Goal: Browse casually: Explore the website without a specific task or goal

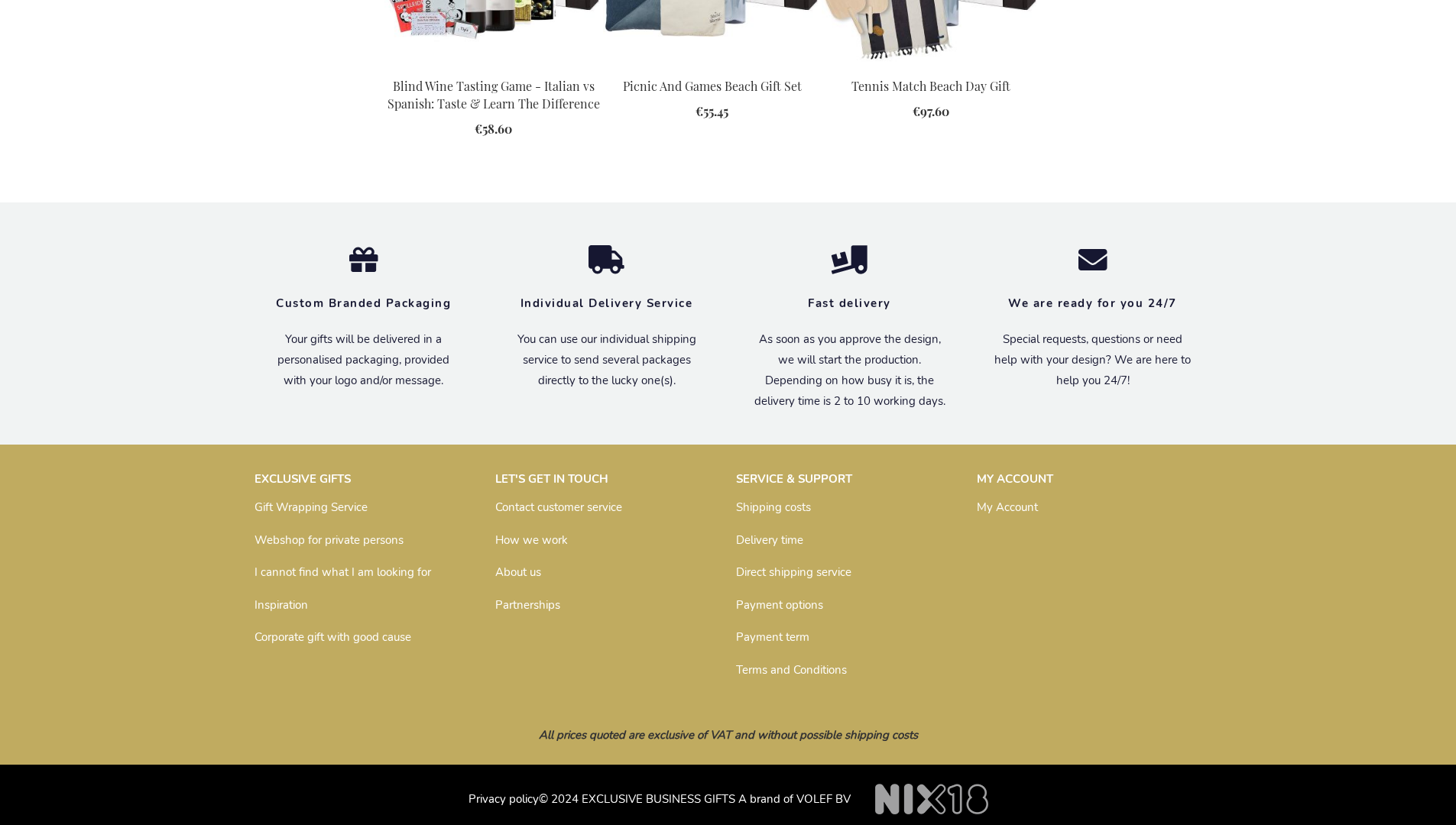
scroll to position [2057, 0]
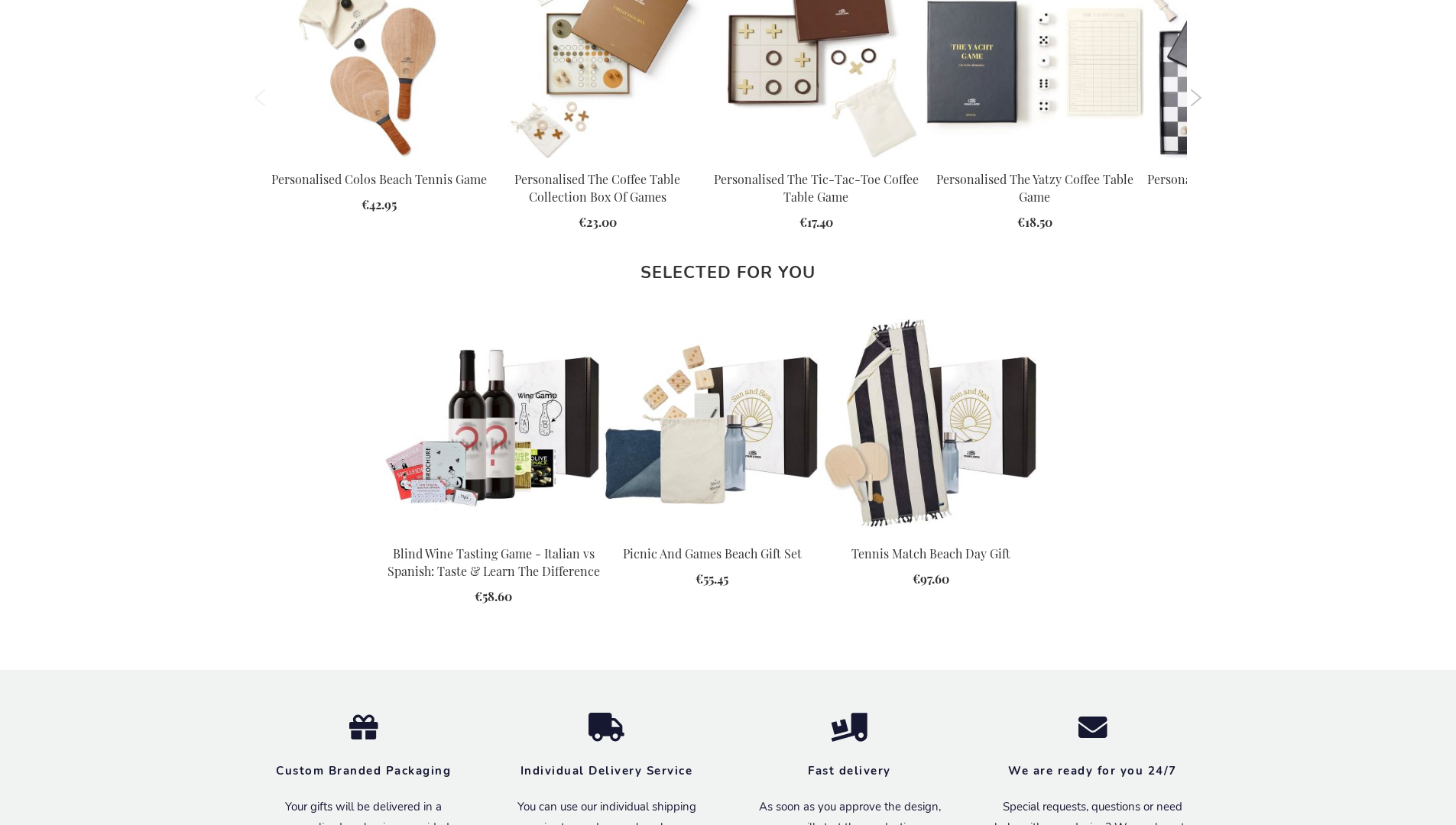
scroll to position [2057, 0]
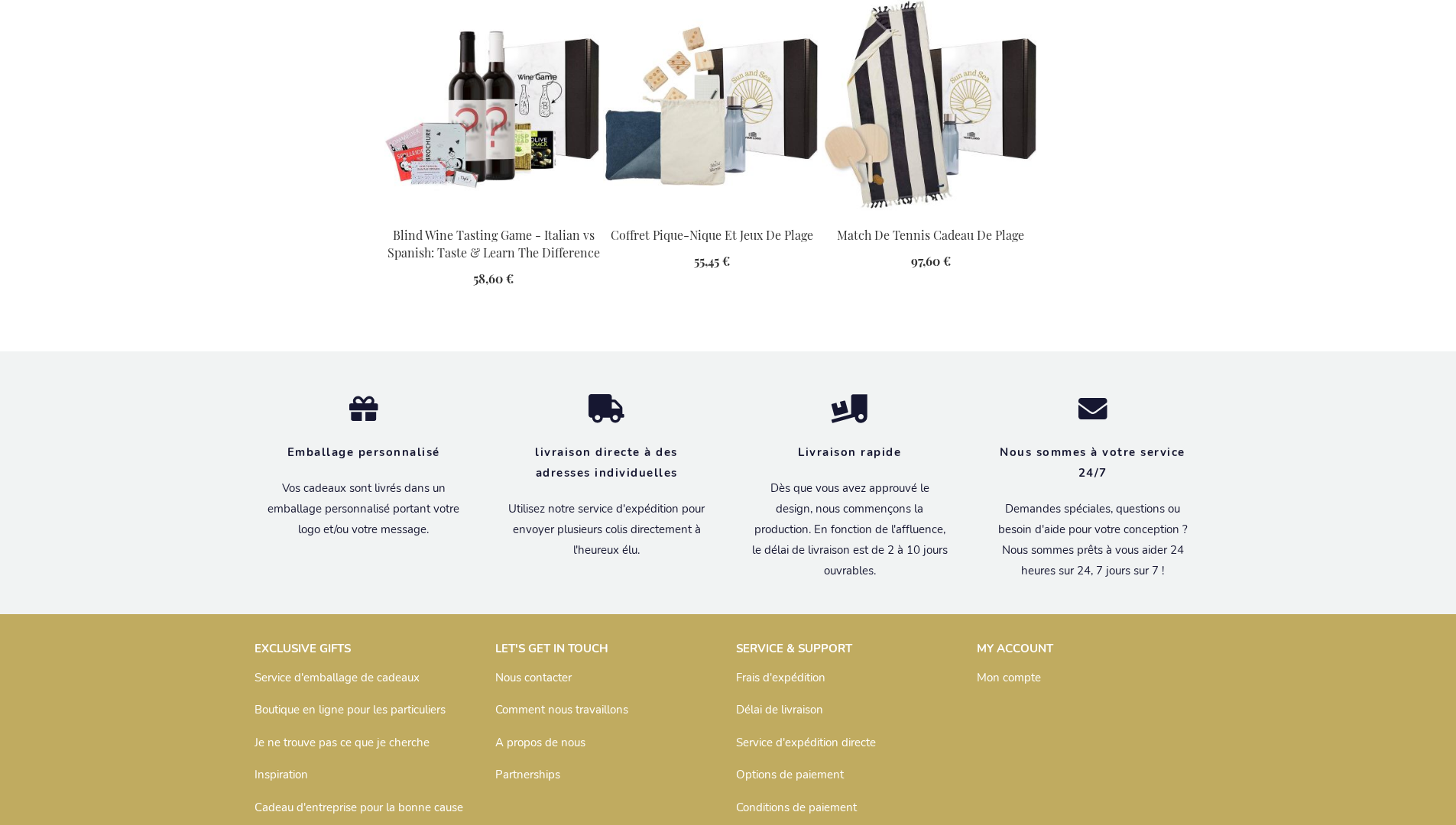
scroll to position [2111, 0]
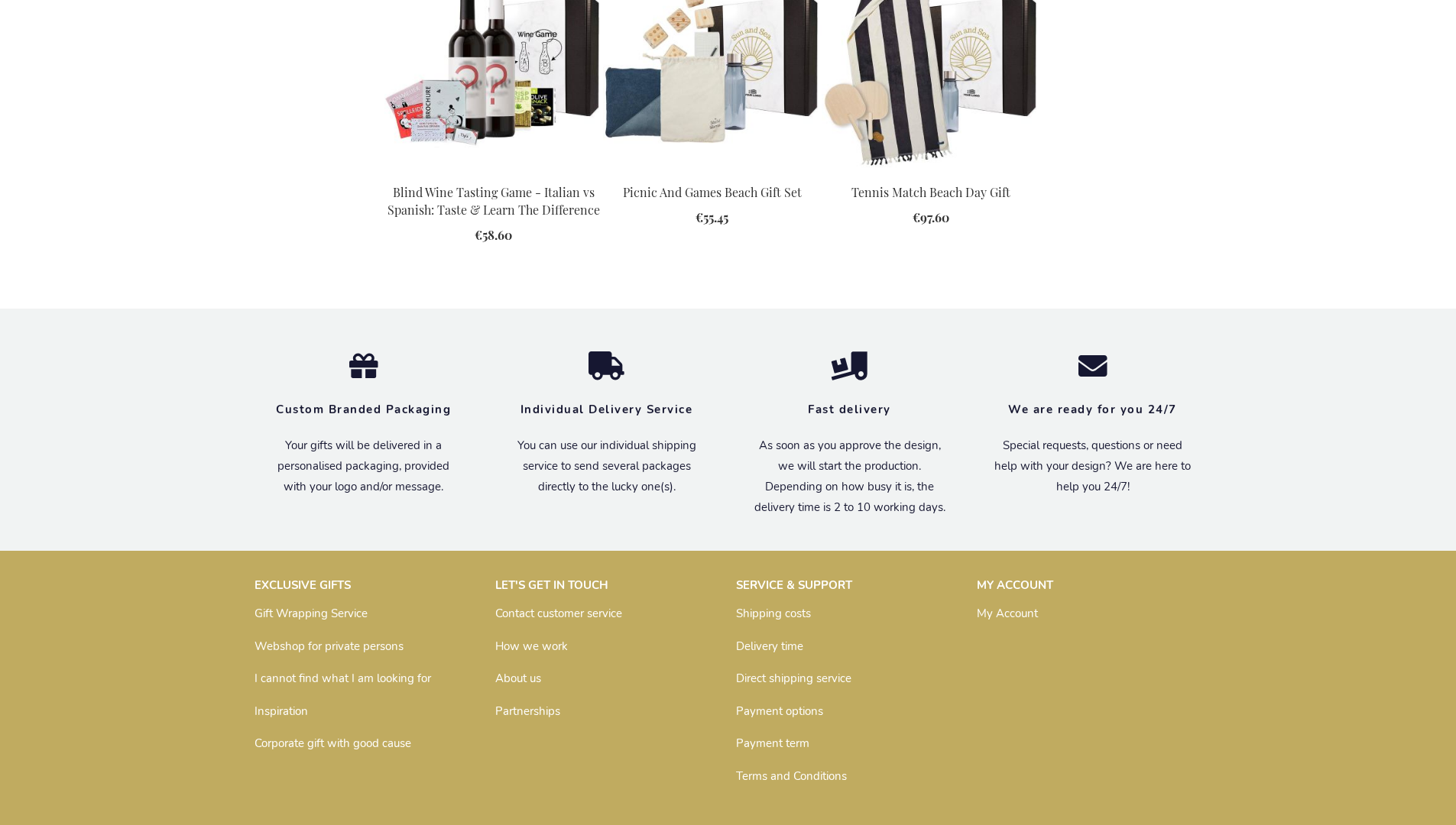
scroll to position [2057, 0]
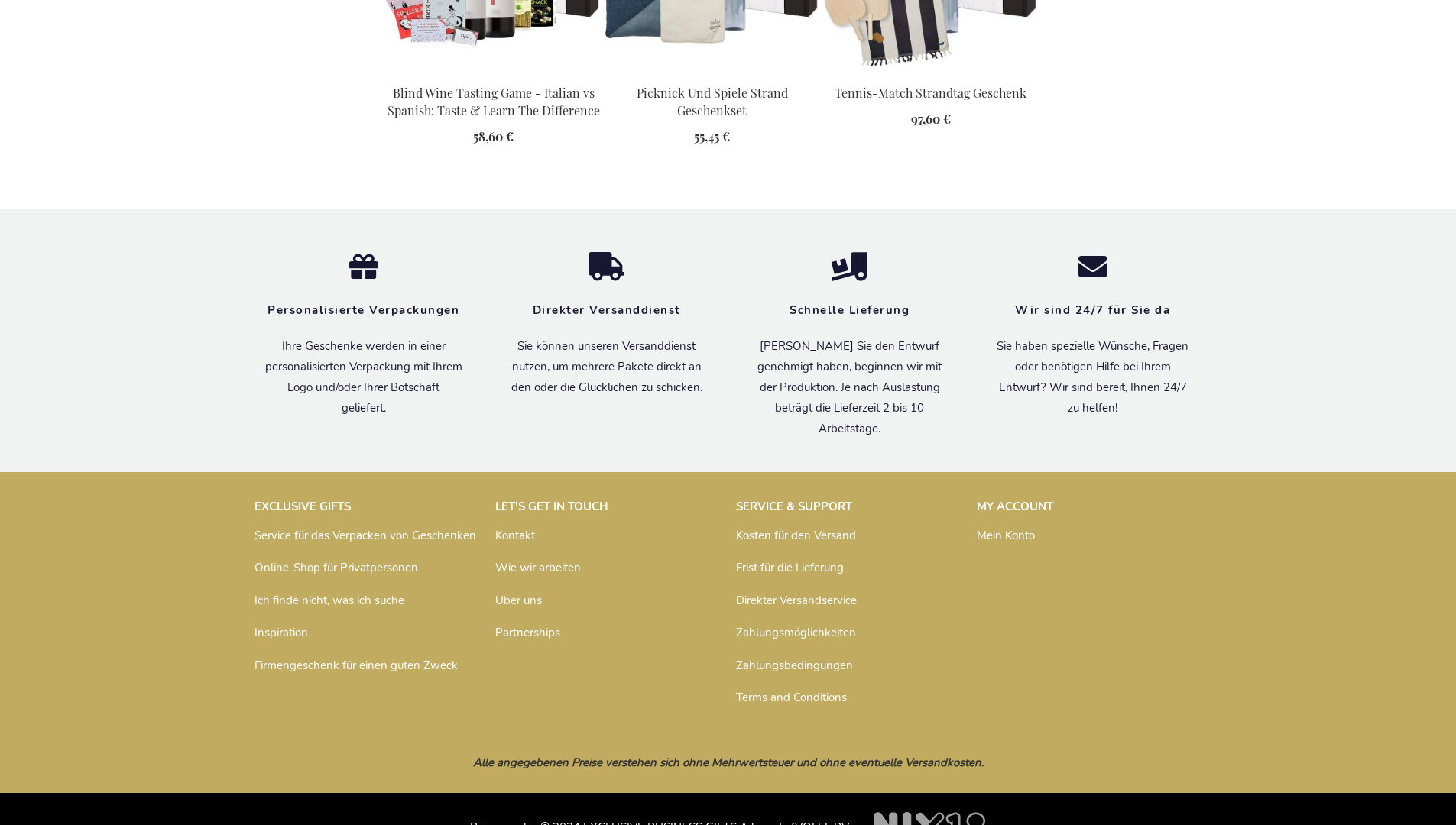
scroll to position [2095, 0]
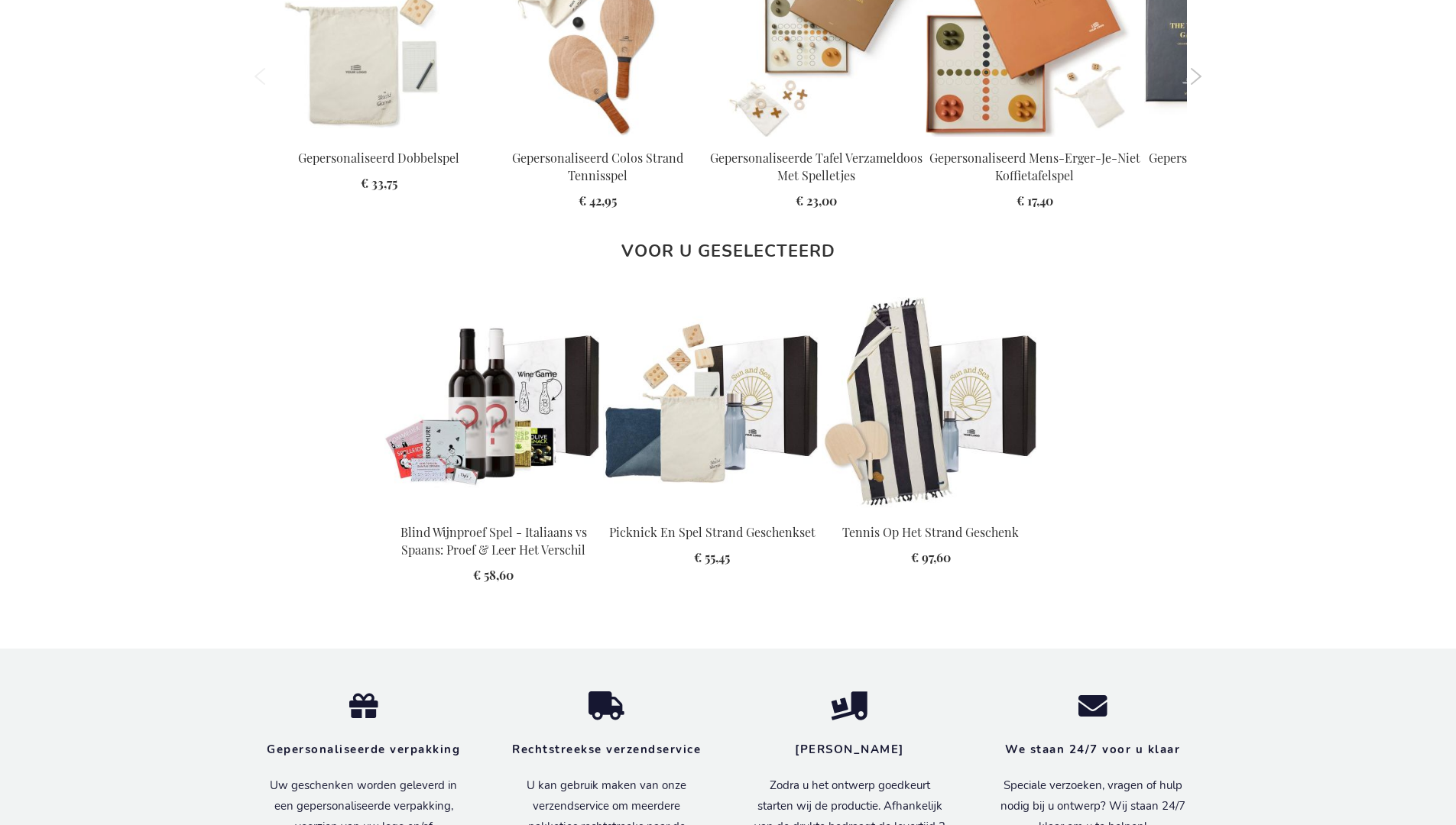
scroll to position [2085, 0]
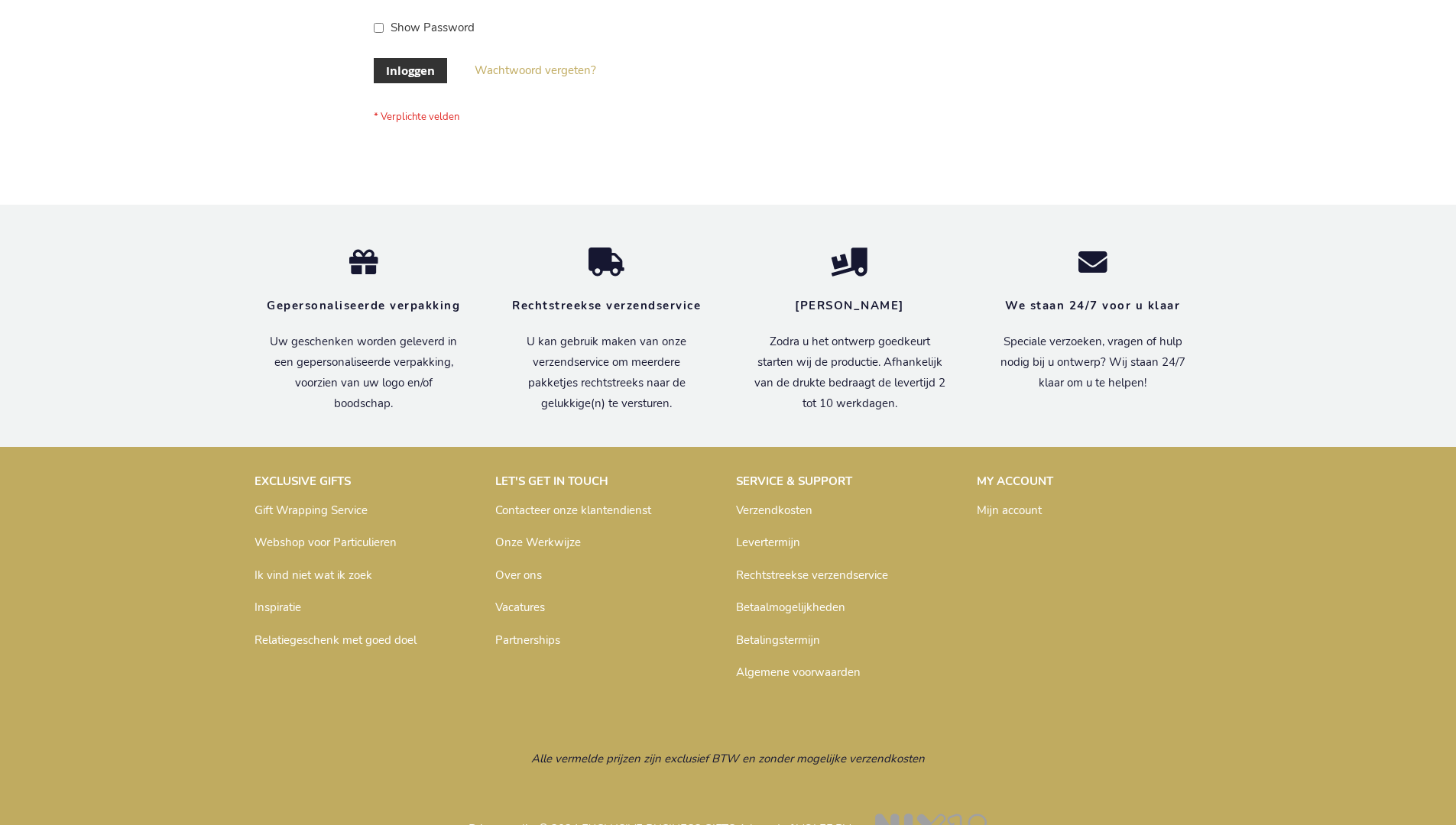
scroll to position [519, 0]
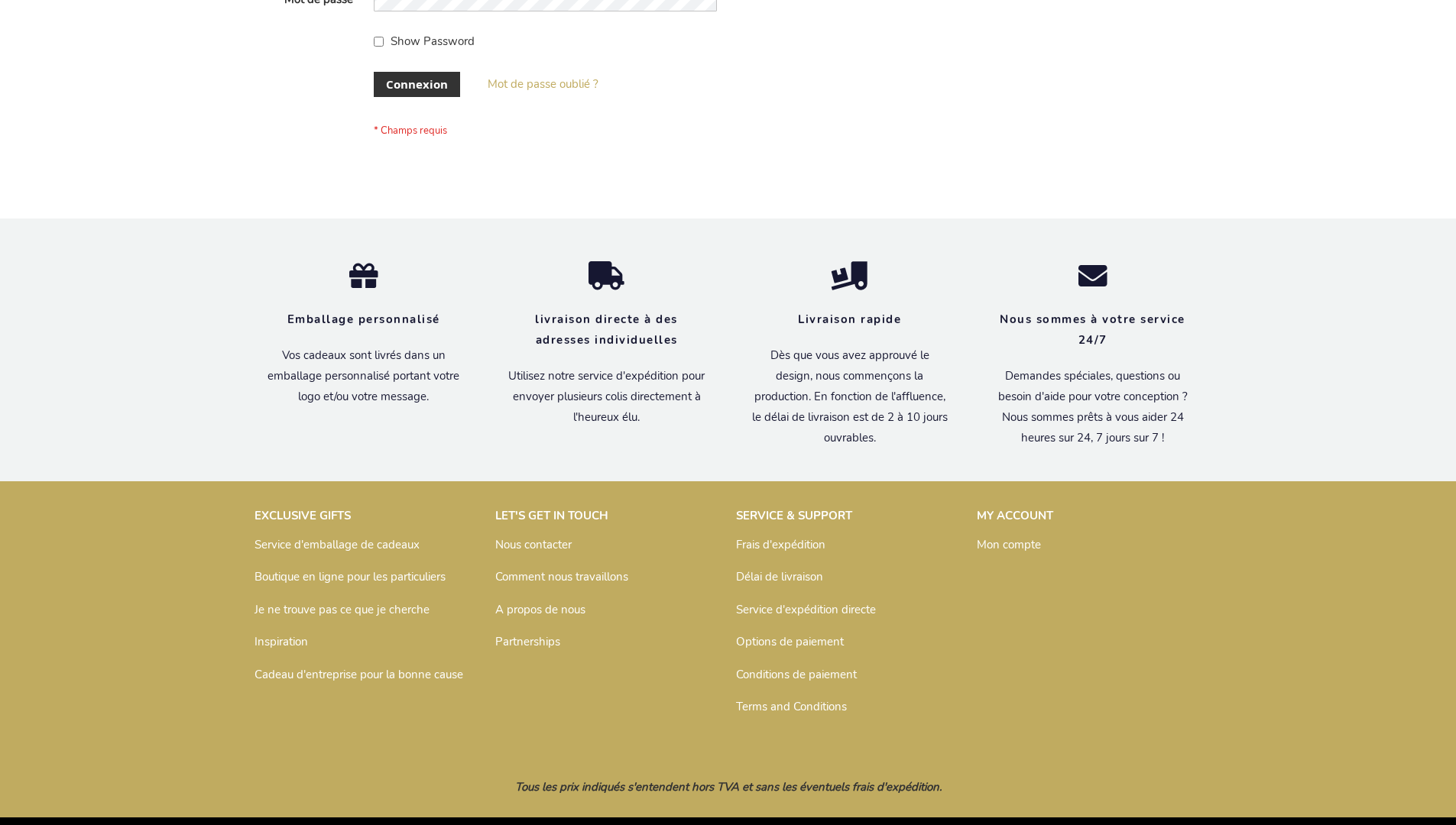
scroll to position [527, 0]
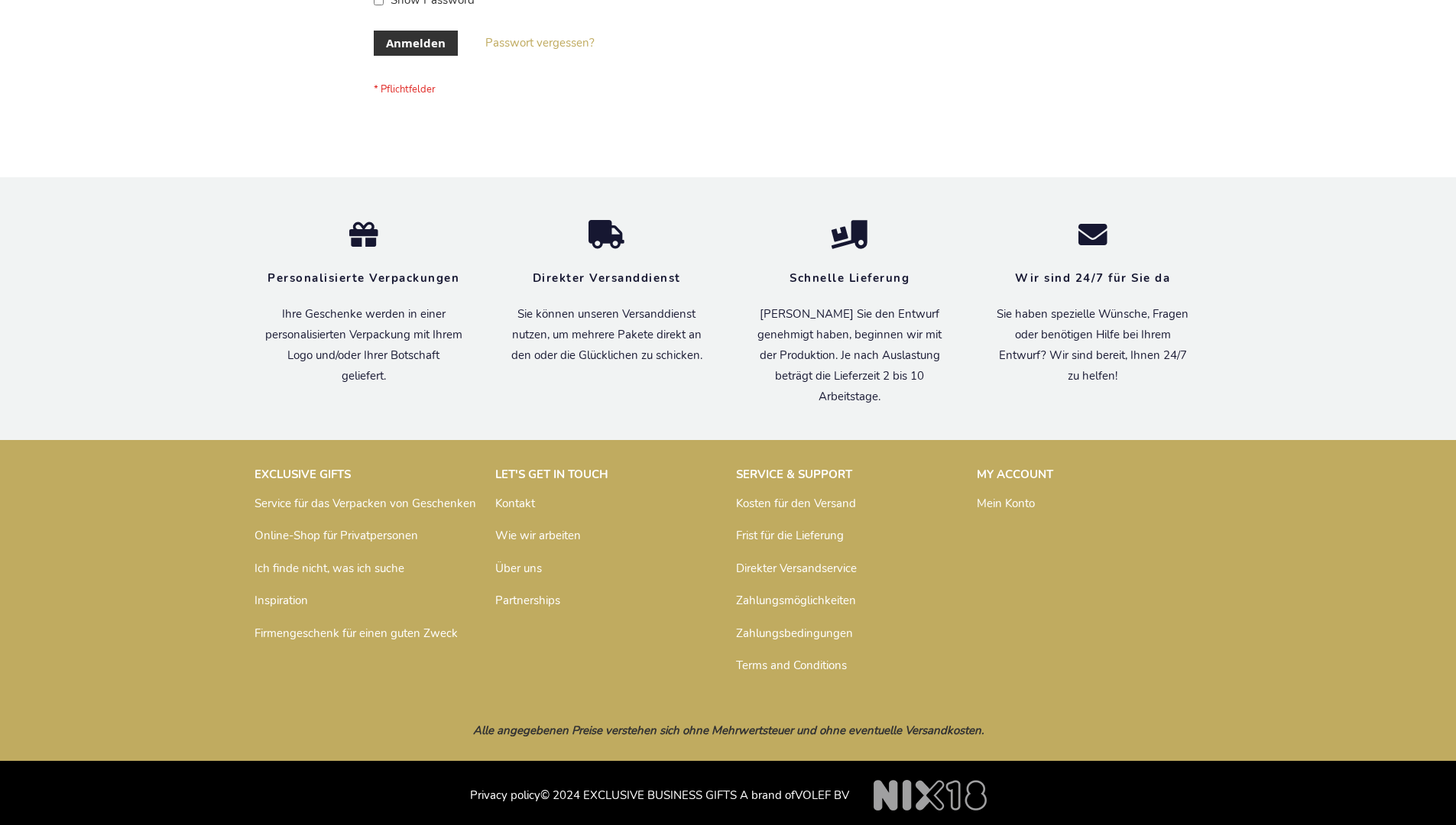
scroll to position [512, 0]
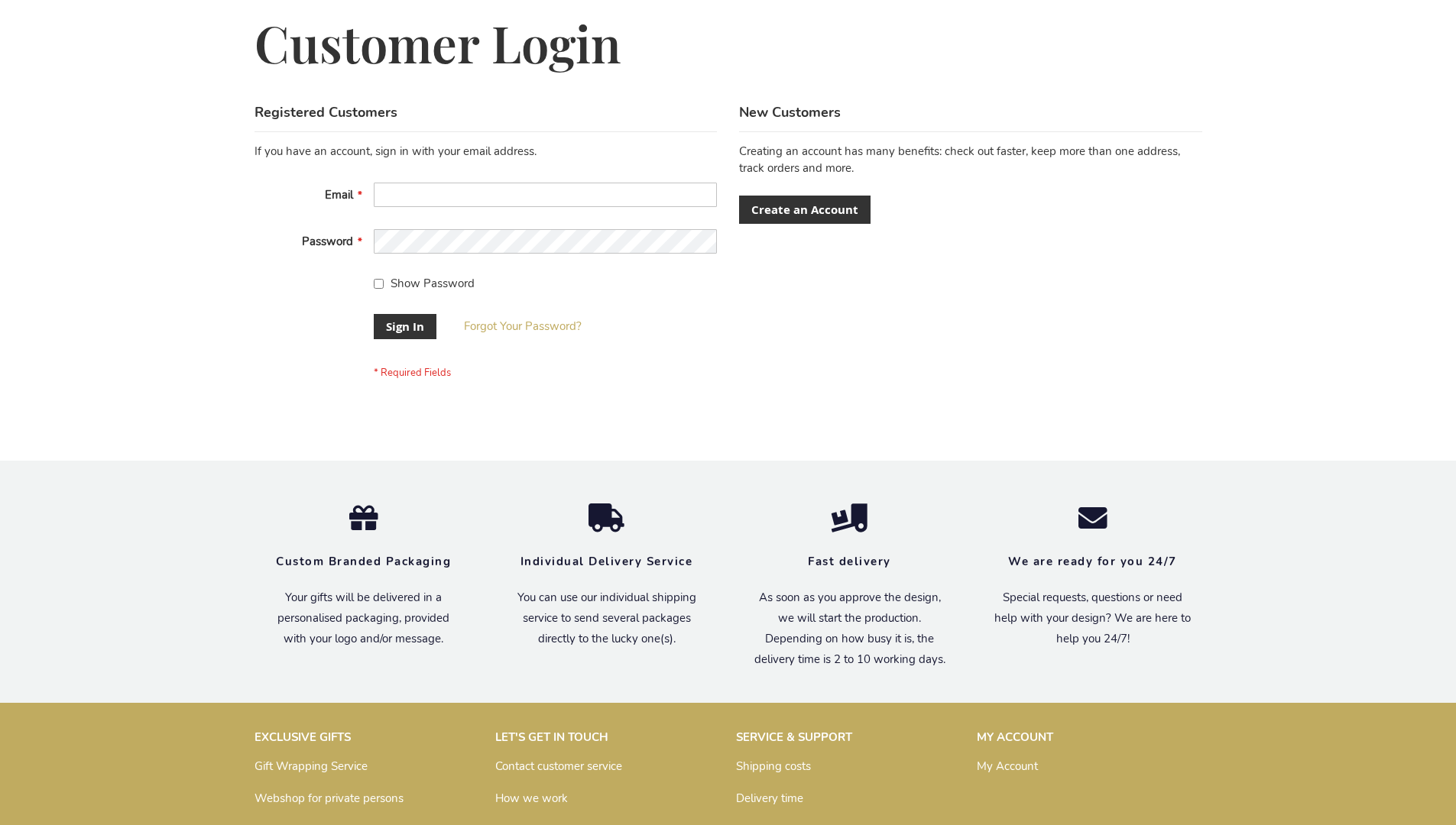
scroll to position [492, 0]
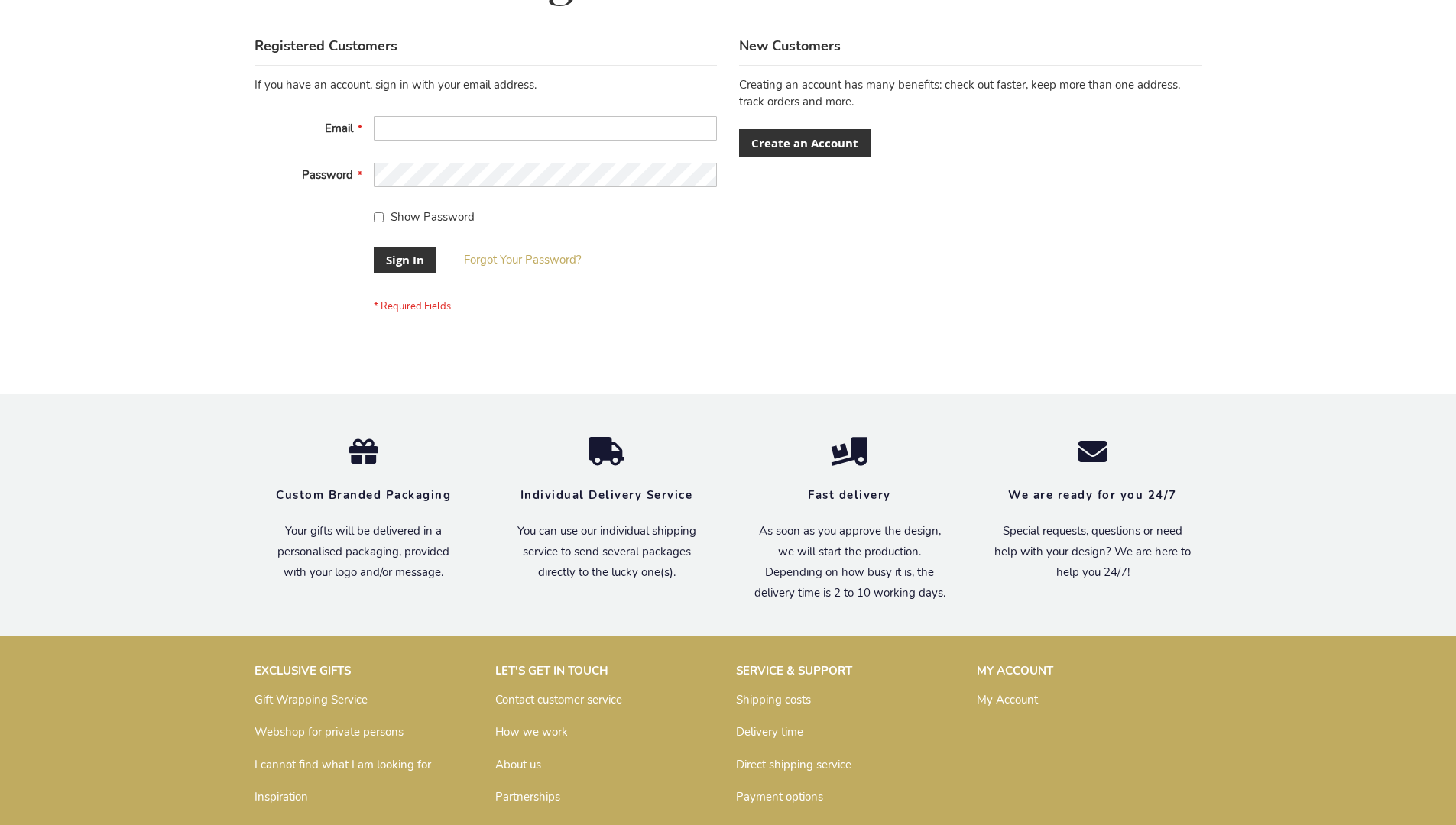
scroll to position [492, 0]
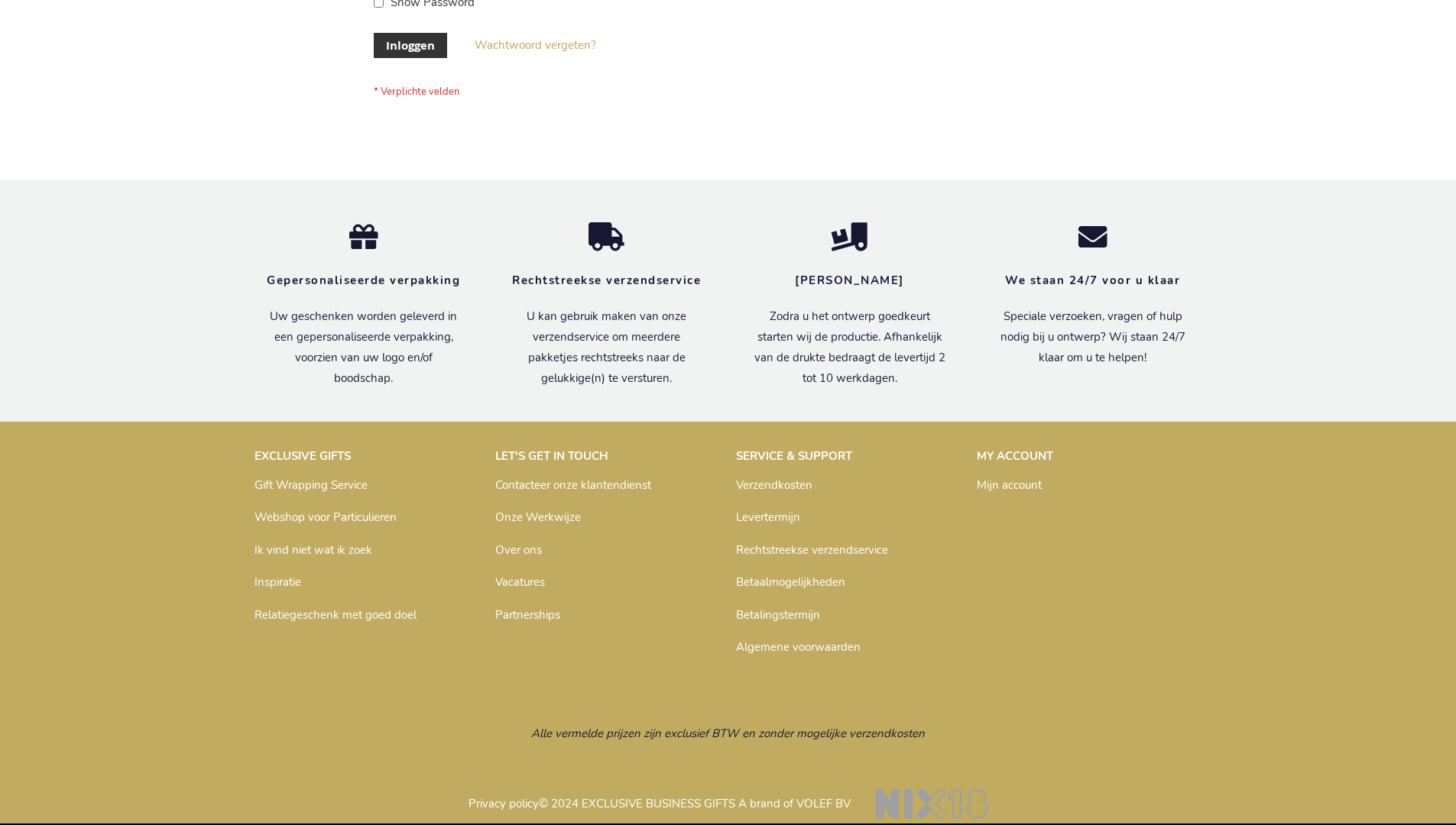
scroll to position [519, 0]
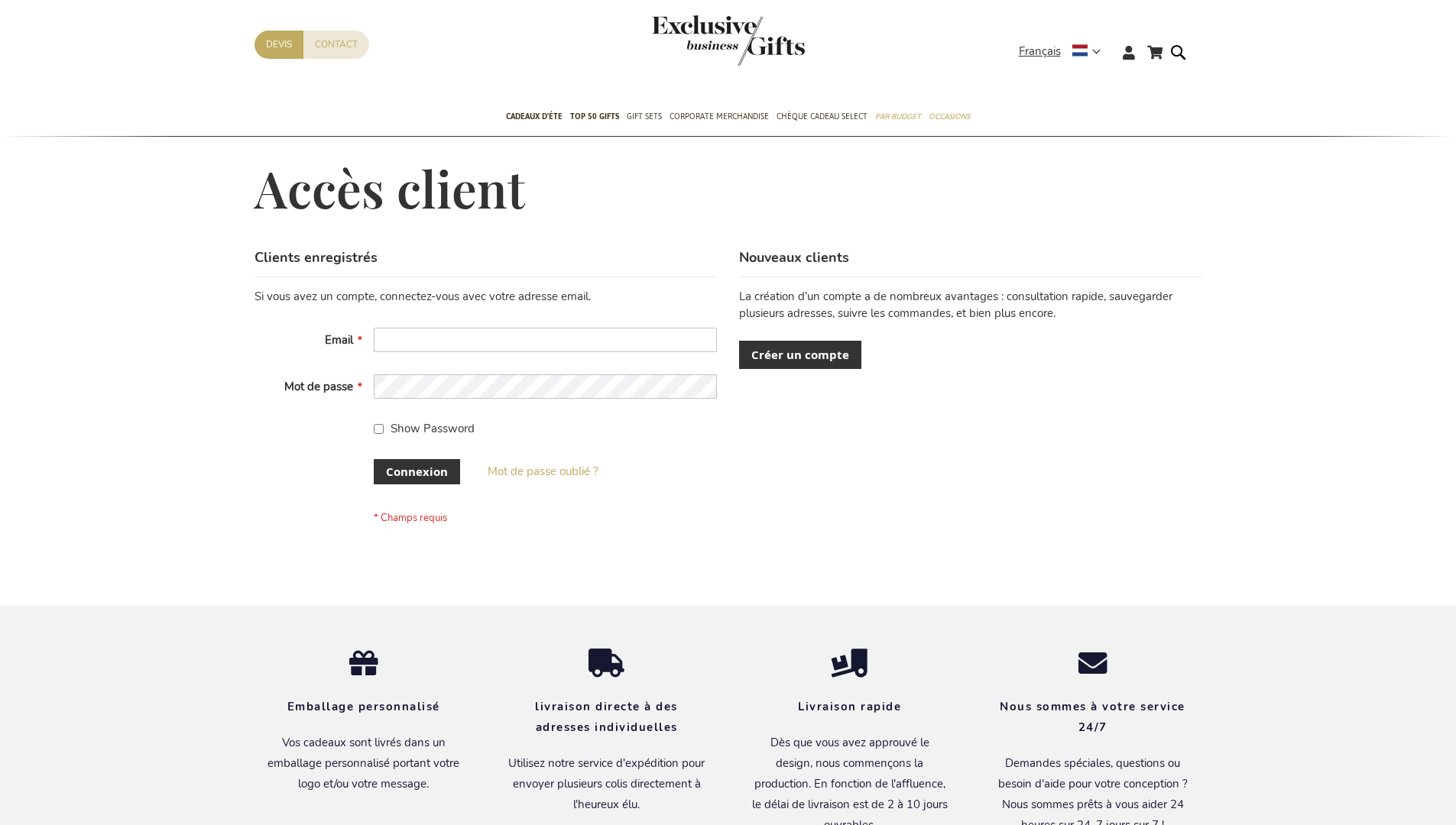
scroll to position [527, 0]
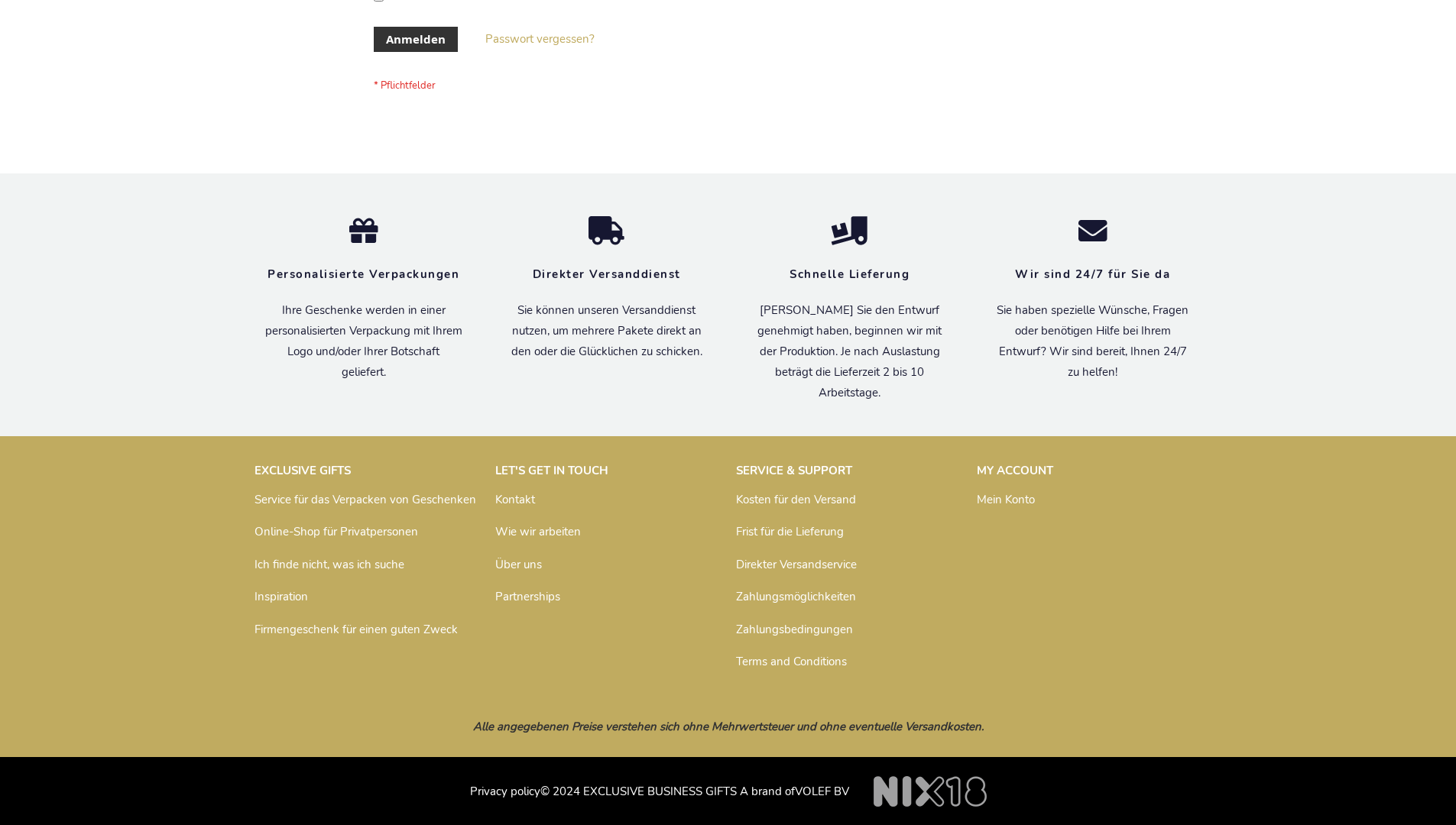
scroll to position [512, 0]
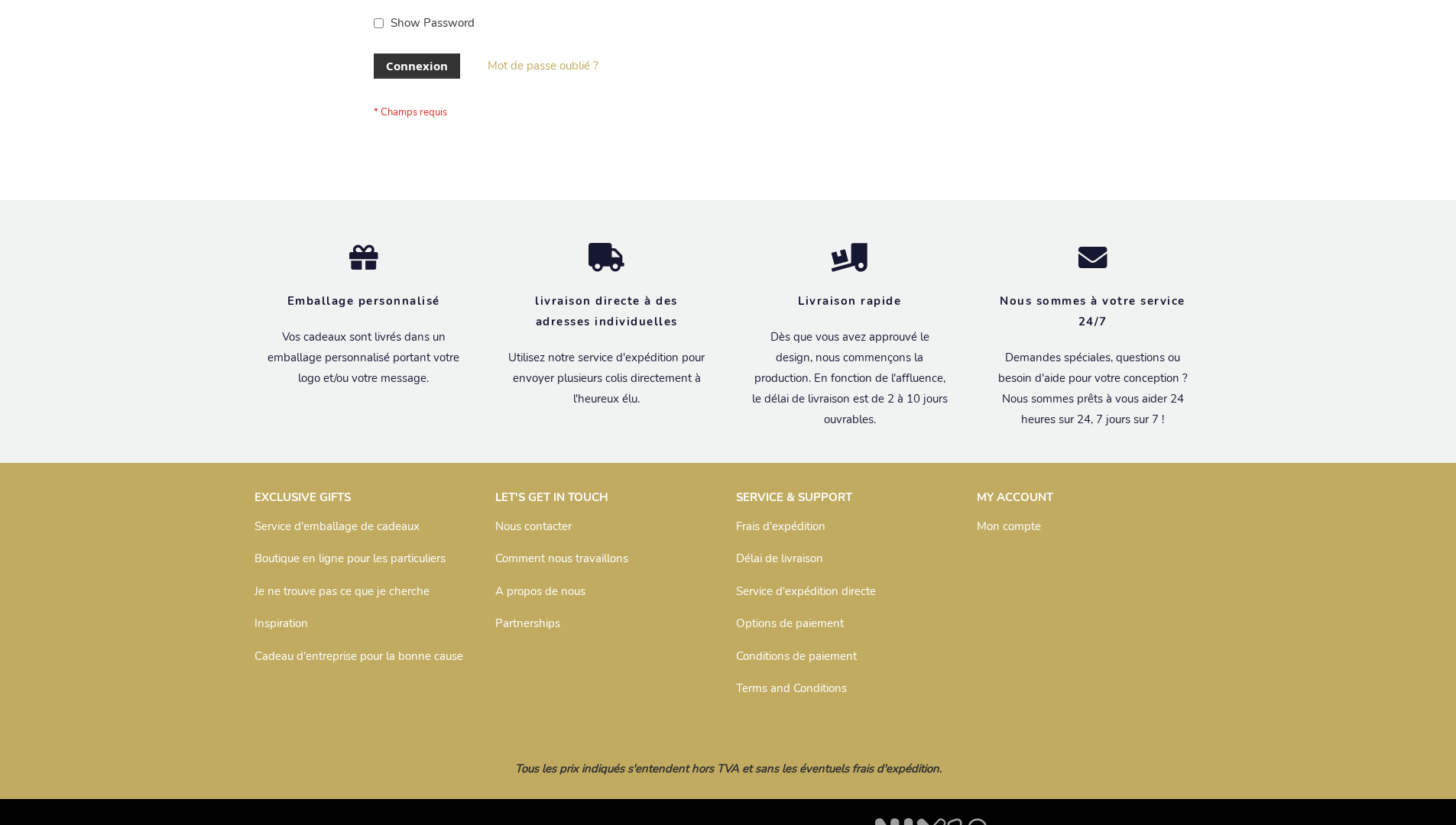
scroll to position [527, 0]
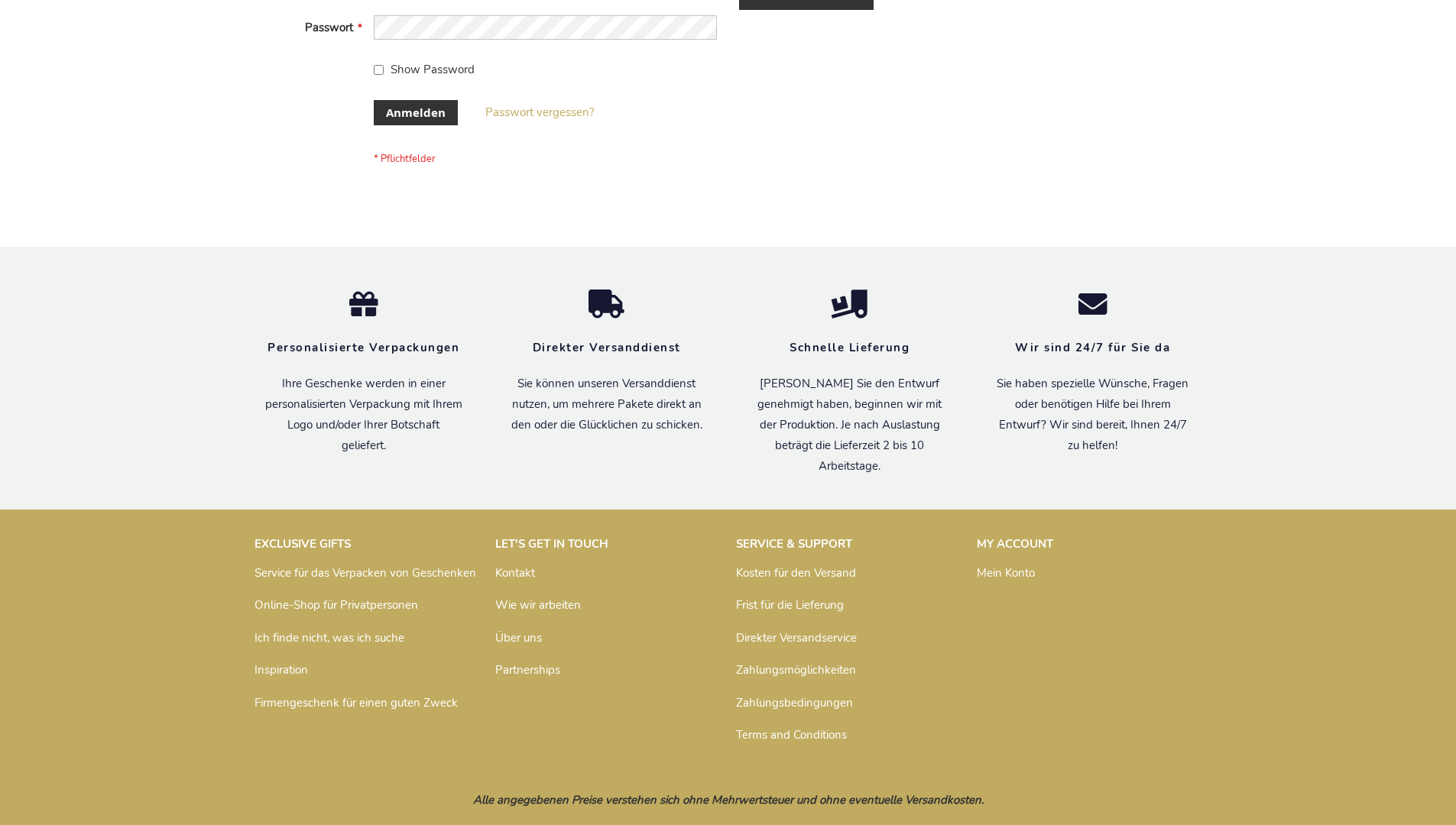
scroll to position [512, 0]
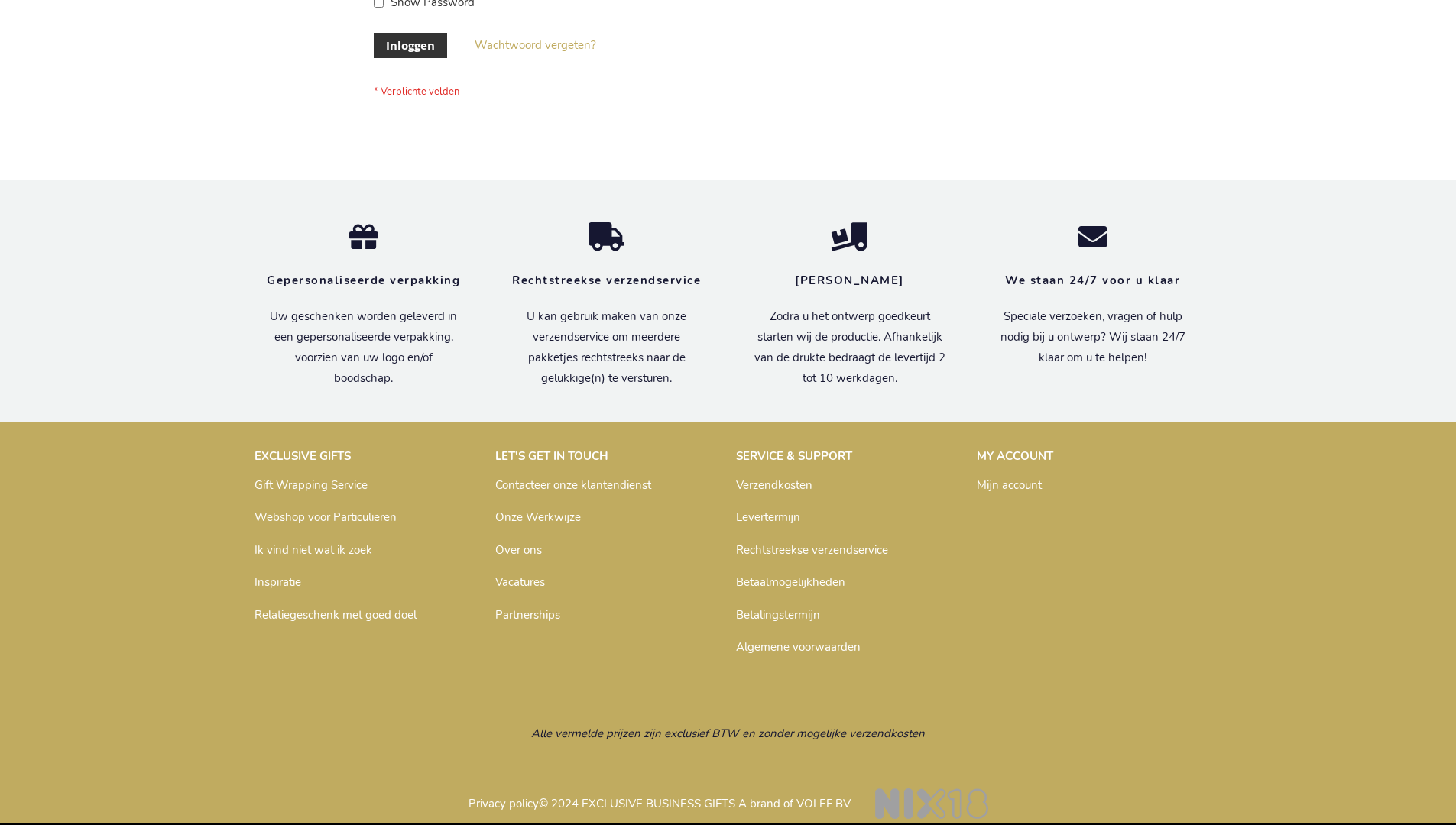
scroll to position [519, 0]
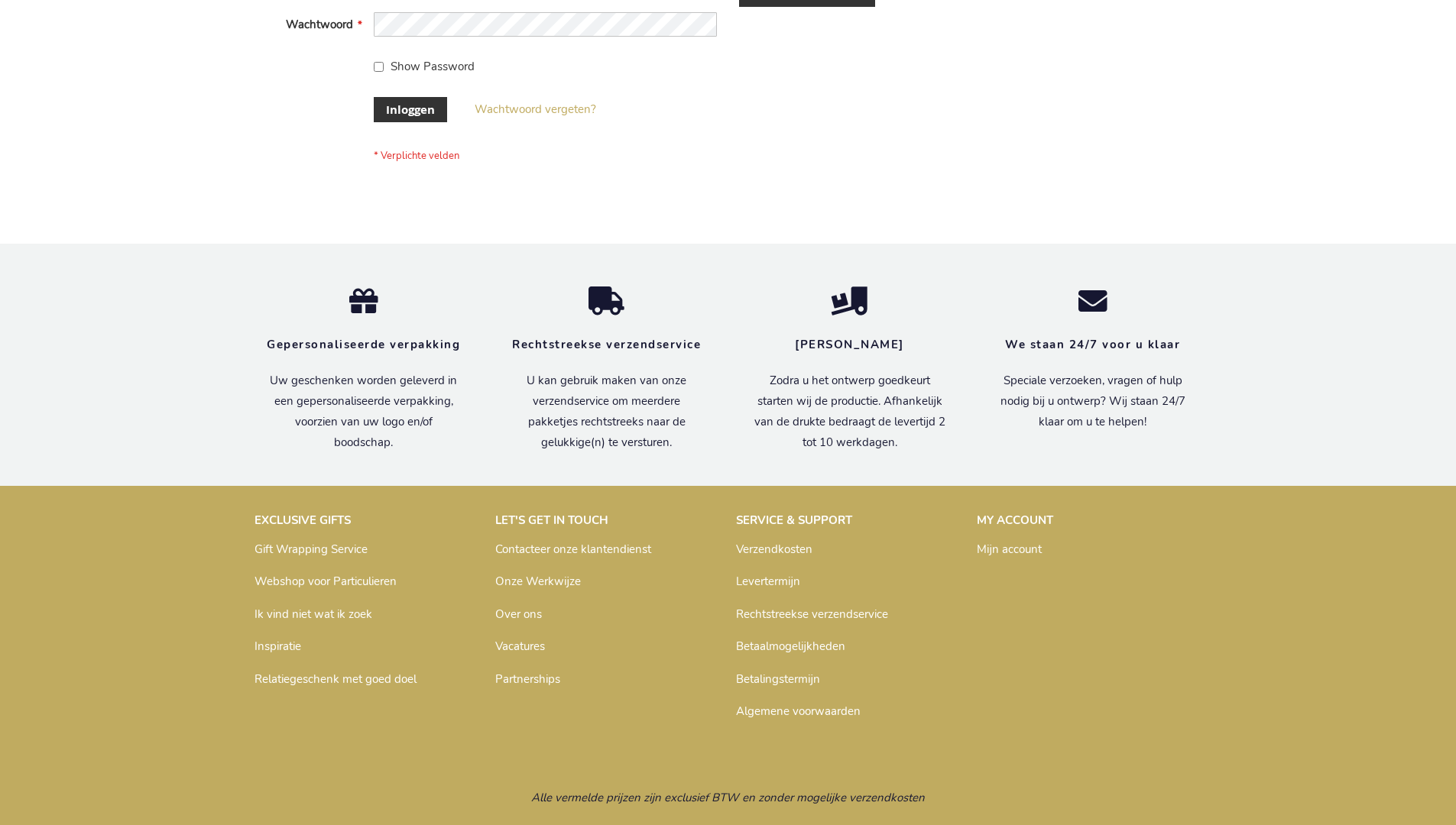
scroll to position [519, 0]
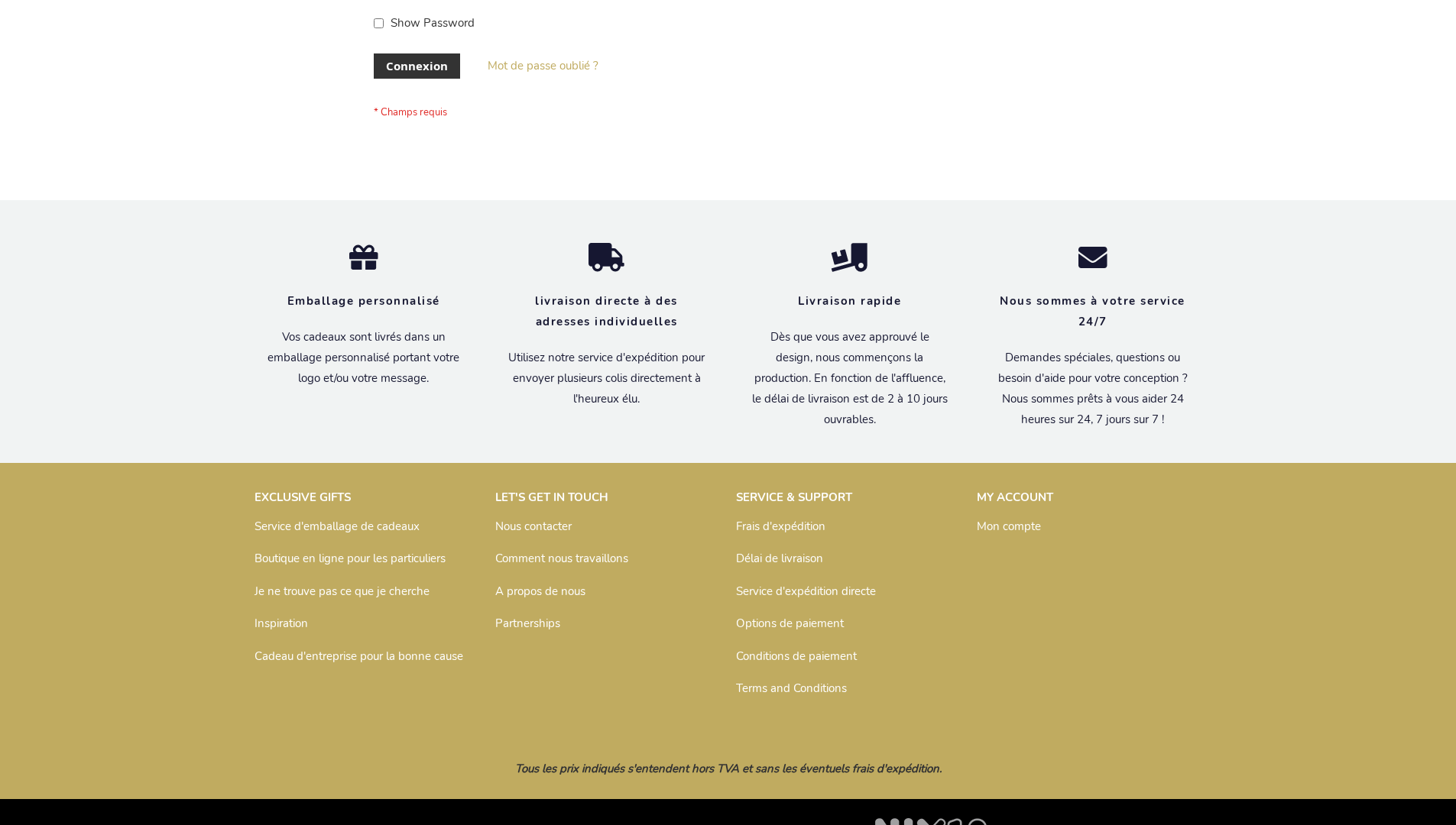
scroll to position [527, 0]
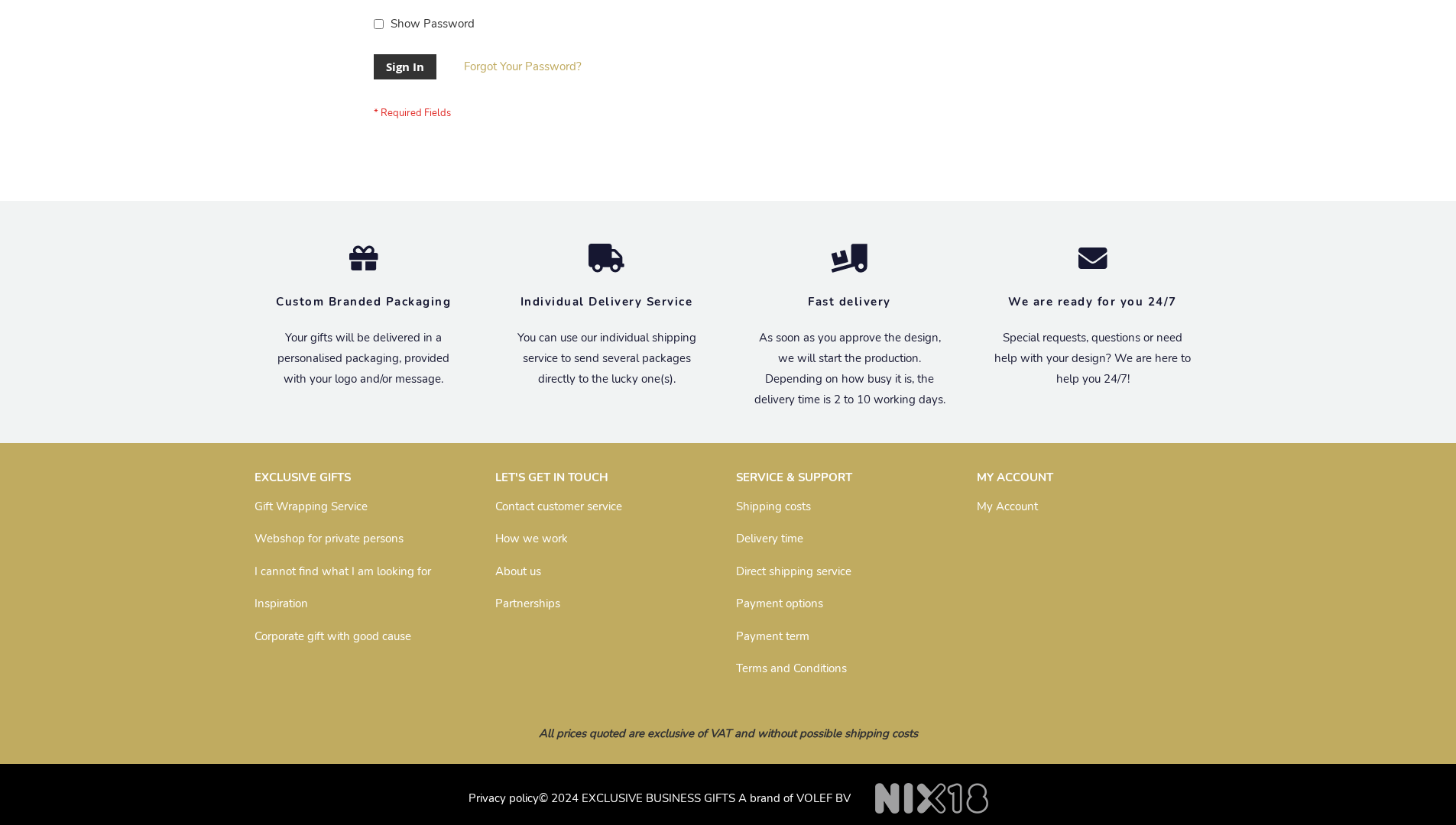
scroll to position [492, 0]
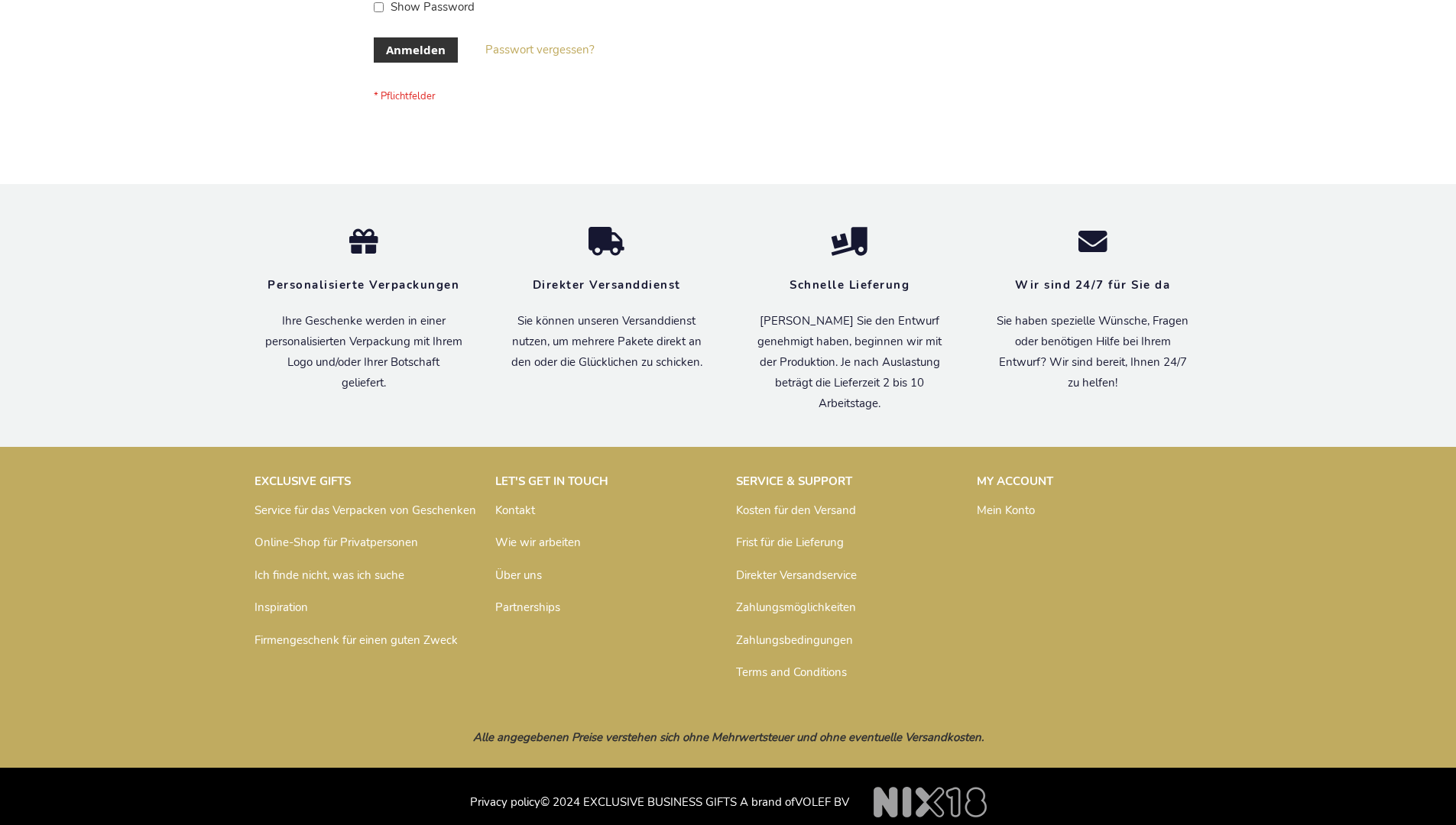
scroll to position [512, 0]
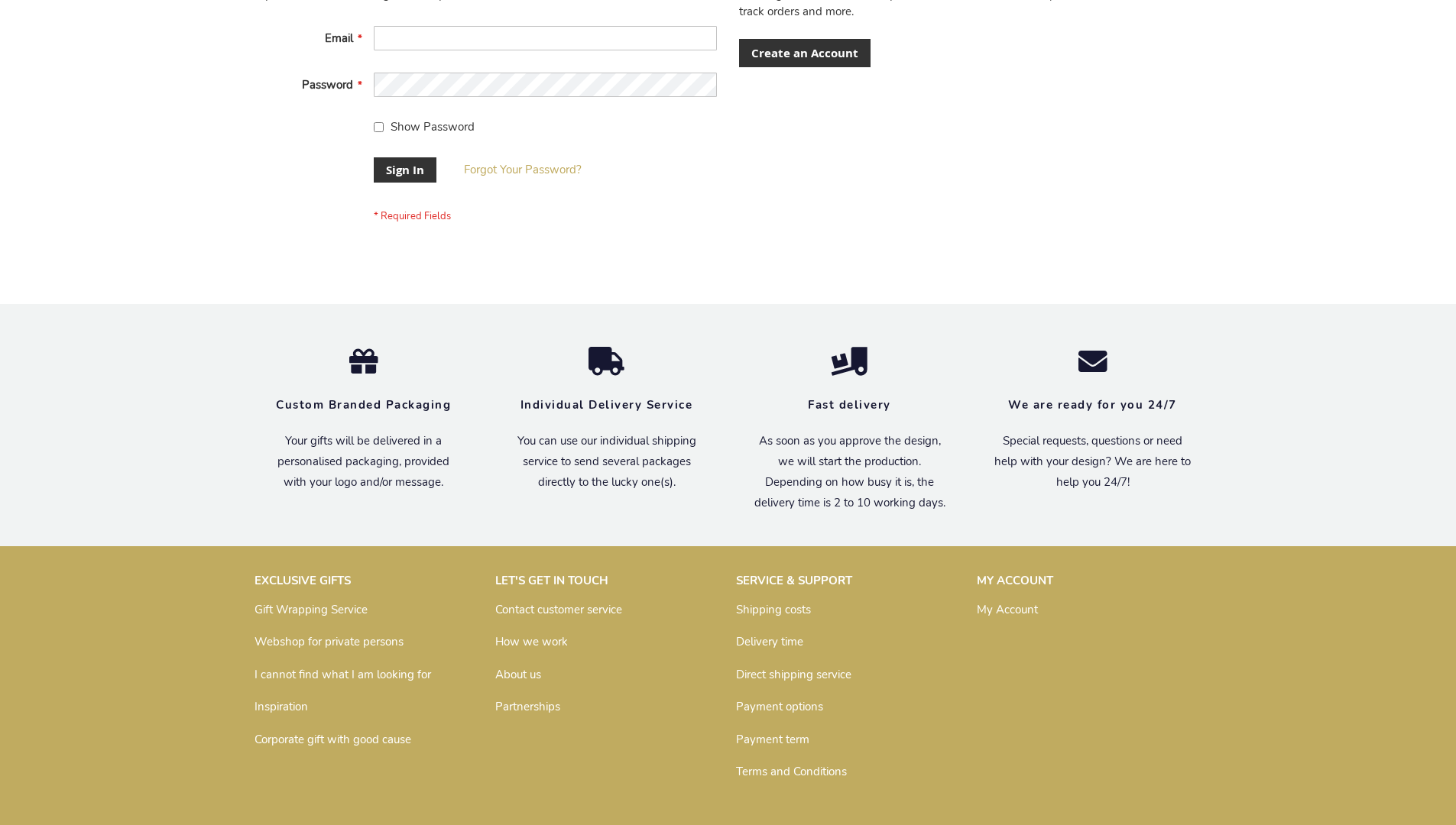
scroll to position [492, 0]
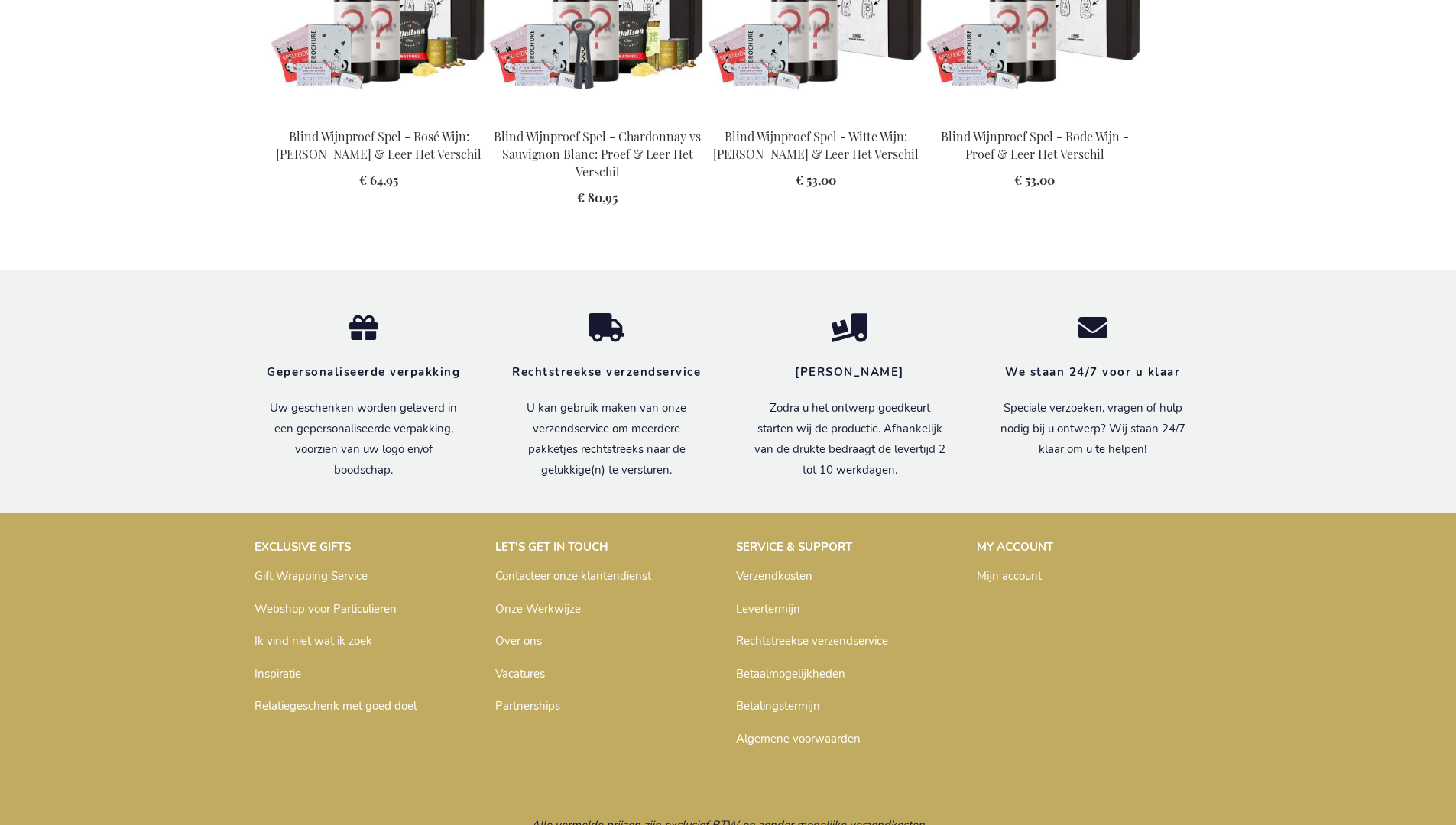
scroll to position [2192, 0]
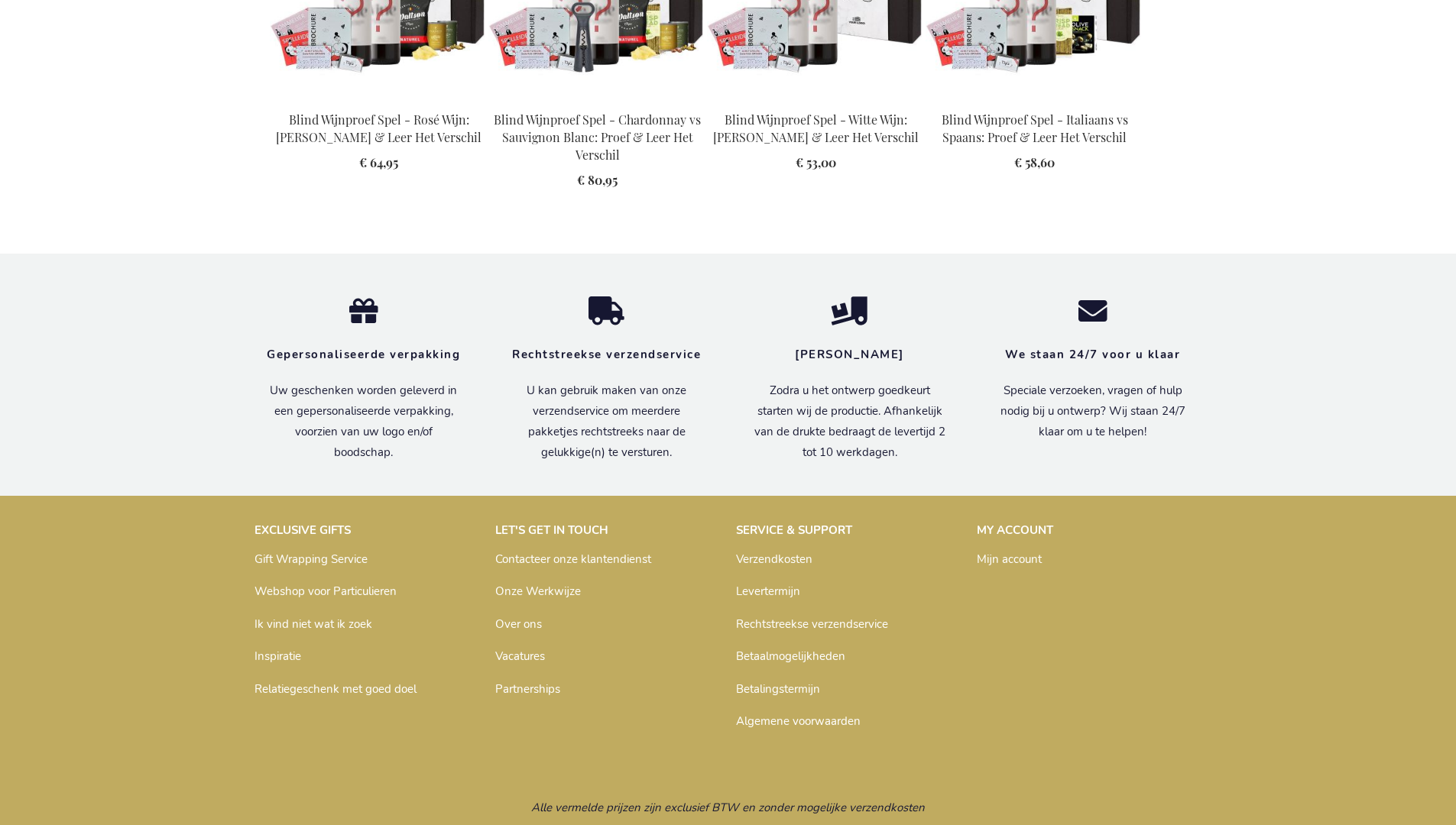
scroll to position [2175, 0]
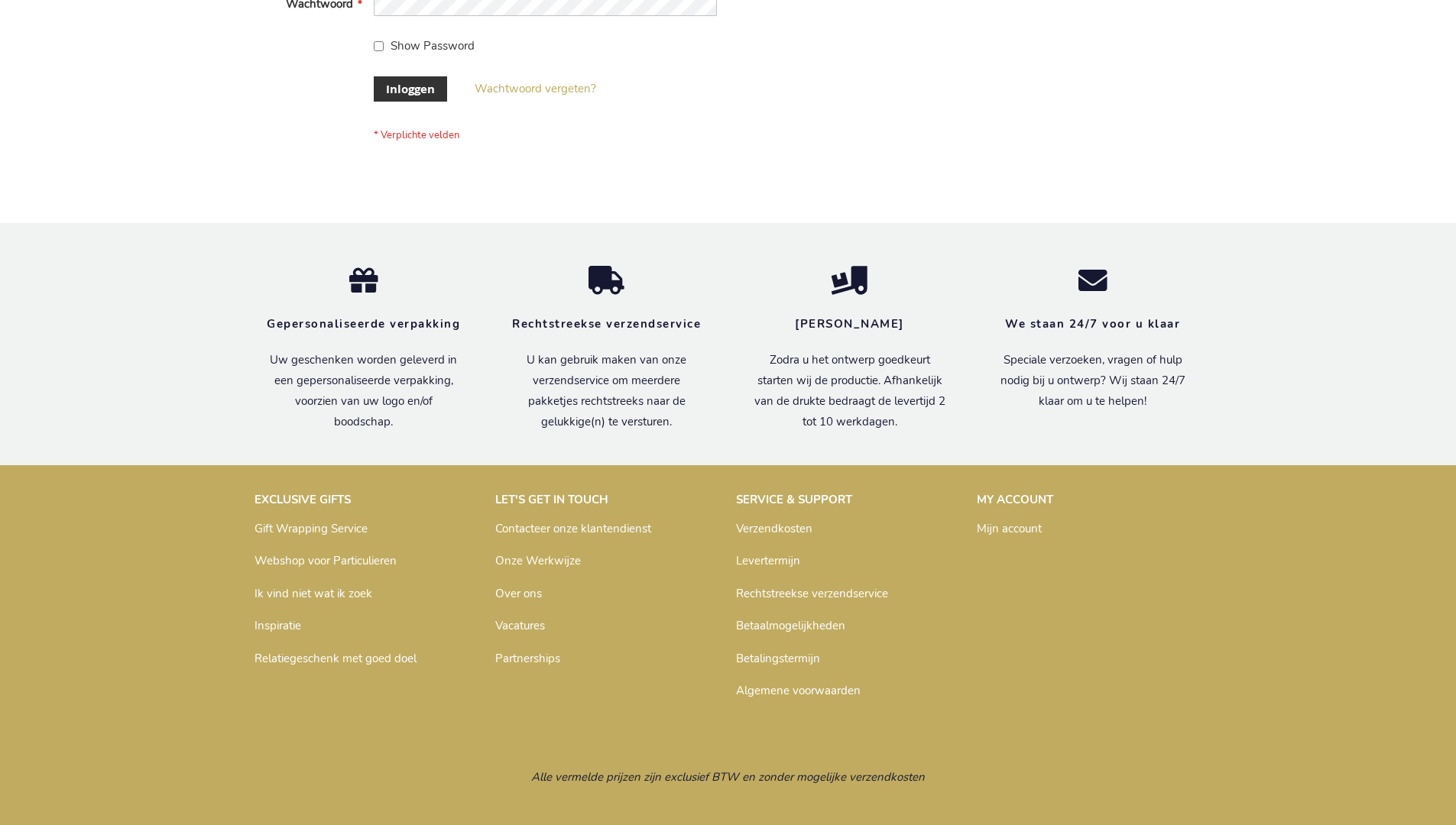
scroll to position [519, 0]
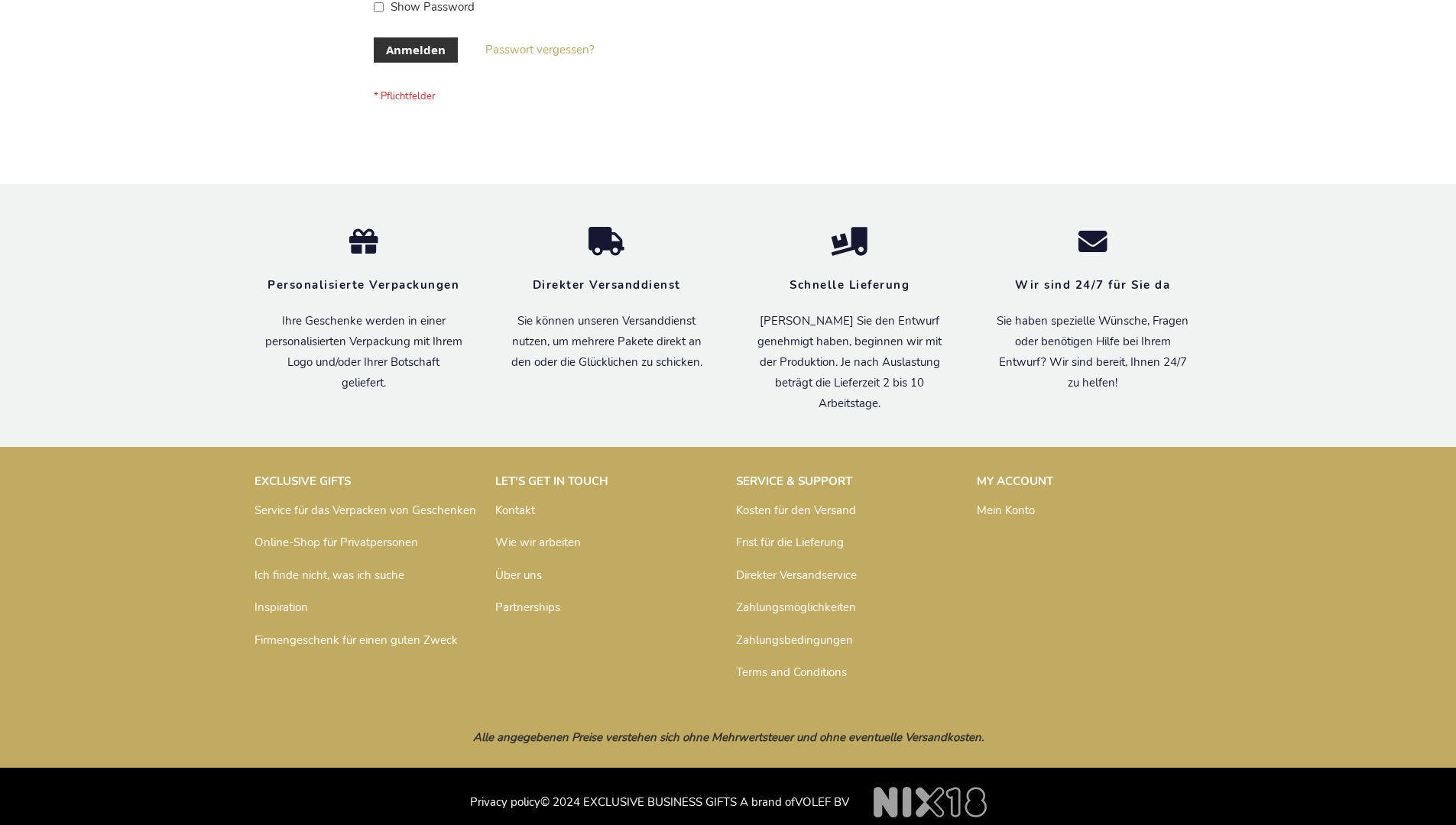
scroll to position [512, 0]
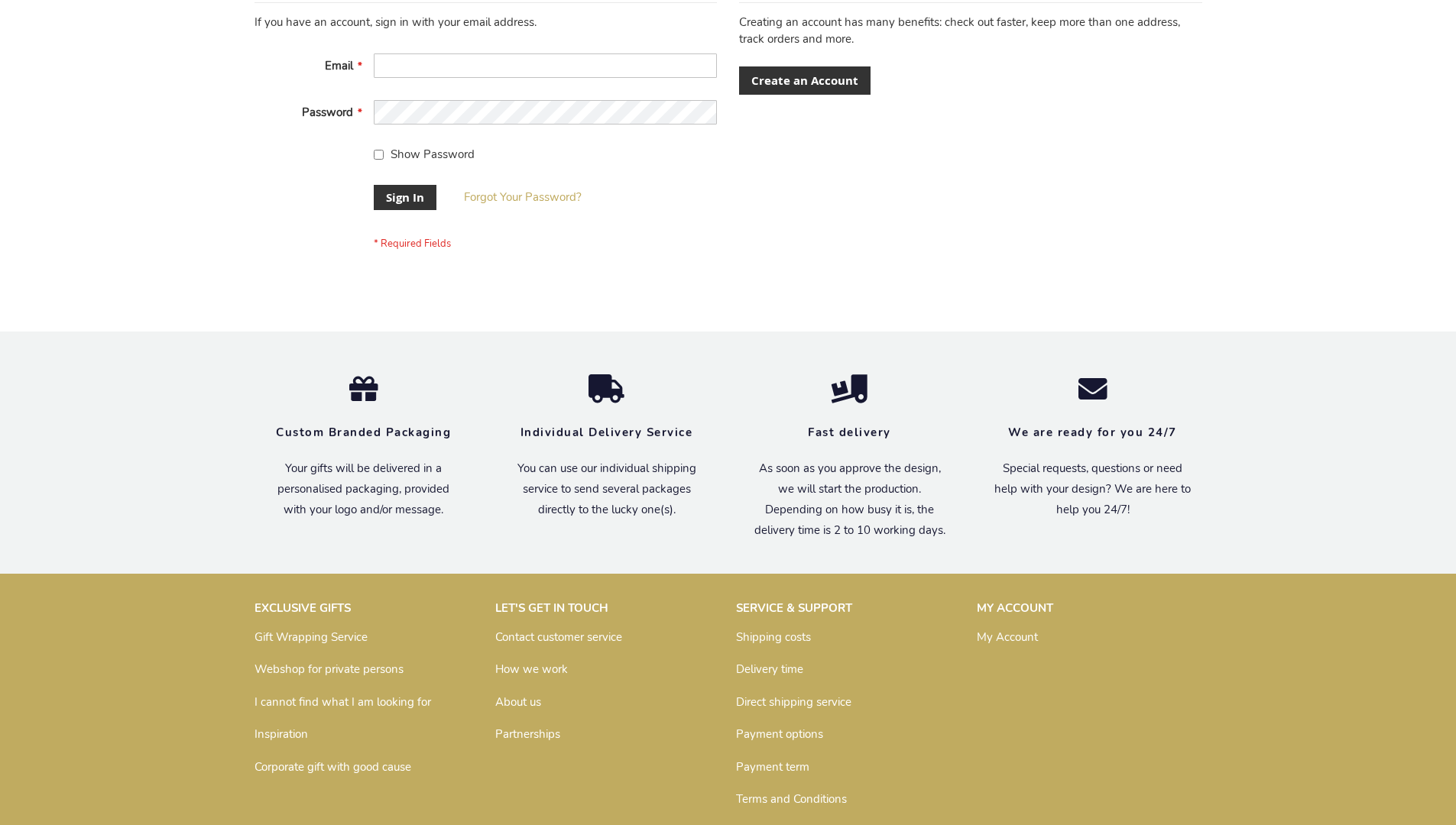
scroll to position [492, 0]
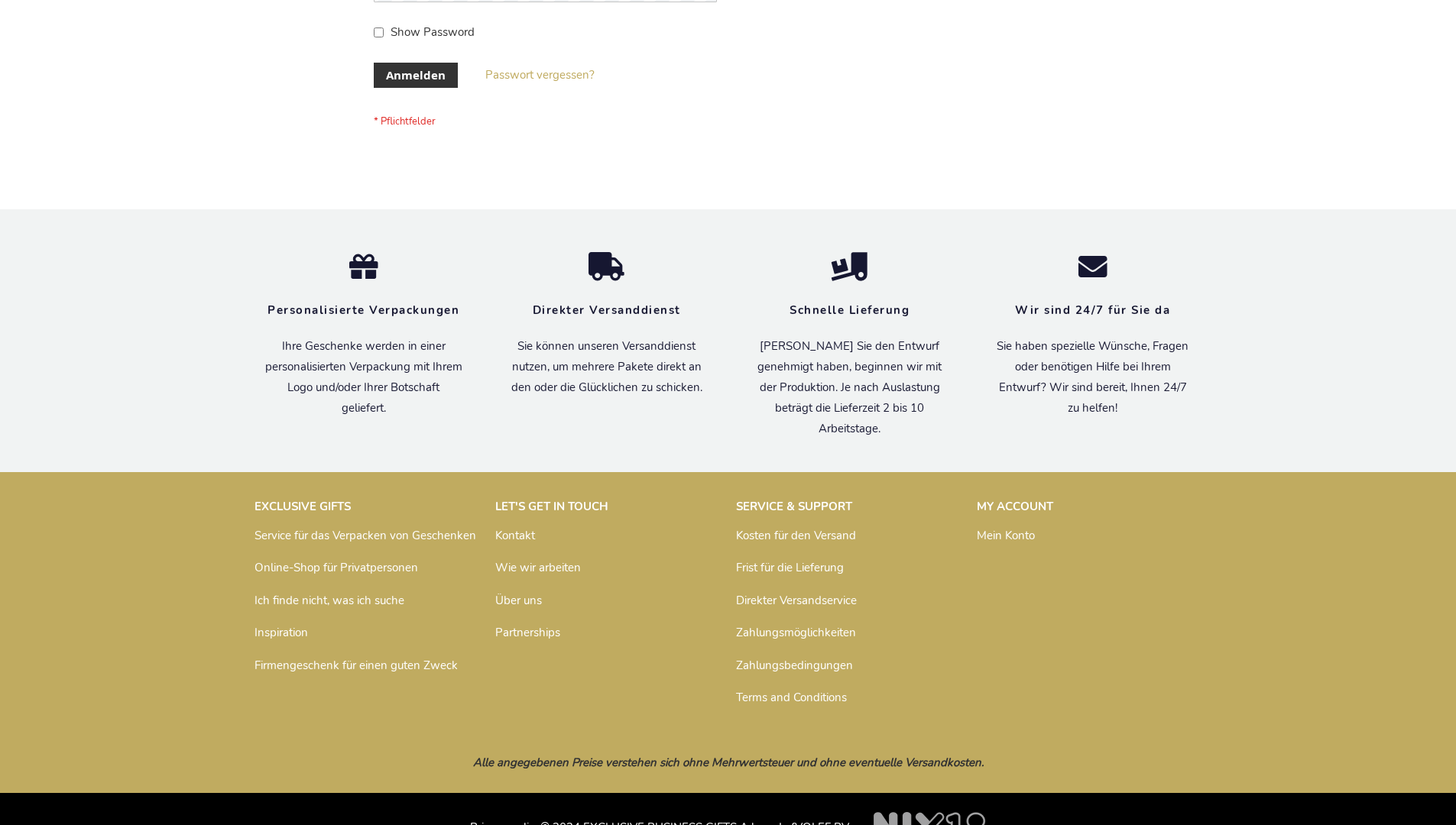
scroll to position [512, 0]
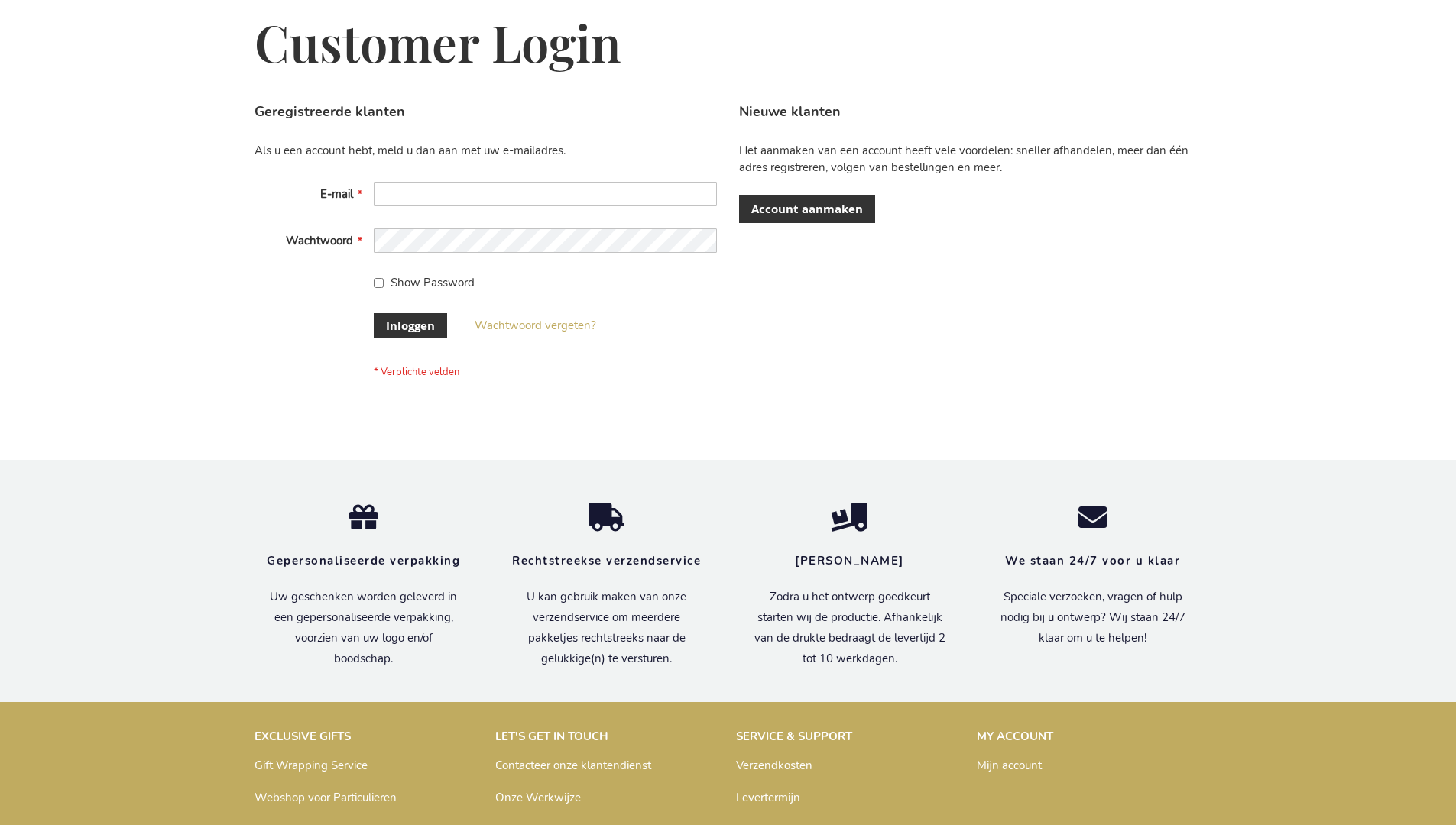
scroll to position [519, 0]
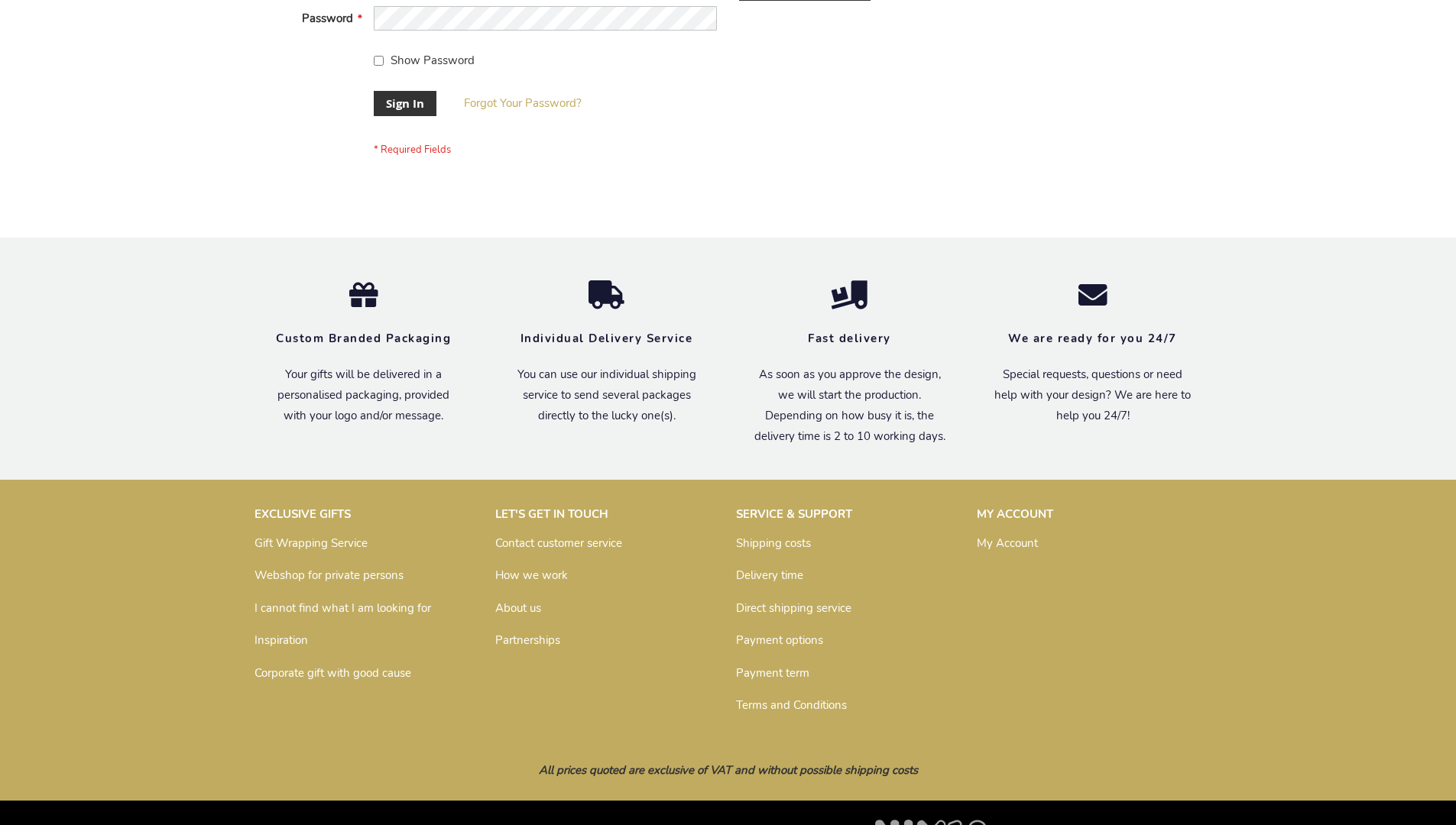
scroll to position [492, 0]
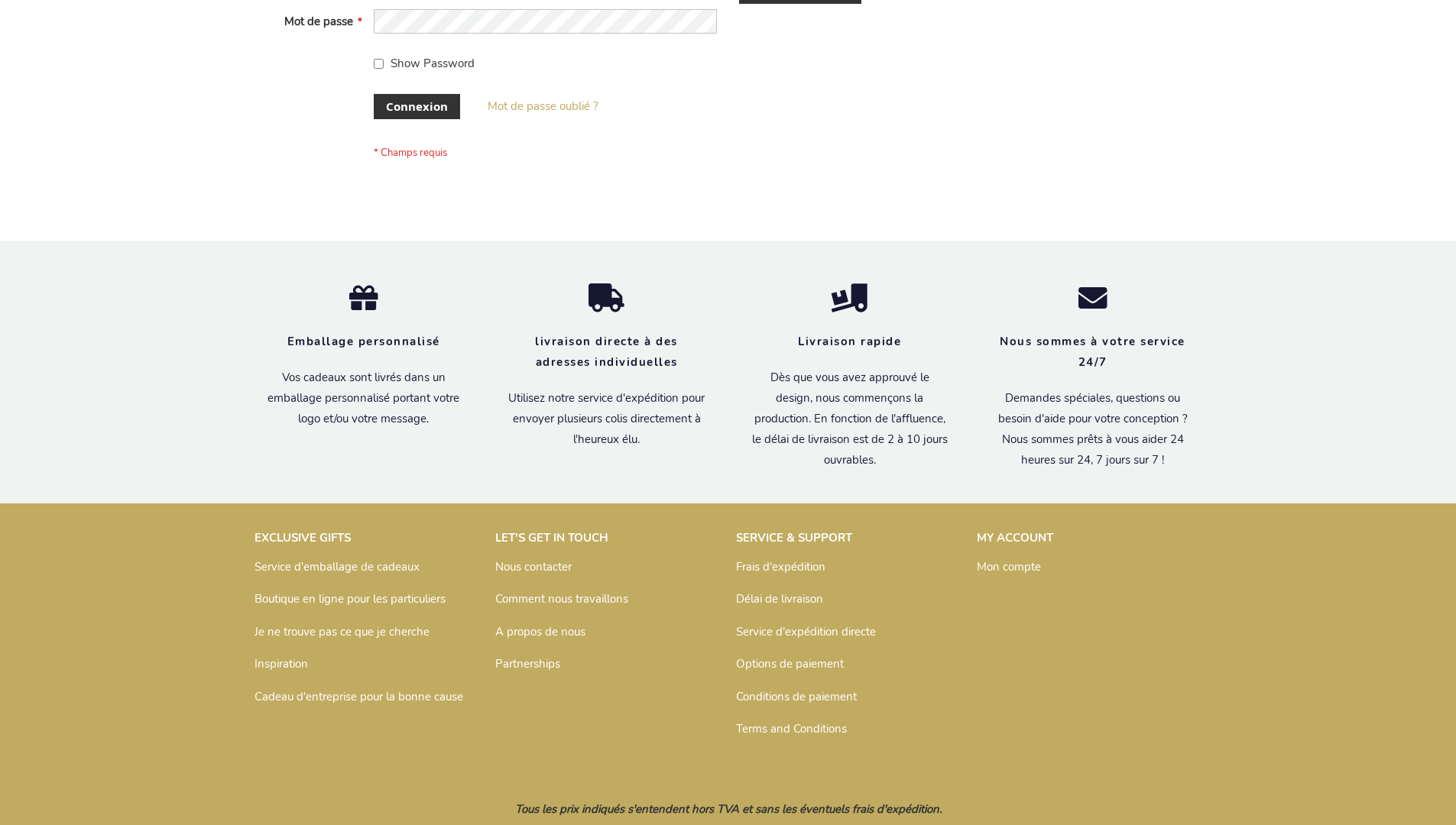
scroll to position [527, 0]
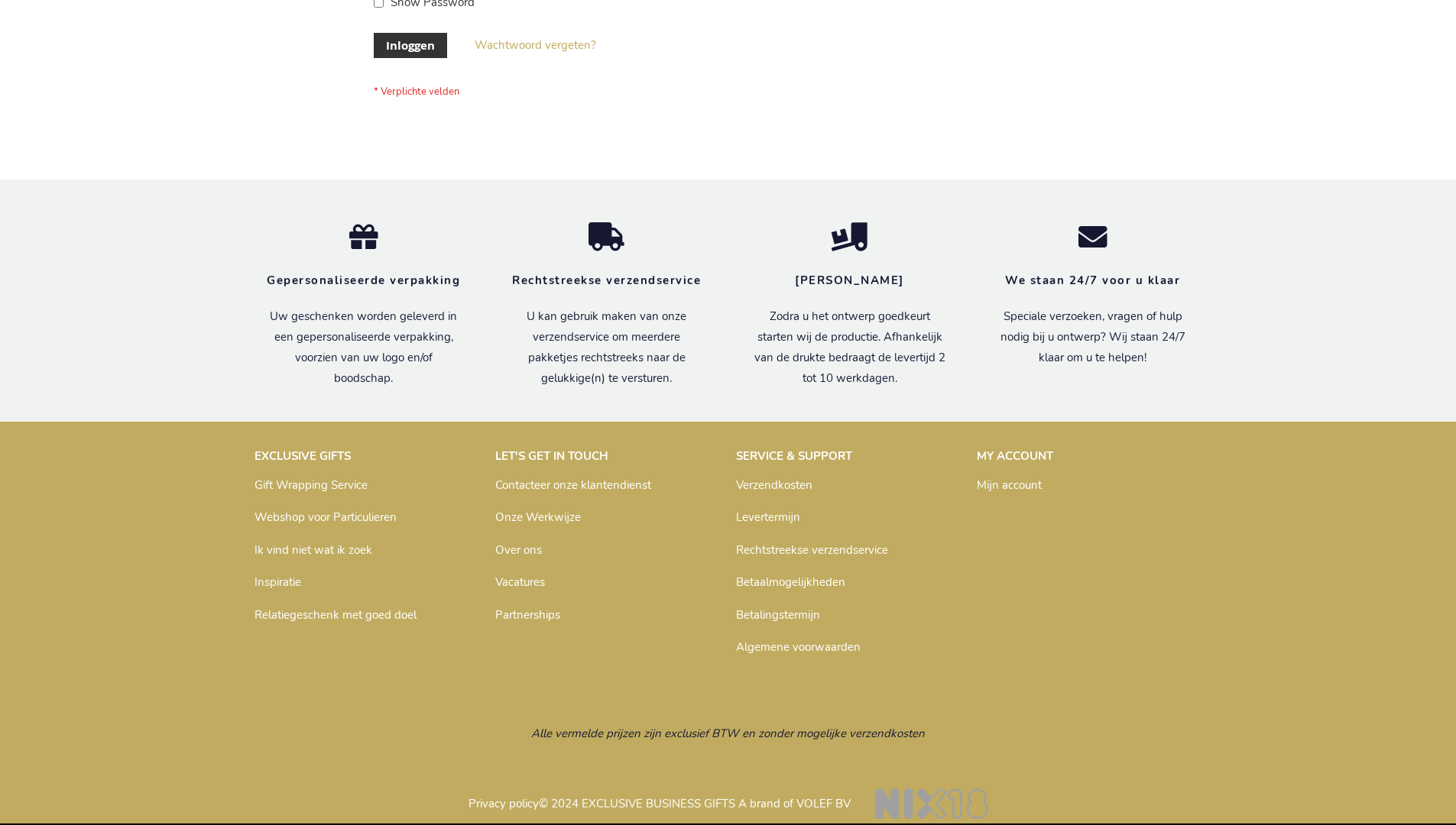
scroll to position [519, 0]
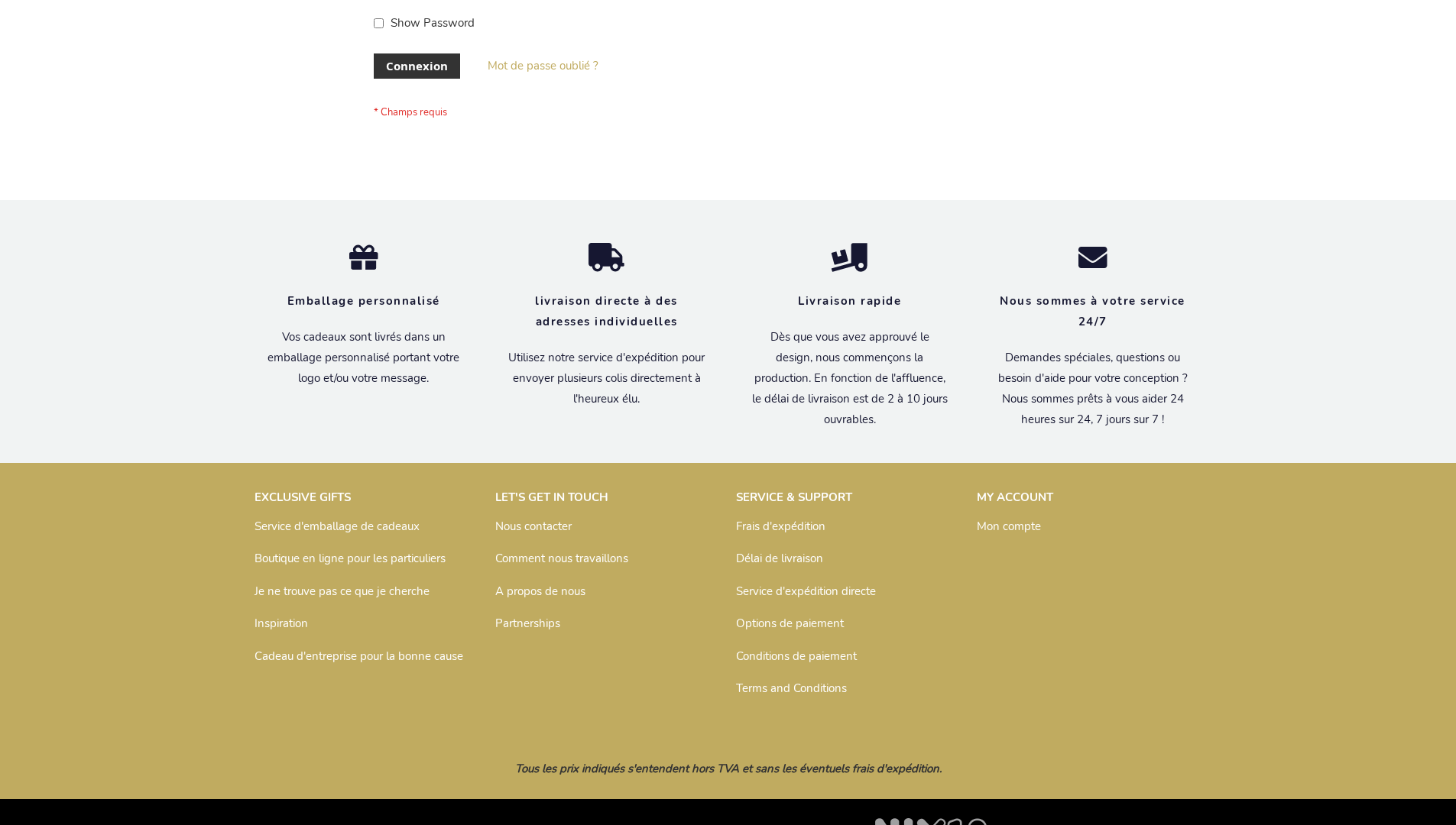
scroll to position [527, 0]
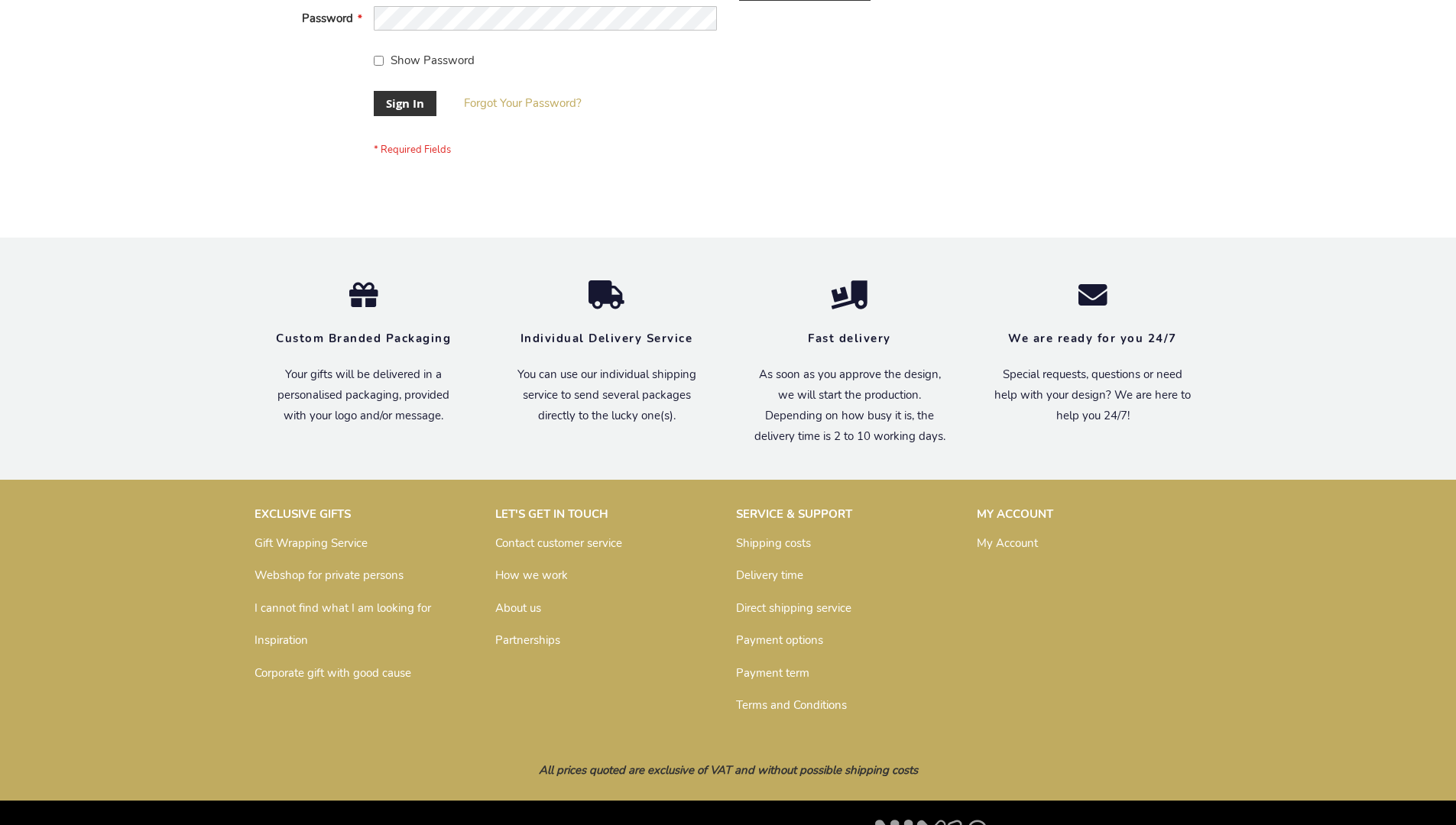
scroll to position [492, 0]
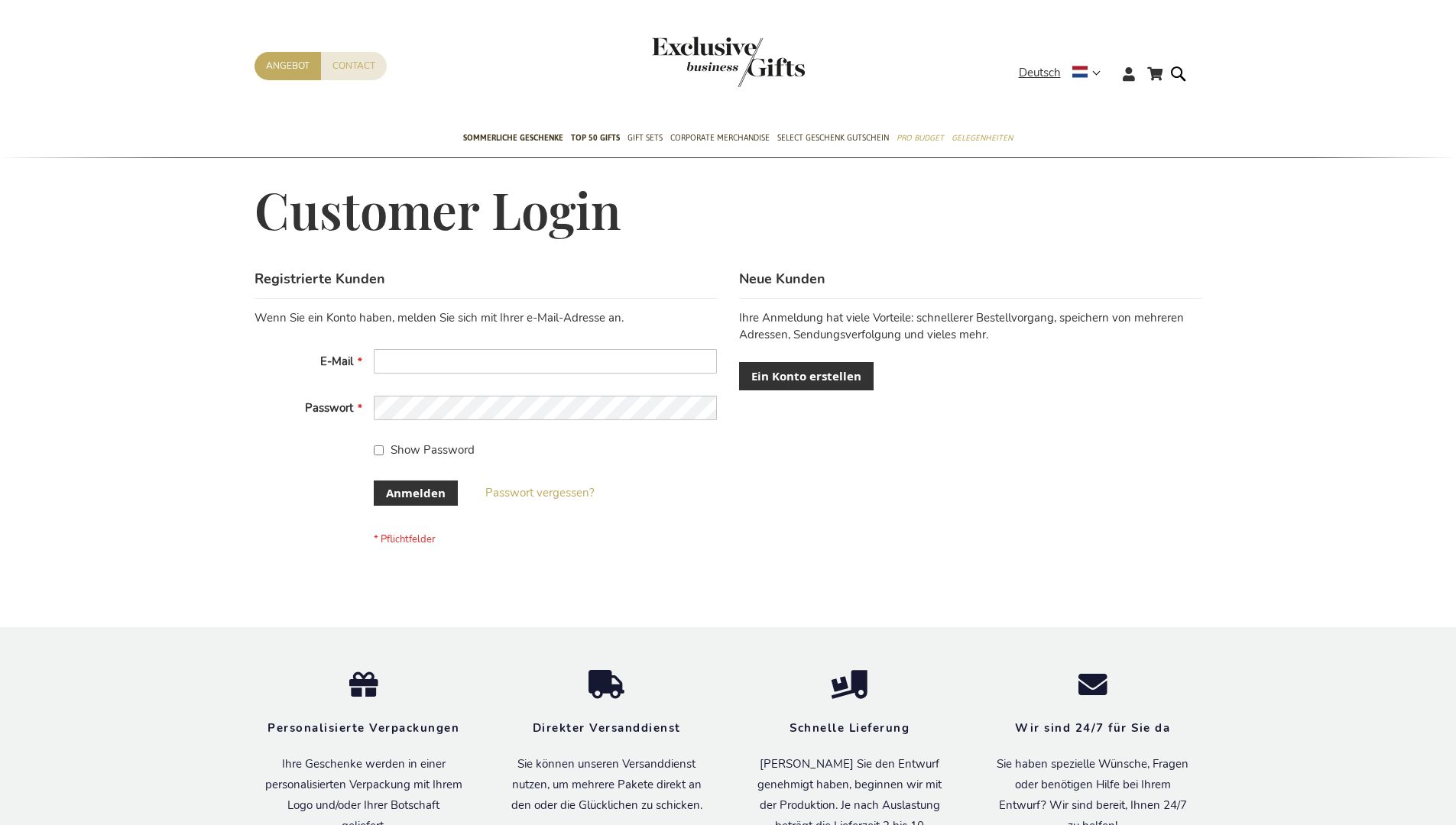
scroll to position [512, 0]
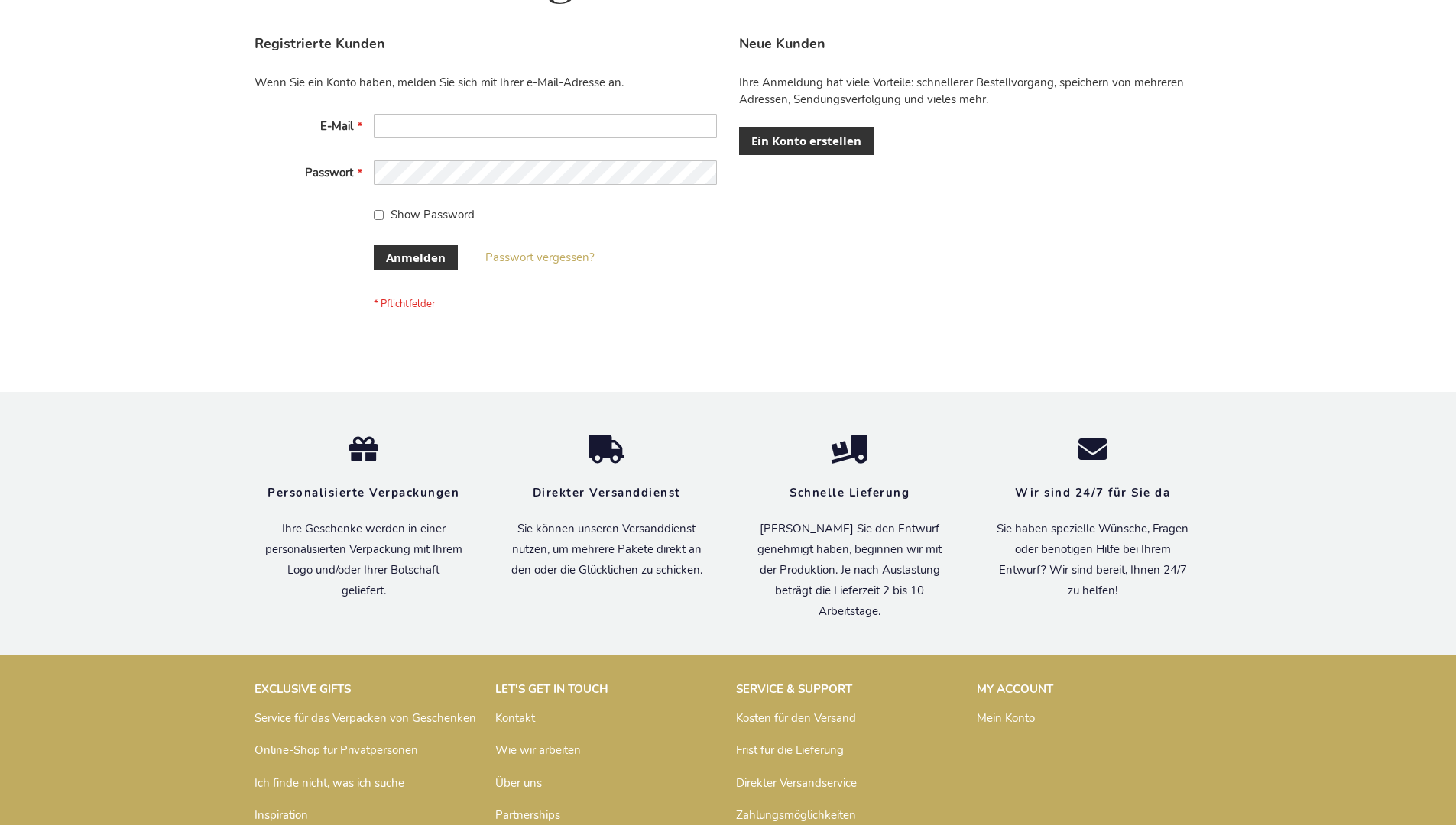
scroll to position [512, 0]
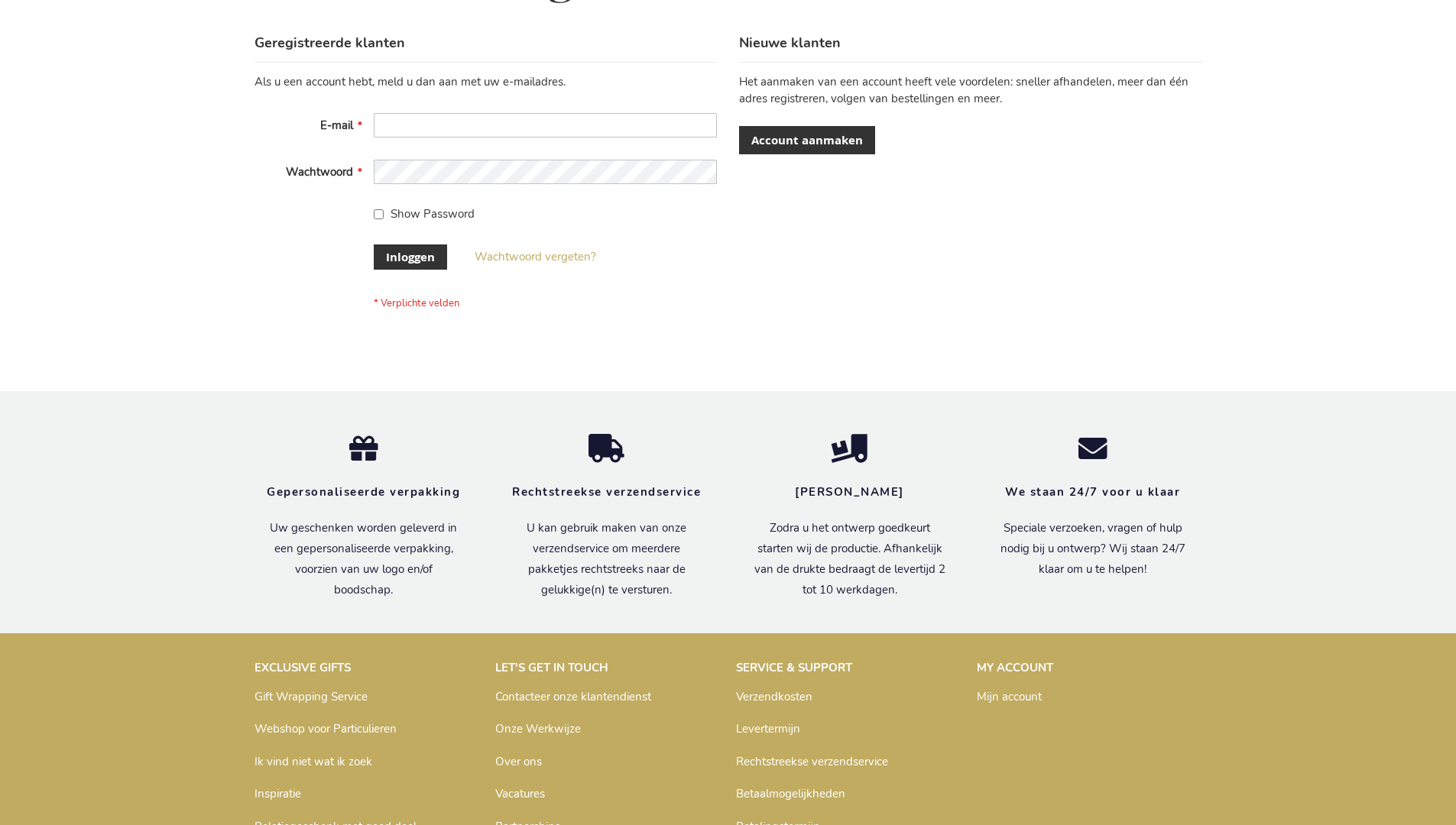
scroll to position [519, 0]
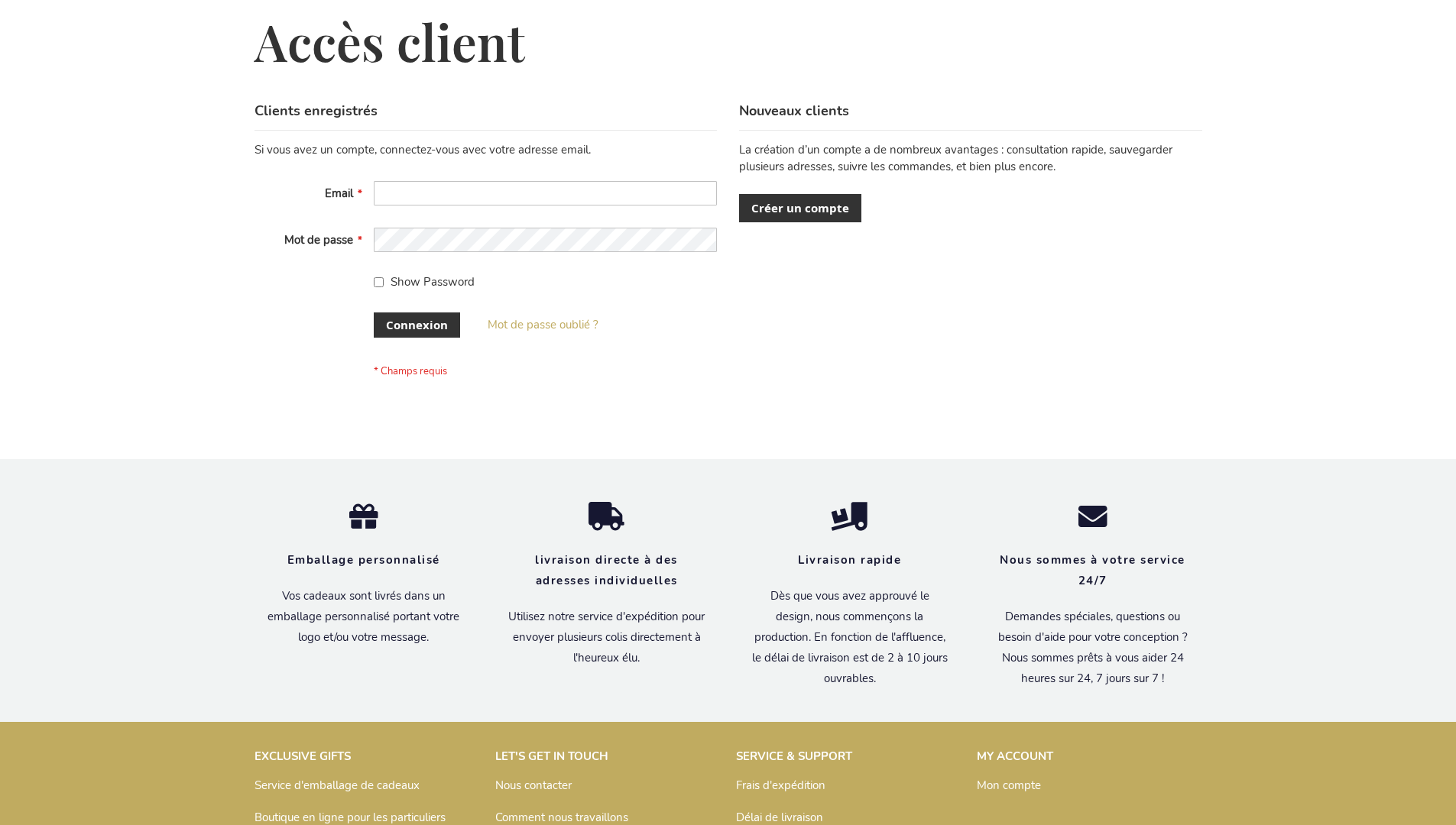
scroll to position [527, 0]
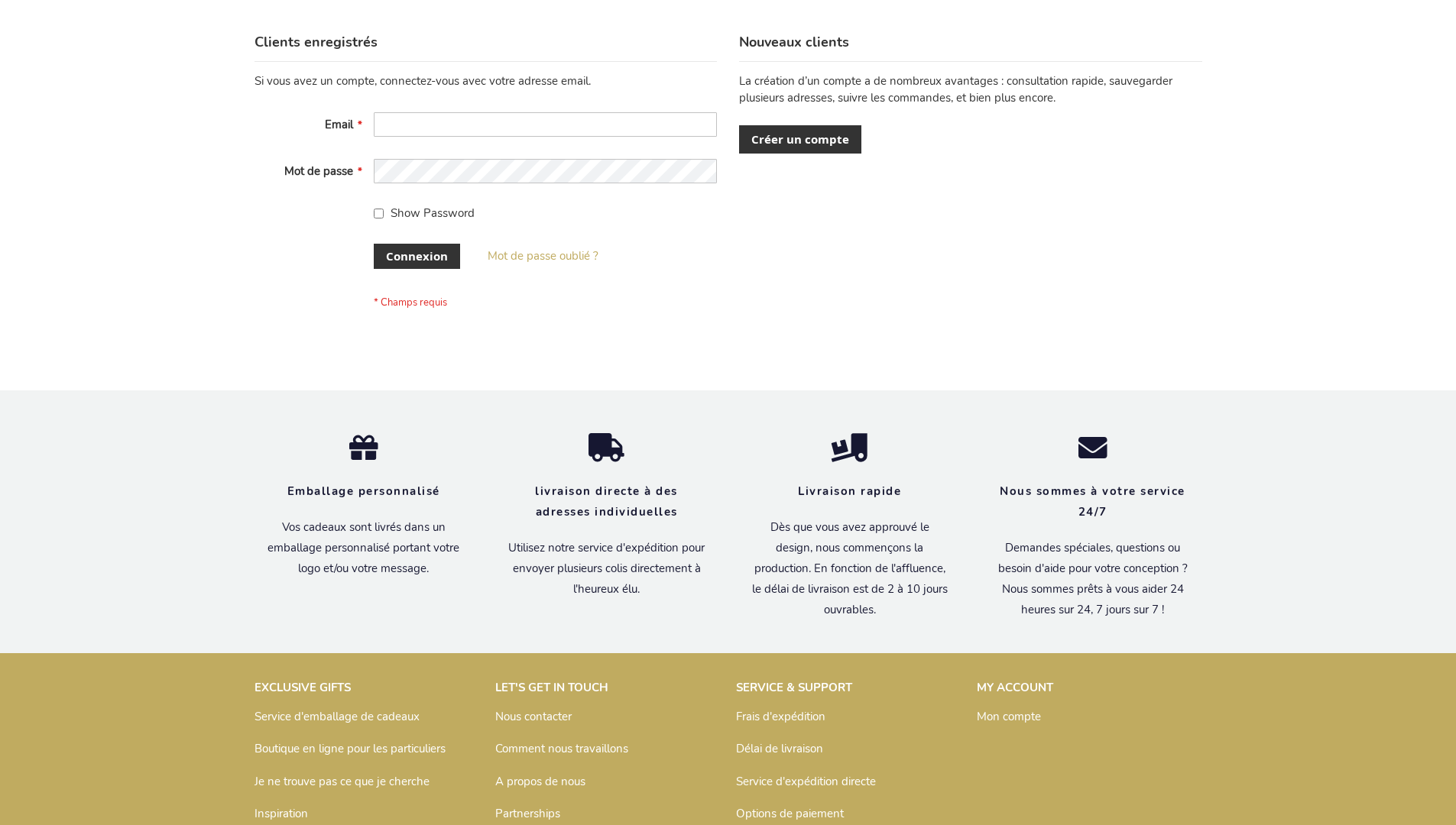
scroll to position [527, 0]
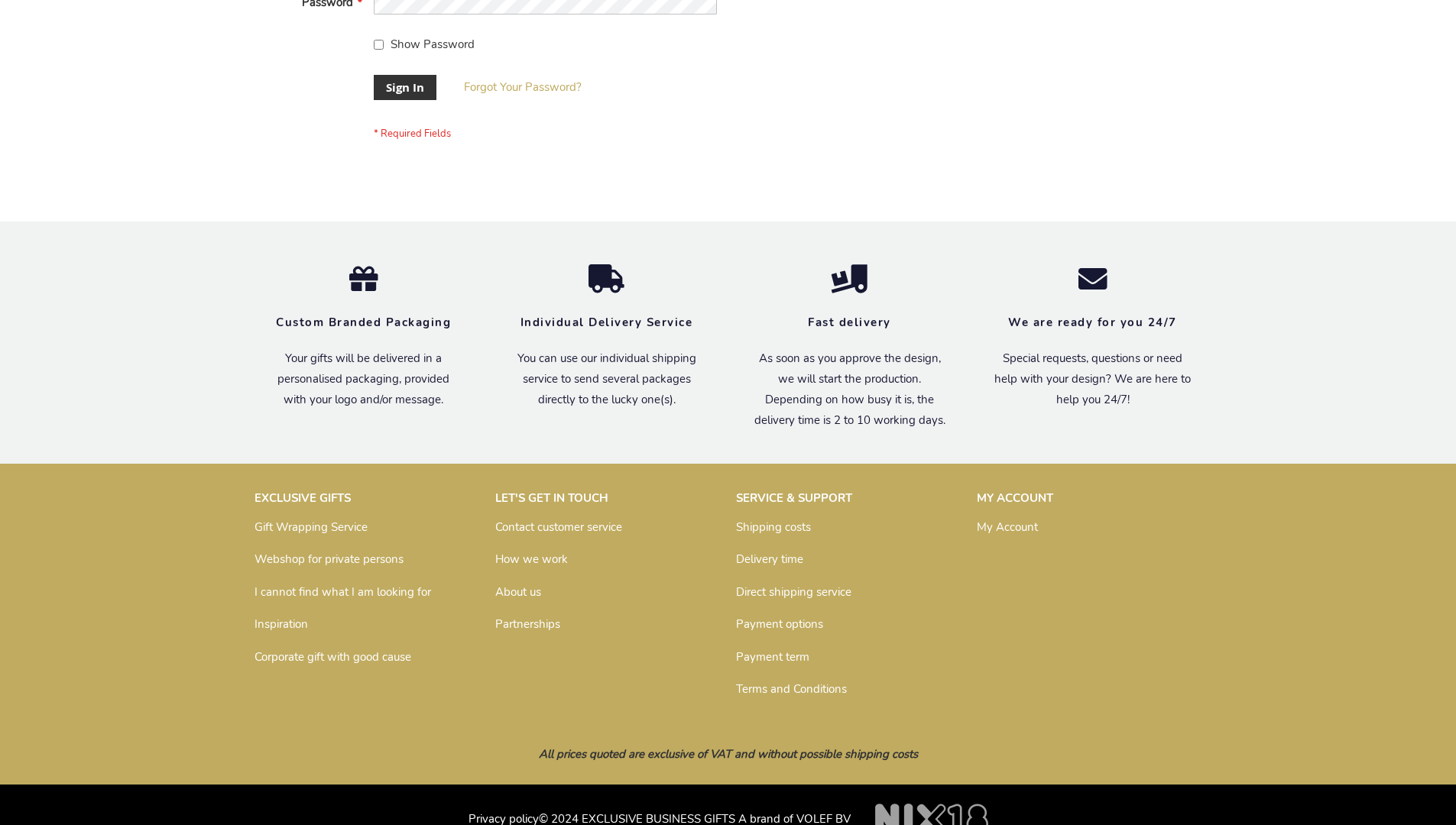
scroll to position [492, 0]
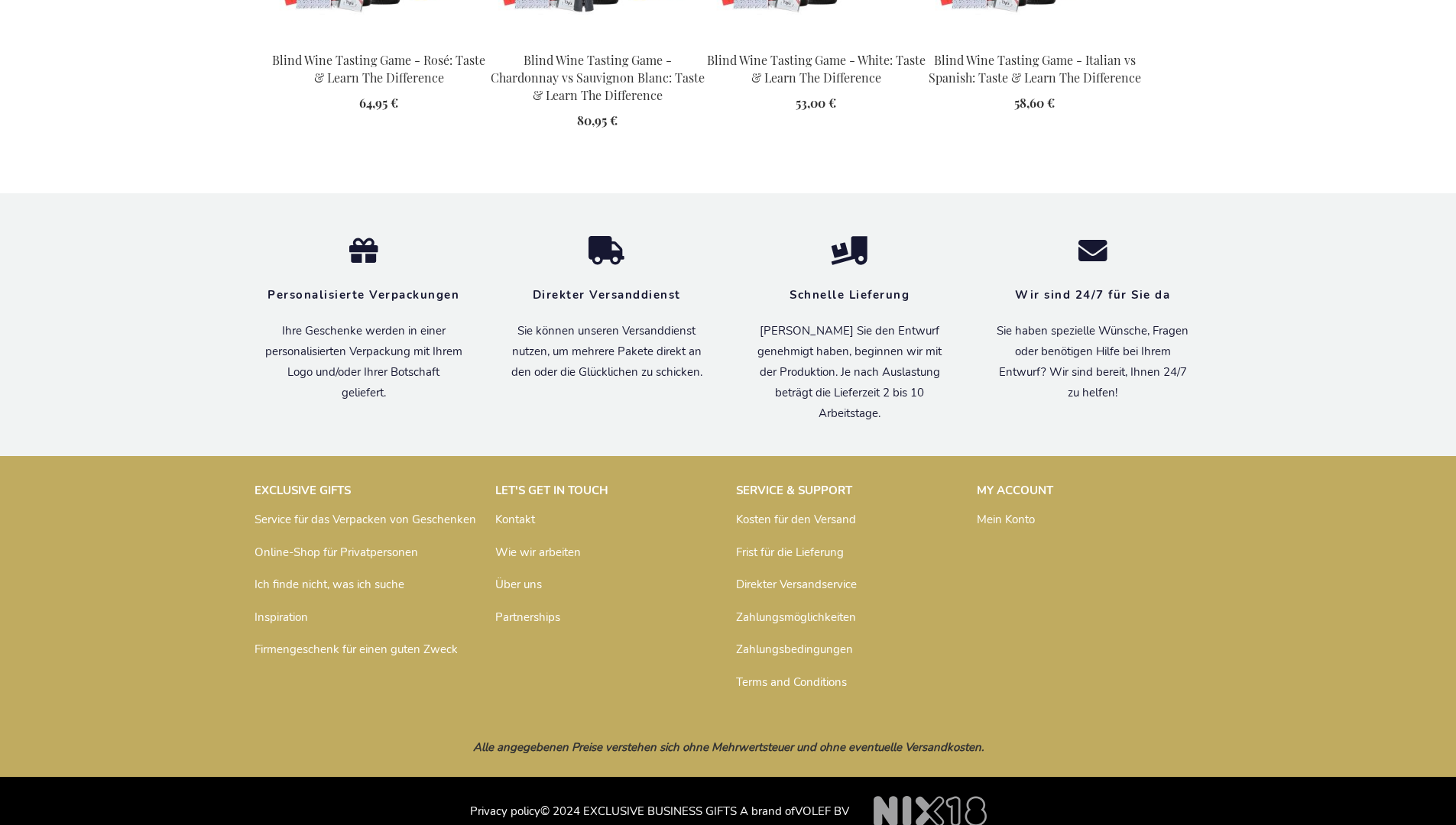
scroll to position [2144, 0]
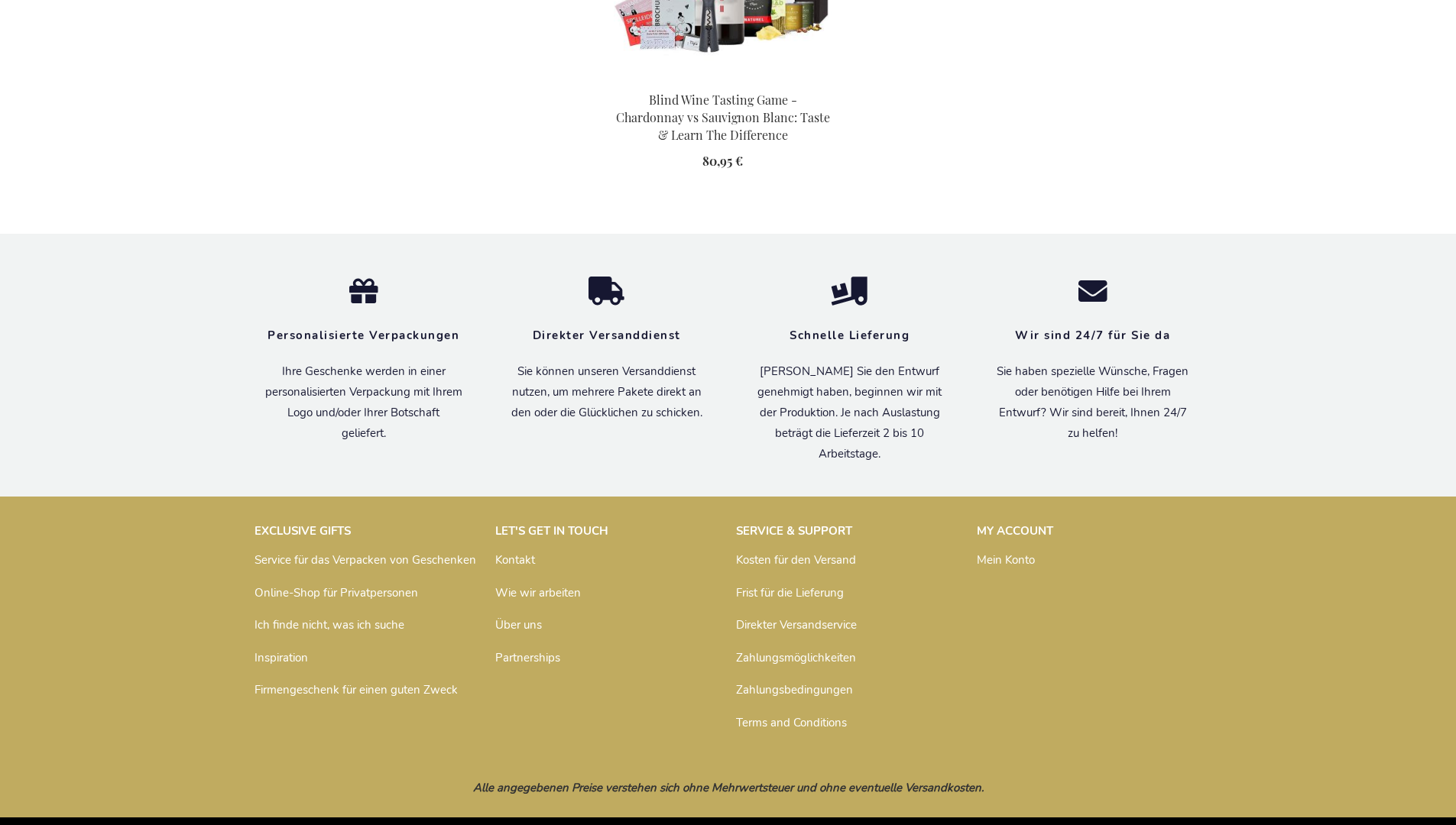
scroll to position [2210, 0]
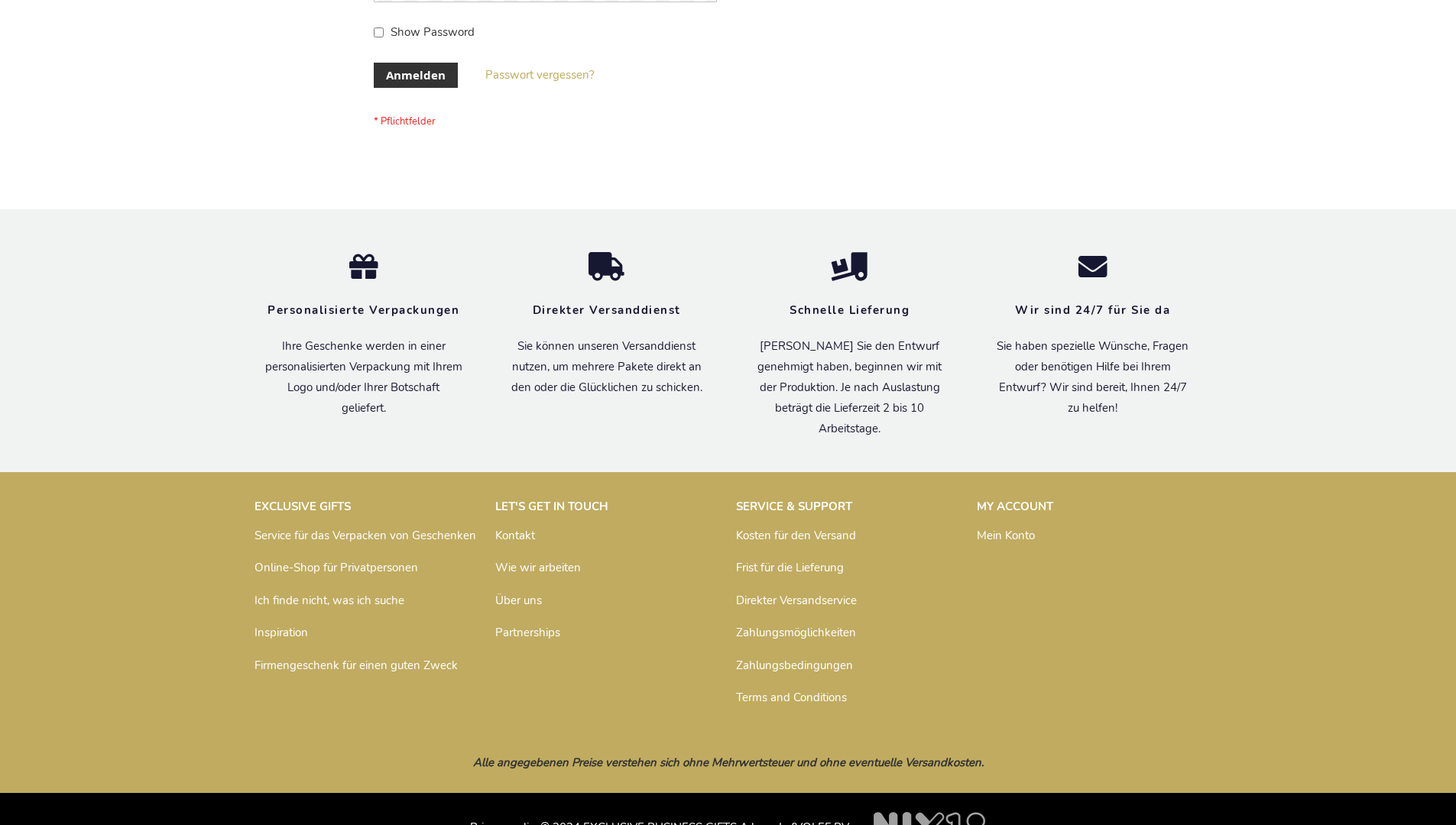
scroll to position [512, 0]
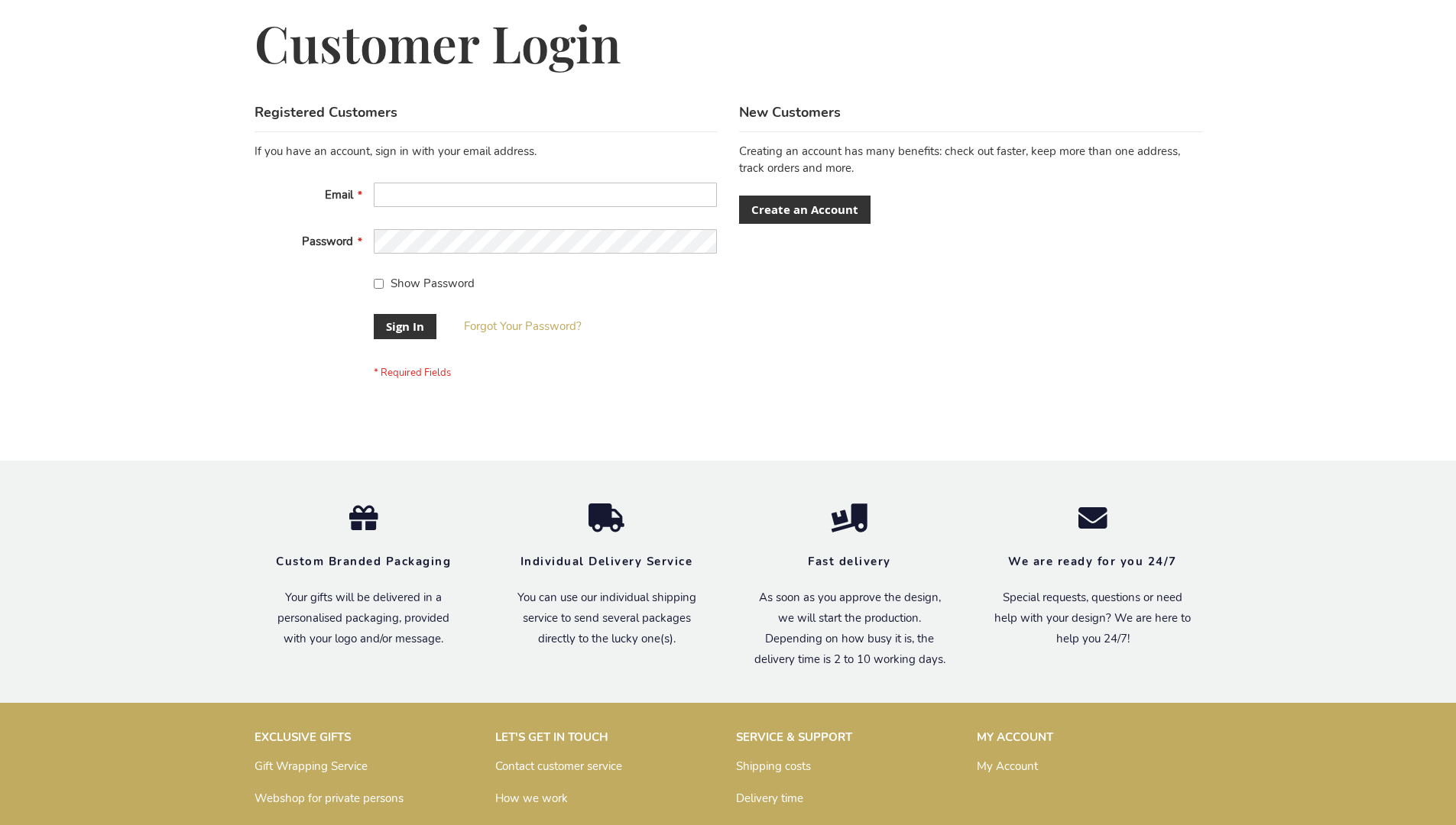
scroll to position [492, 0]
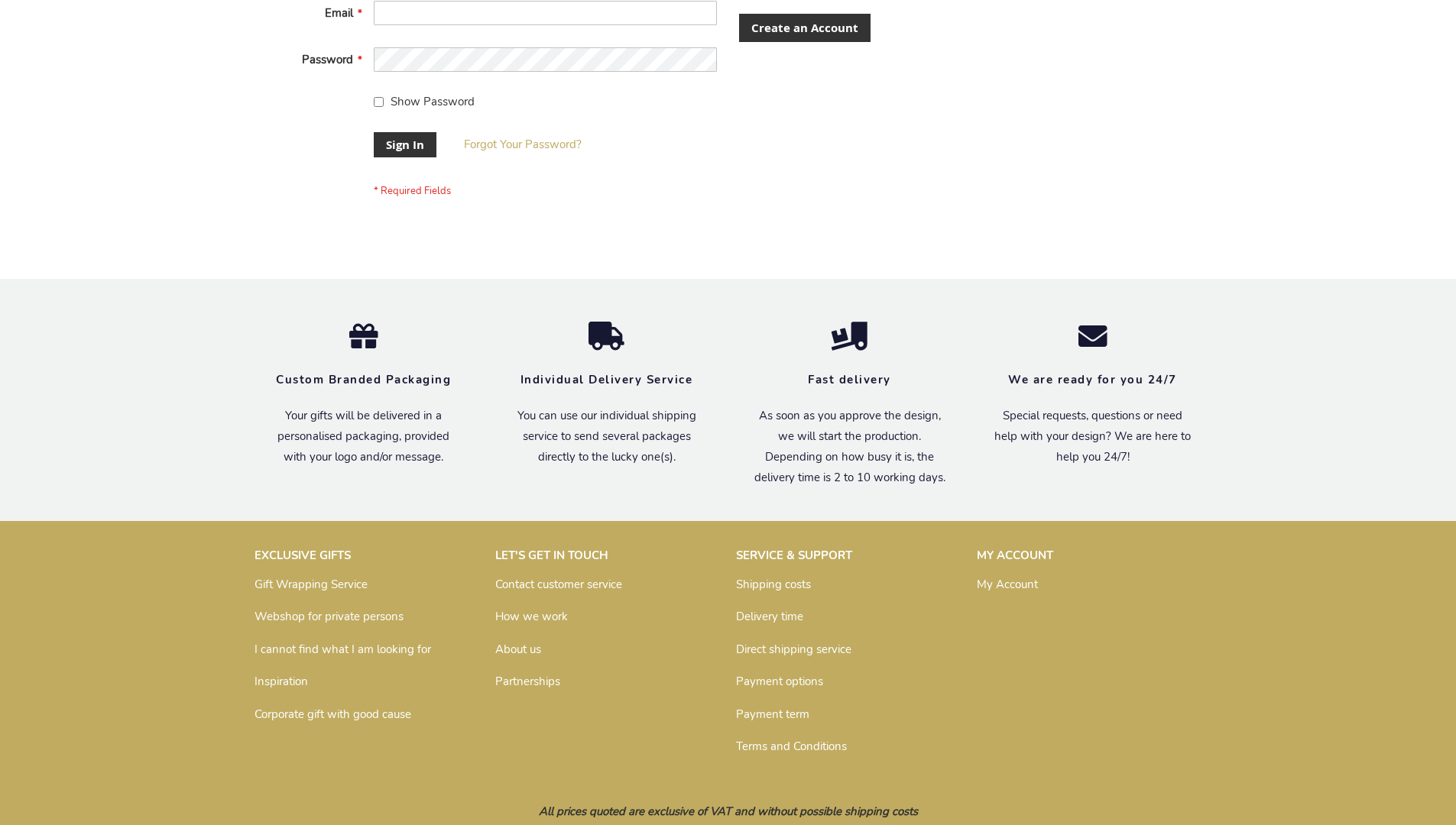
scroll to position [492, 0]
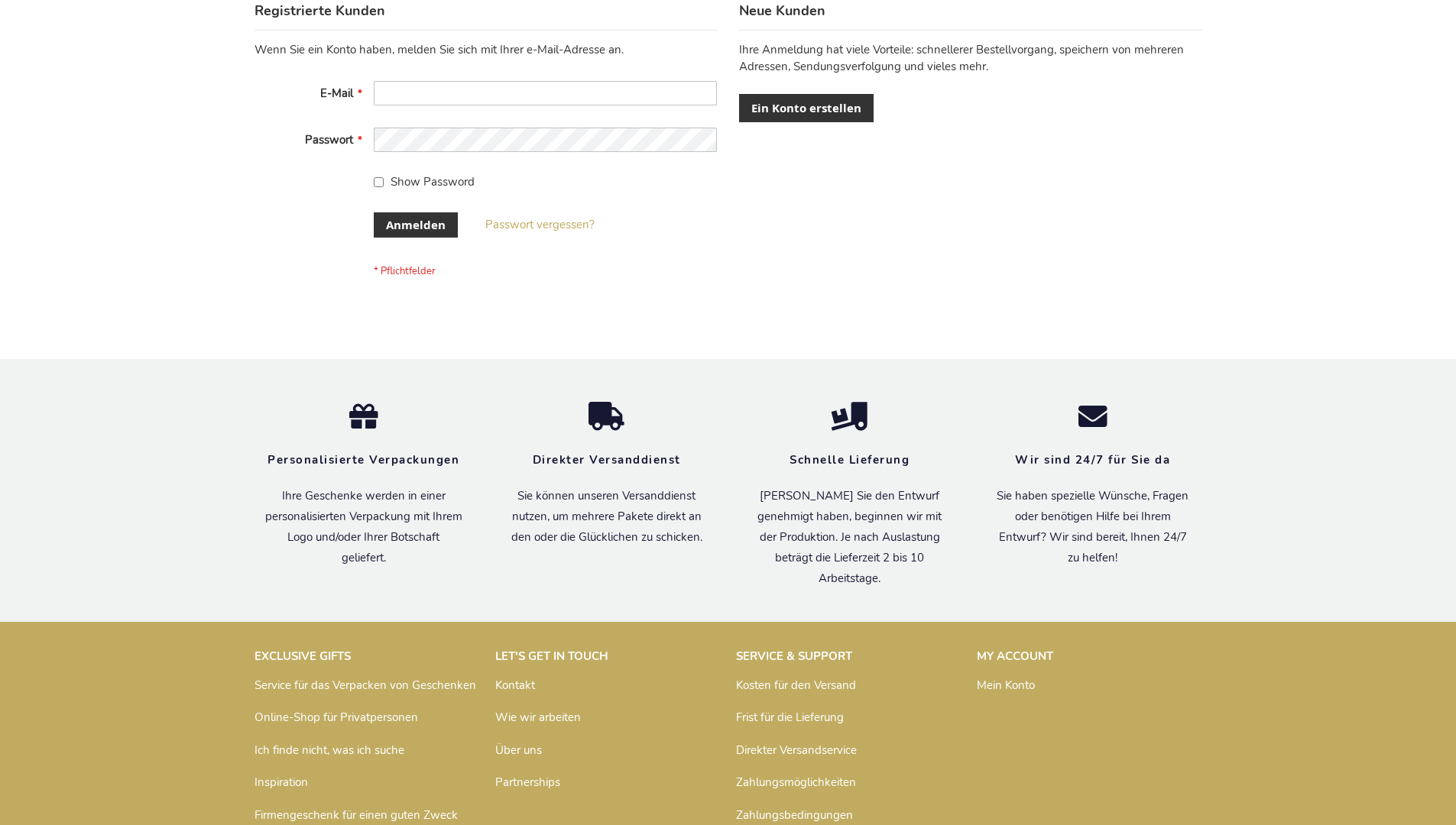
scroll to position [512, 0]
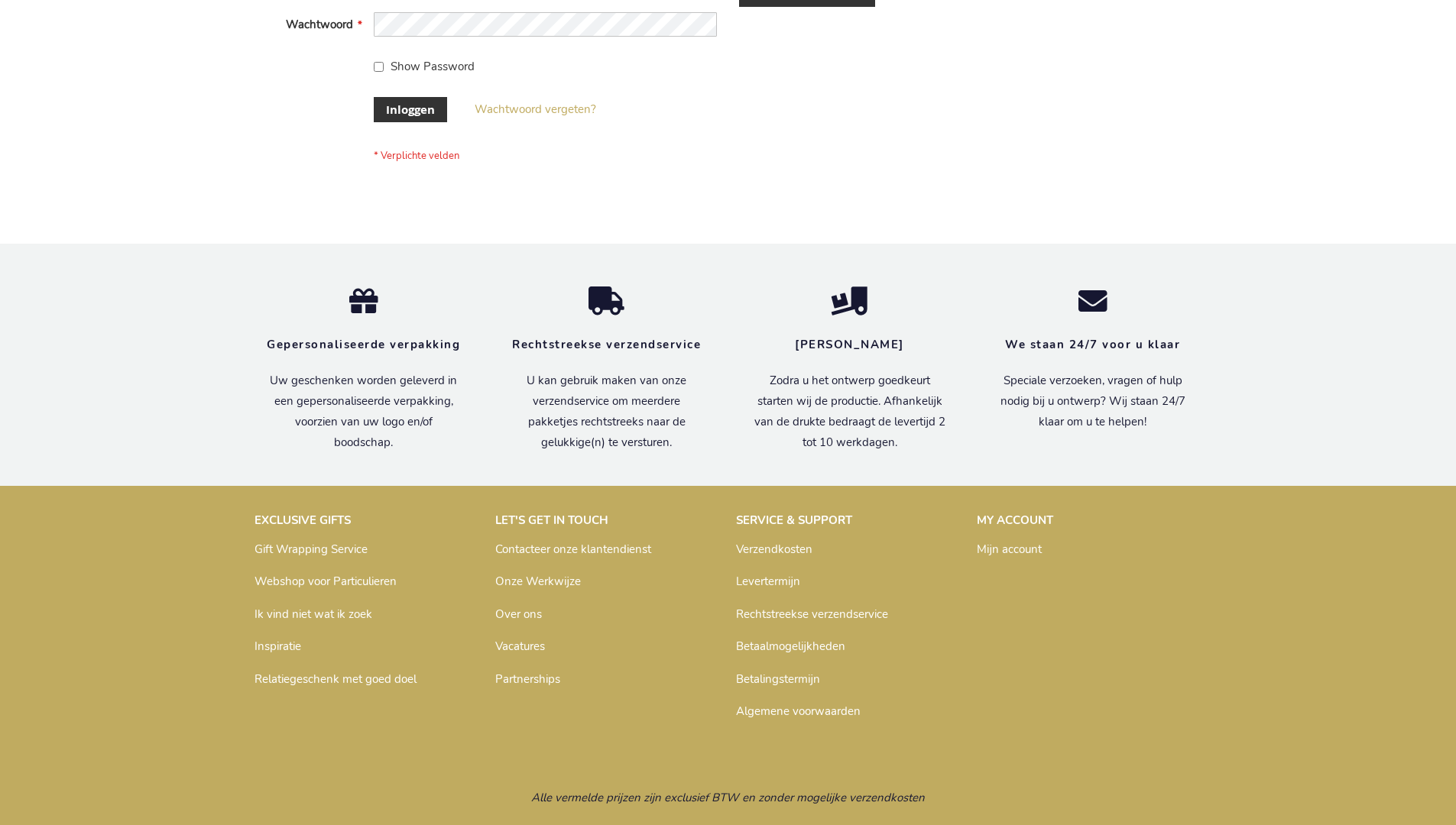
scroll to position [519, 0]
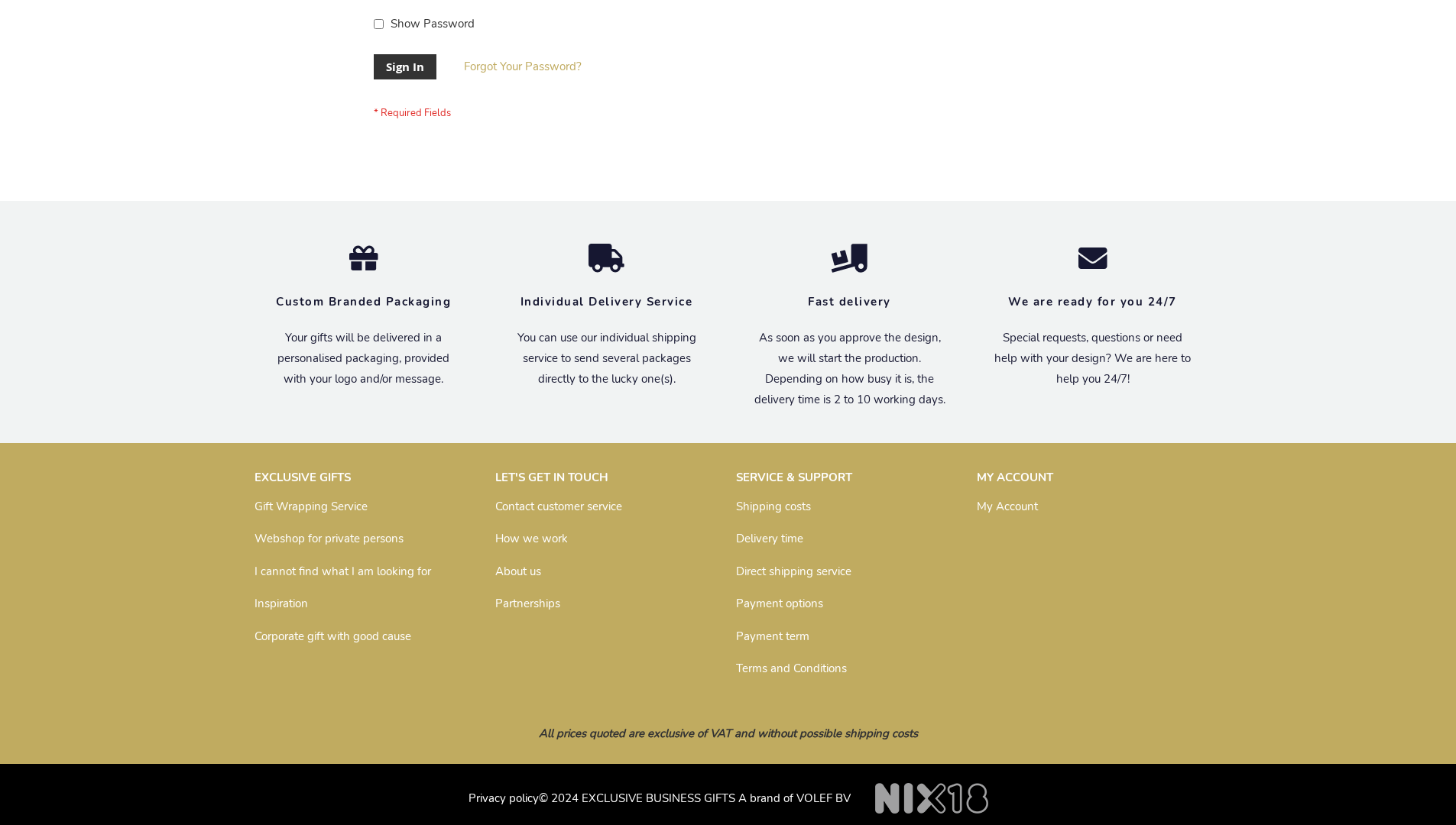
scroll to position [492, 0]
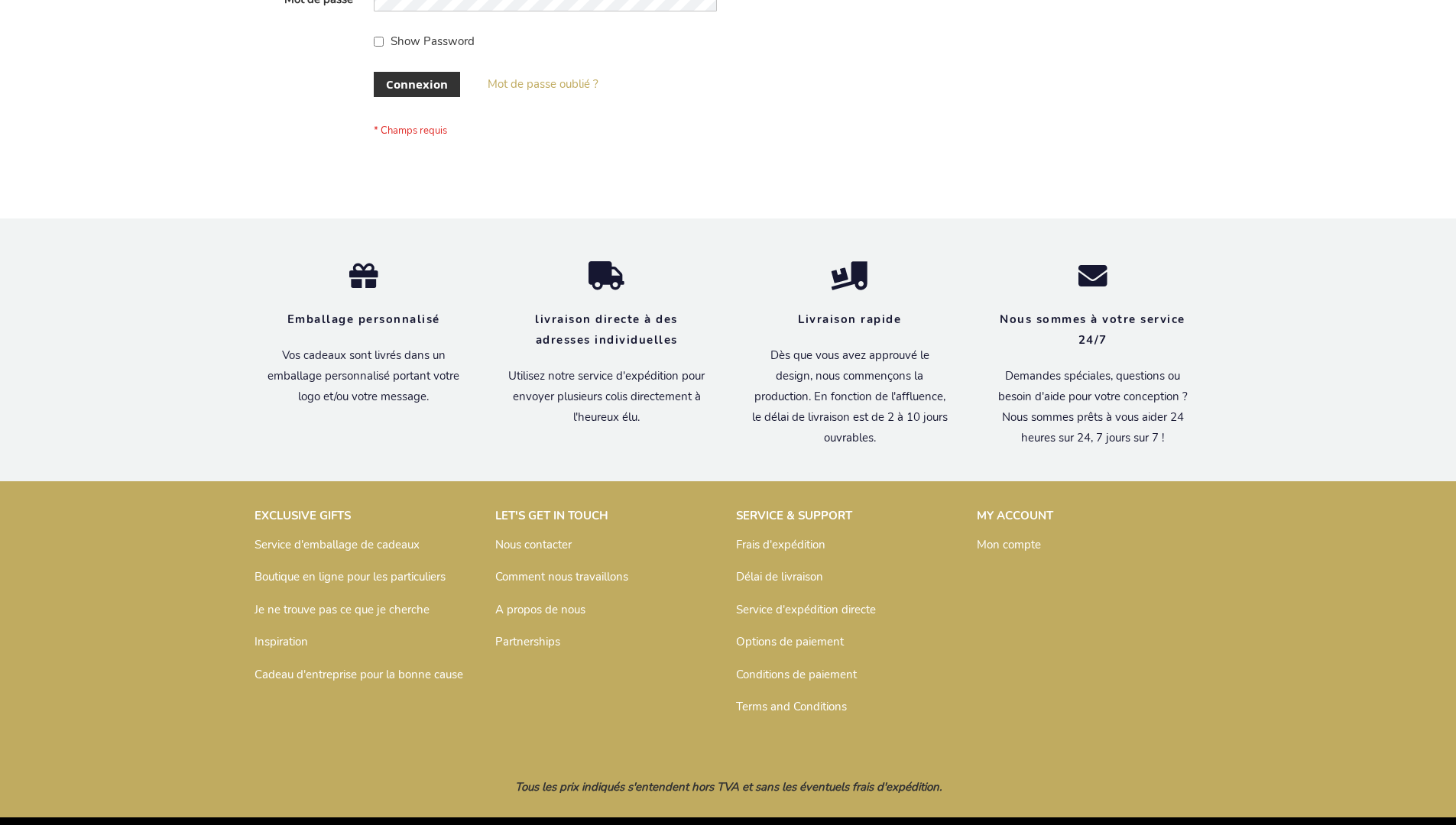
scroll to position [527, 0]
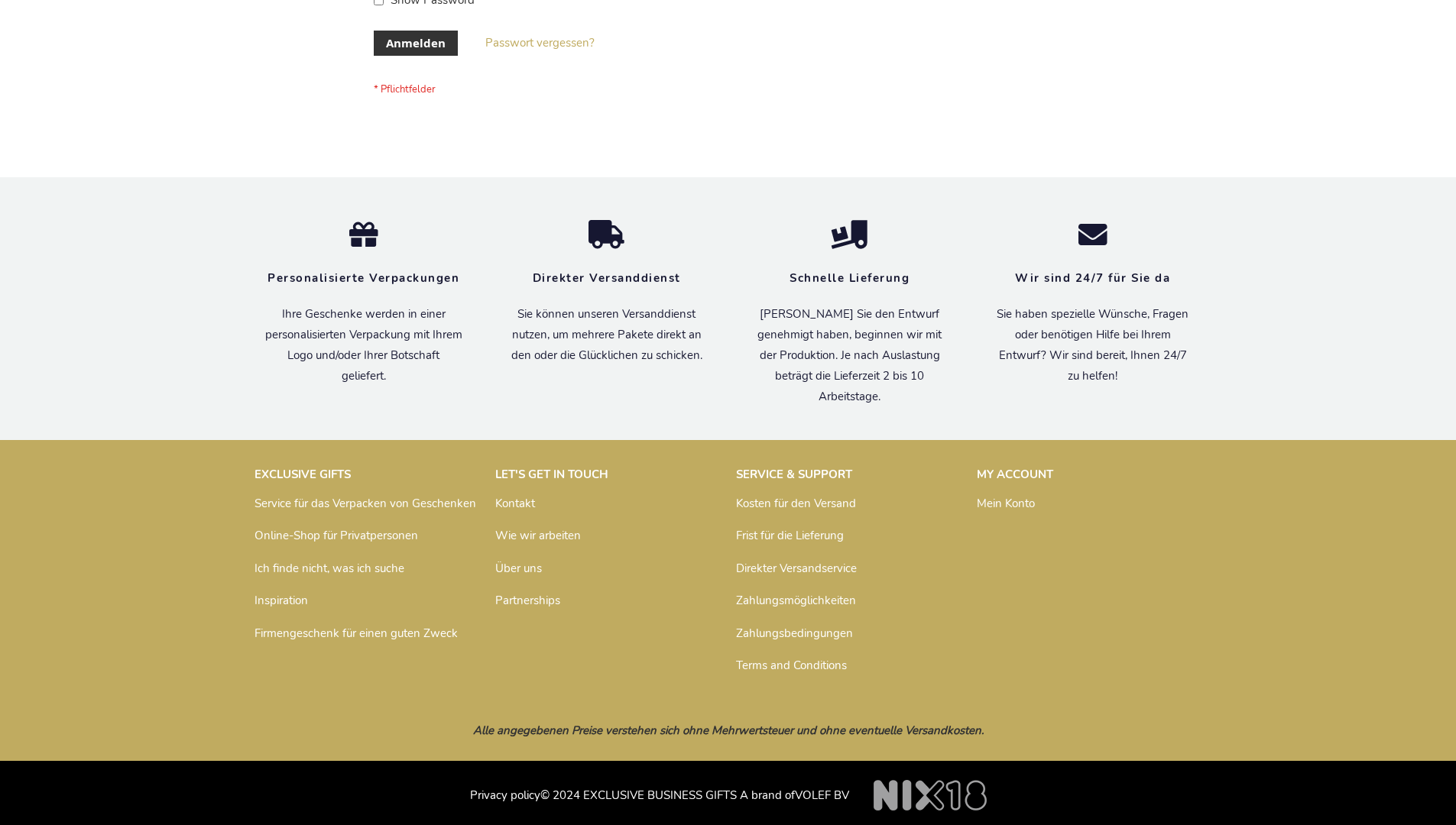
scroll to position [512, 0]
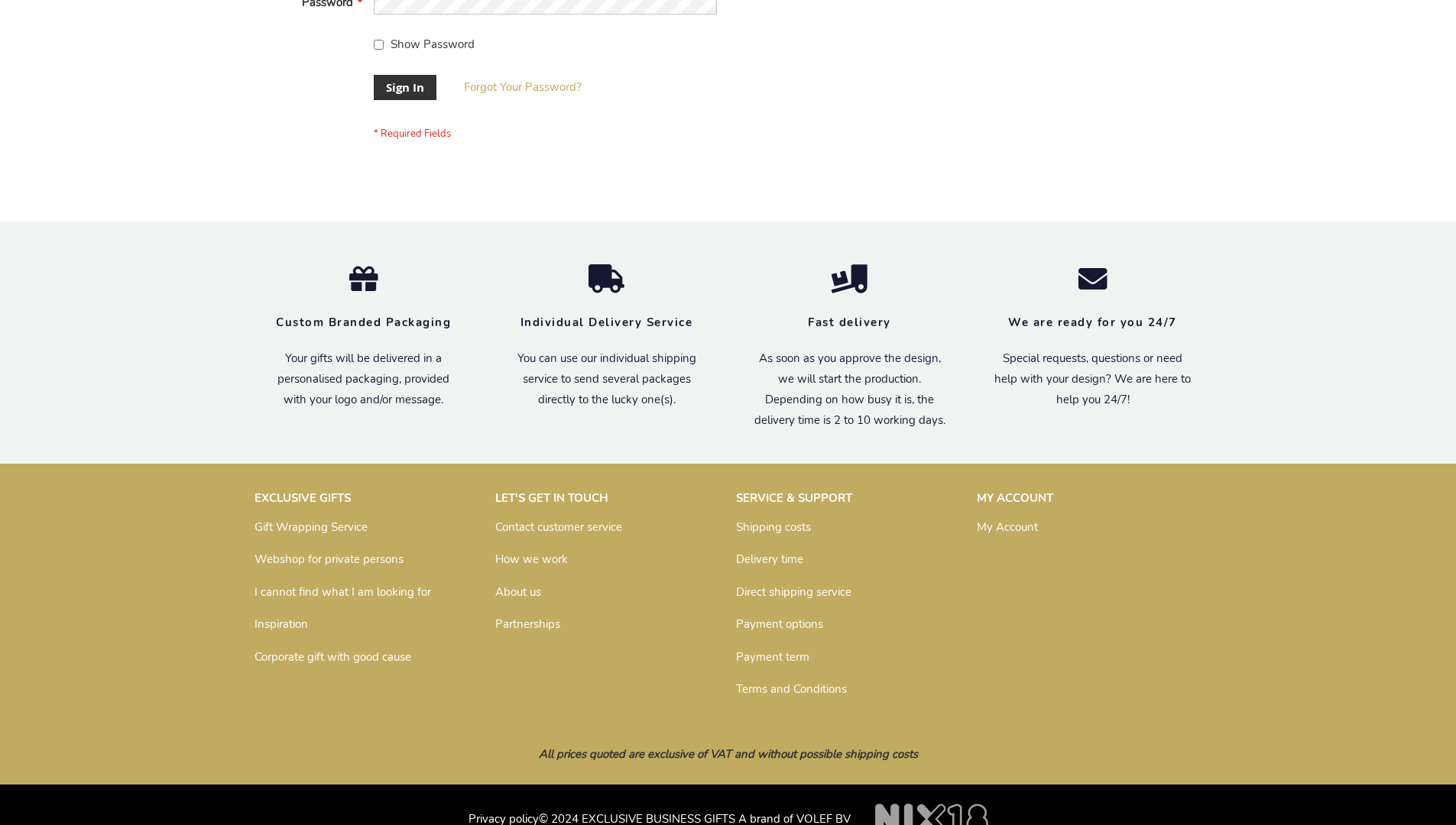
scroll to position [492, 0]
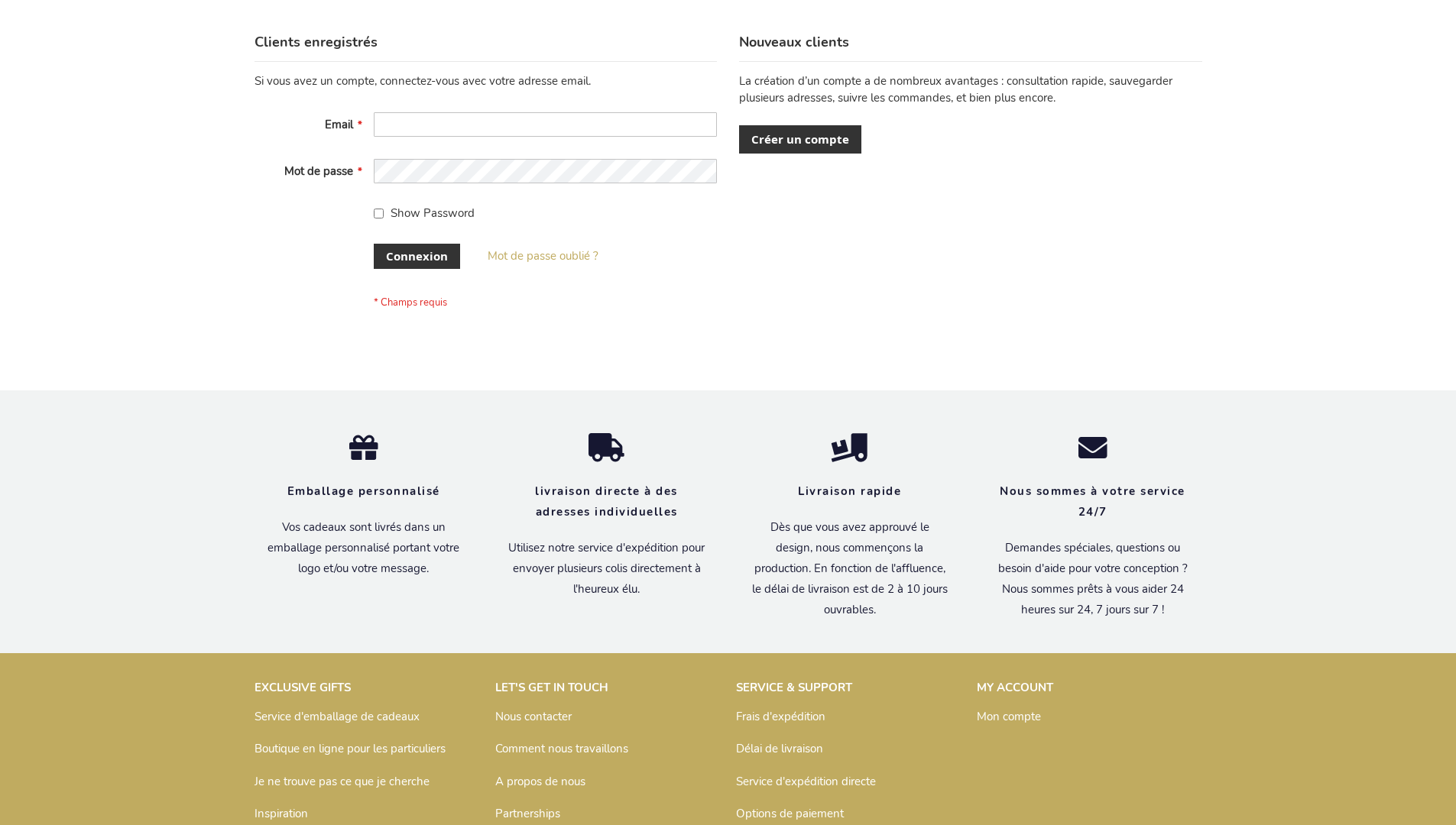
scroll to position [527, 0]
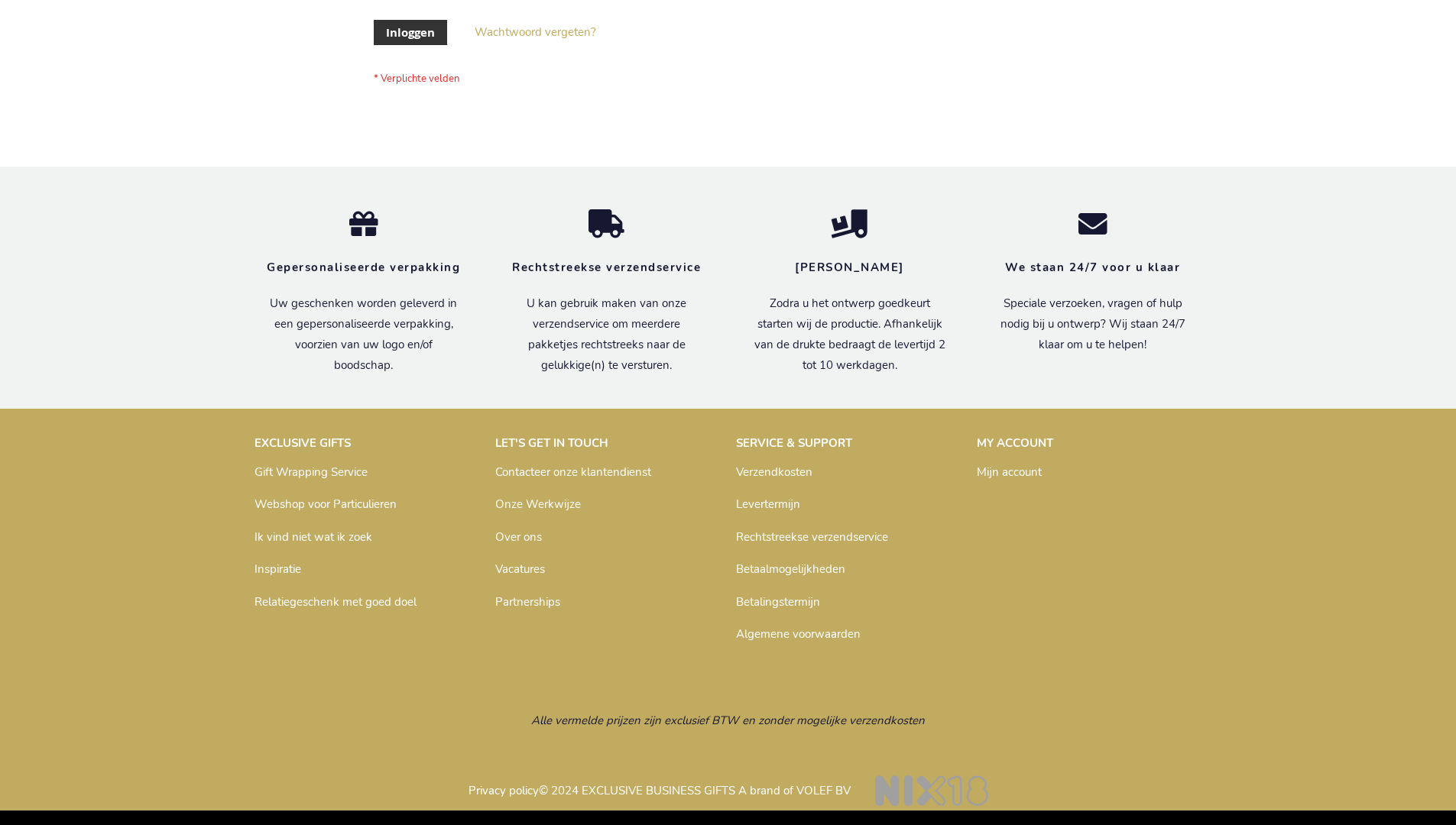
scroll to position [519, 0]
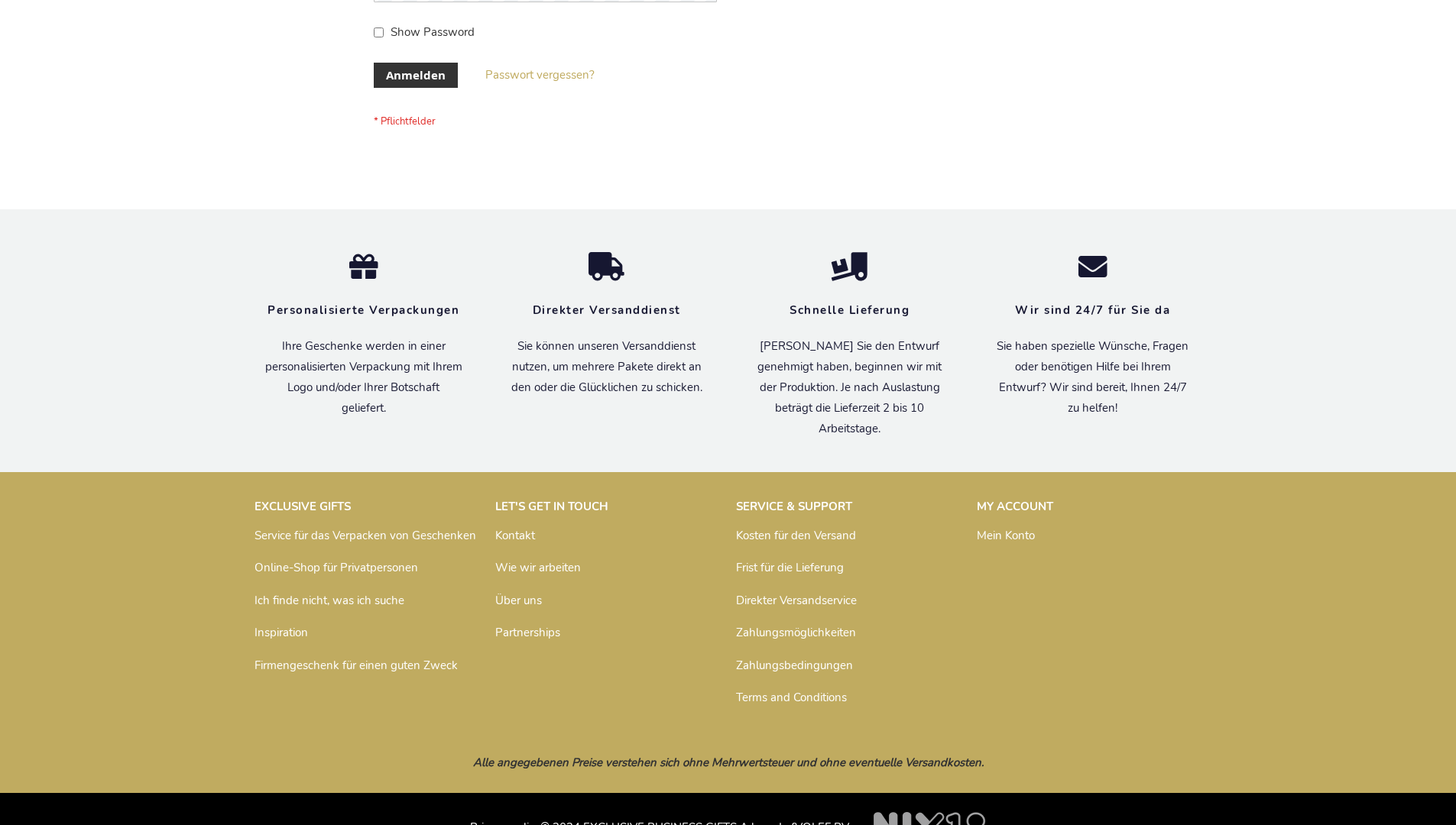
scroll to position [512, 0]
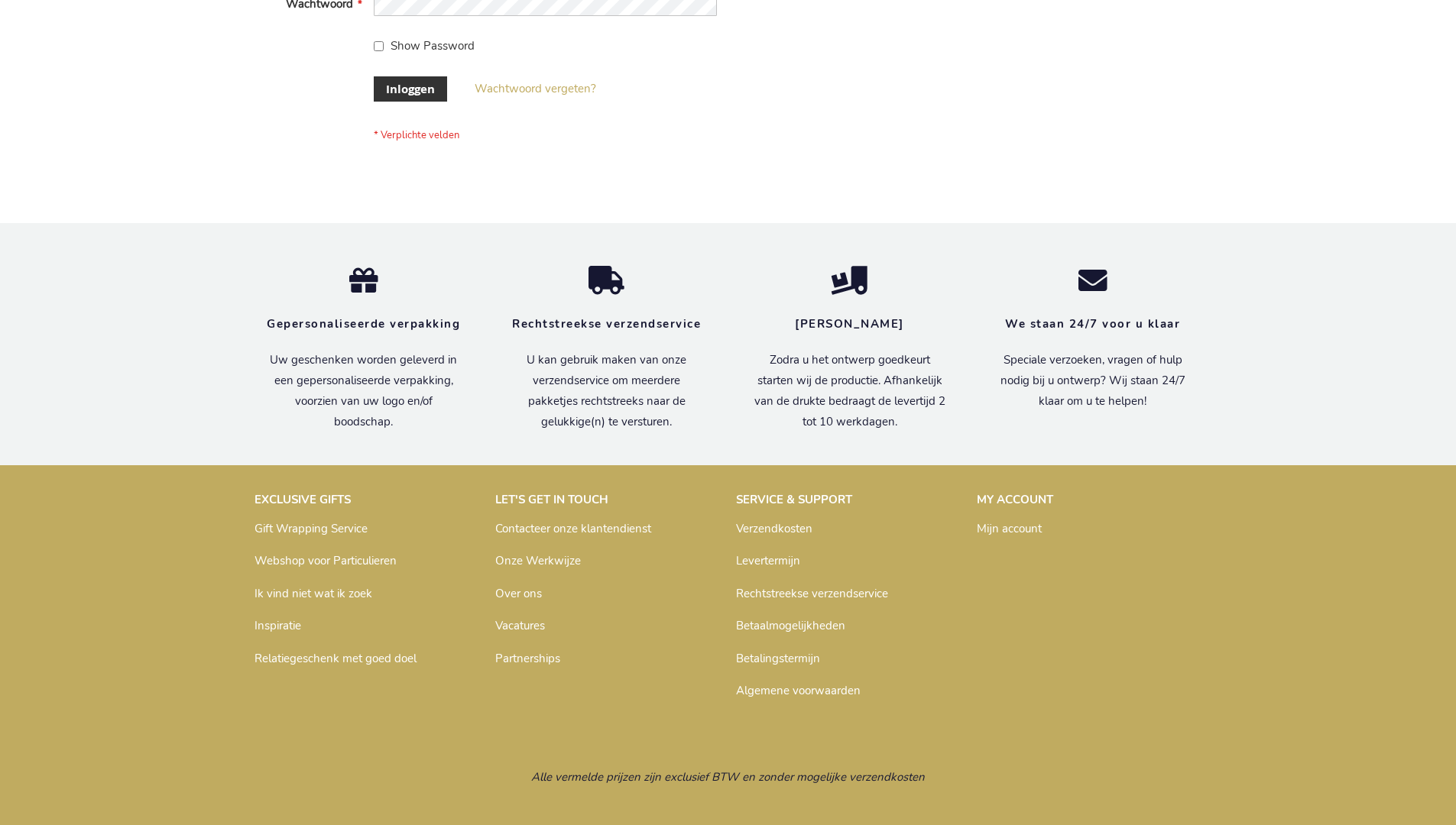
scroll to position [519, 0]
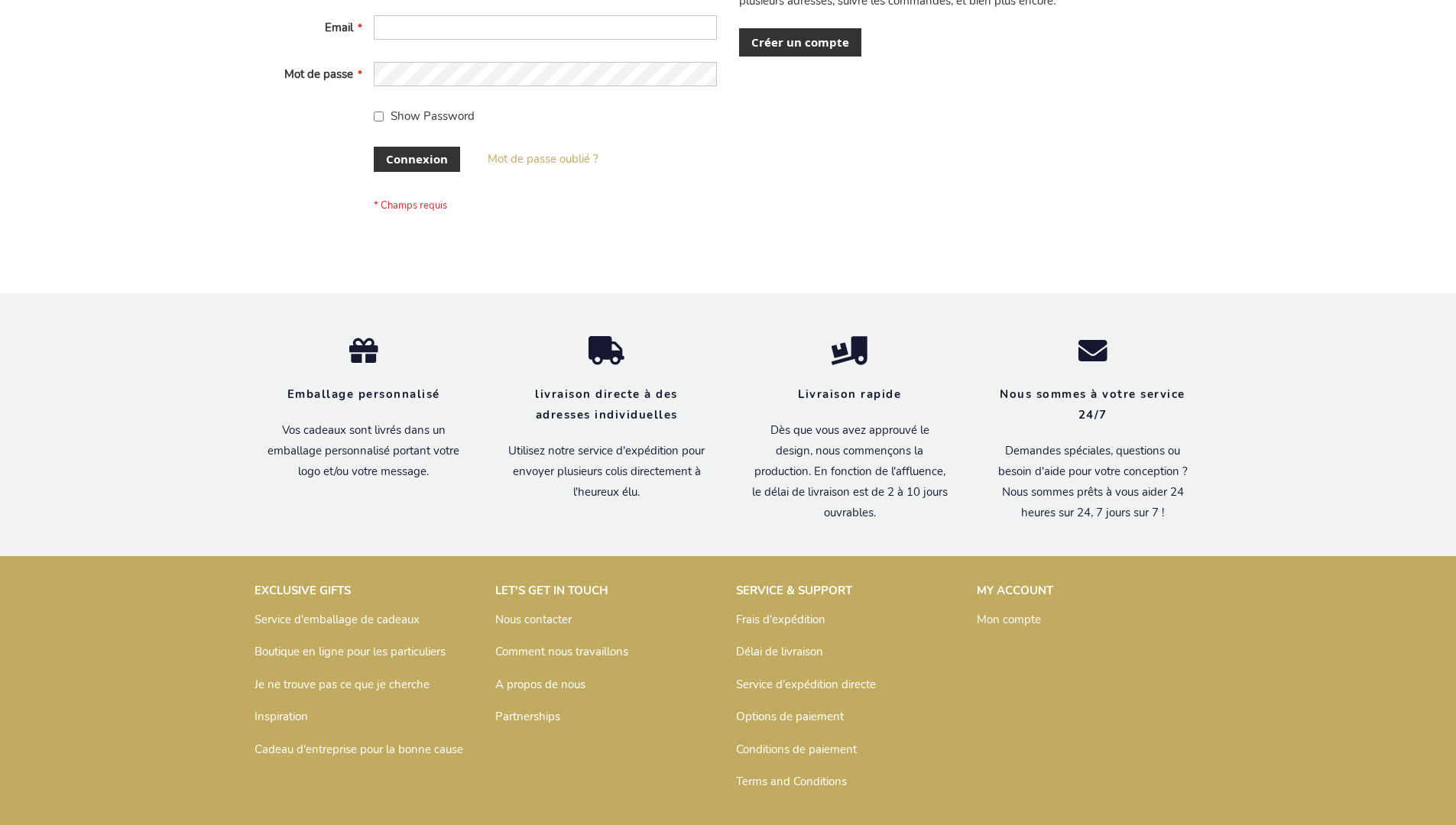
scroll to position [527, 0]
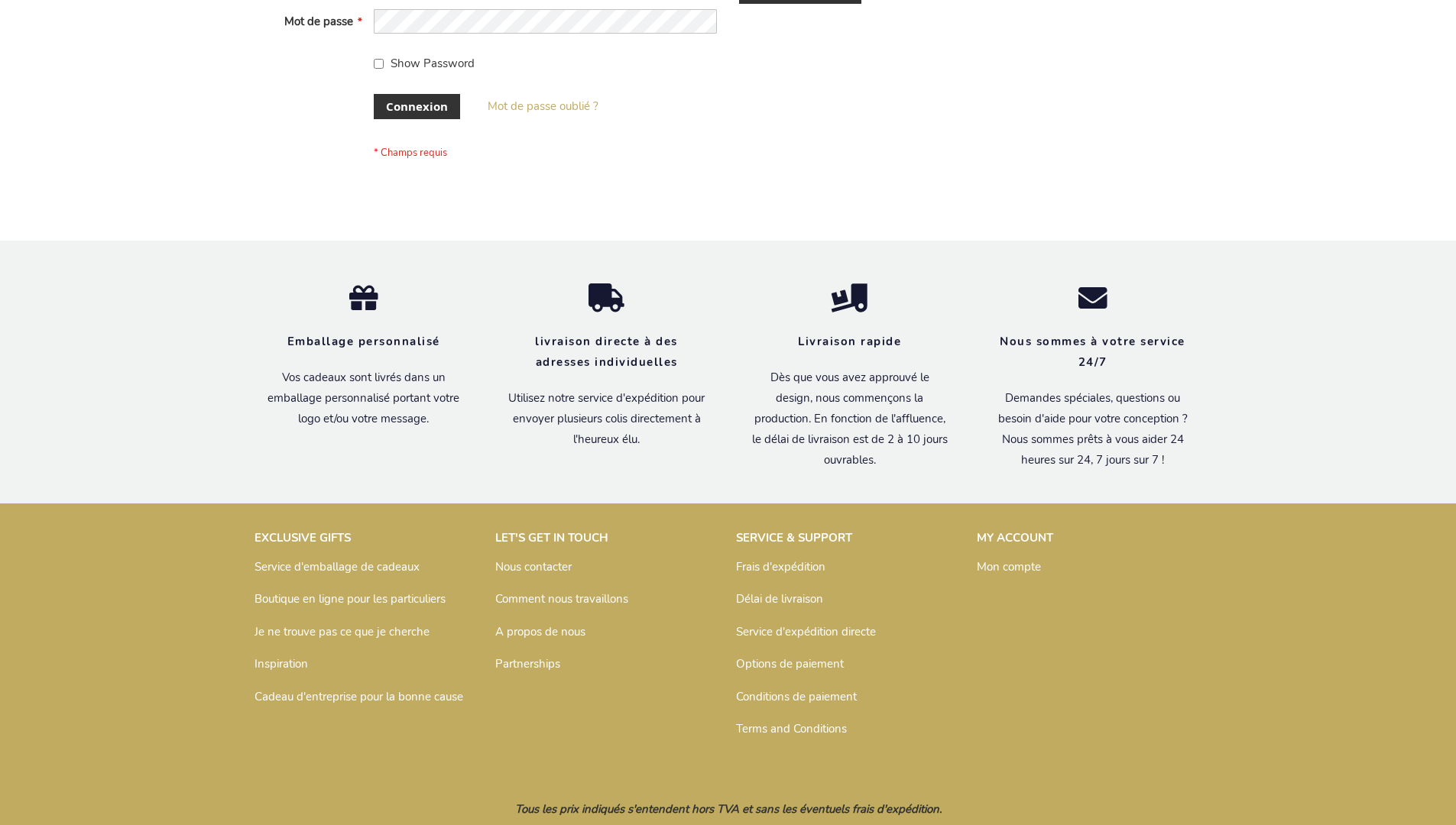
scroll to position [527, 0]
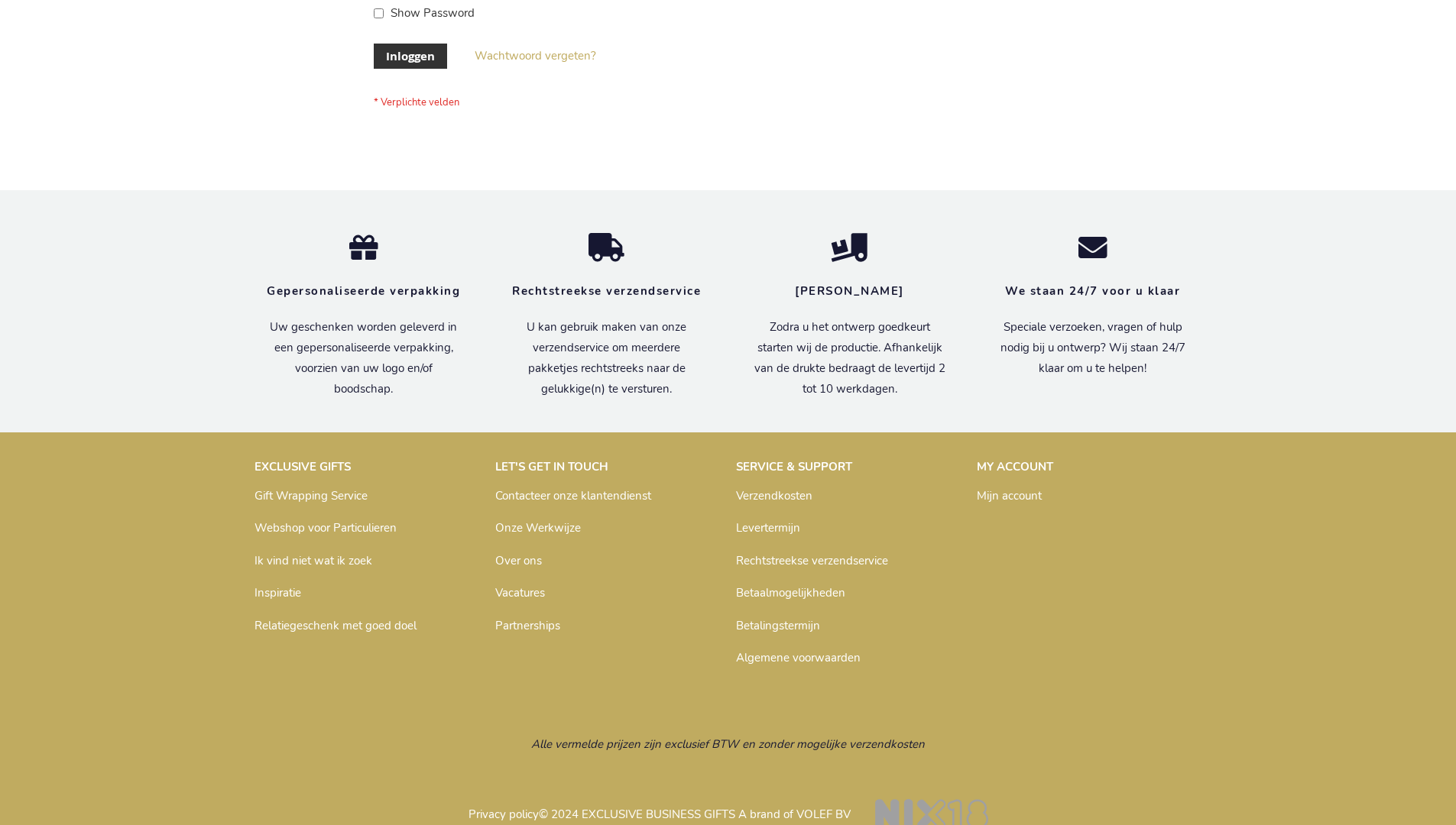
scroll to position [519, 0]
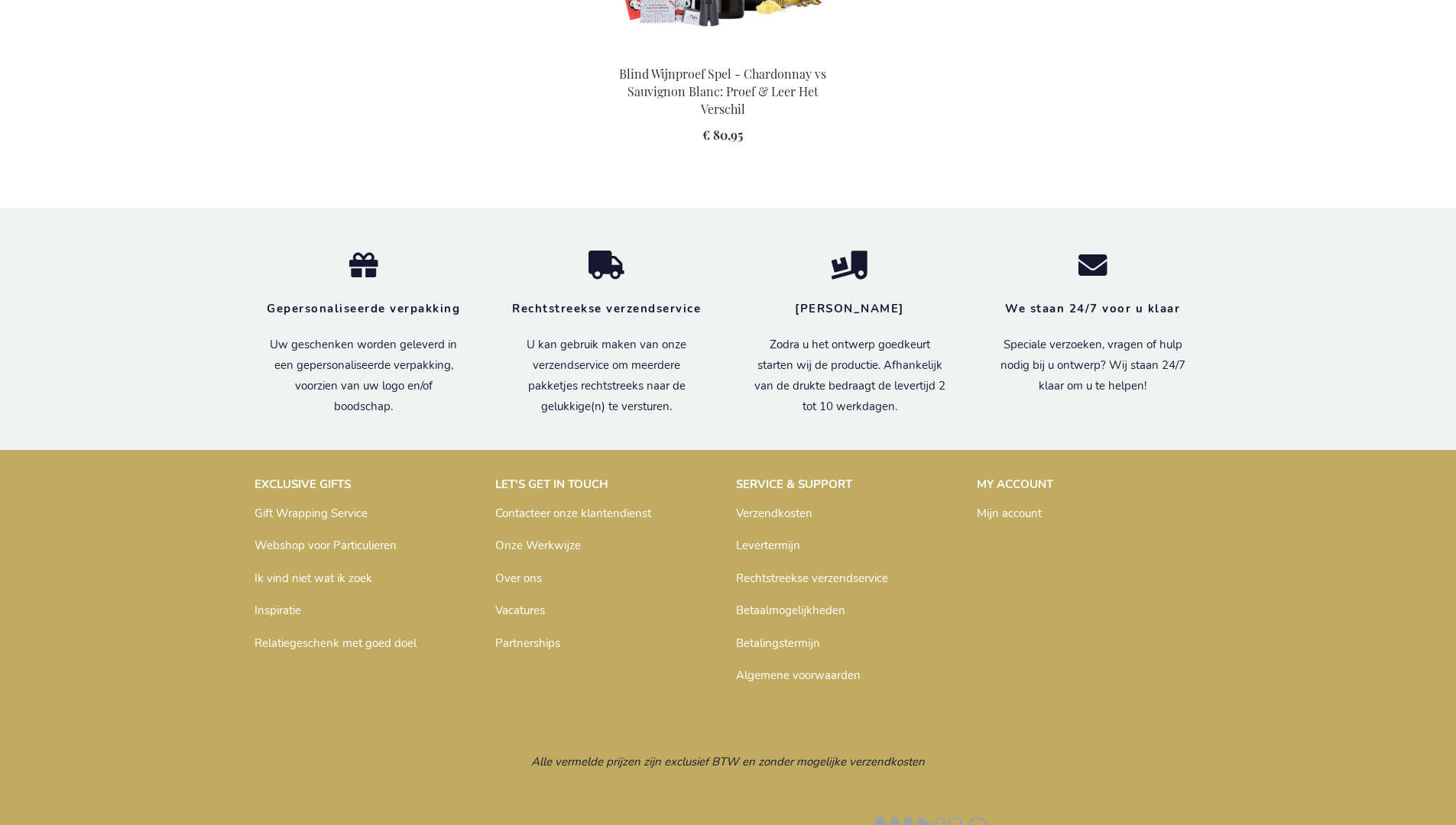
scroll to position [2242, 0]
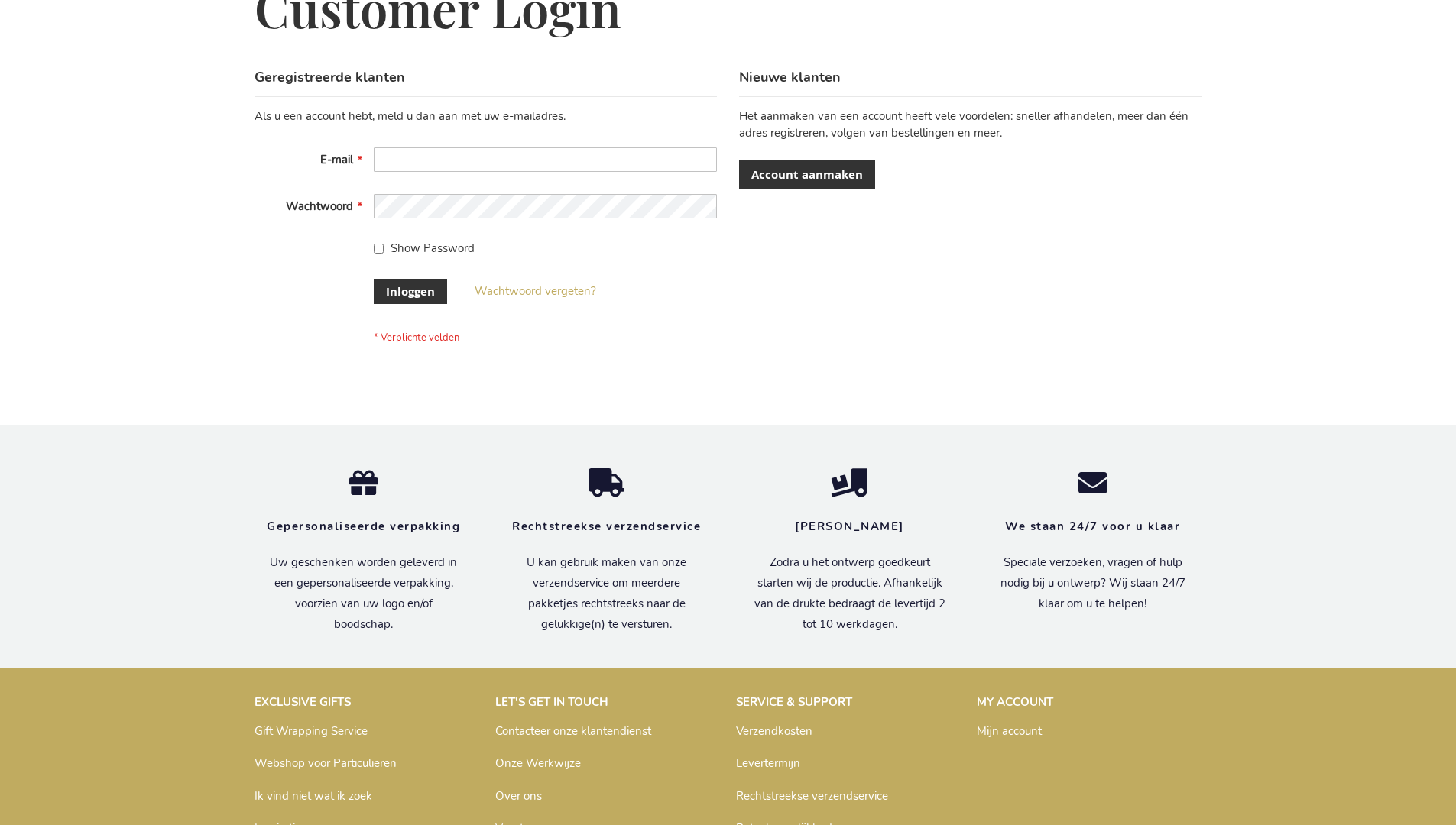
scroll to position [519, 0]
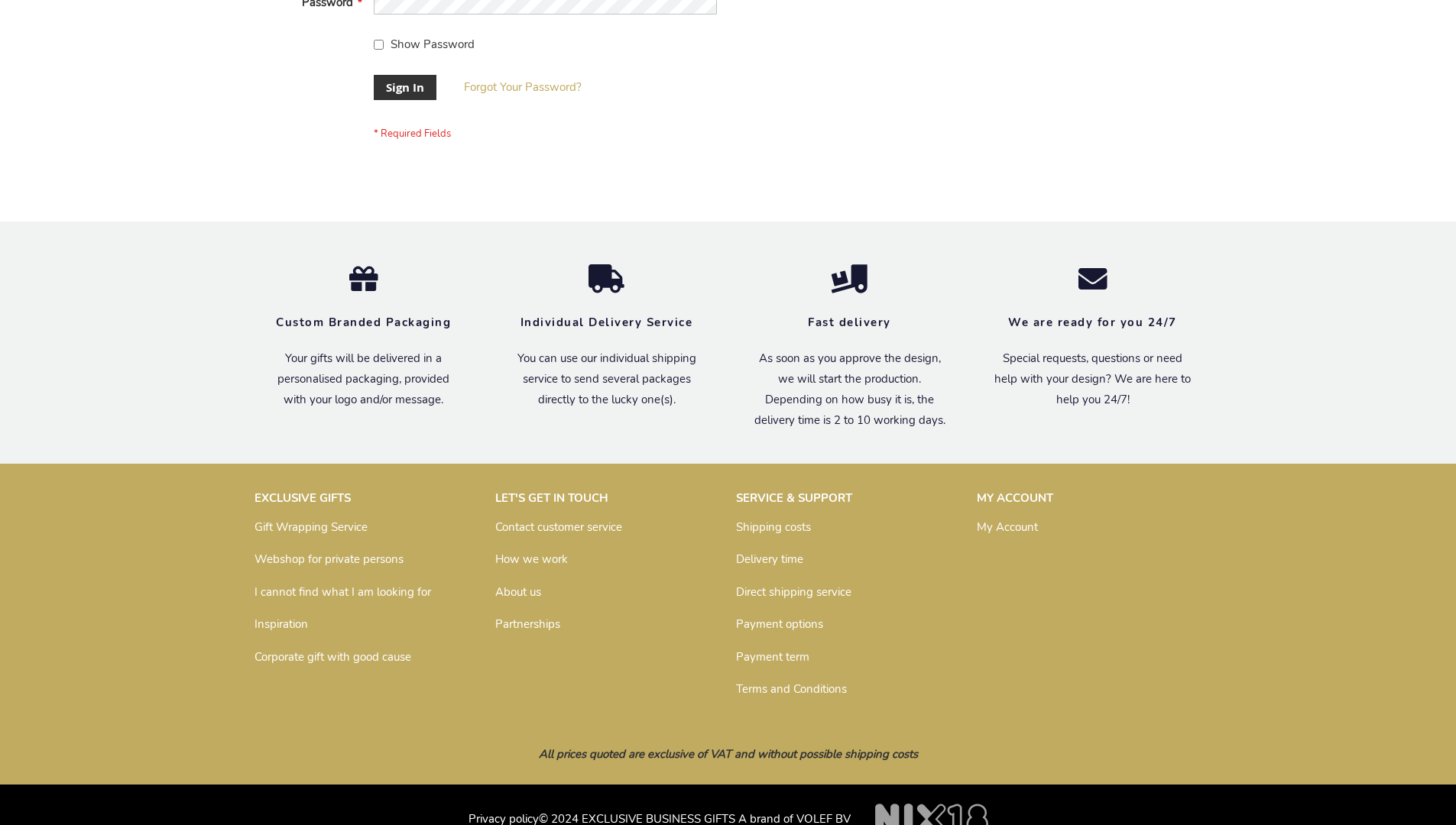
scroll to position [492, 0]
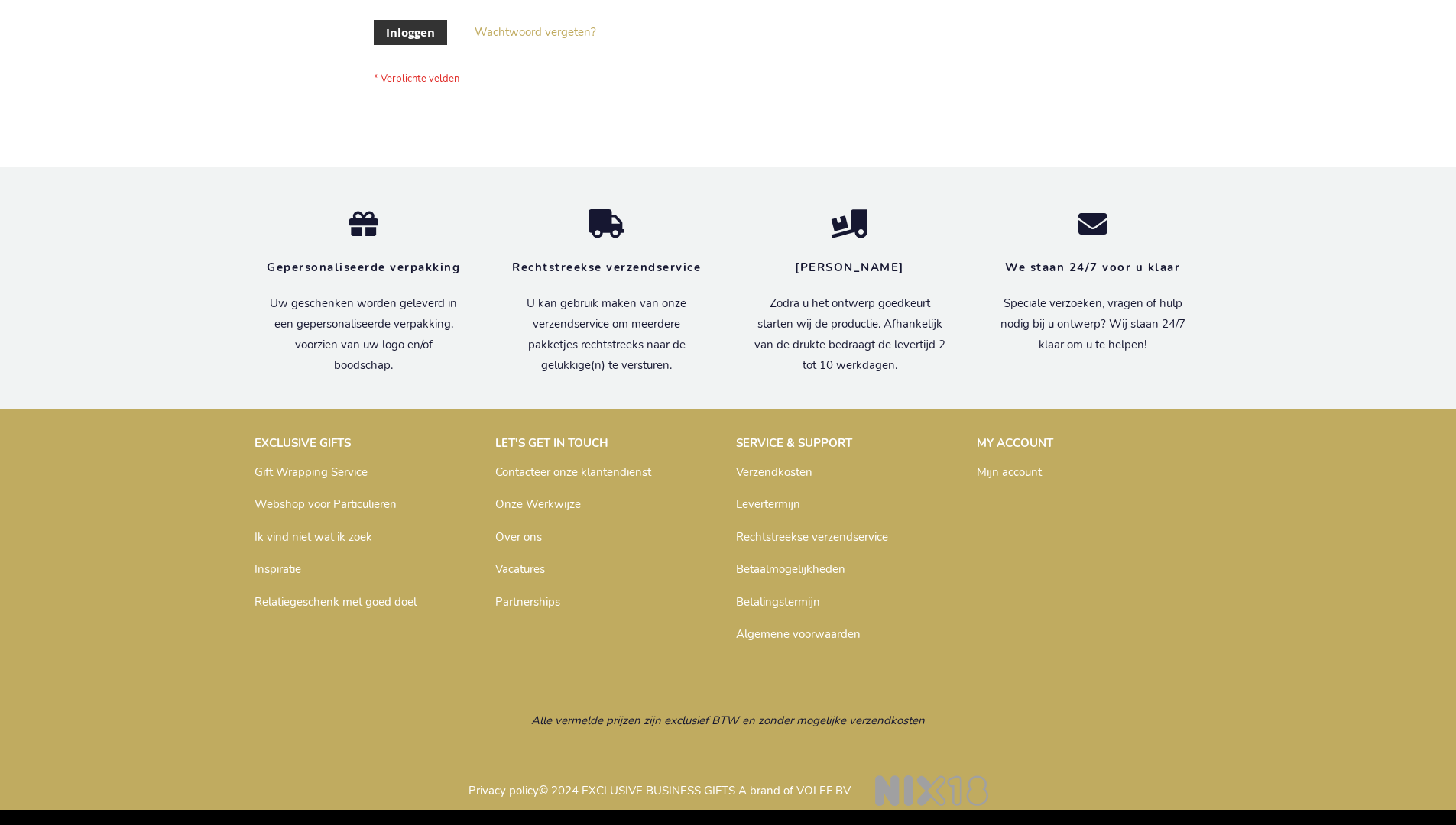
scroll to position [519, 0]
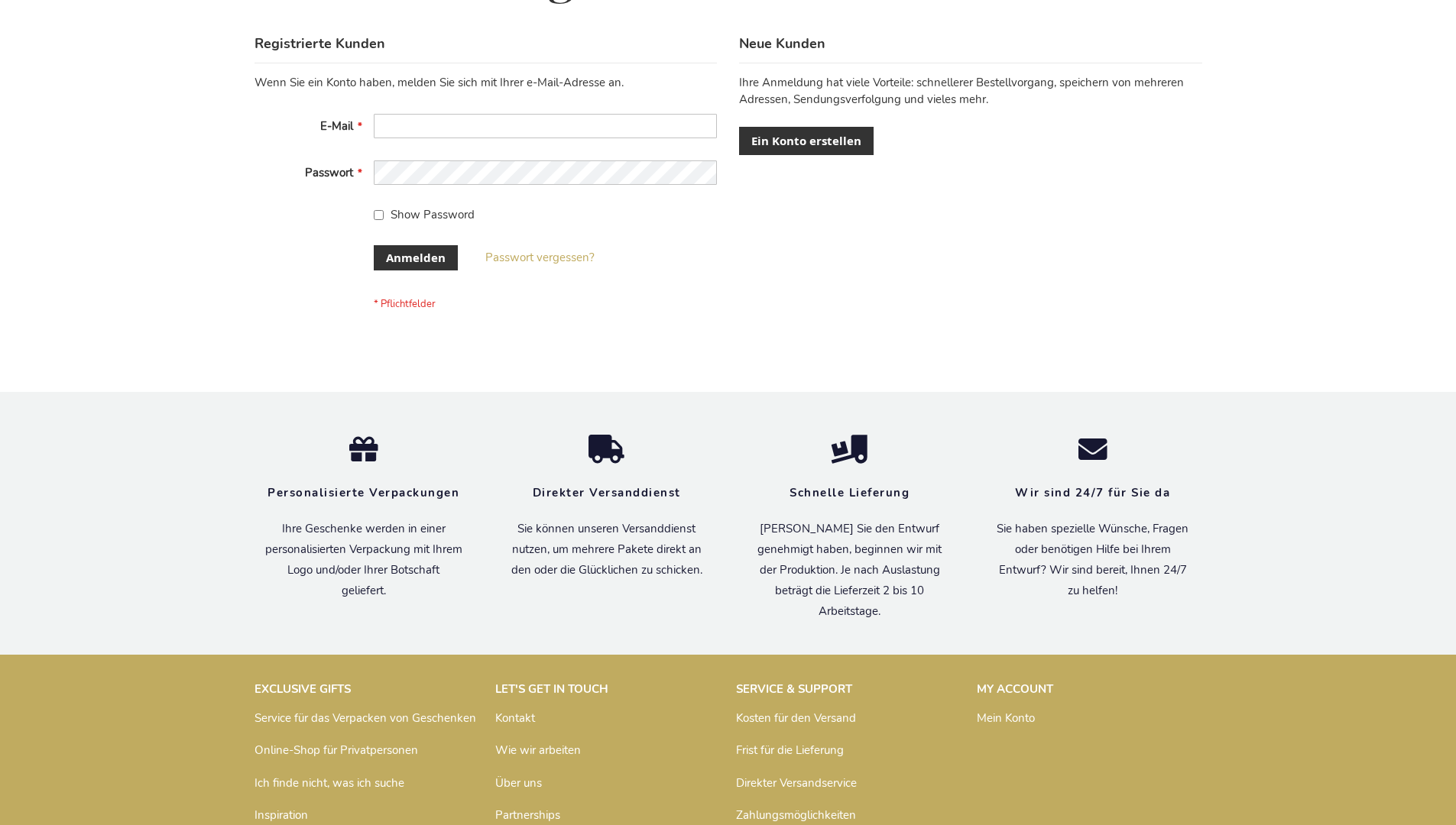
scroll to position [512, 0]
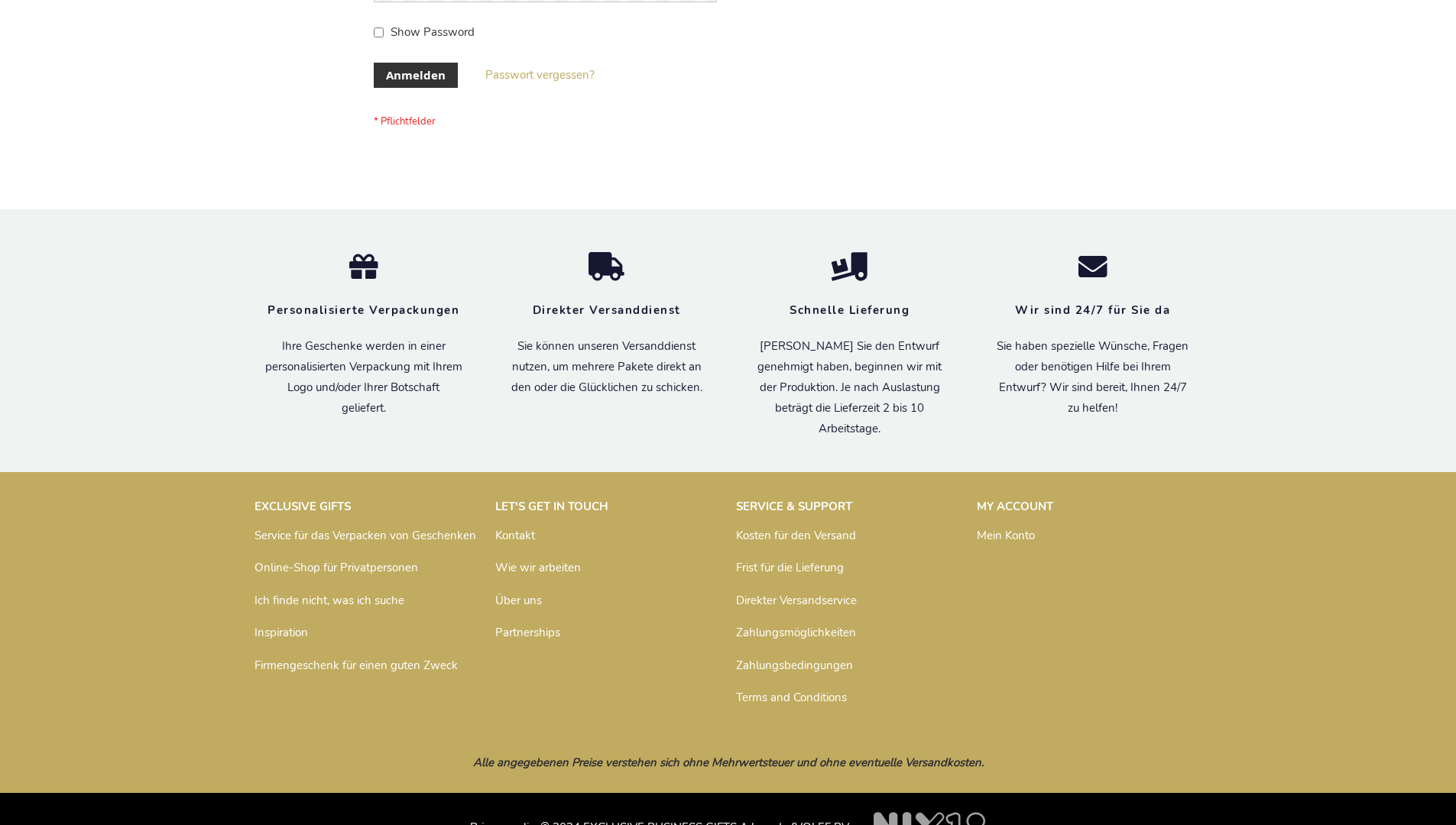
scroll to position [512, 0]
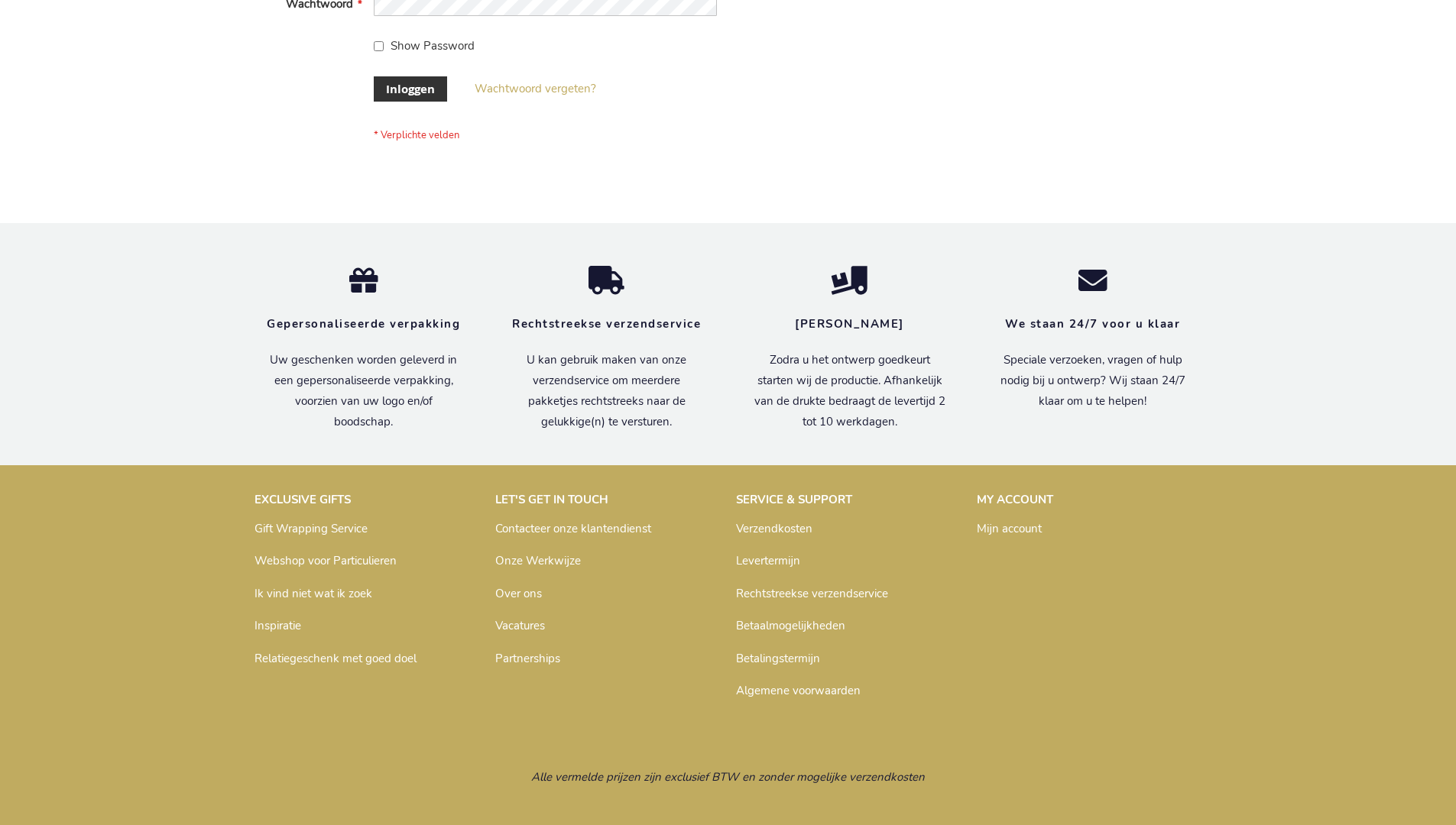
scroll to position [519, 0]
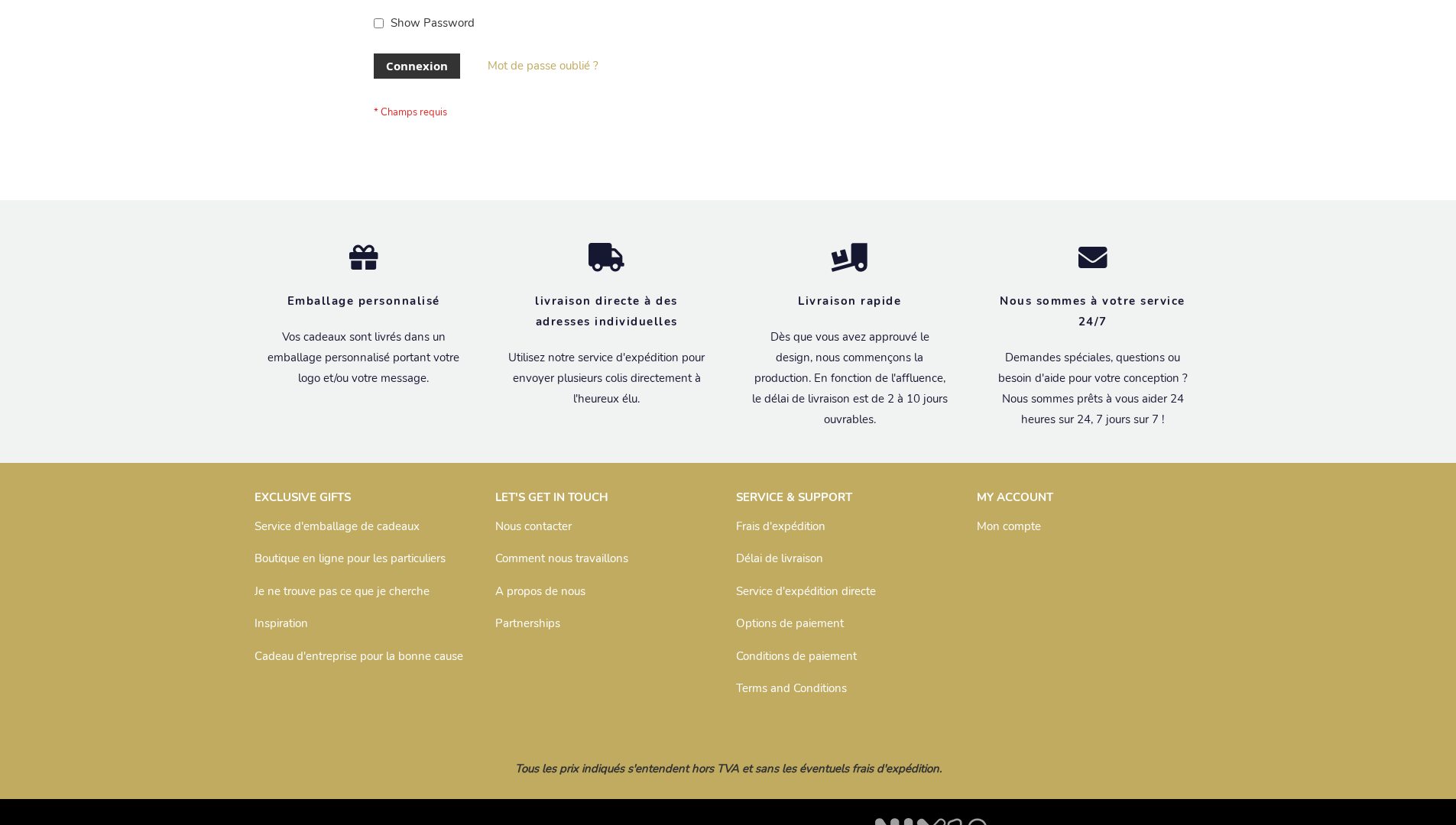
scroll to position [527, 0]
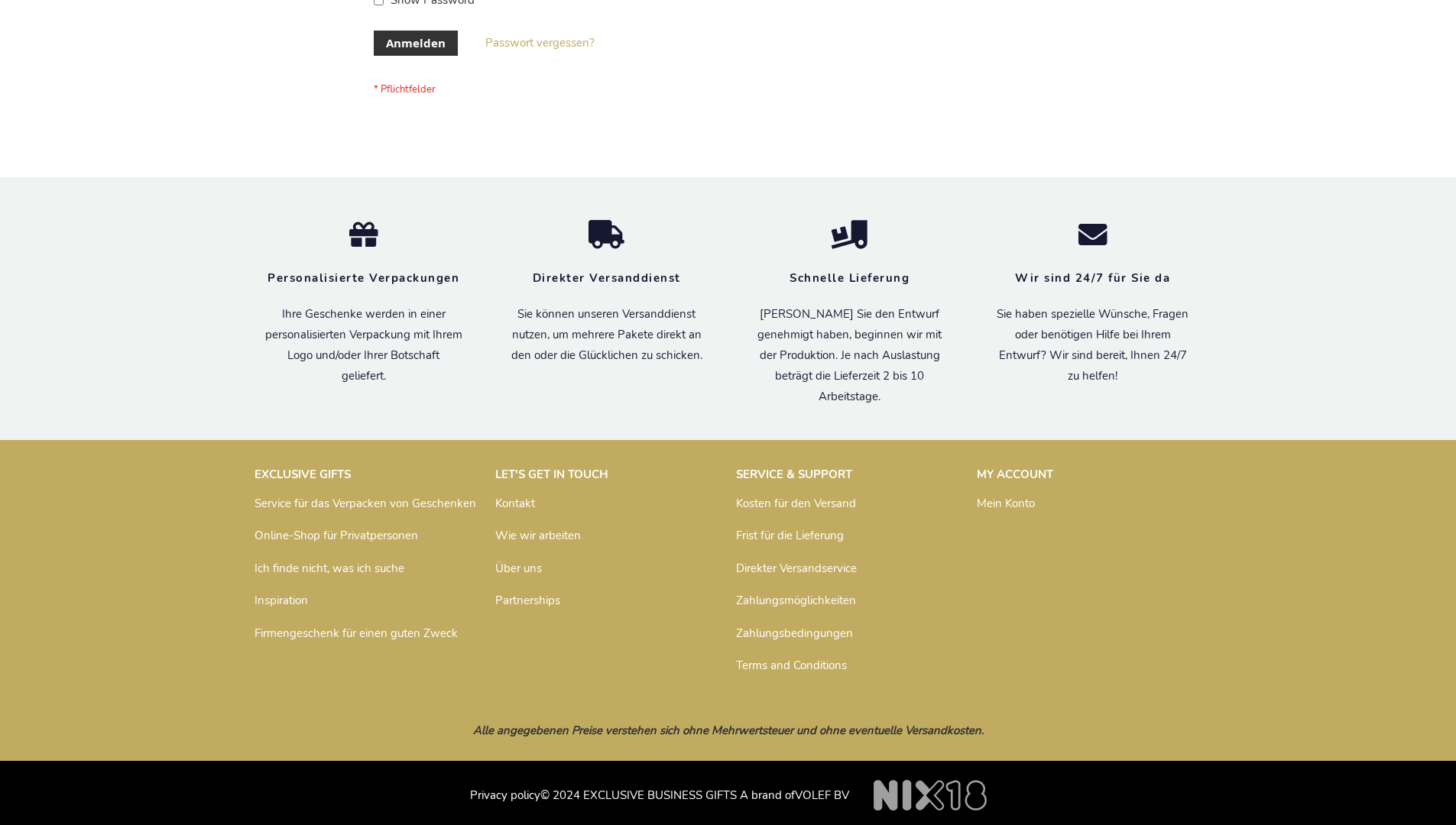
scroll to position [512, 0]
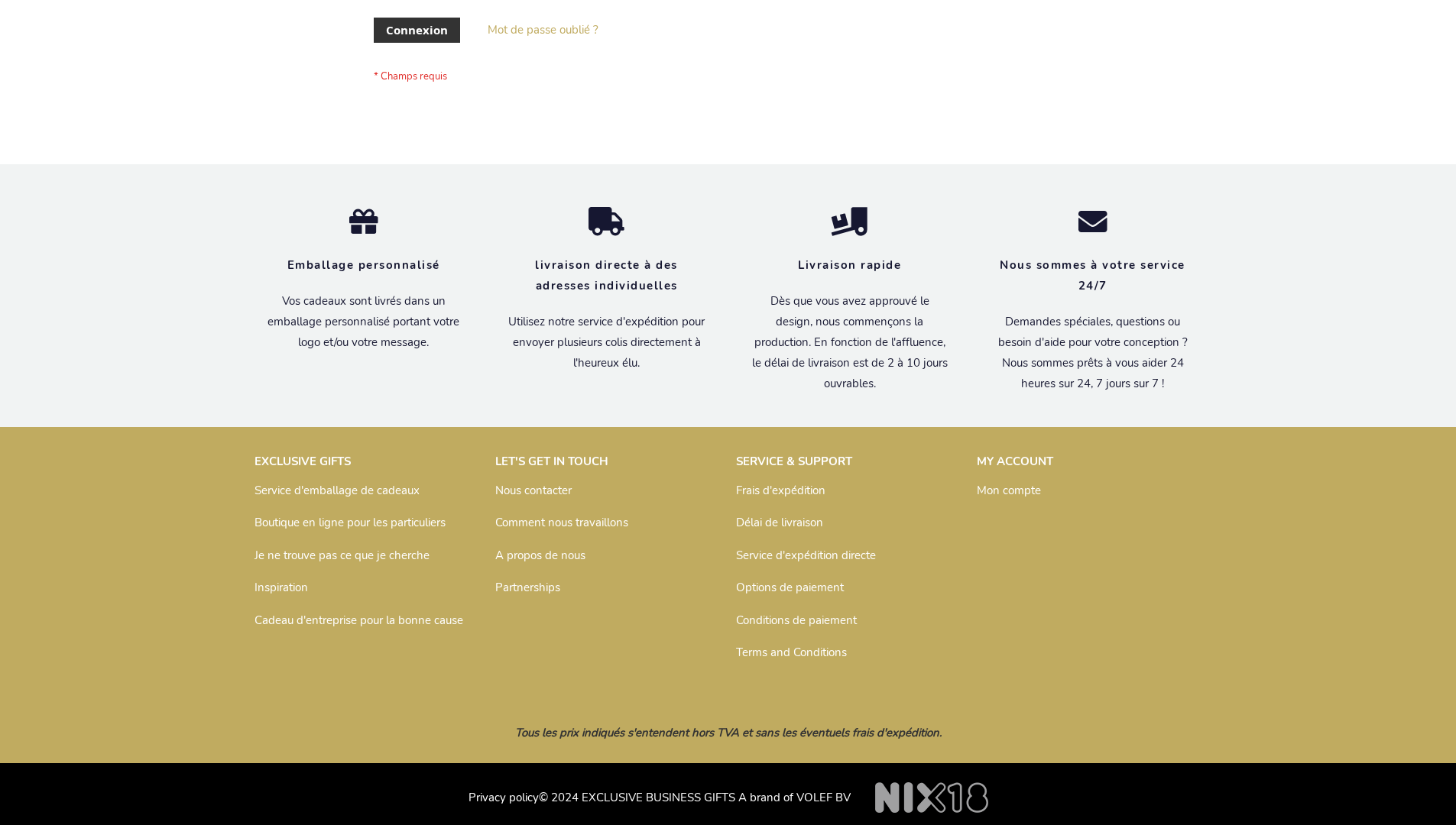
scroll to position [527, 0]
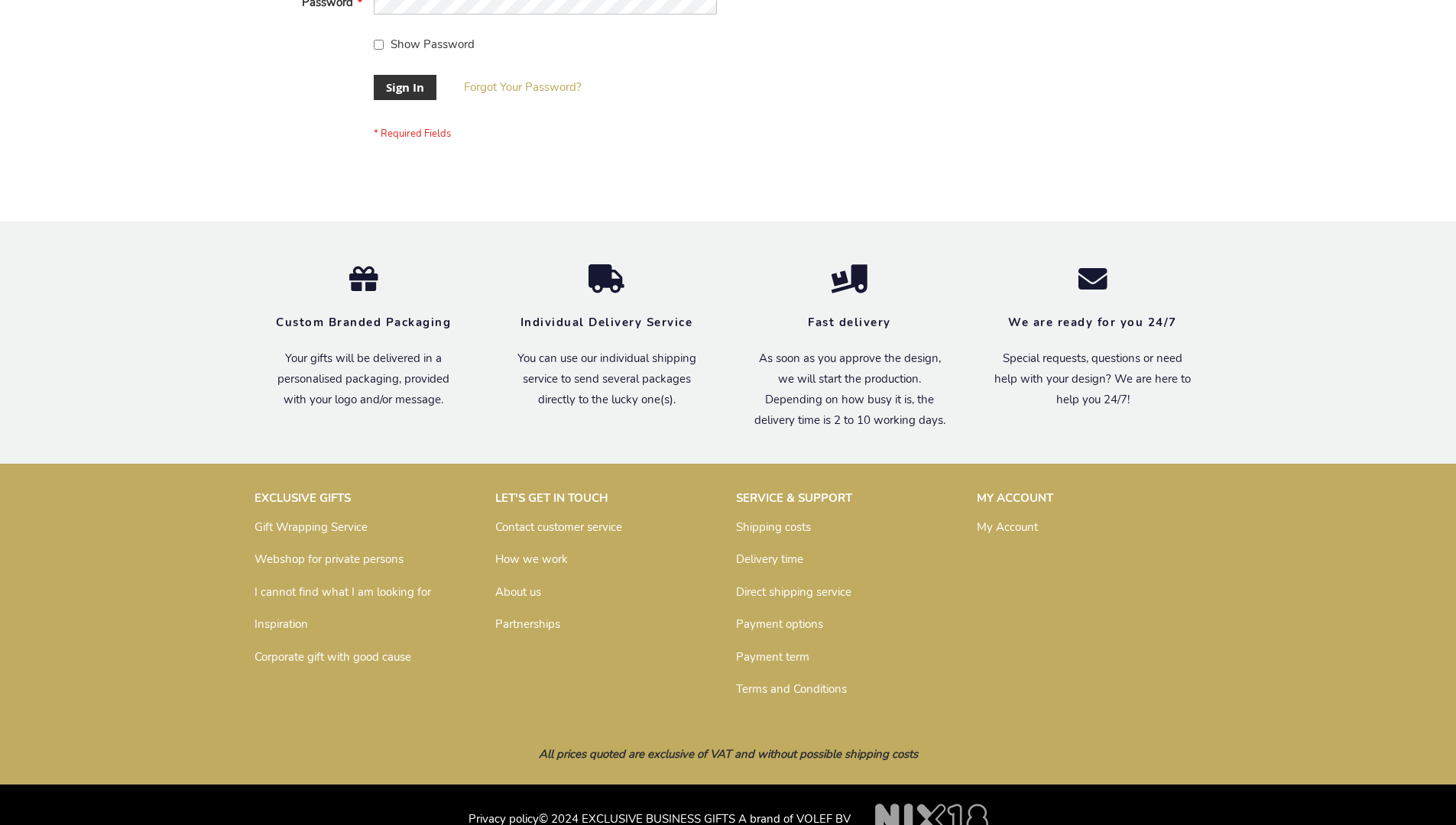
scroll to position [492, 0]
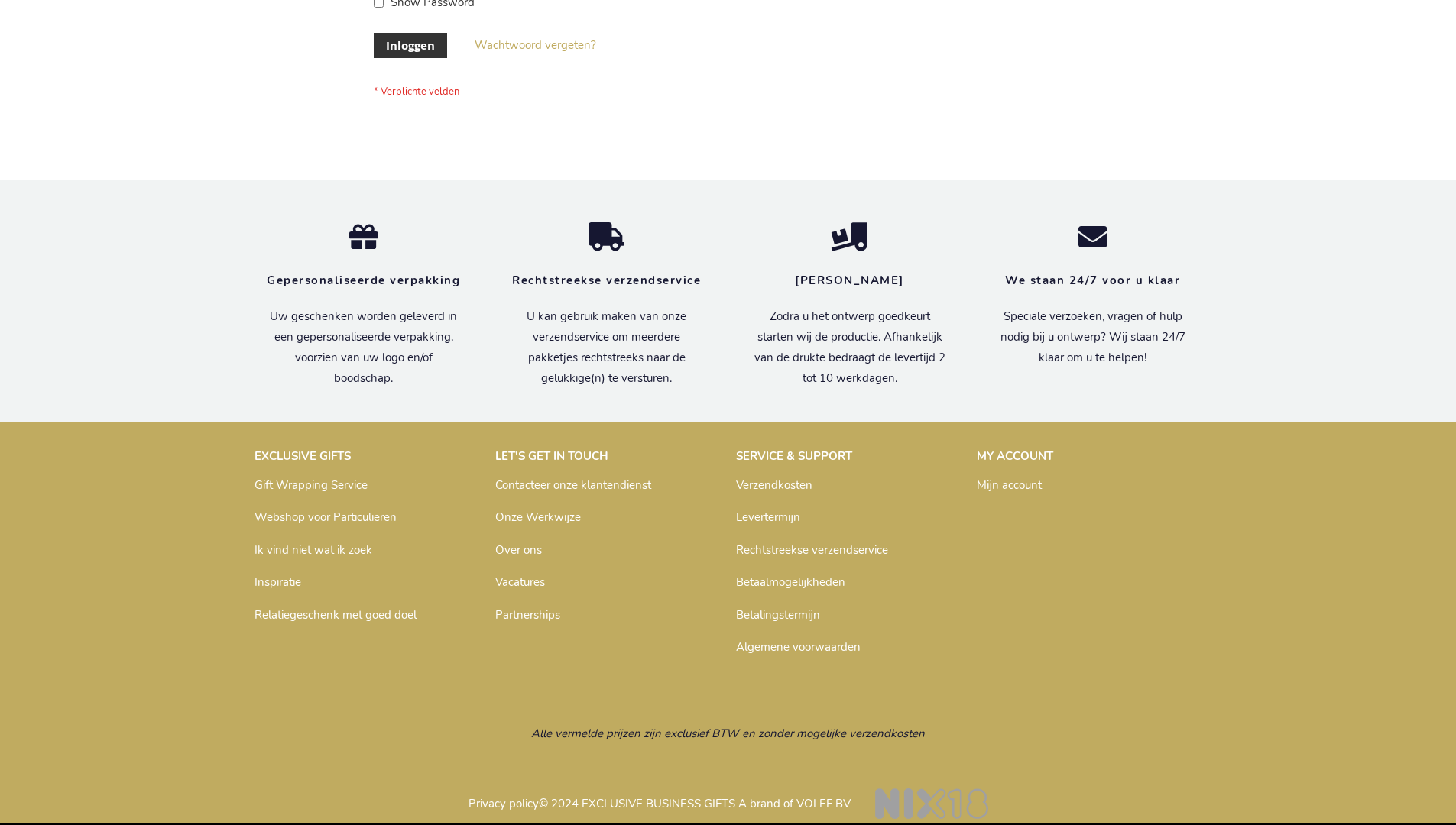
scroll to position [519, 0]
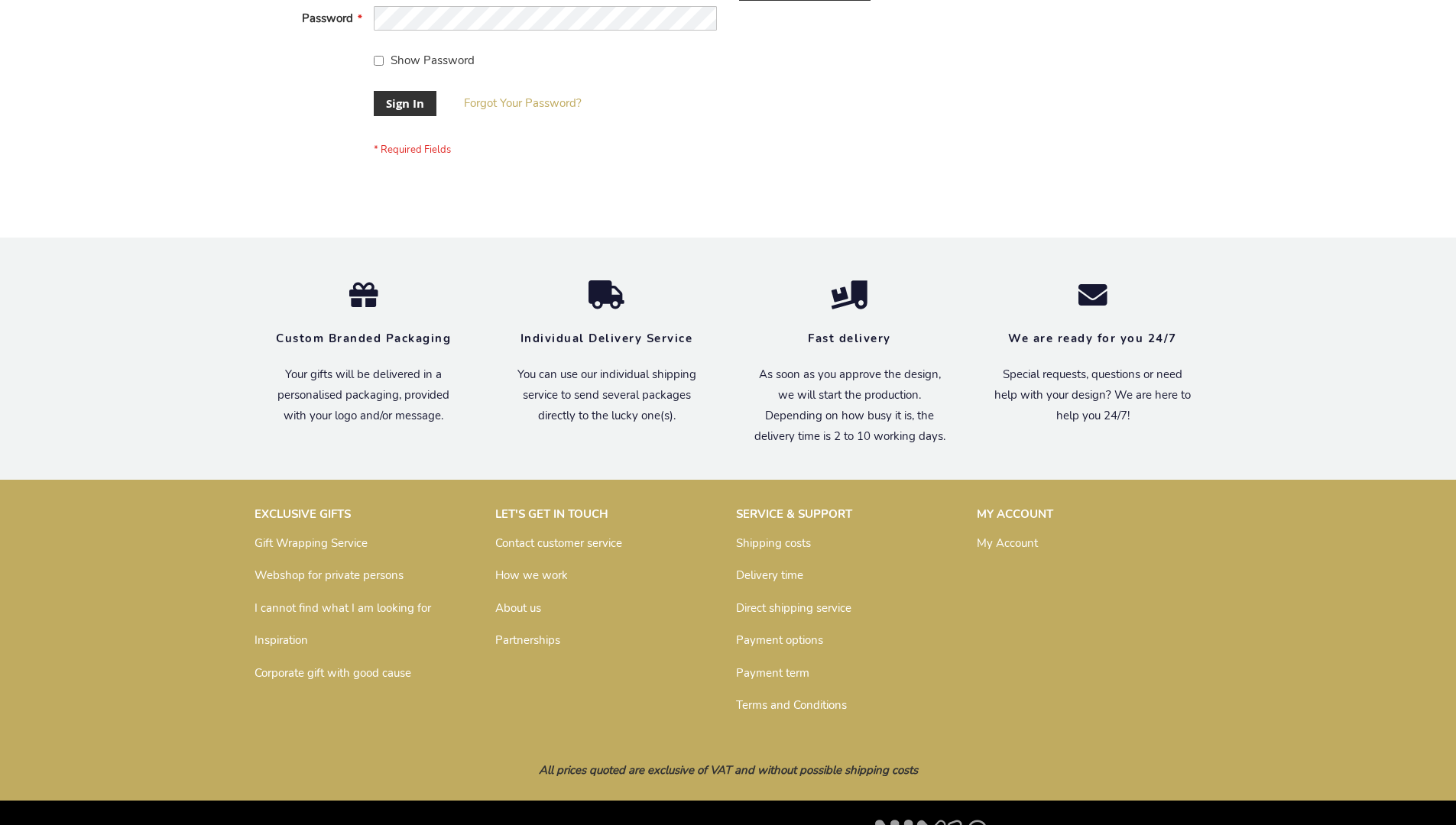
scroll to position [492, 0]
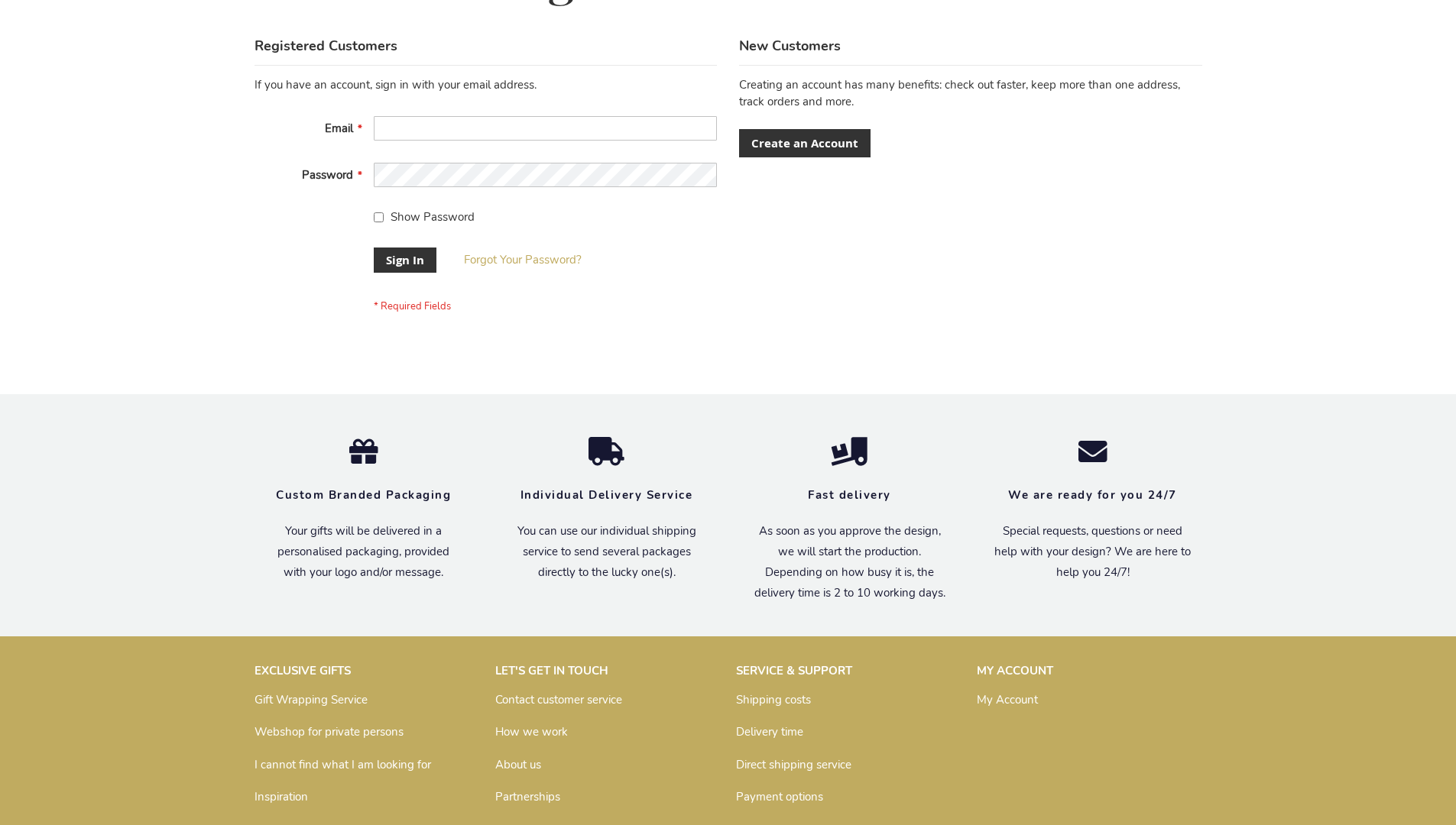
scroll to position [492, 0]
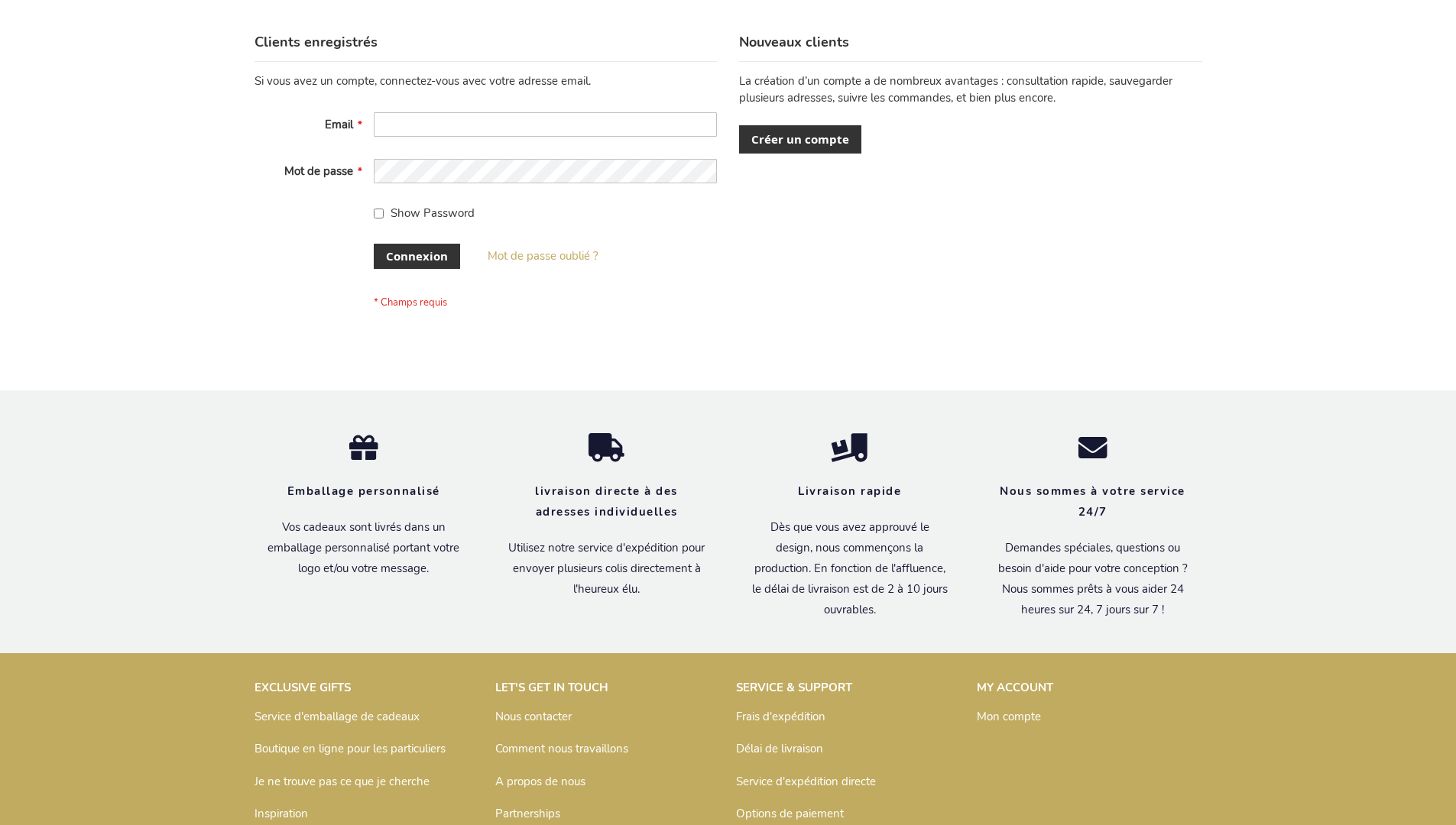
scroll to position [527, 0]
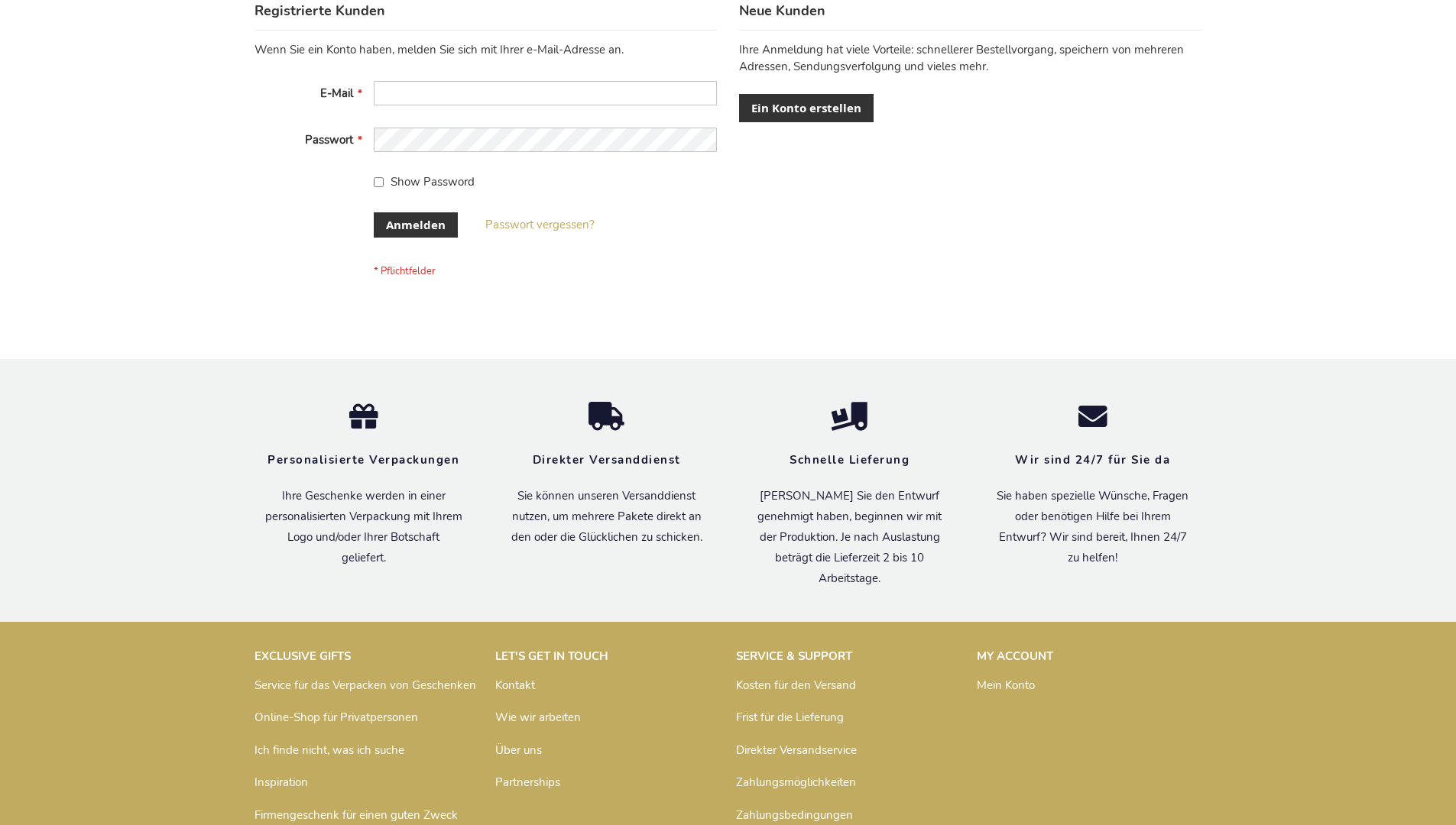
scroll to position [512, 0]
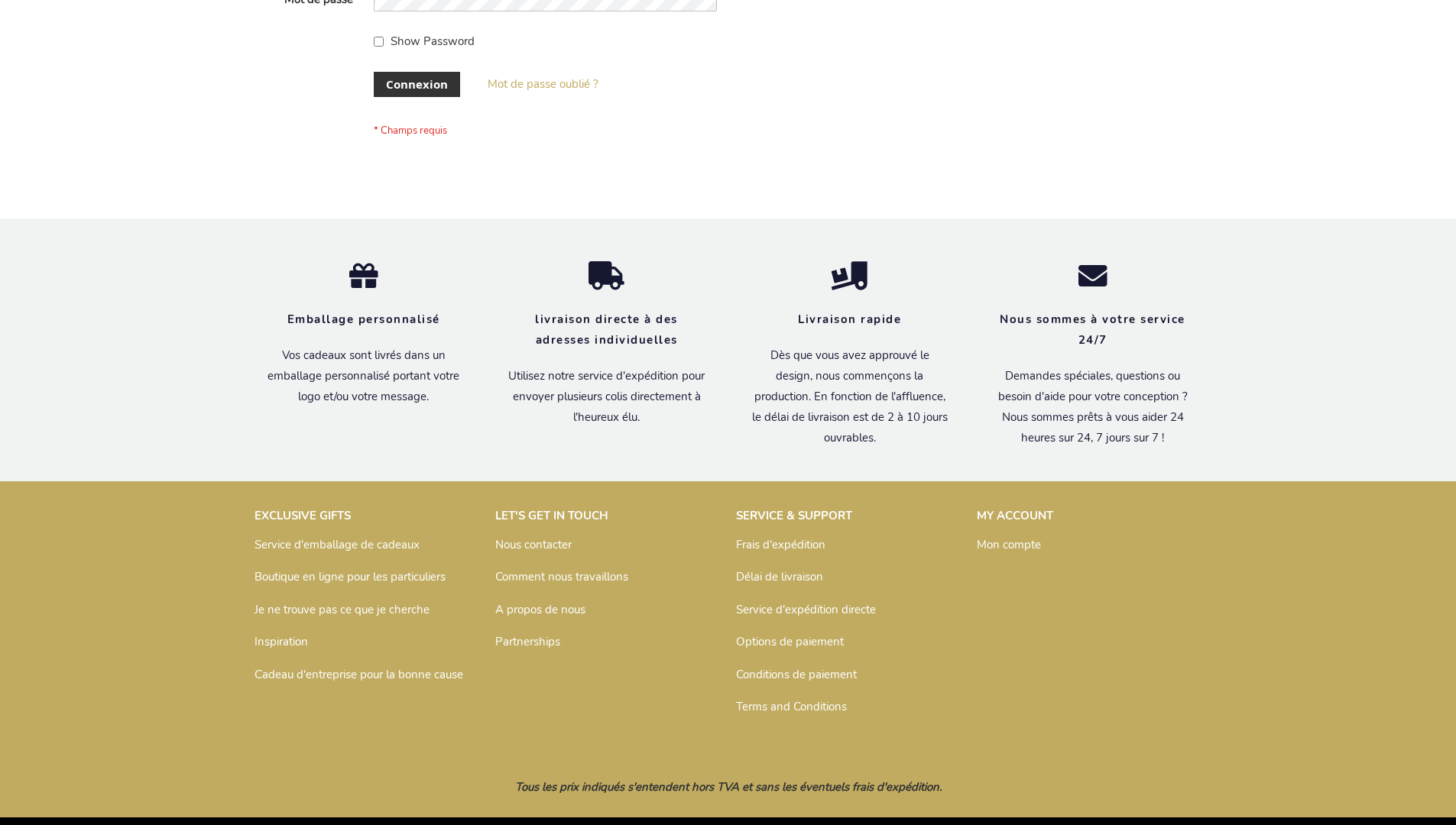
scroll to position [527, 0]
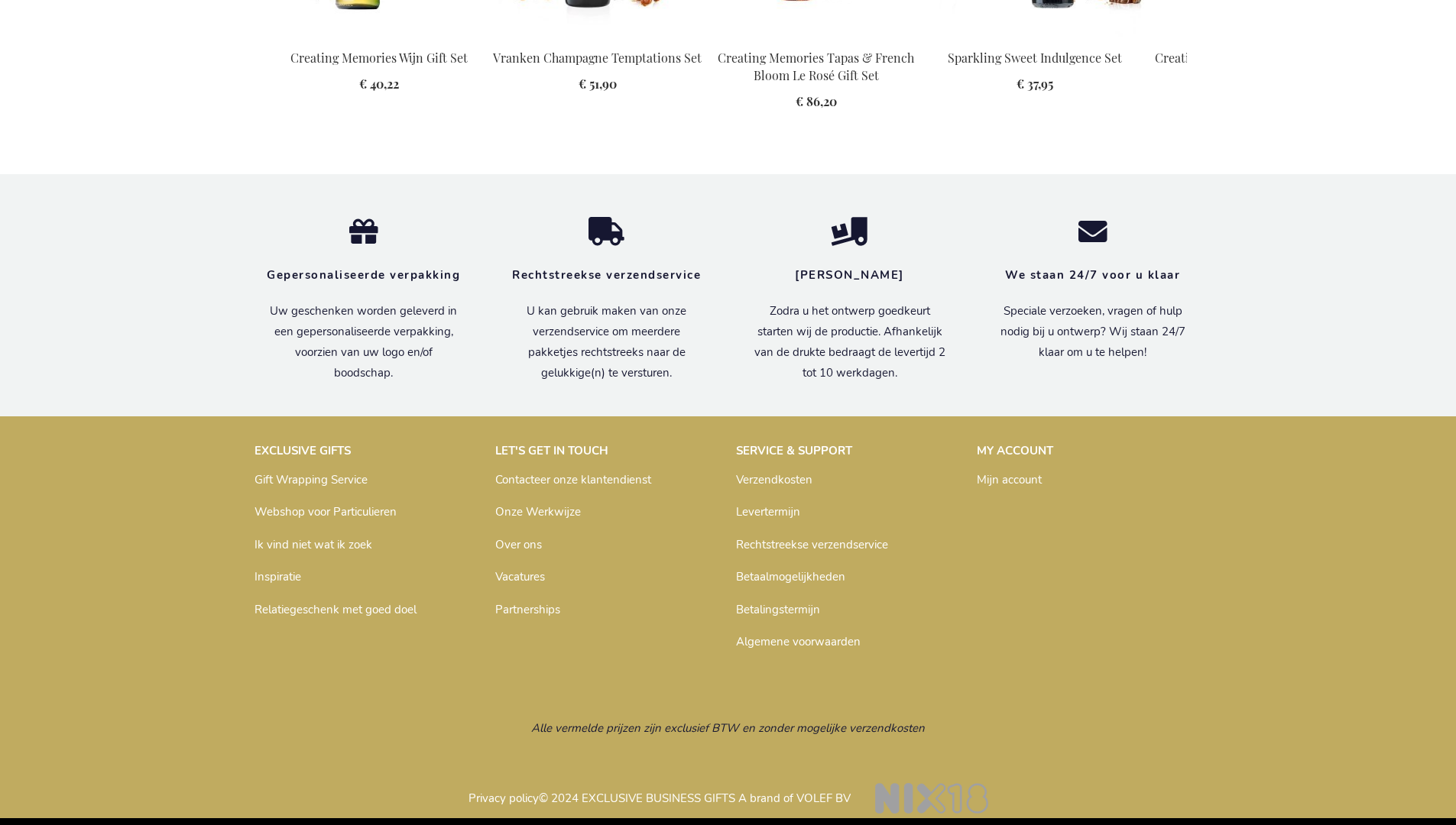
scroll to position [2077, 0]
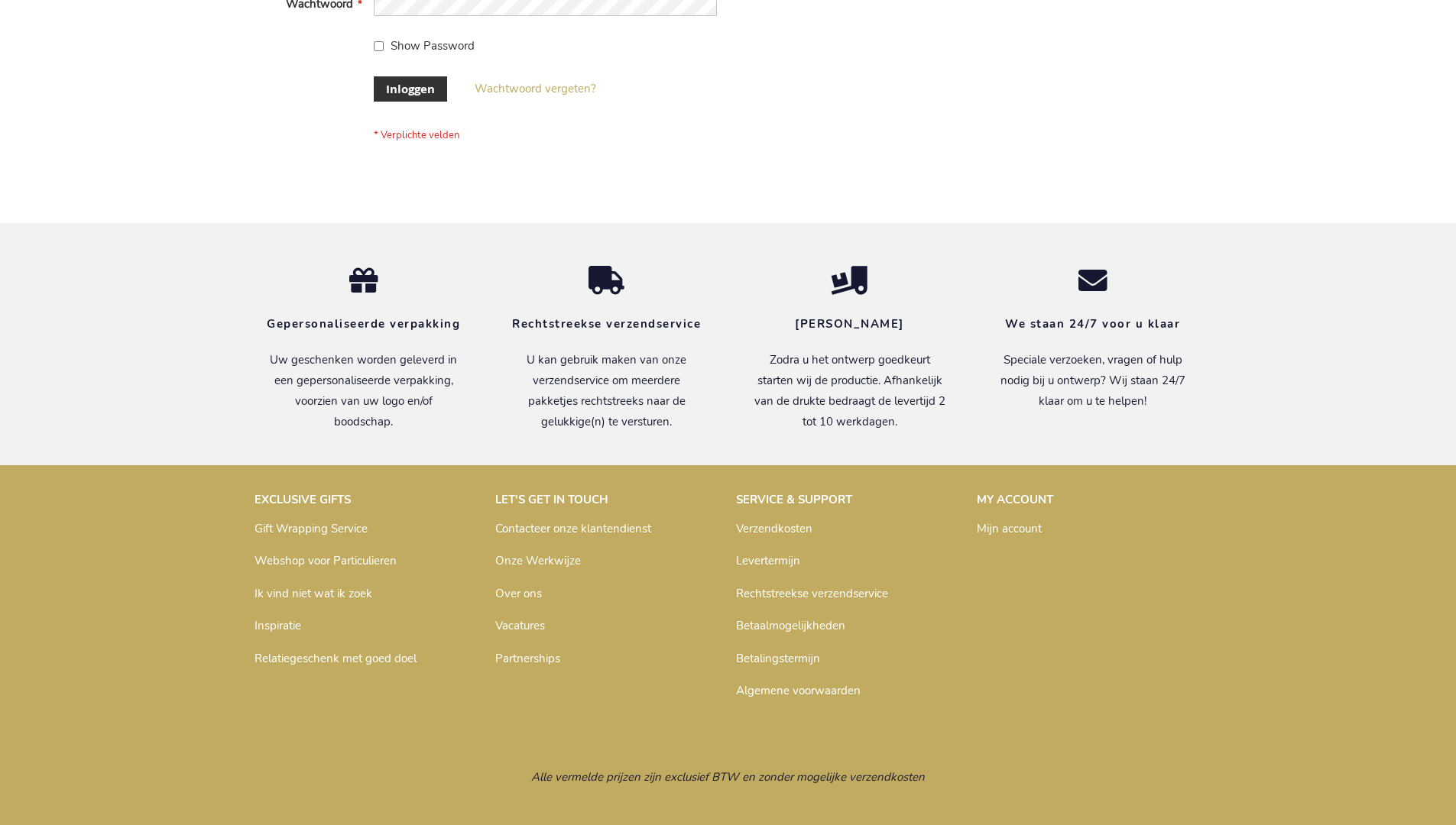
scroll to position [519, 0]
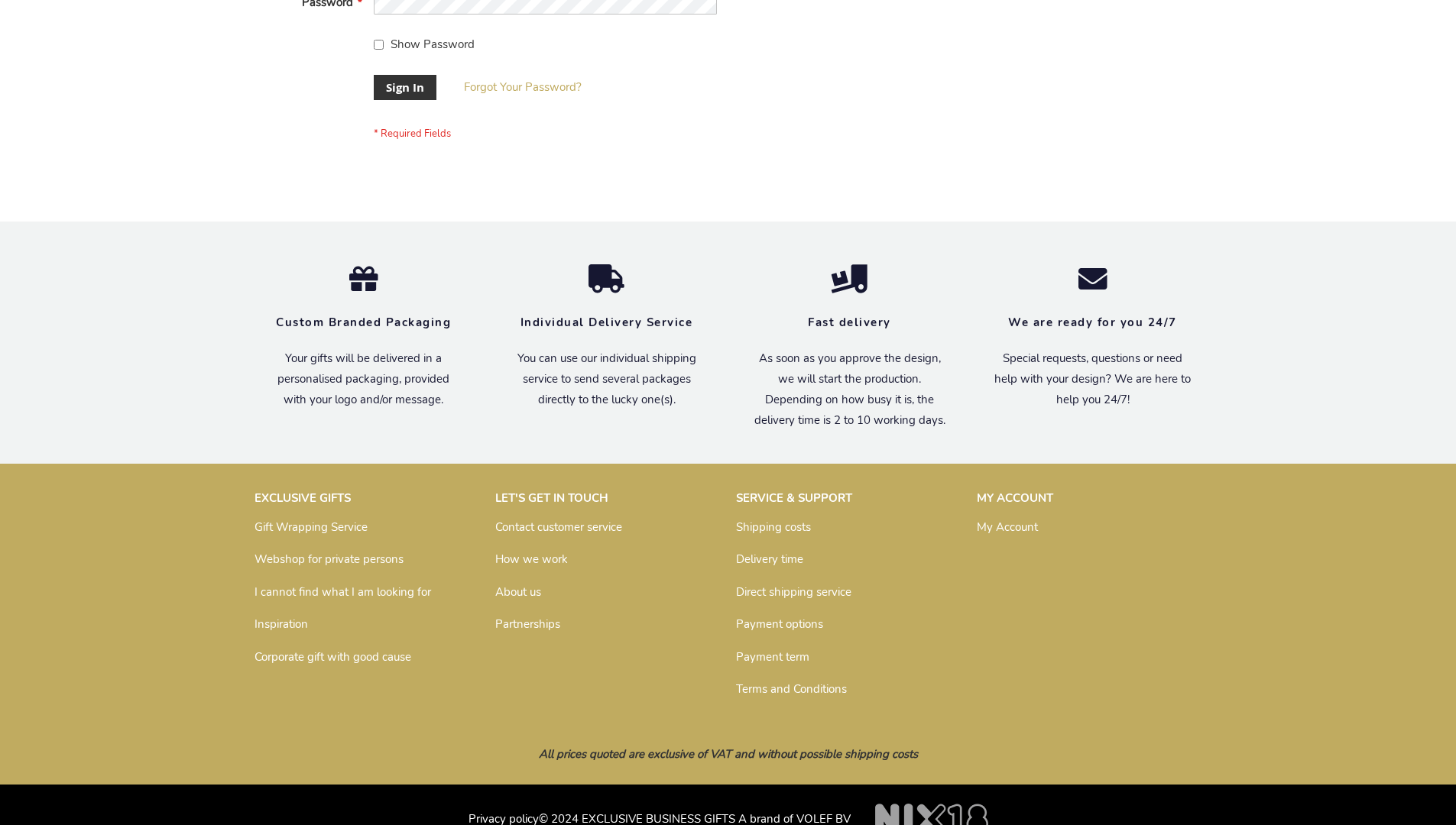
scroll to position [492, 0]
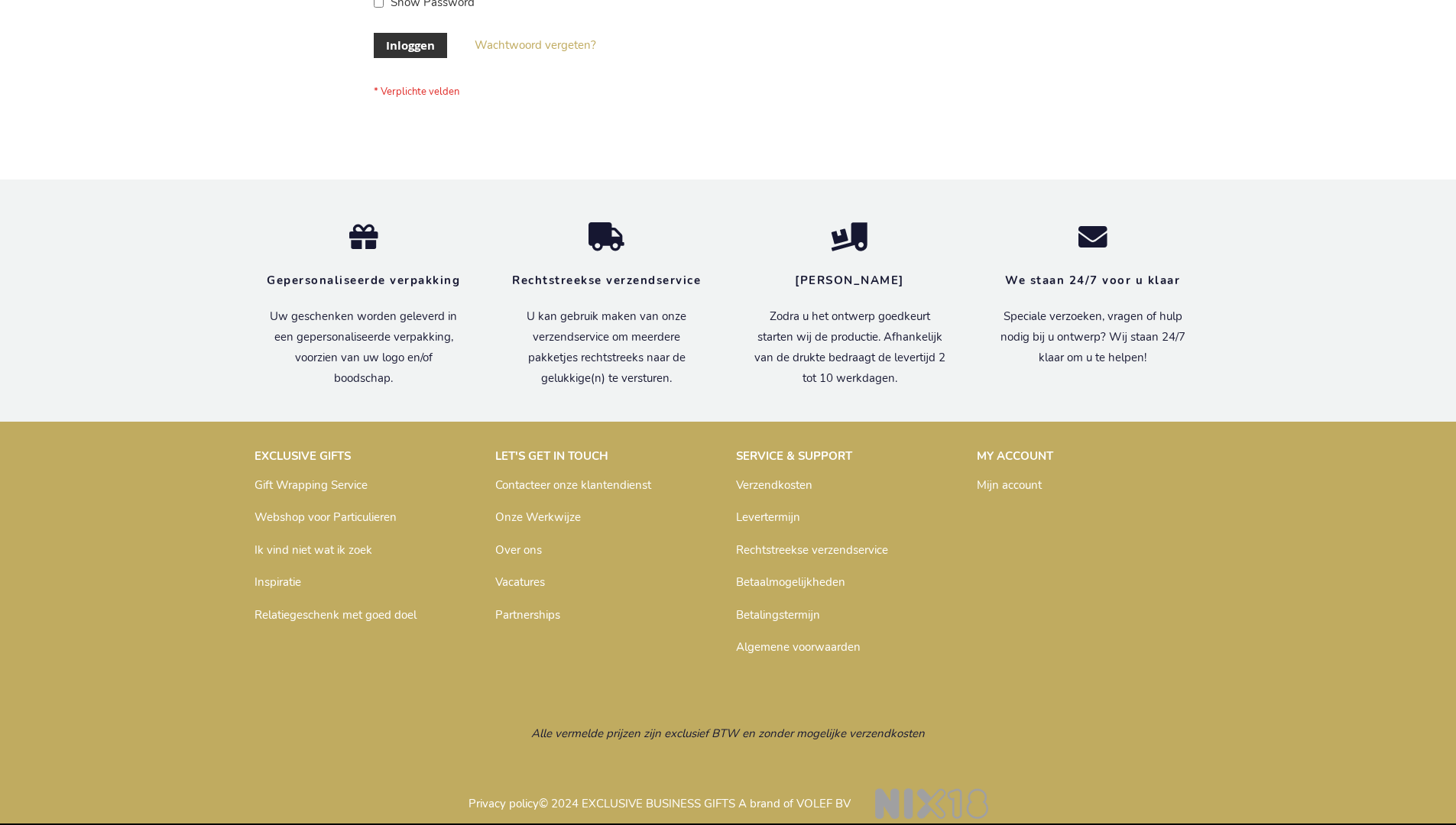
scroll to position [519, 0]
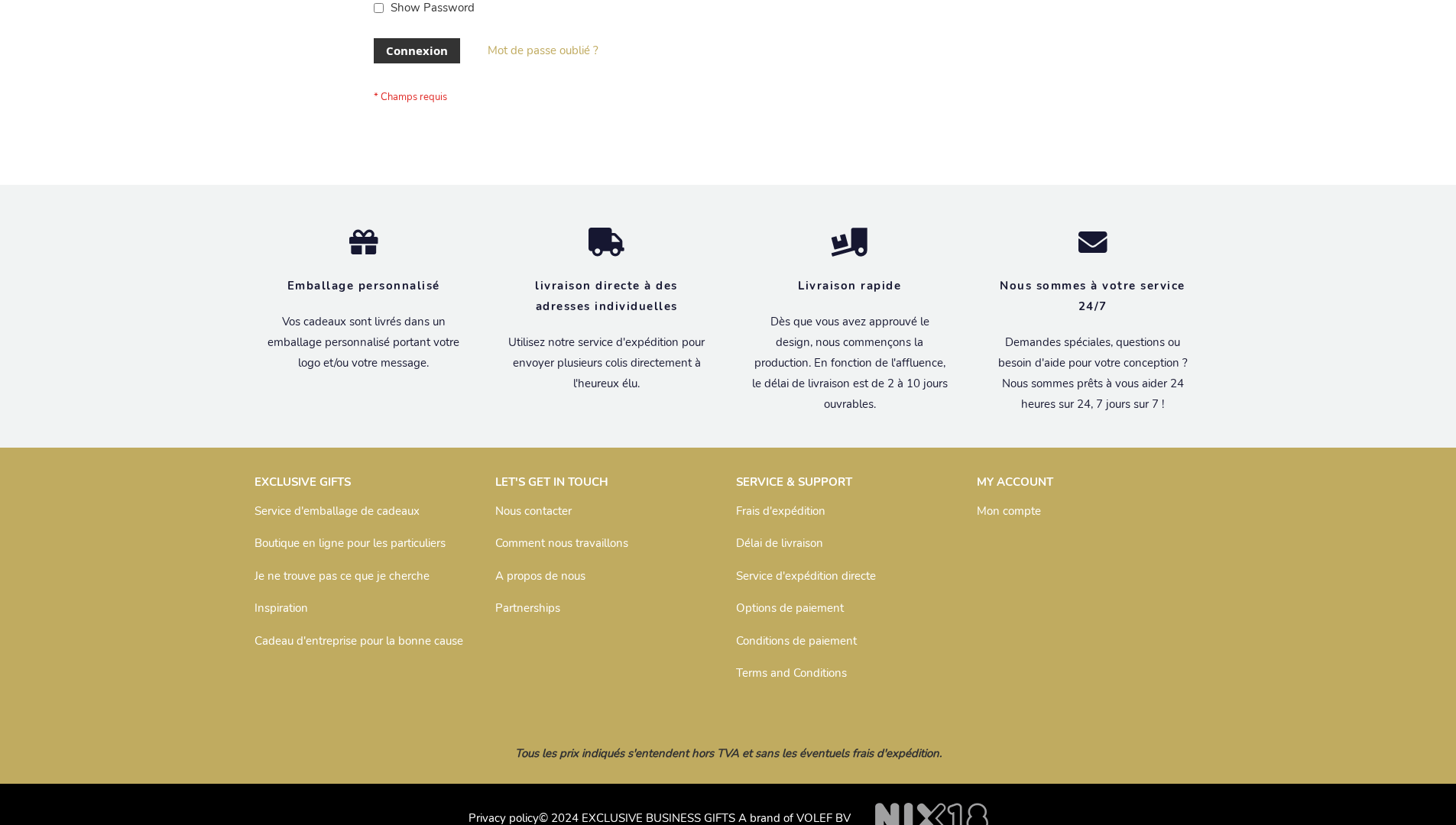
scroll to position [527, 0]
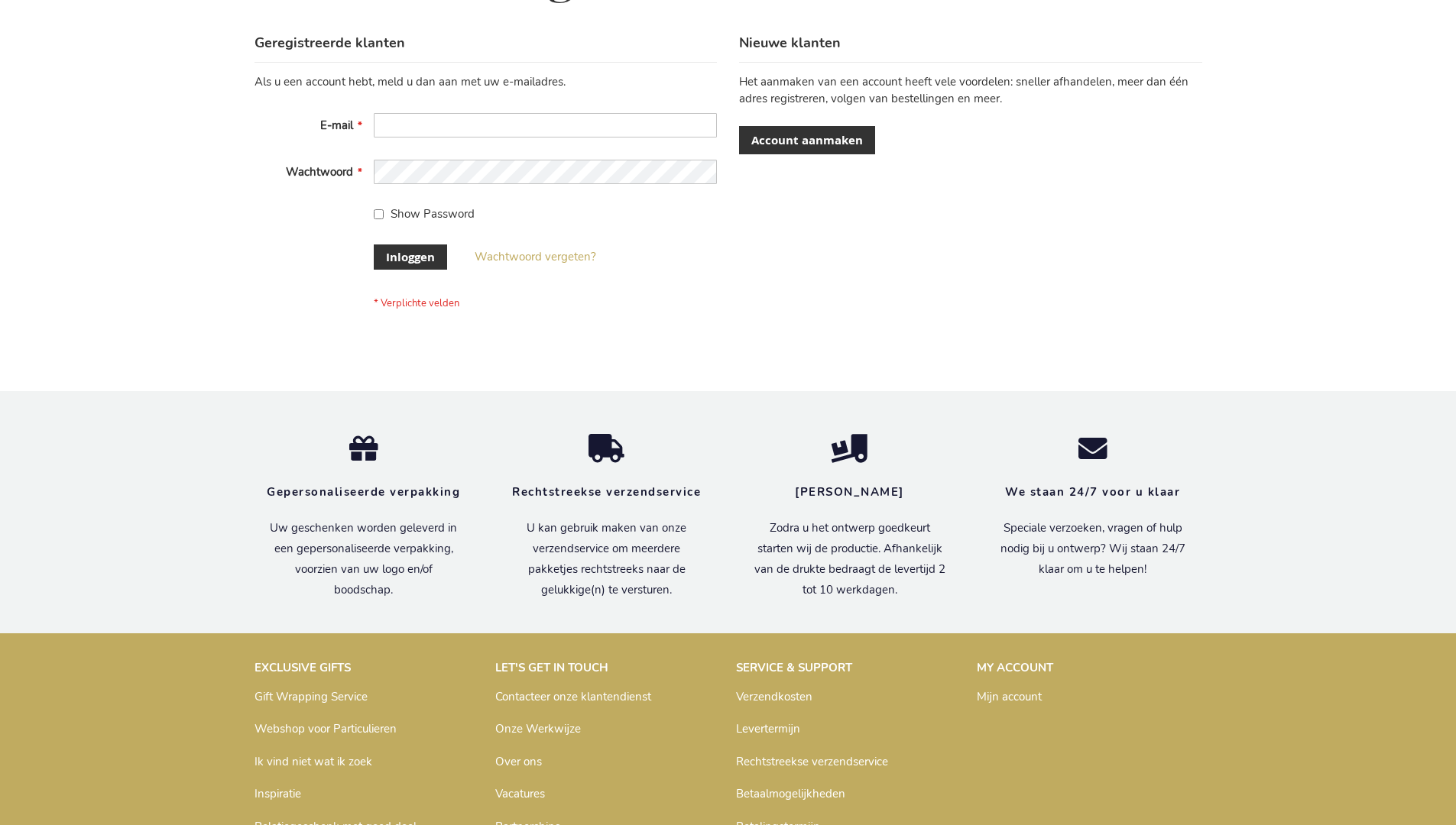
scroll to position [519, 0]
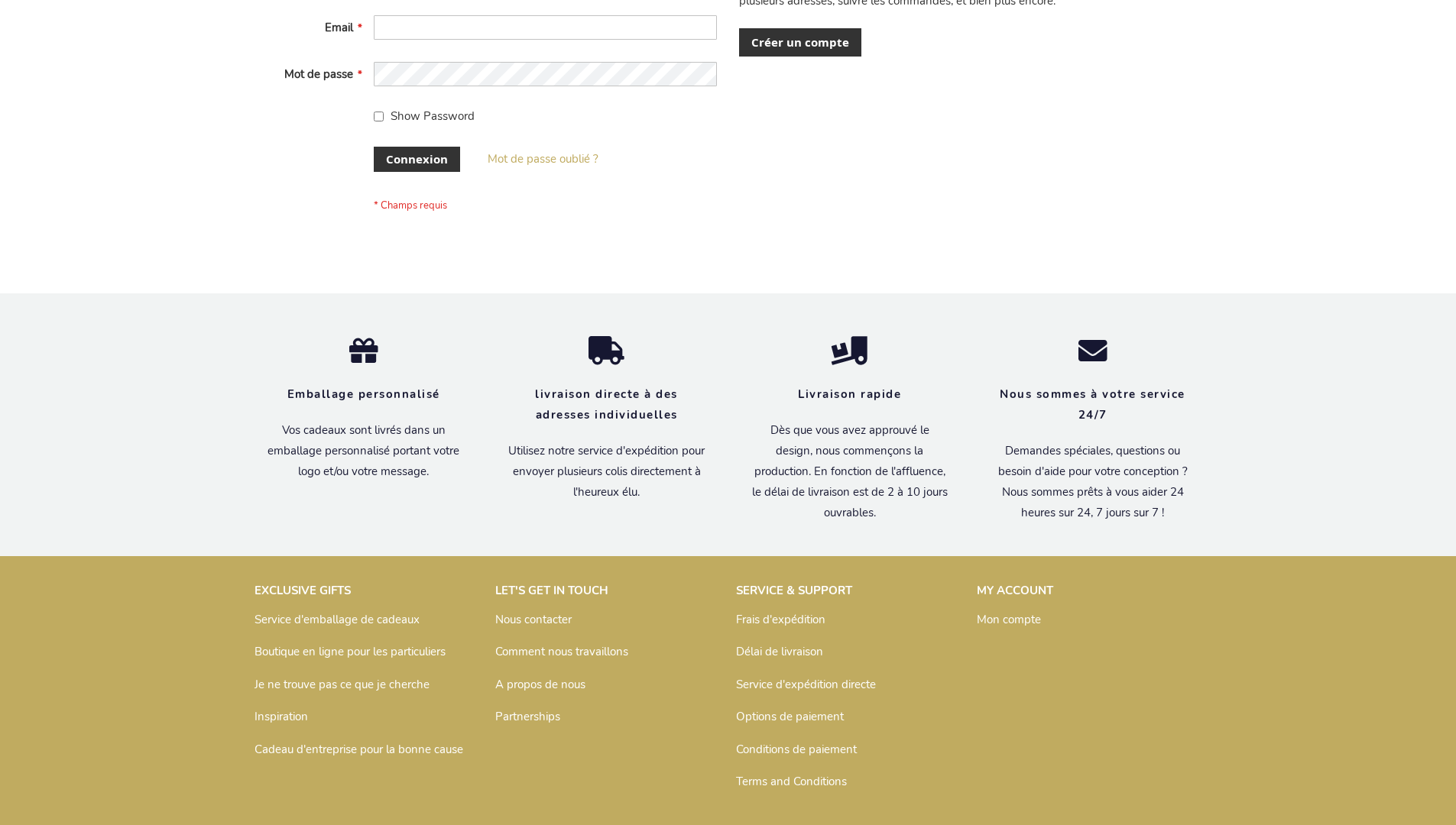
scroll to position [527, 0]
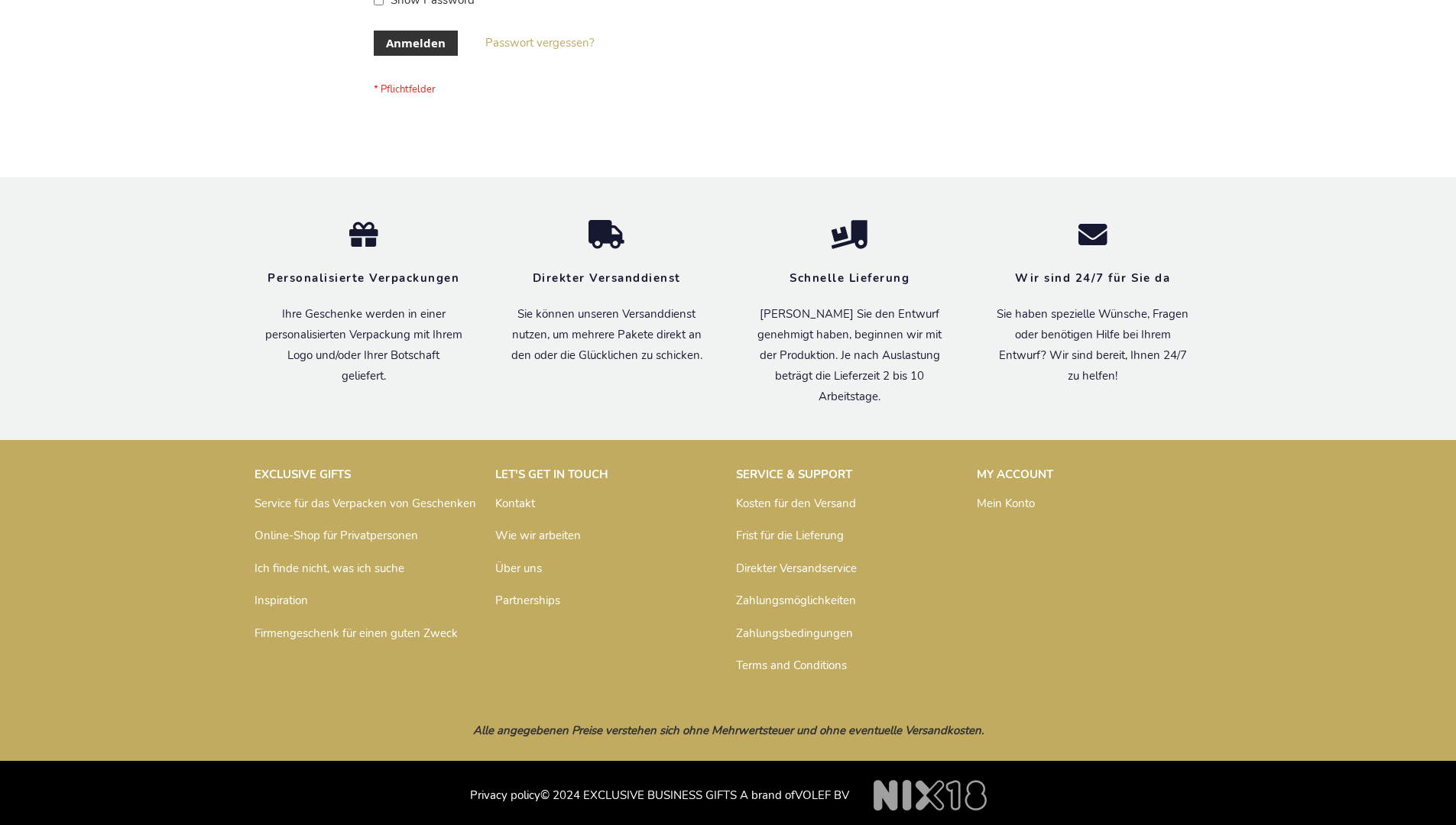
scroll to position [512, 0]
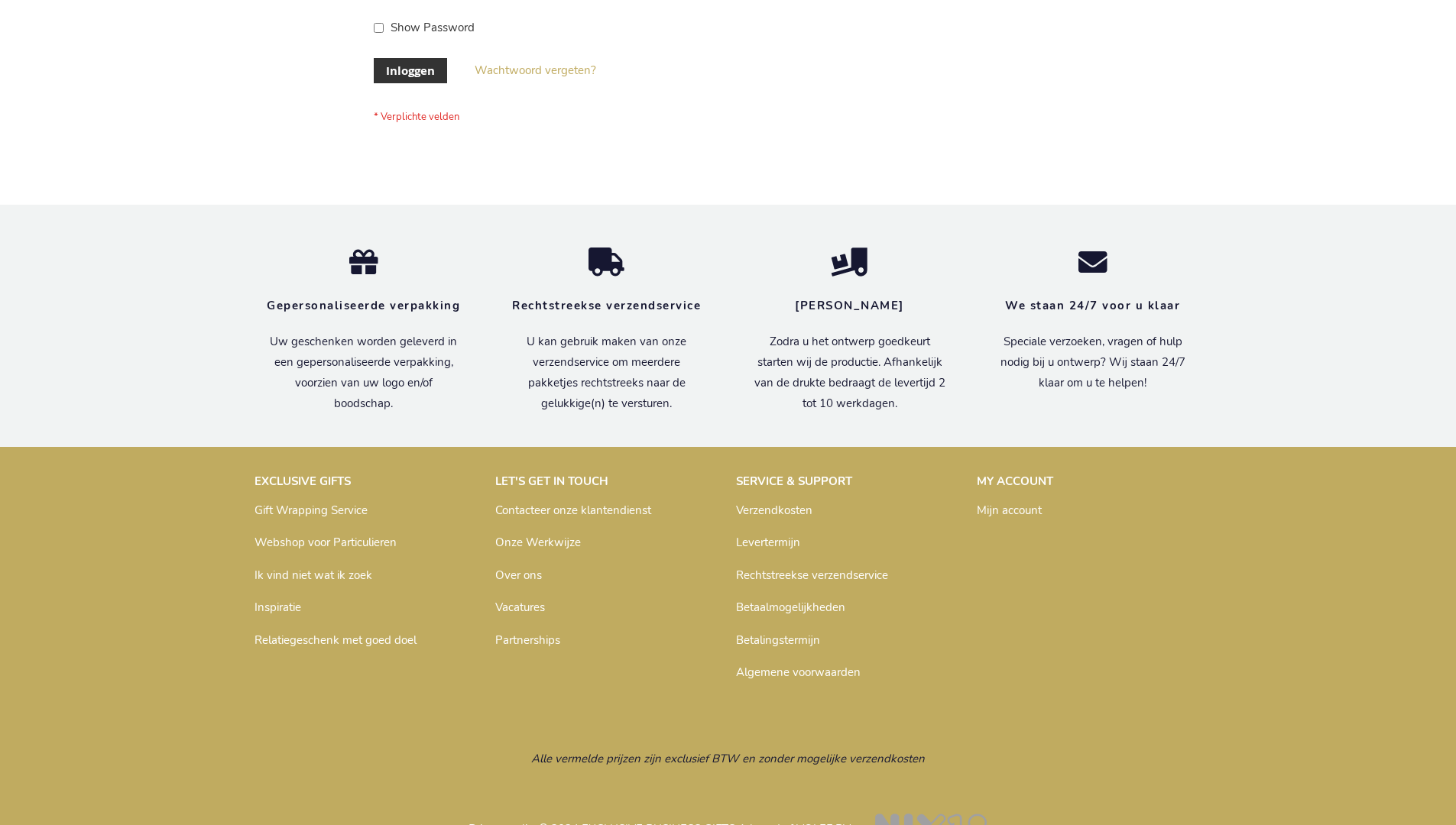
scroll to position [519, 0]
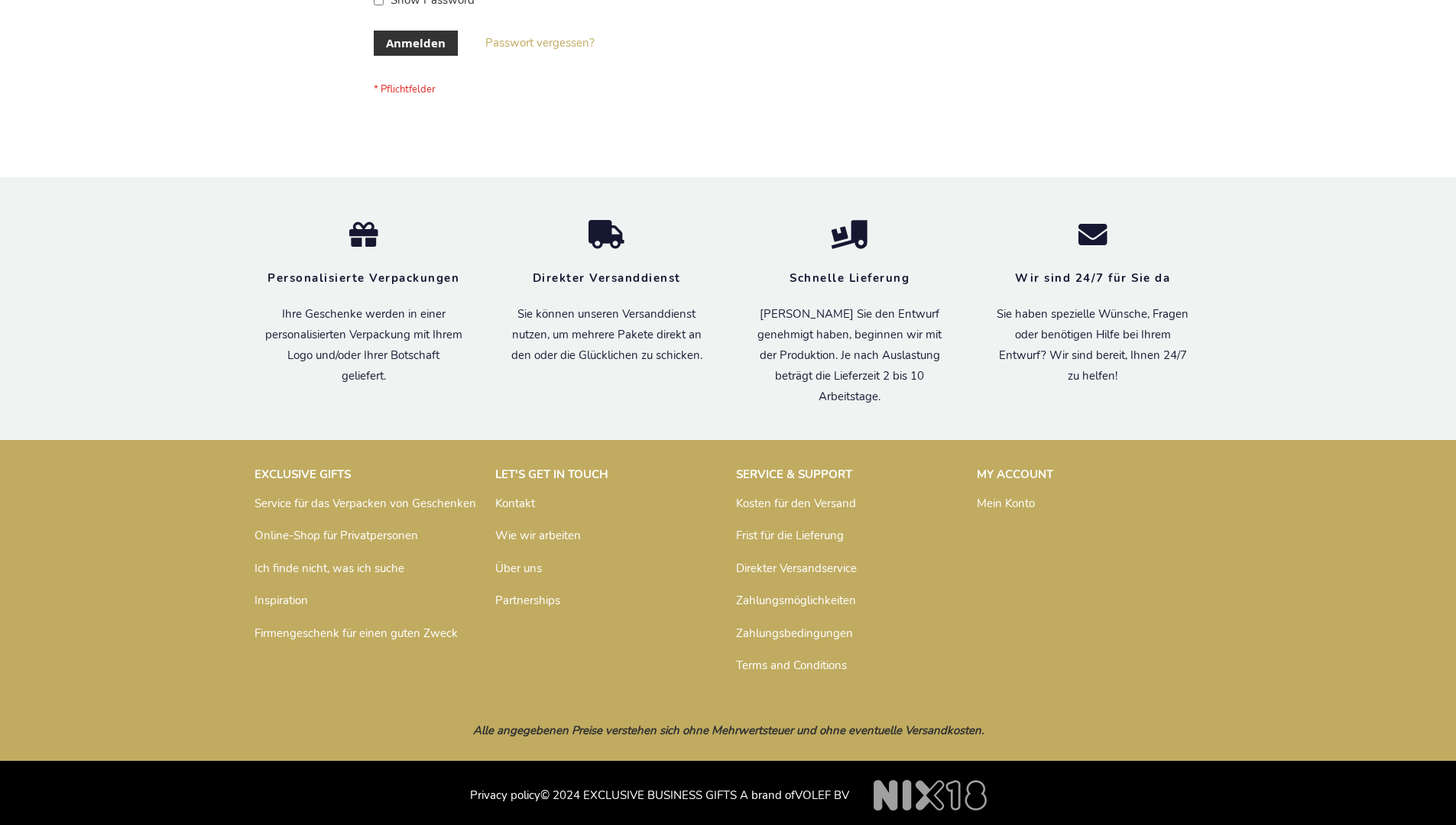
scroll to position [512, 0]
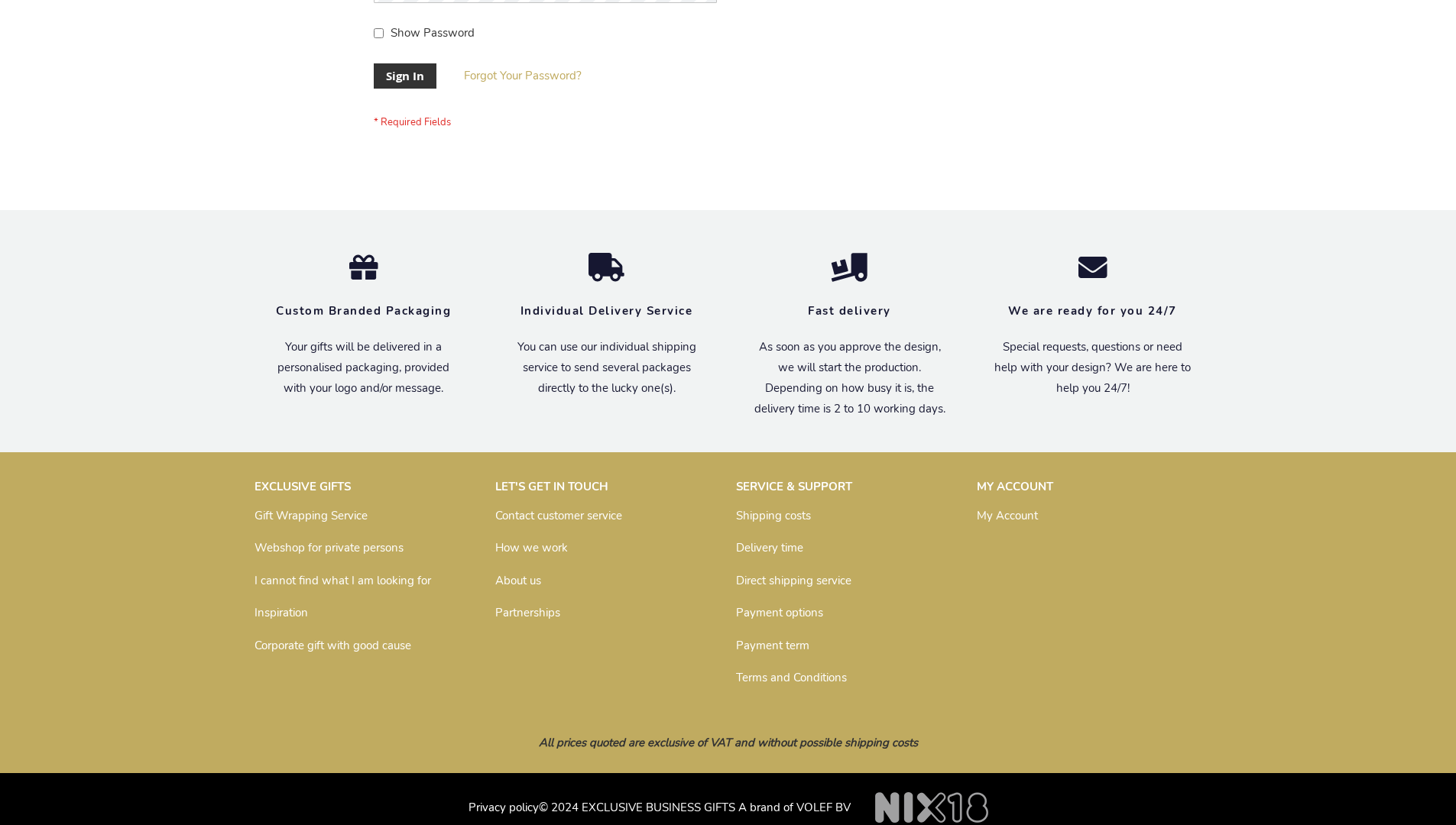
scroll to position [492, 0]
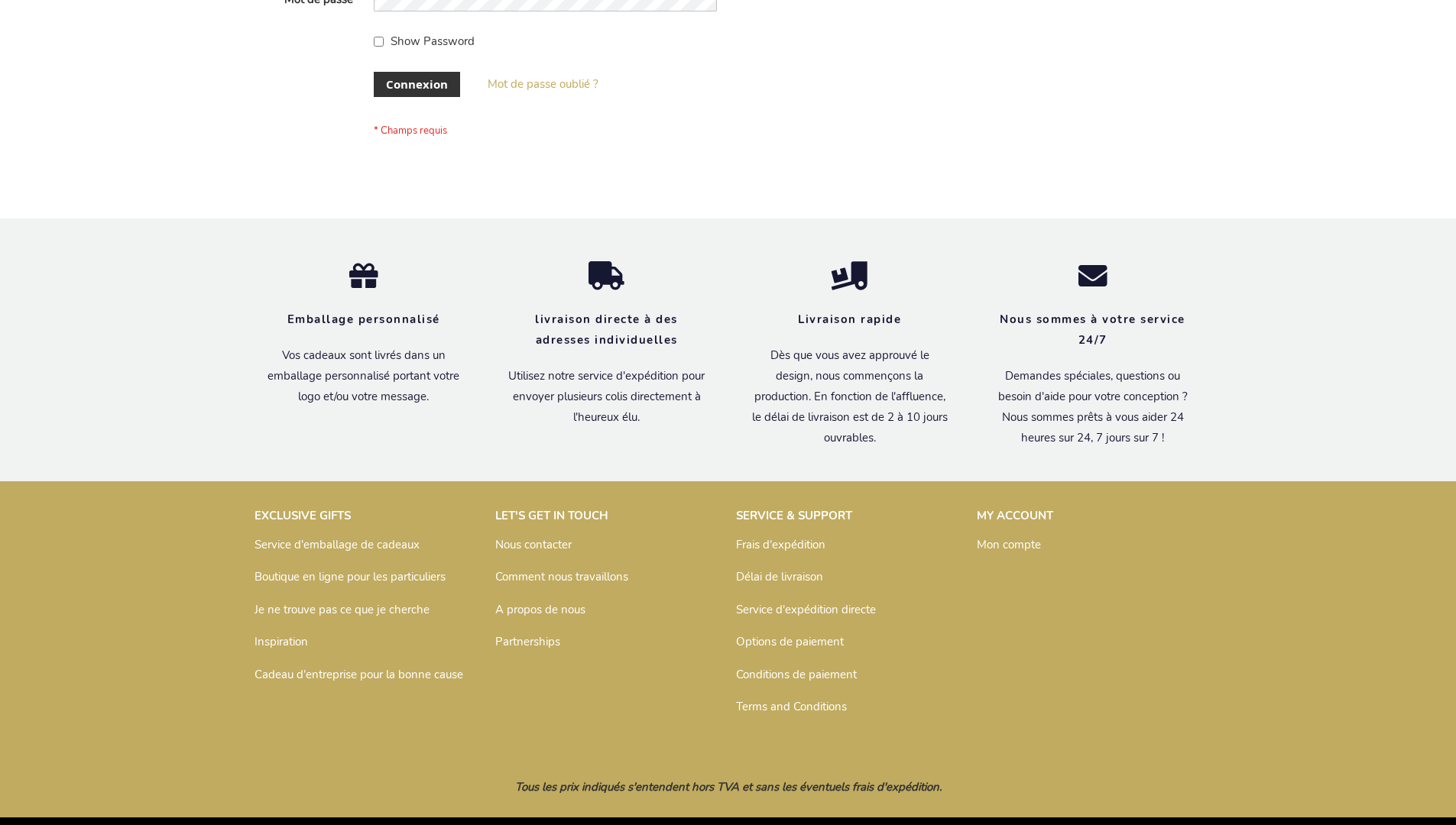
scroll to position [527, 0]
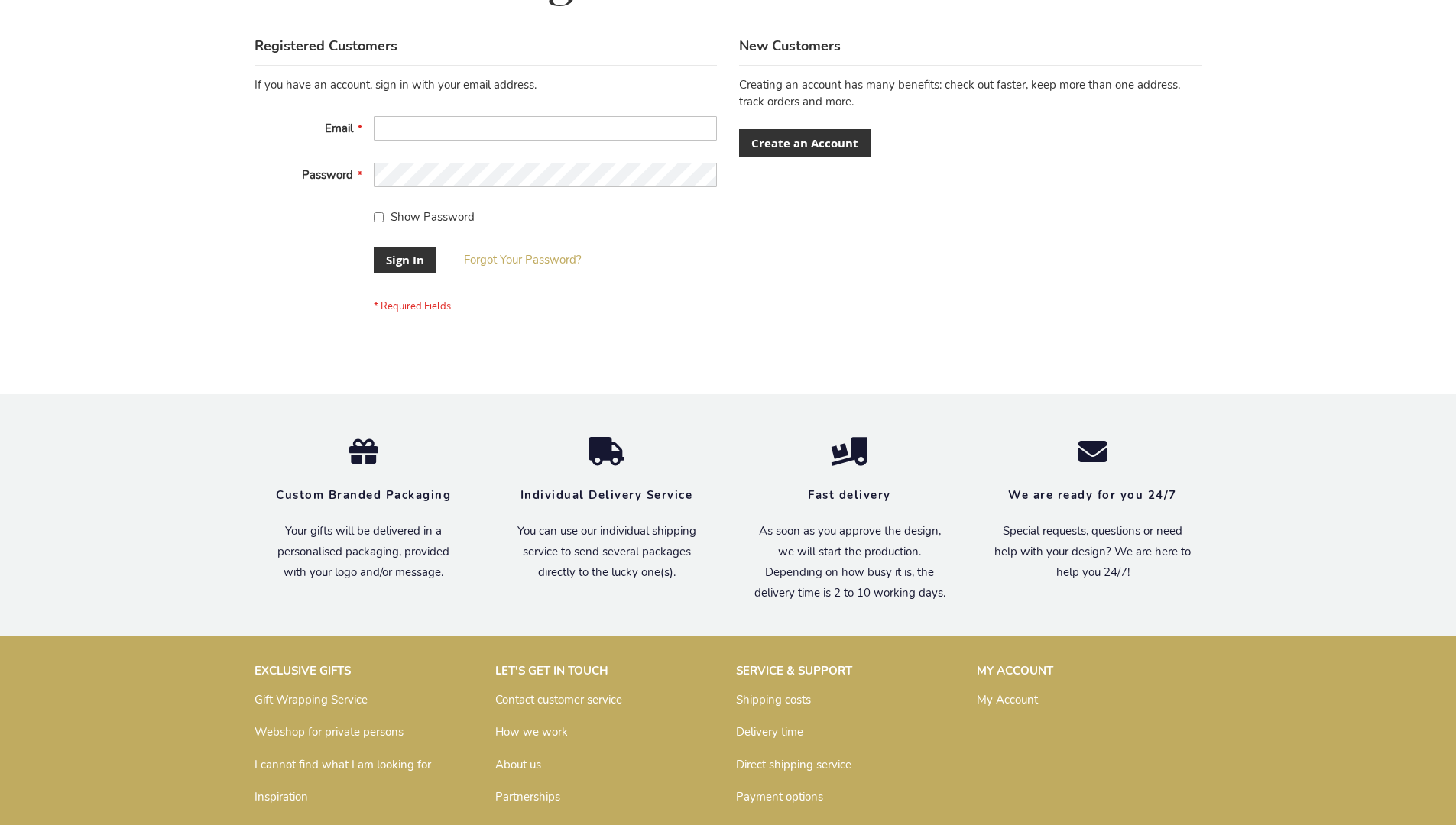
scroll to position [492, 0]
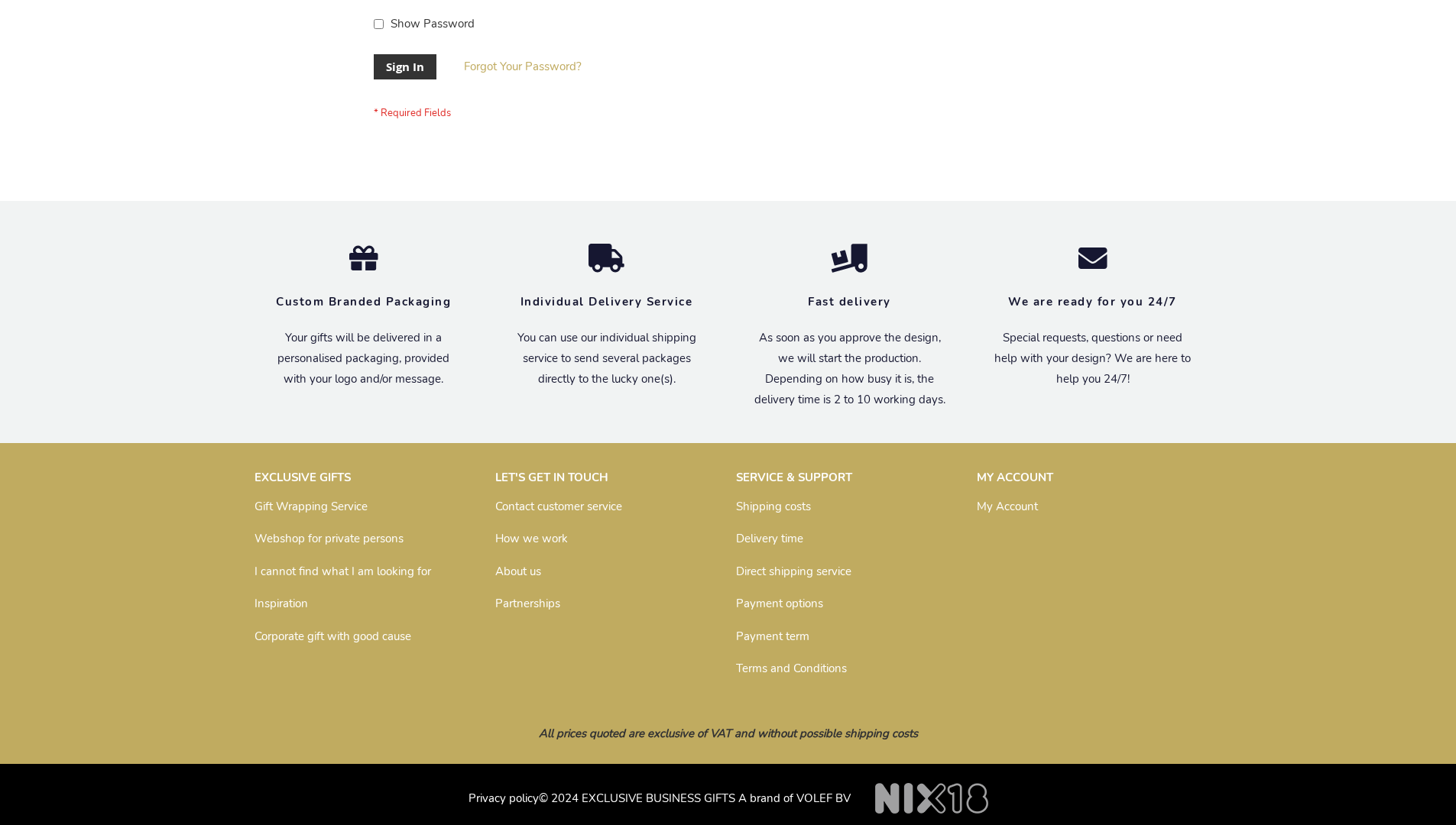
scroll to position [492, 0]
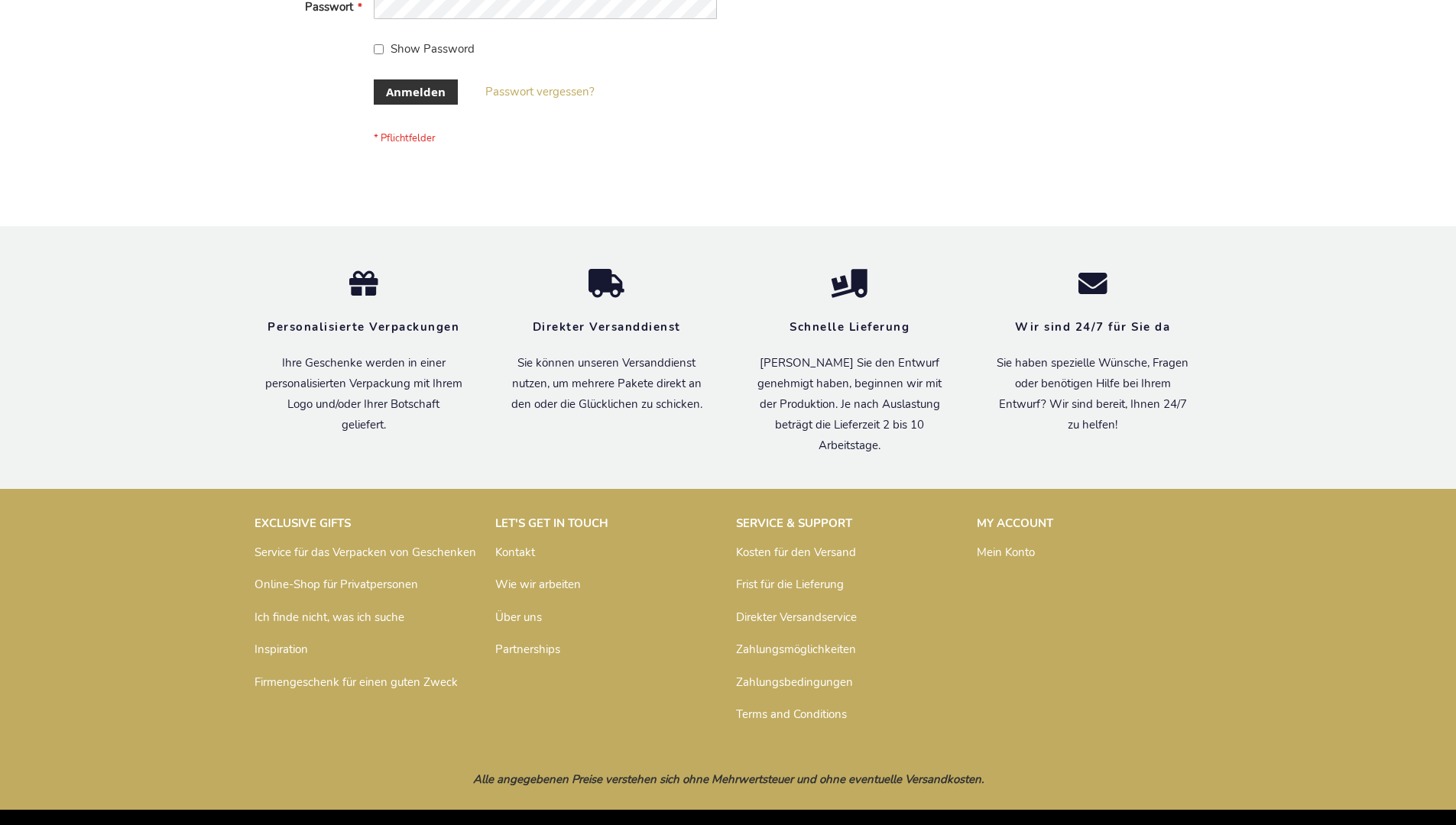
scroll to position [512, 0]
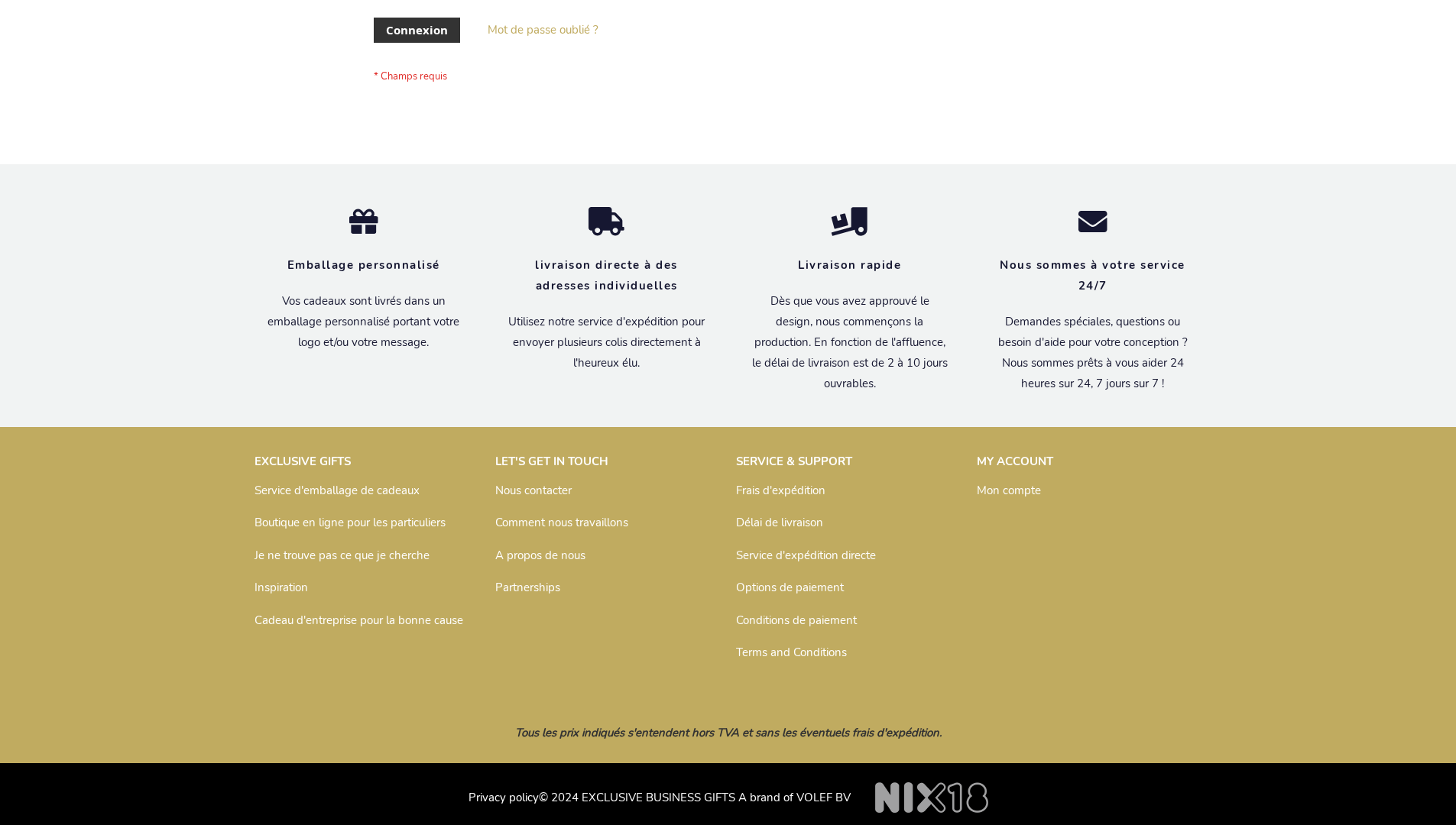
scroll to position [527, 0]
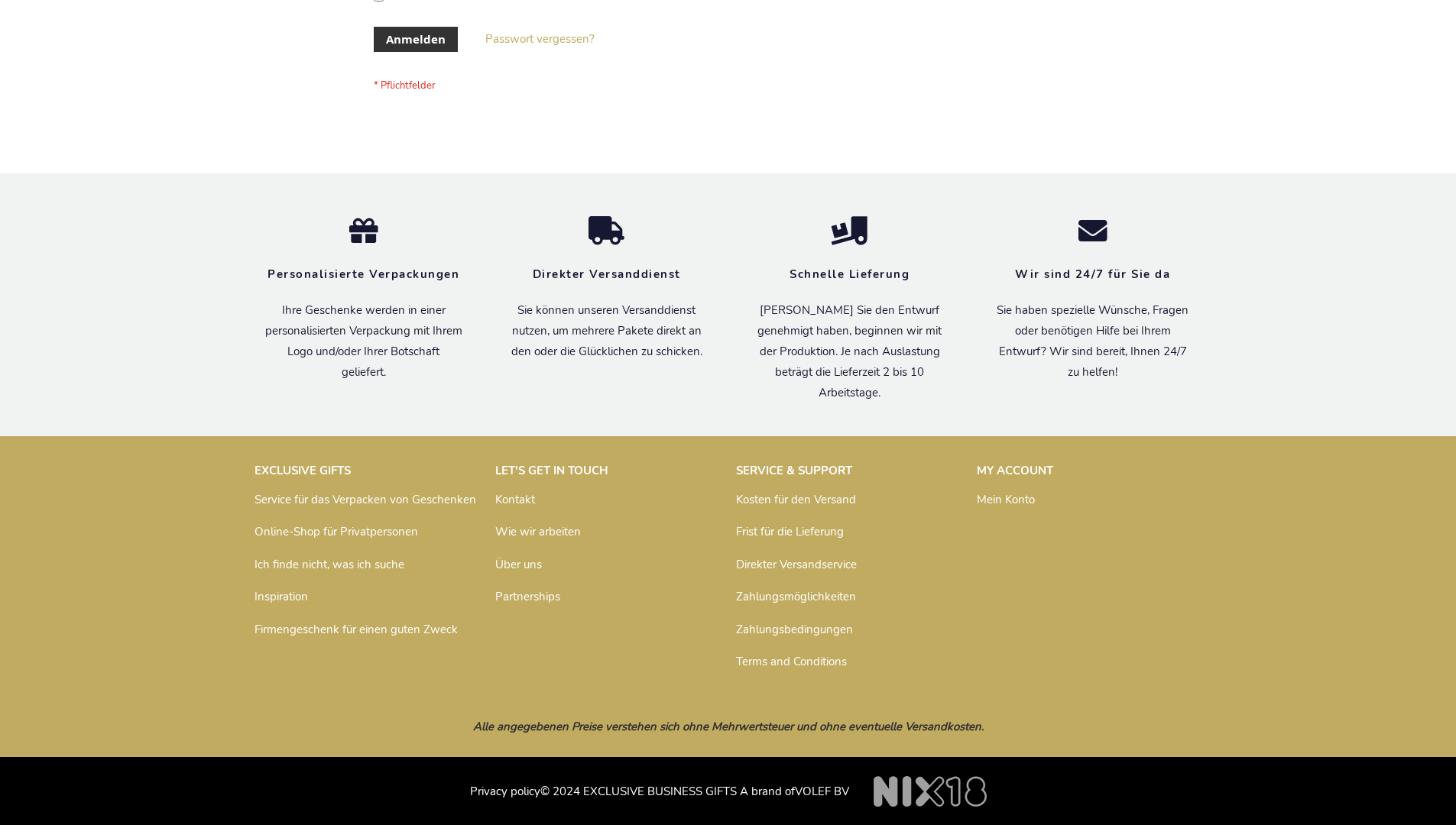
scroll to position [512, 0]
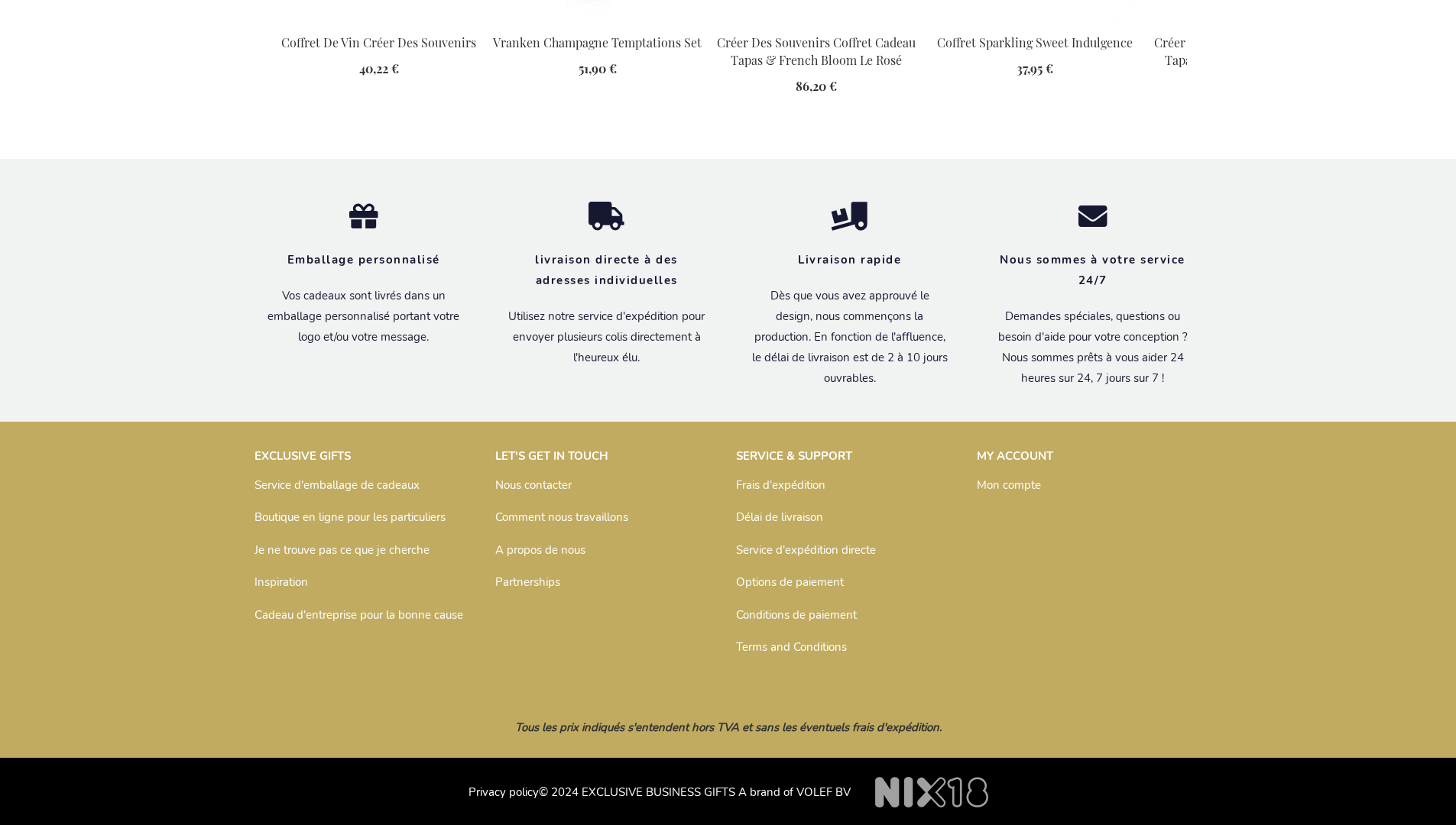
scroll to position [2086, 0]
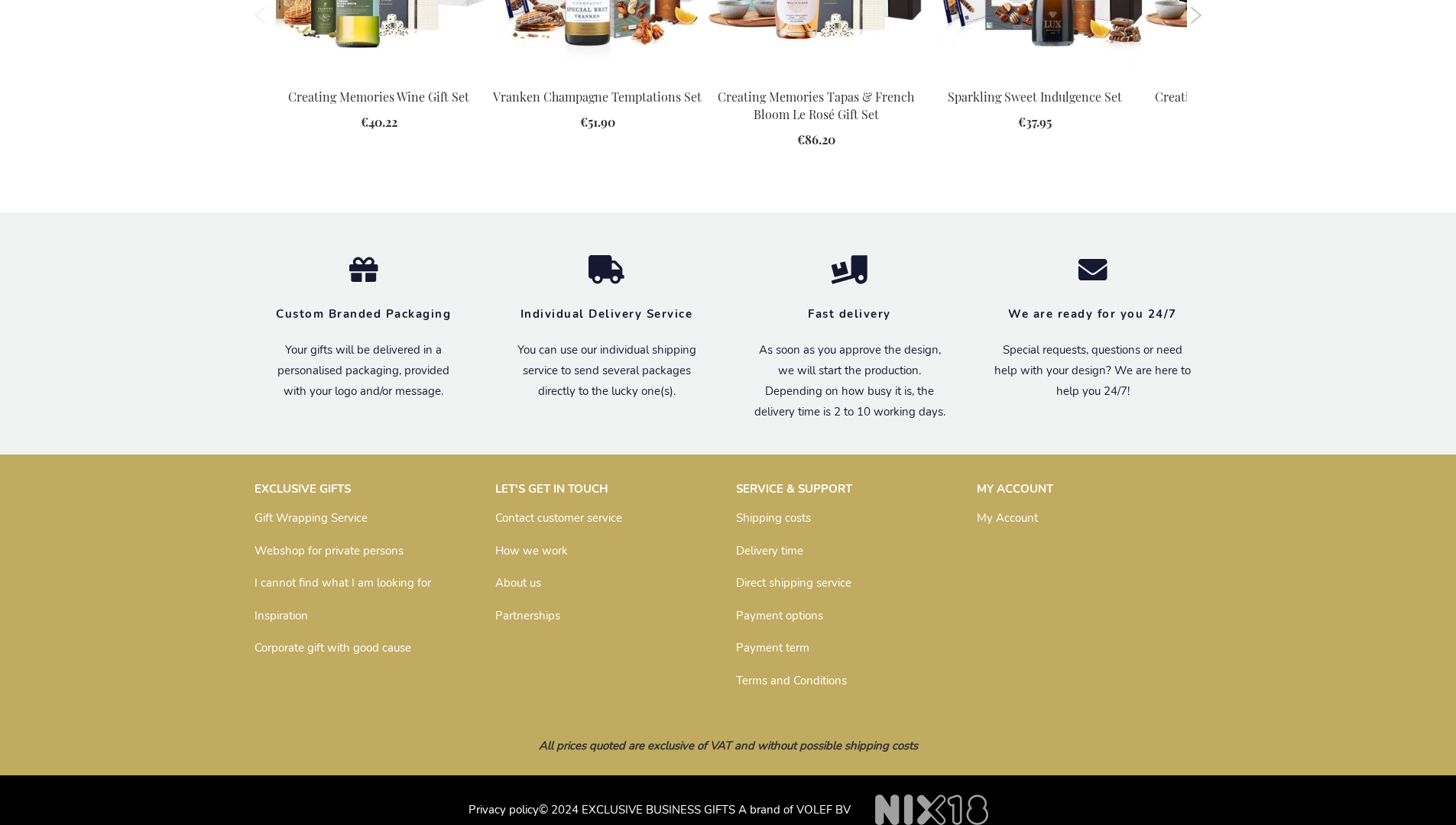
scroll to position [2033, 0]
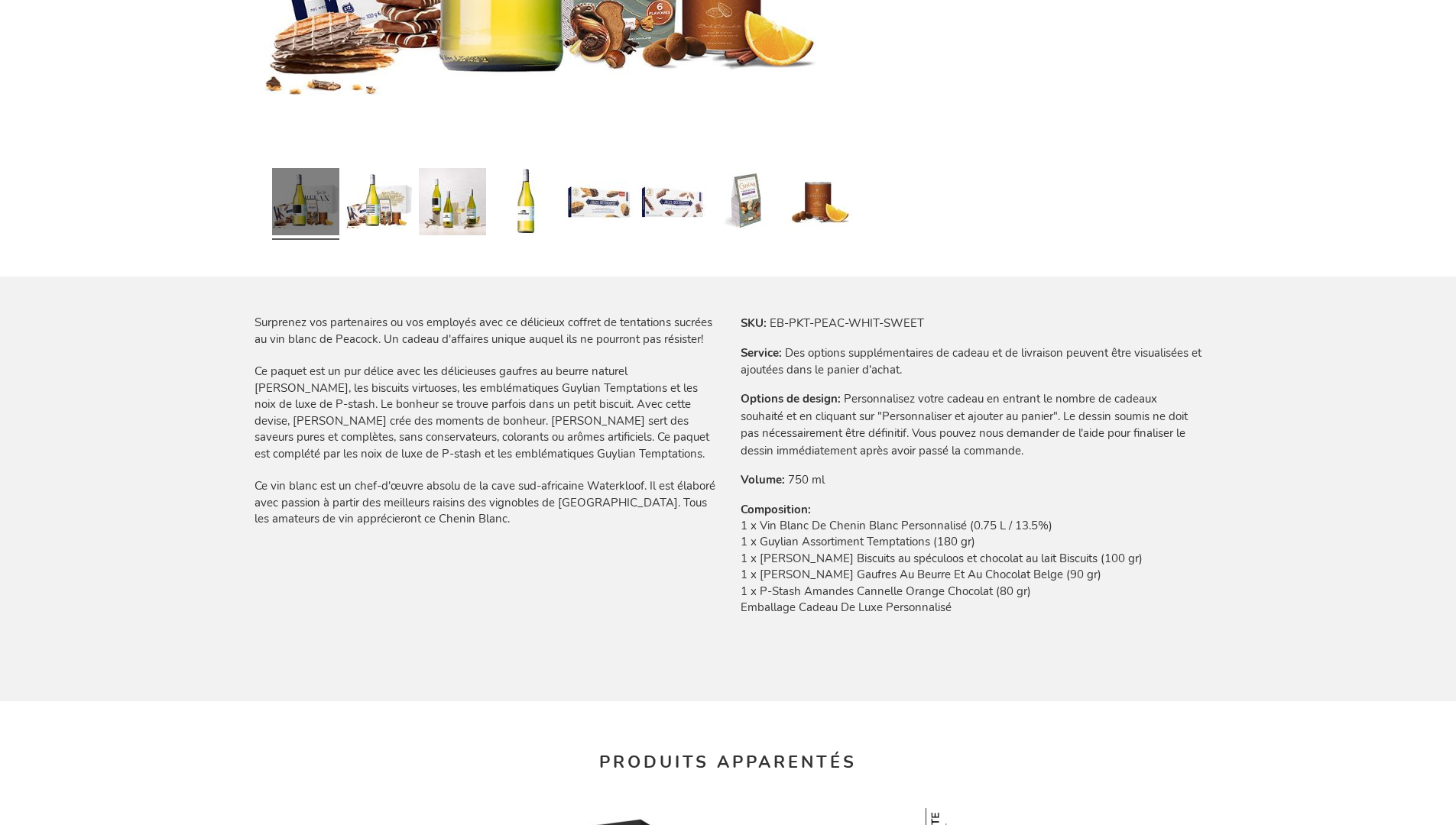
scroll to position [2086, 0]
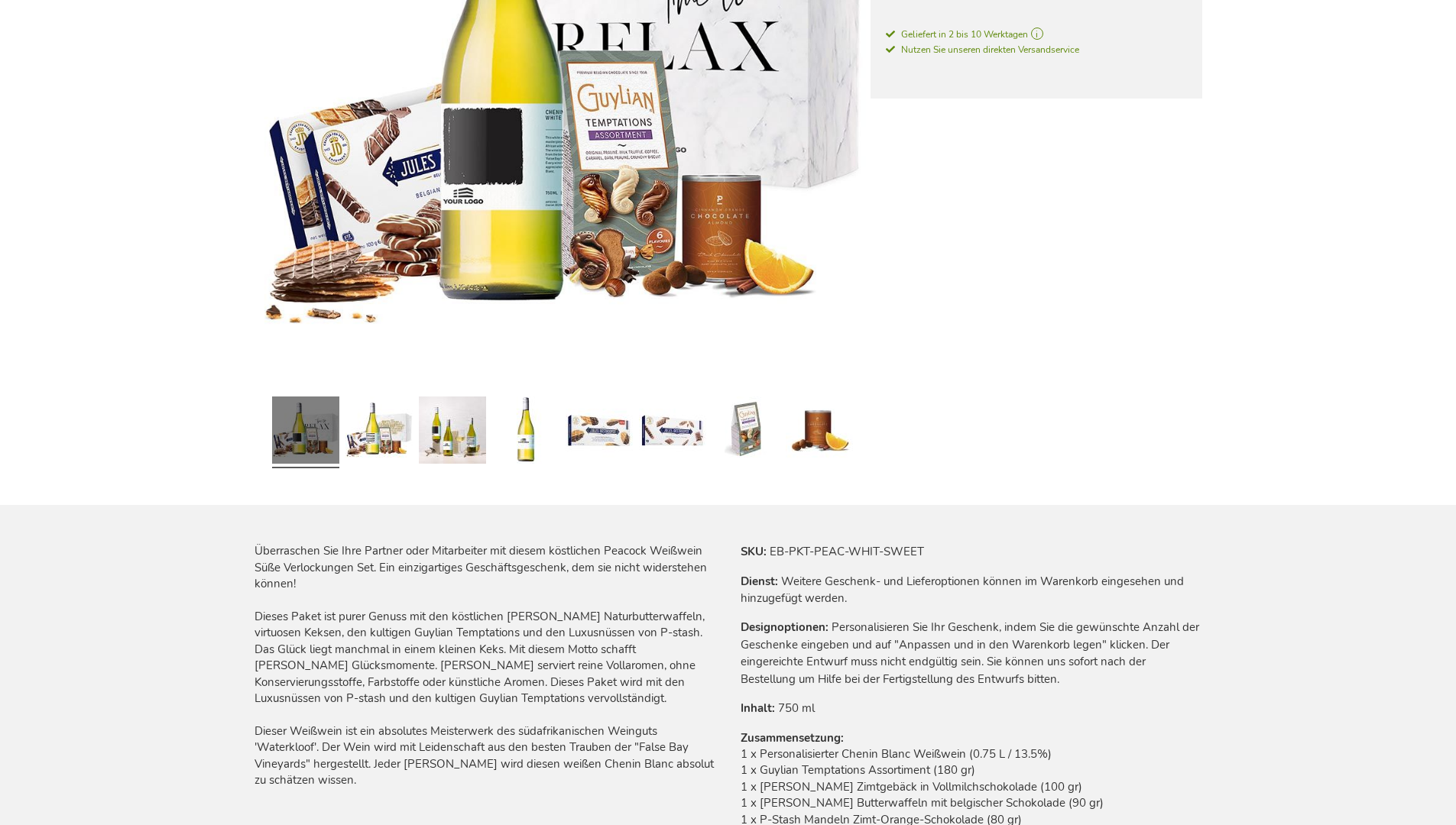
scroll to position [2071, 0]
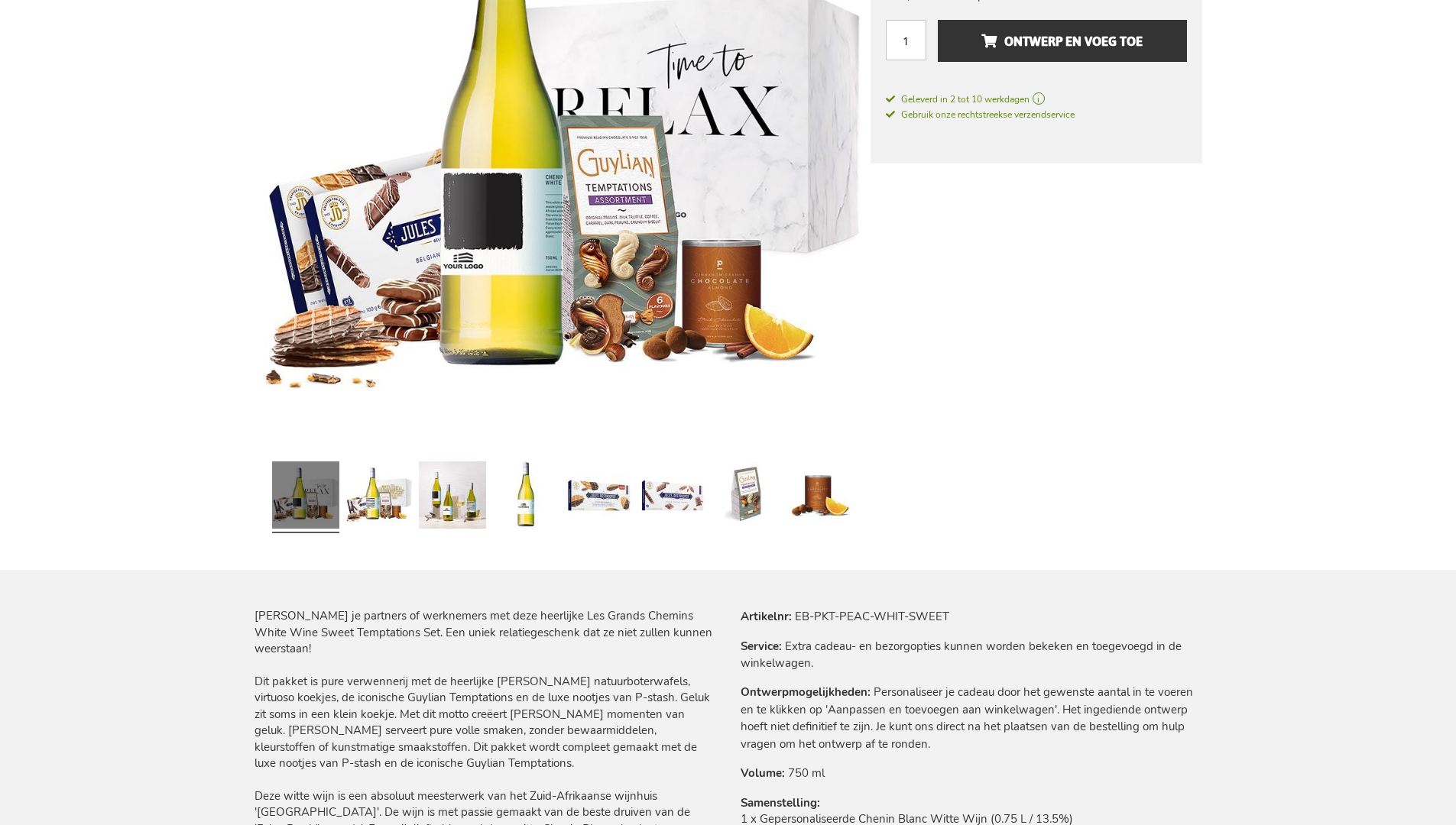
scroll to position [2077, 0]
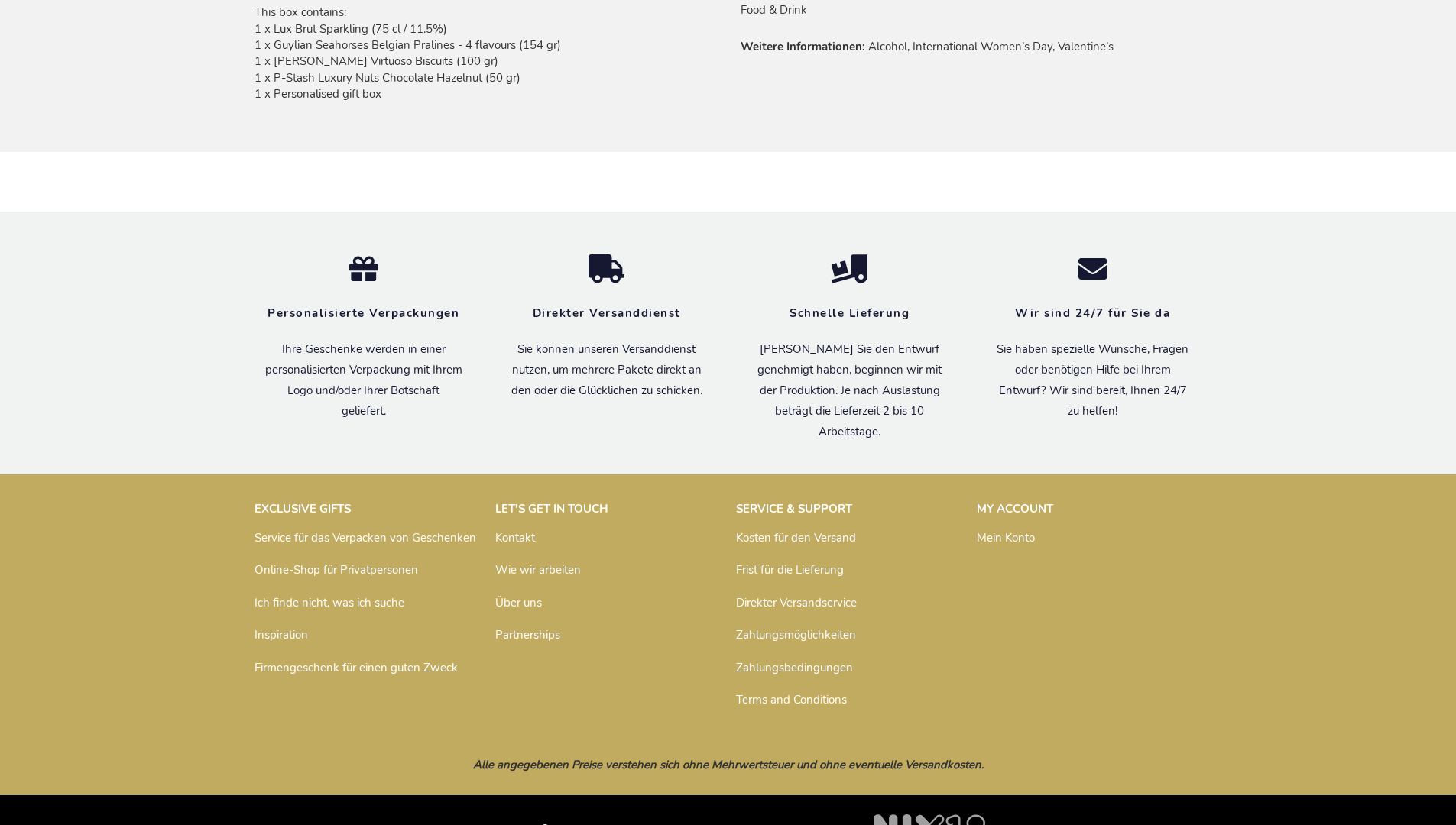
scroll to position [1109, 0]
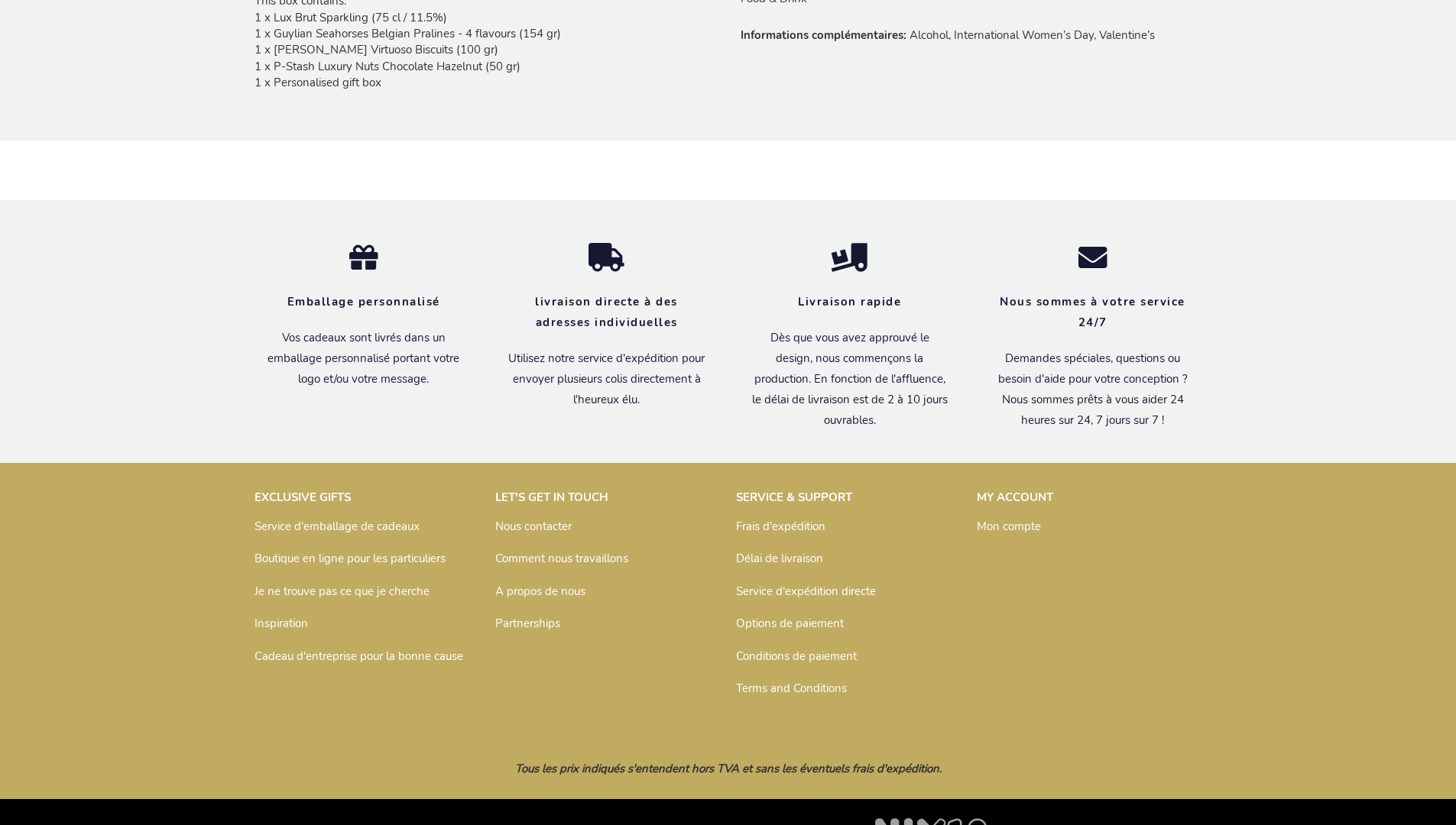
scroll to position [1124, 0]
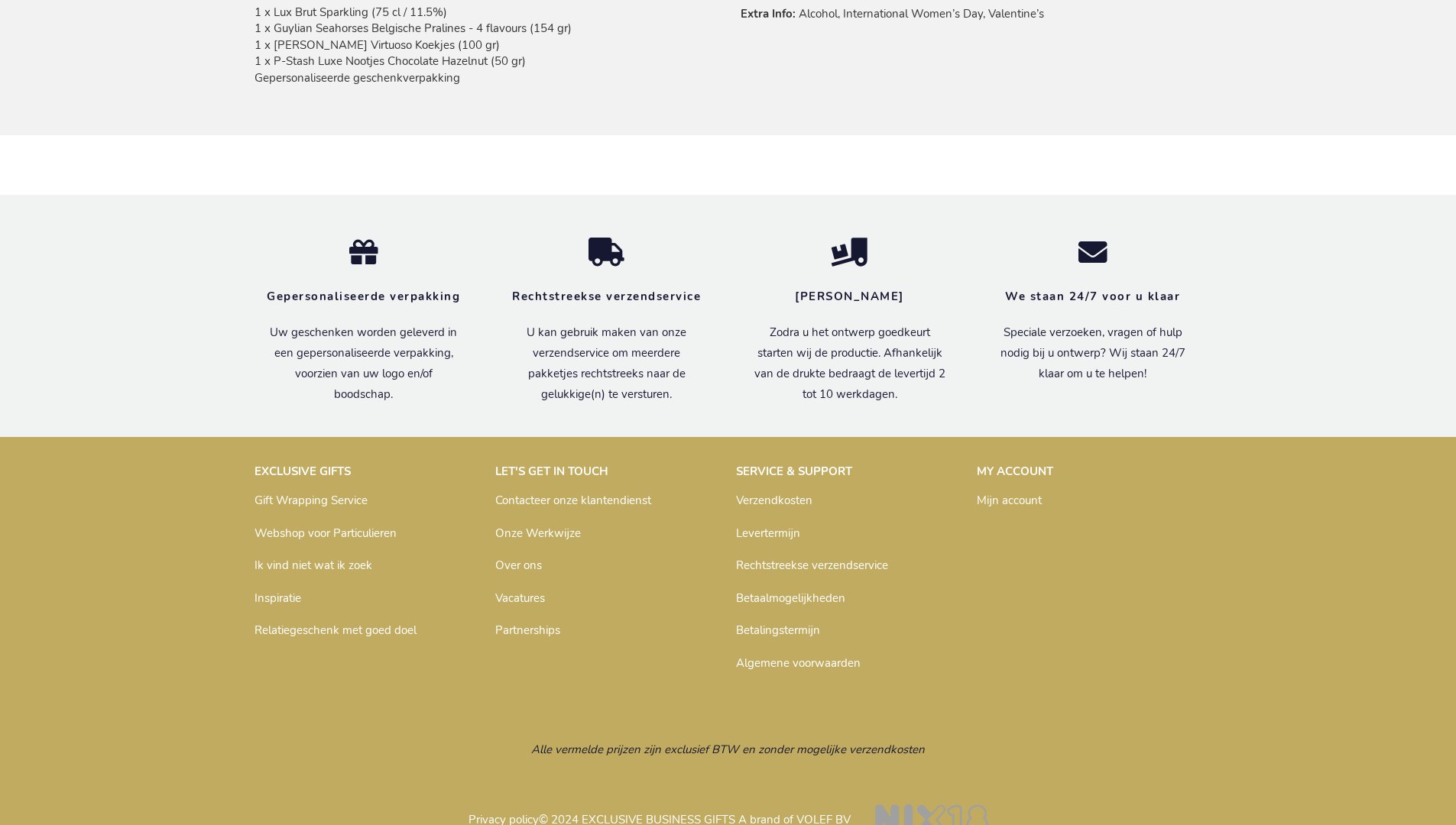
scroll to position [1133, 0]
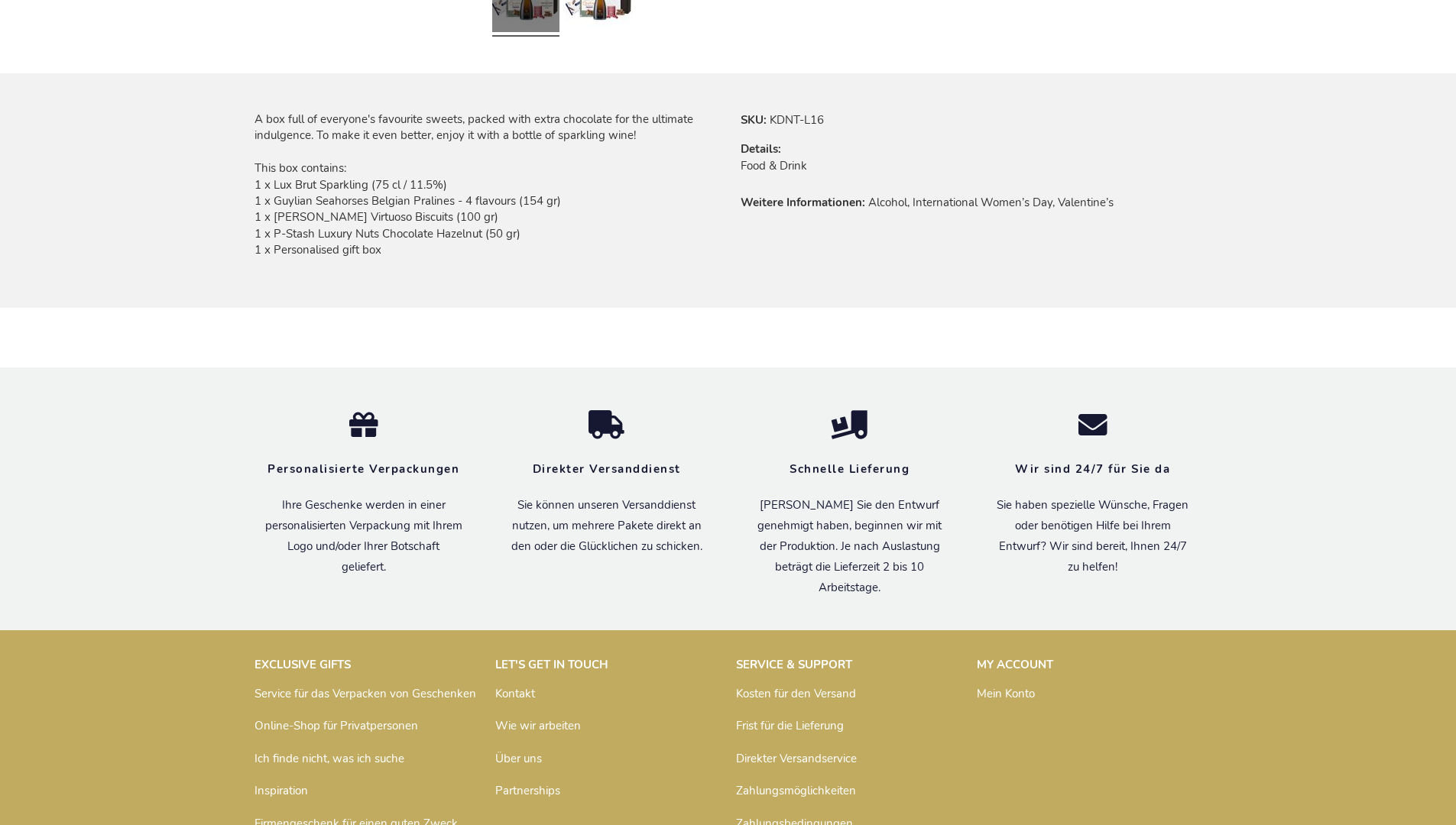
scroll to position [1109, 0]
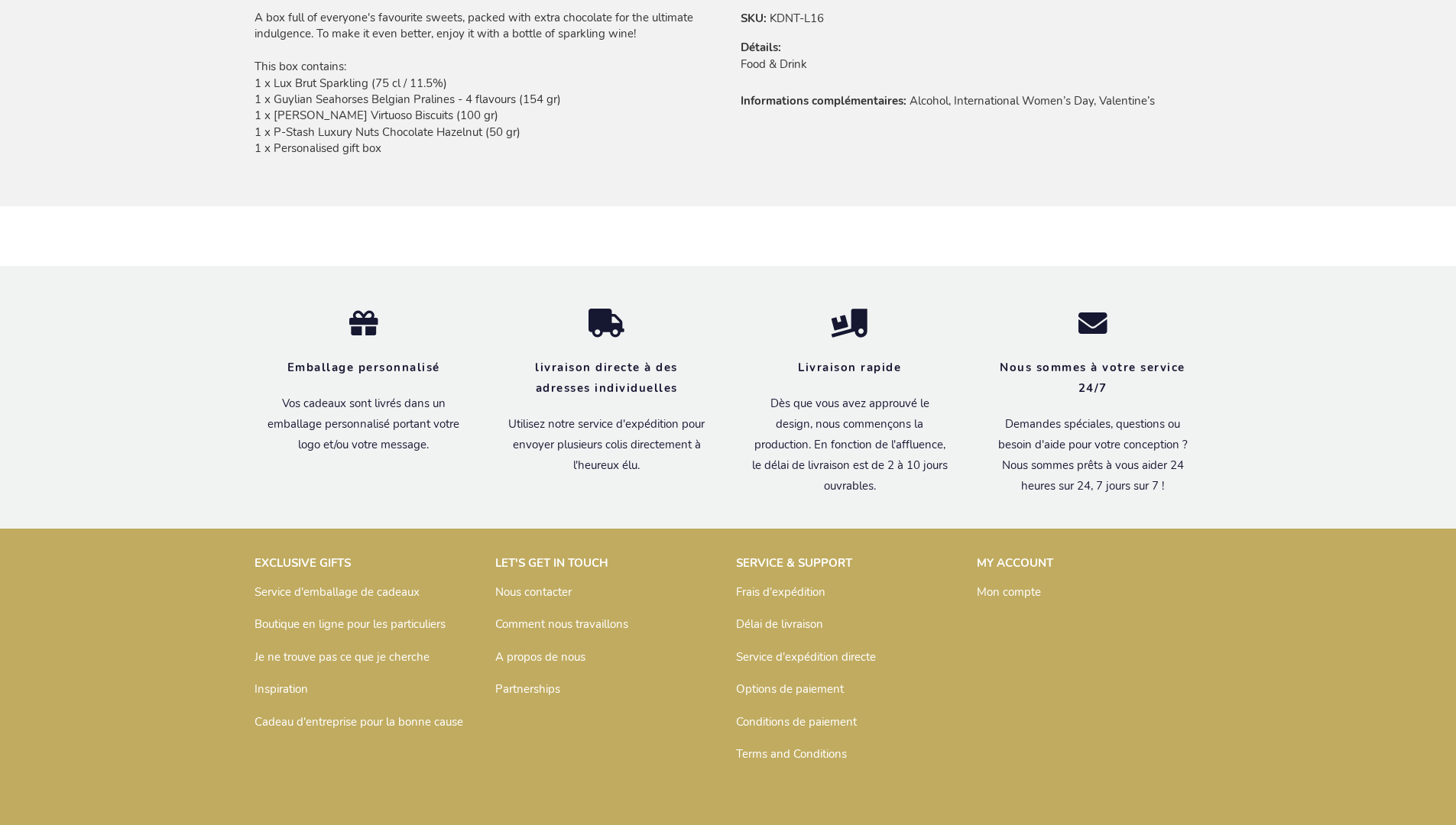
scroll to position [1124, 0]
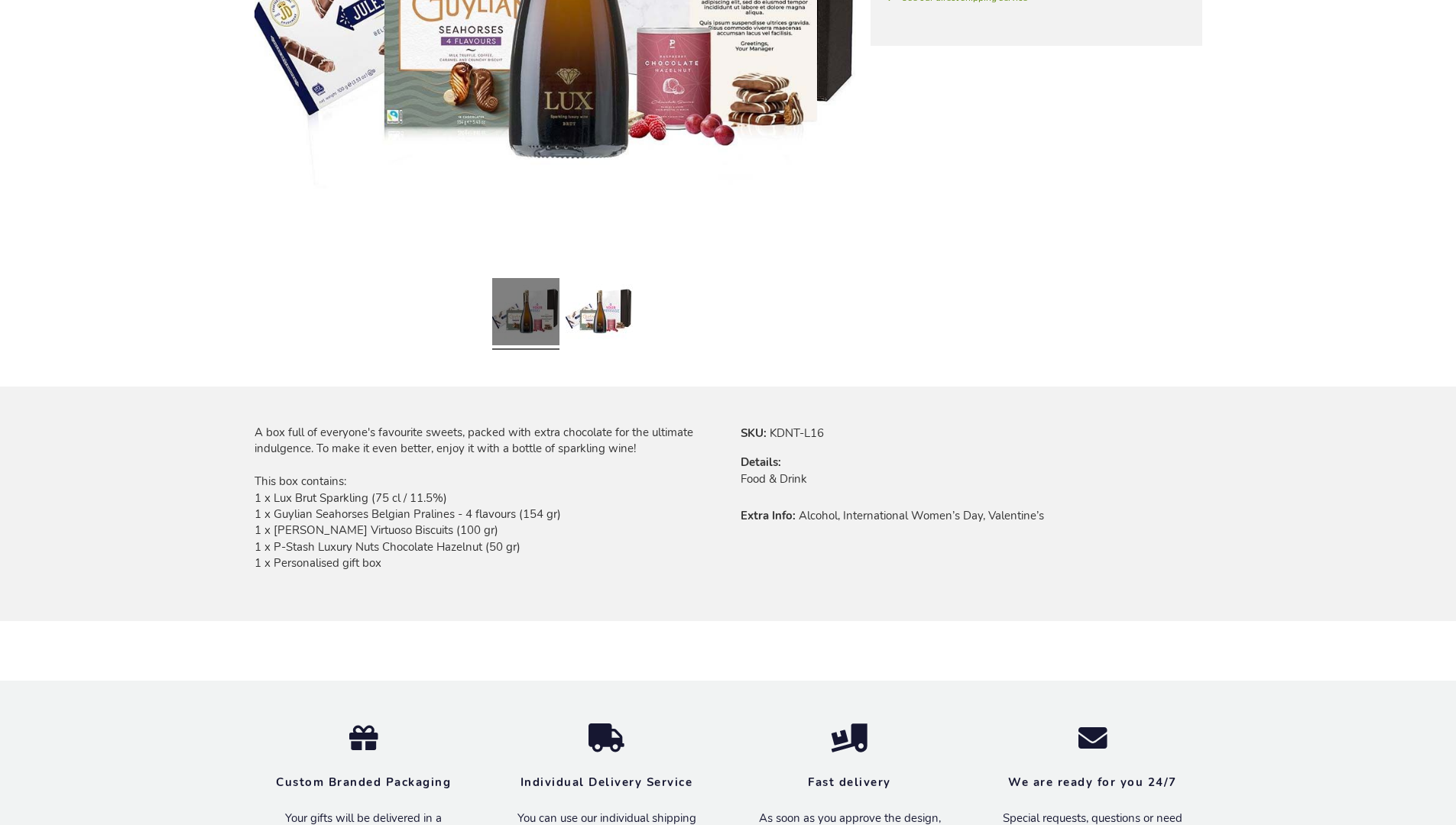
scroll to position [1088, 0]
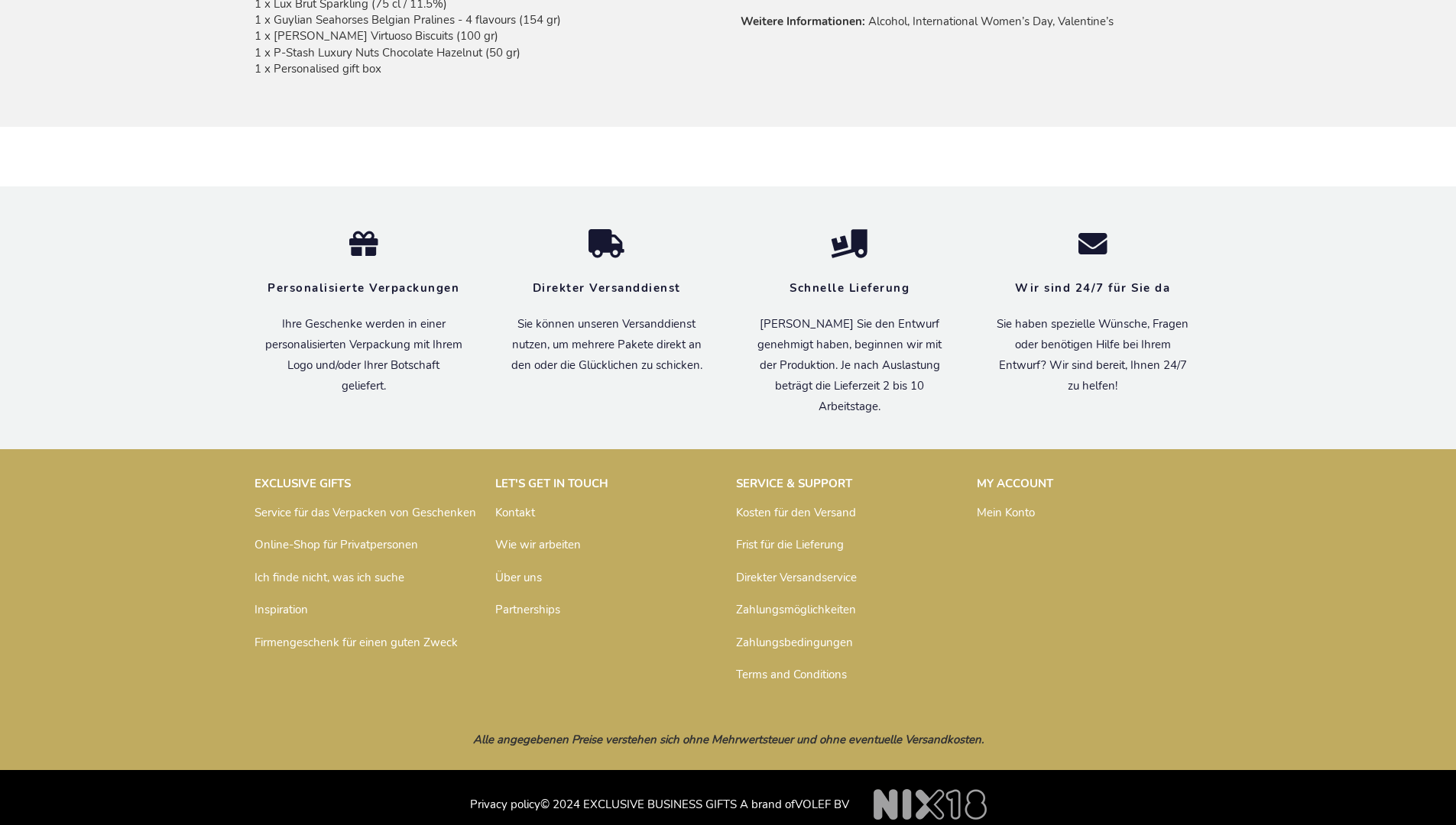
scroll to position [1109, 0]
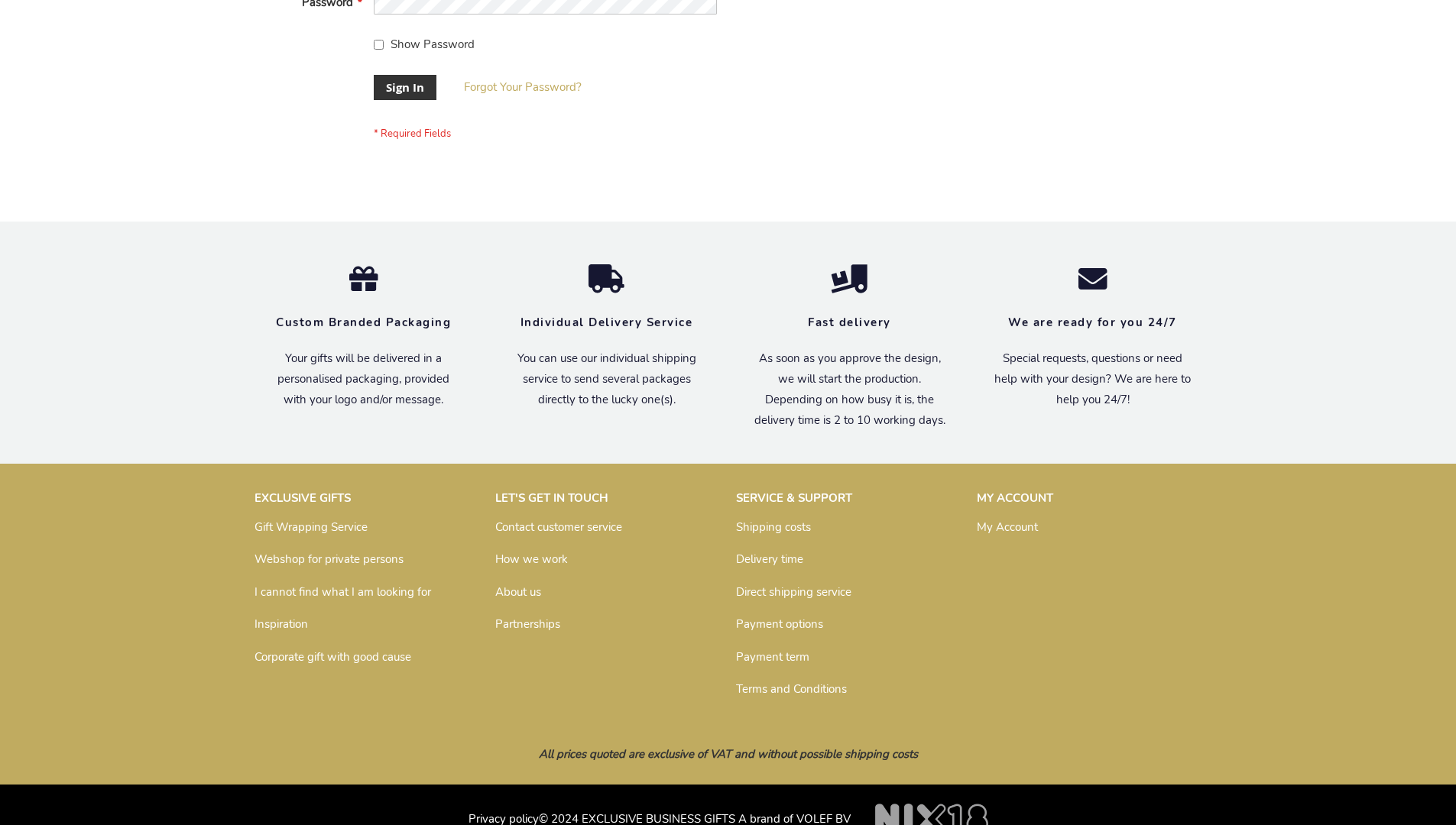
scroll to position [492, 0]
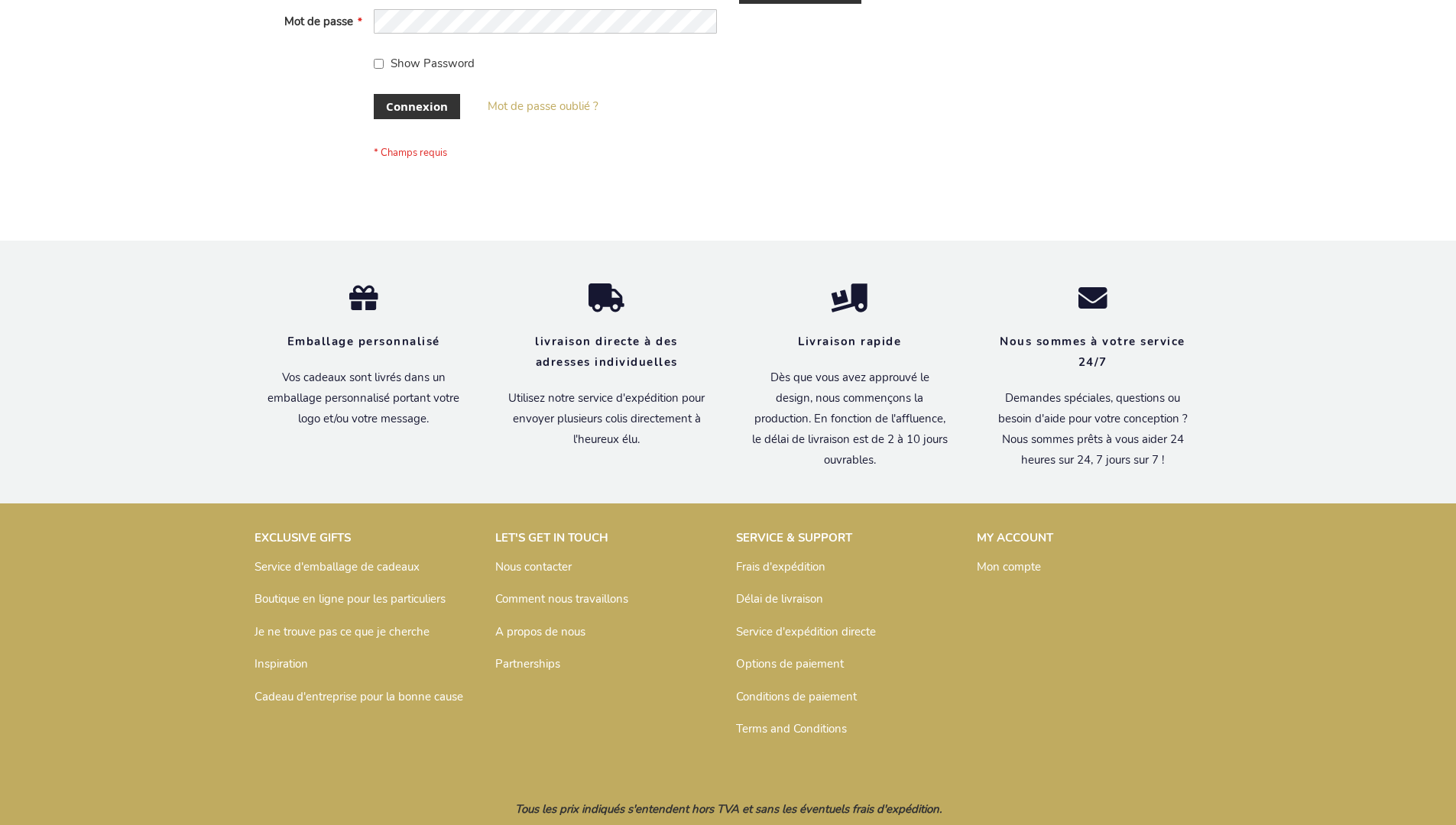
scroll to position [527, 0]
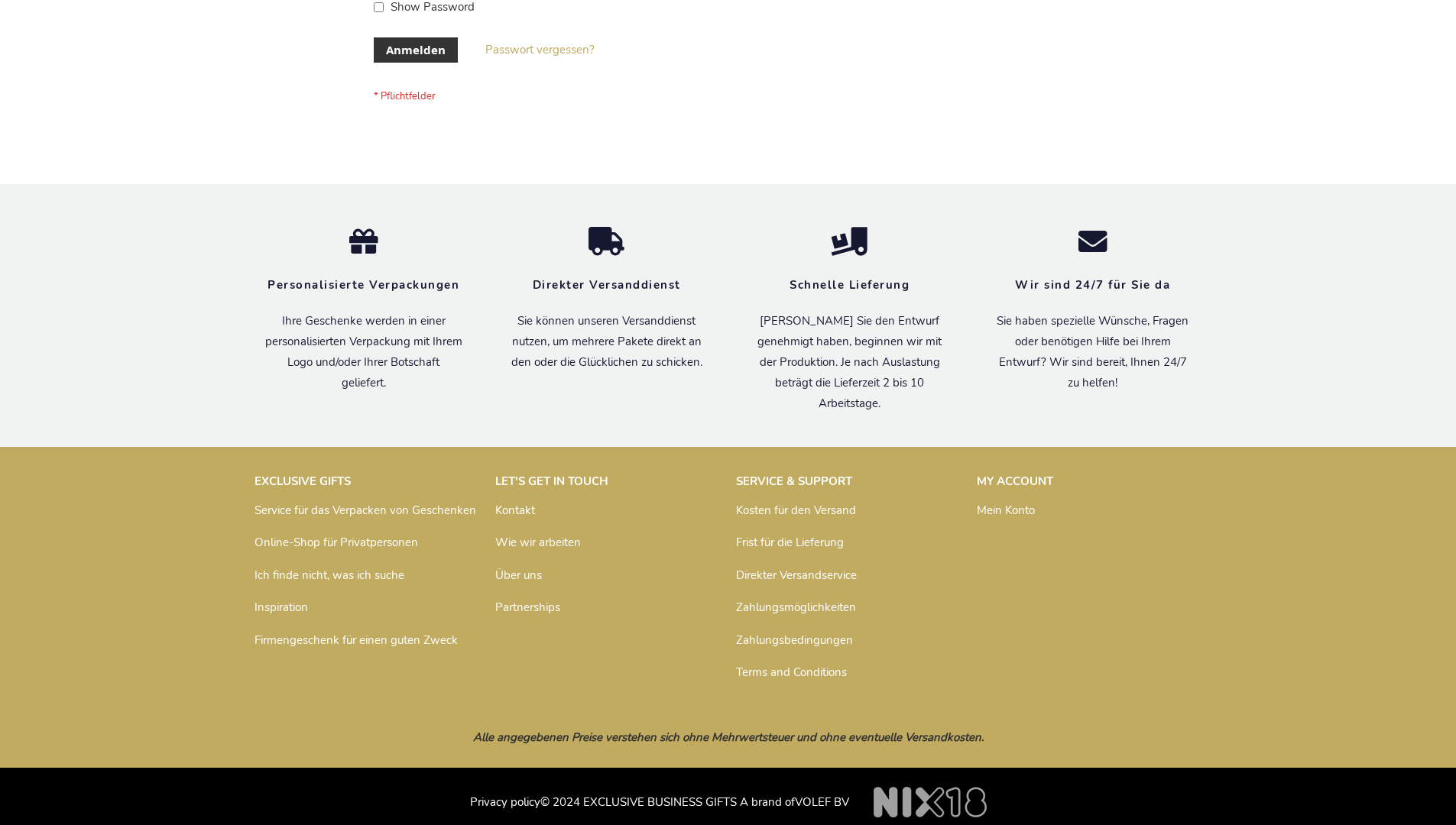
scroll to position [512, 0]
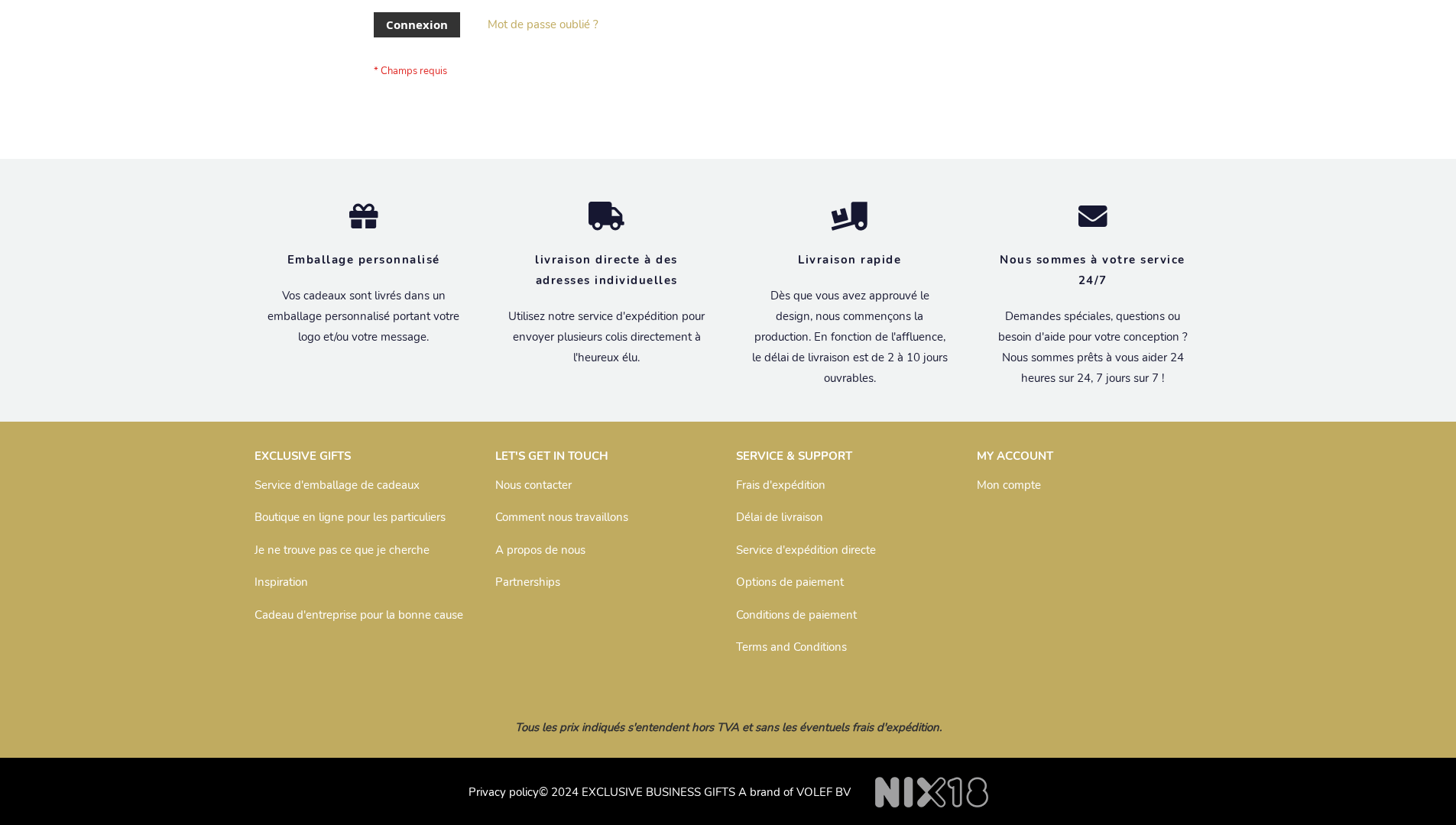
scroll to position [527, 0]
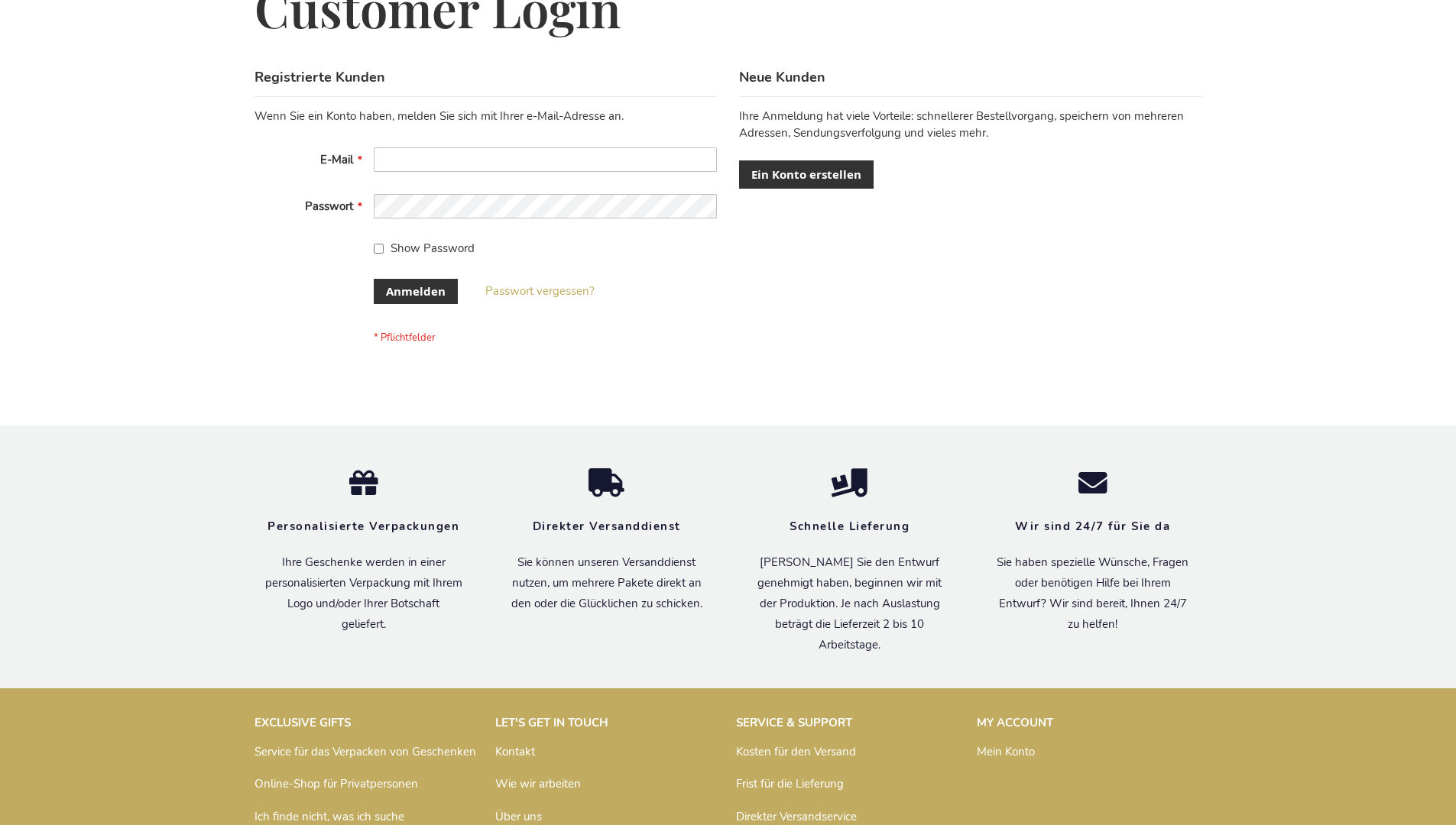
scroll to position [512, 0]
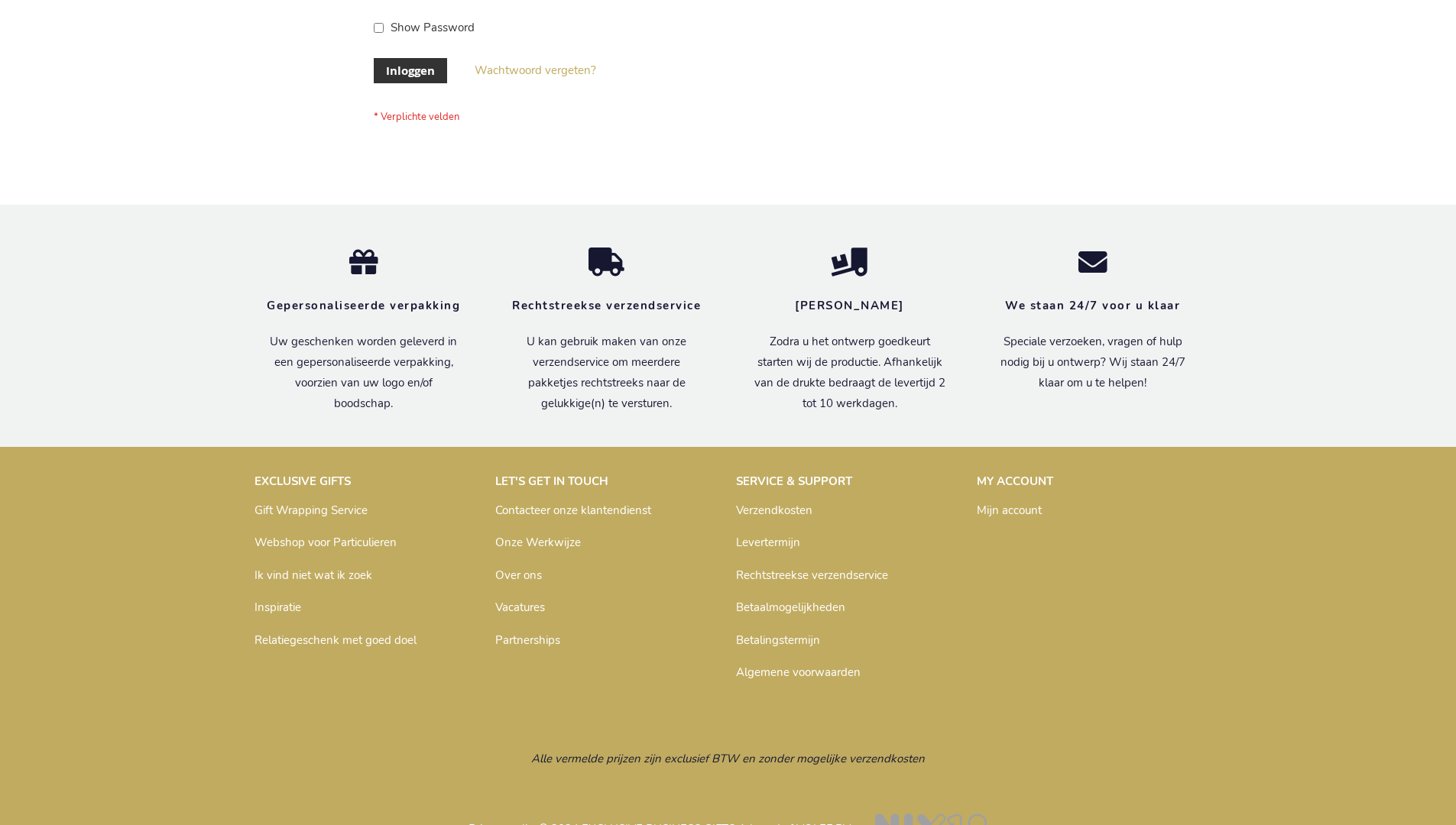
scroll to position [519, 0]
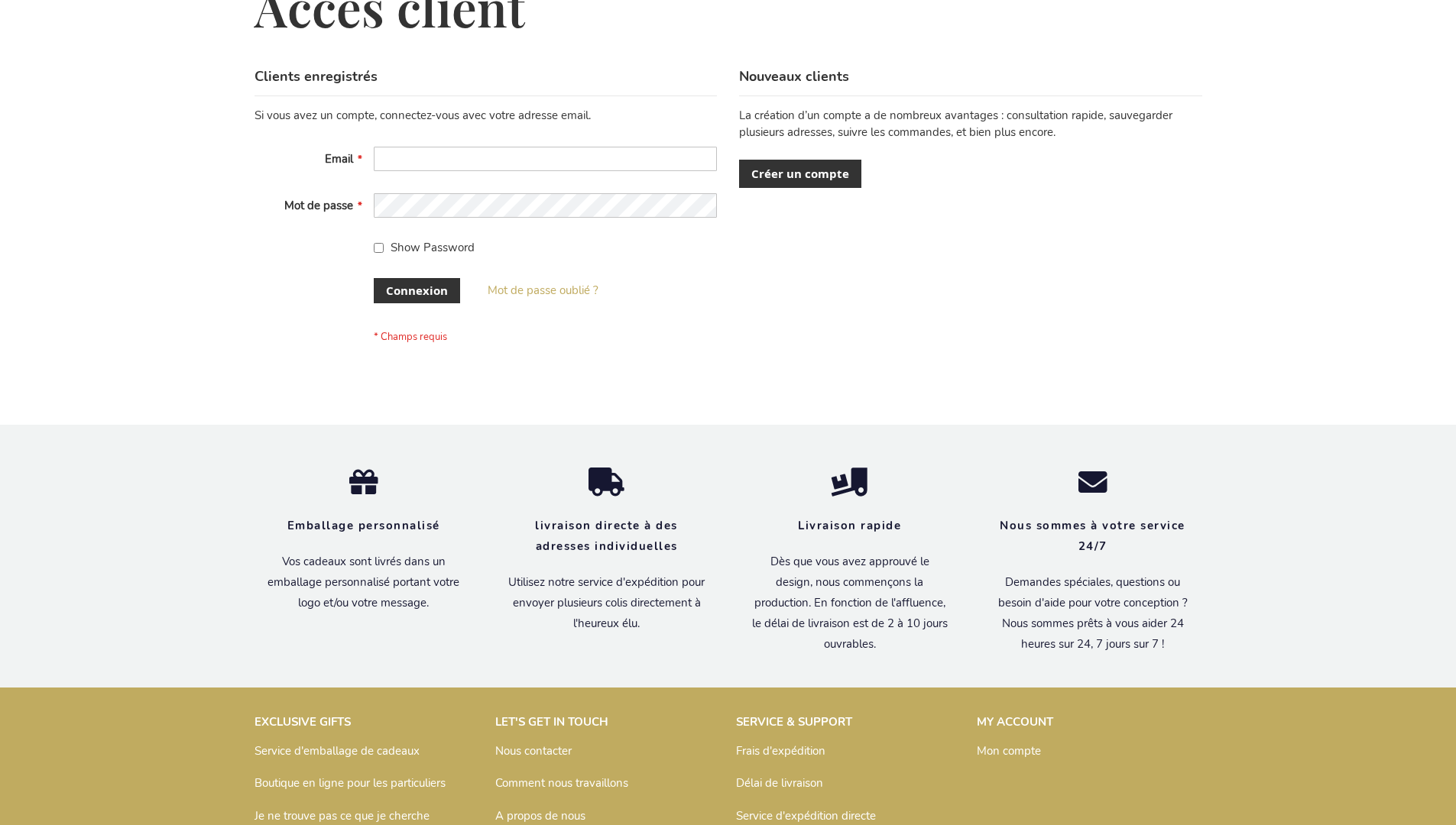
scroll to position [527, 0]
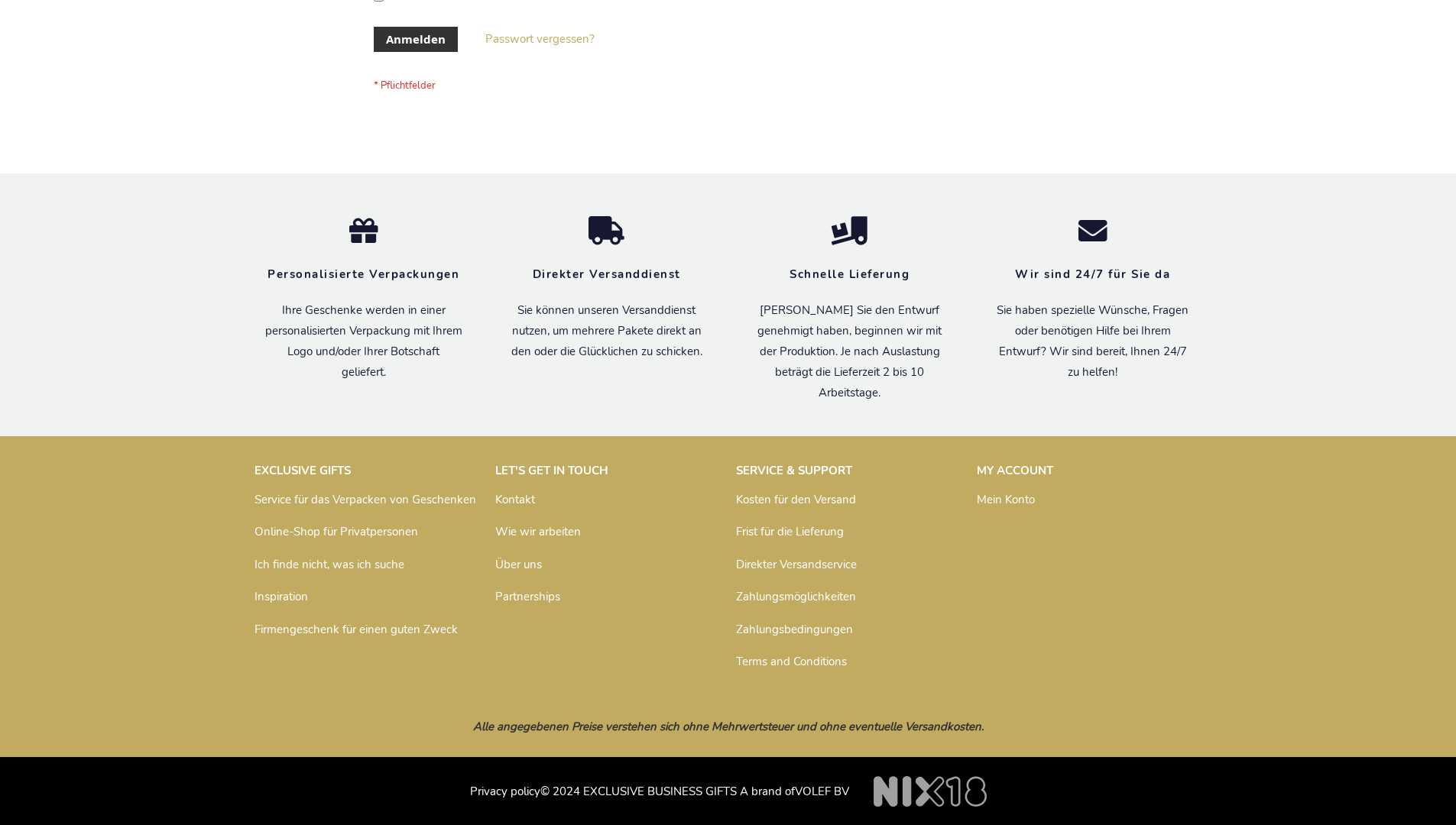
scroll to position [512, 0]
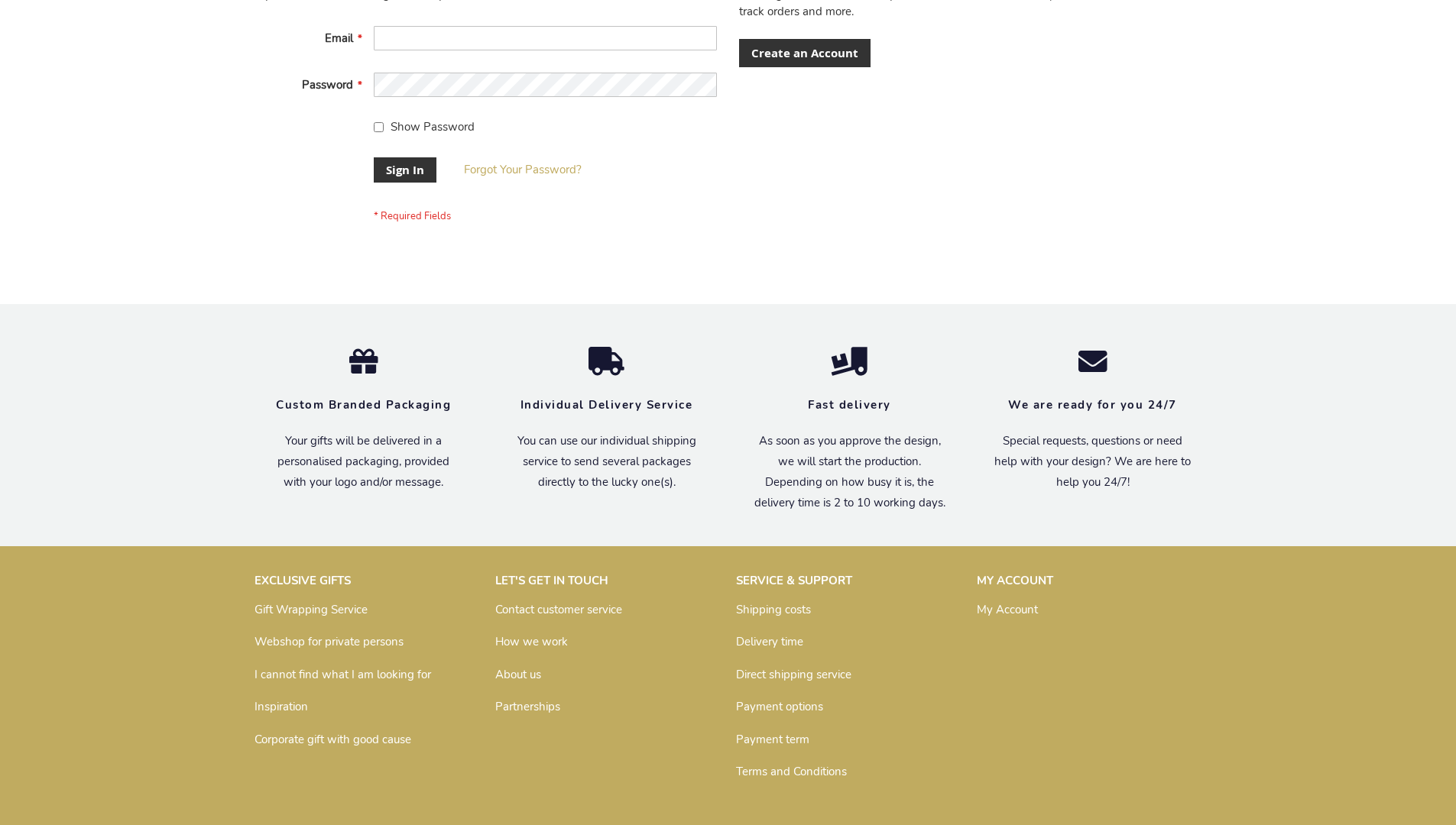
scroll to position [492, 0]
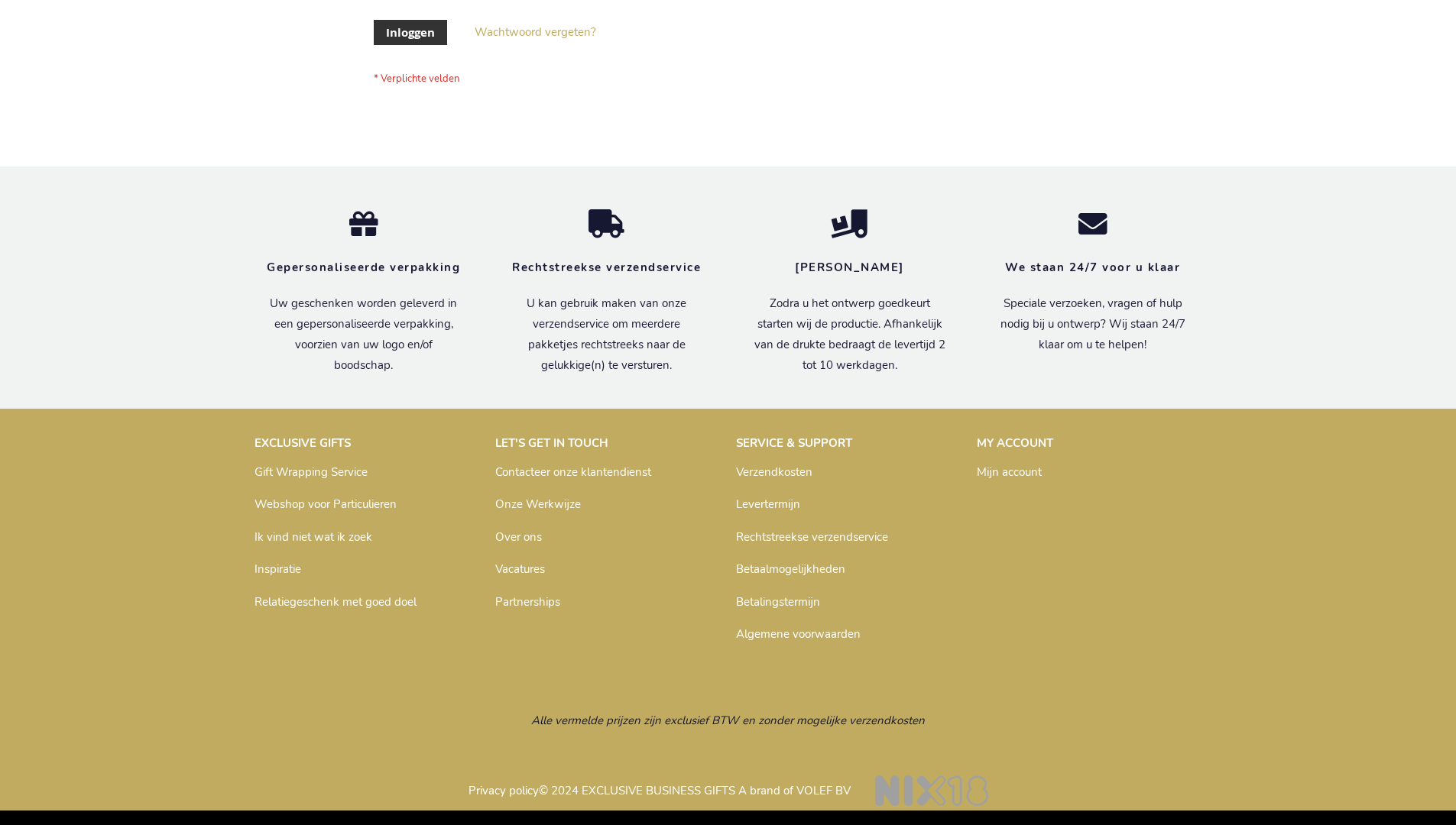
scroll to position [519, 0]
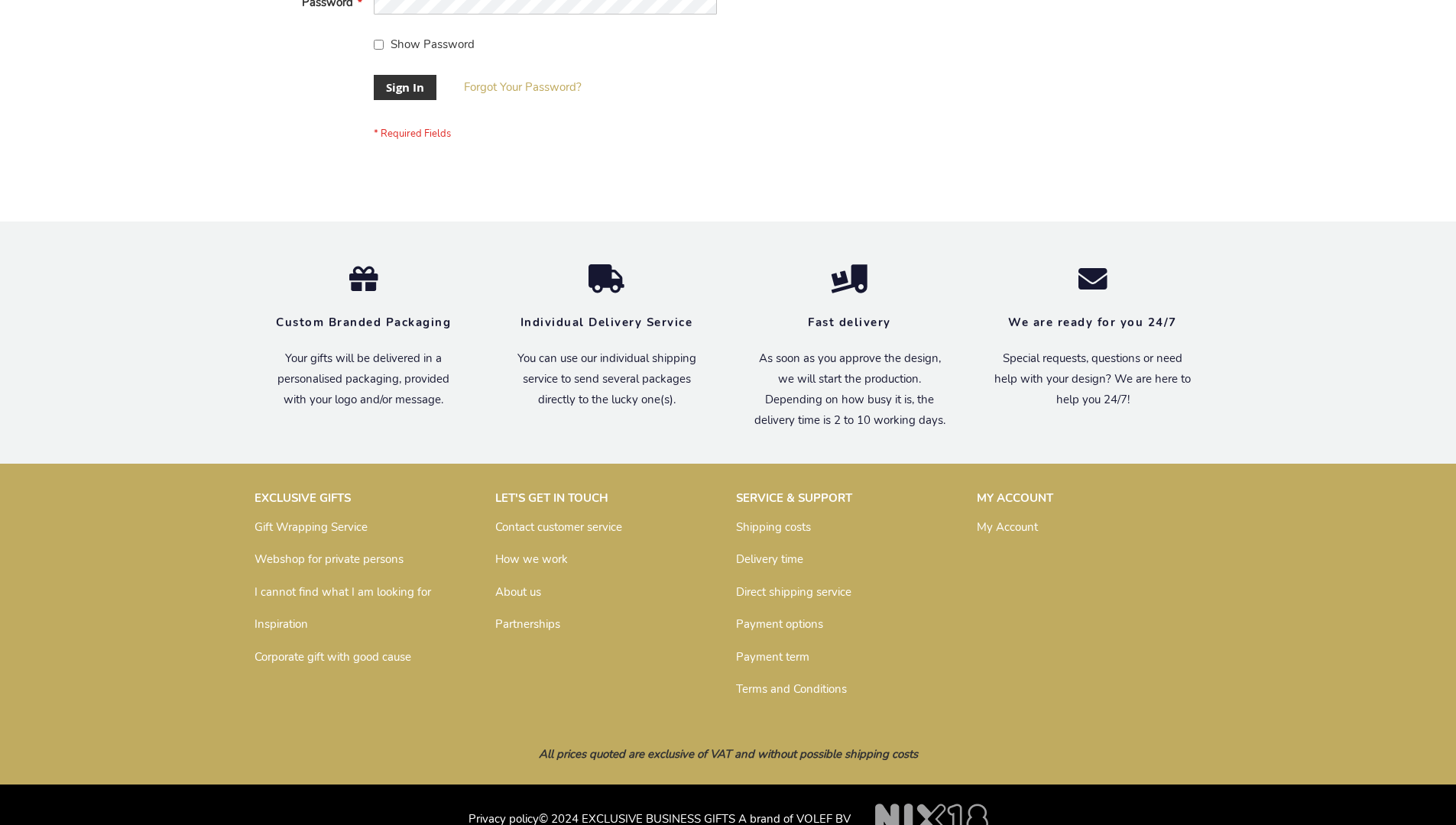
scroll to position [492, 0]
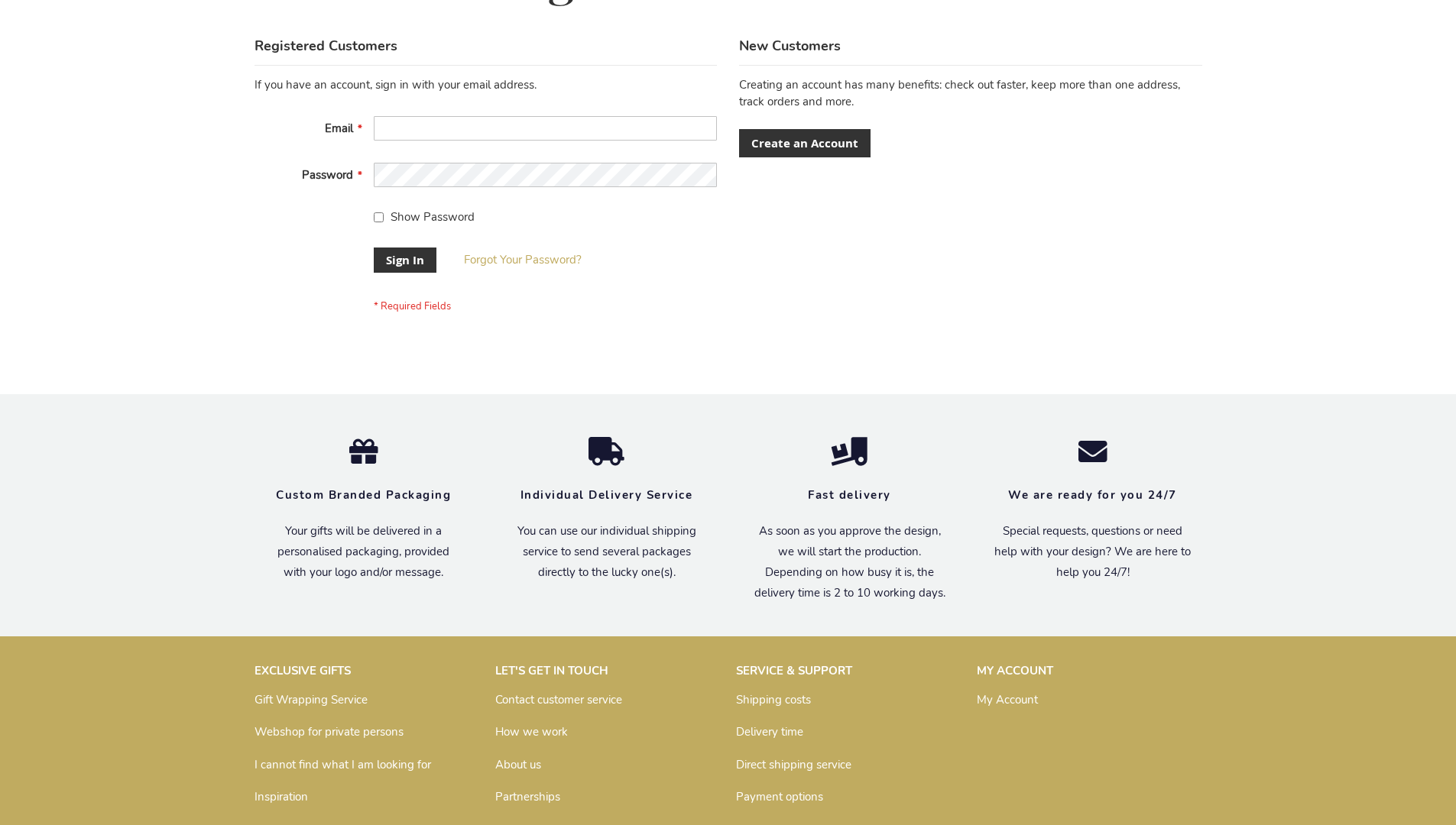
scroll to position [492, 0]
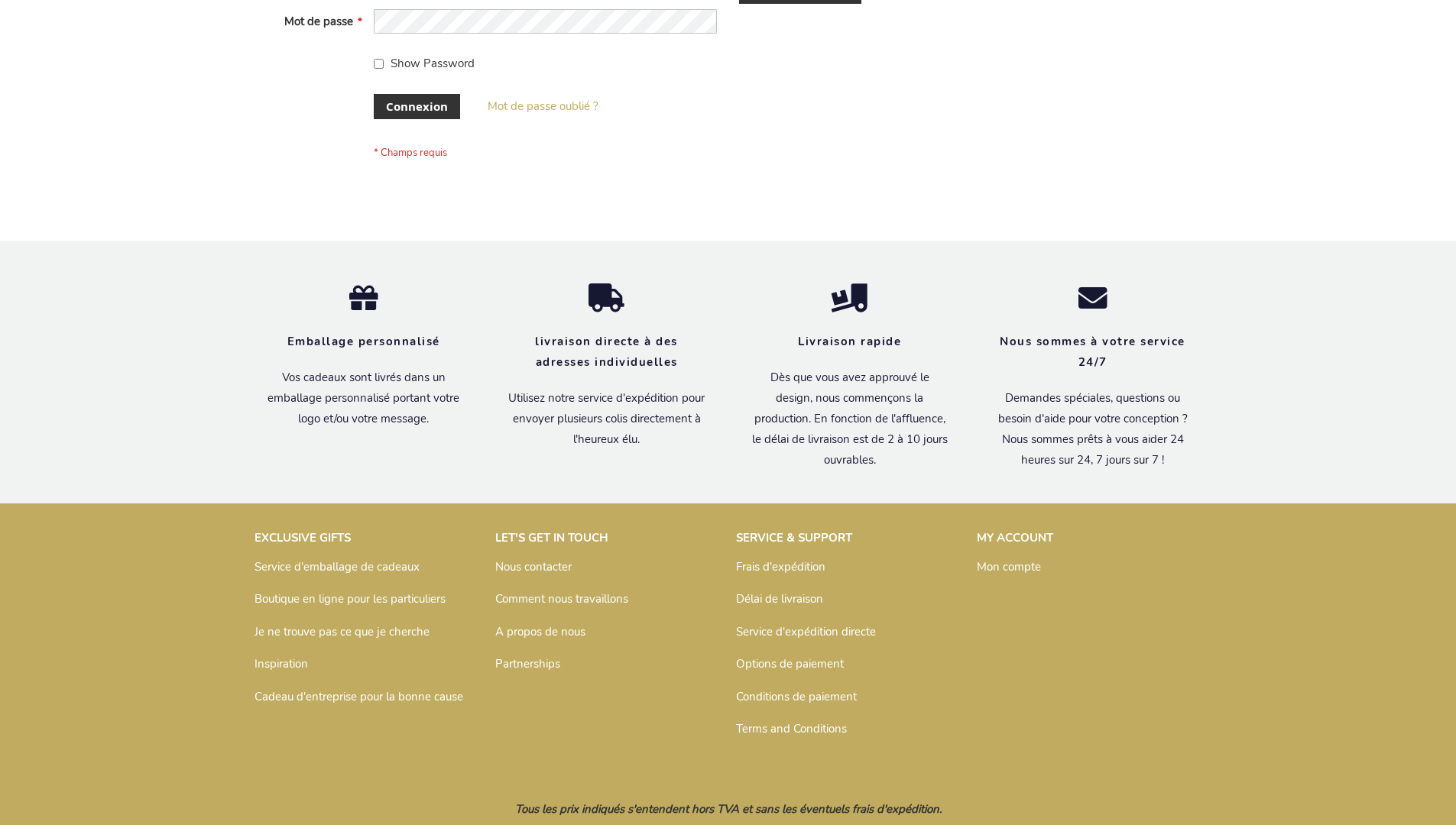
scroll to position [527, 0]
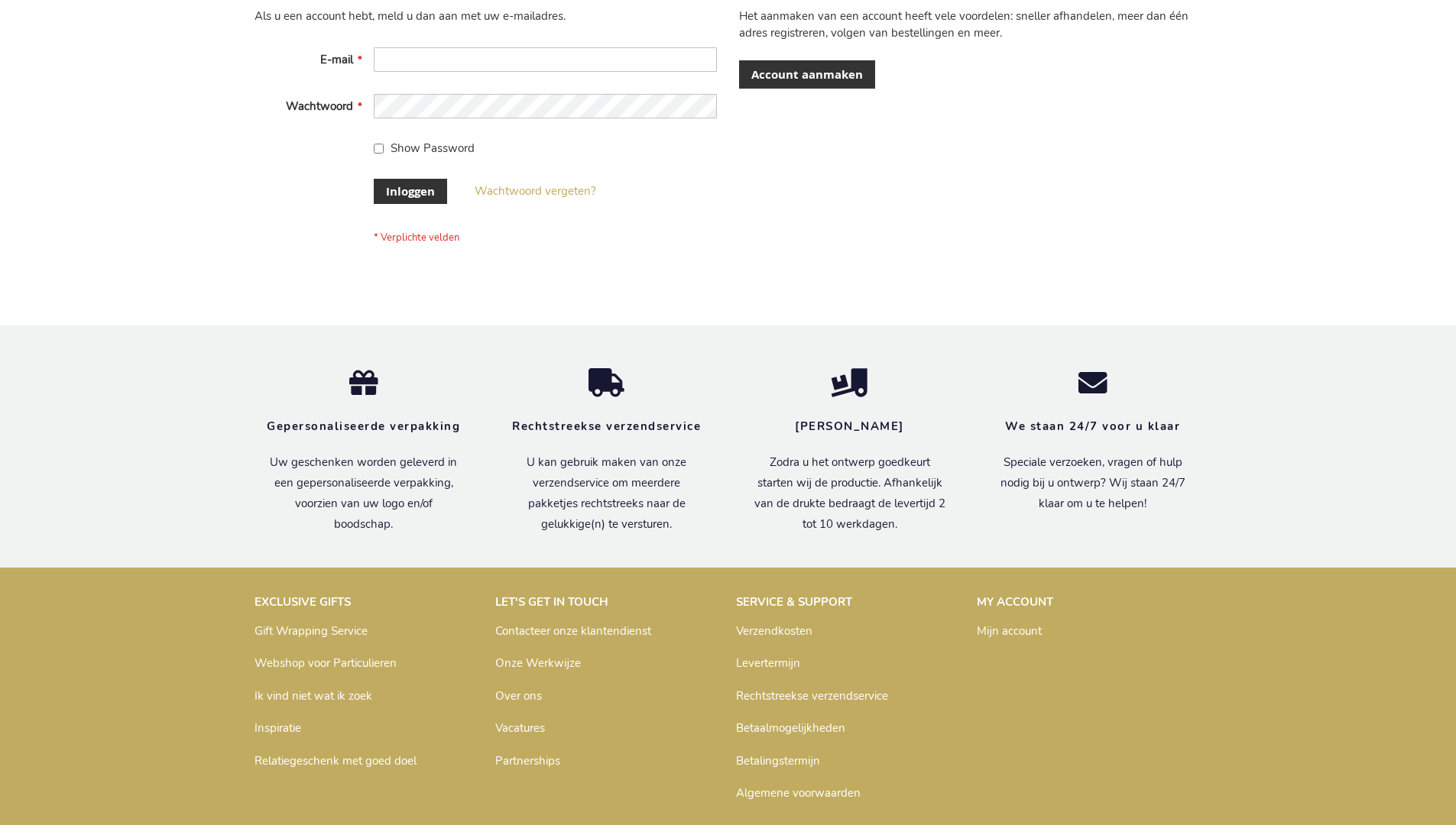
scroll to position [519, 0]
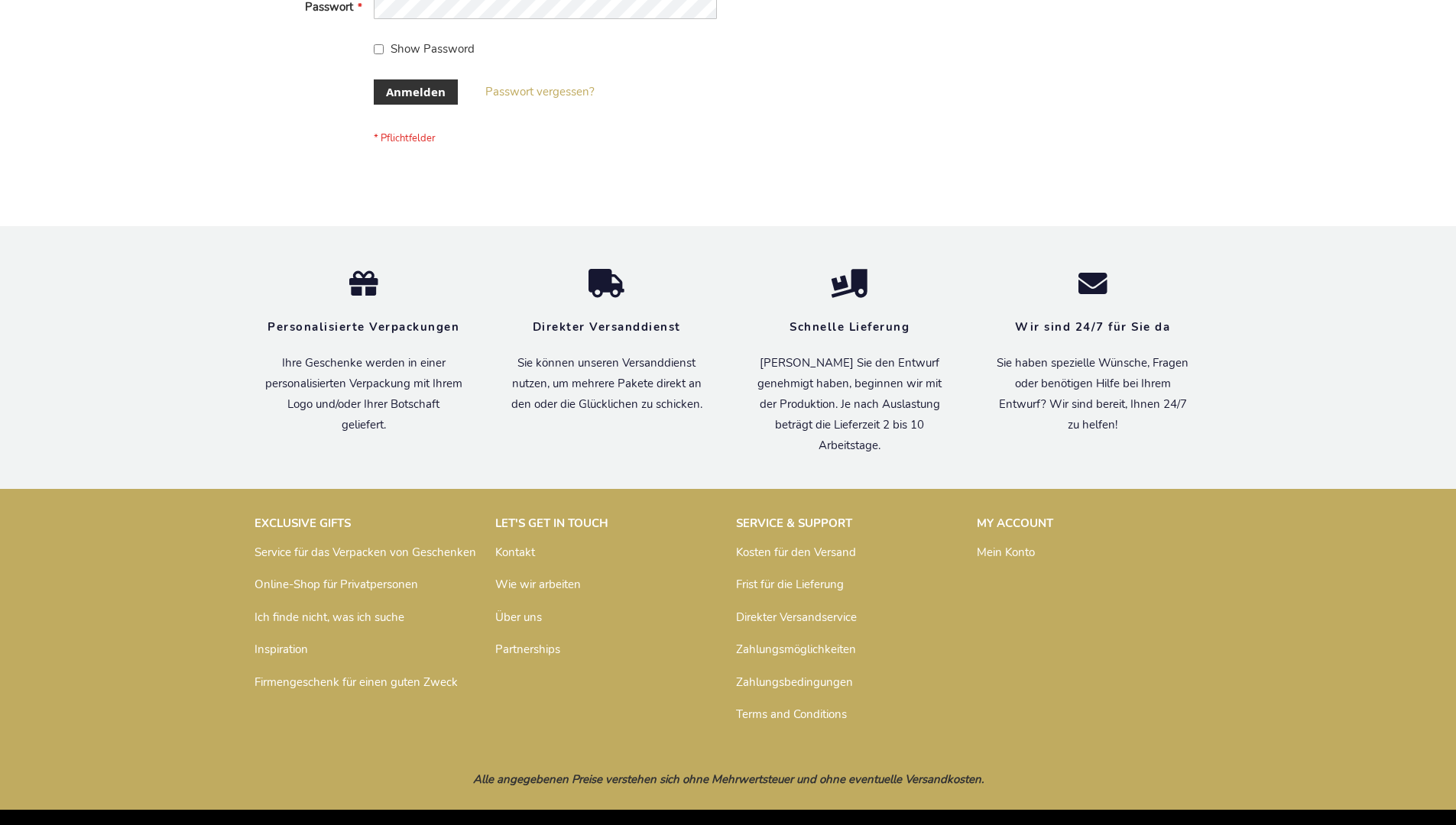
scroll to position [512, 0]
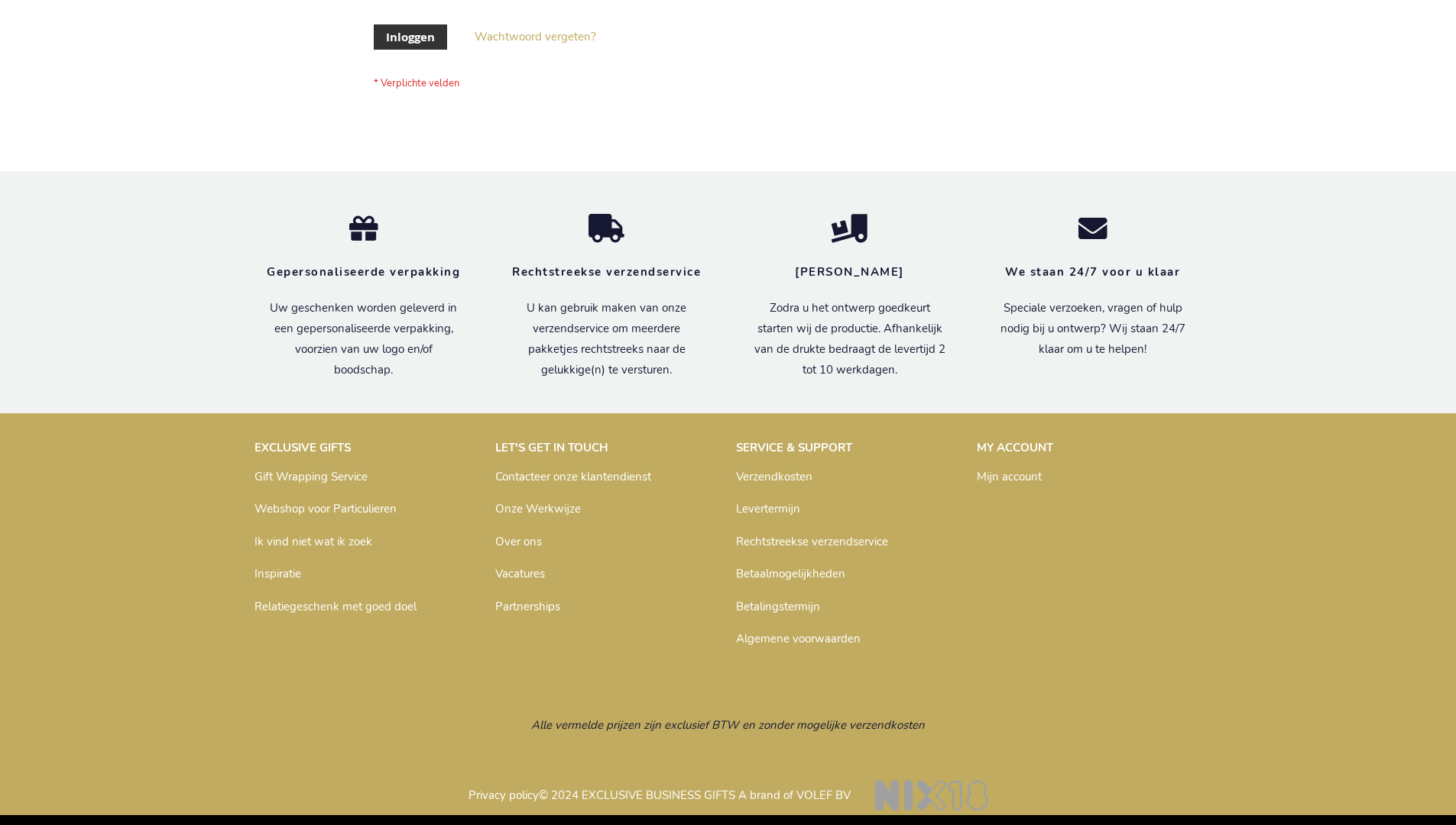
scroll to position [519, 0]
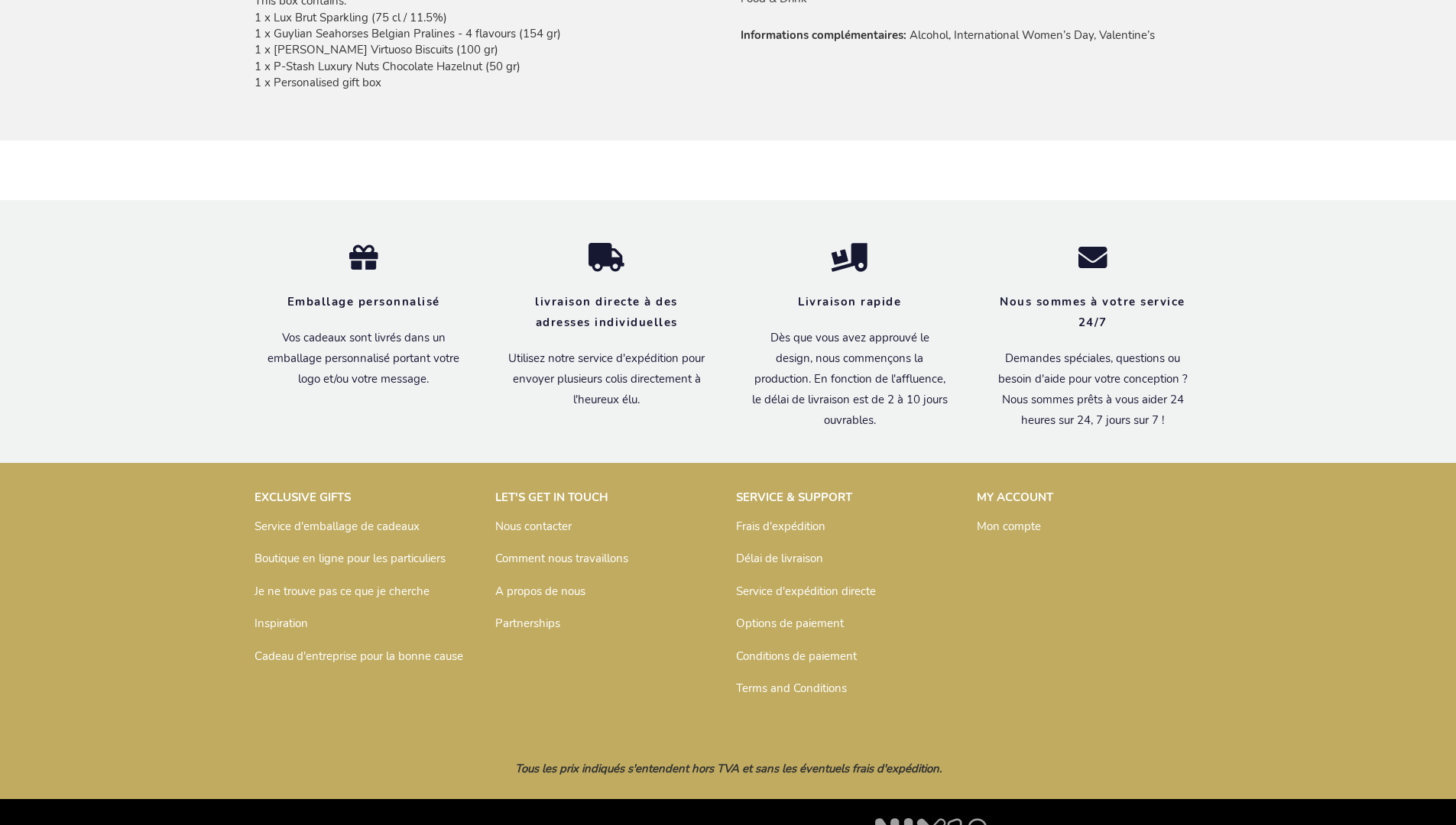
scroll to position [1124, 0]
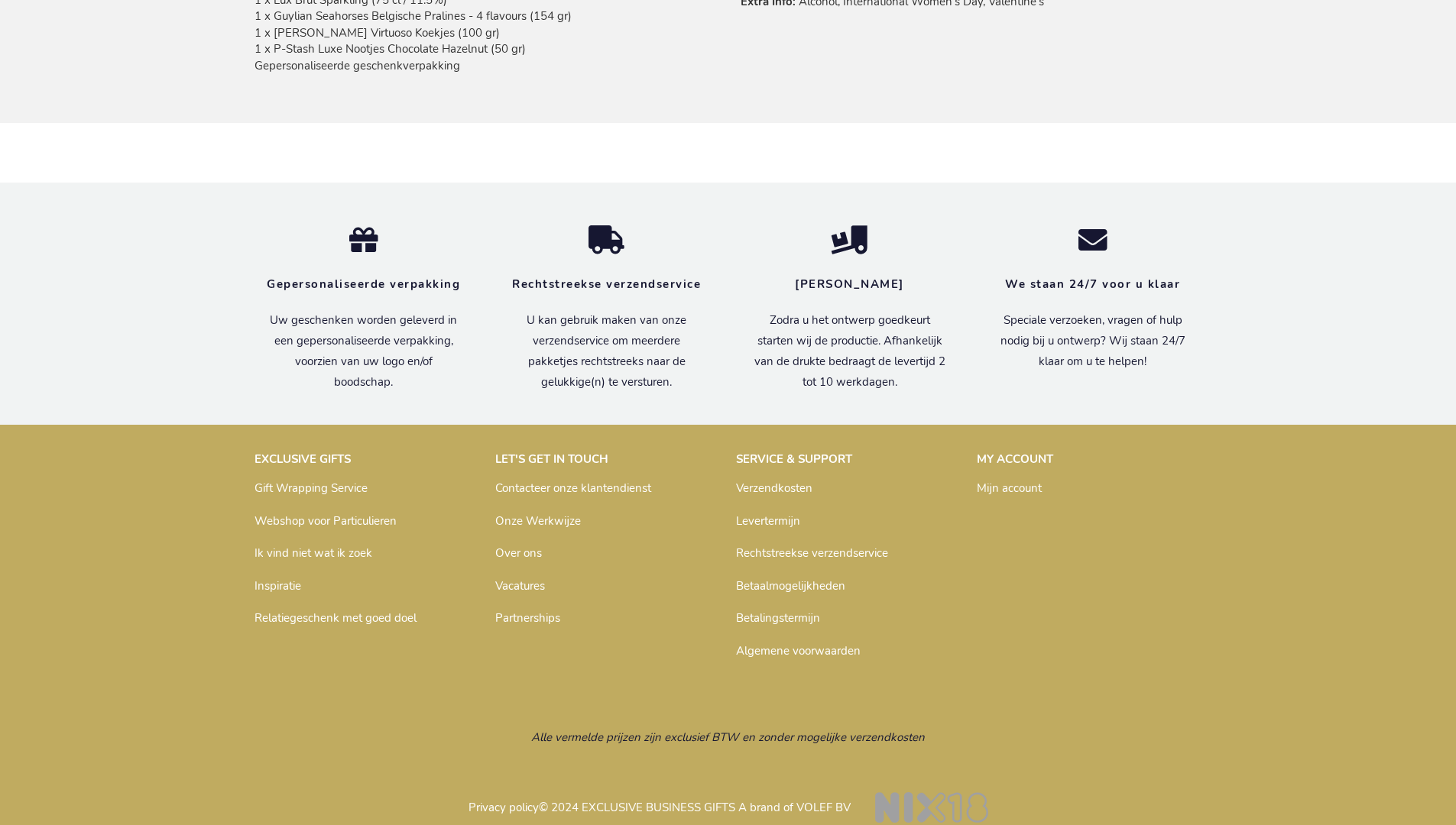
scroll to position [1133, 0]
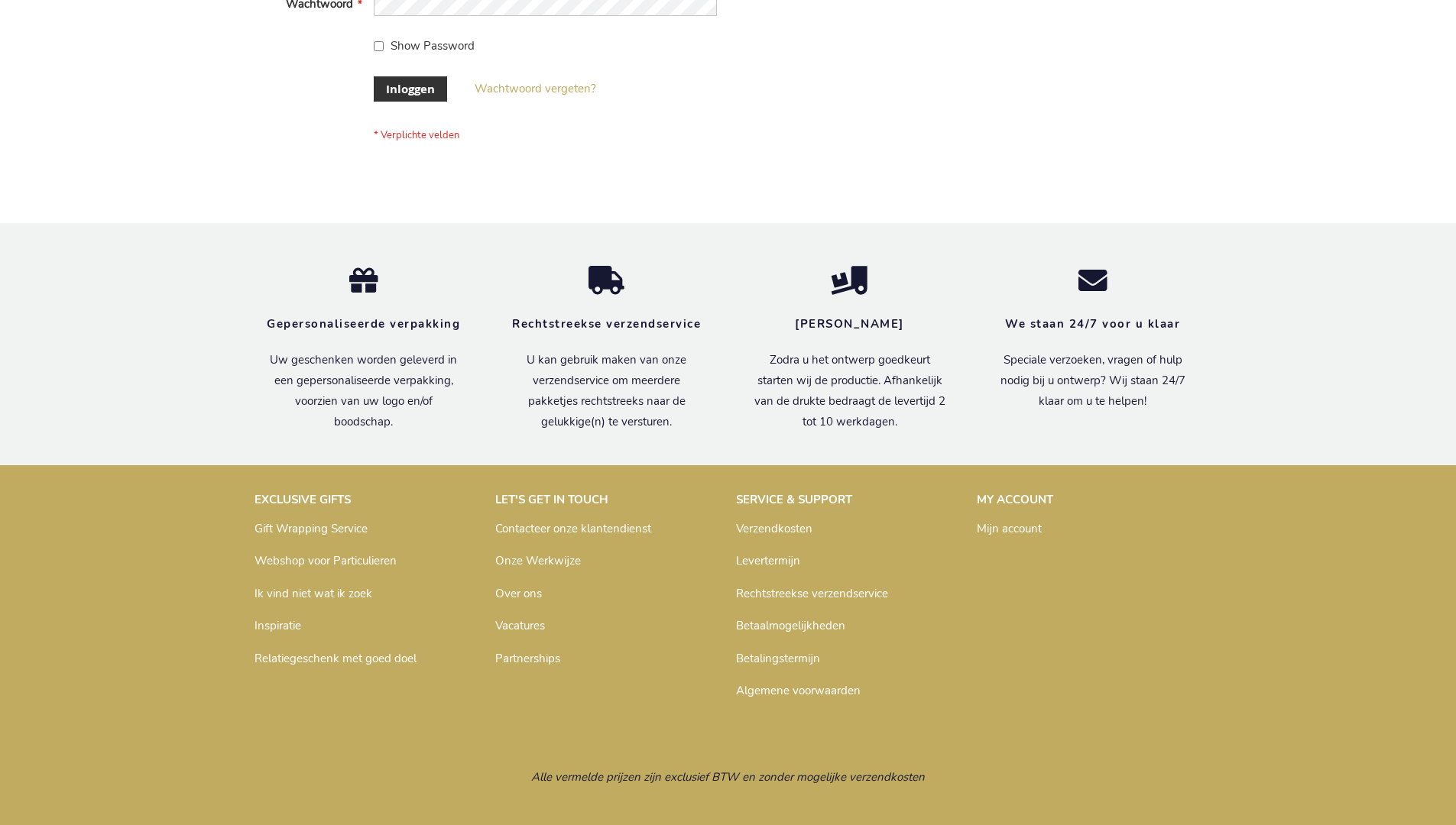
scroll to position [519, 0]
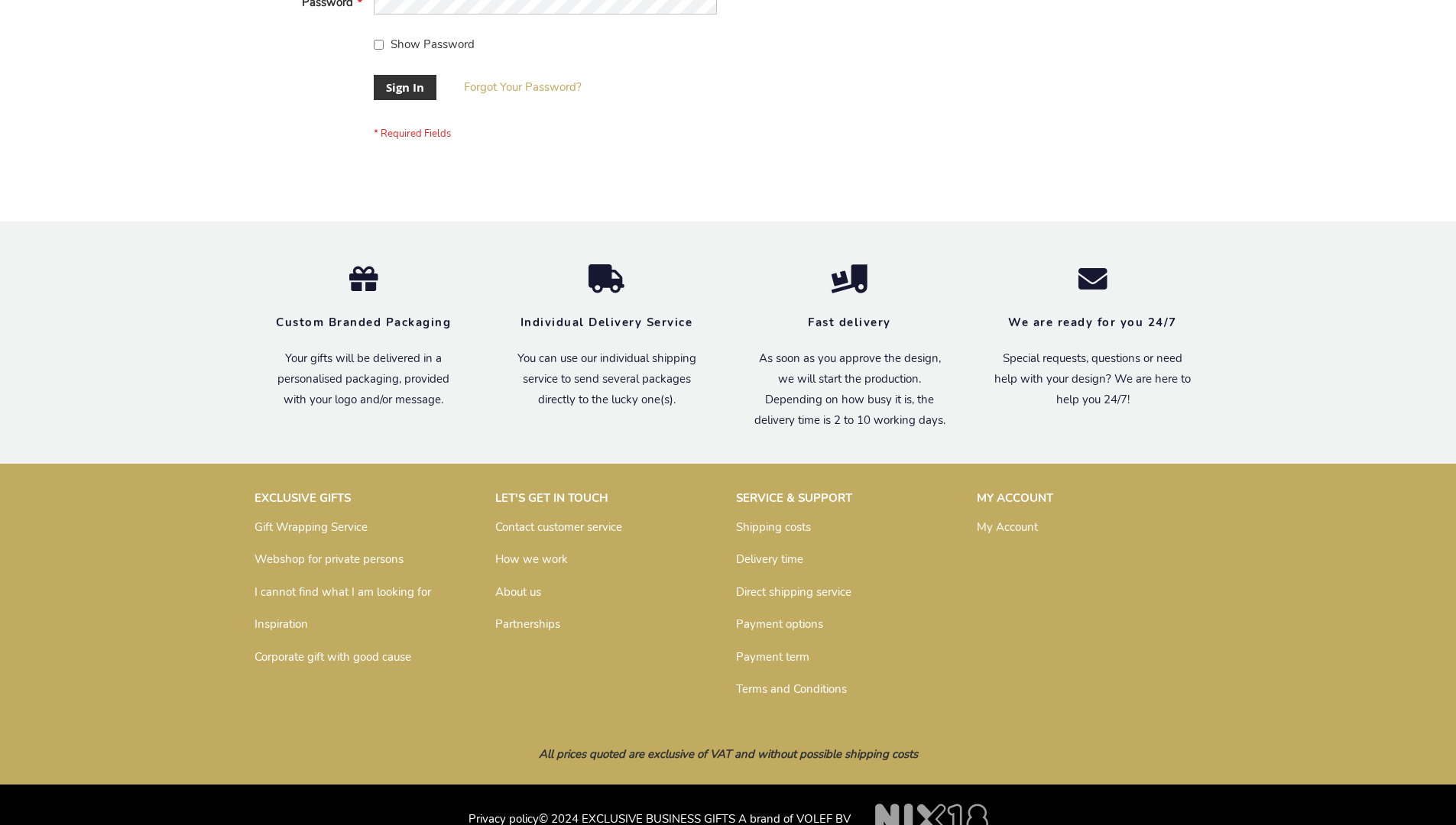
scroll to position [492, 0]
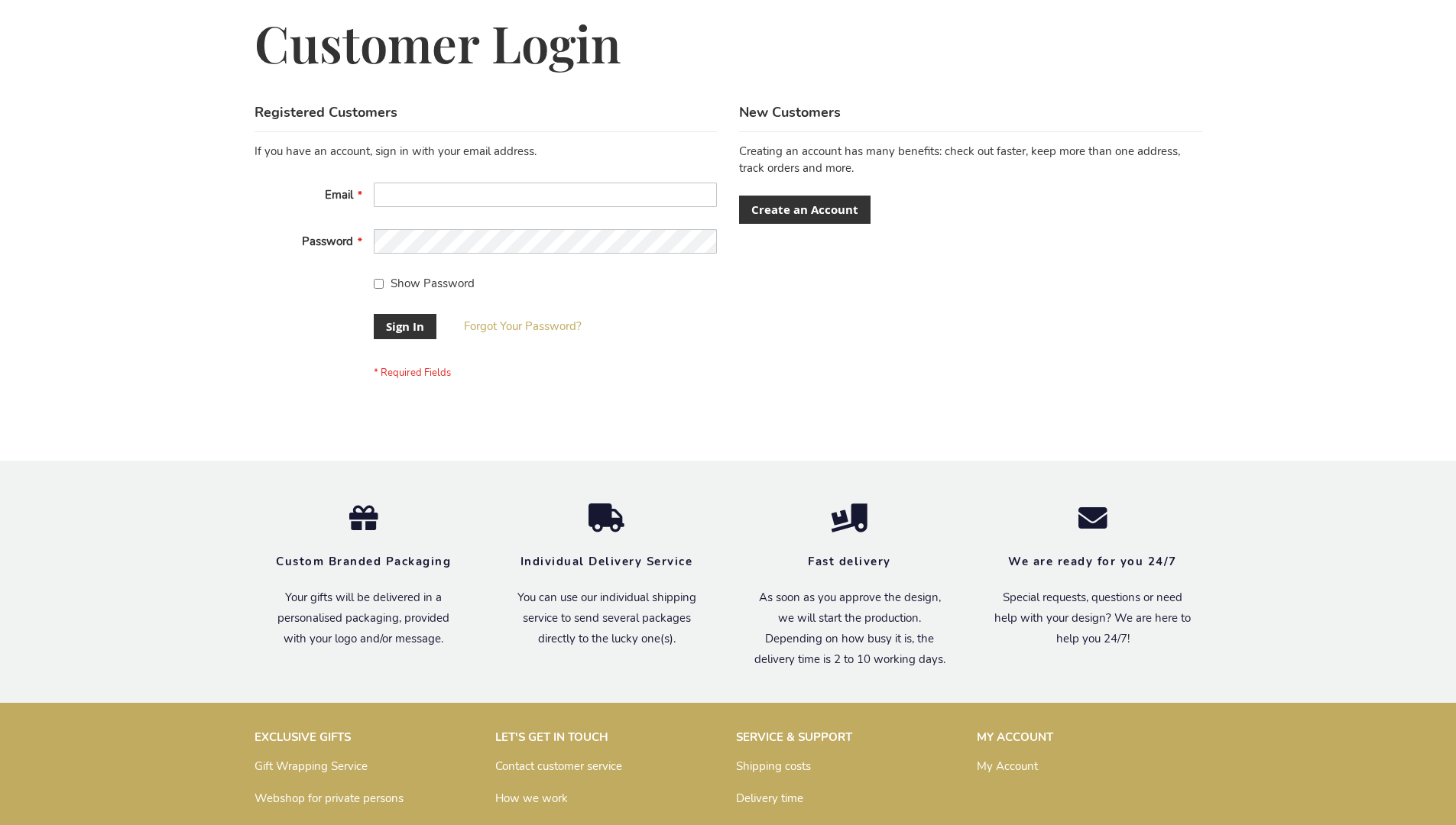
scroll to position [492, 0]
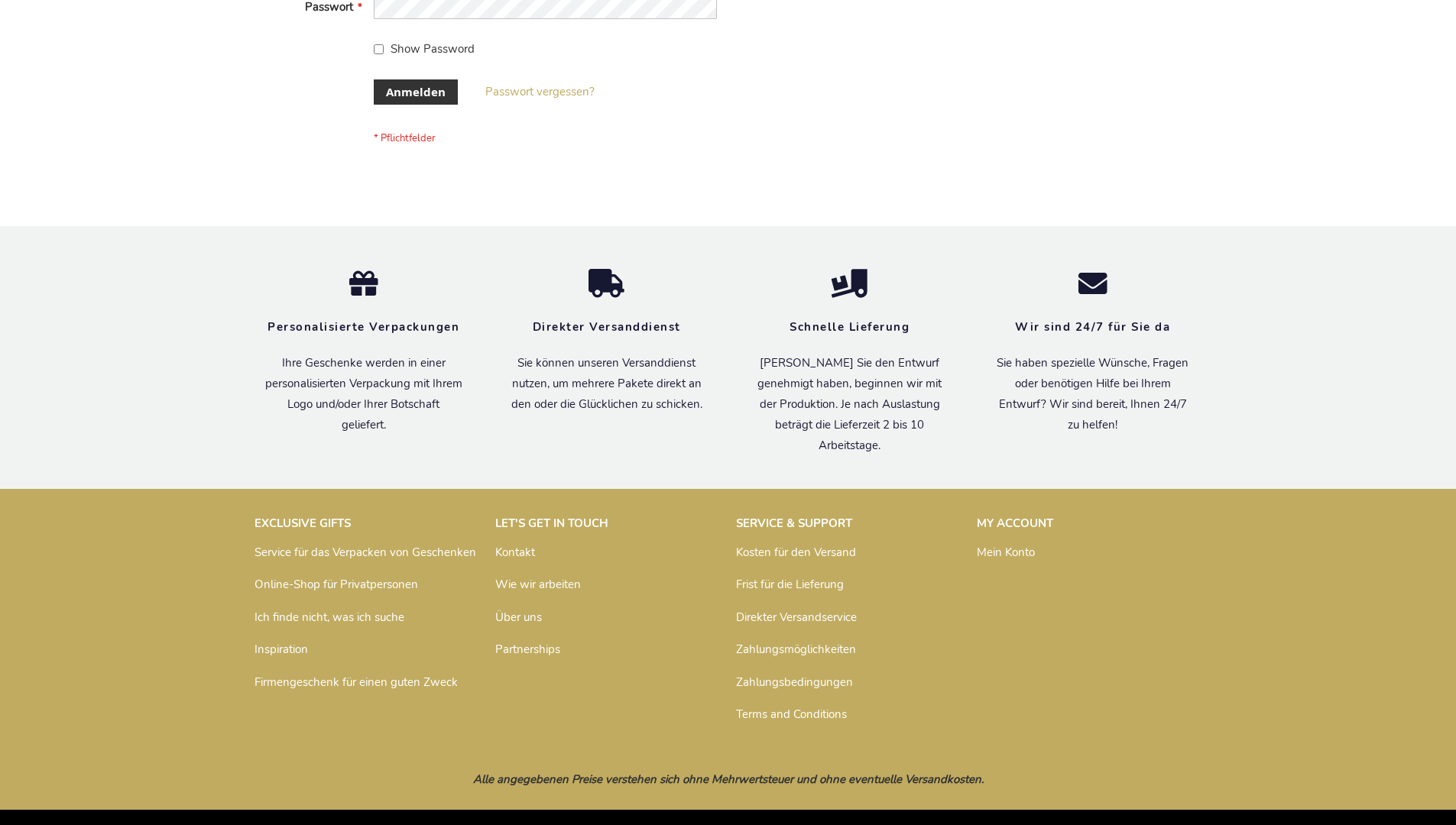
scroll to position [512, 0]
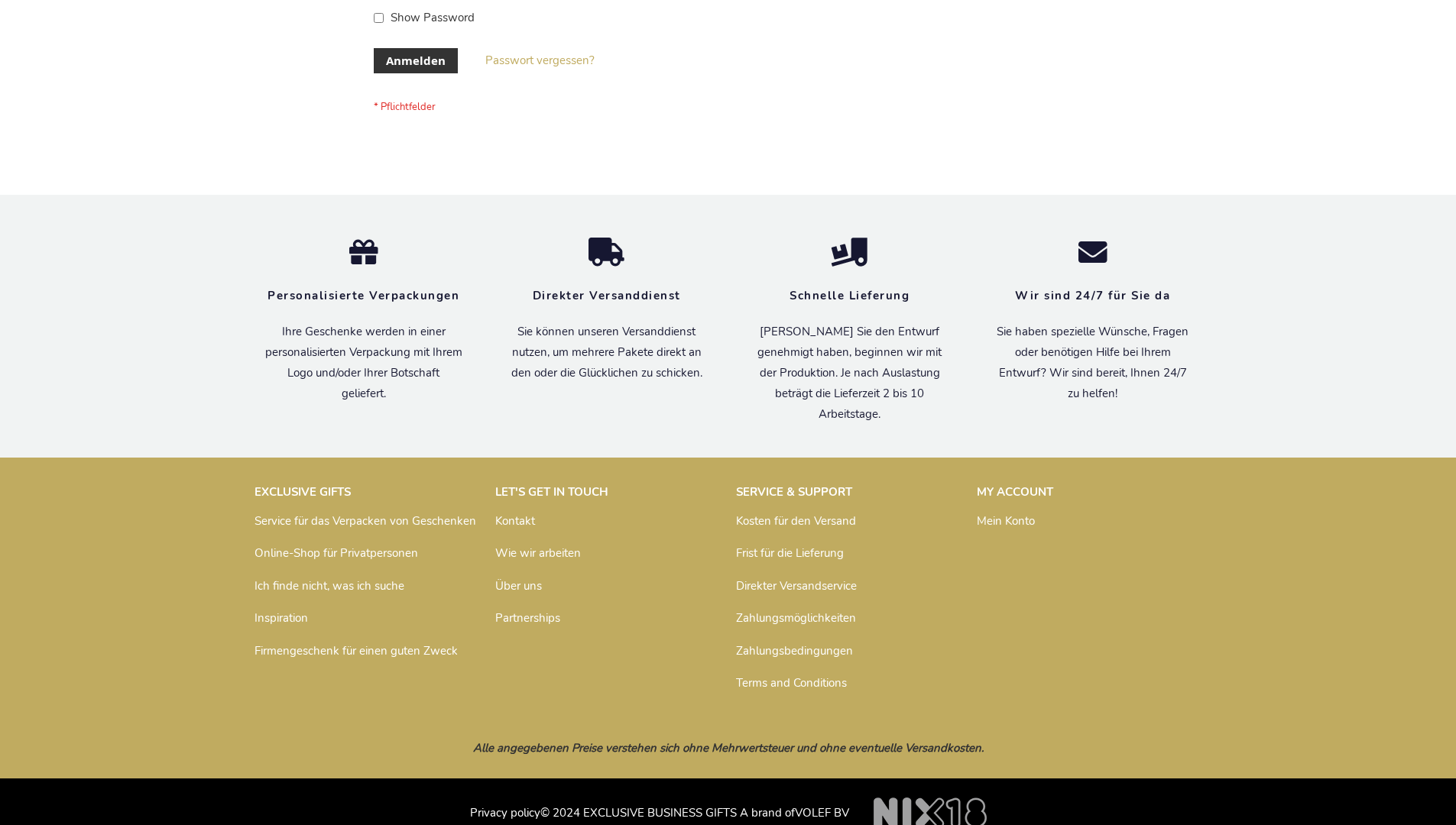
scroll to position [512, 0]
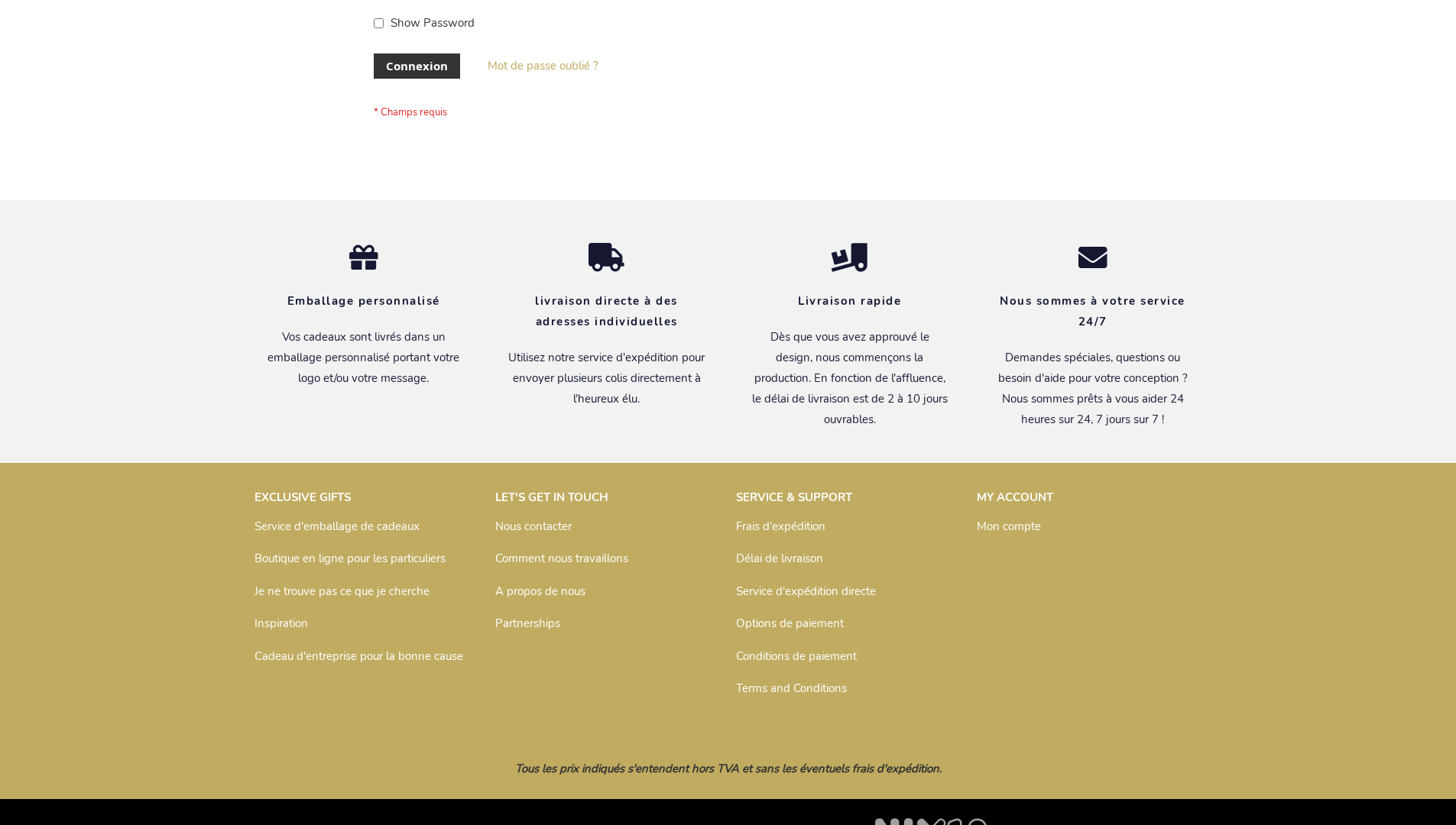
scroll to position [527, 0]
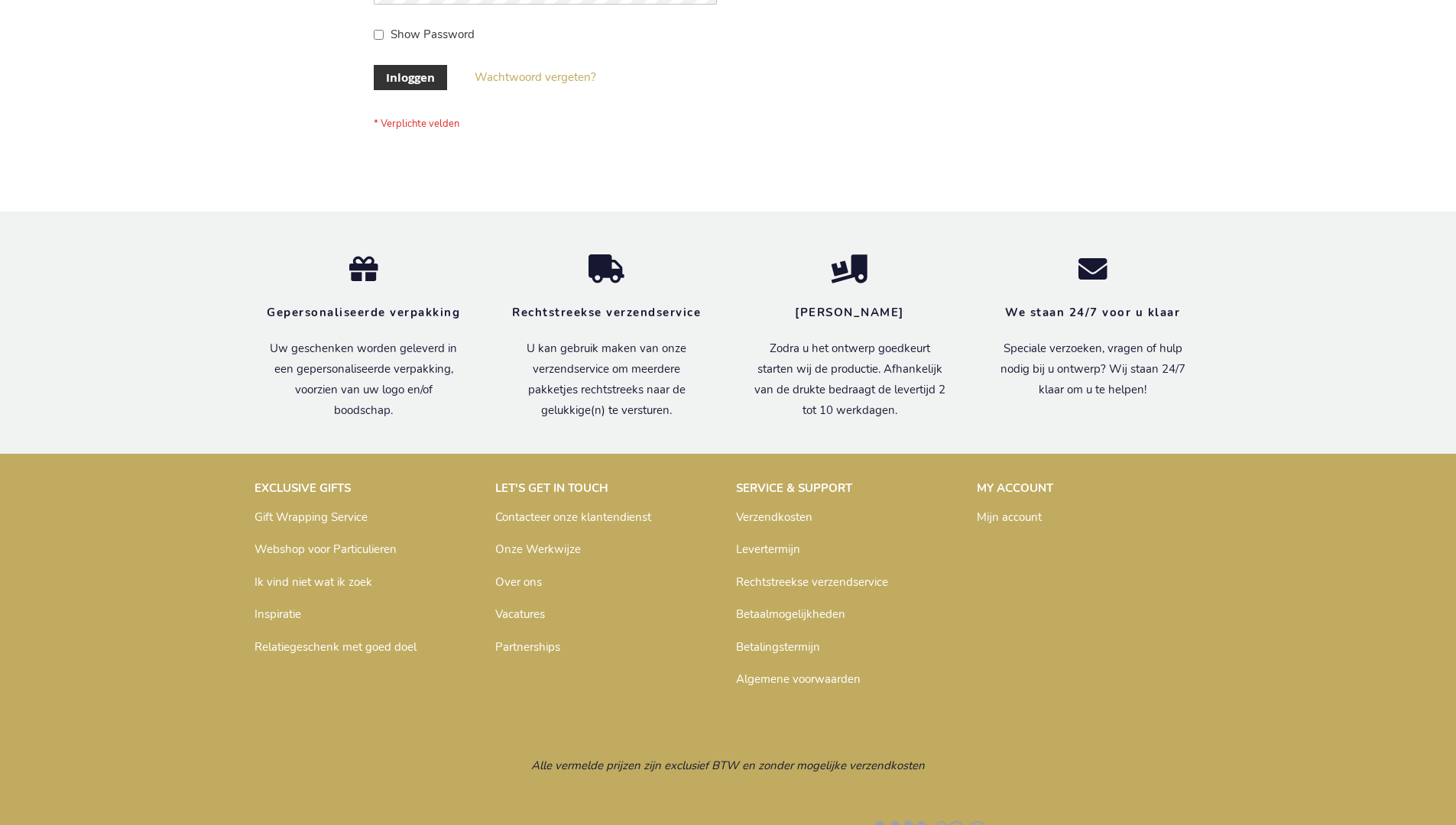
scroll to position [508, 0]
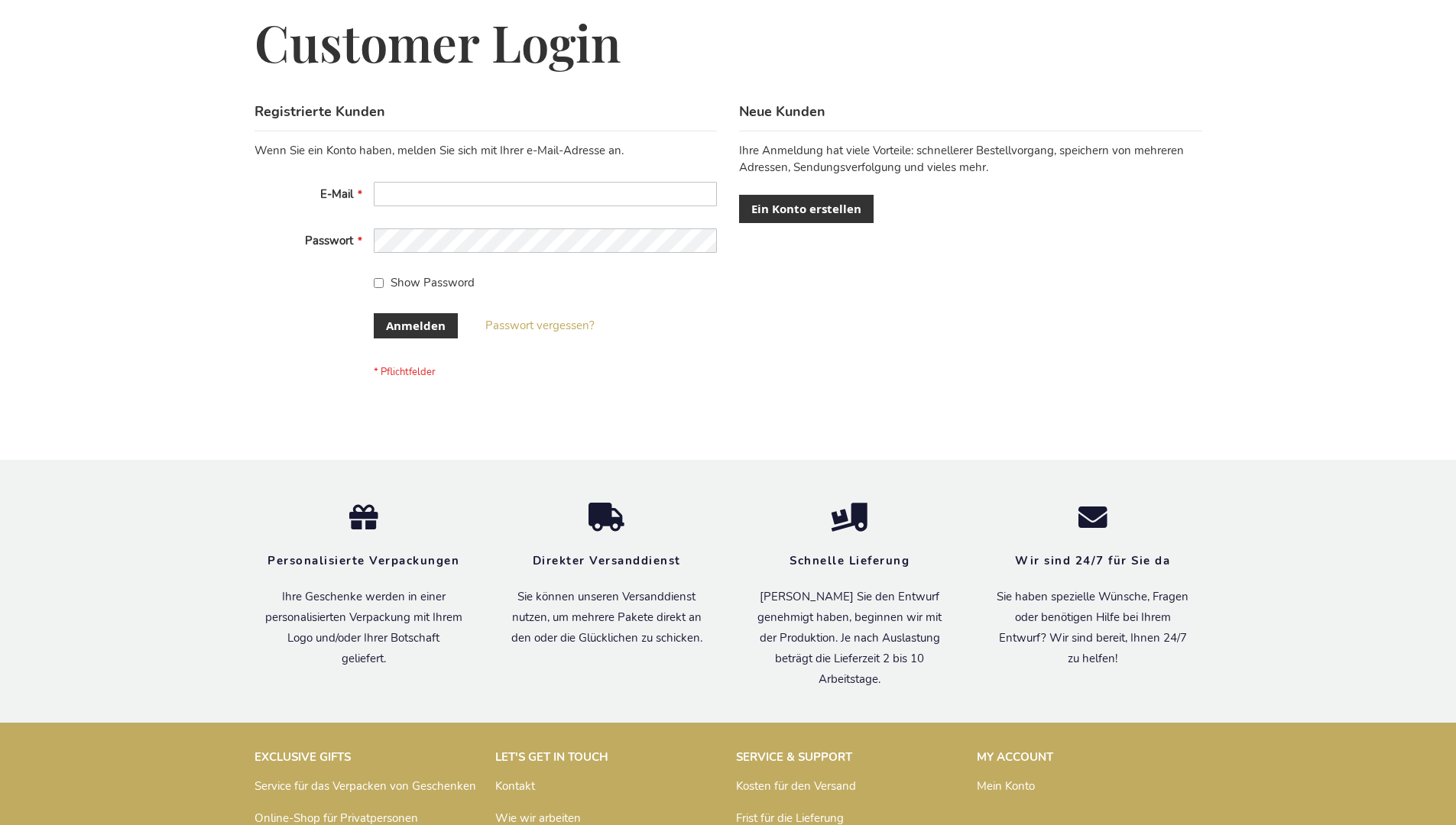
scroll to position [512, 0]
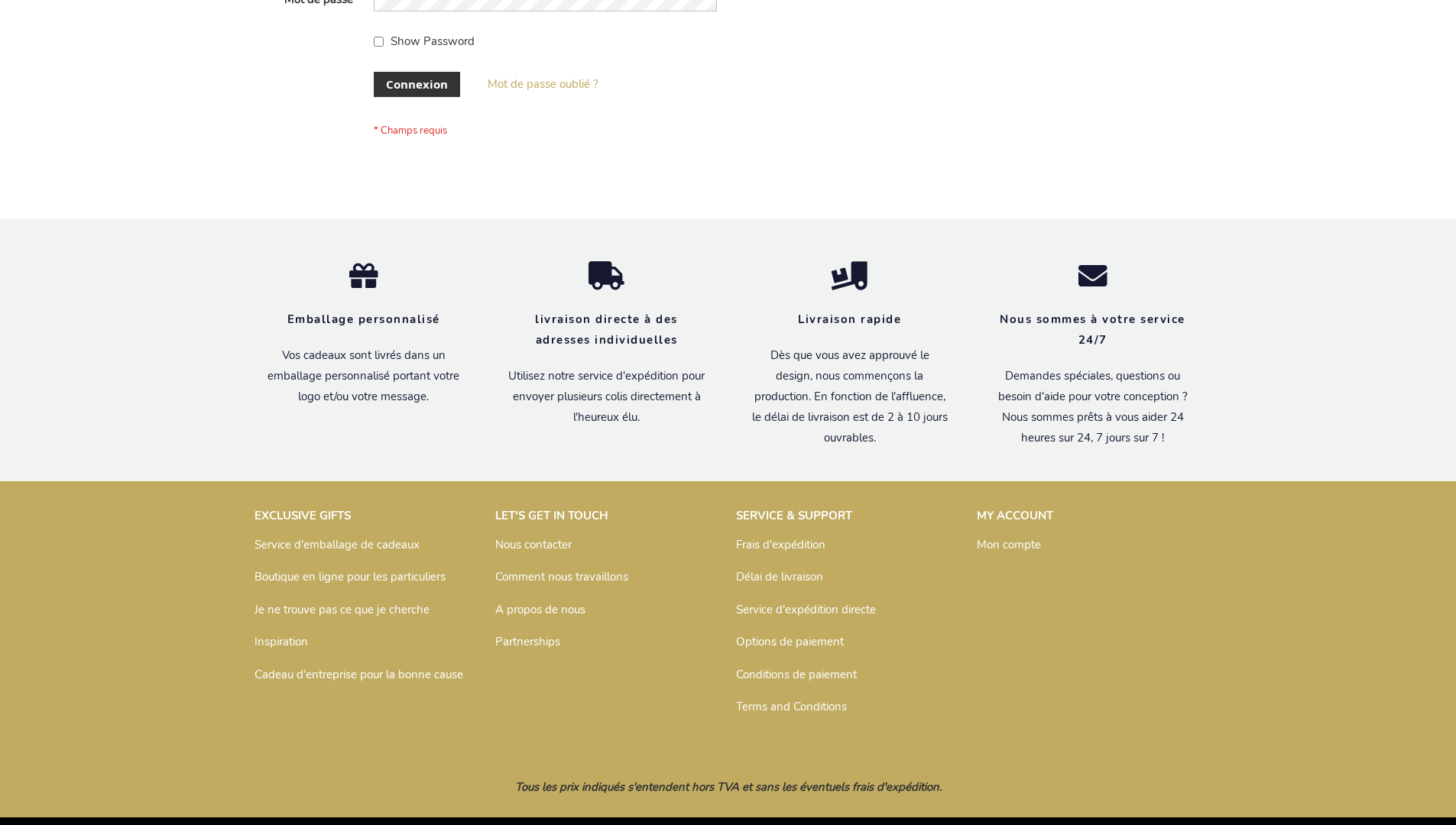
scroll to position [527, 0]
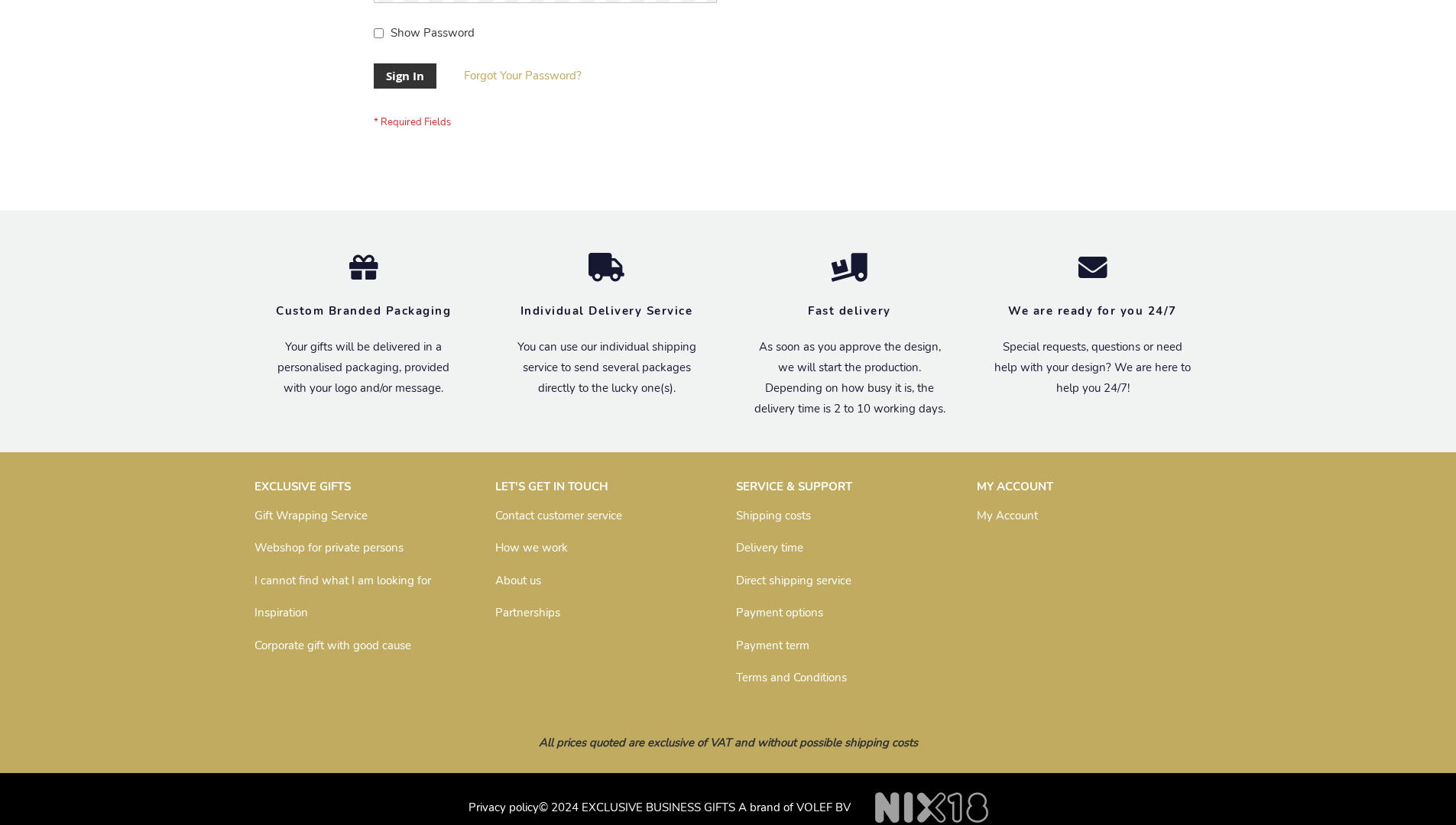
scroll to position [492, 0]
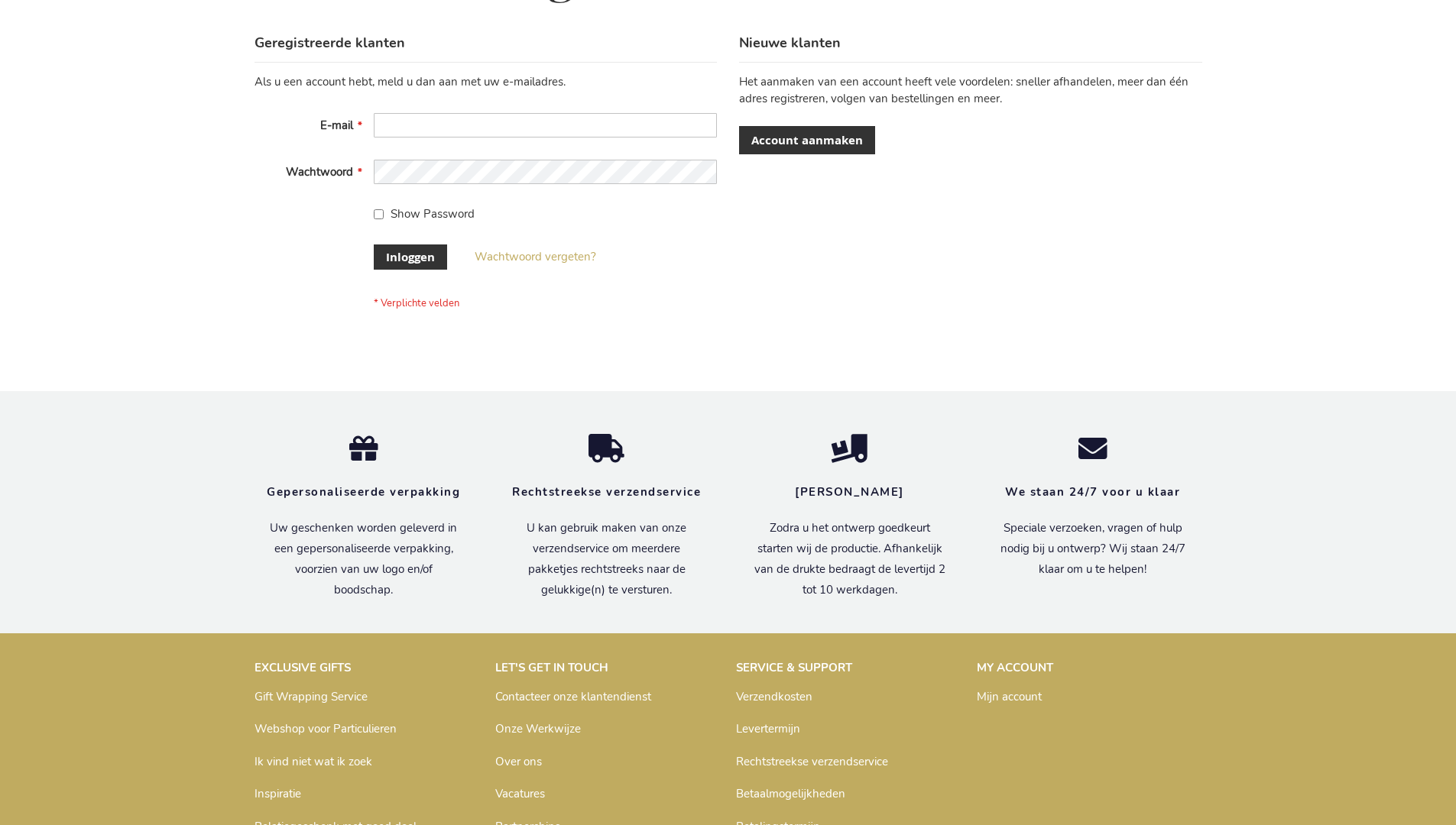
scroll to position [519, 0]
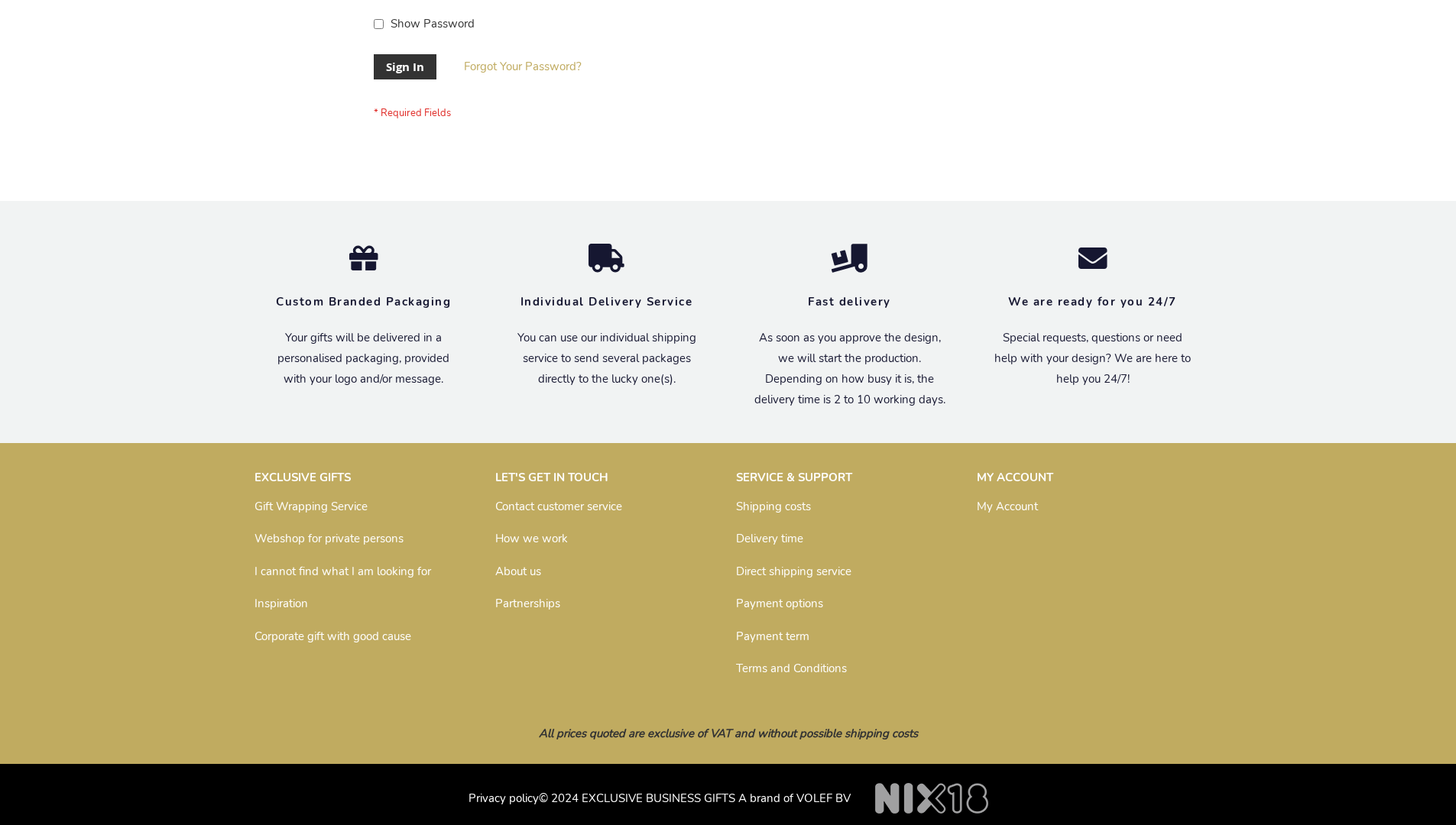
scroll to position [492, 0]
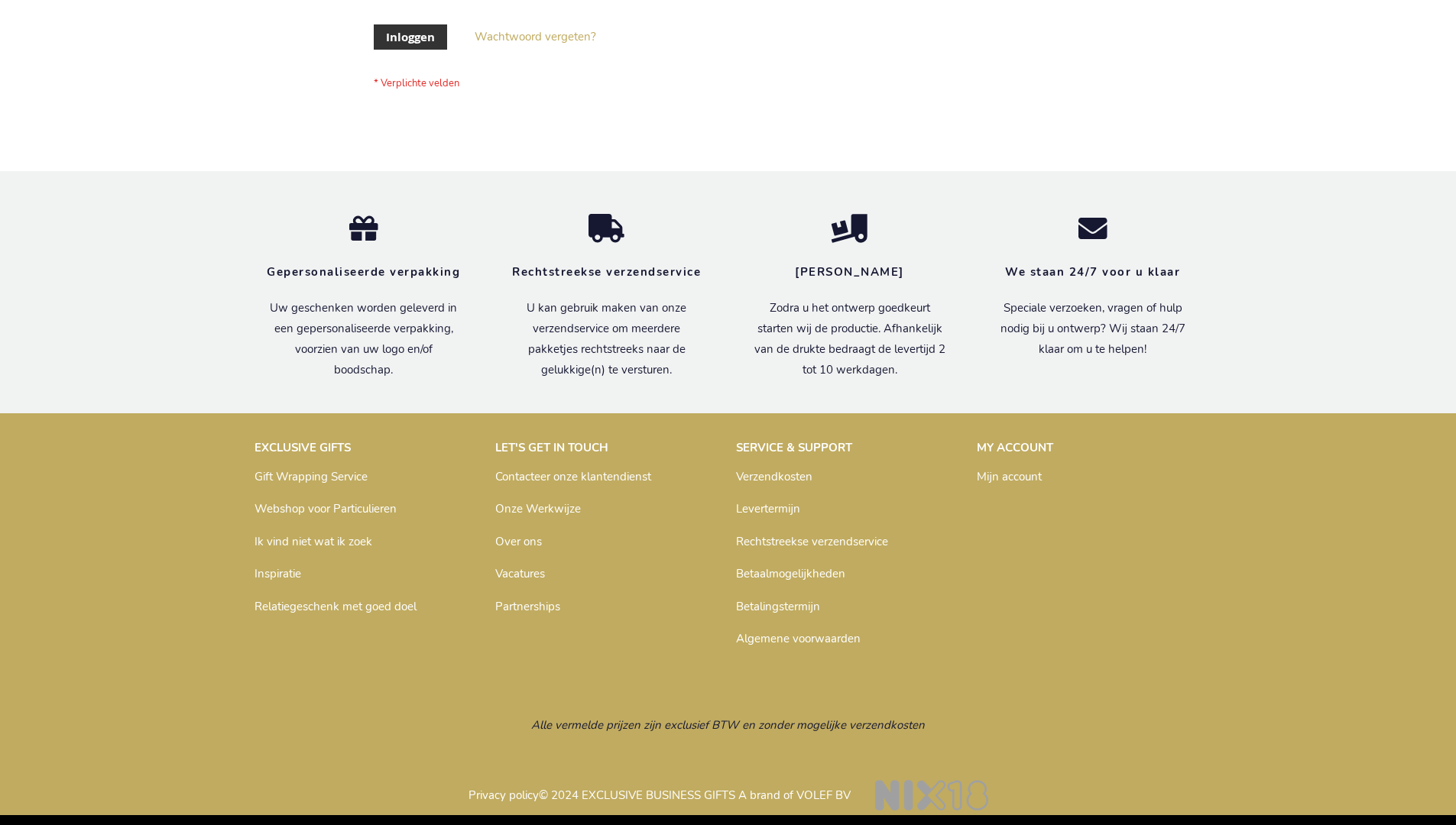
scroll to position [519, 0]
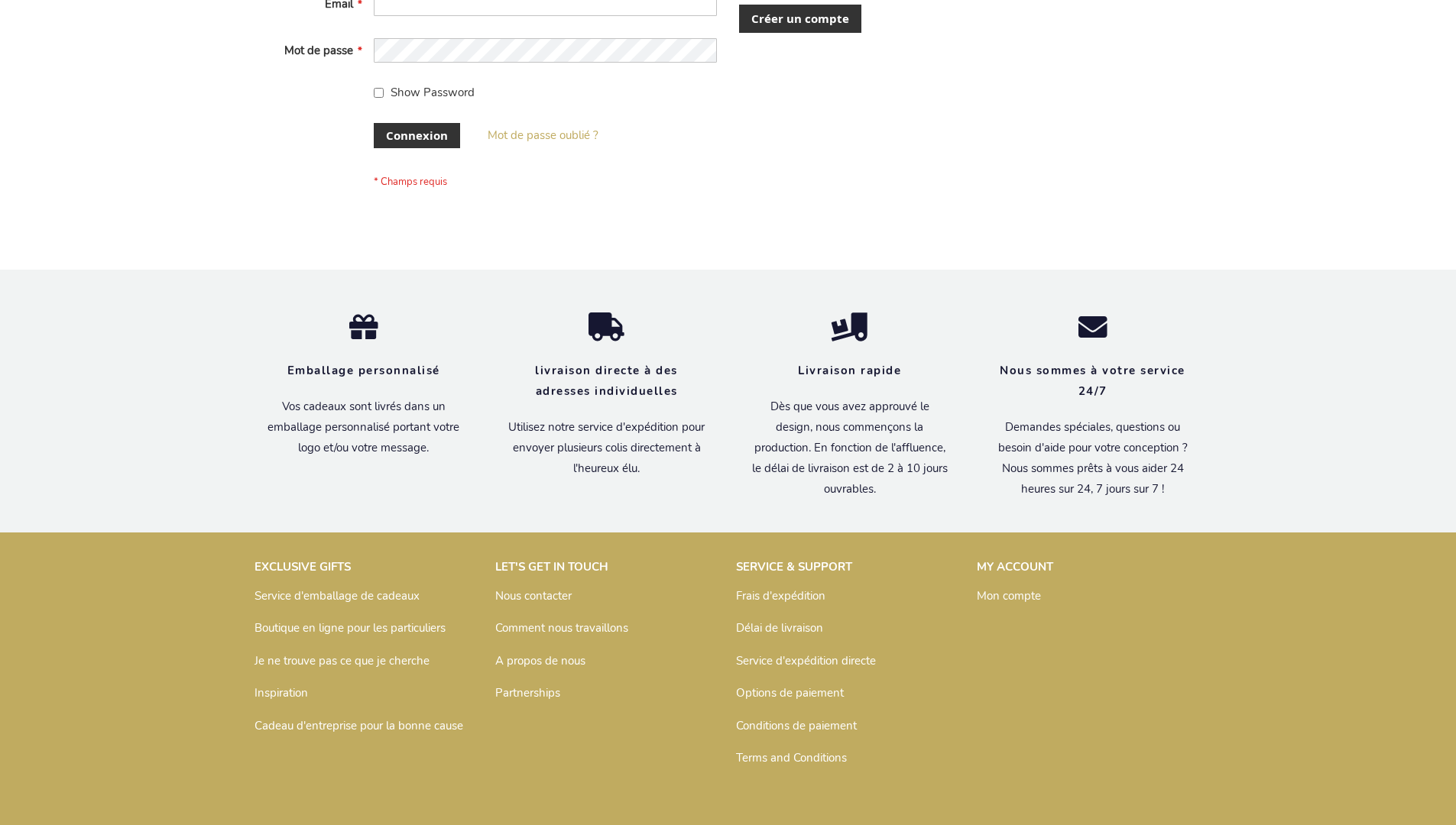
scroll to position [515, 0]
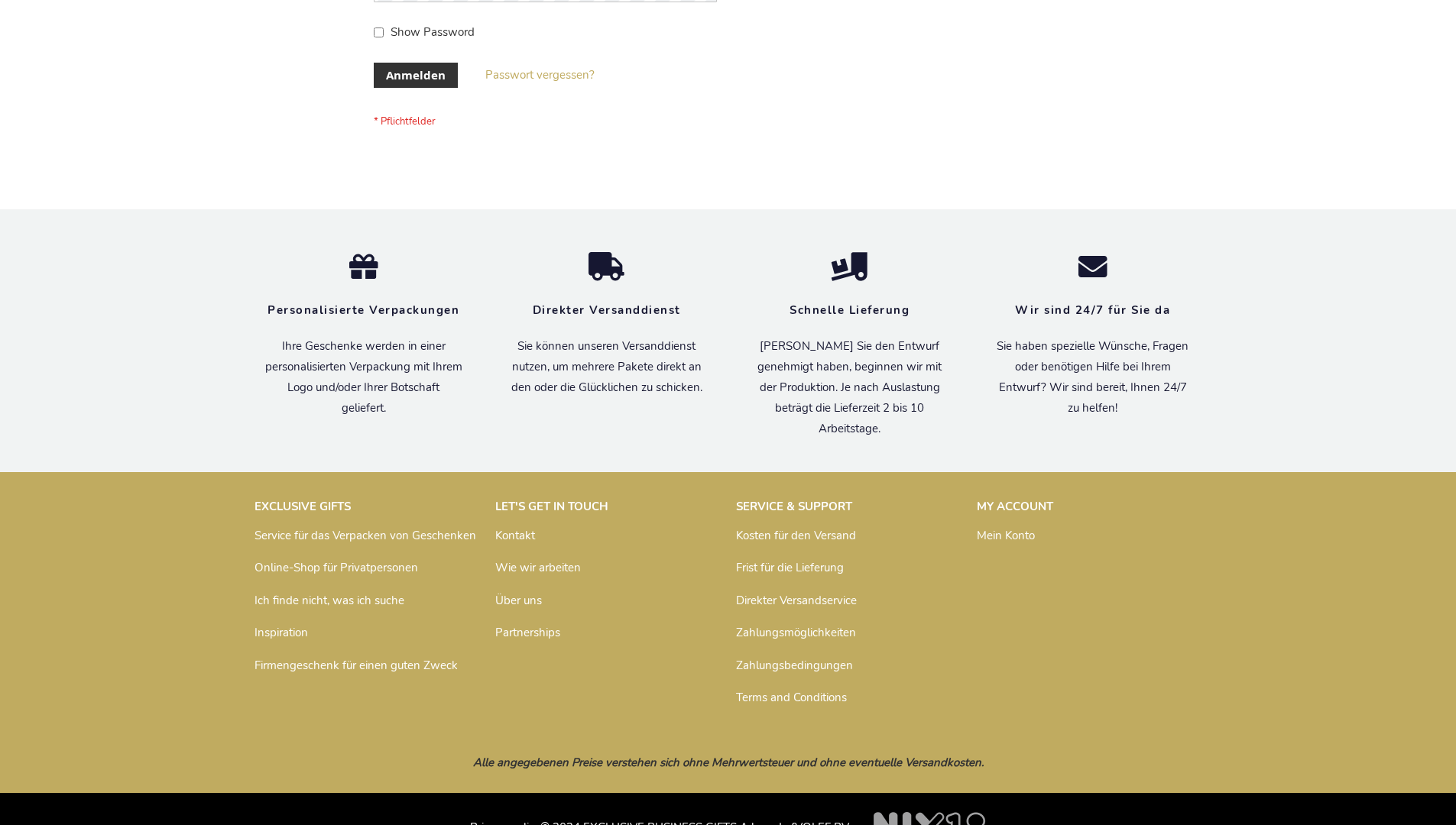
scroll to position [512, 0]
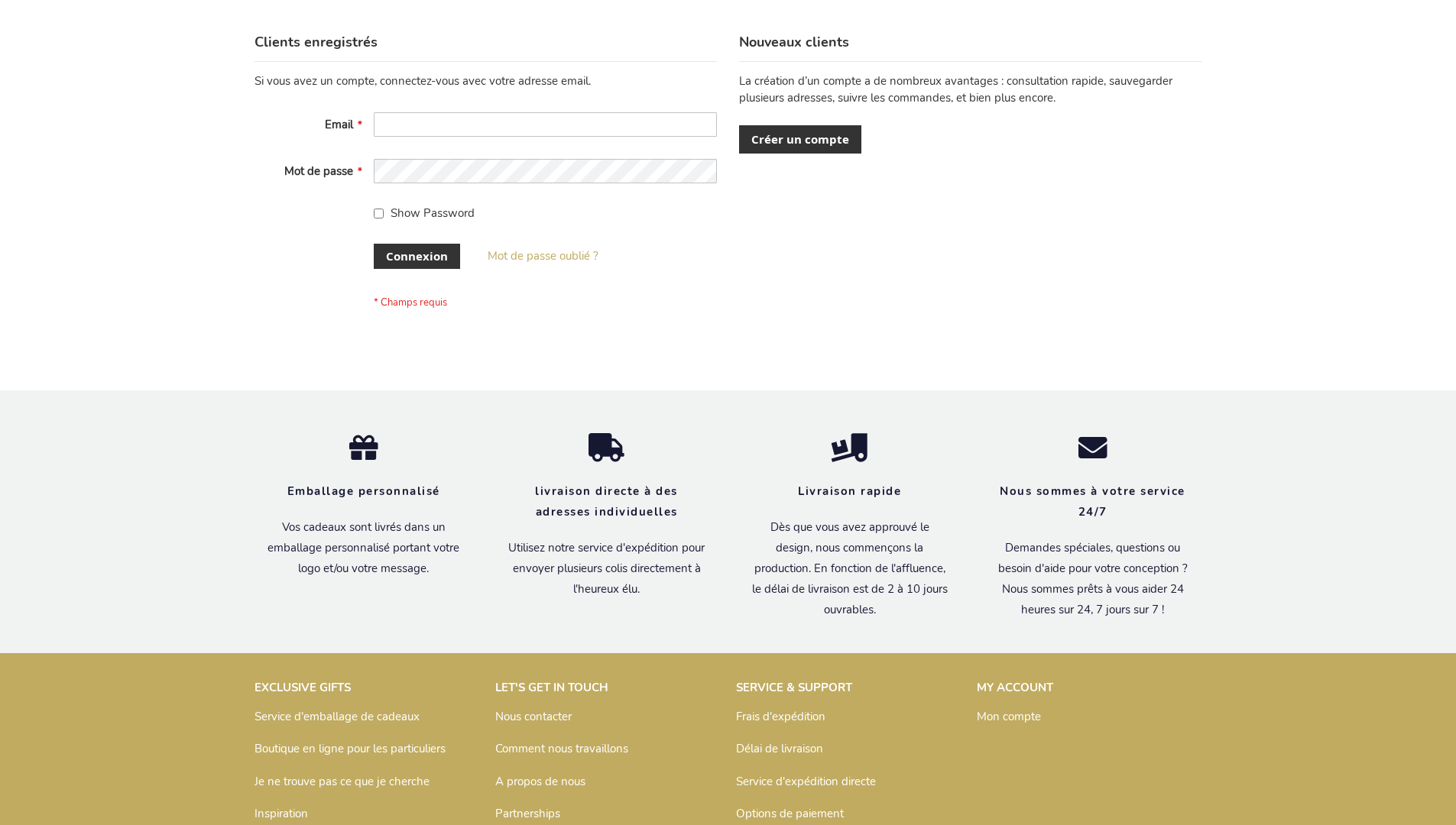
scroll to position [527, 0]
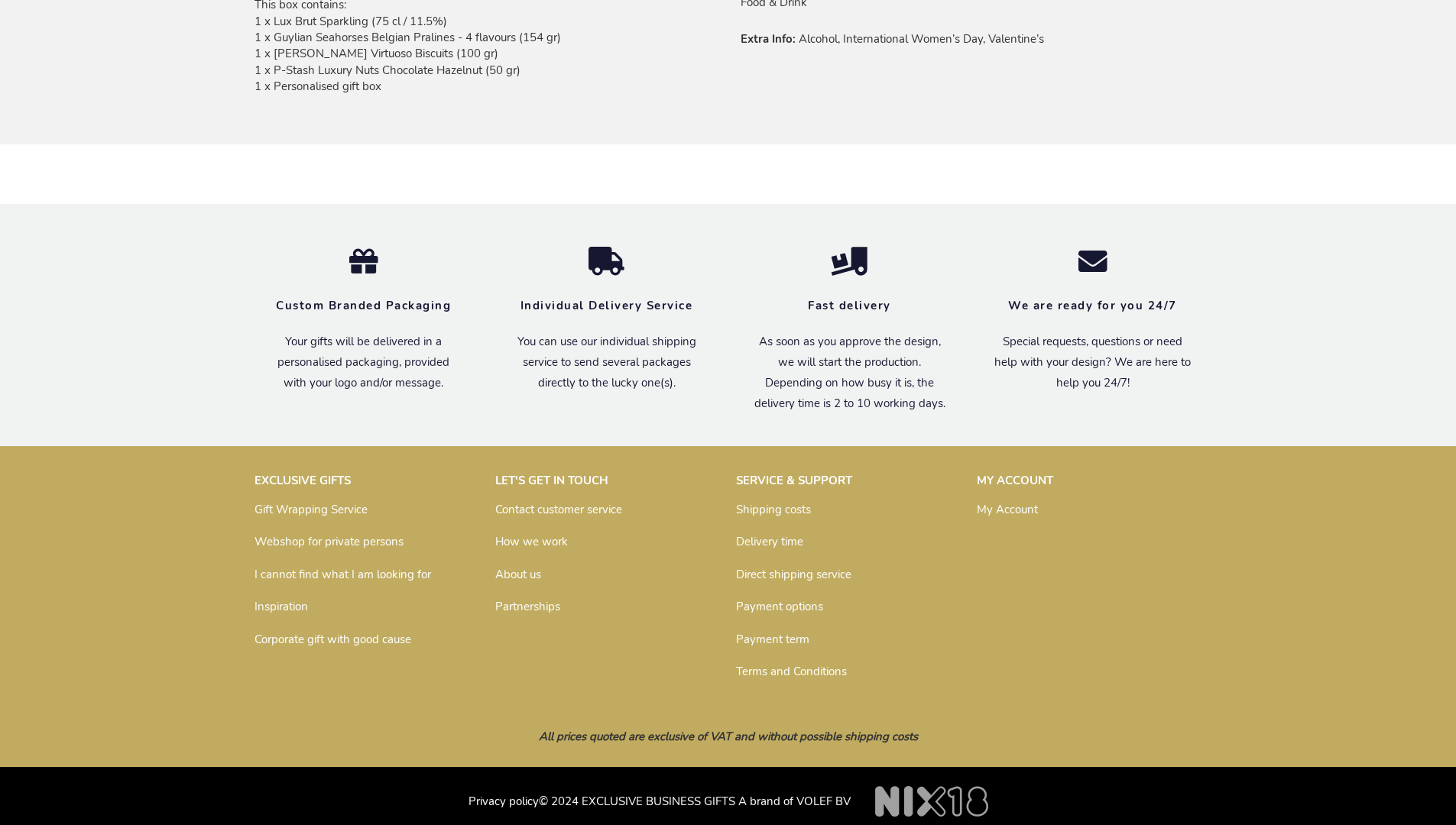
scroll to position [1088, 0]
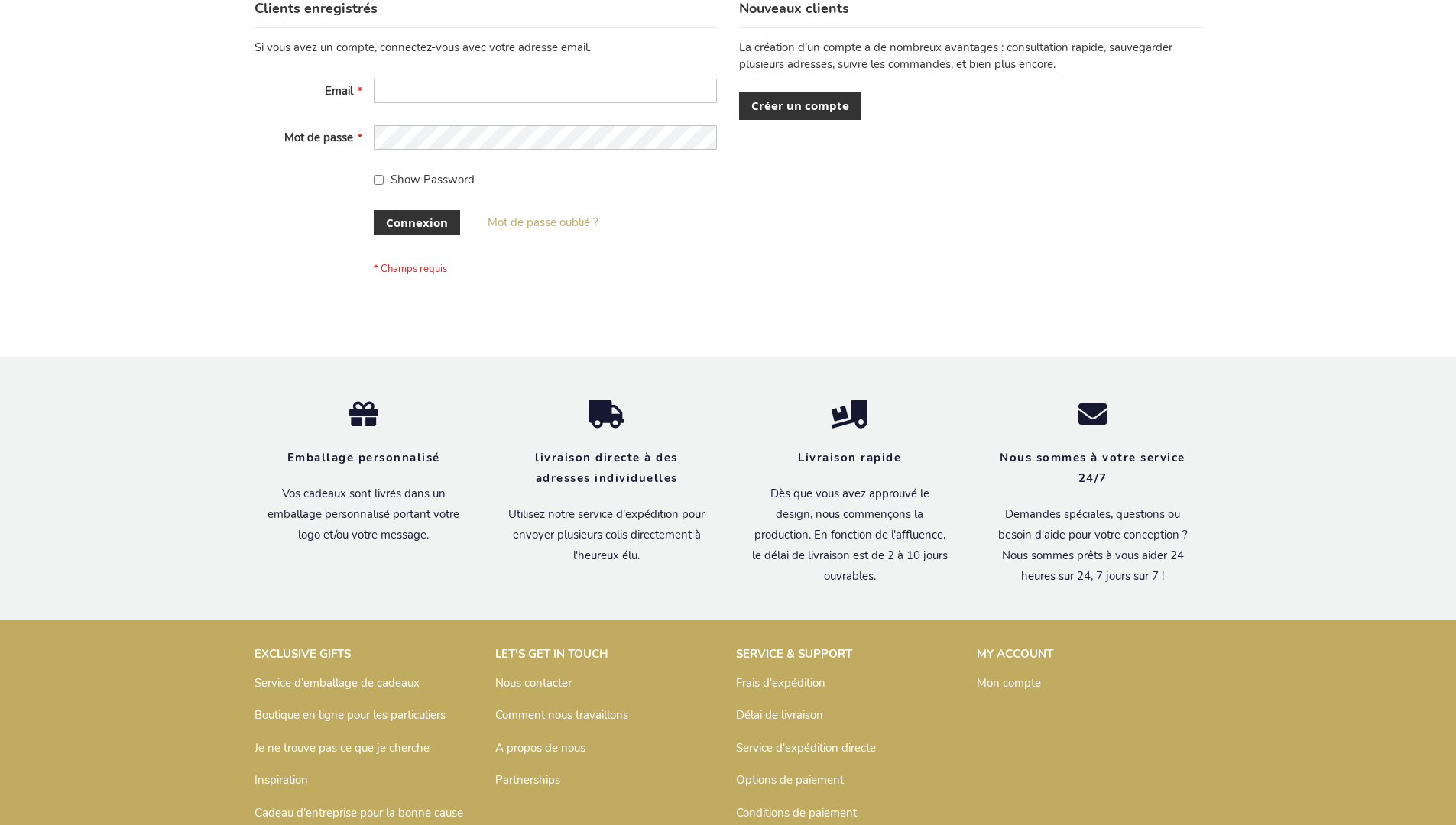
scroll to position [527, 0]
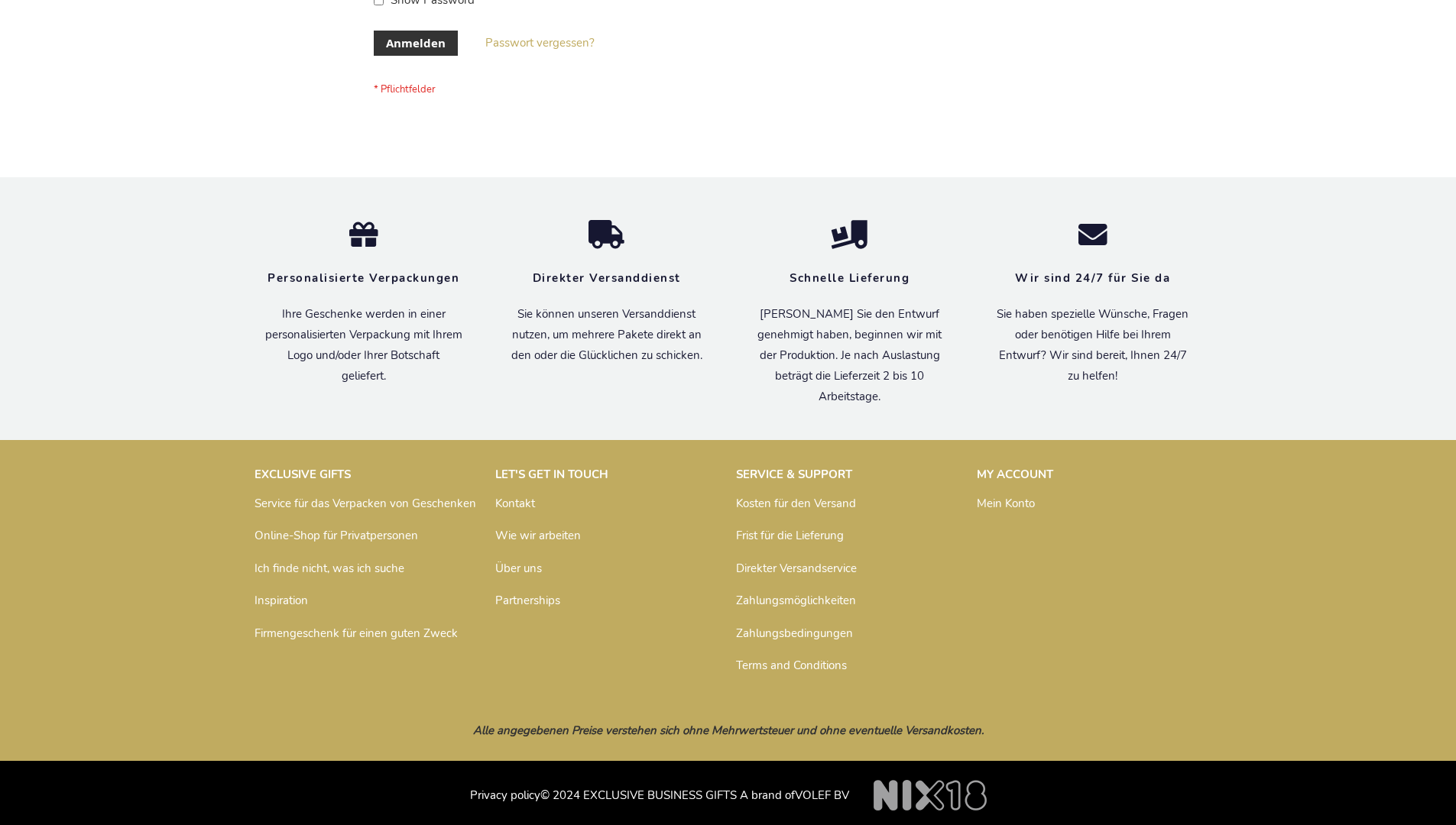
scroll to position [512, 0]
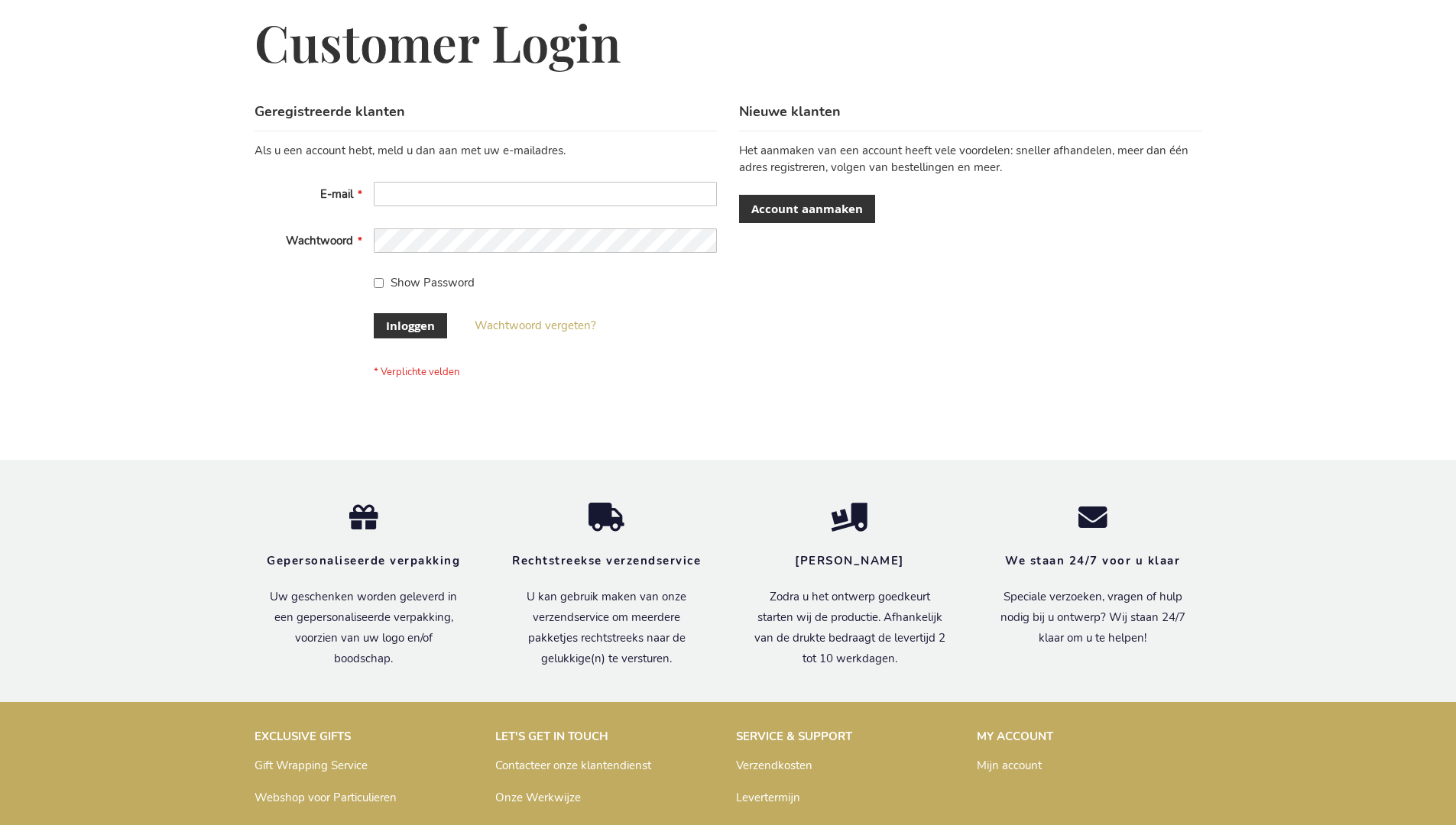
scroll to position [519, 0]
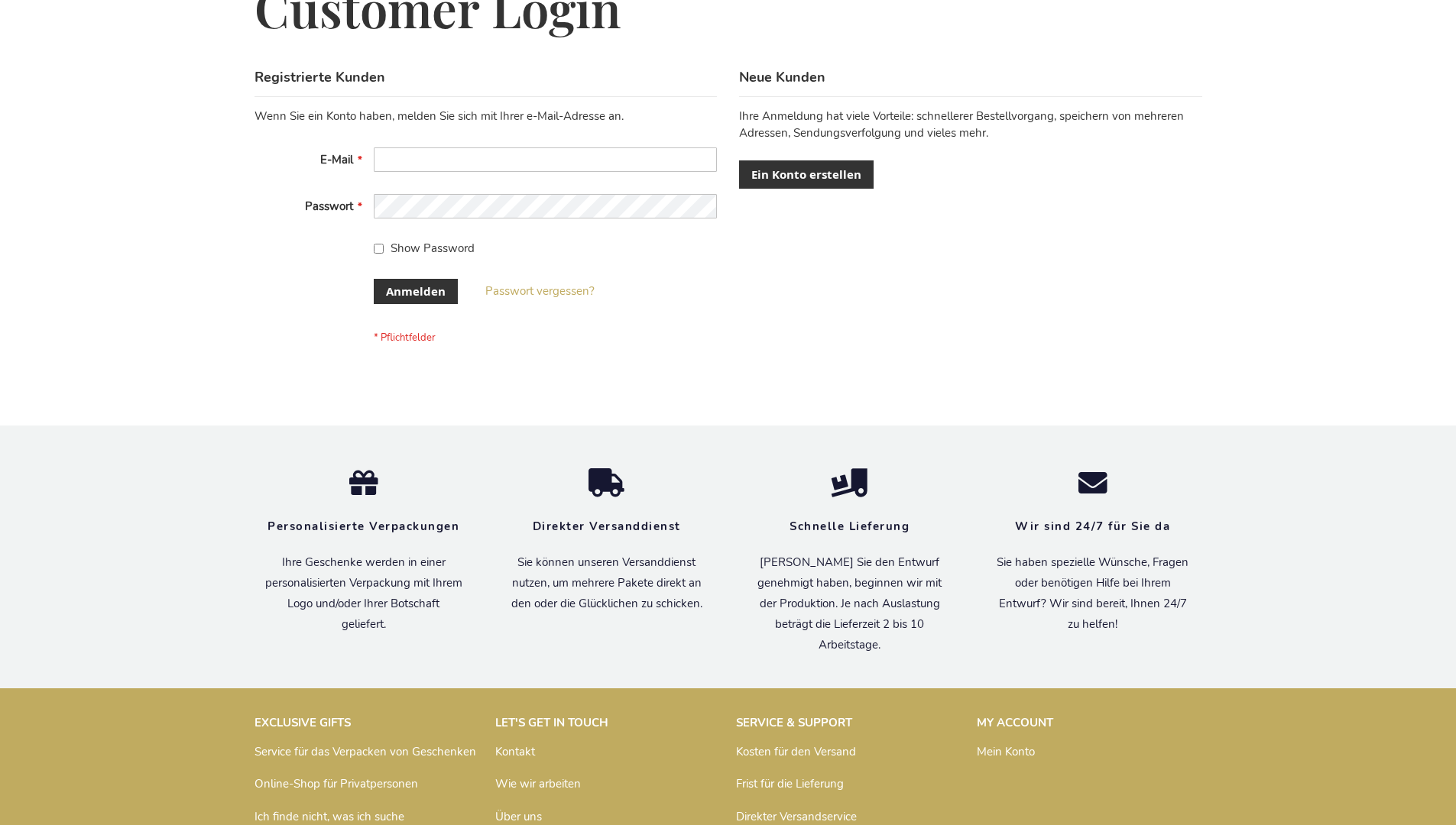
scroll to position [512, 0]
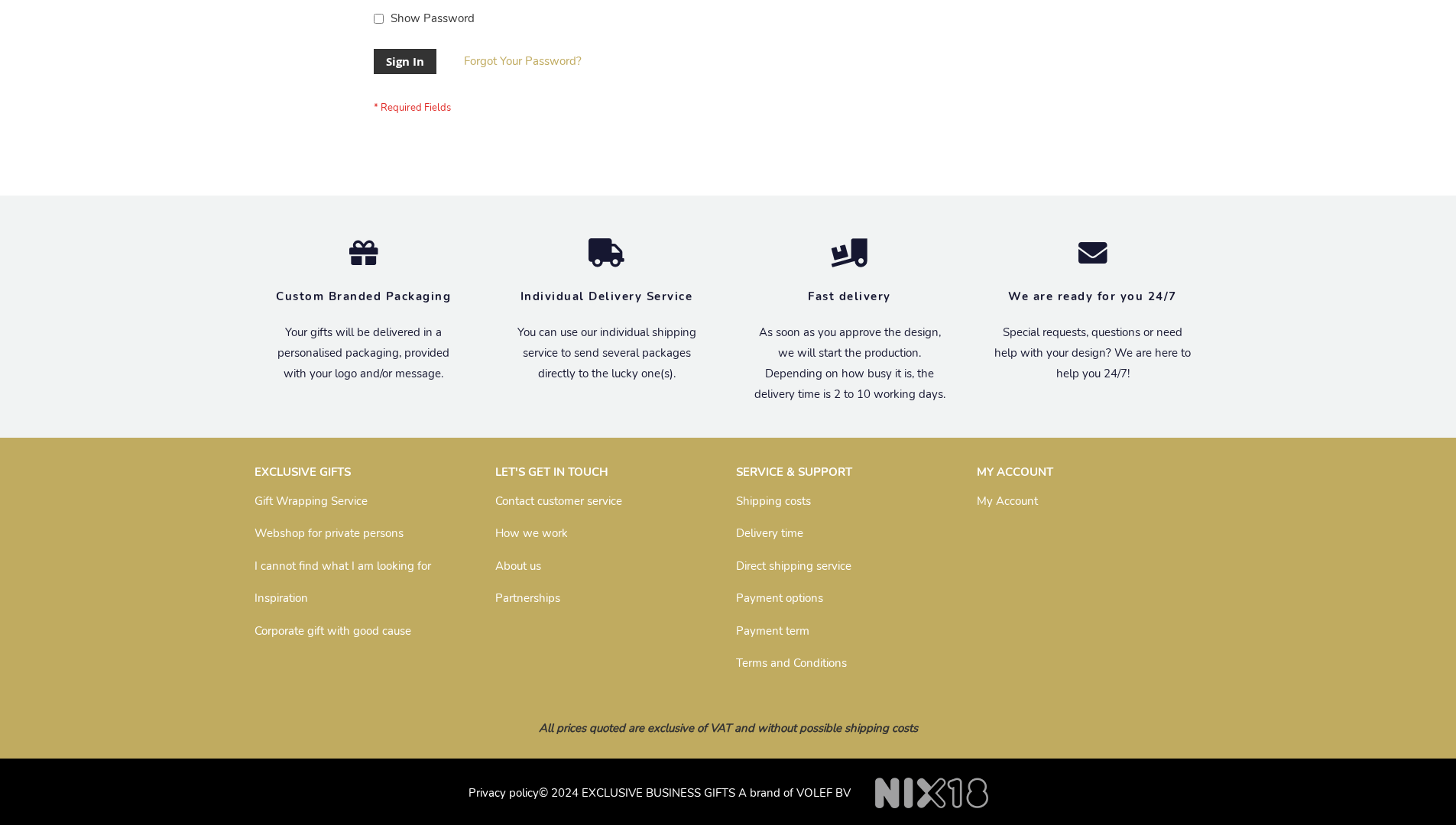
scroll to position [492, 0]
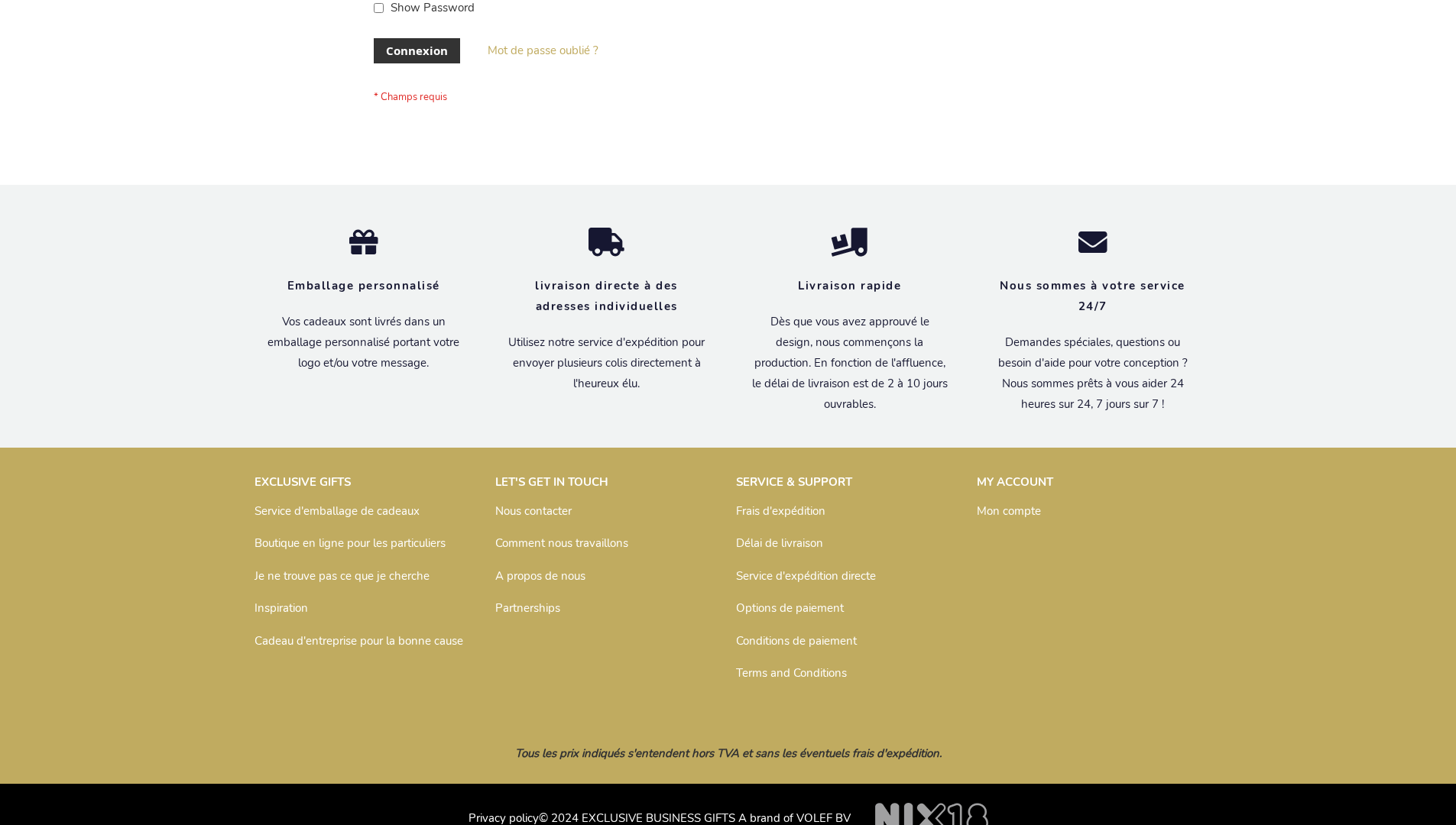
scroll to position [527, 0]
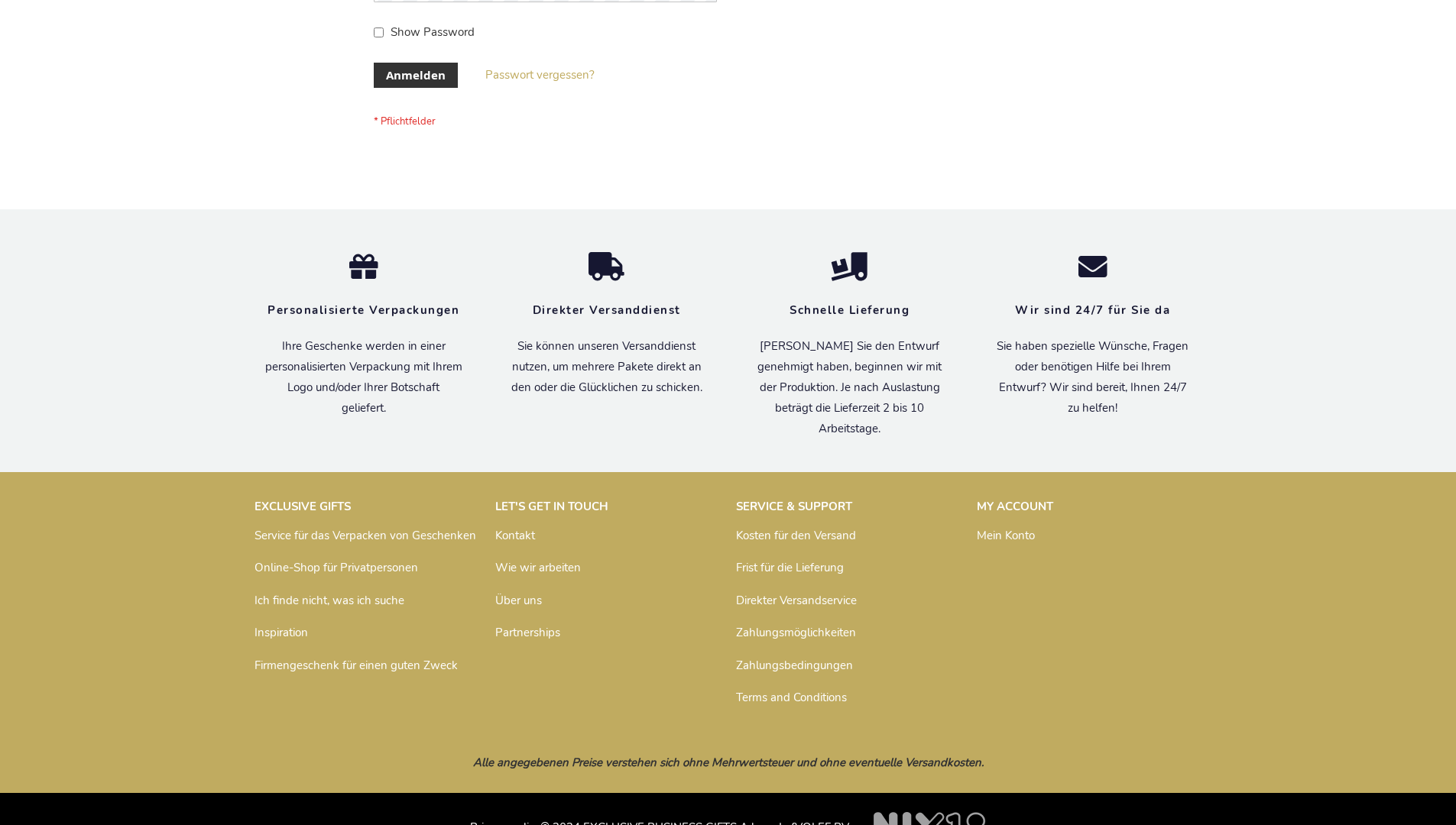
scroll to position [512, 0]
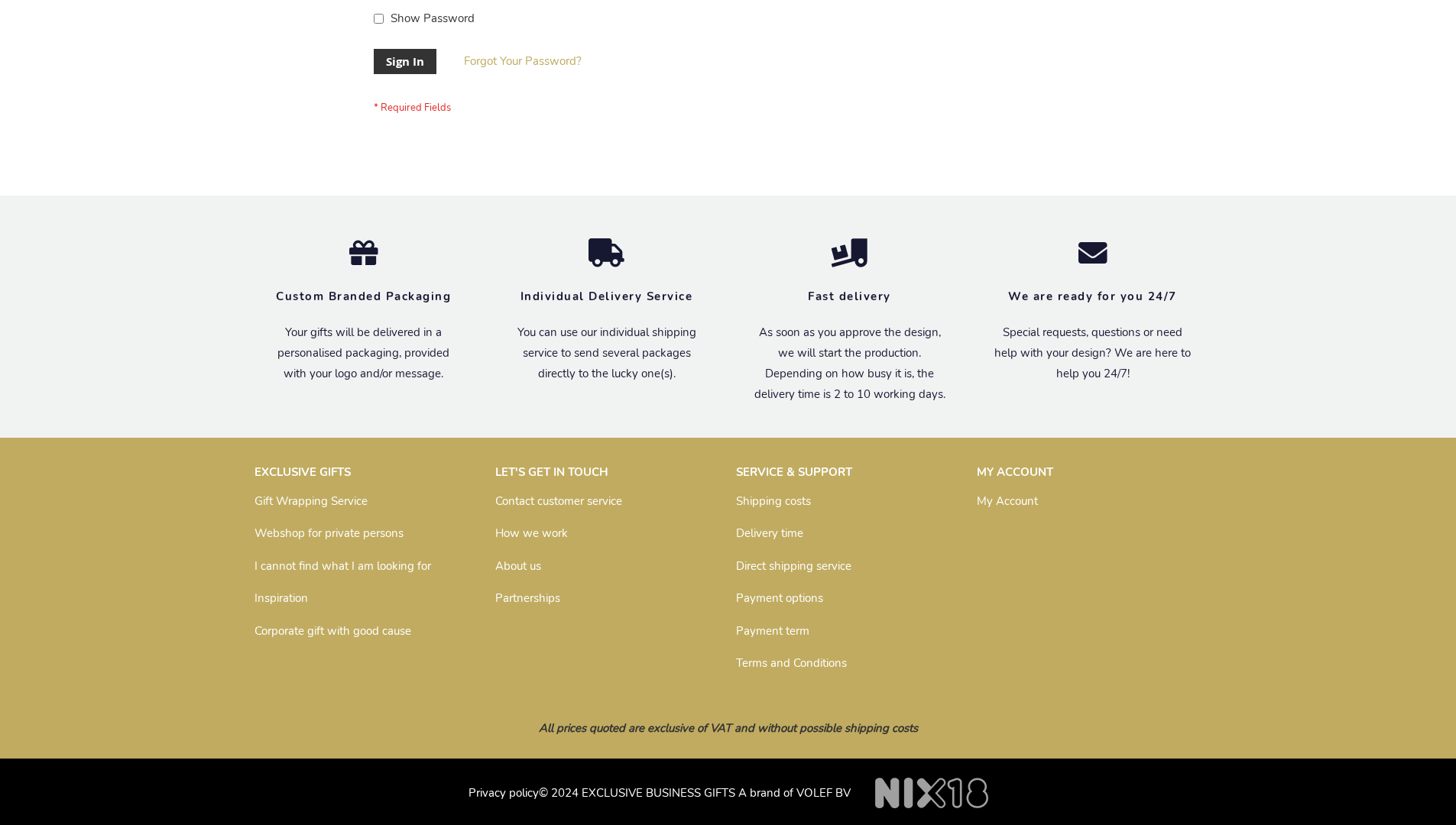
scroll to position [492, 0]
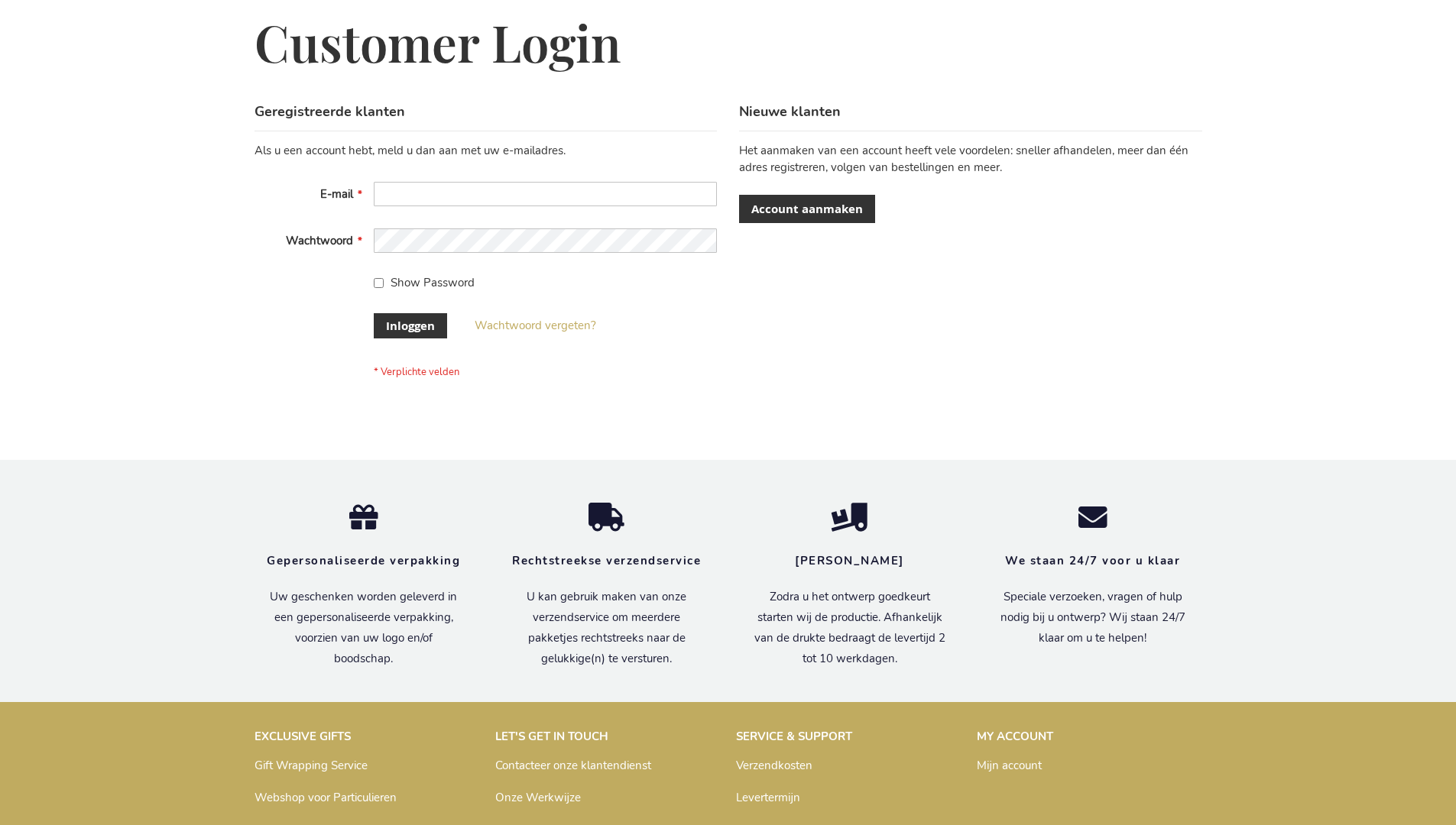
scroll to position [519, 0]
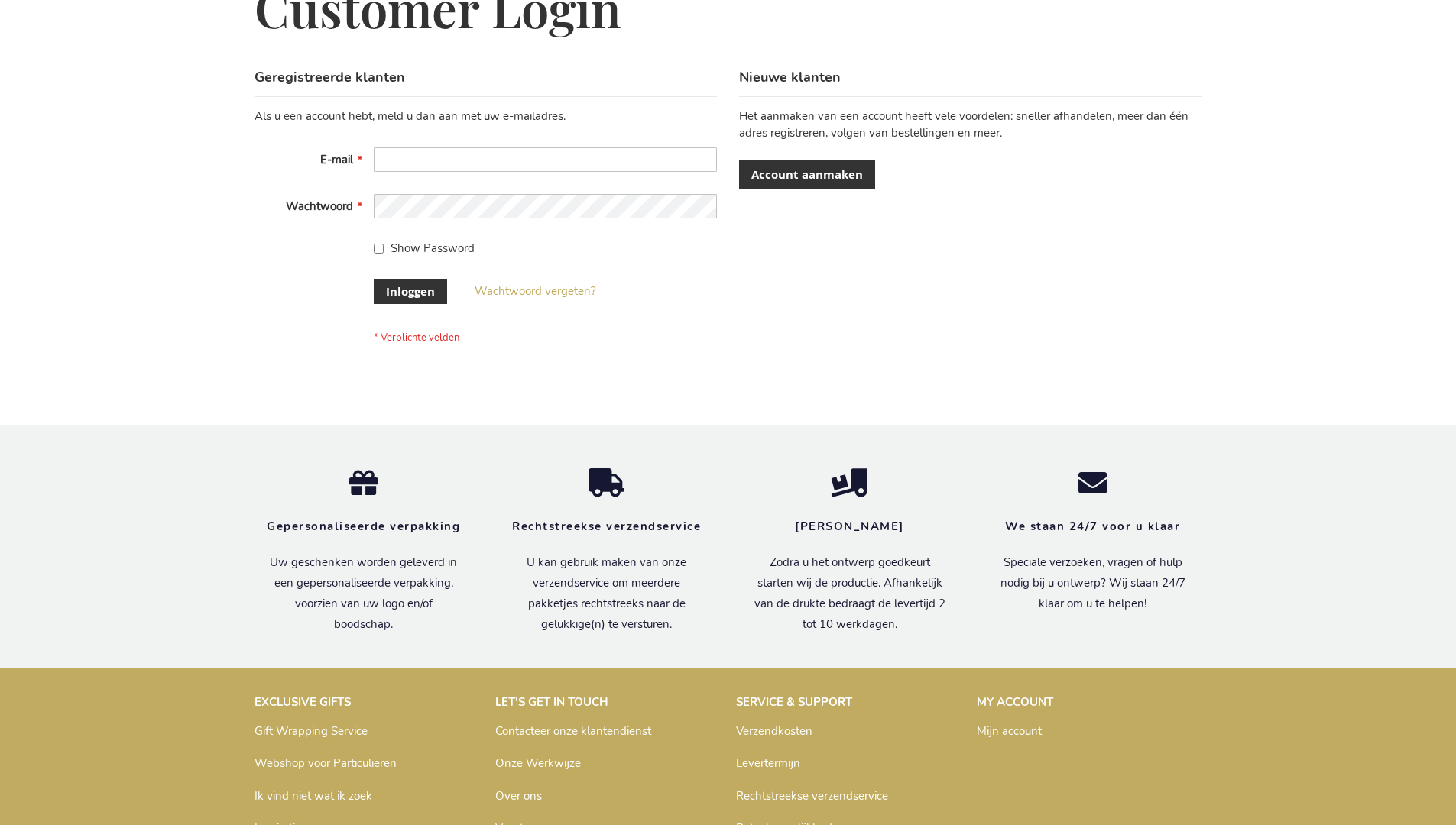
scroll to position [519, 0]
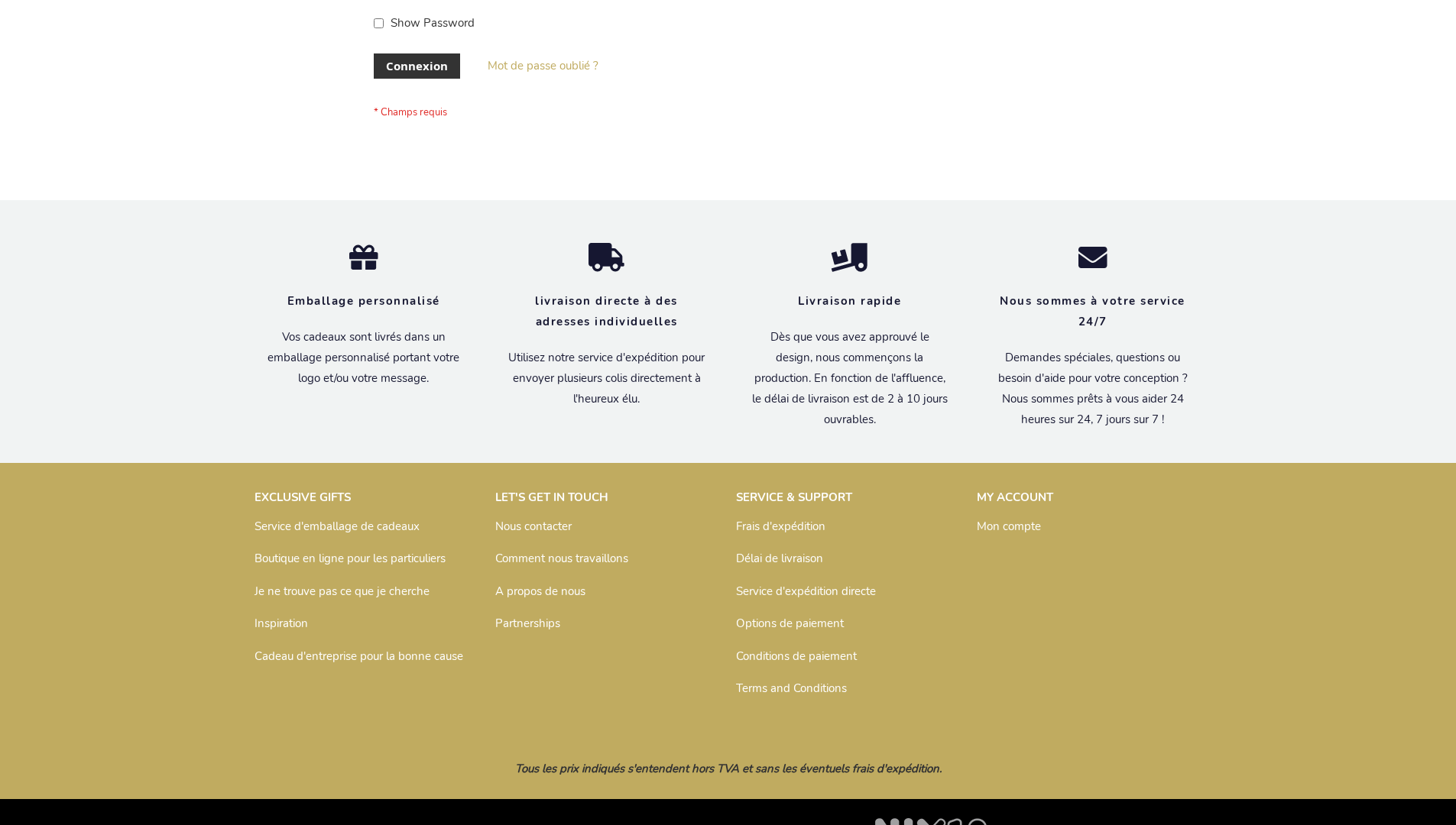
scroll to position [527, 0]
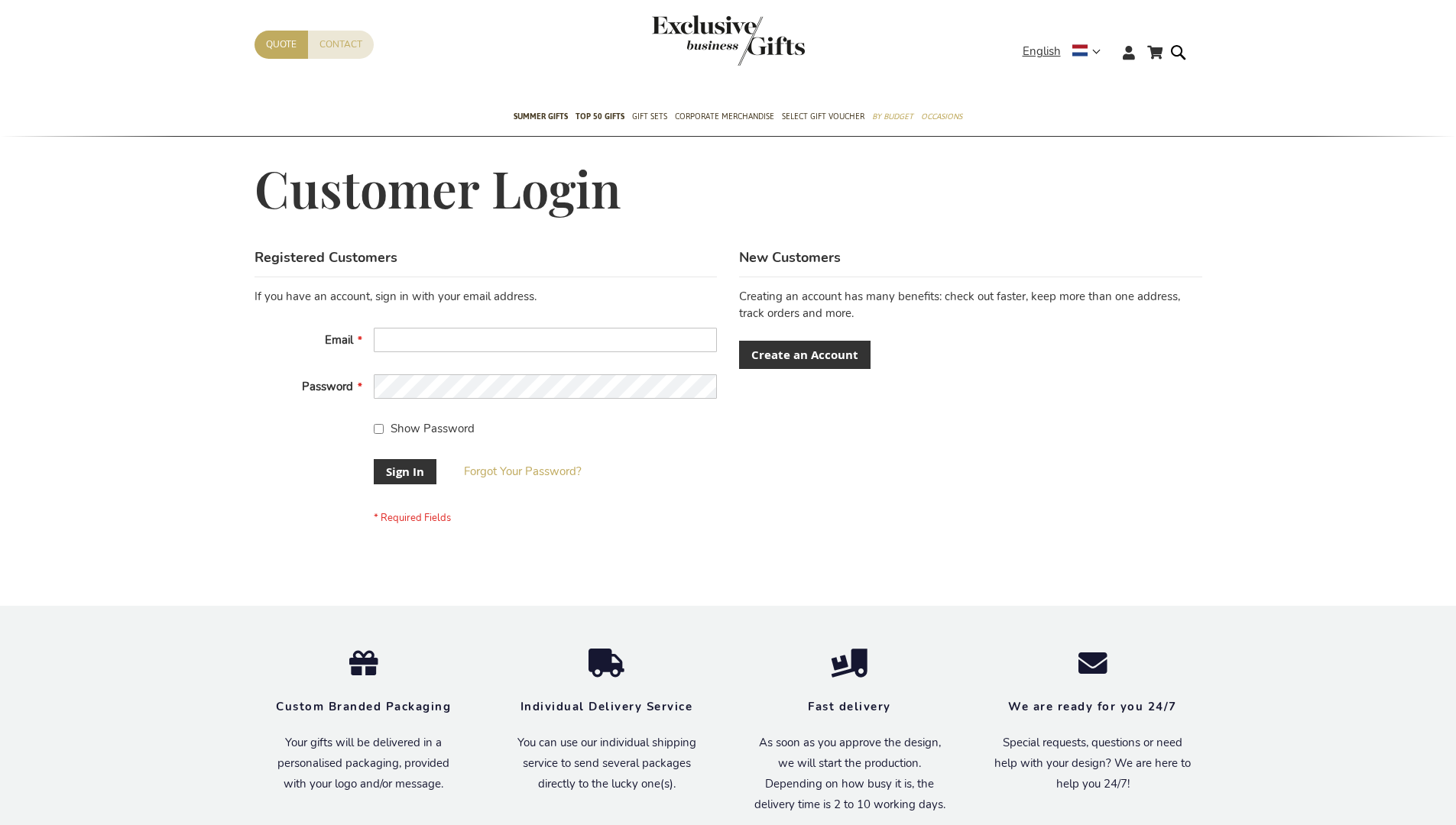
scroll to position [492, 0]
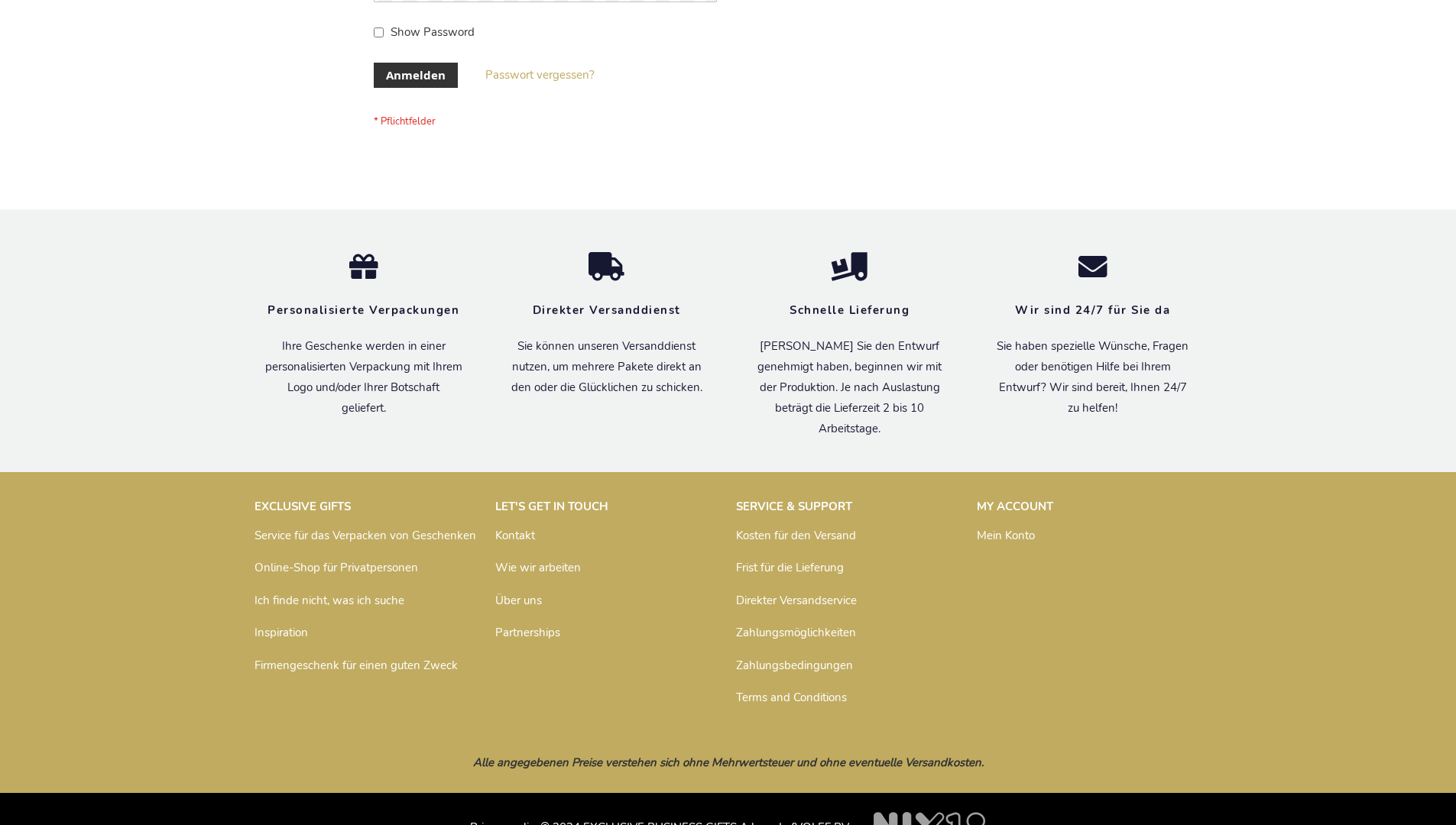
scroll to position [512, 0]
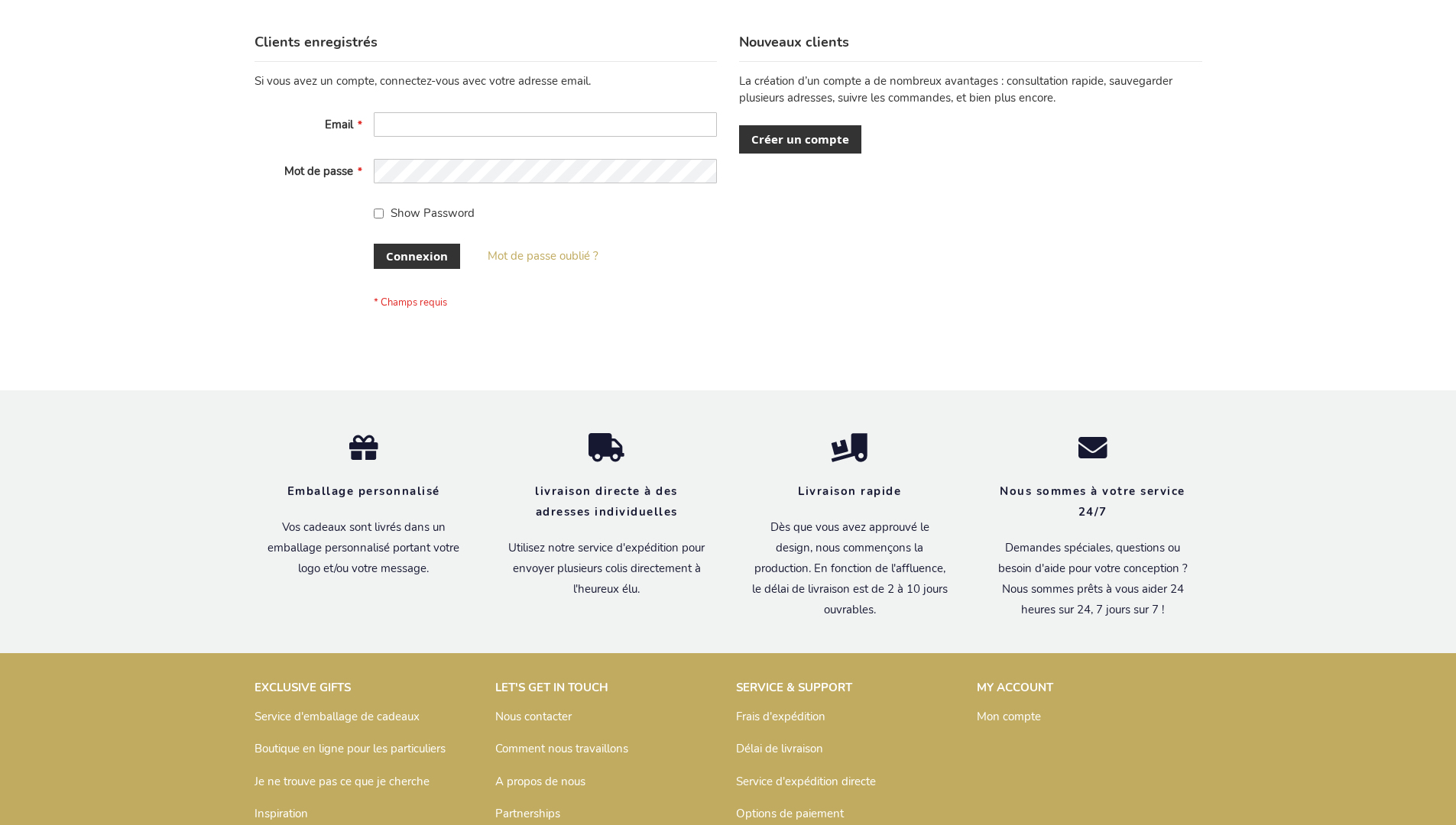
scroll to position [527, 0]
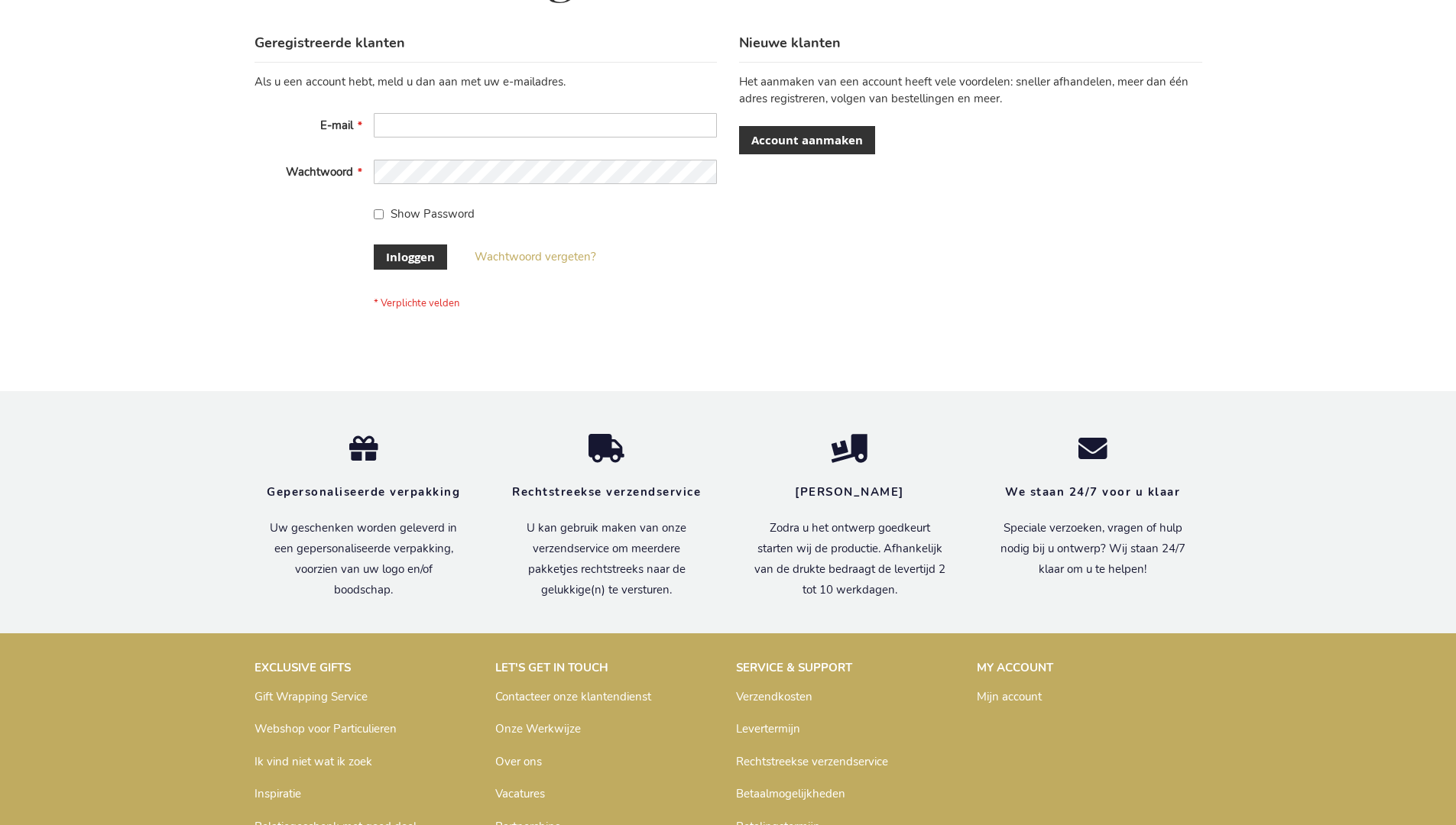
scroll to position [519, 0]
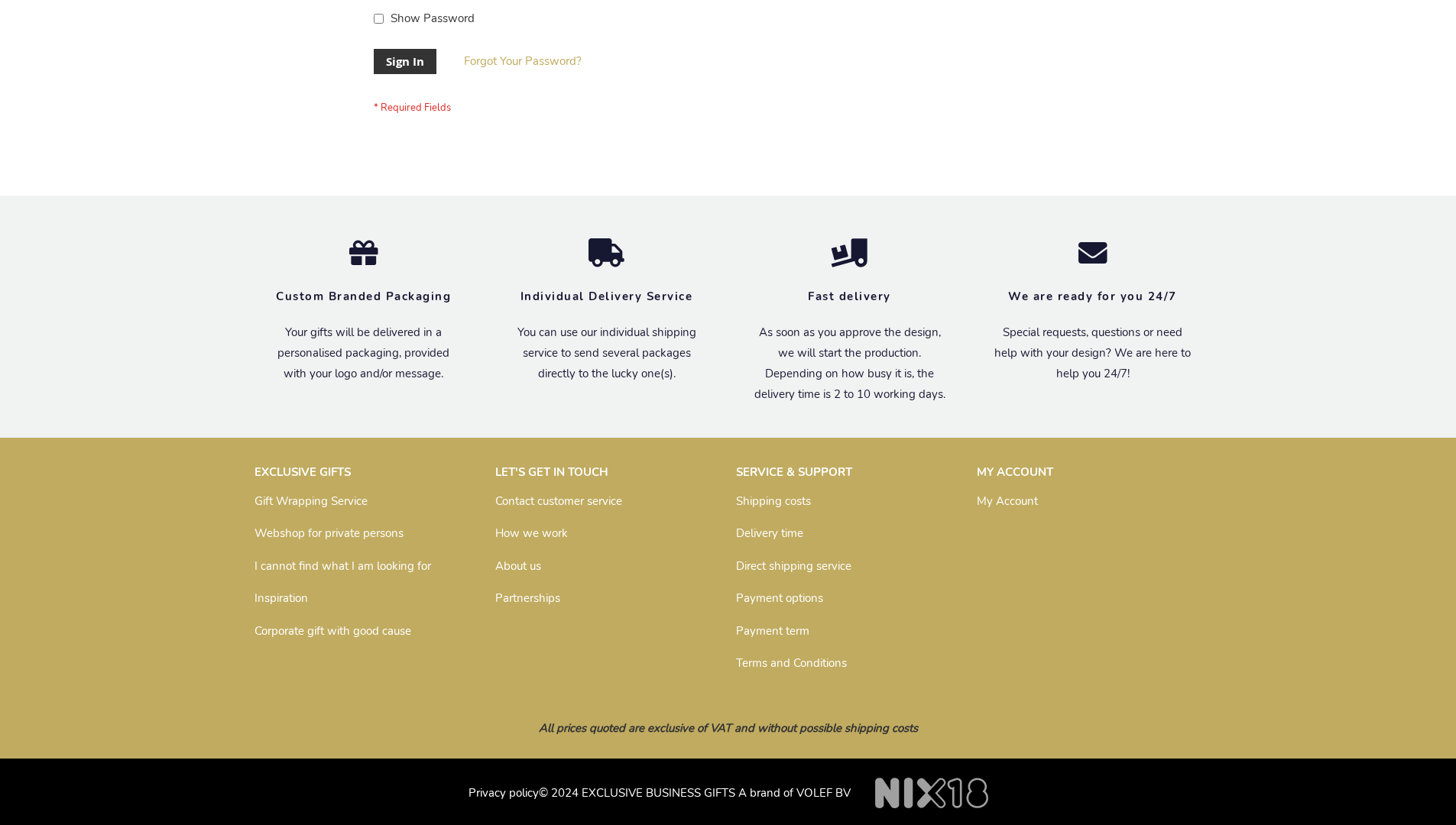
scroll to position [492, 0]
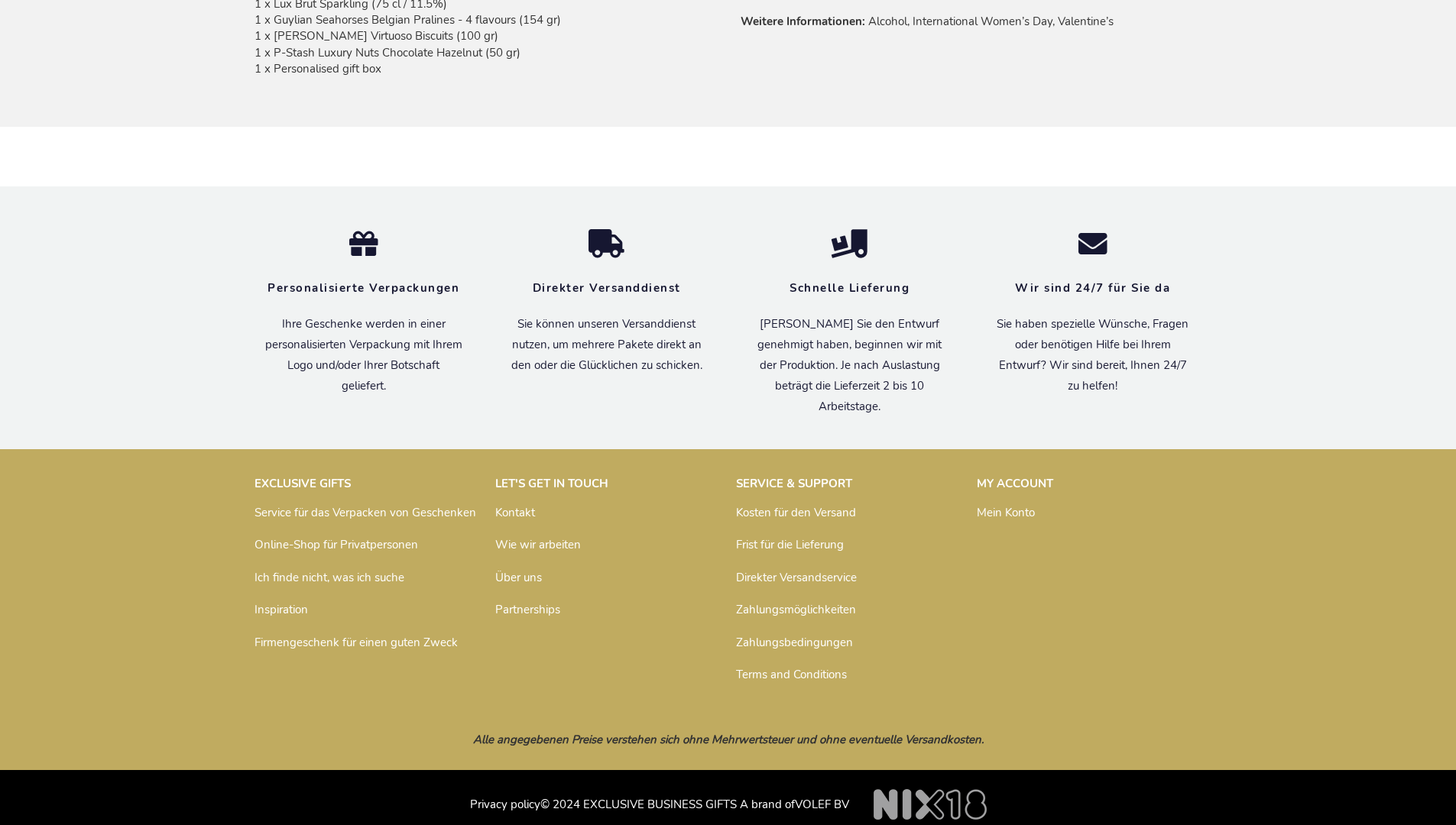
scroll to position [1109, 0]
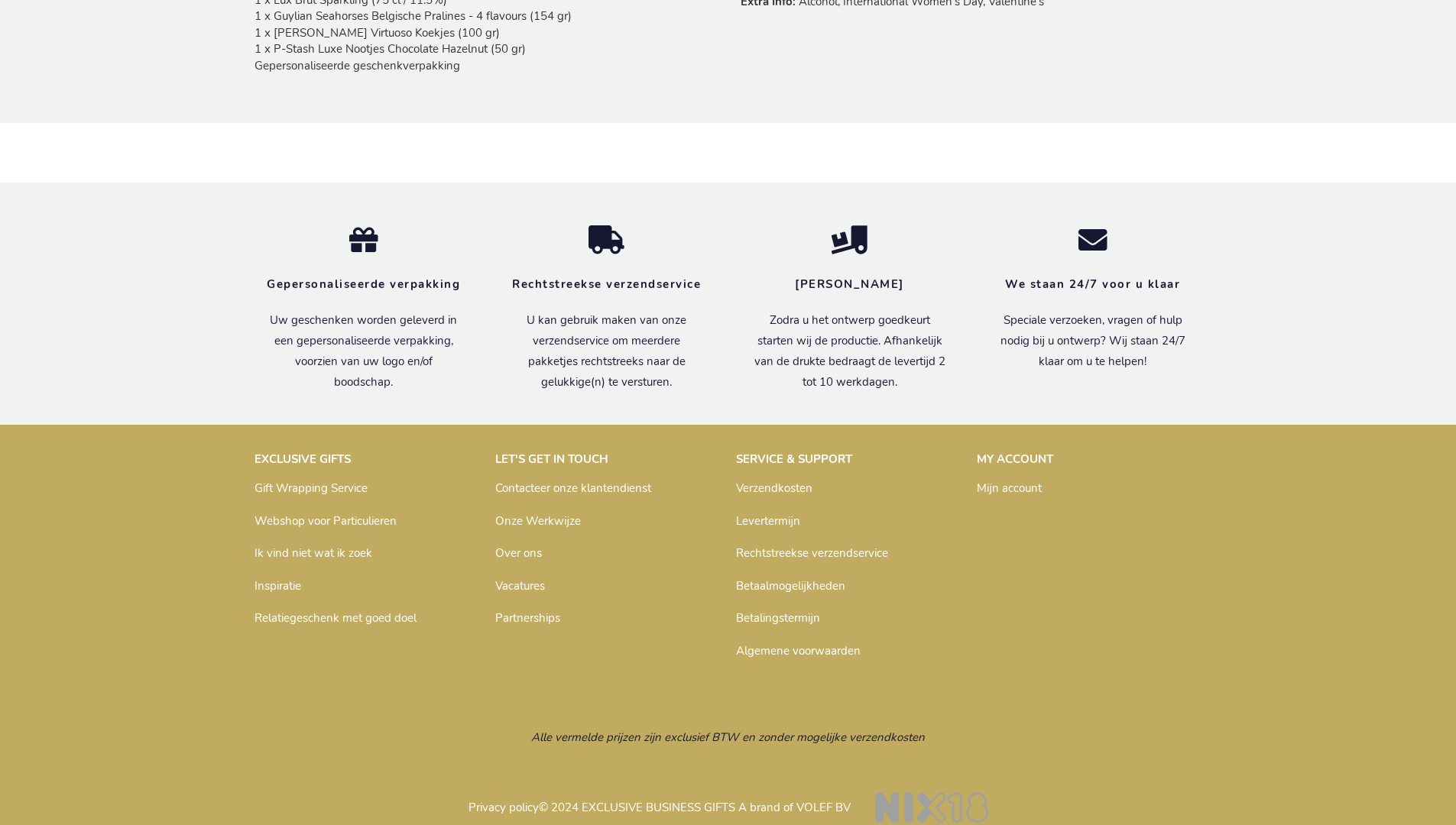
scroll to position [1133, 0]
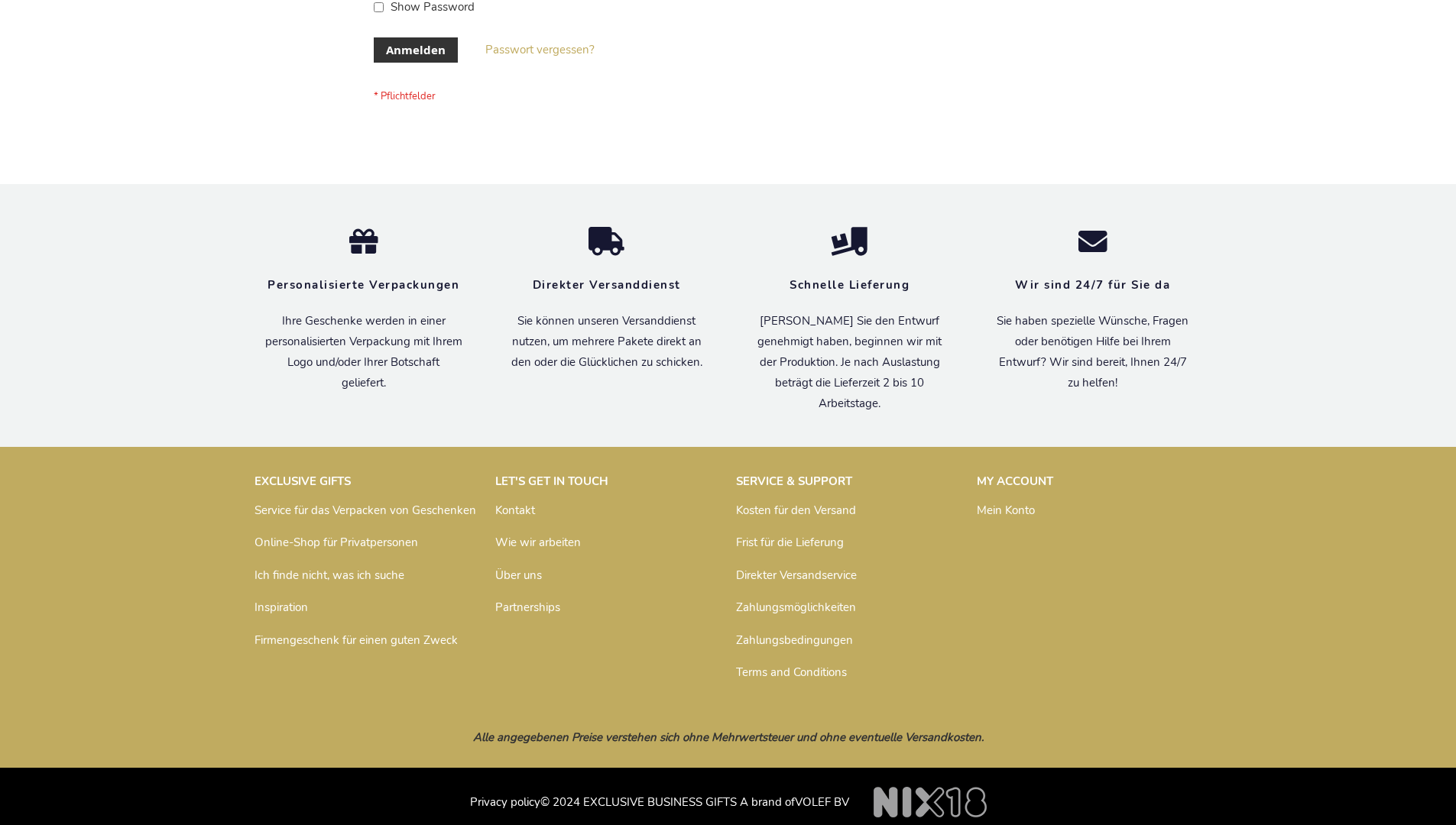
scroll to position [512, 0]
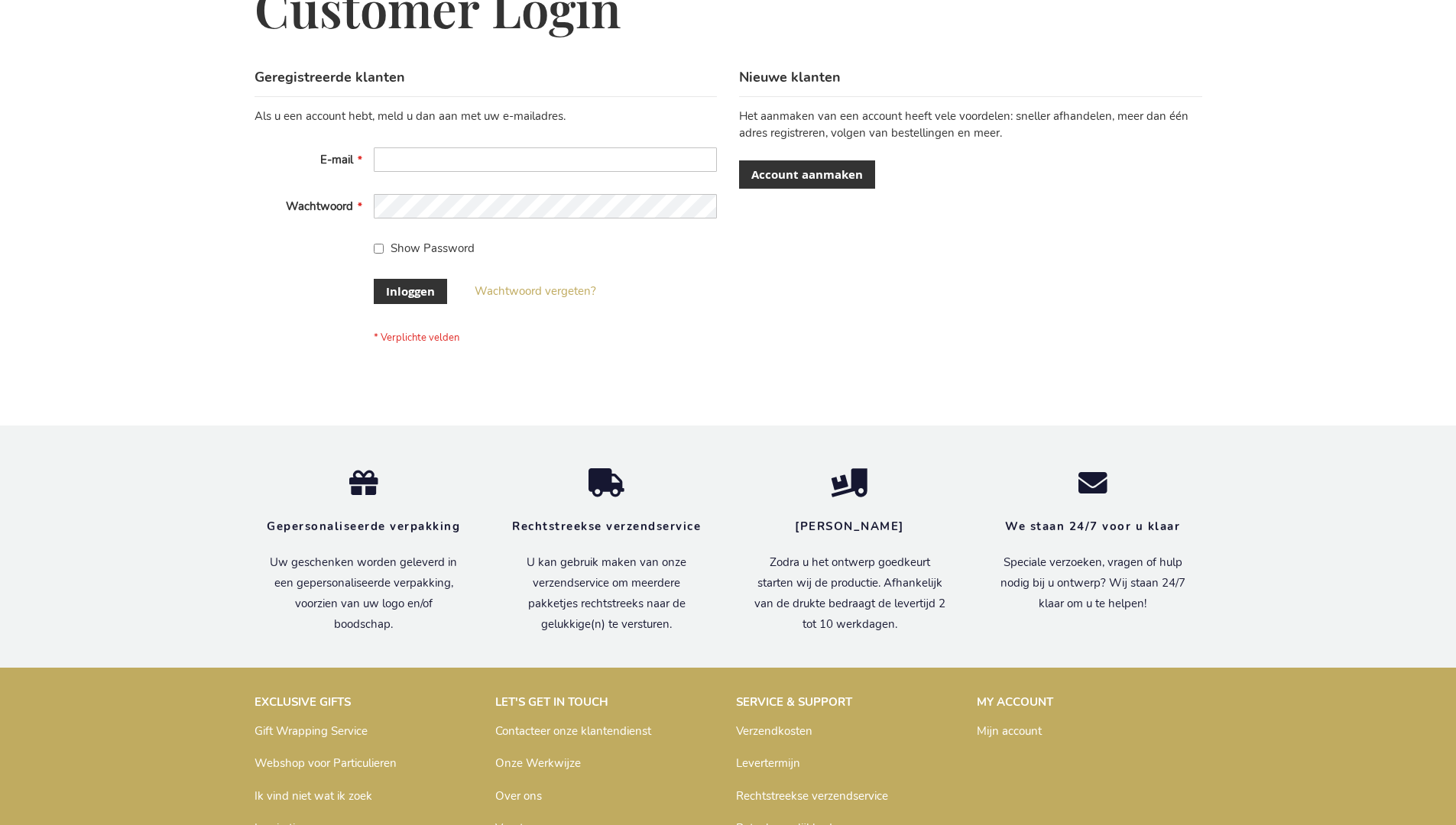
scroll to position [519, 0]
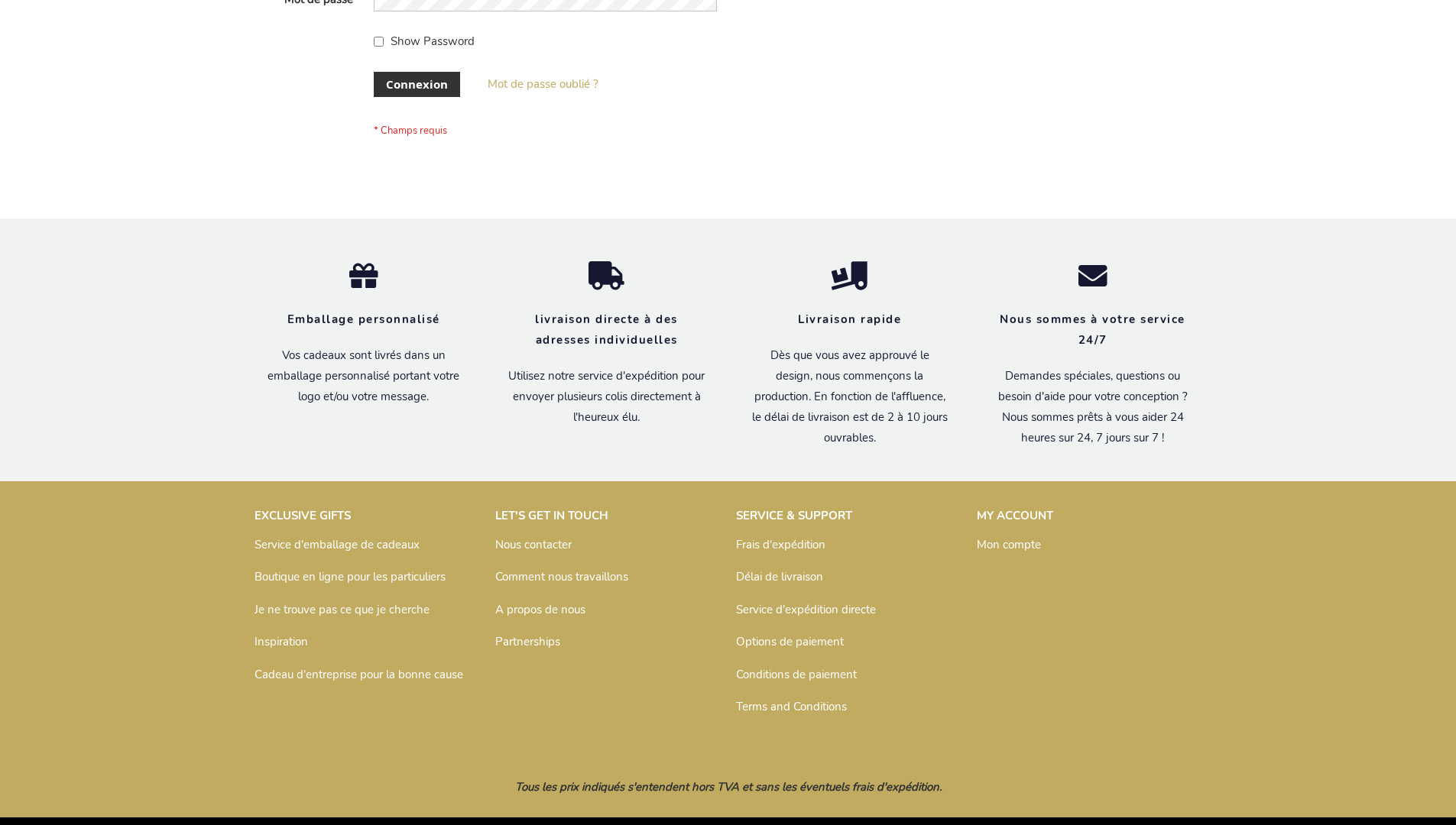
scroll to position [527, 0]
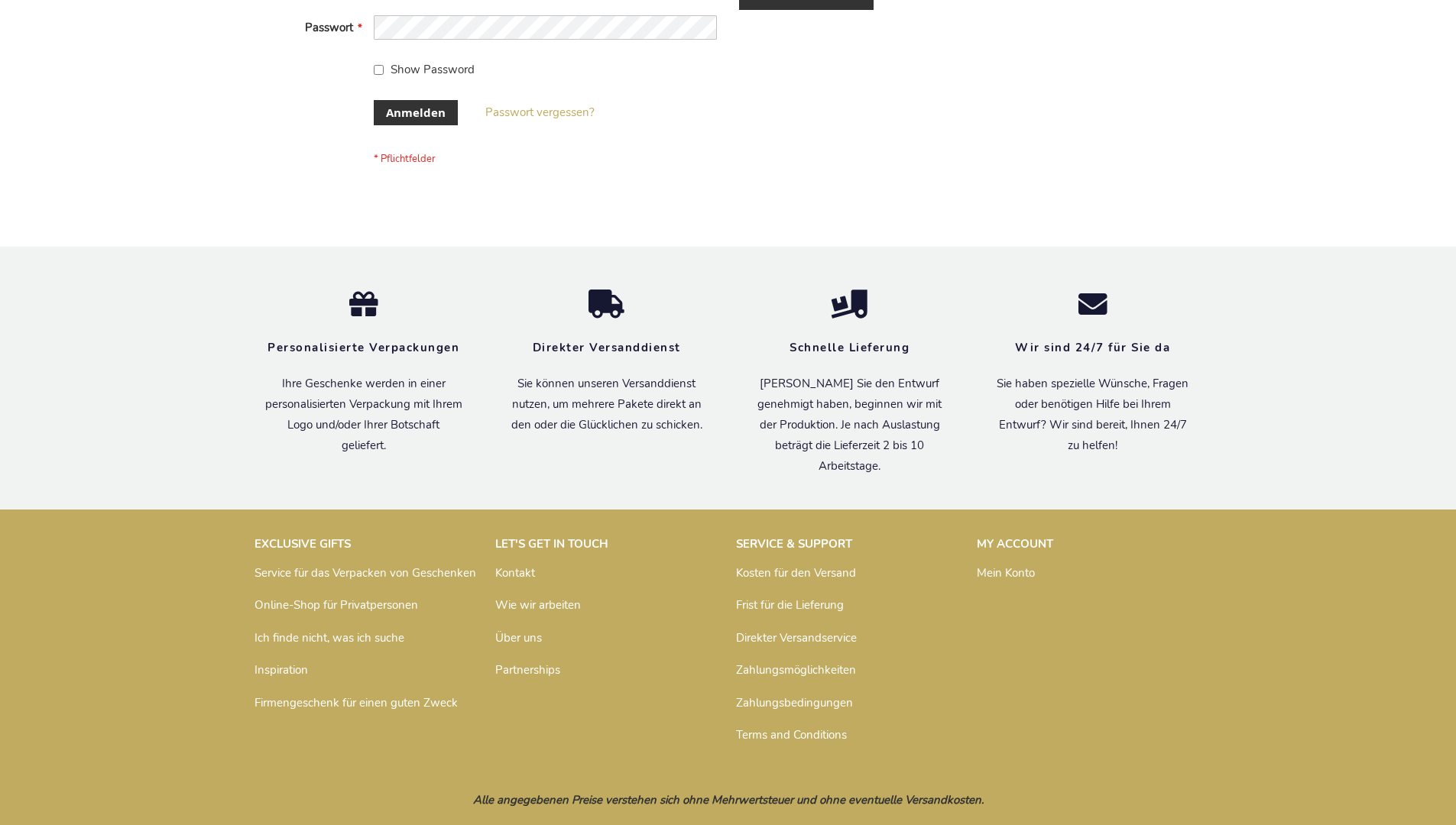
scroll to position [512, 0]
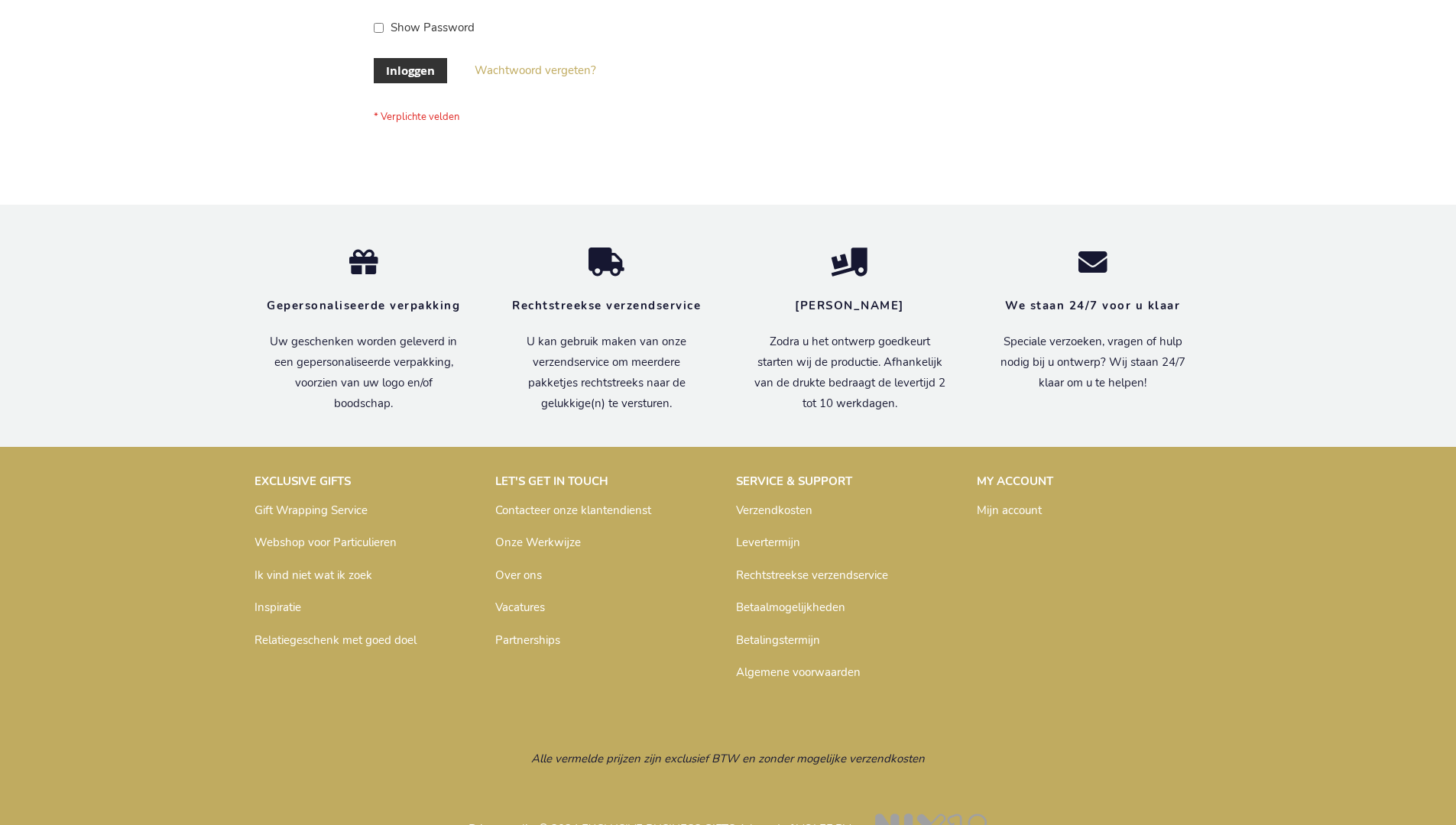
scroll to position [519, 0]
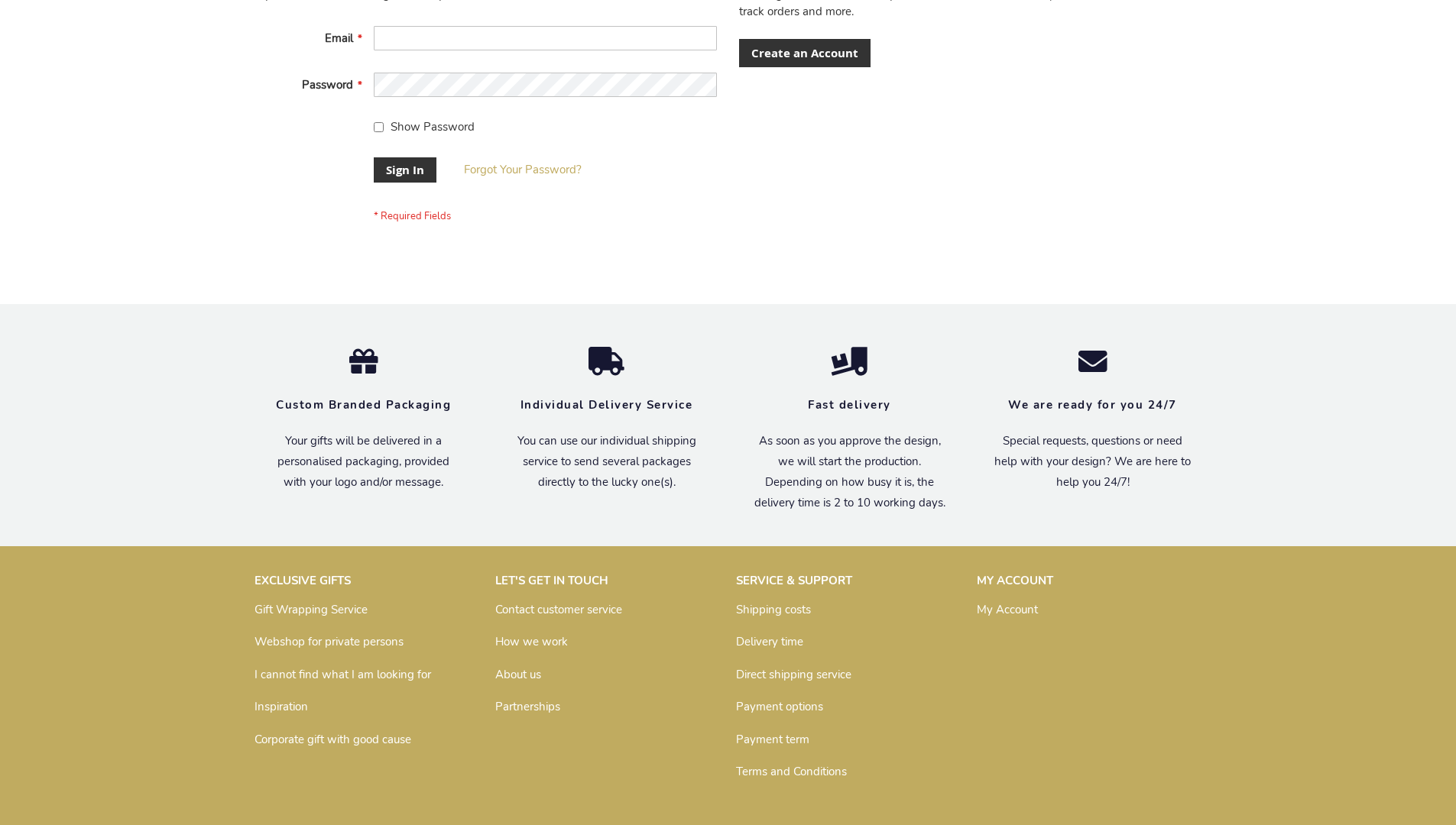
scroll to position [492, 0]
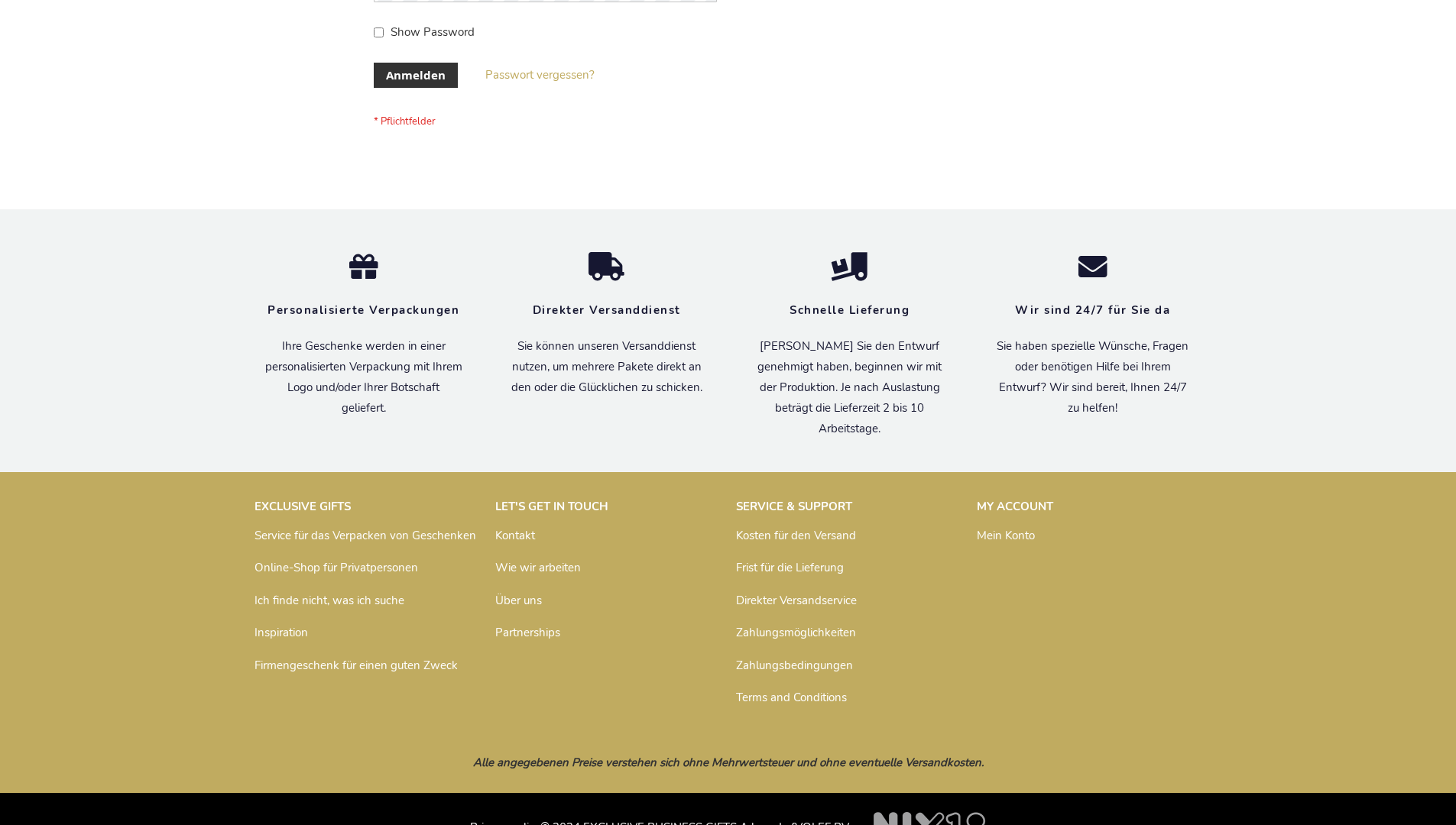
scroll to position [512, 0]
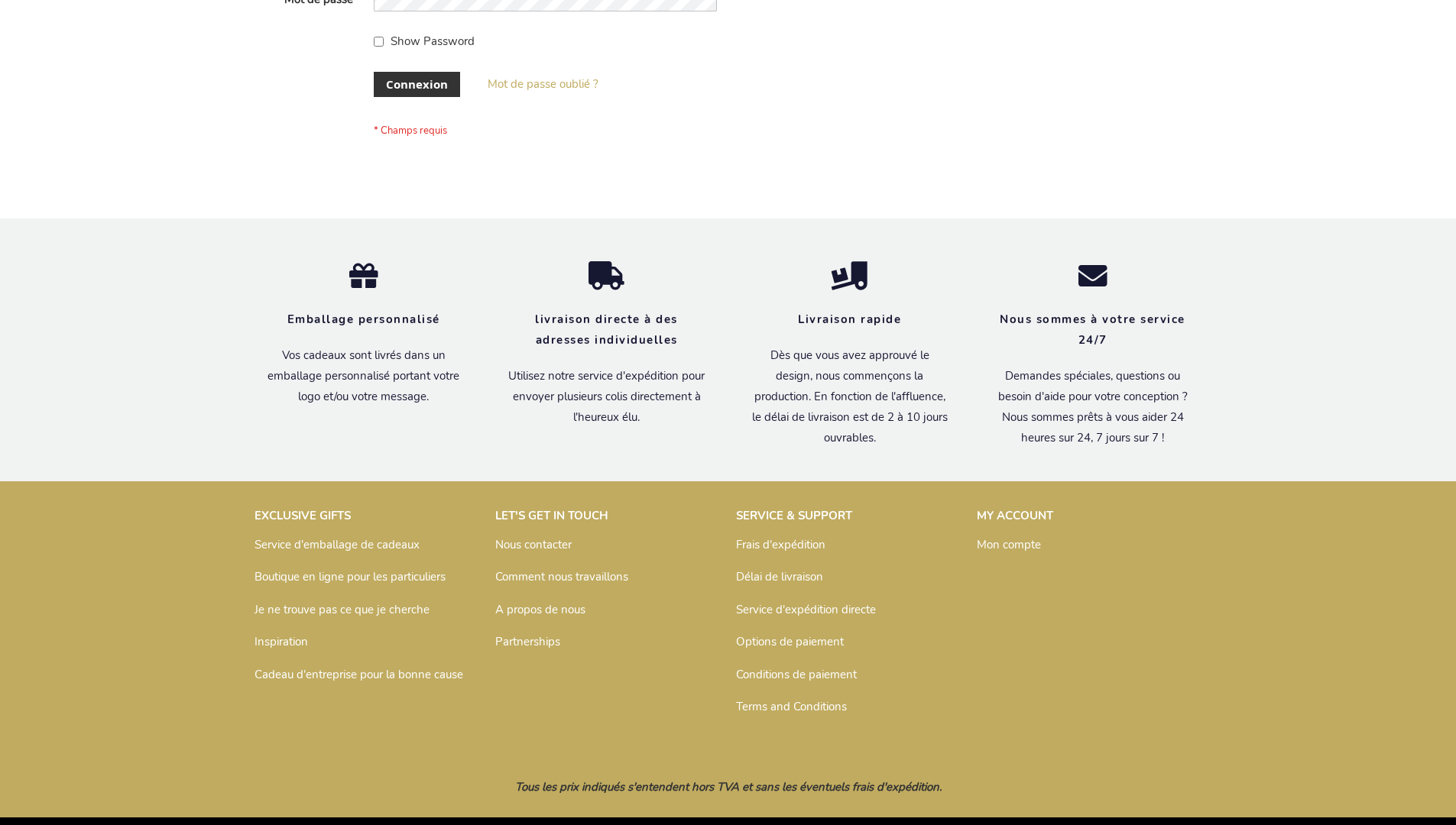
scroll to position [527, 0]
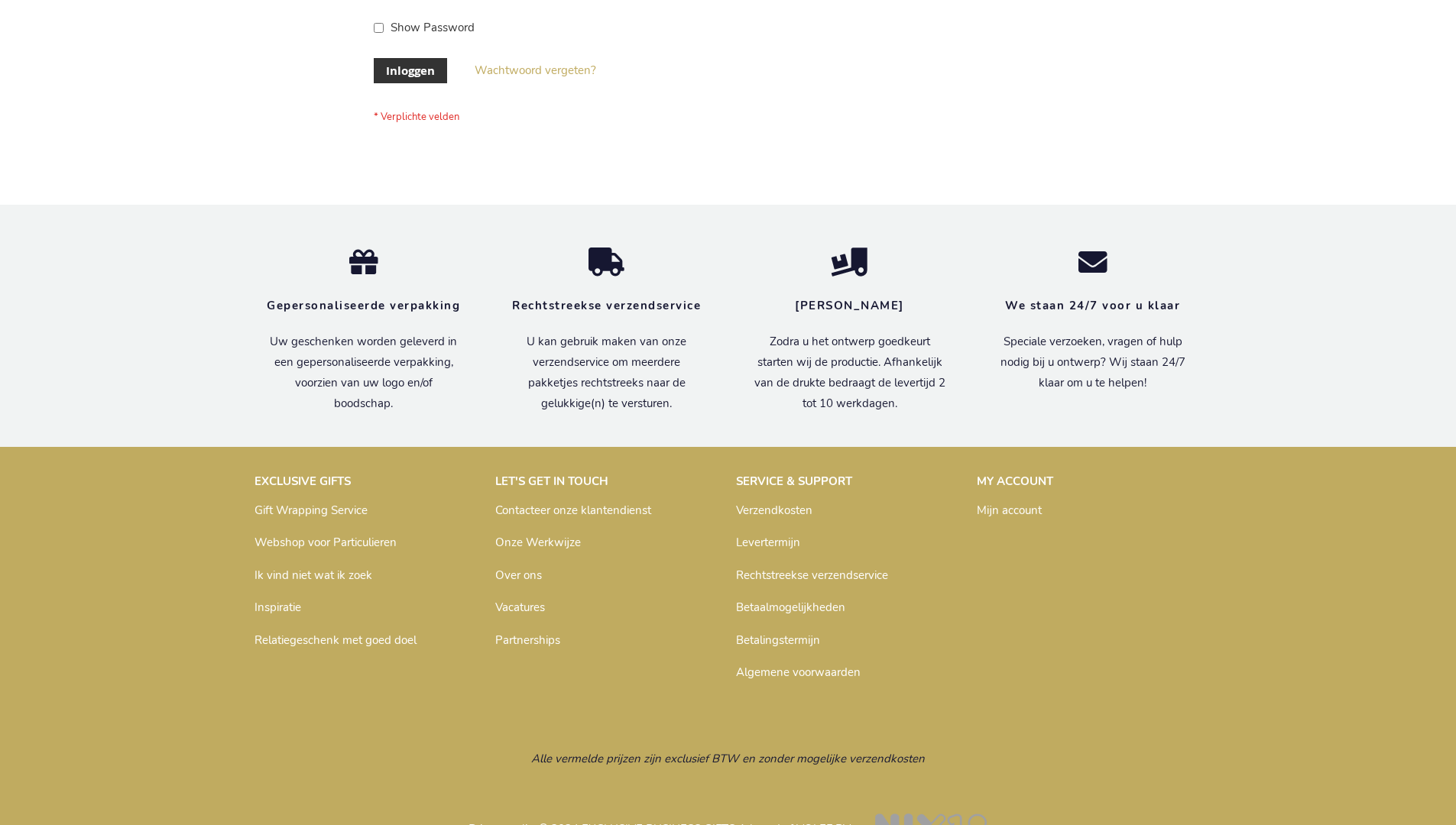
scroll to position [519, 0]
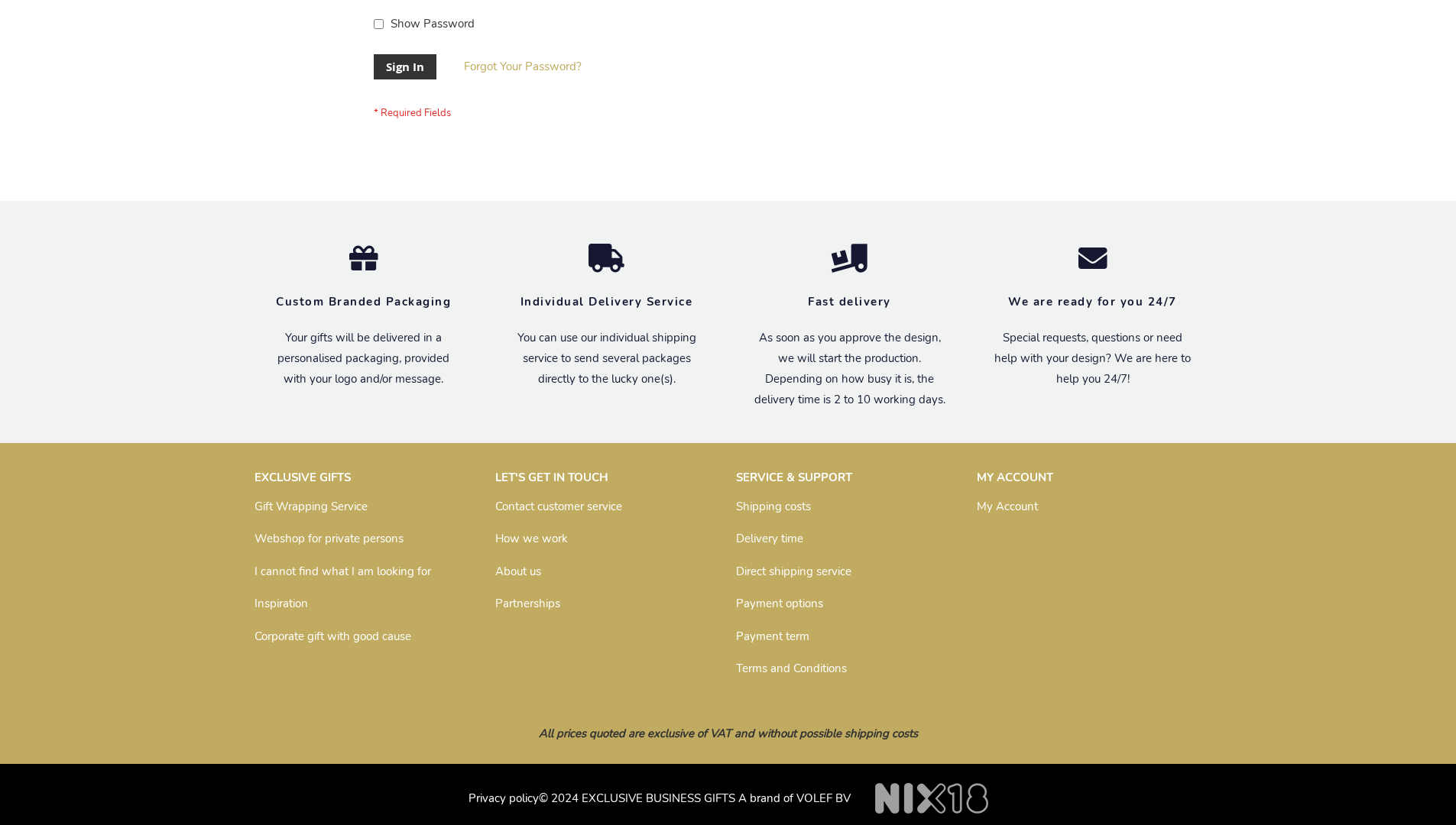
scroll to position [492, 0]
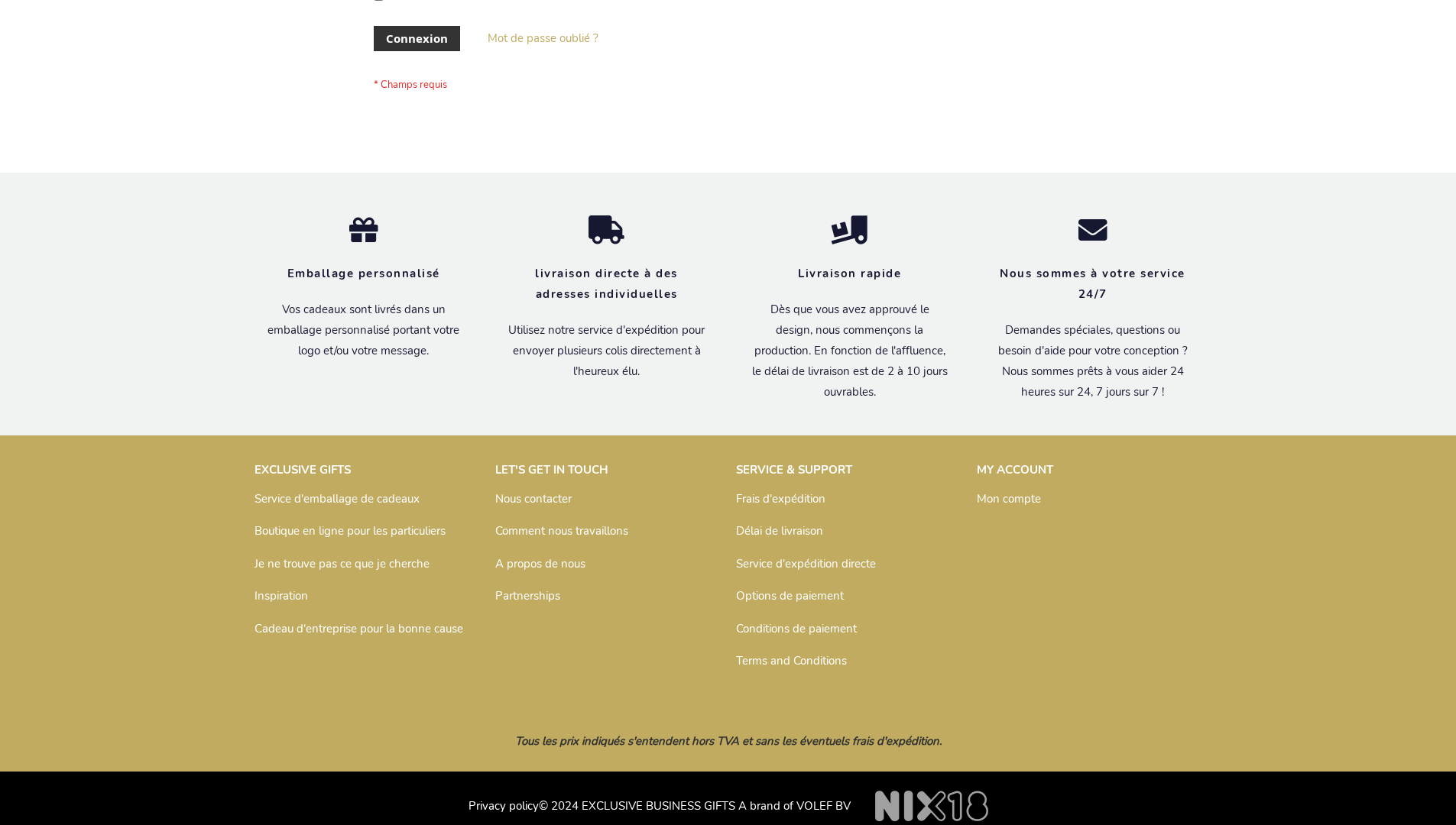
scroll to position [527, 0]
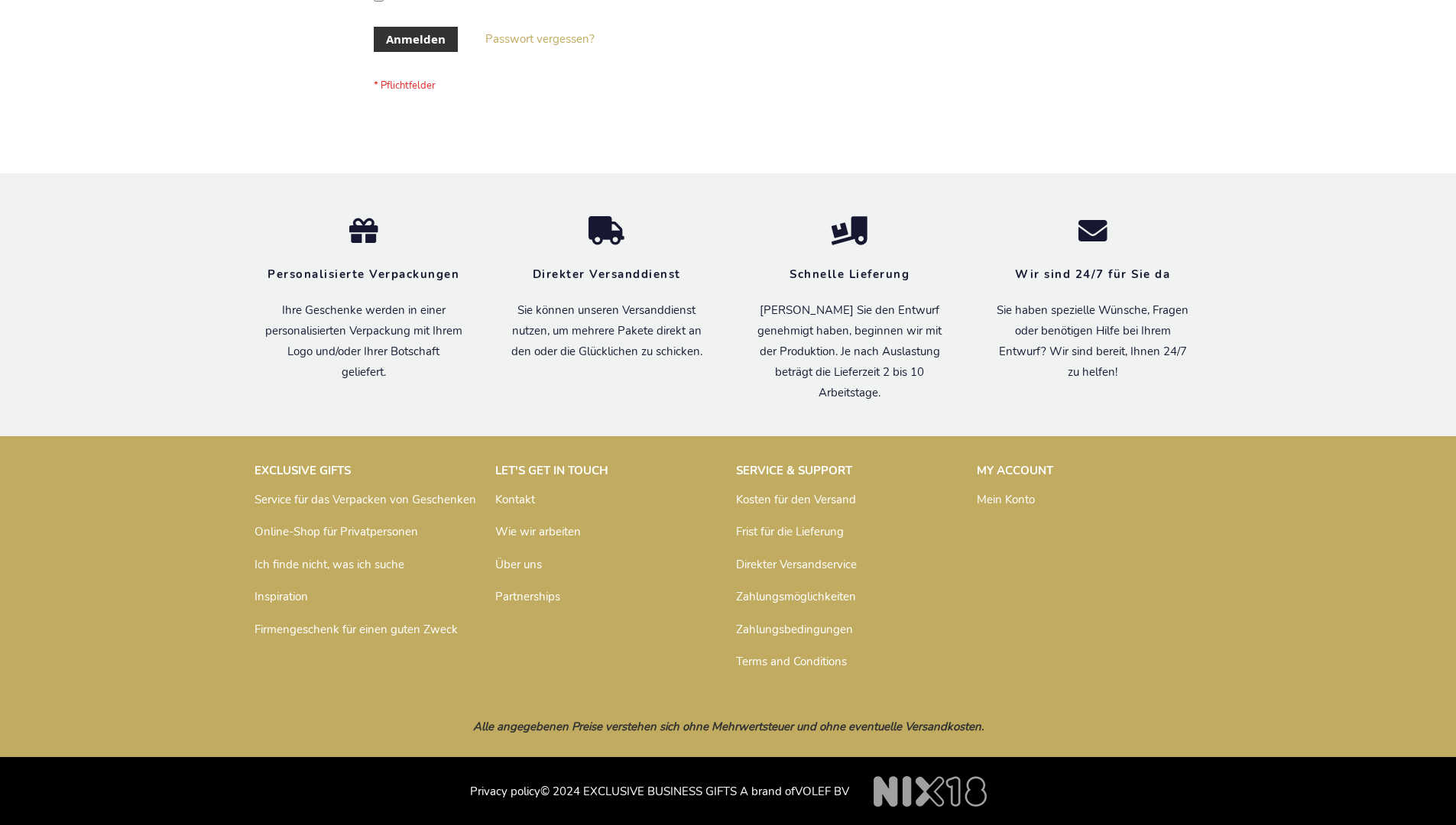
scroll to position [512, 0]
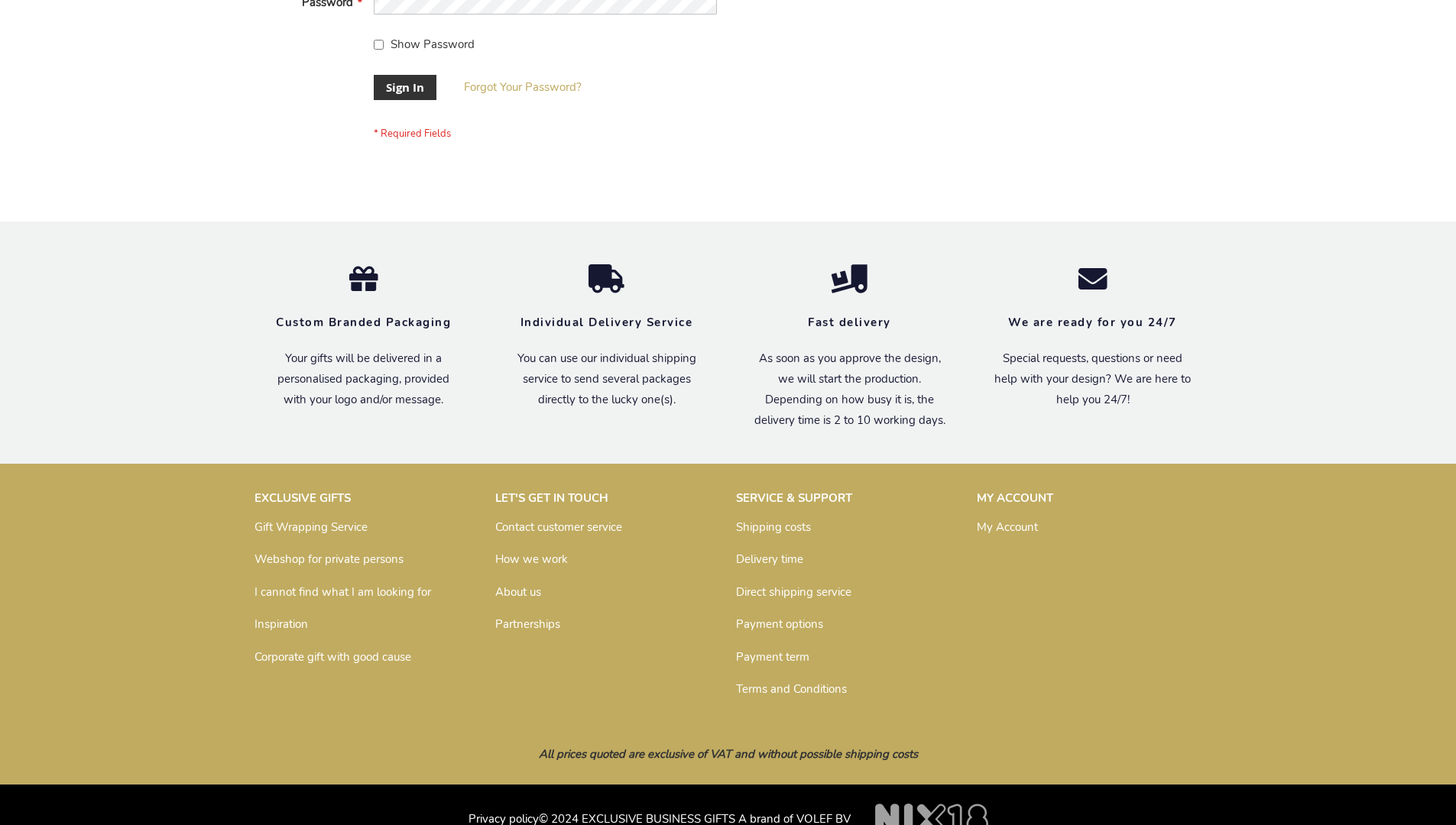
scroll to position [492, 0]
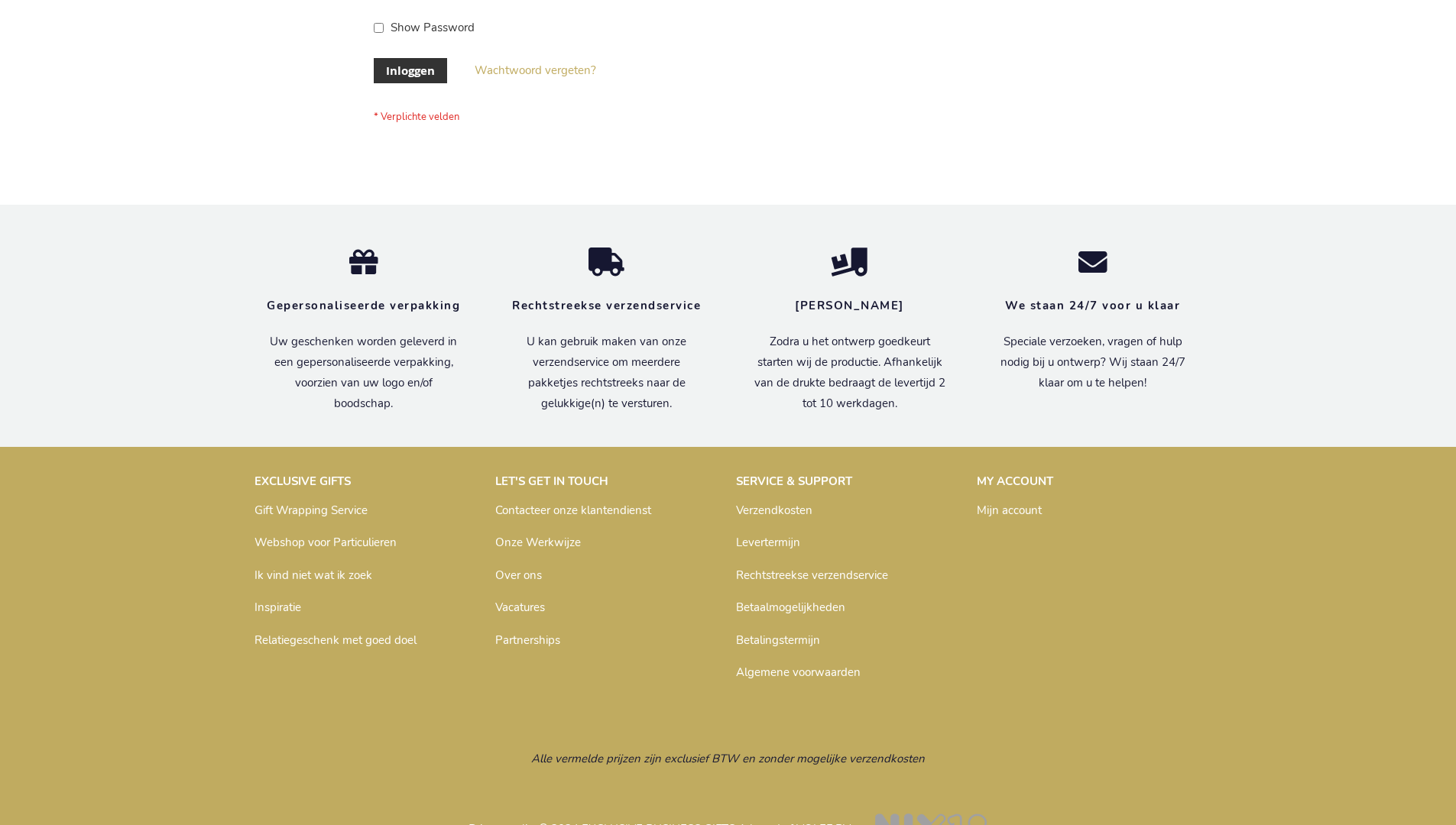
scroll to position [519, 0]
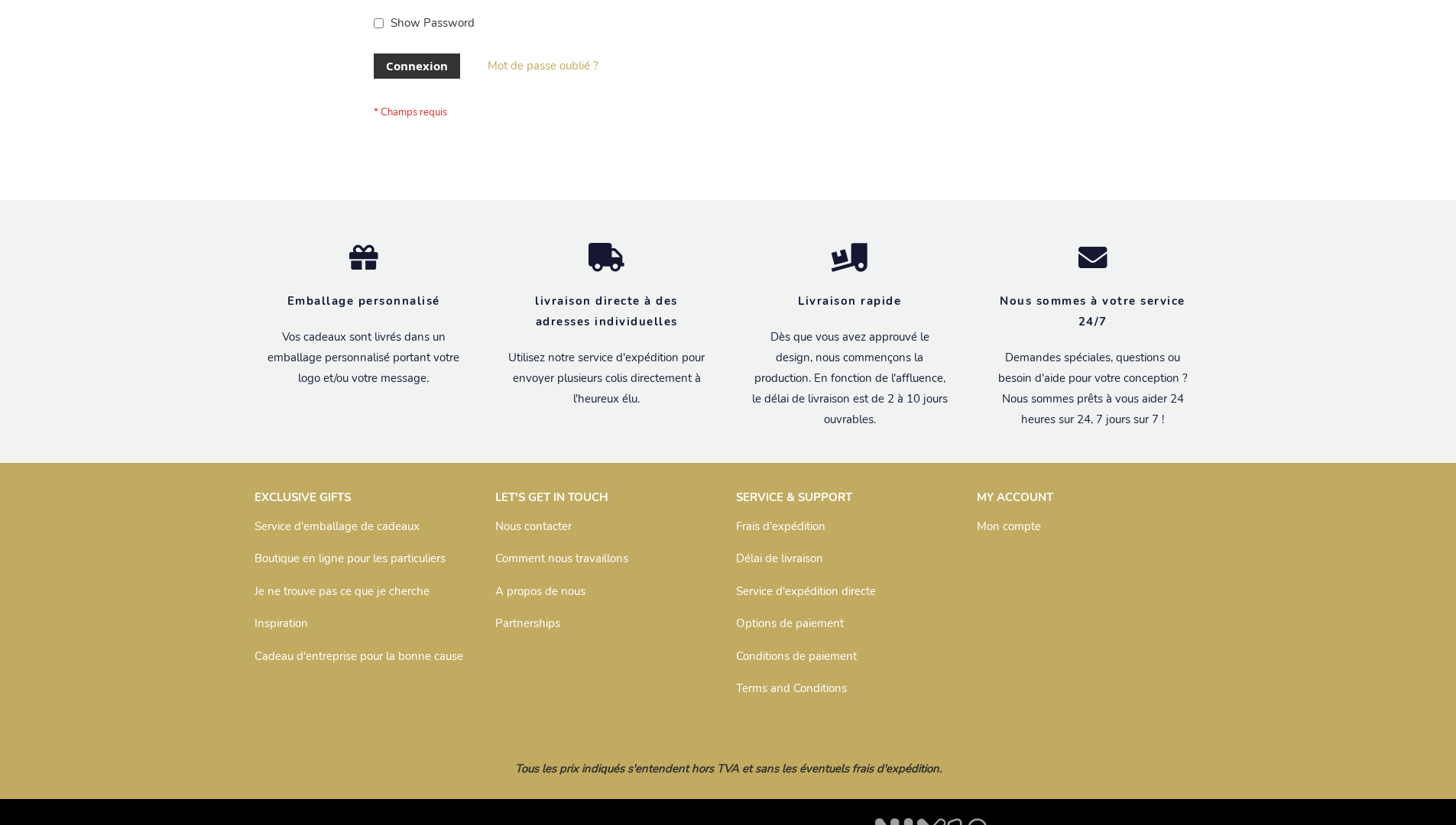
scroll to position [527, 0]
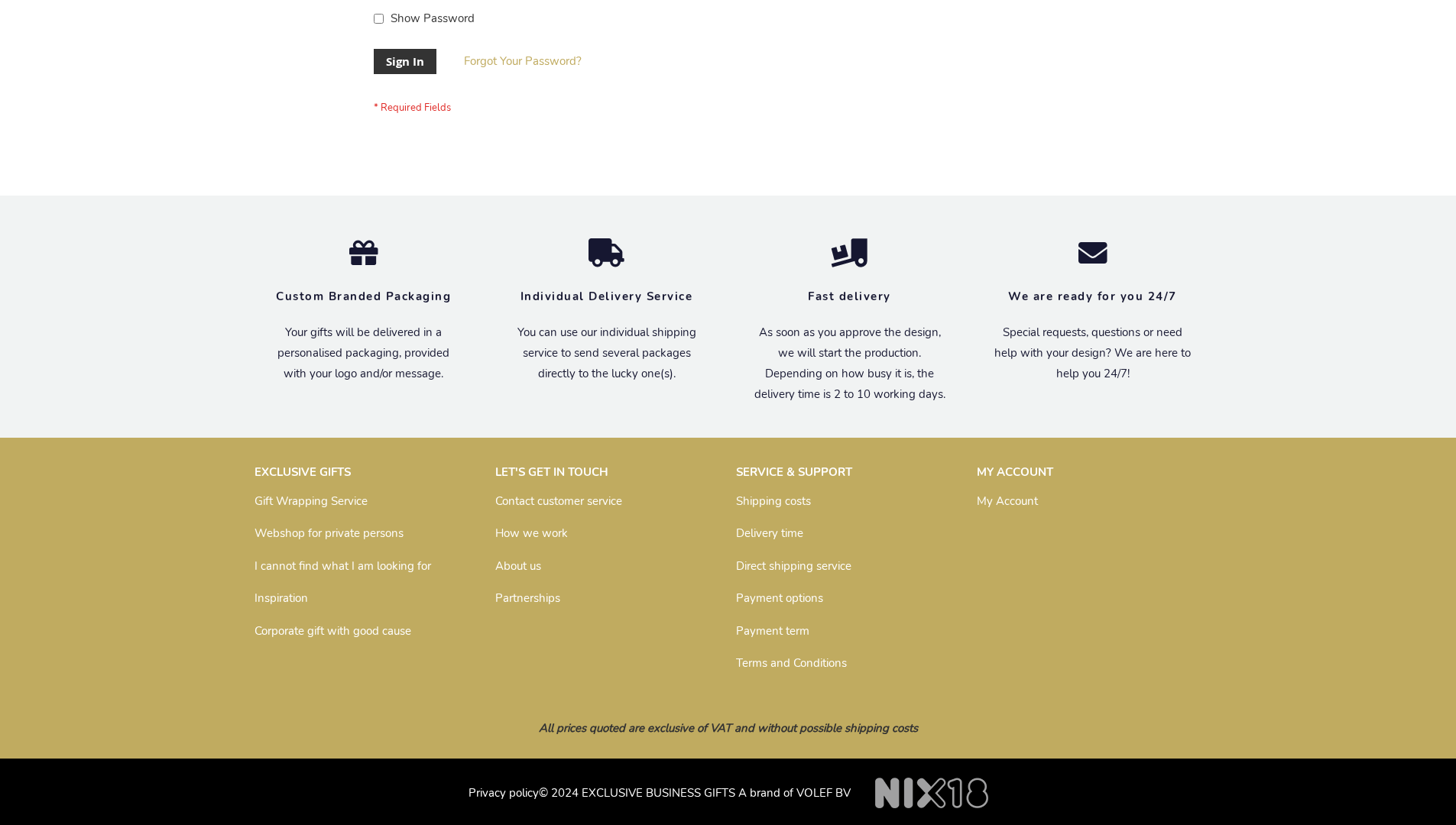
scroll to position [492, 0]
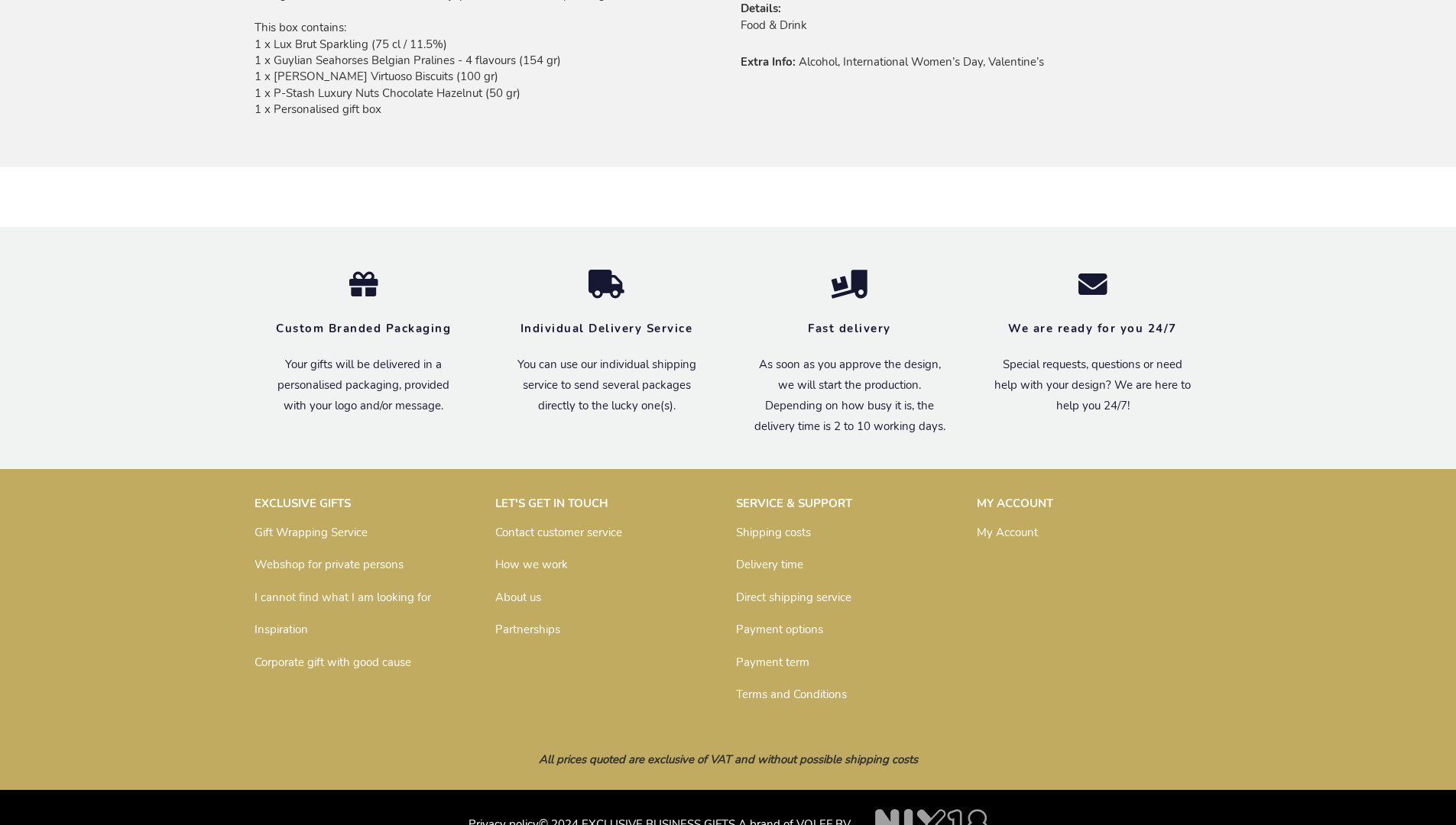
scroll to position [1088, 0]
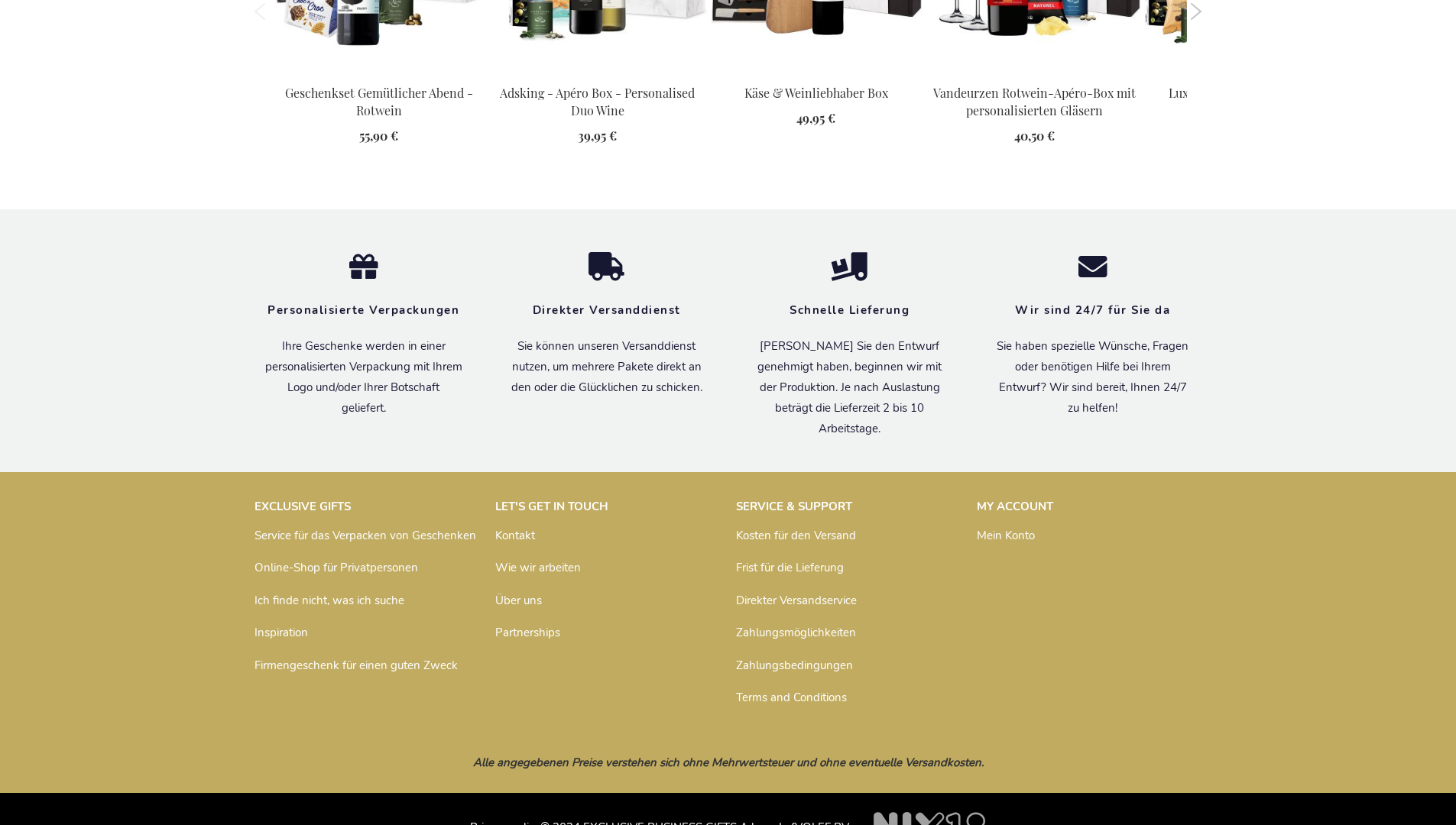
scroll to position [2084, 0]
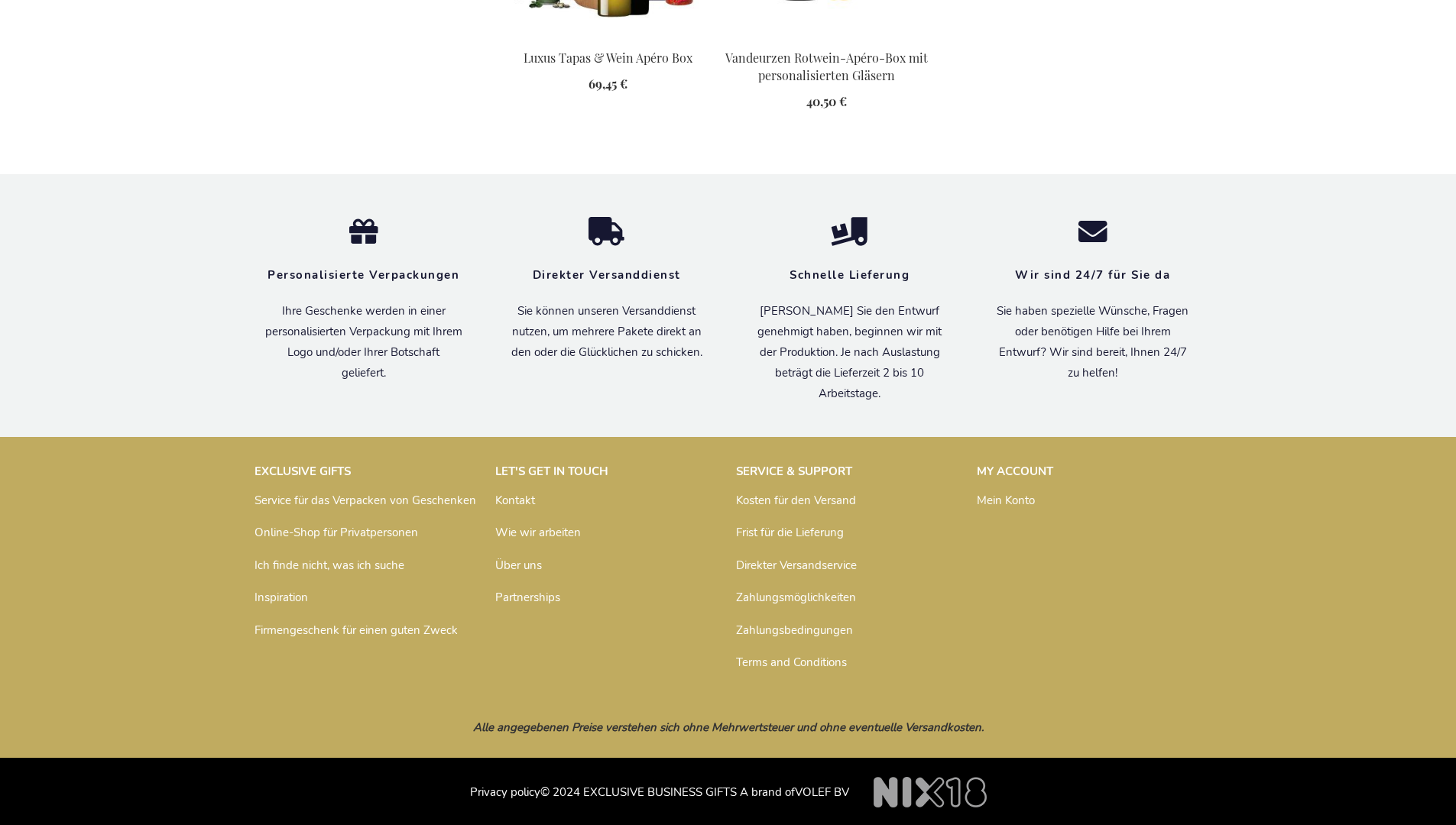
scroll to position [1771, 0]
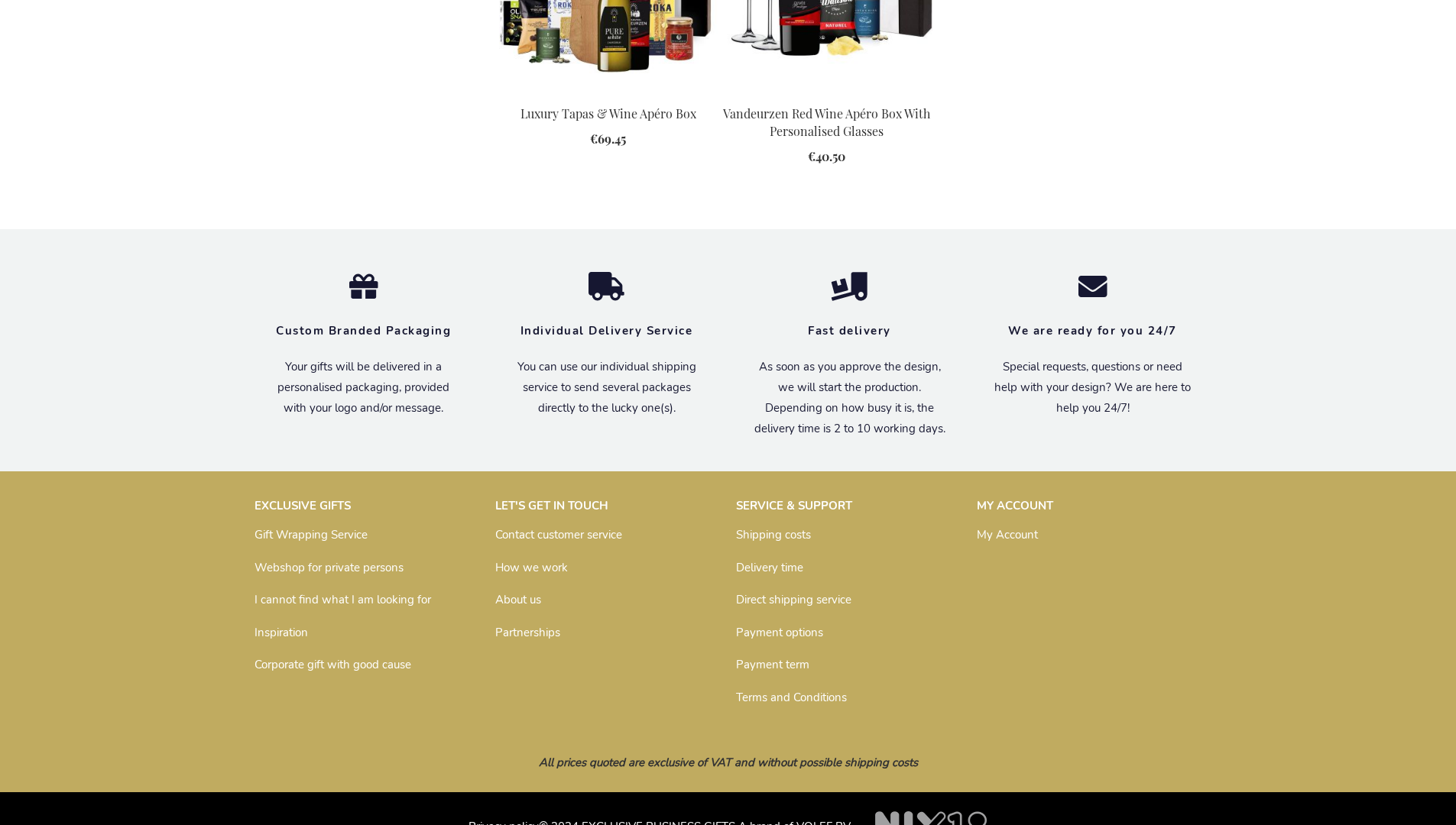
scroll to position [1704, 0]
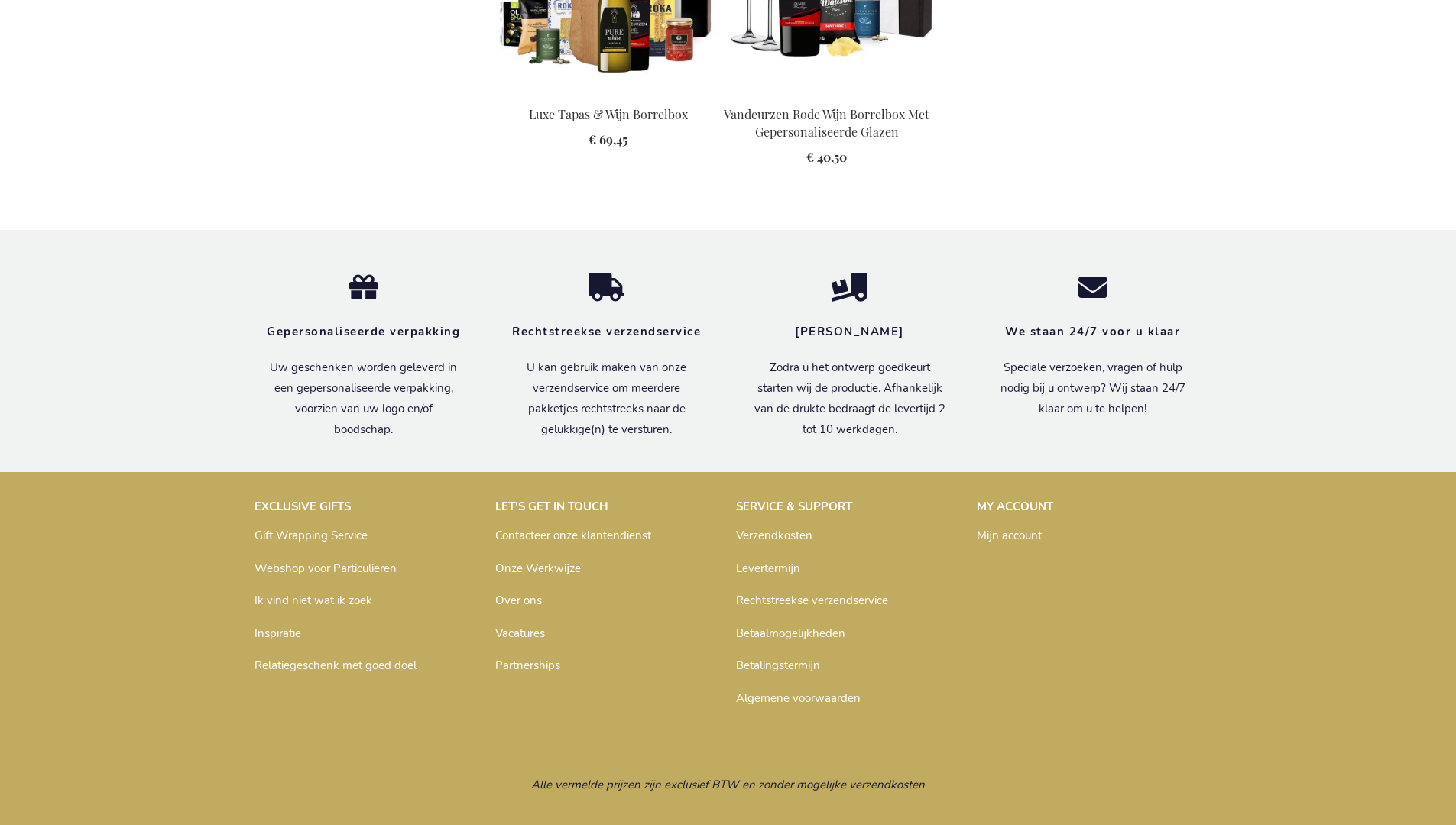
scroll to position [1745, 0]
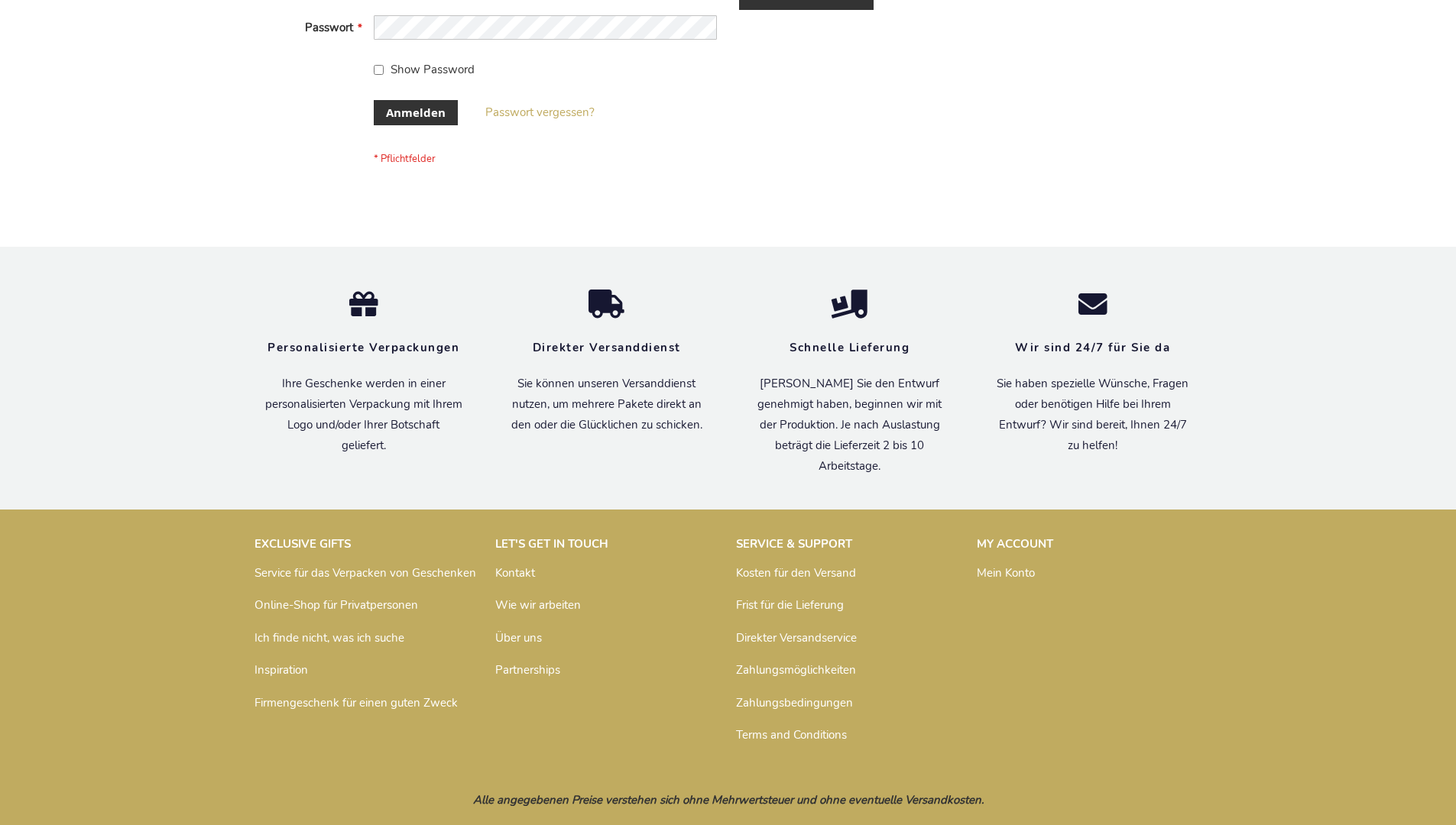
scroll to position [512, 0]
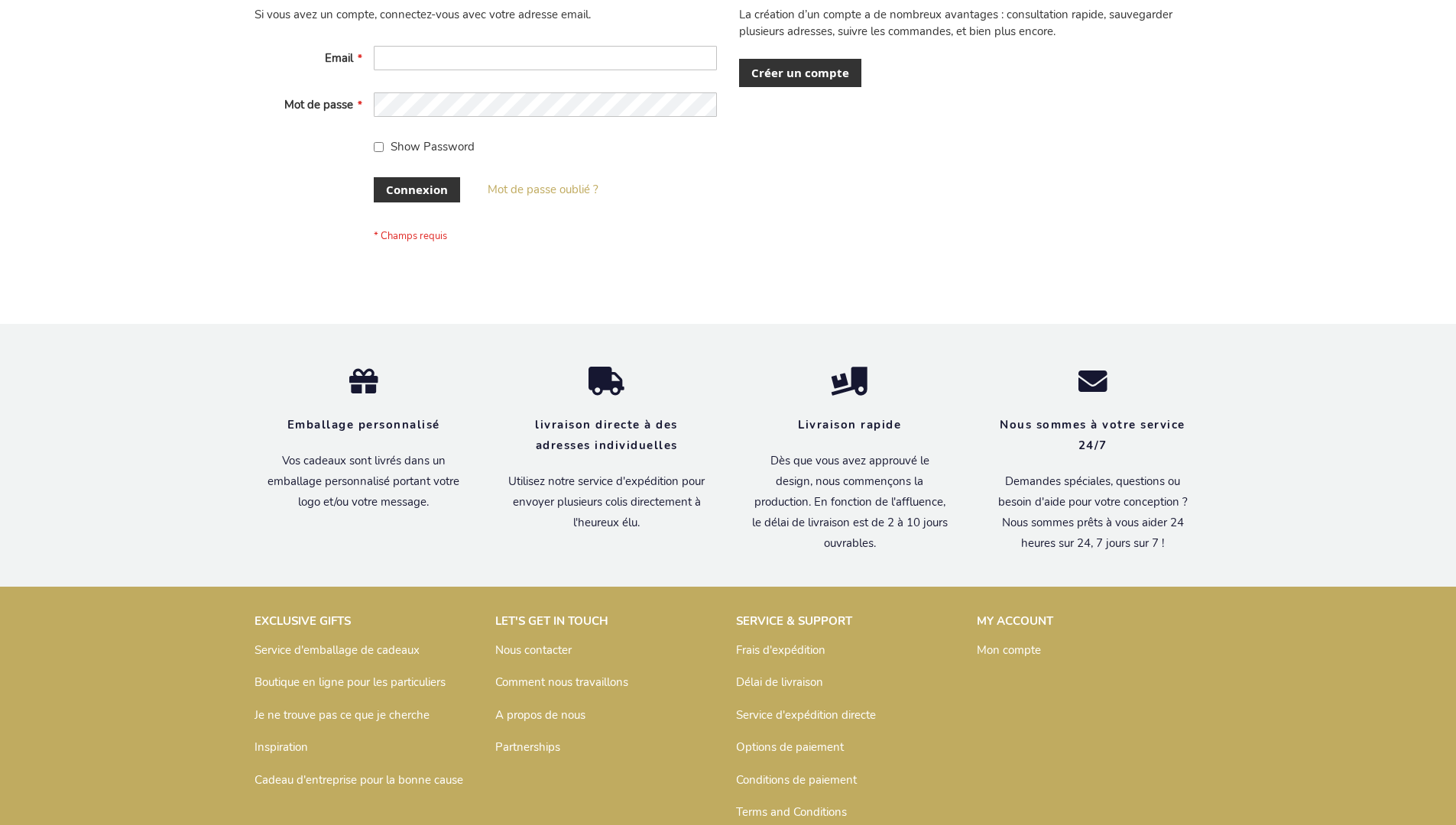
scroll to position [527, 0]
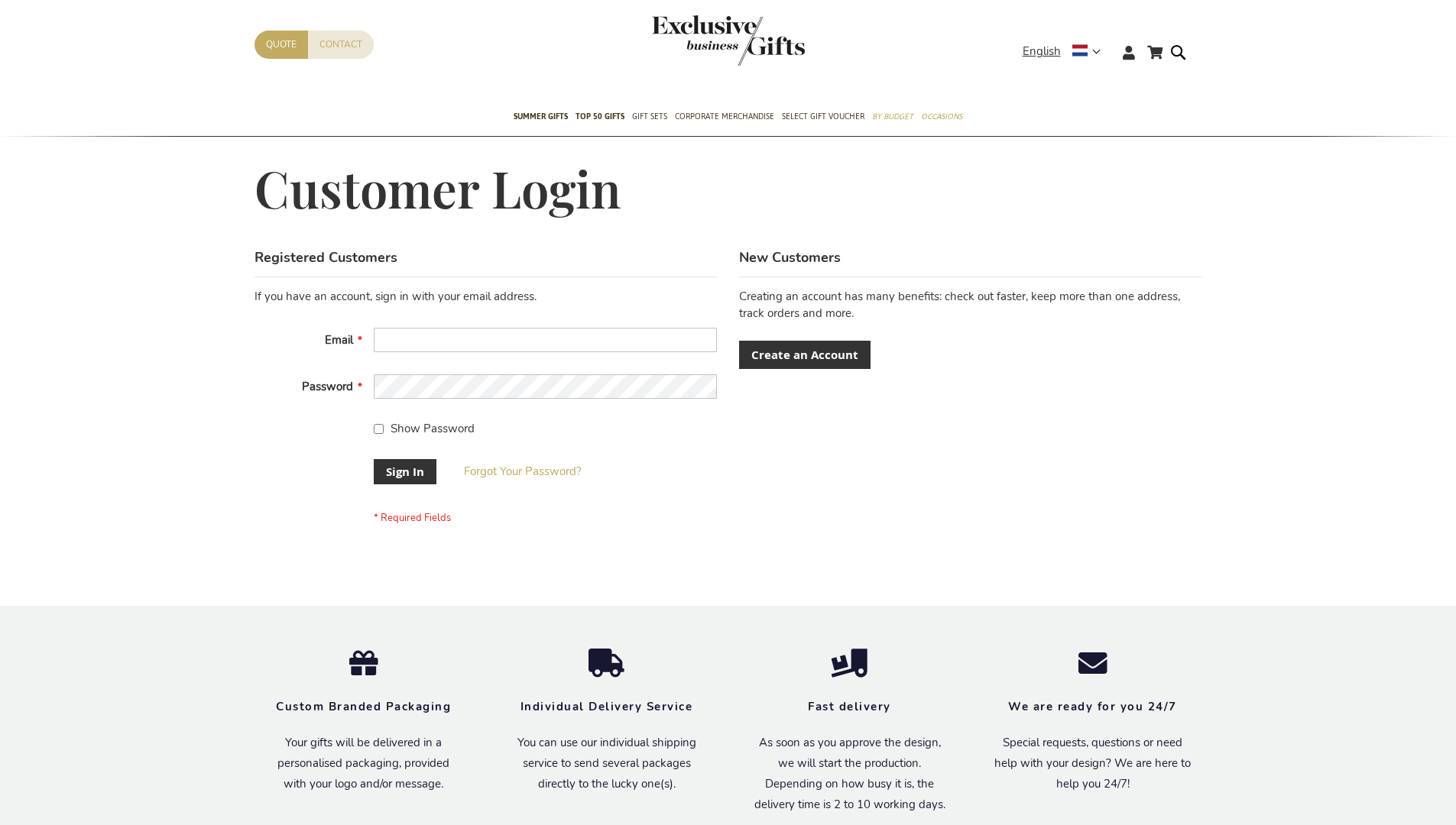
scroll to position [492, 0]
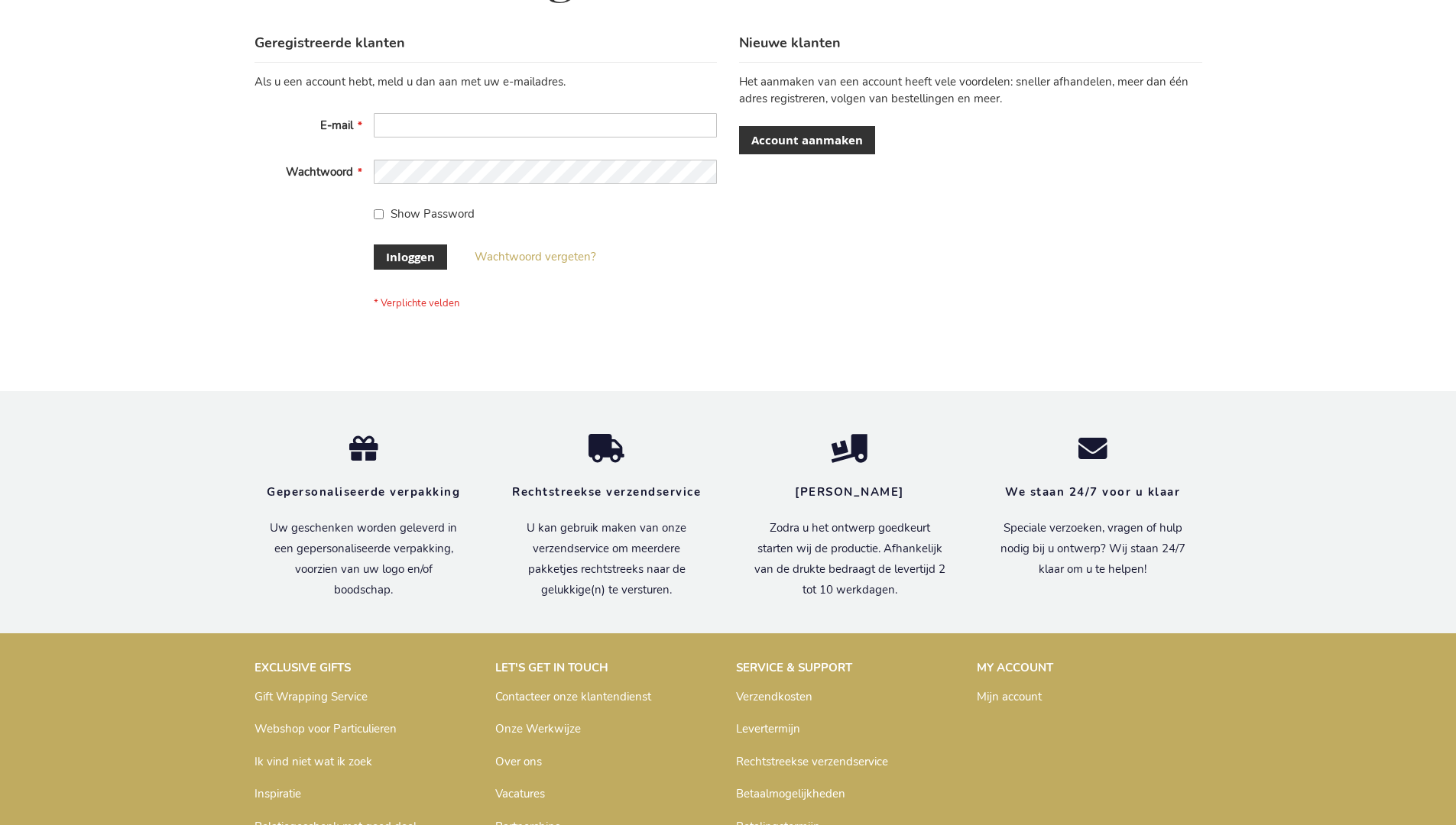
scroll to position [519, 0]
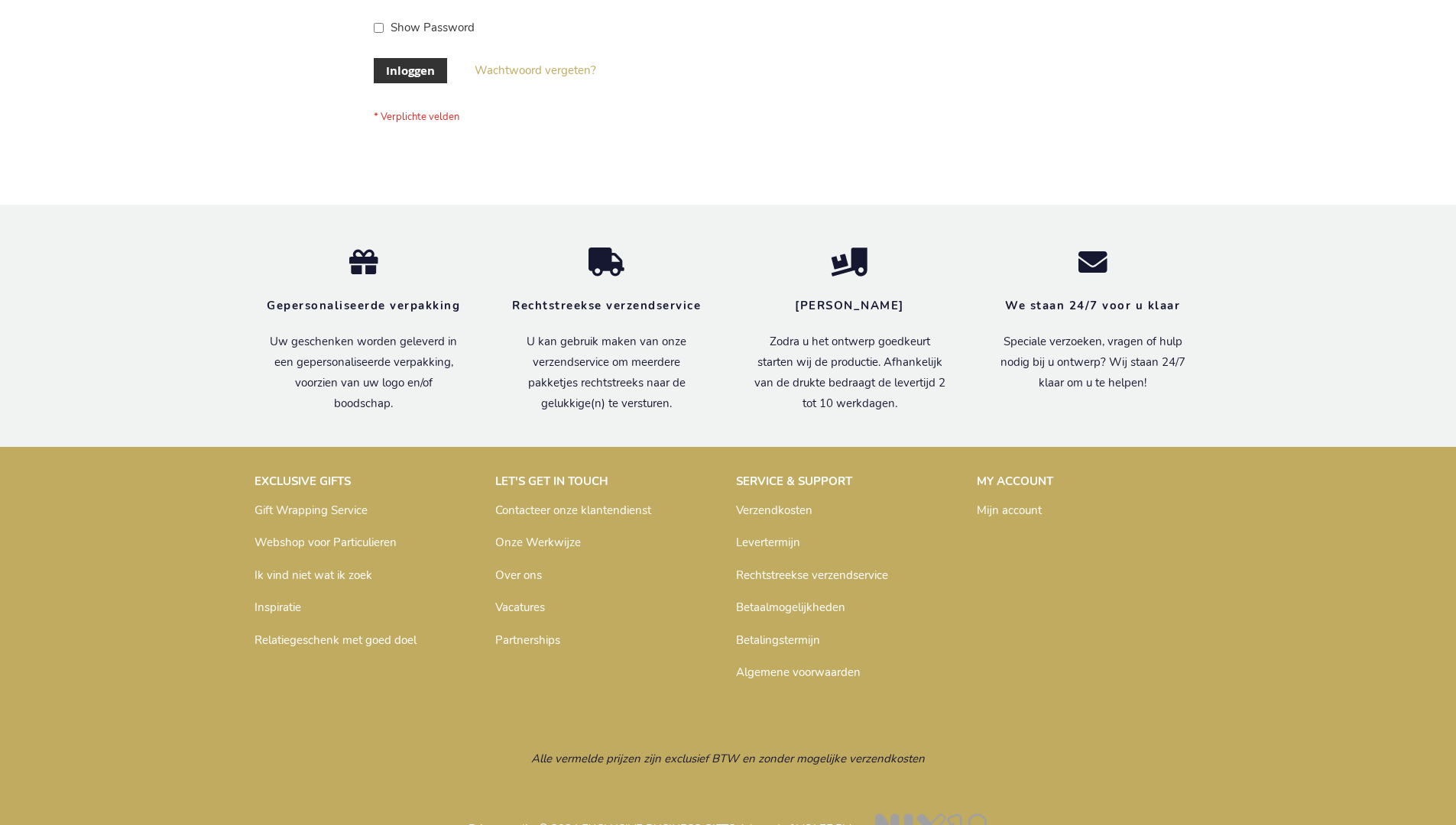
scroll to position [519, 0]
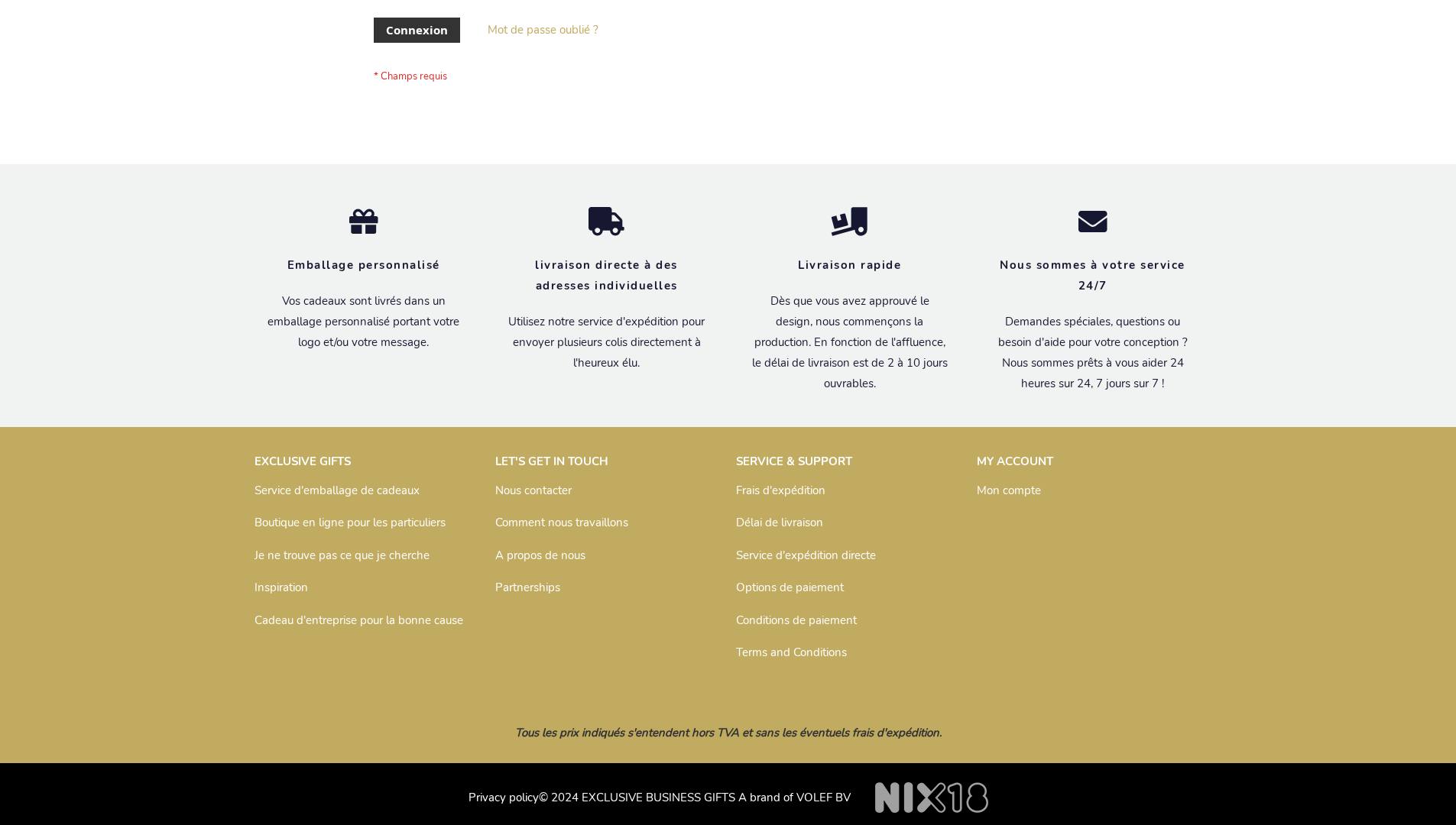
scroll to position [527, 0]
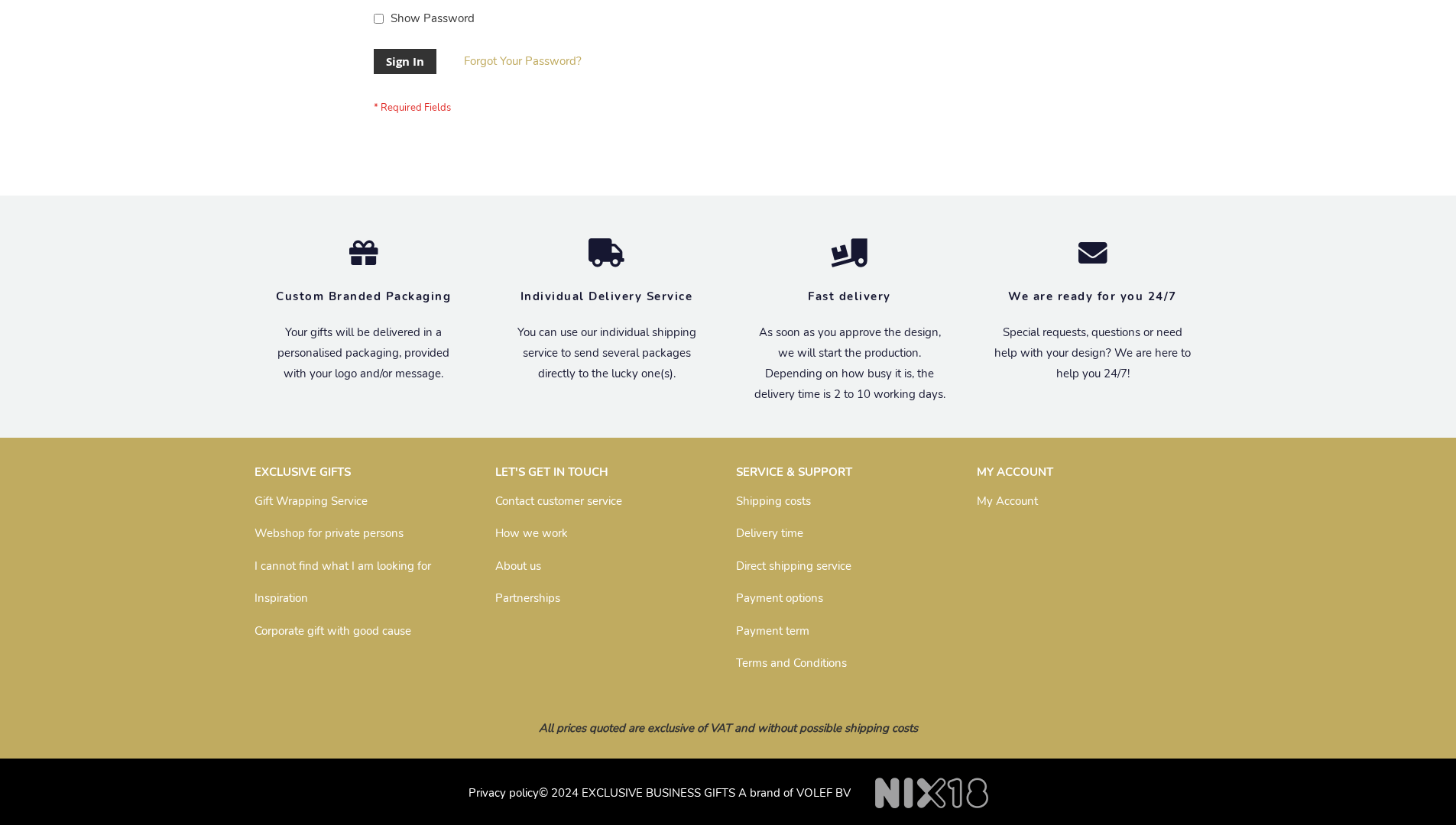
scroll to position [492, 0]
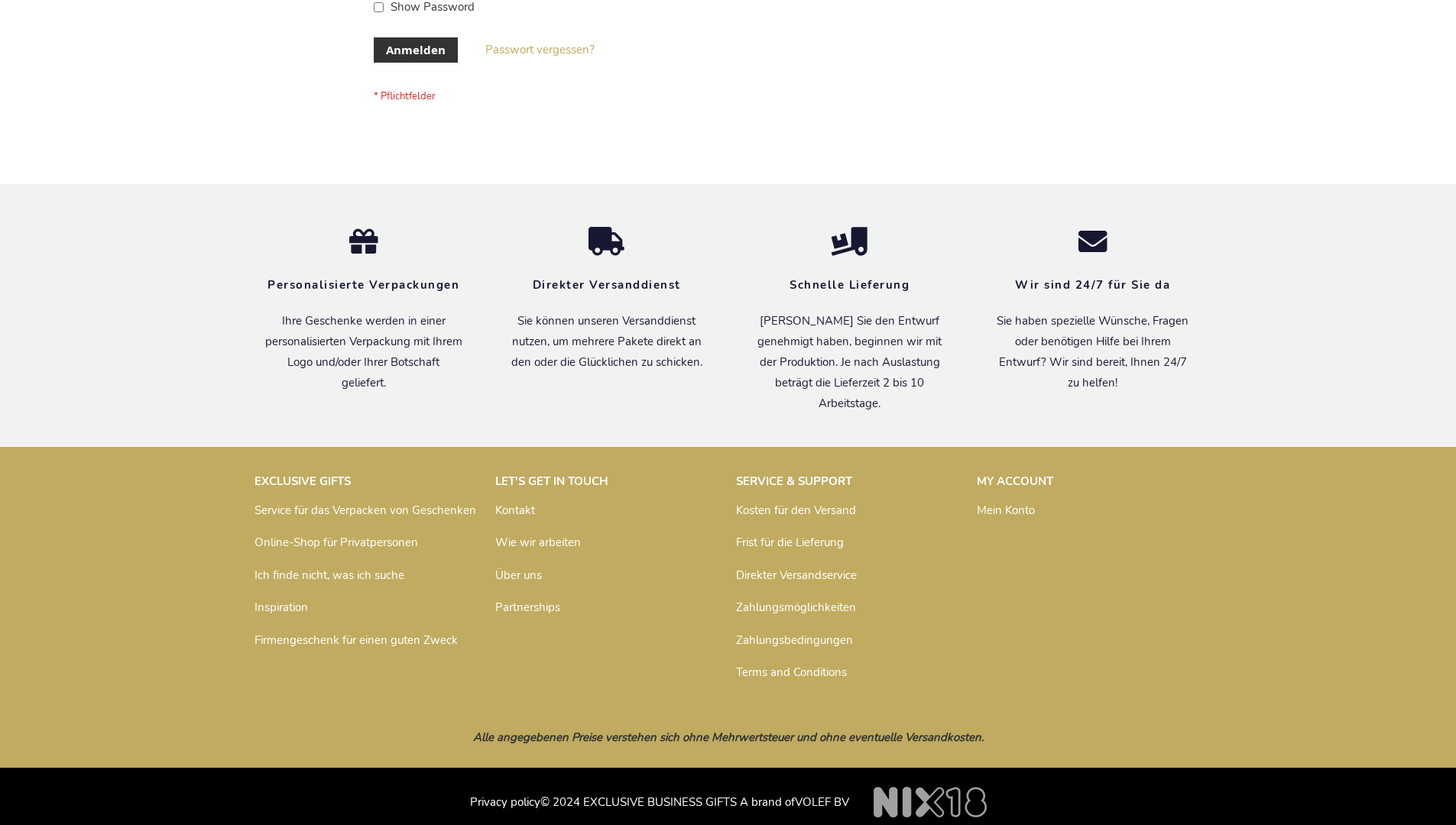
scroll to position [512, 0]
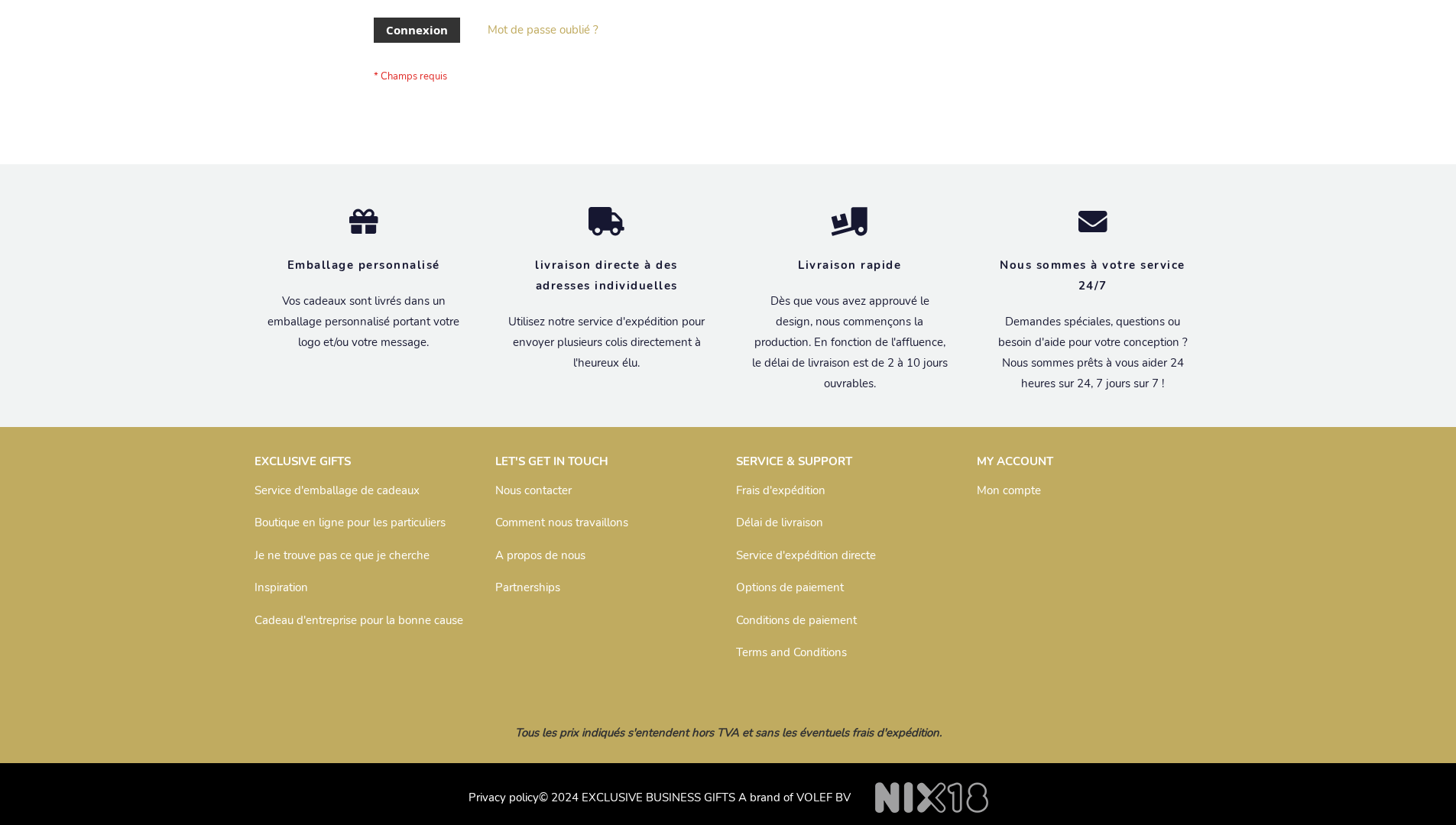
scroll to position [527, 0]
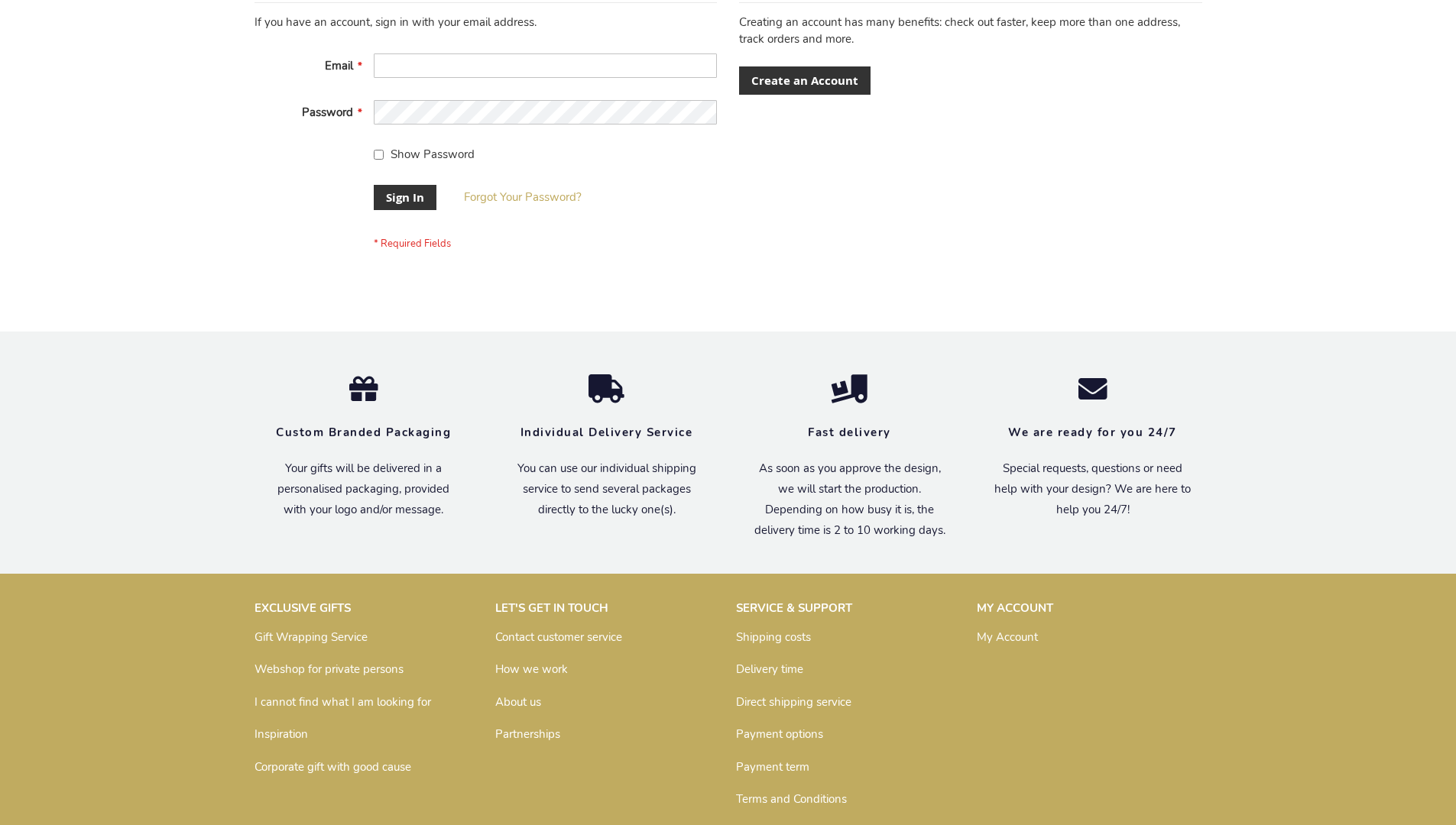
scroll to position [492, 0]
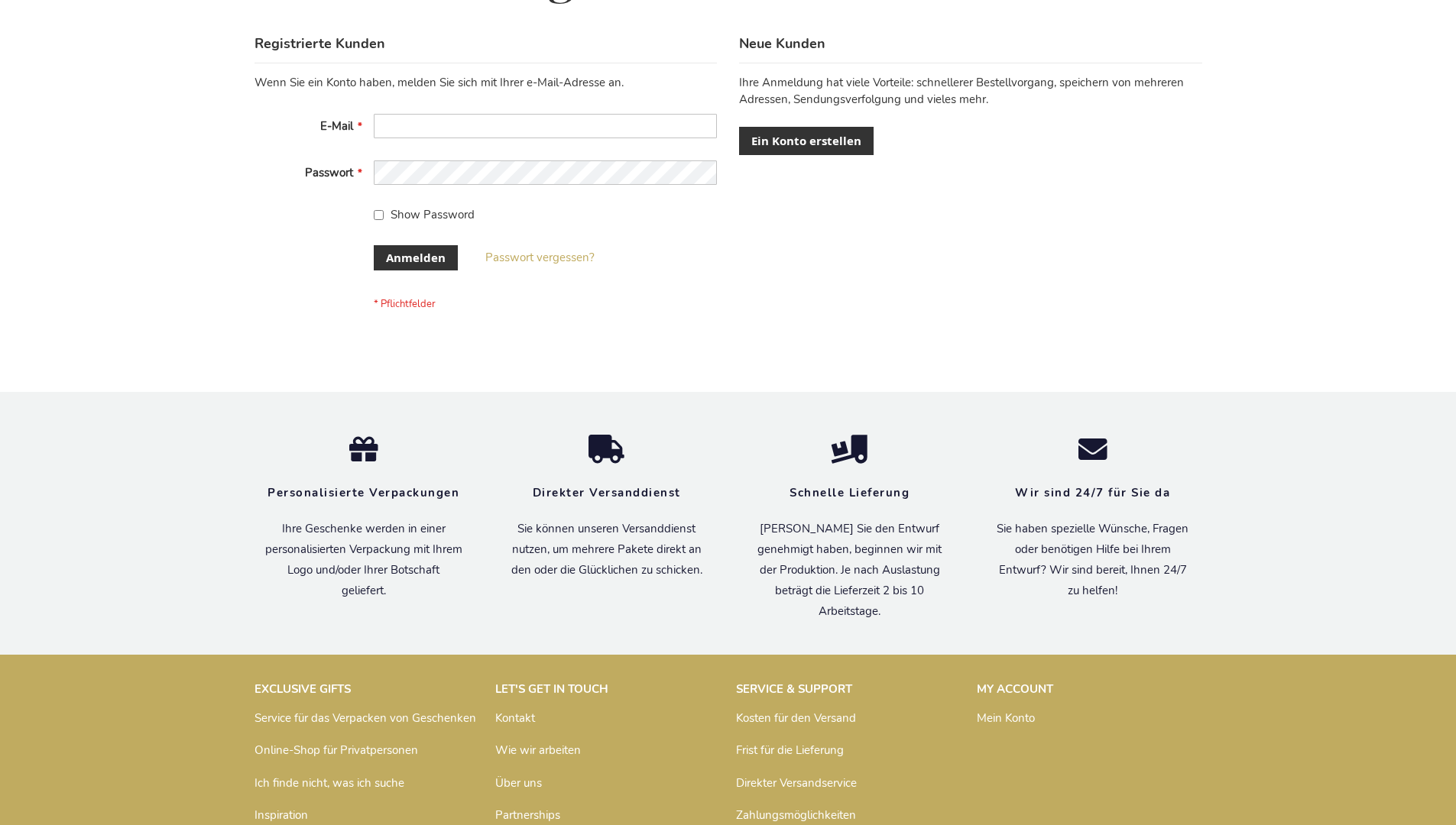
scroll to position [512, 0]
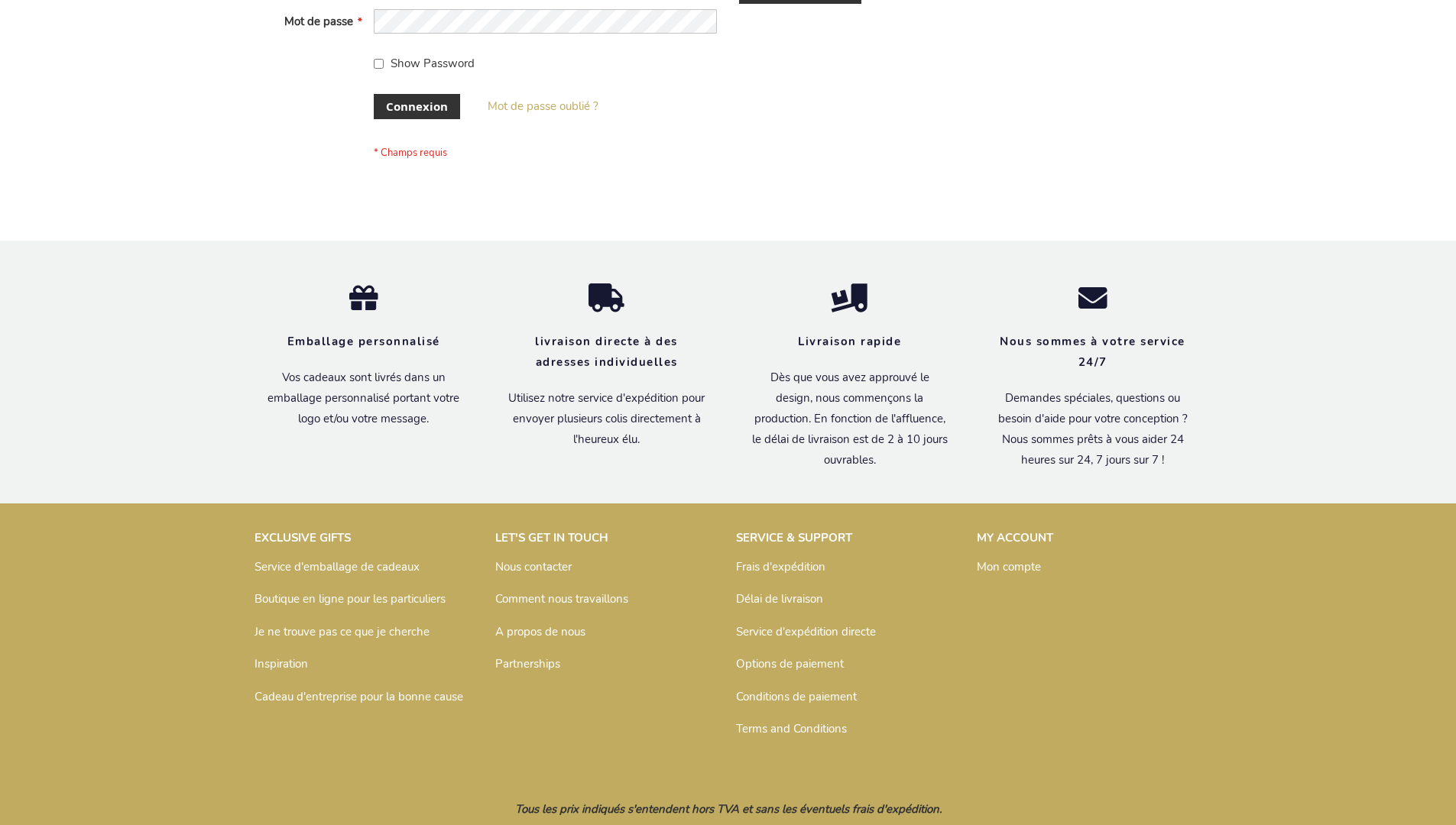
scroll to position [527, 0]
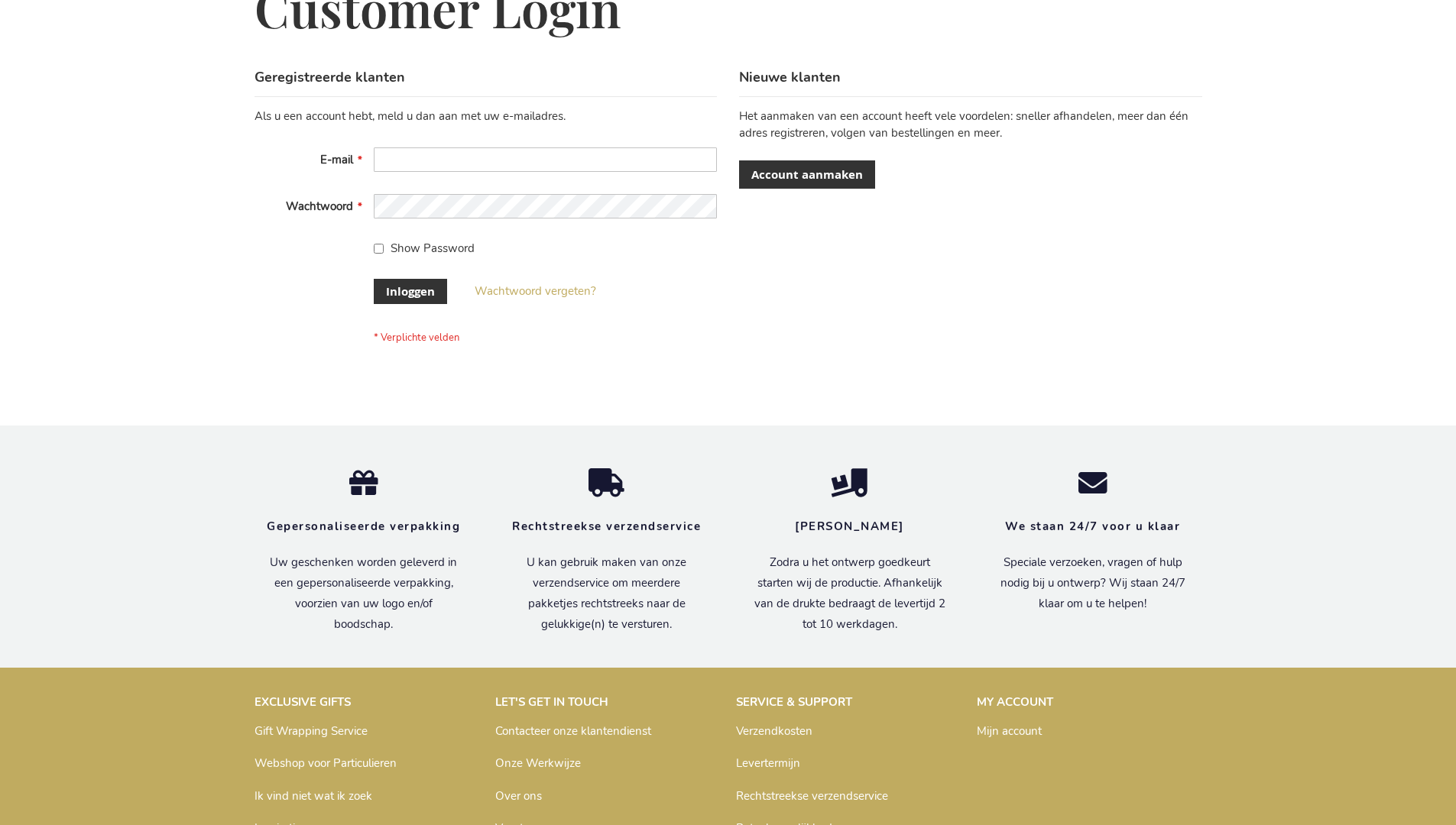
scroll to position [519, 0]
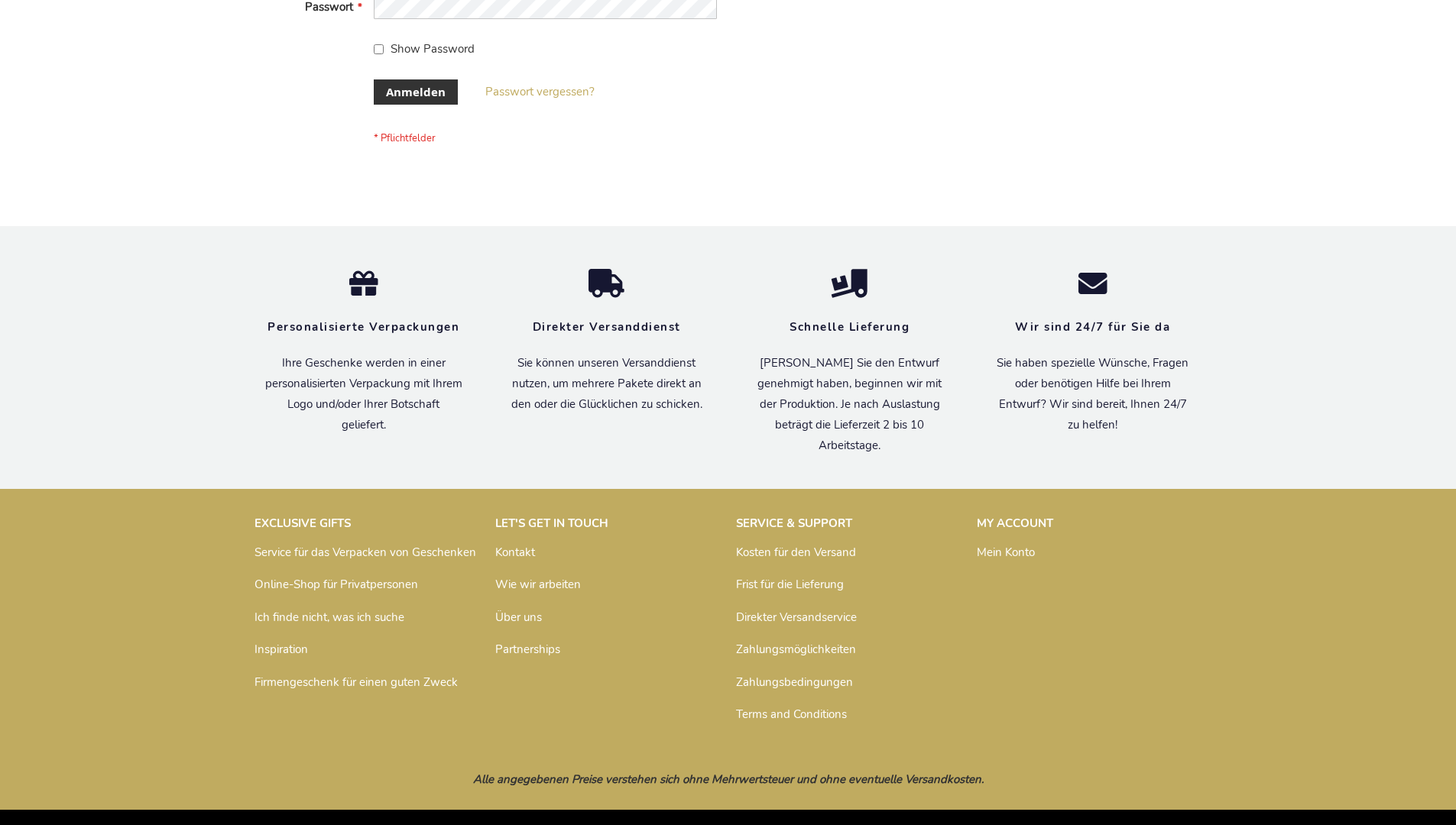
scroll to position [512, 0]
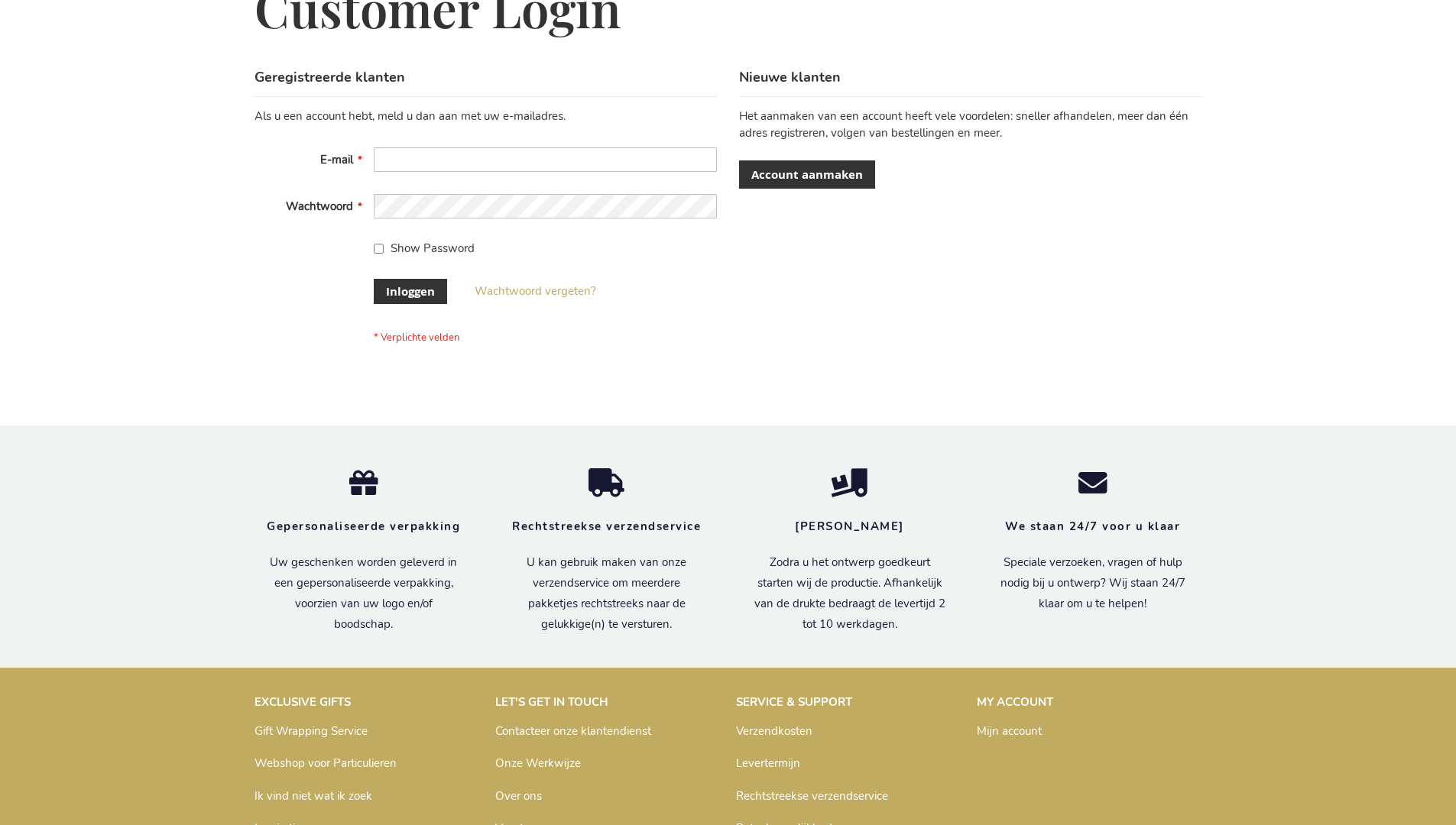
scroll to position [519, 0]
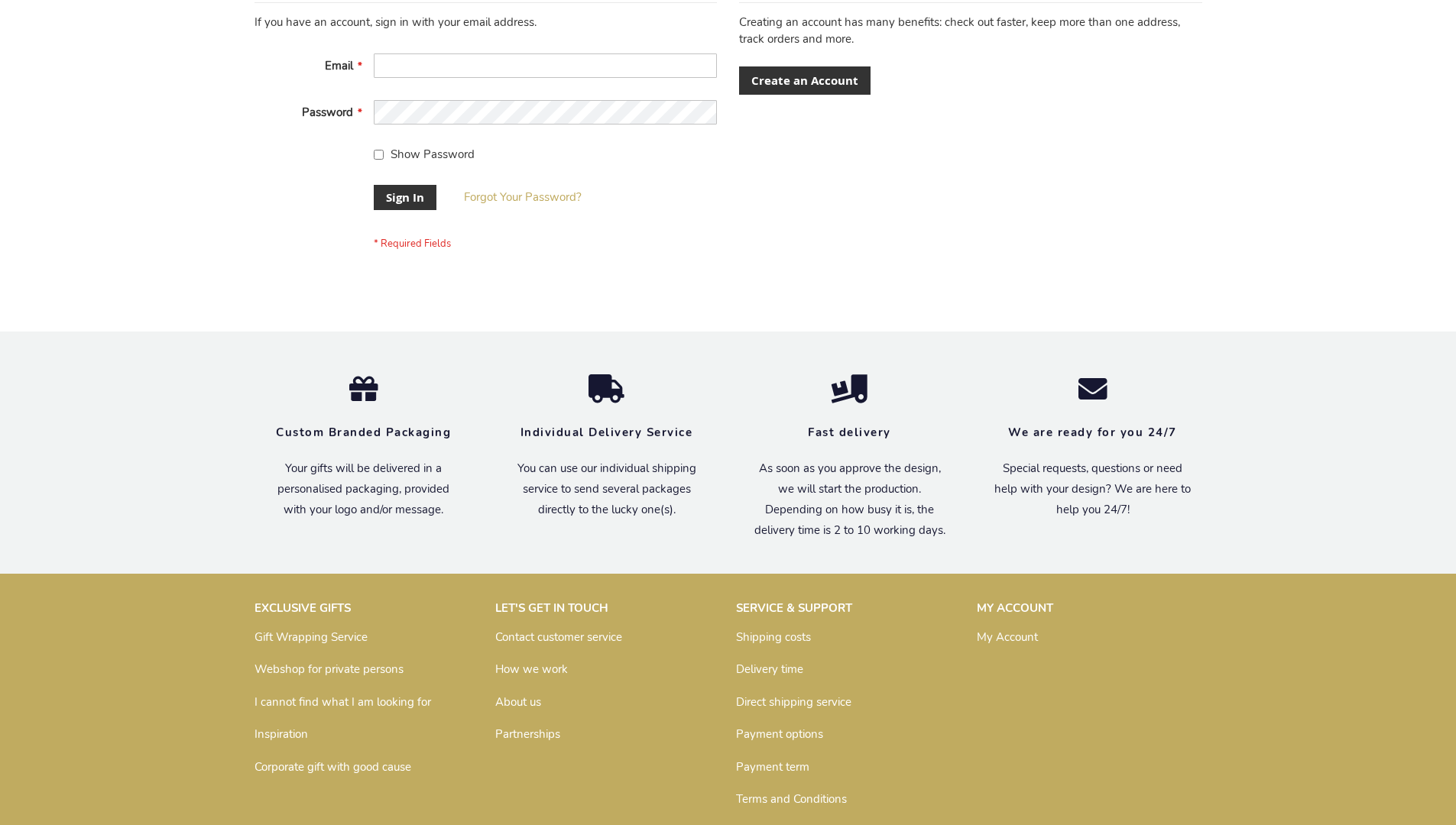
scroll to position [492, 0]
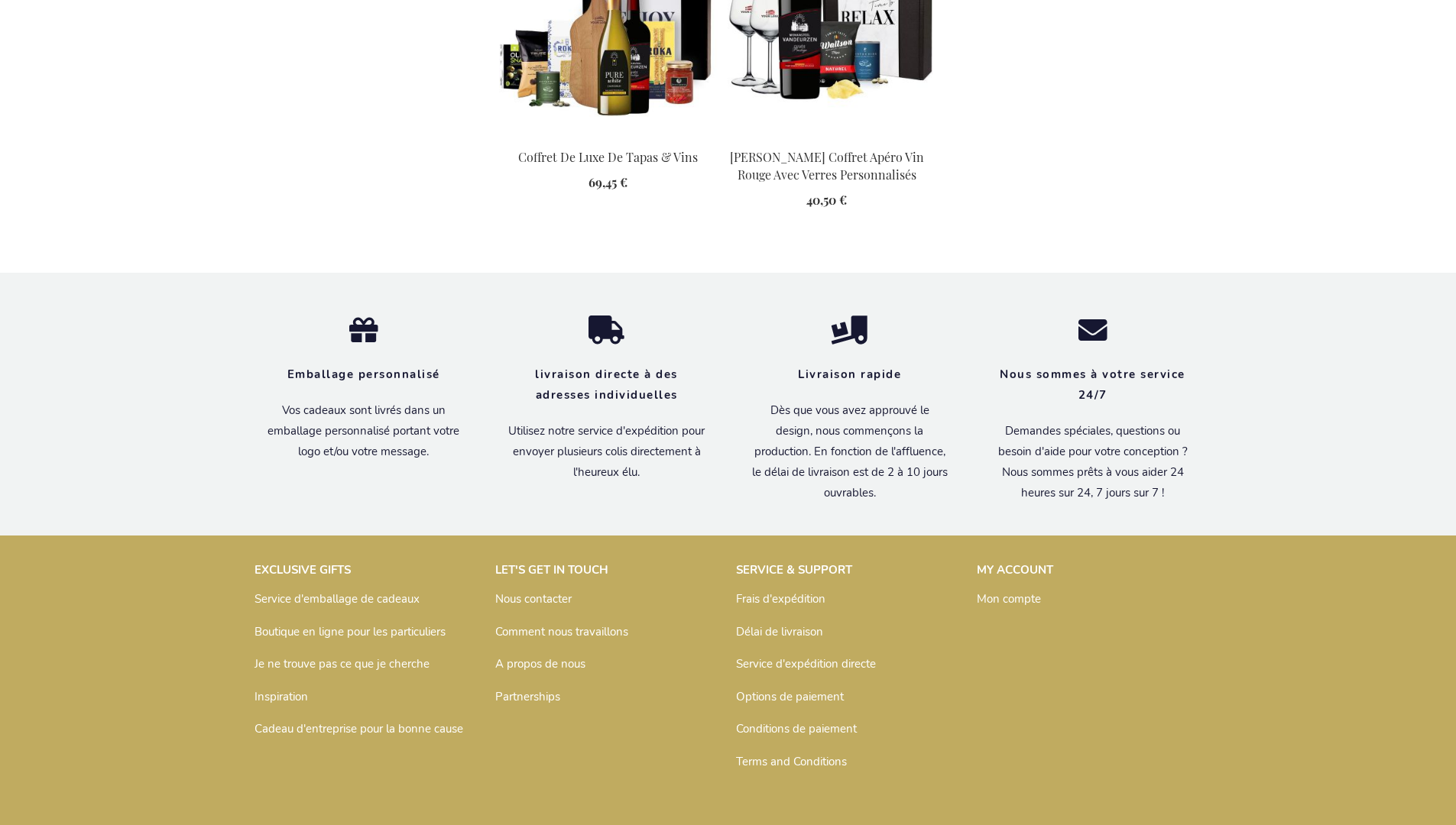
scroll to position [1786, 0]
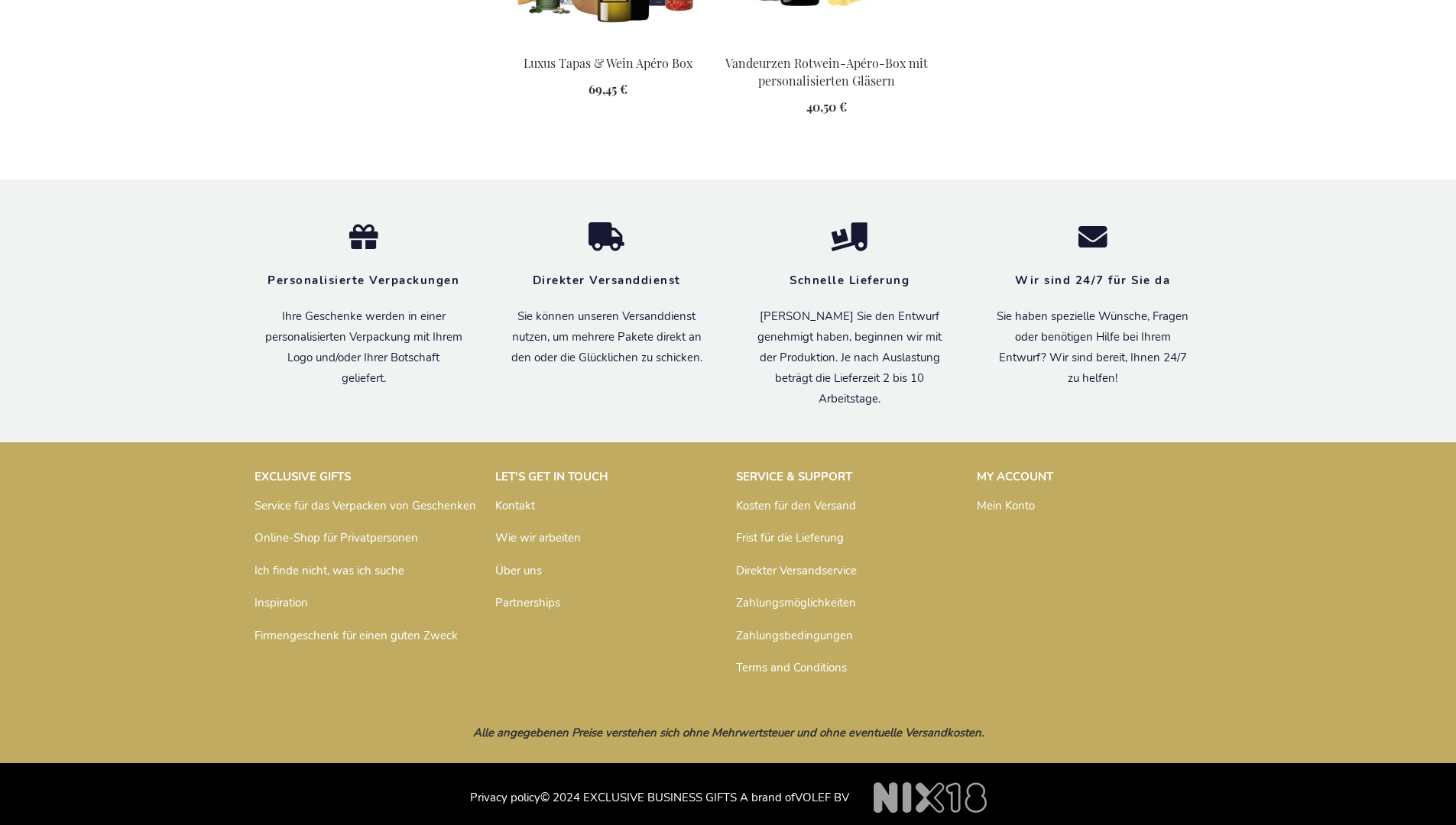
scroll to position [1771, 0]
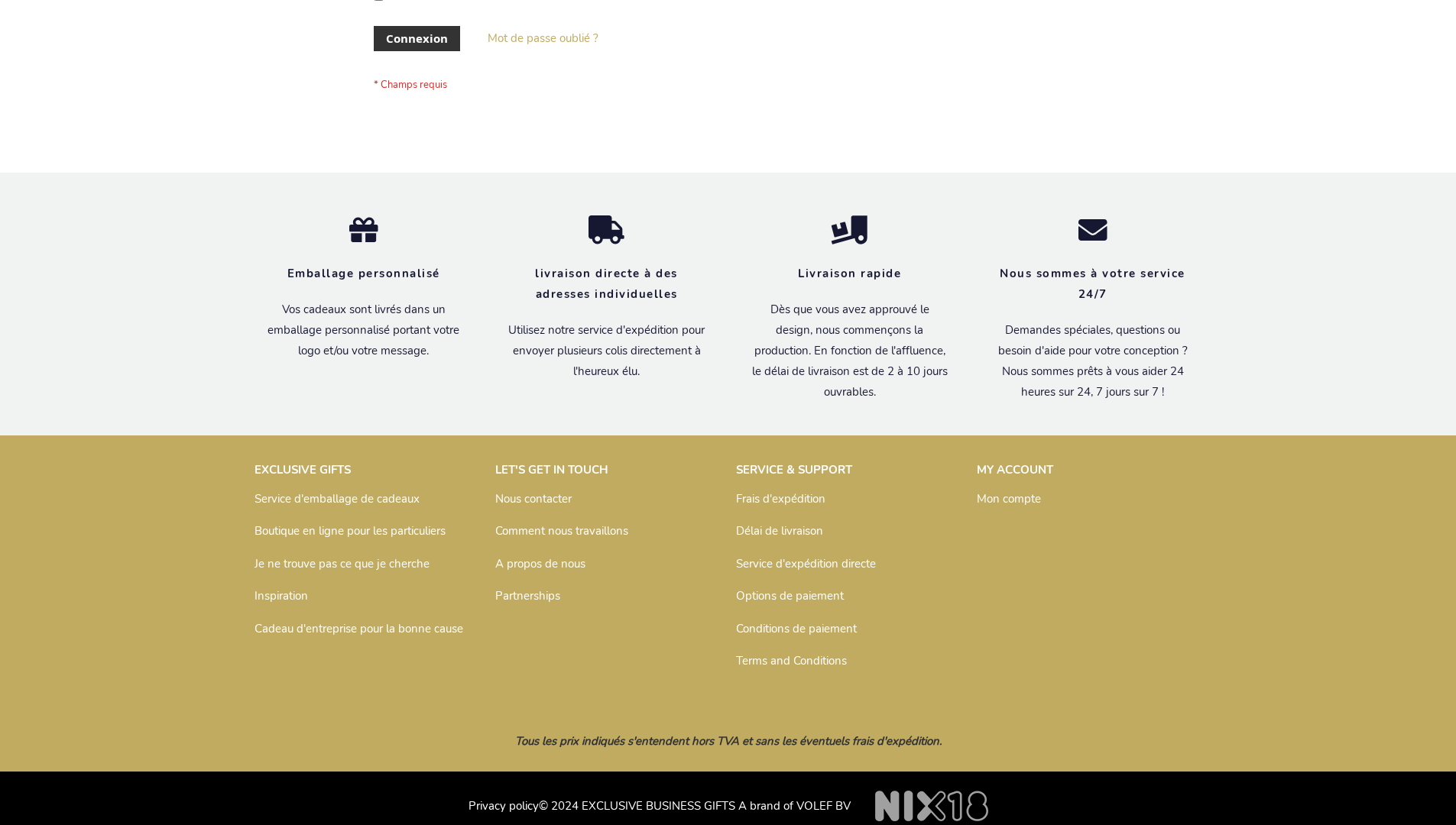
scroll to position [527, 0]
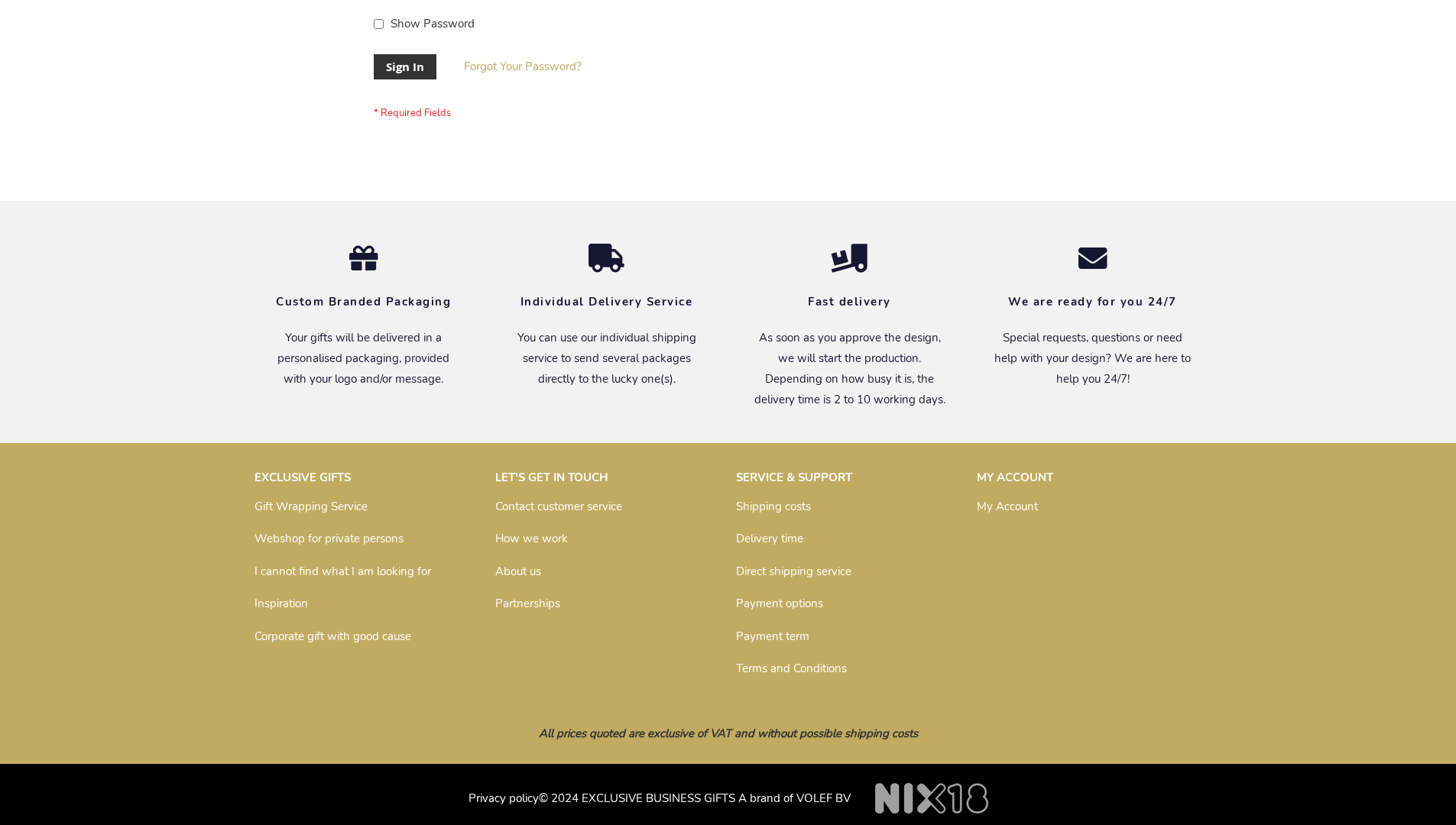
scroll to position [492, 0]
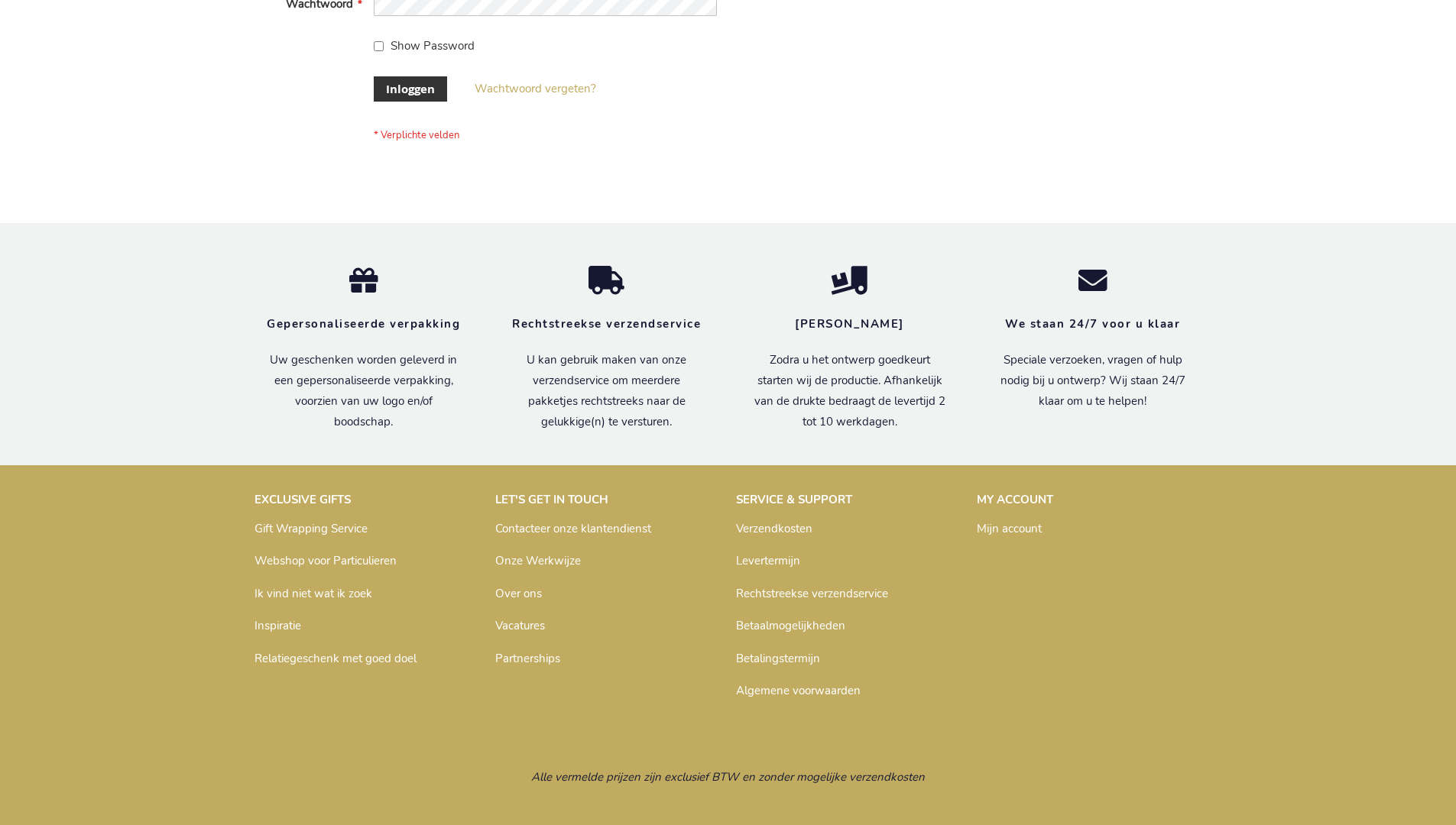
scroll to position [519, 0]
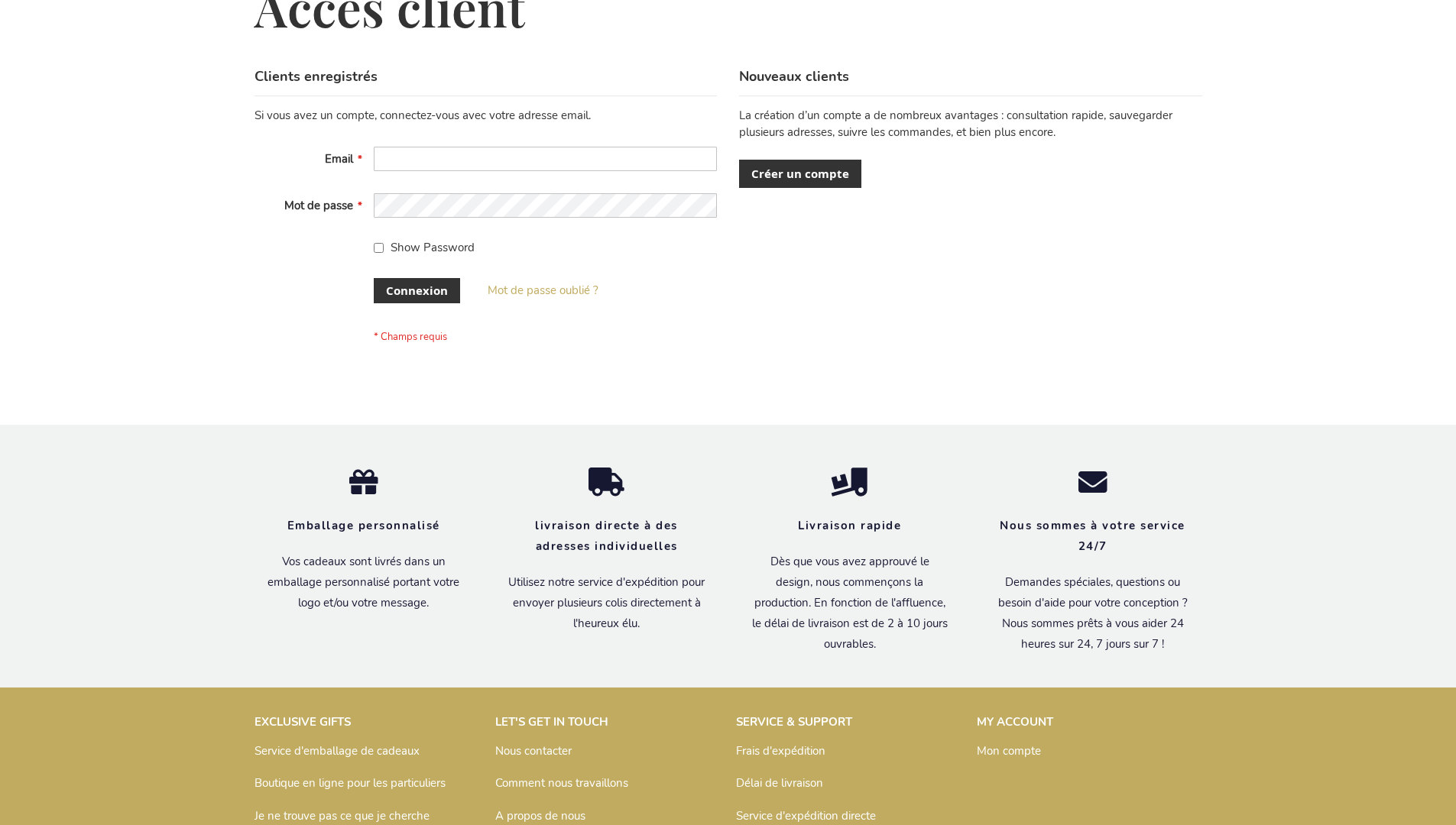
scroll to position [527, 0]
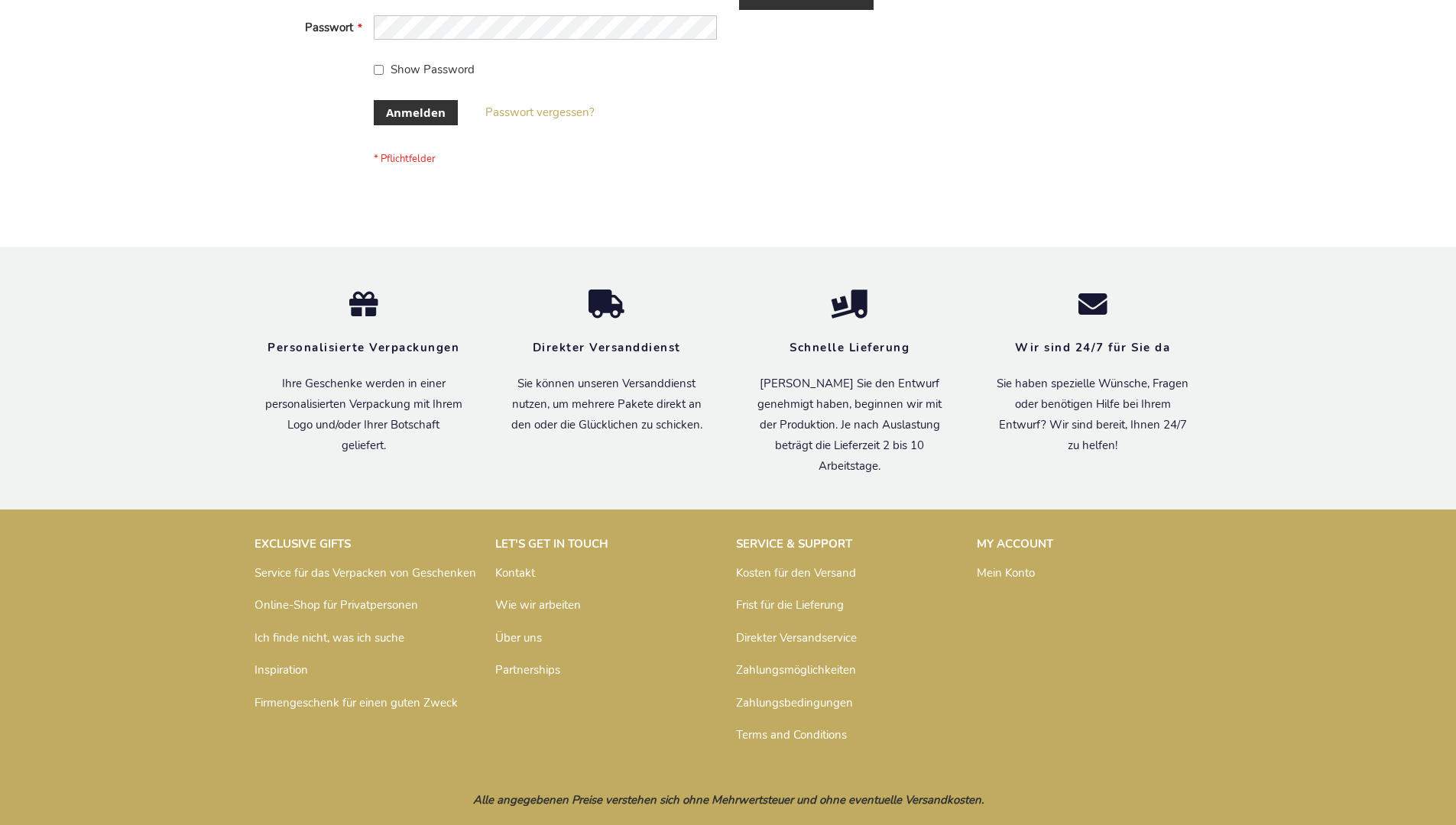
scroll to position [512, 0]
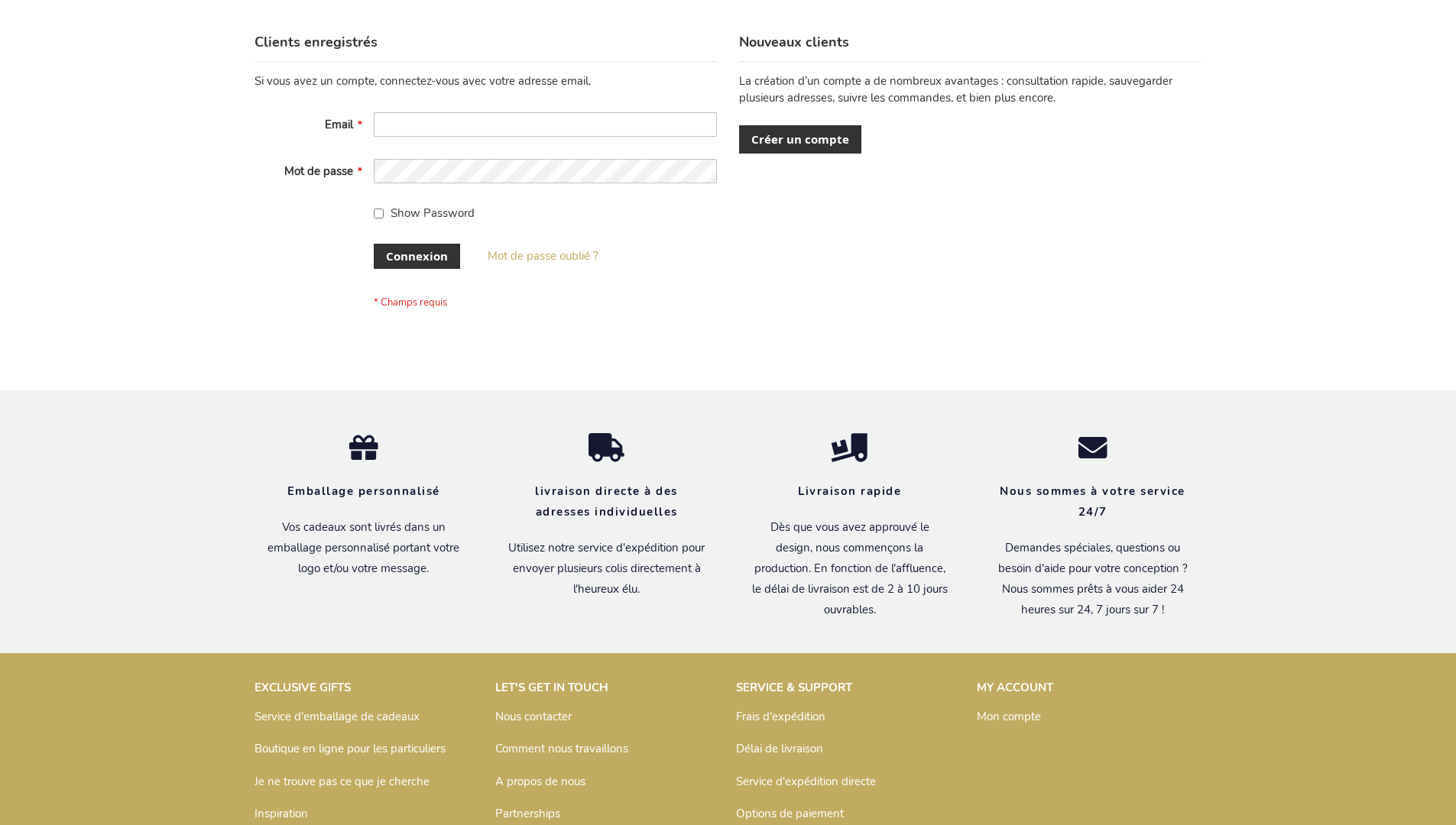
scroll to position [527, 0]
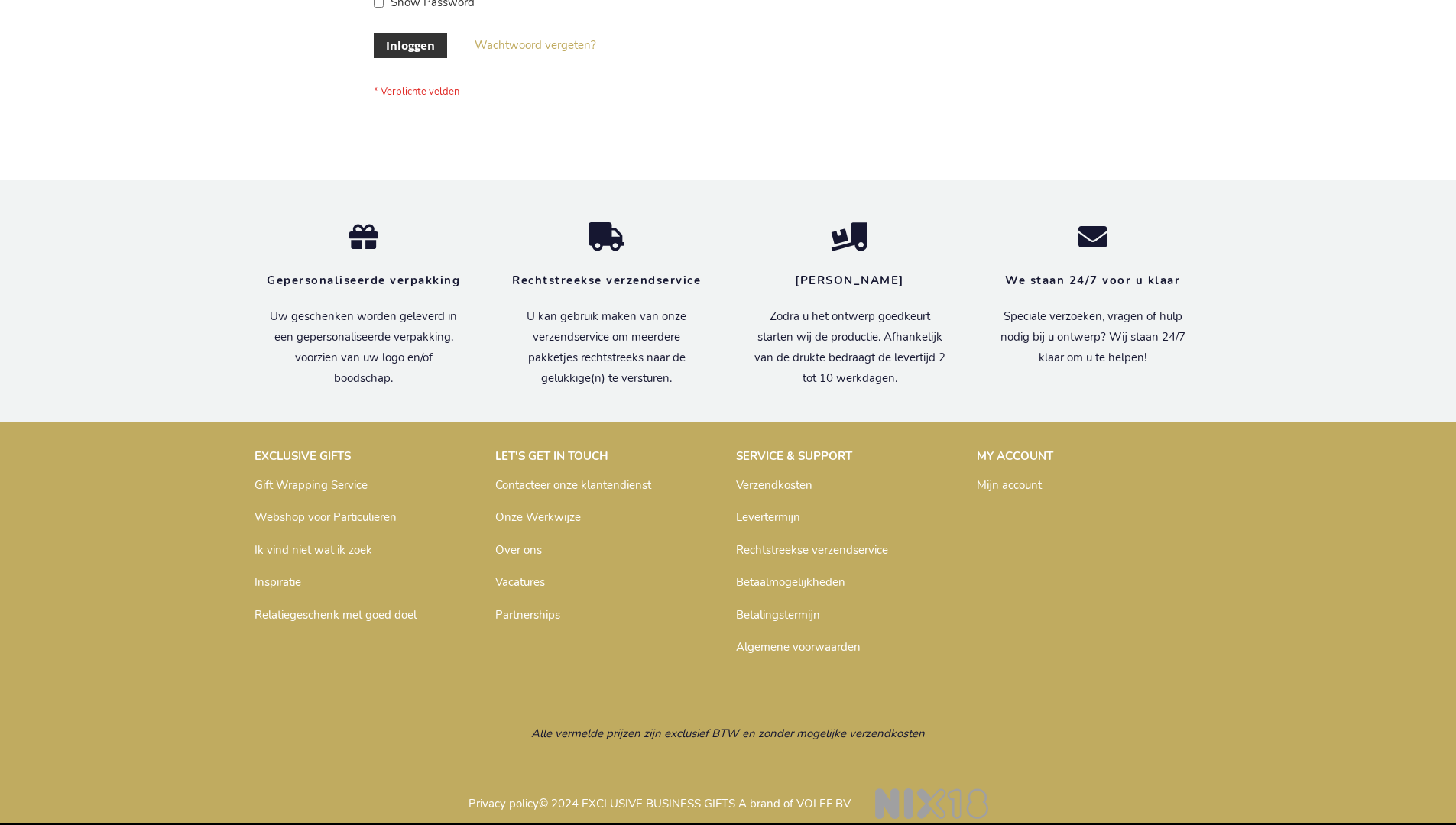
scroll to position [519, 0]
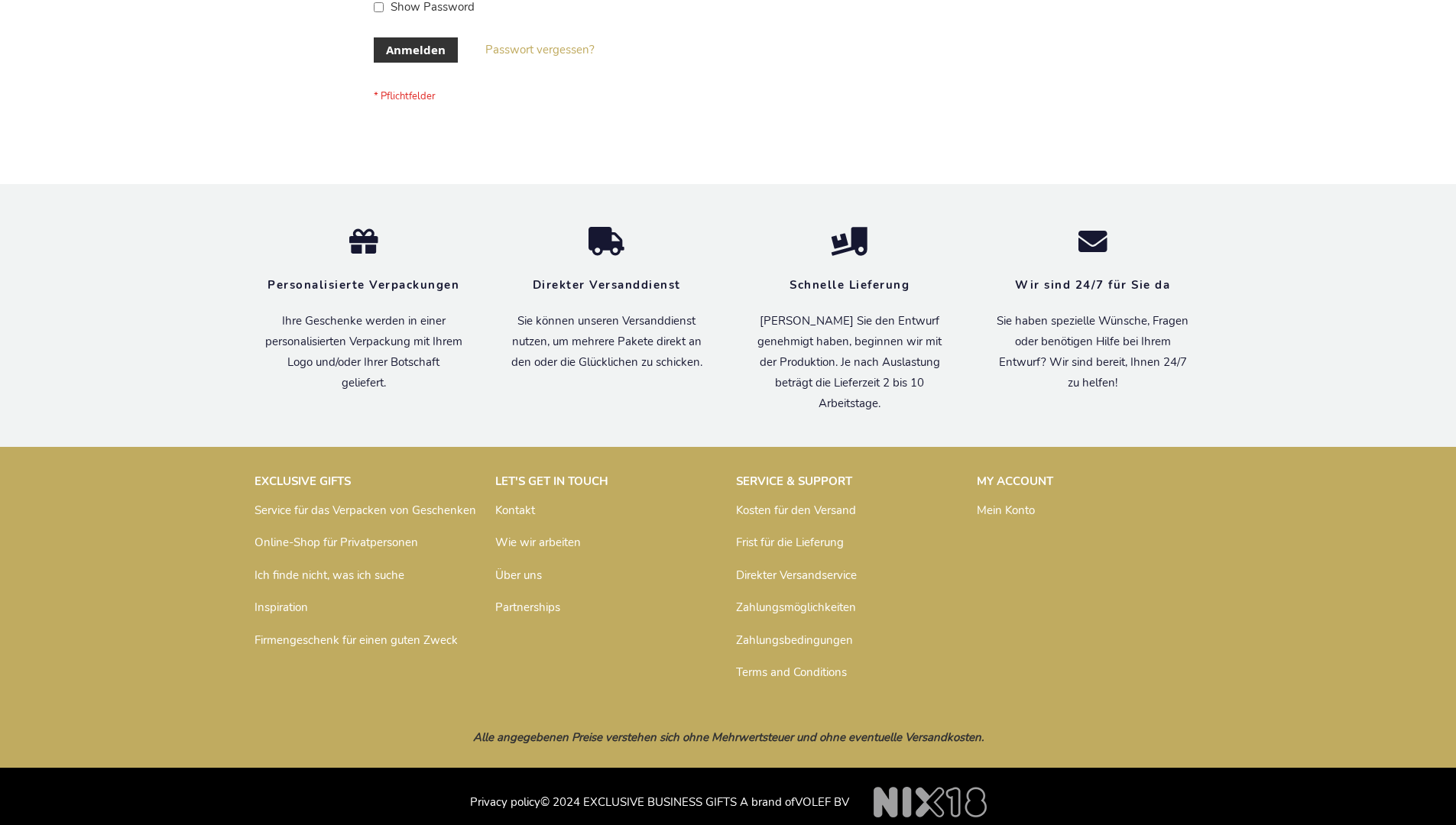
scroll to position [512, 0]
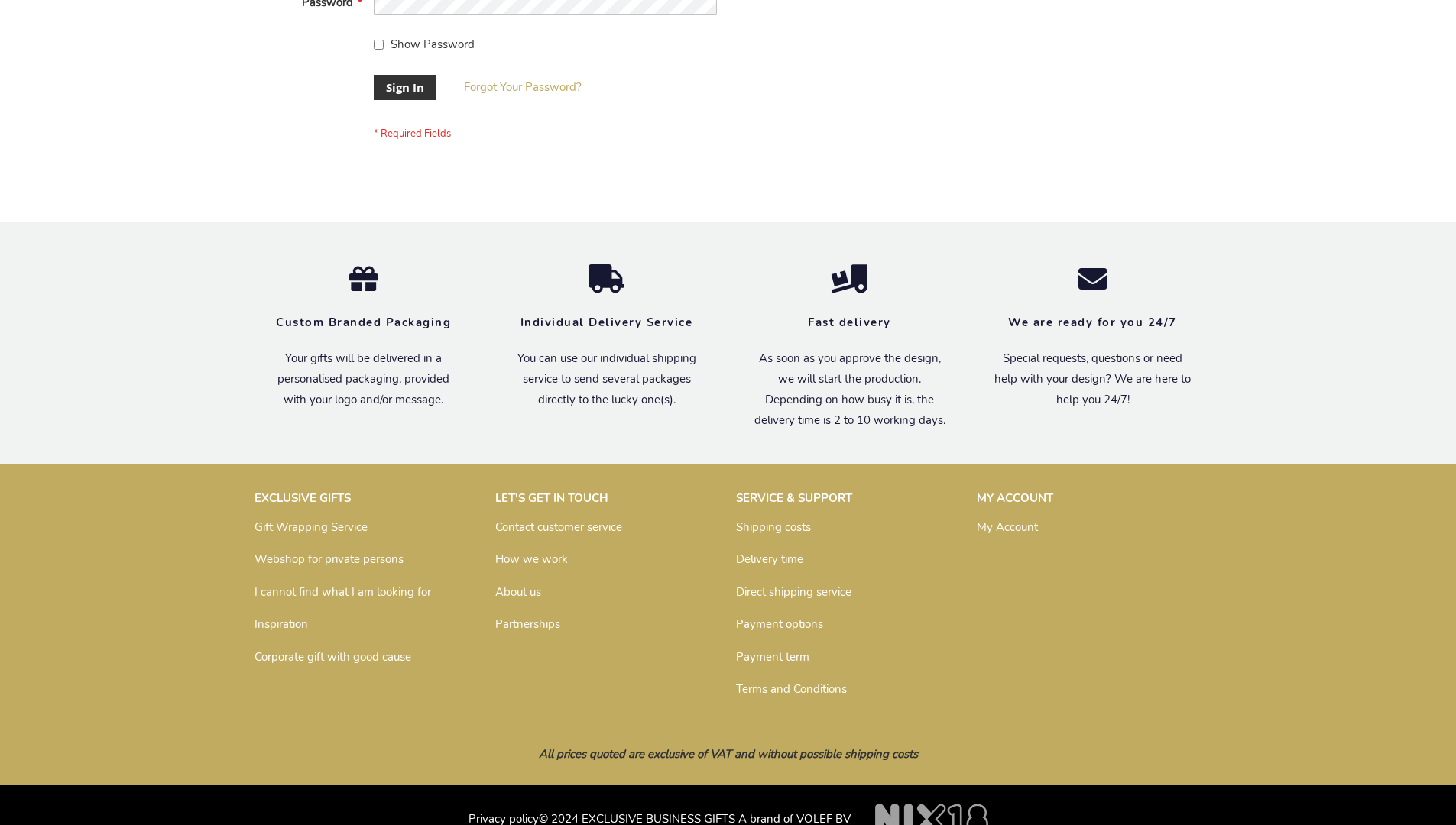
scroll to position [492, 0]
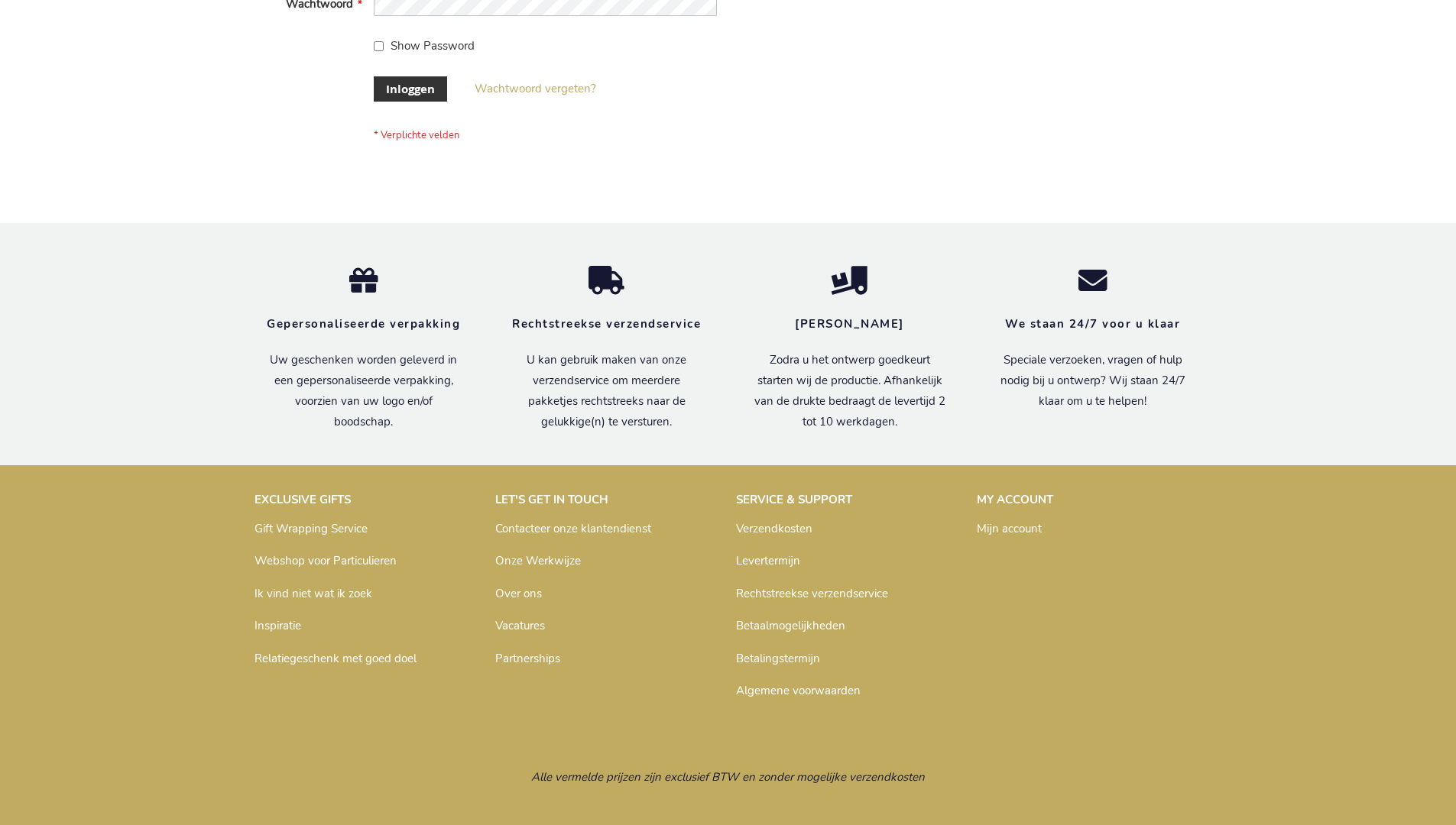
scroll to position [519, 0]
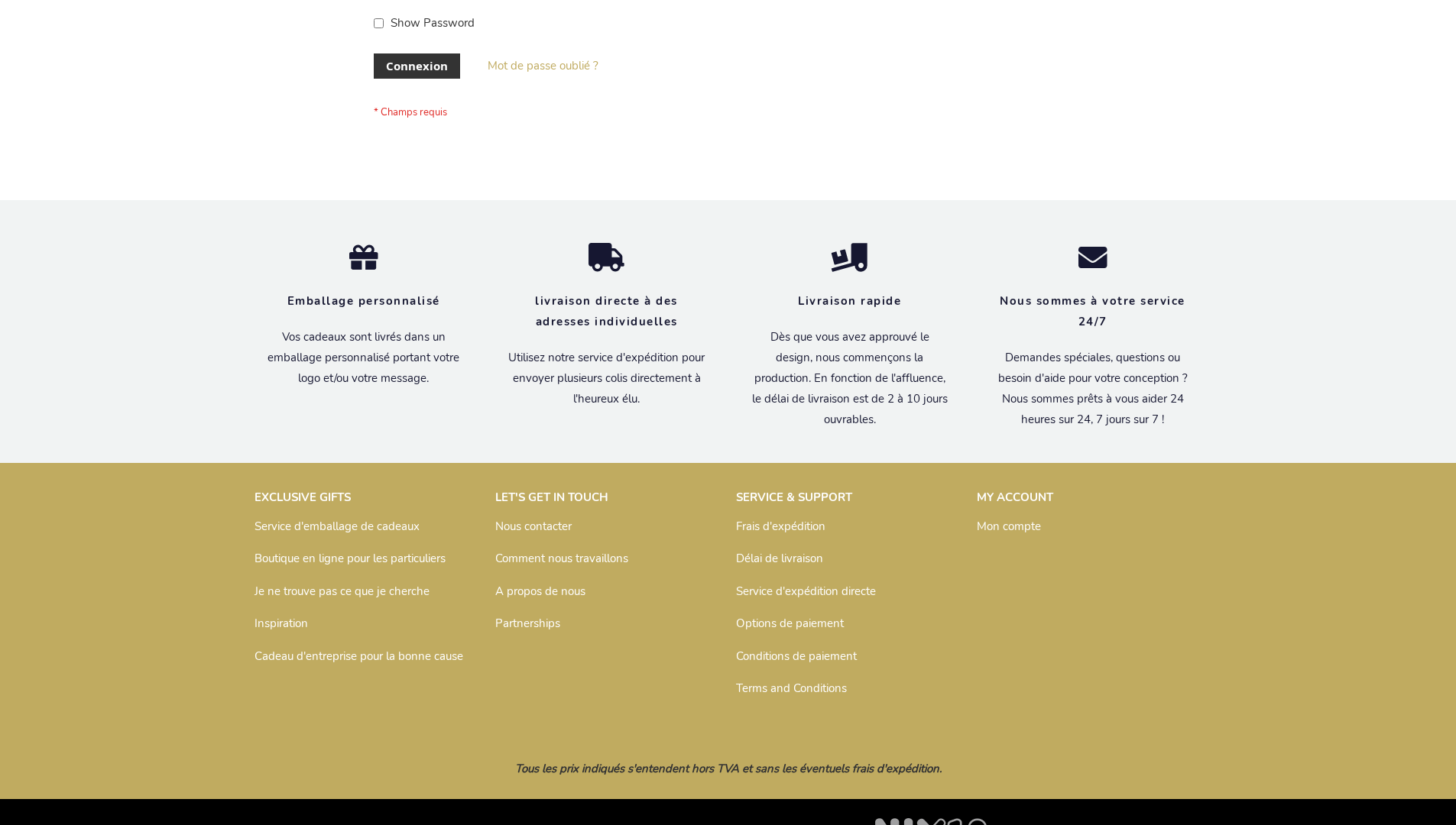
scroll to position [527, 0]
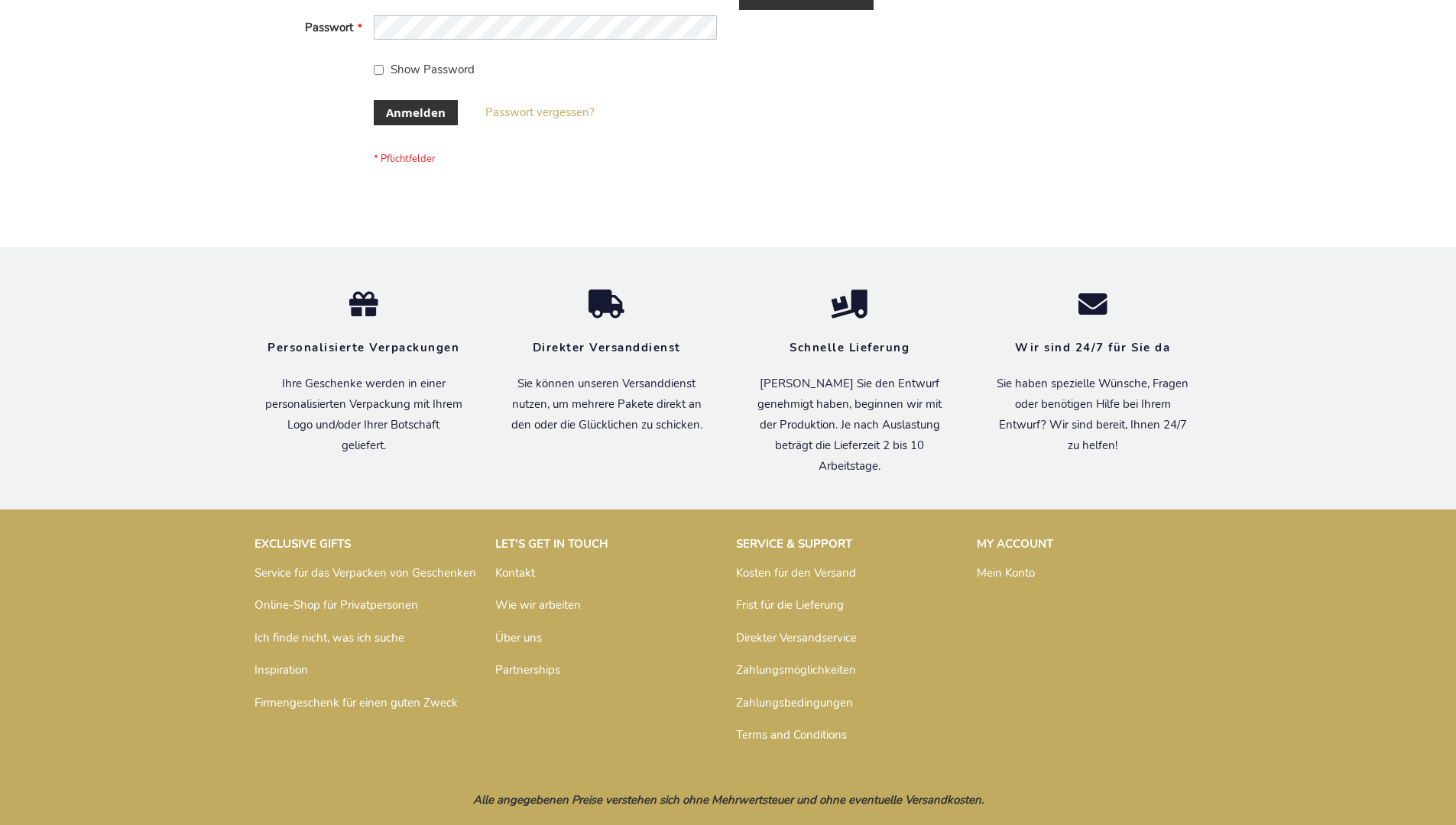
scroll to position [512, 0]
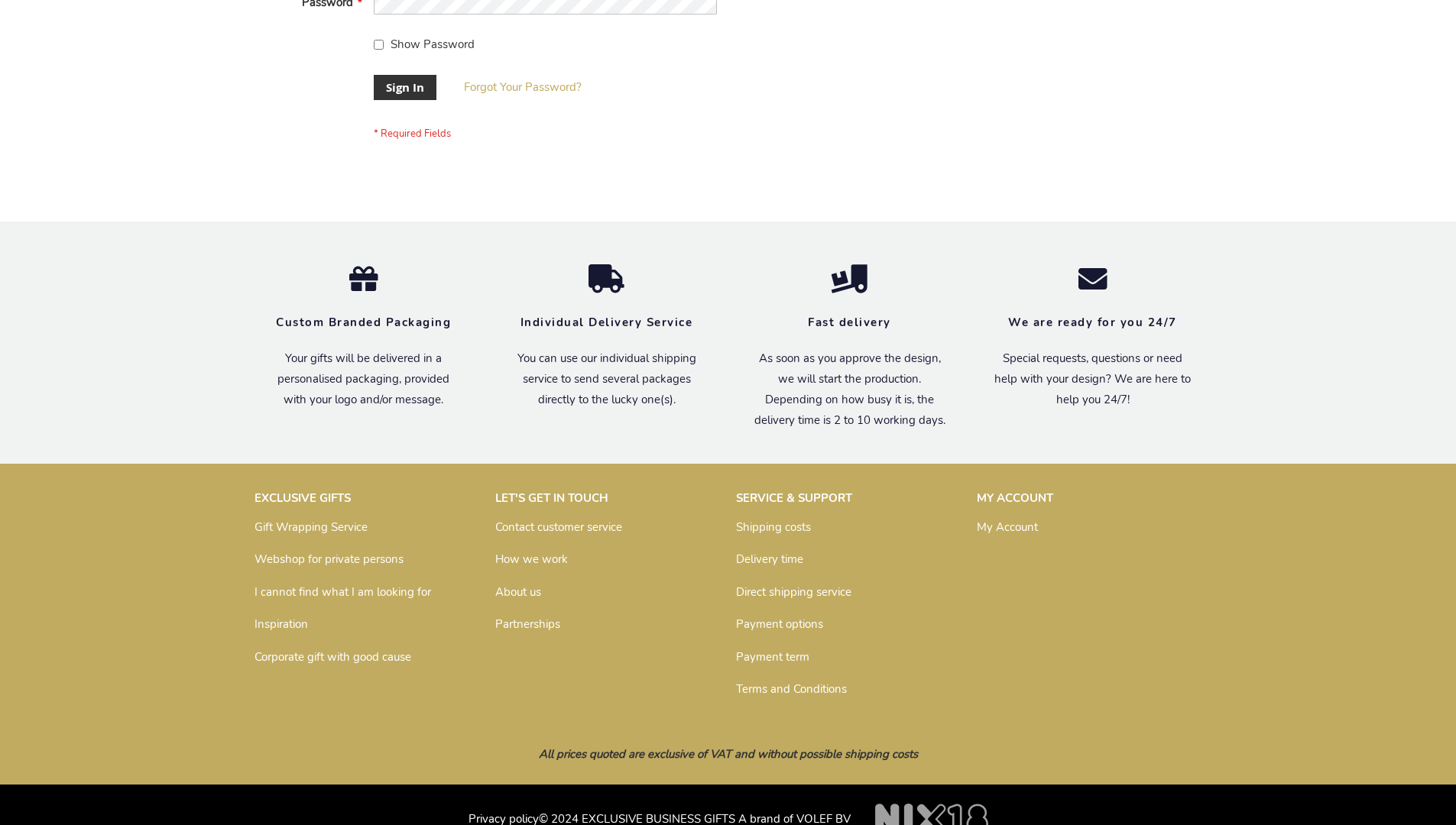
scroll to position [492, 0]
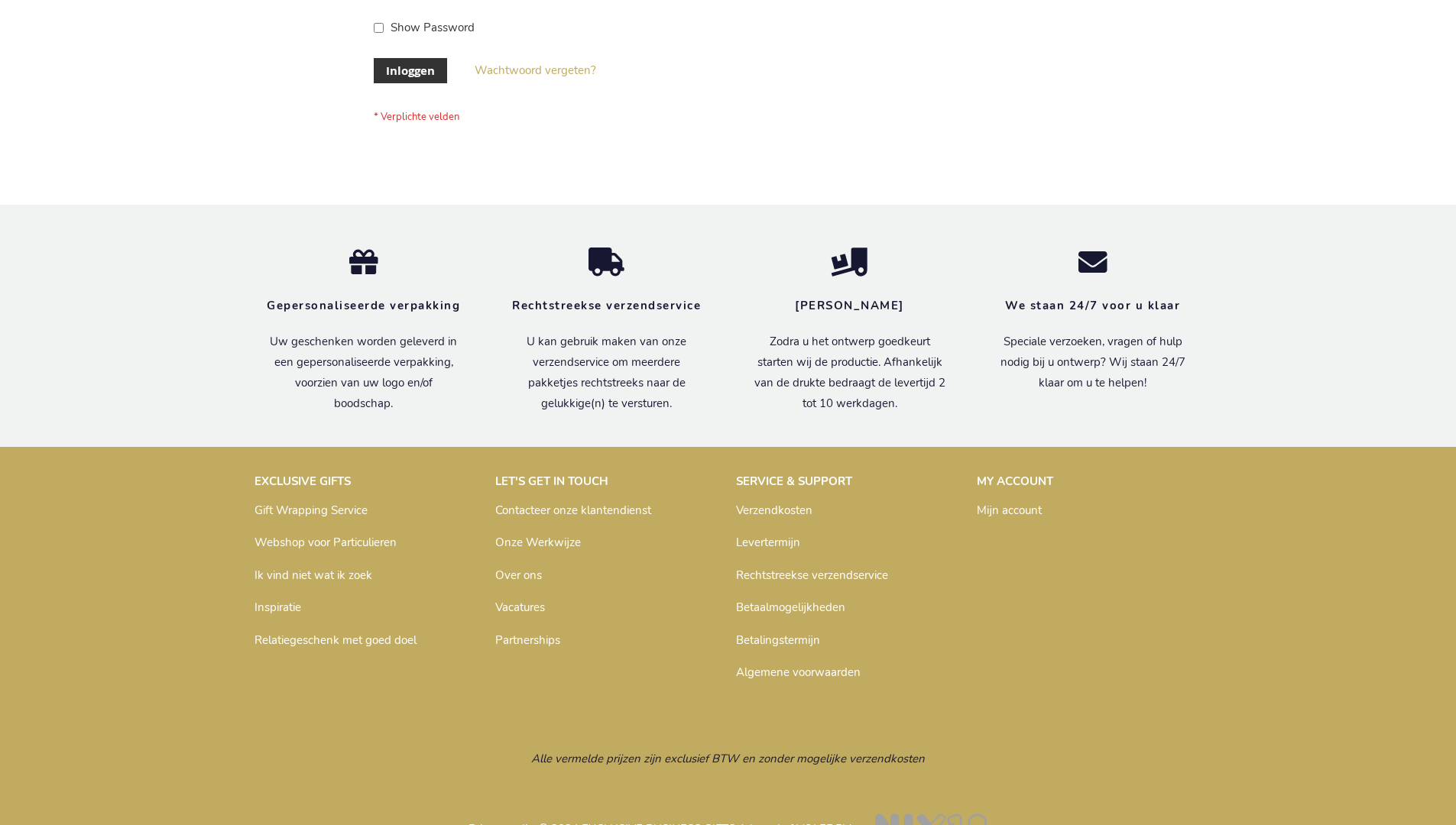
scroll to position [519, 0]
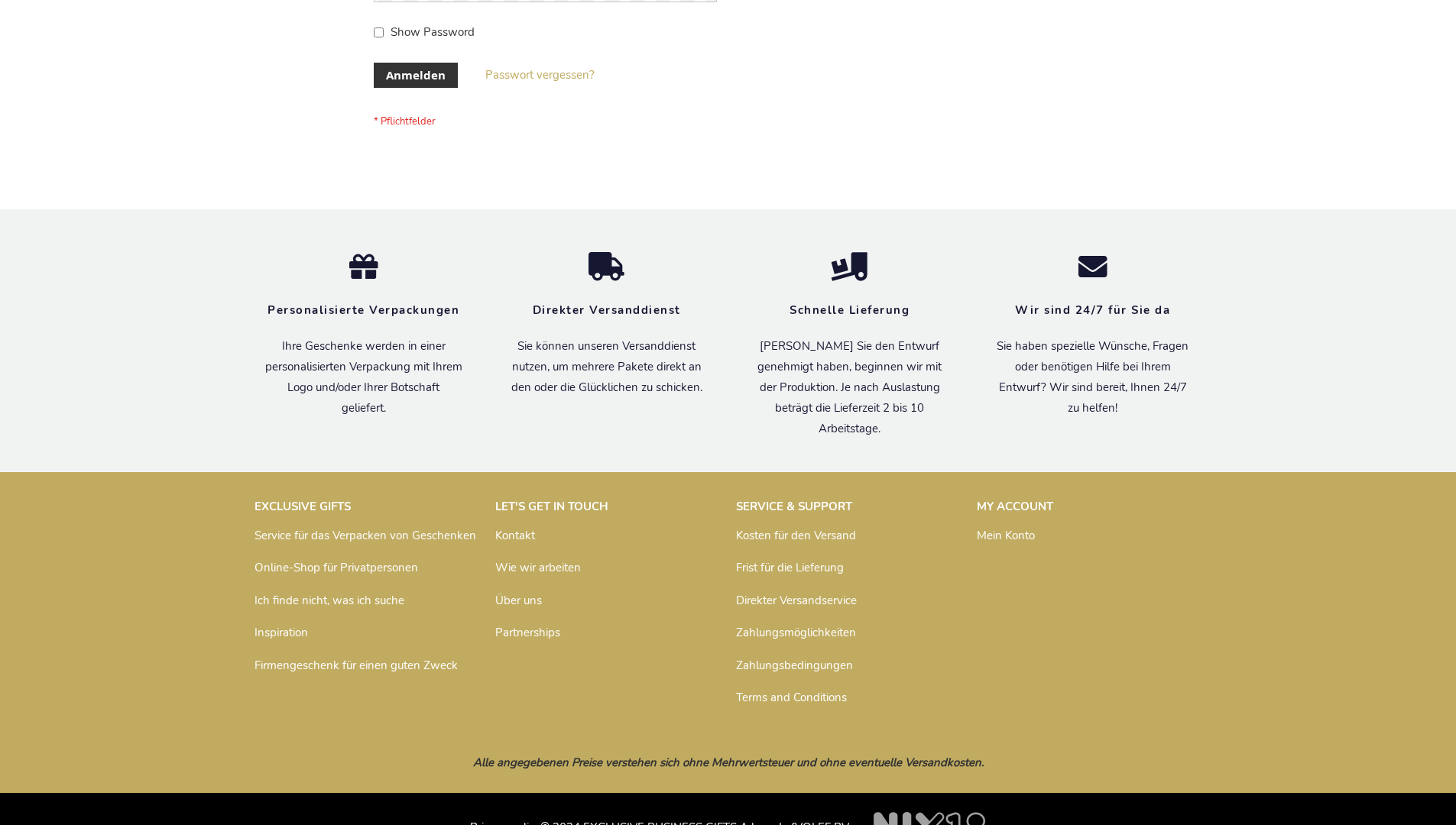
scroll to position [512, 0]
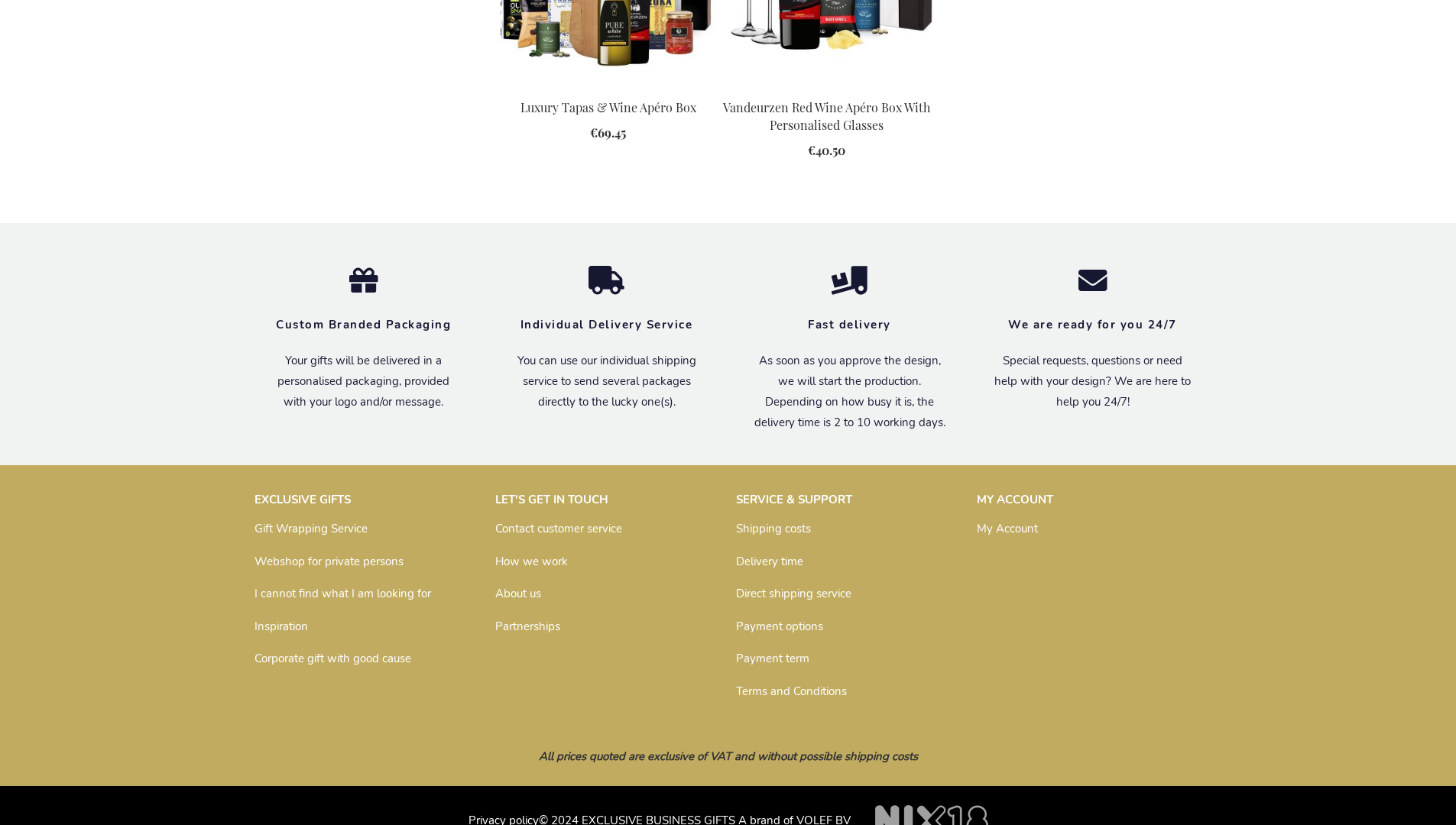
scroll to position [1704, 0]
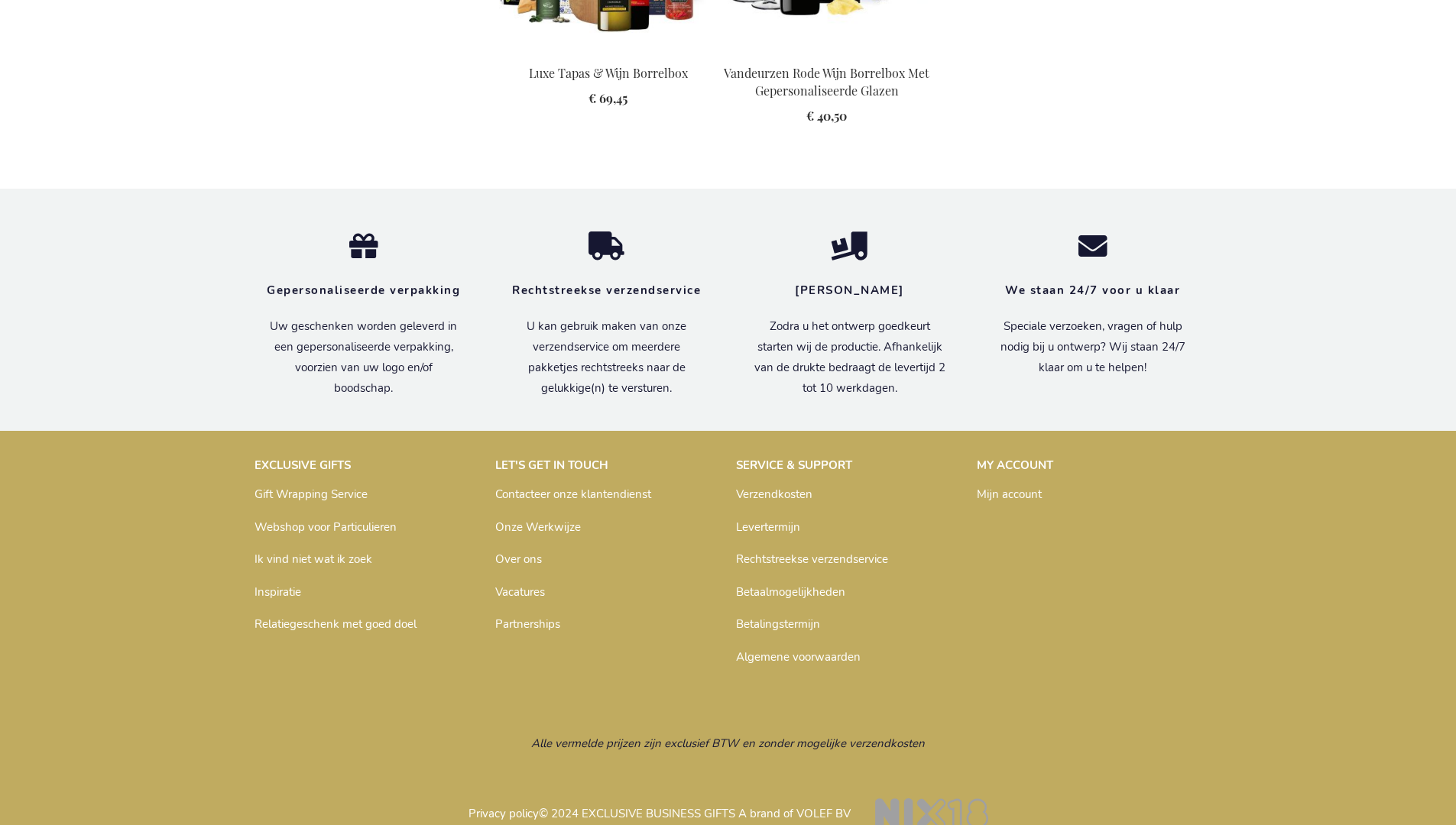
scroll to position [1745, 0]
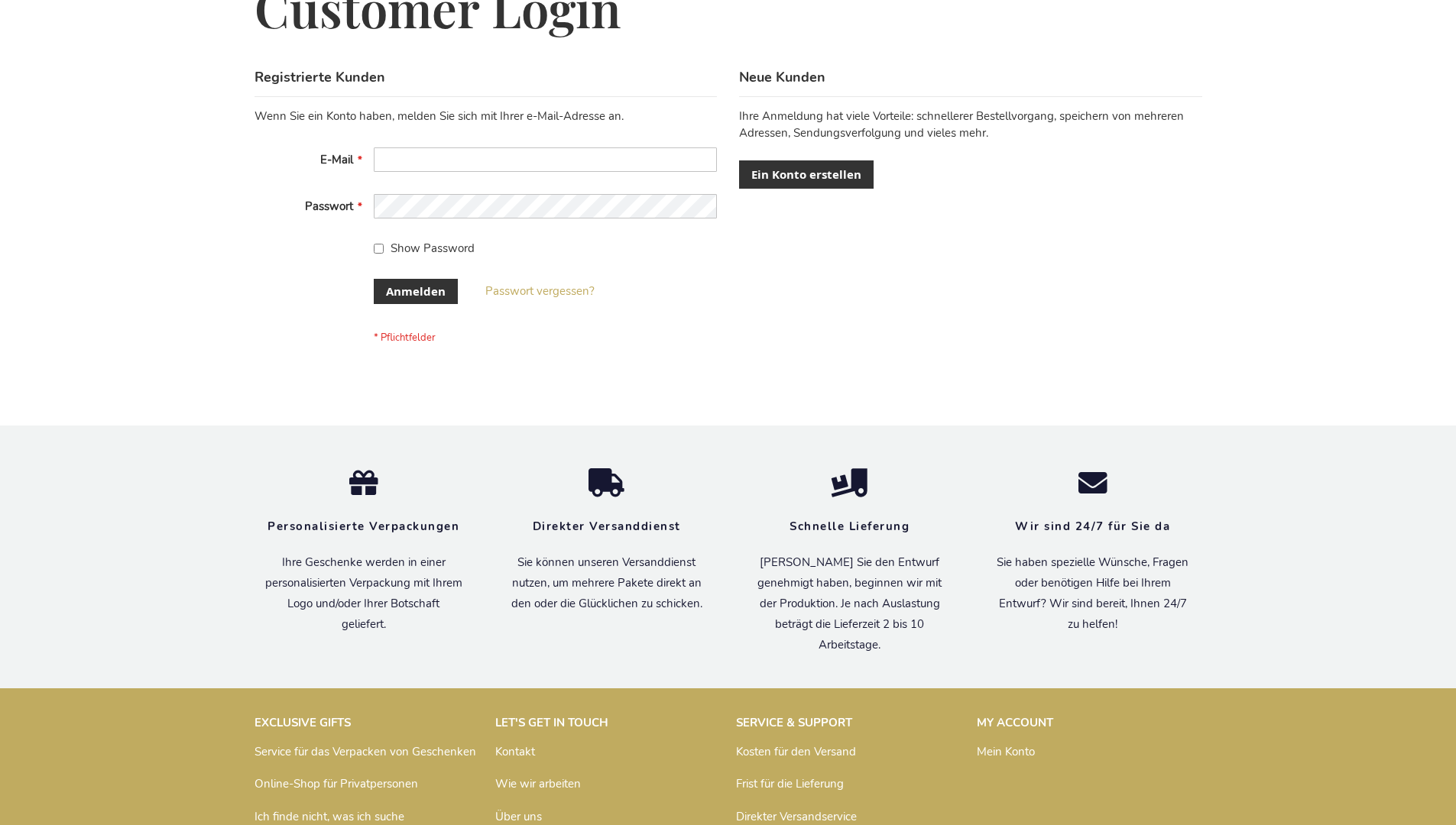
scroll to position [512, 0]
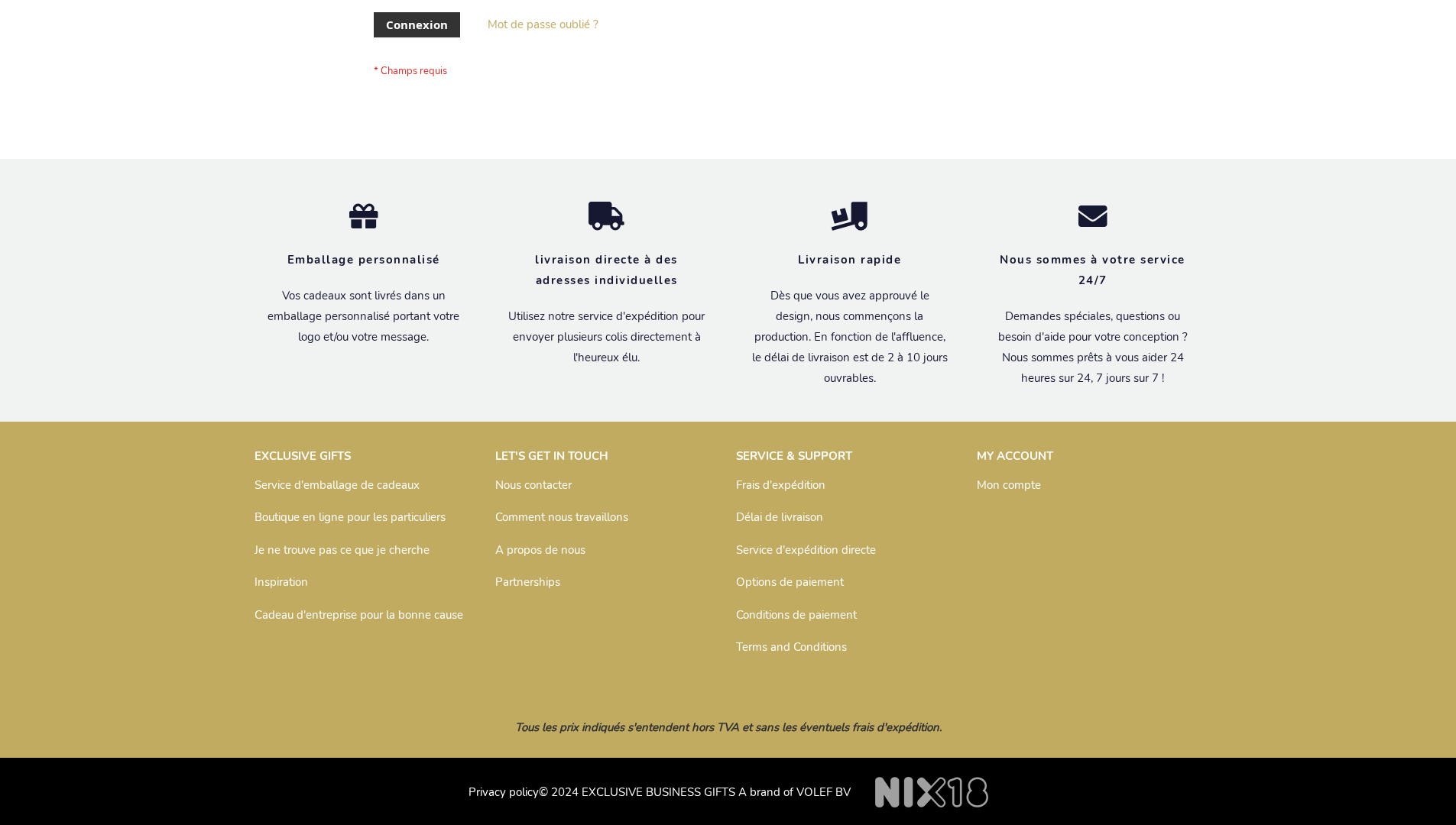
scroll to position [527, 0]
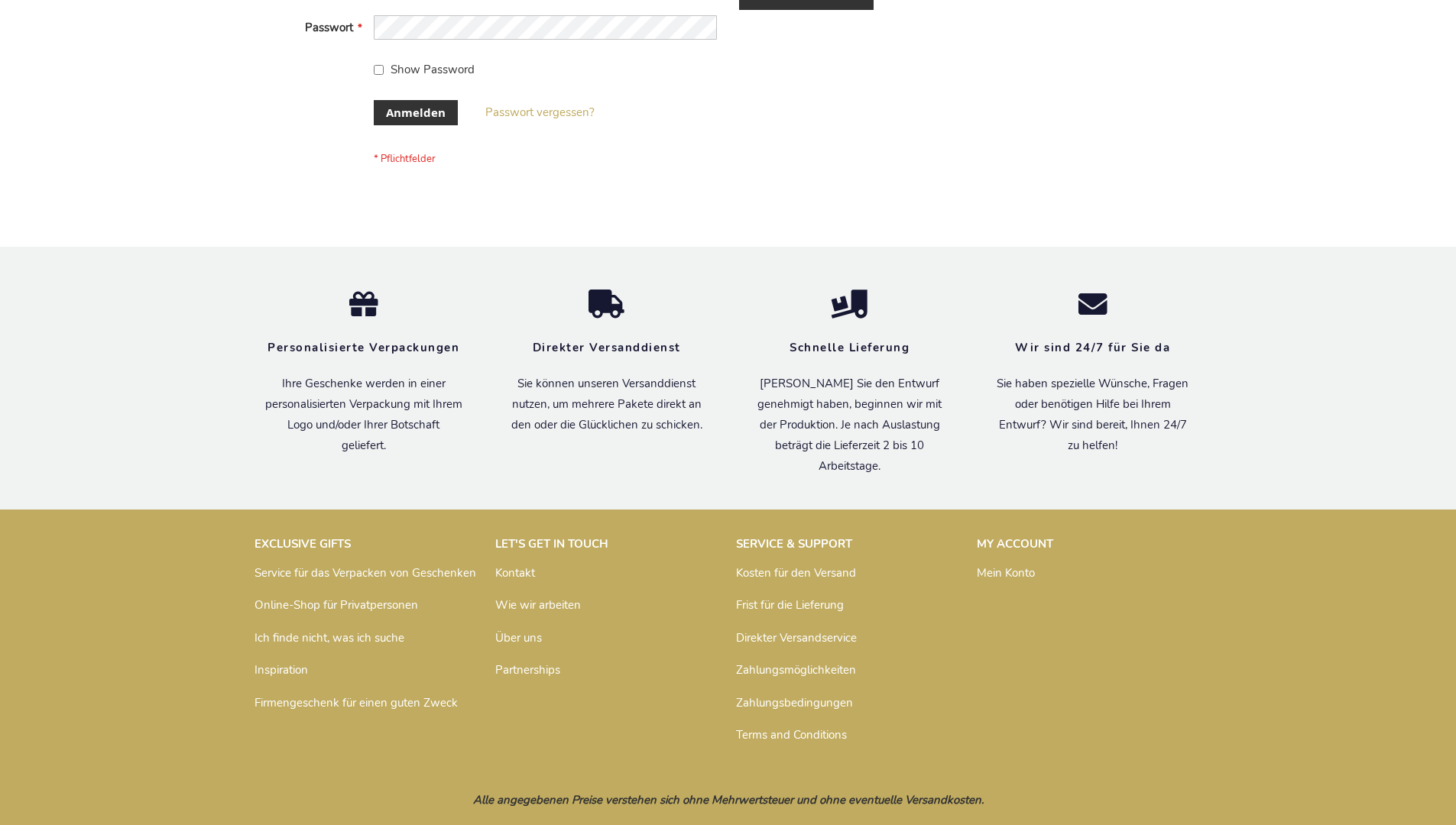
scroll to position [512, 0]
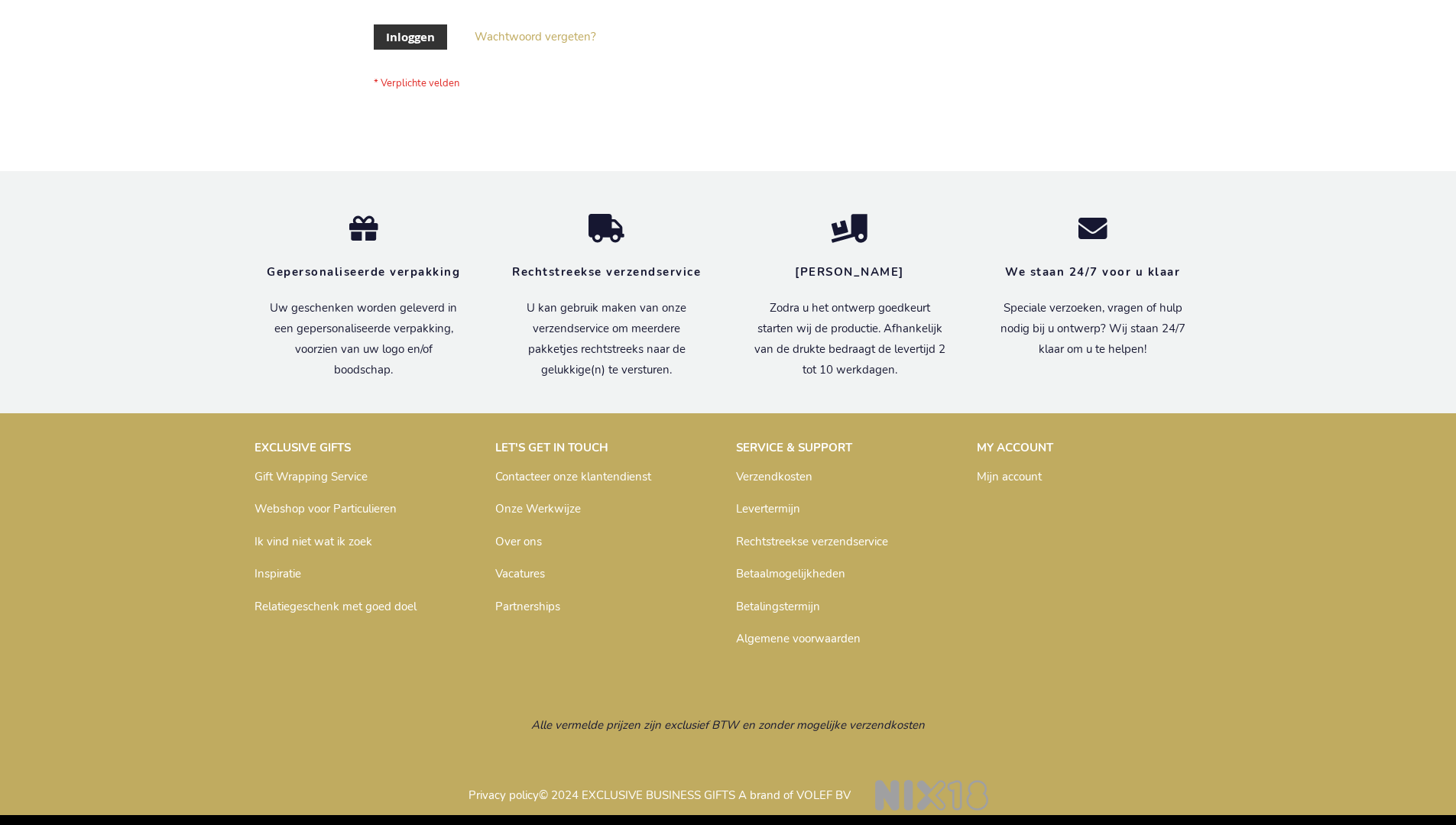
scroll to position [519, 0]
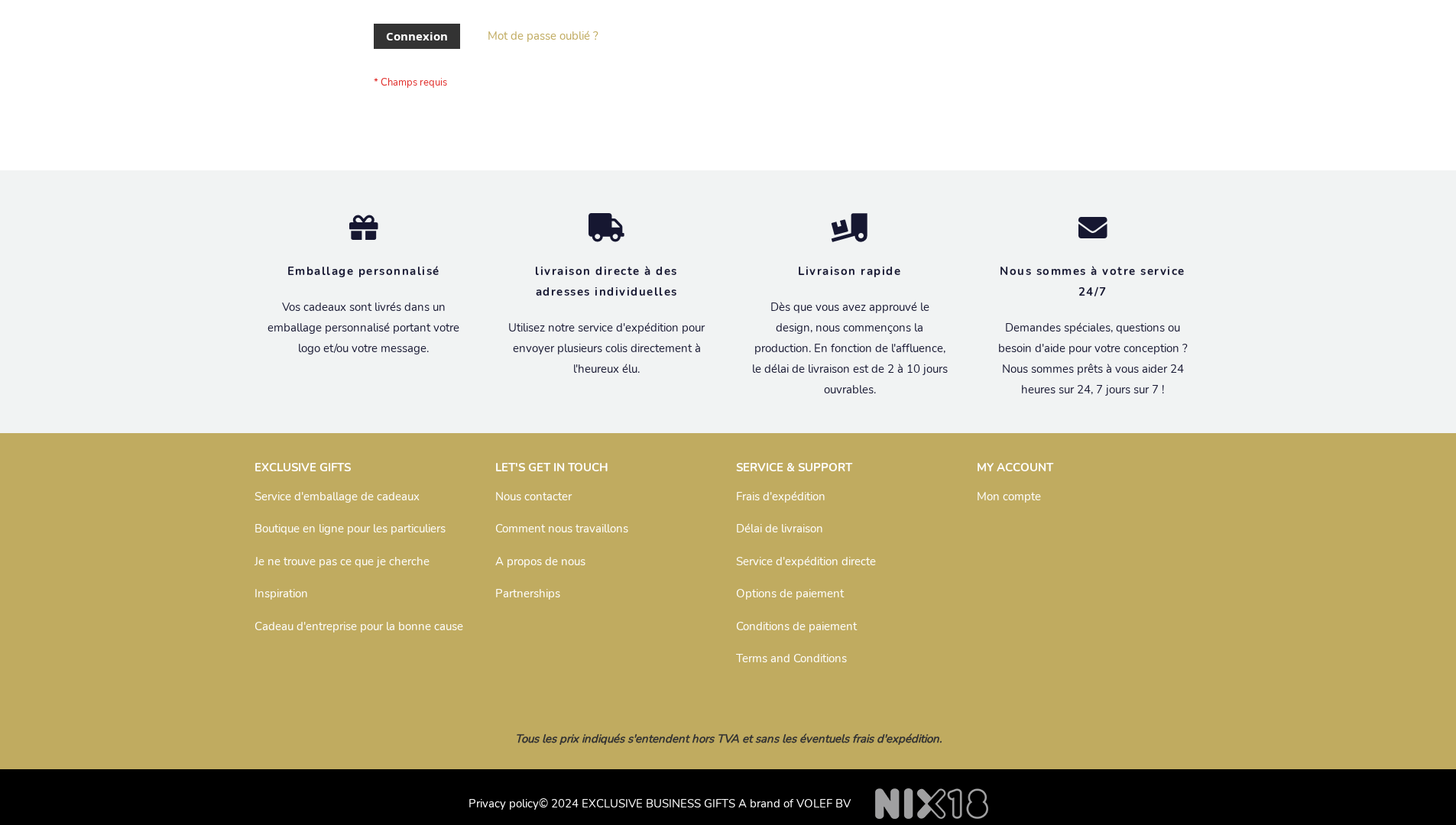
scroll to position [515, 0]
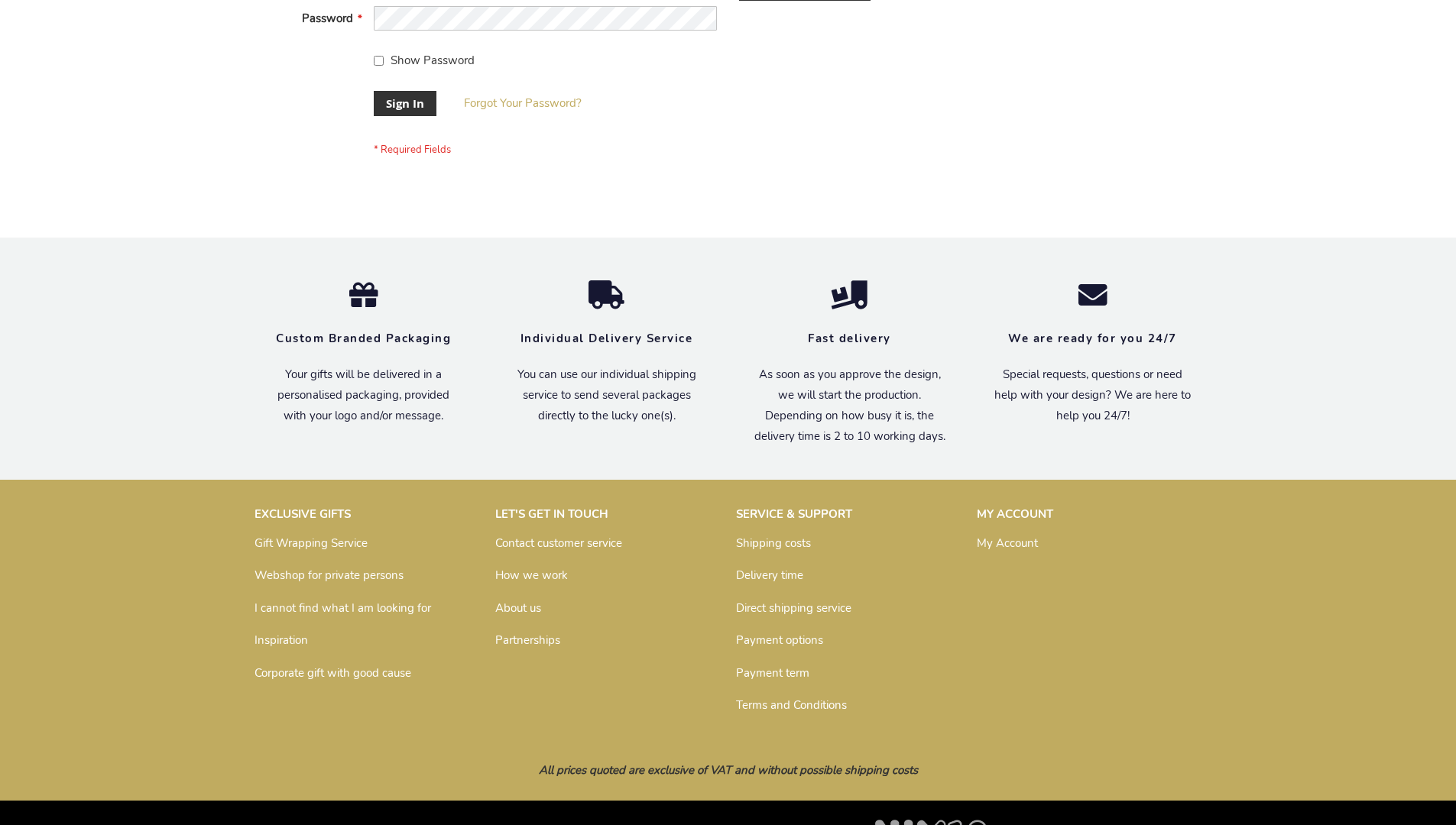
scroll to position [492, 0]
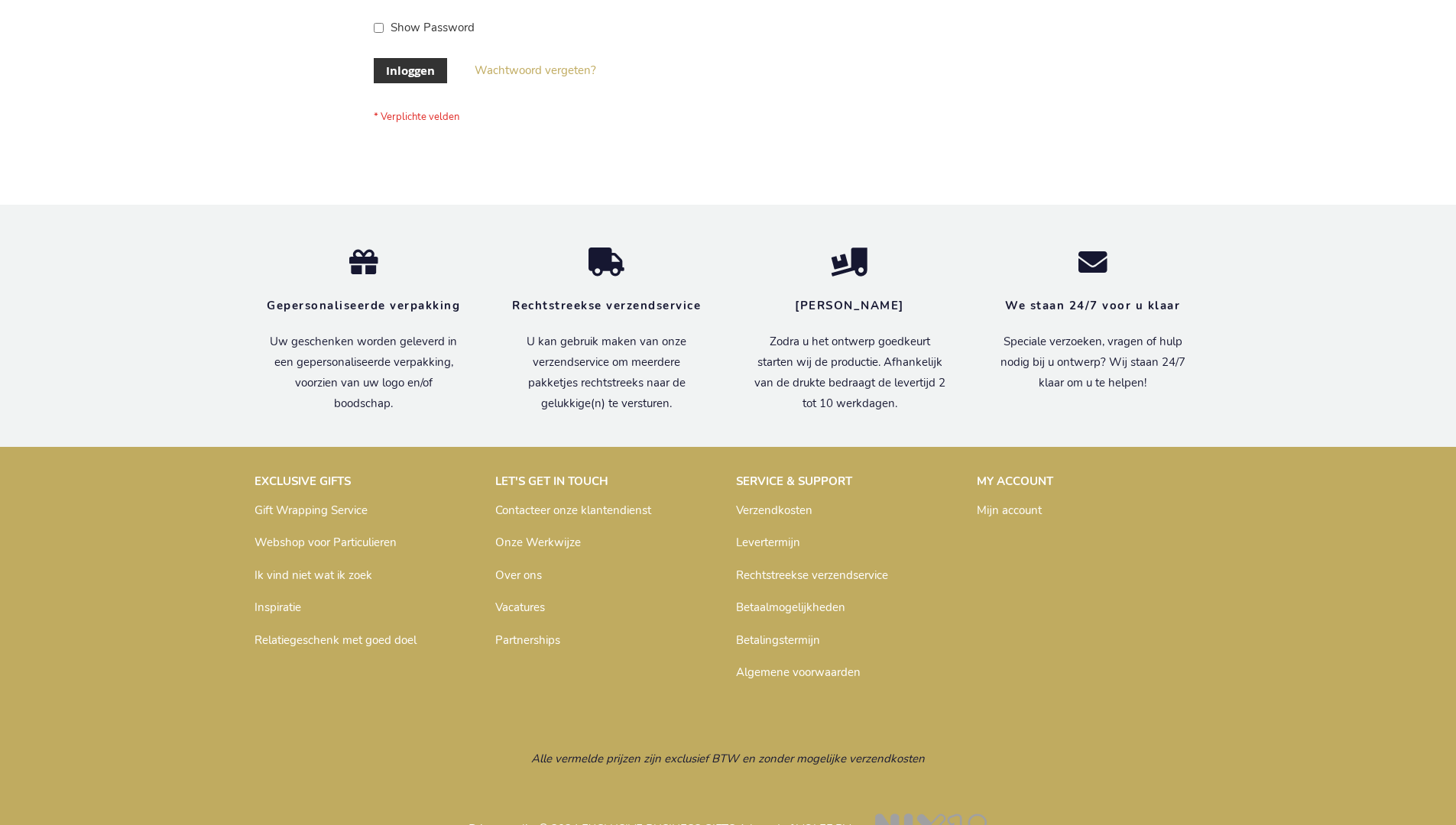
scroll to position [519, 0]
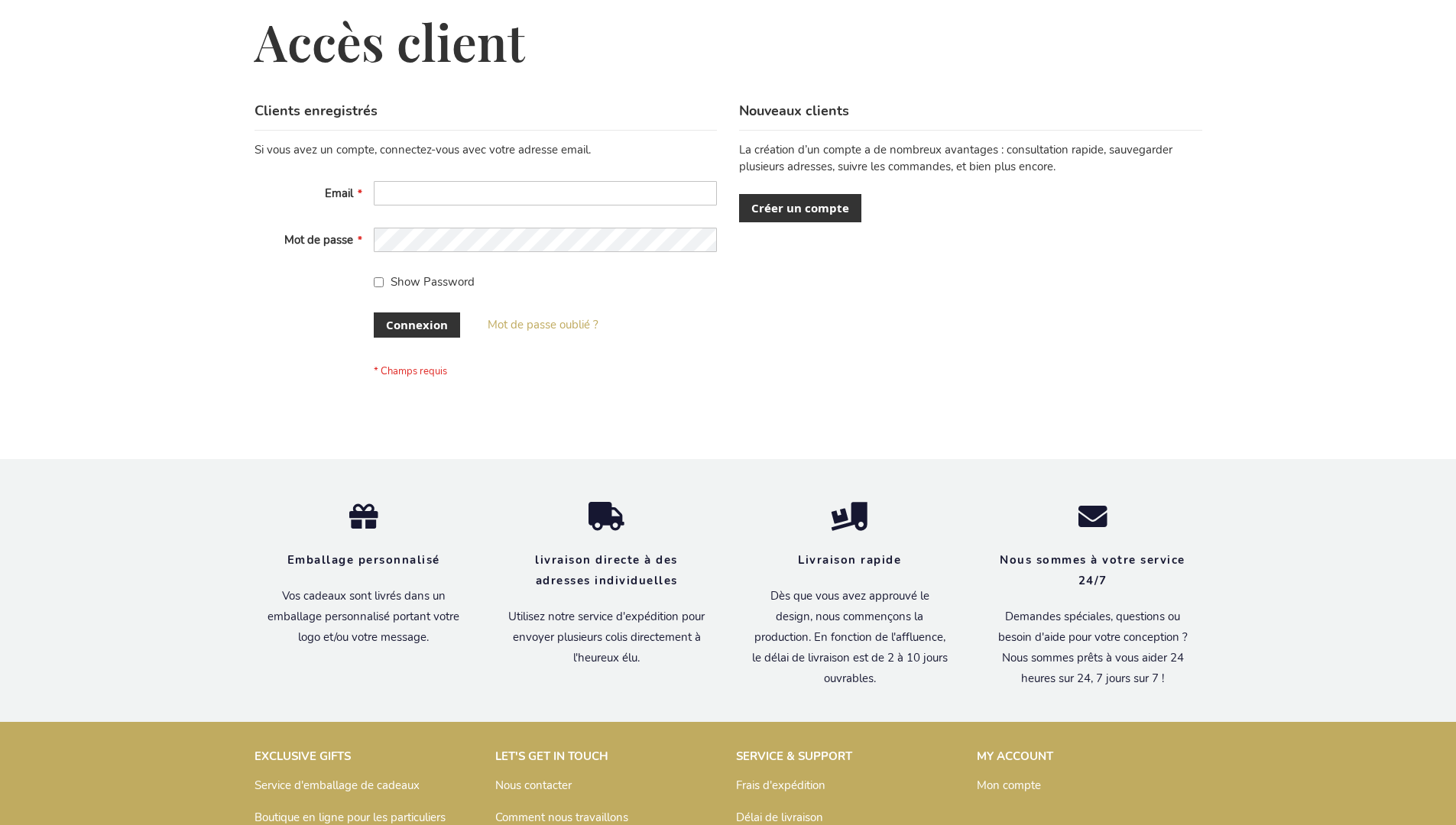
scroll to position [527, 0]
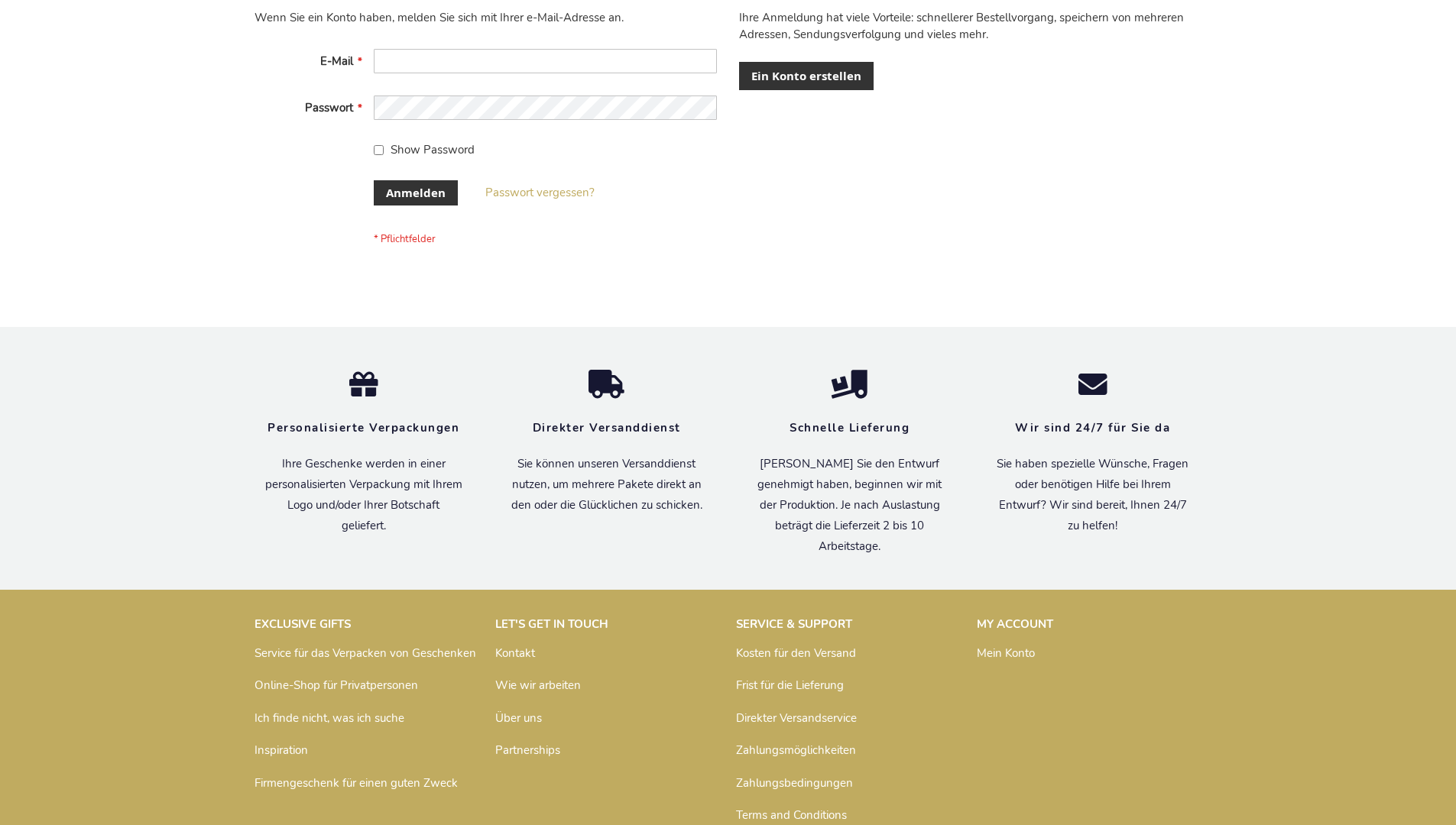
scroll to position [512, 0]
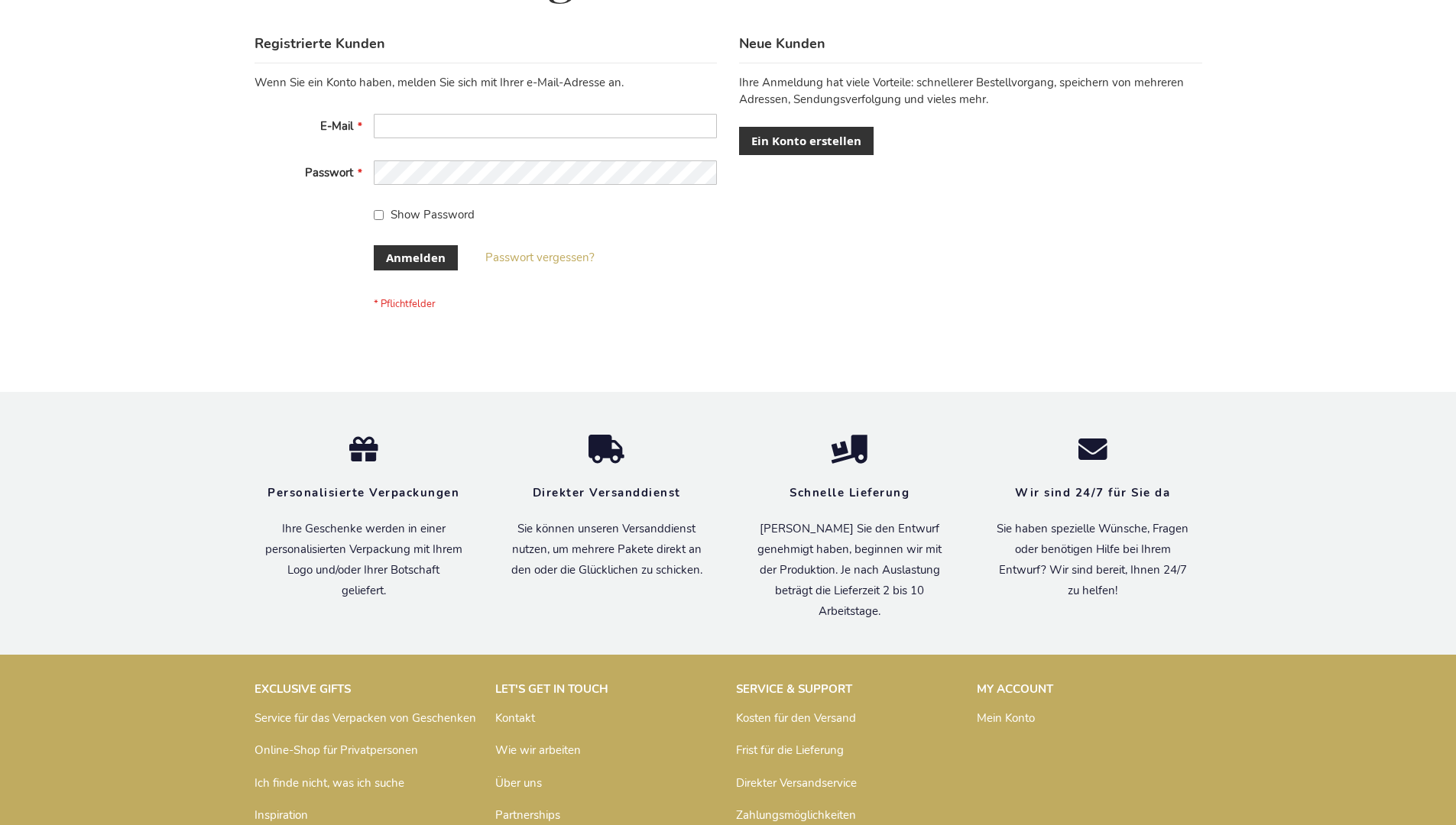
scroll to position [512, 0]
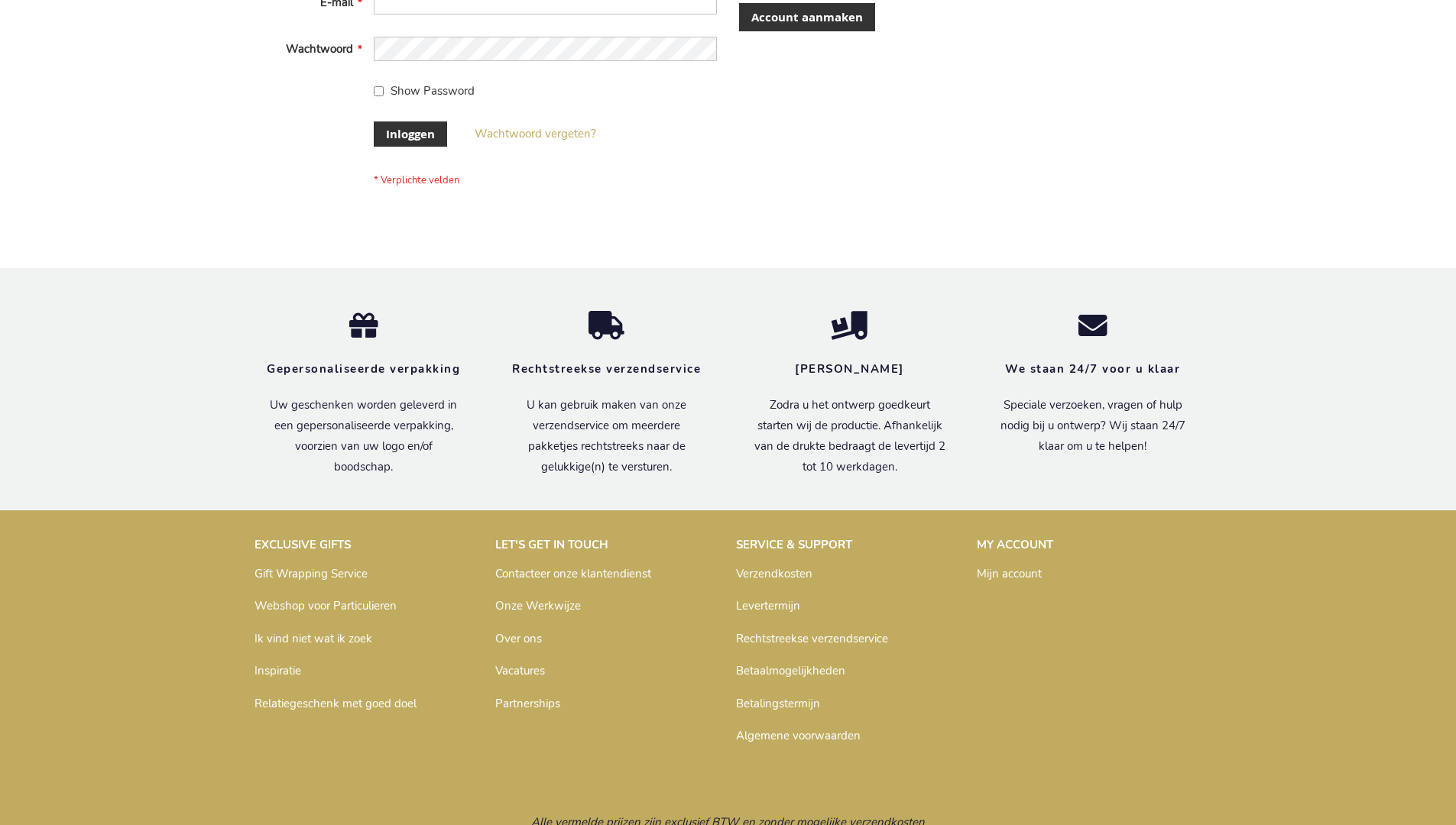
scroll to position [519, 0]
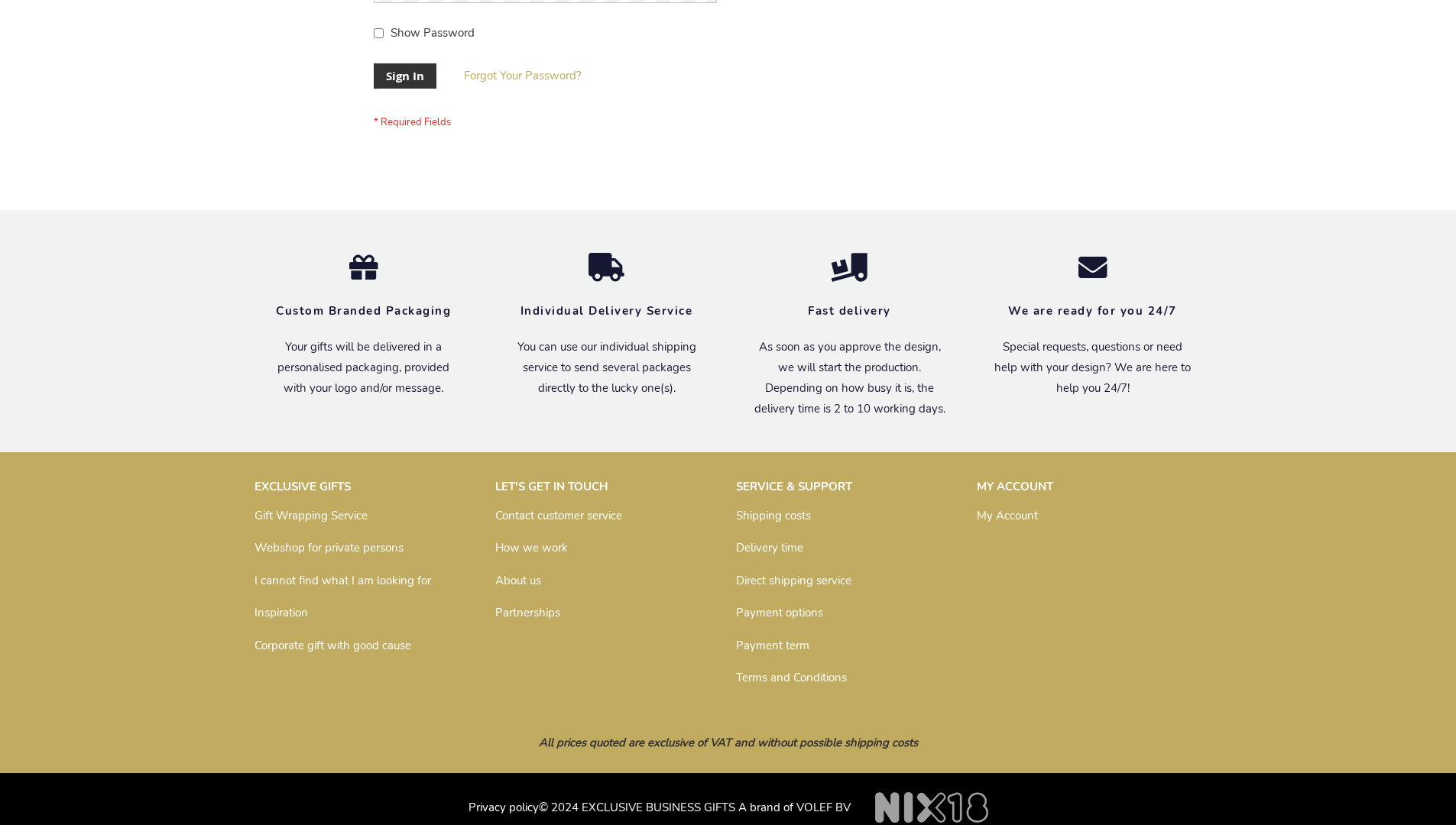
scroll to position [492, 0]
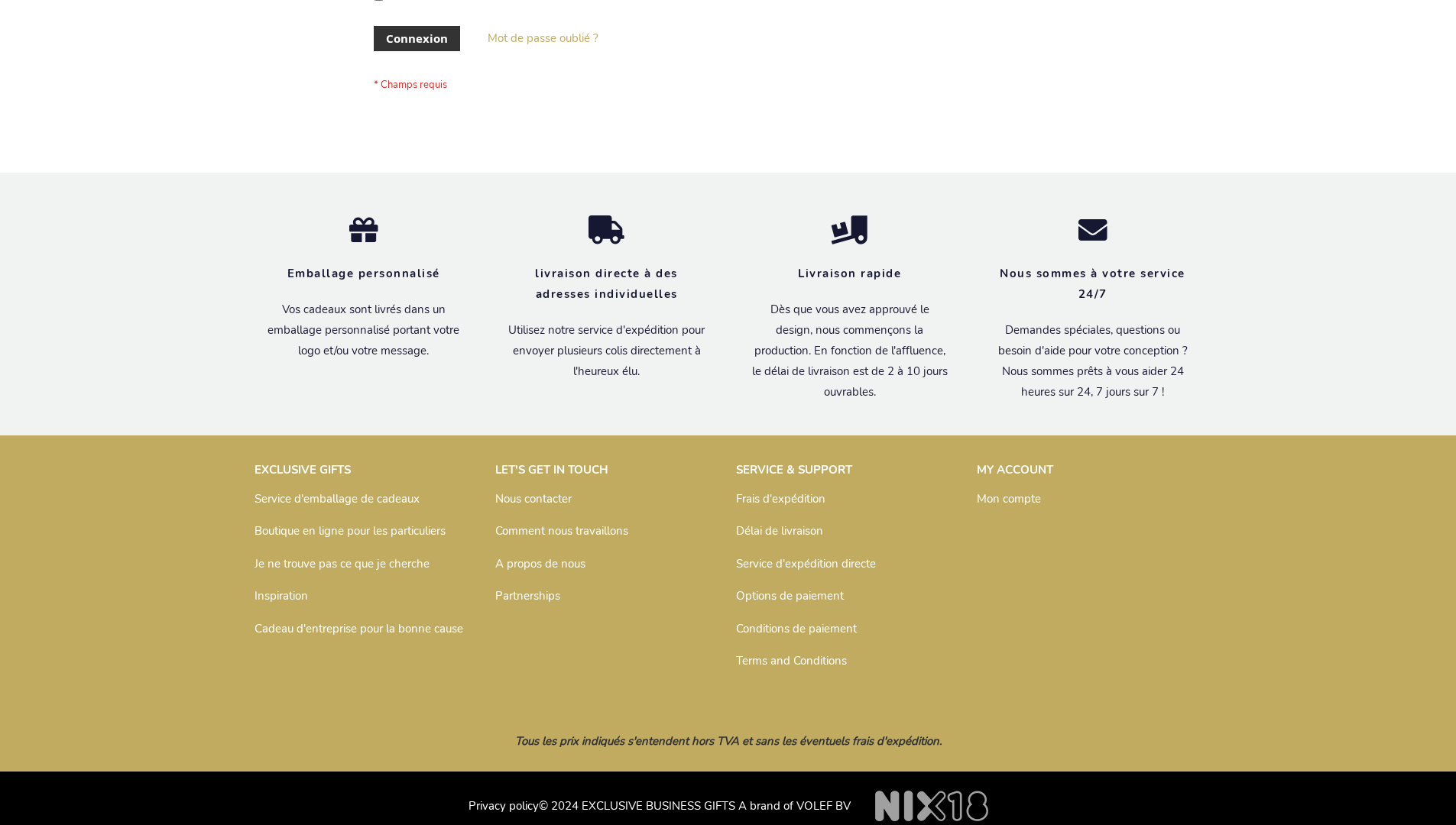
scroll to position [527, 0]
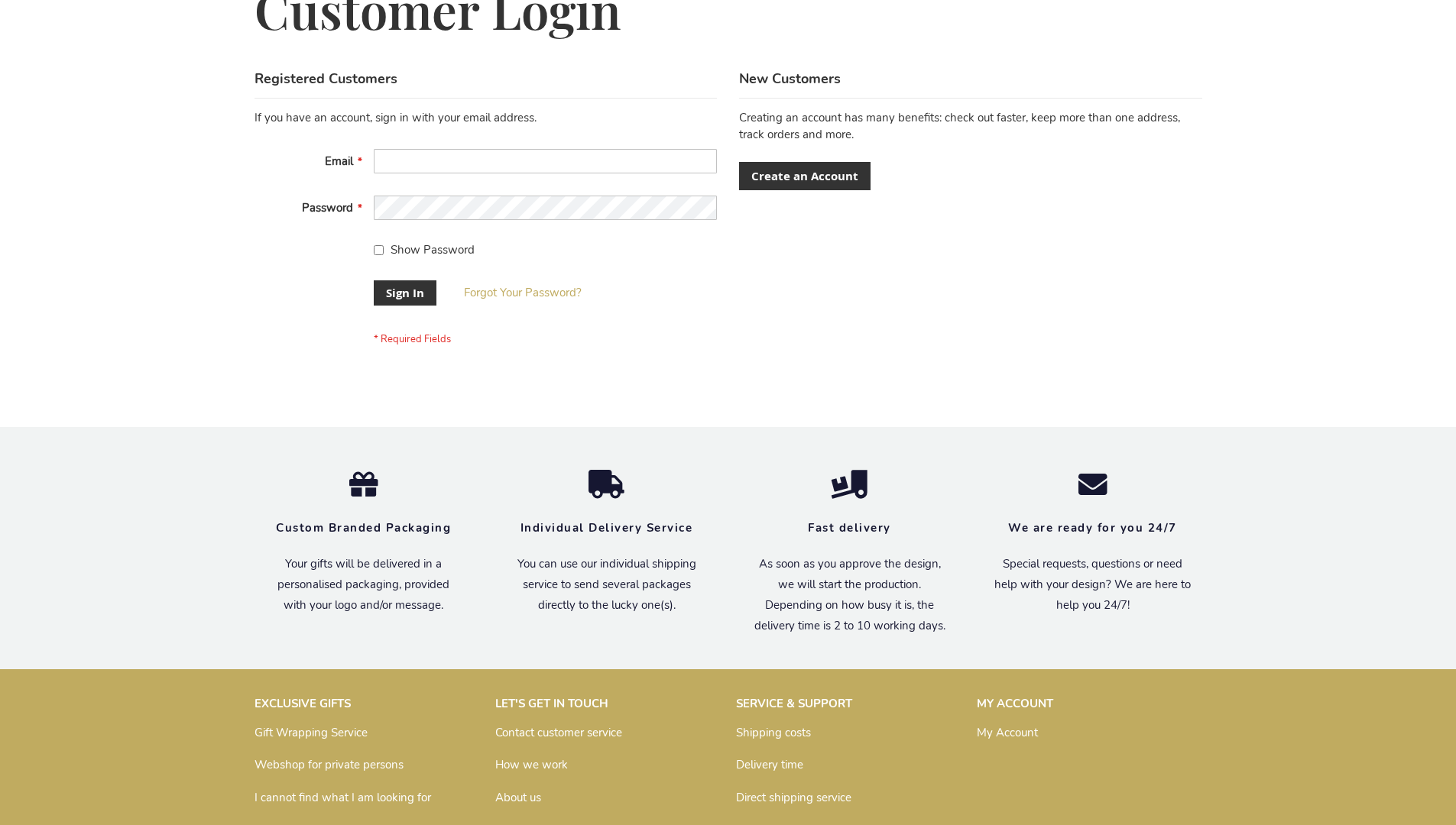
scroll to position [492, 0]
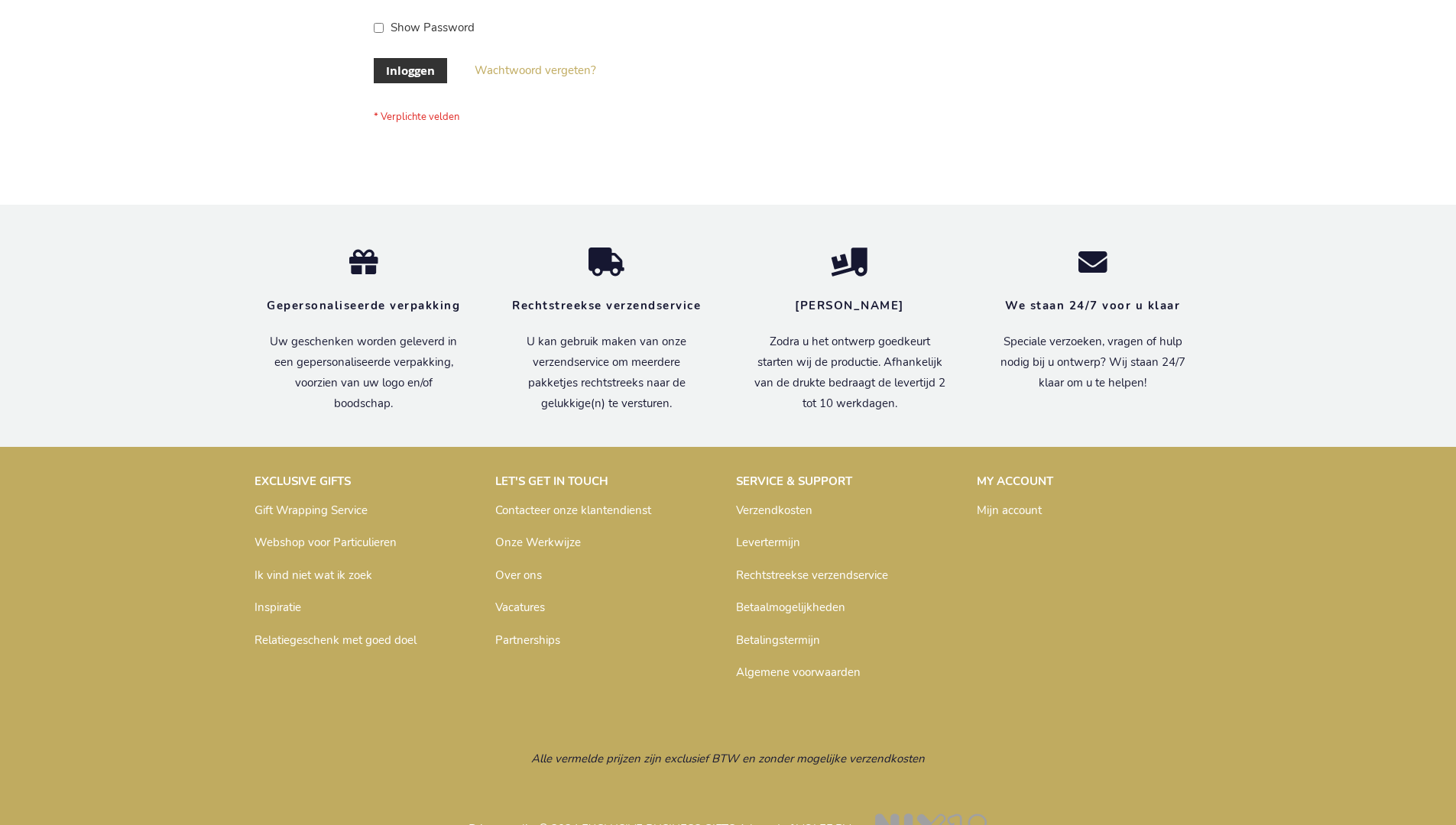
scroll to position [519, 0]
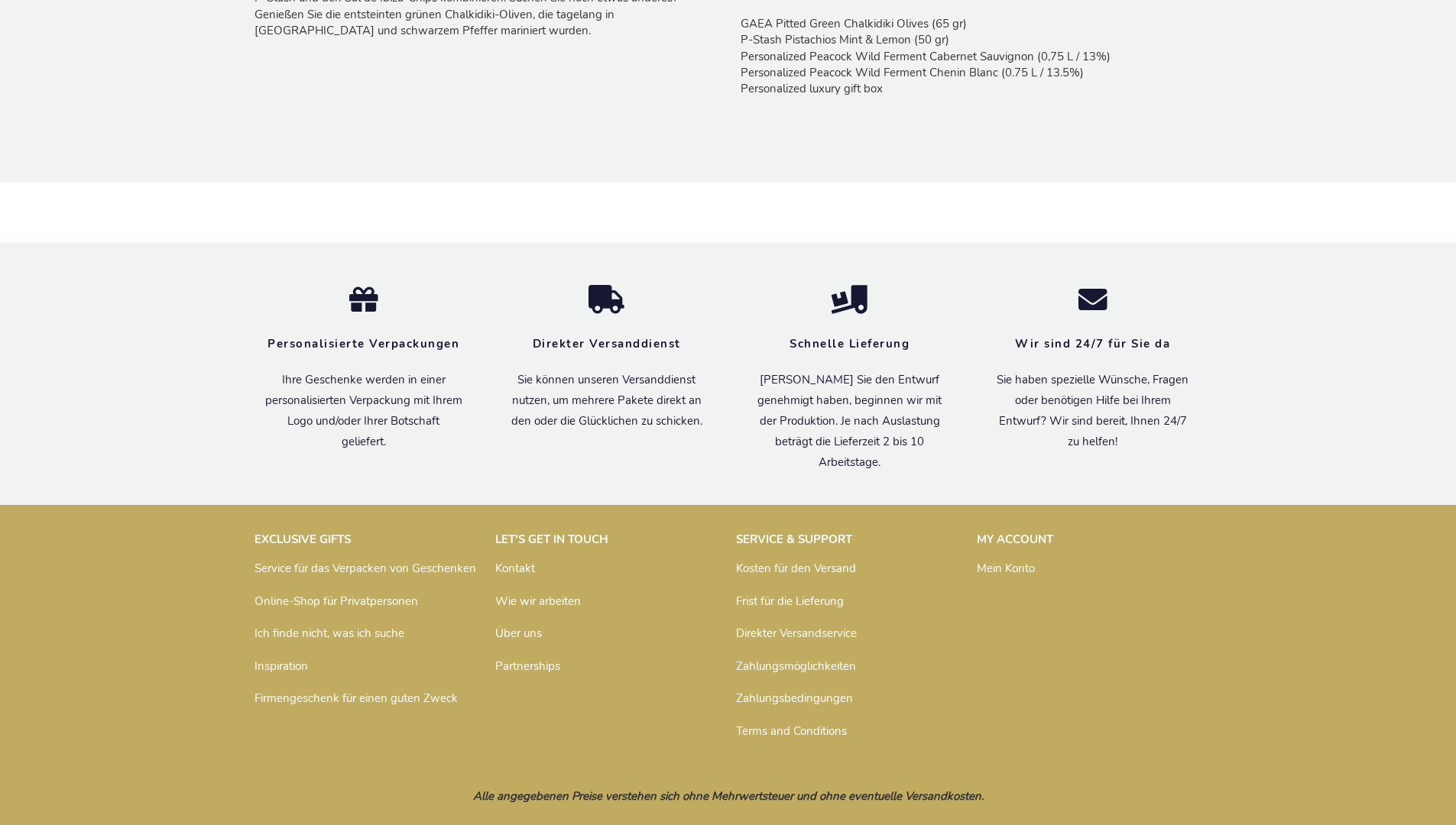
scroll to position [1268, 0]
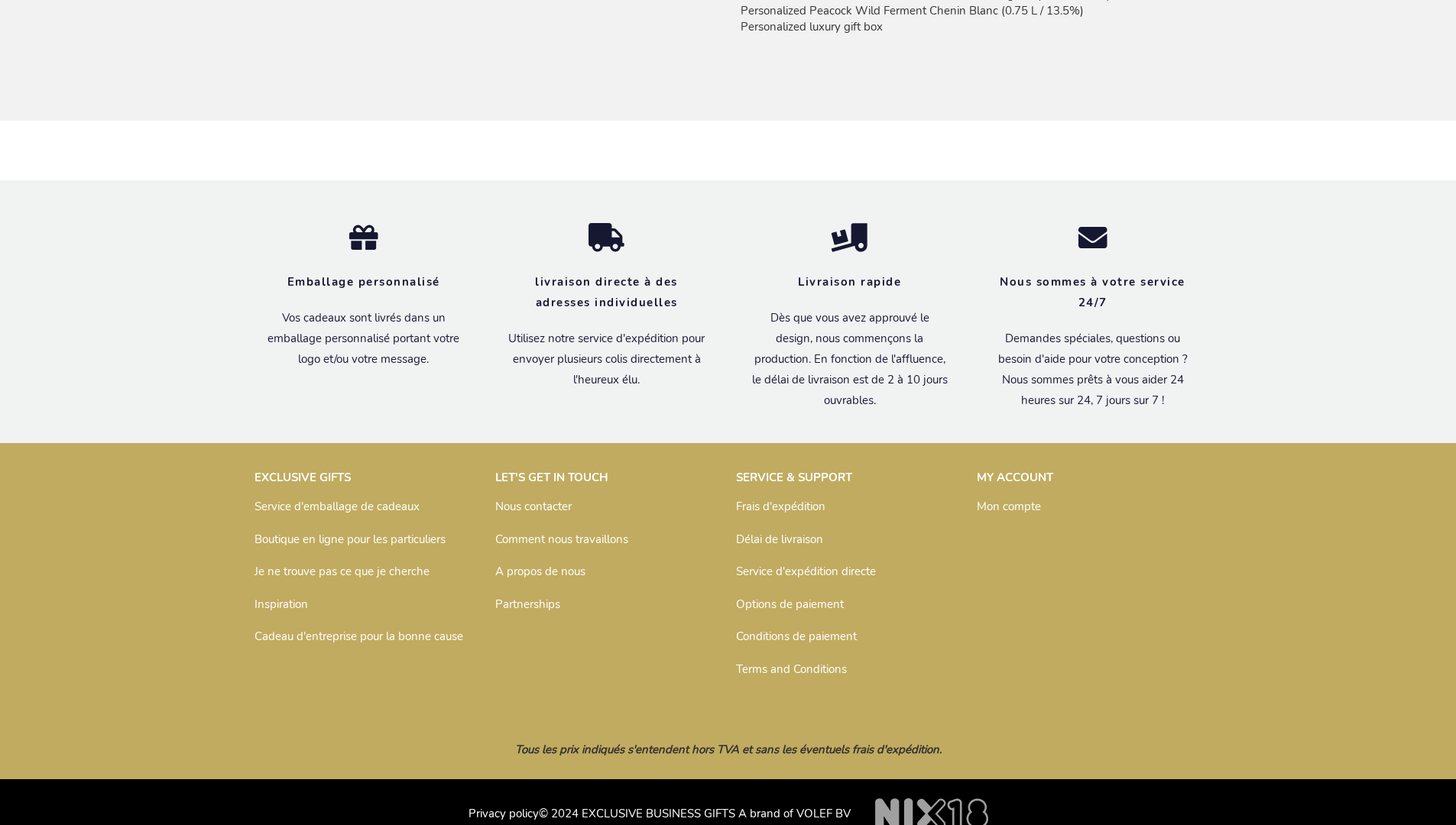
scroll to position [1283, 0]
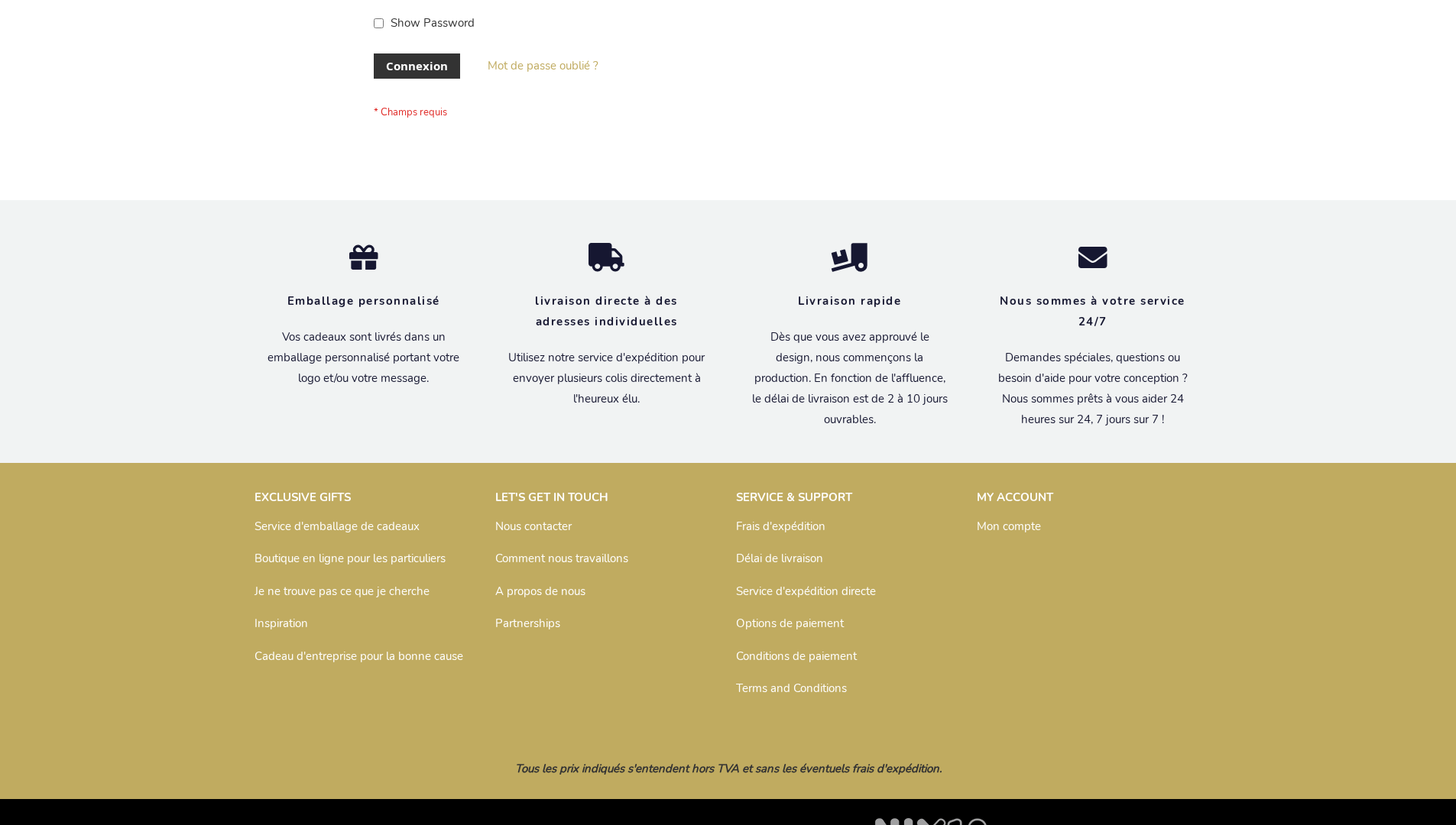
scroll to position [527, 0]
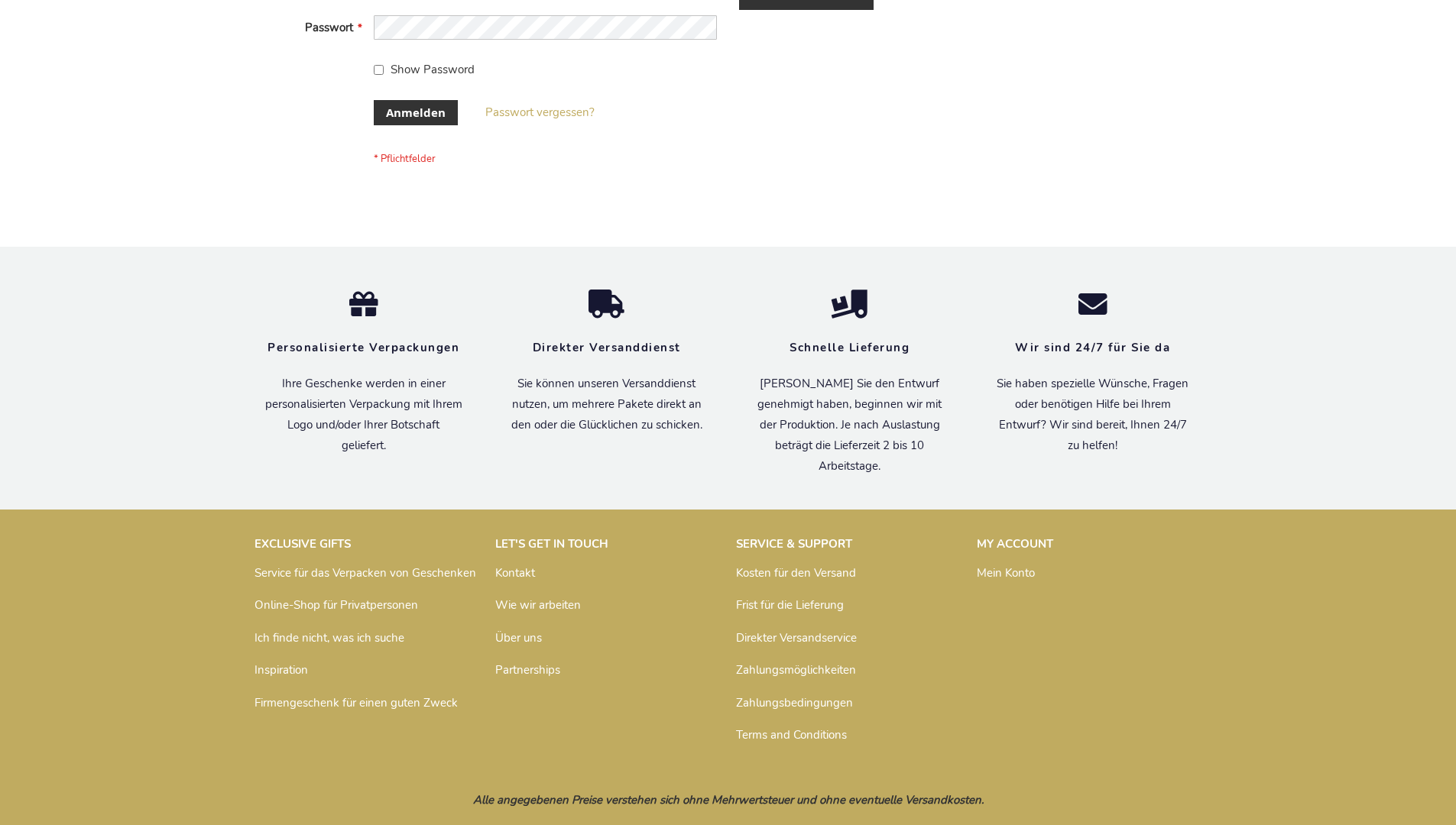
scroll to position [512, 0]
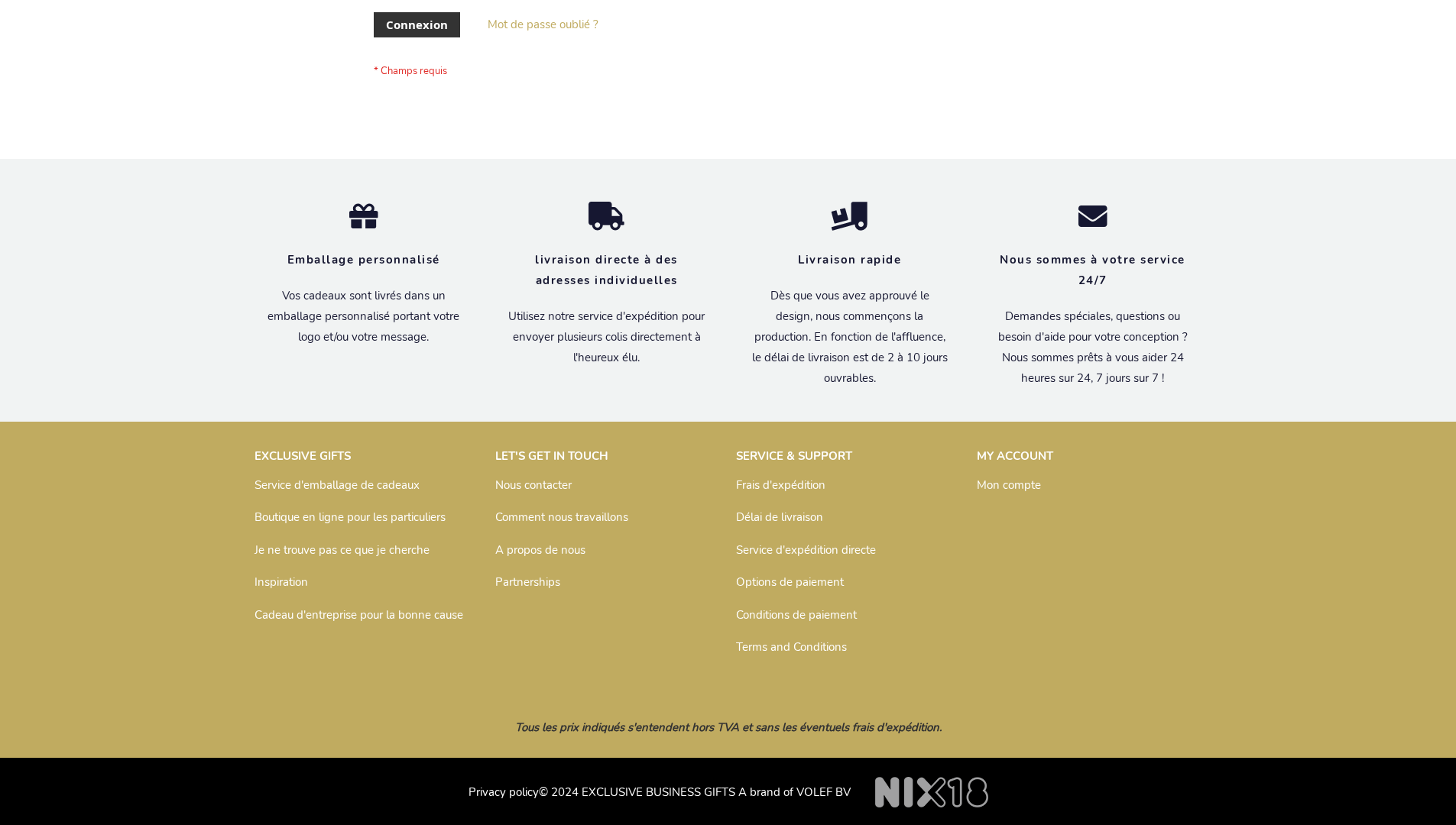
scroll to position [527, 0]
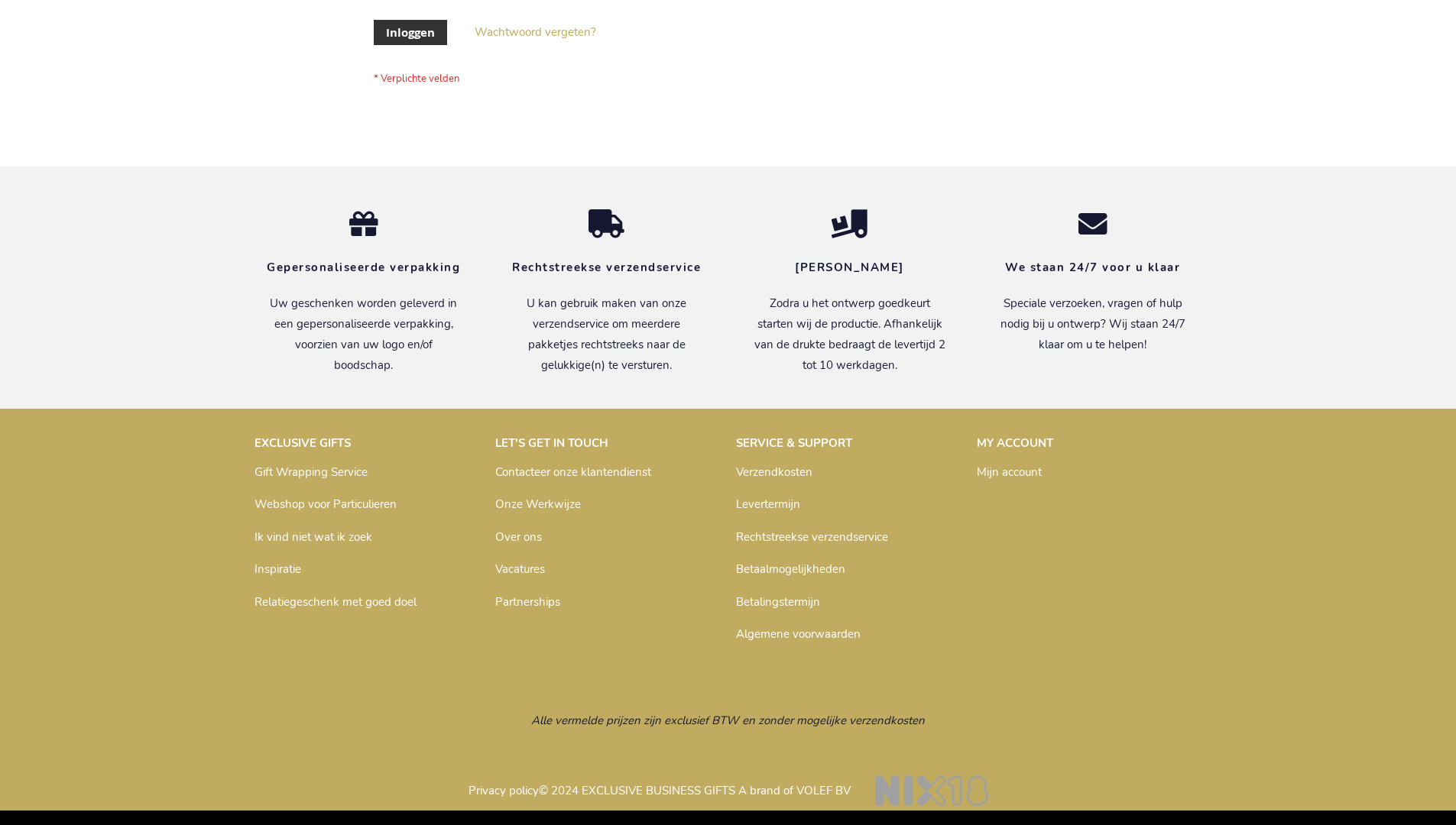
scroll to position [519, 0]
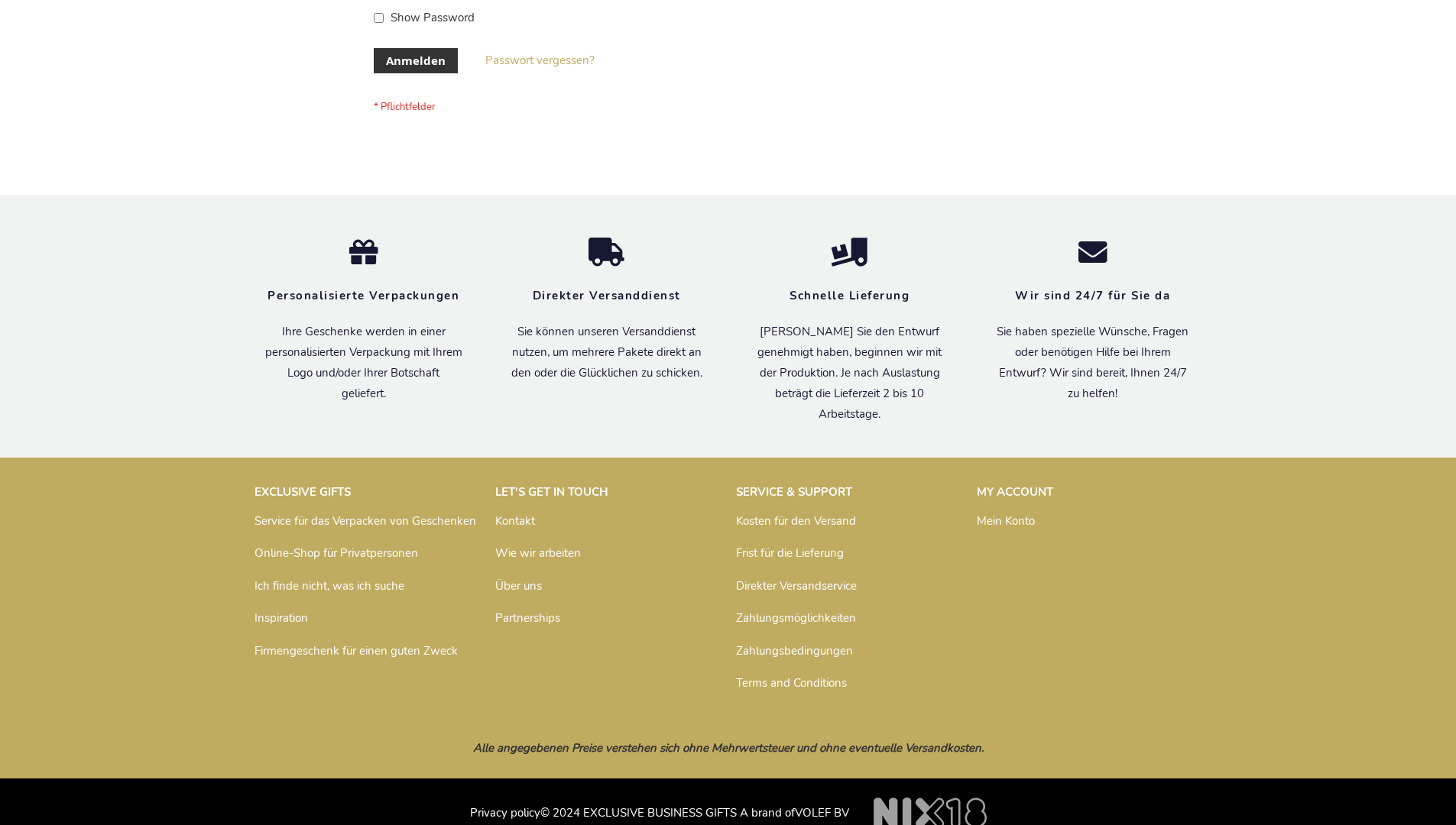
scroll to position [512, 0]
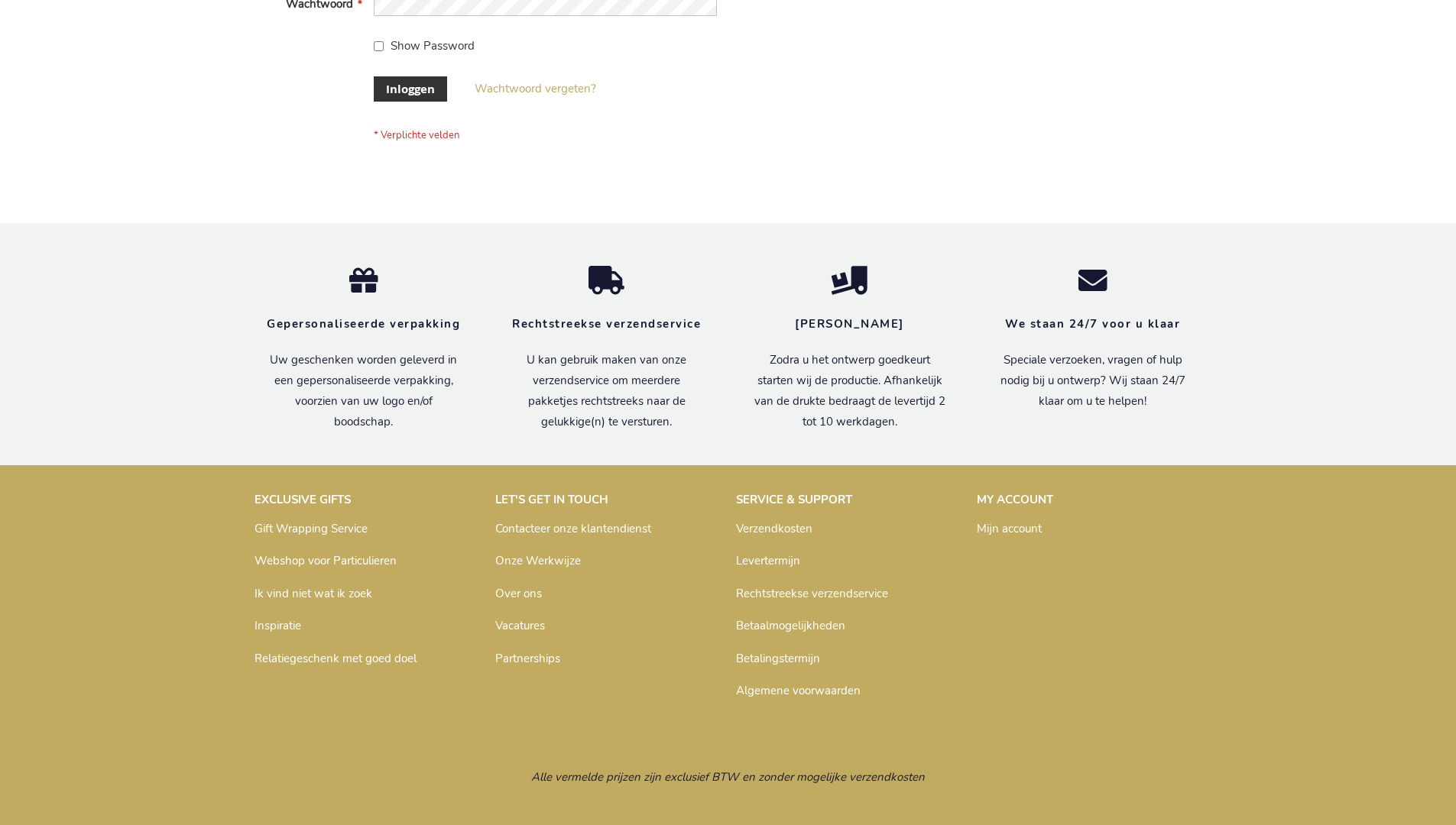
scroll to position [519, 0]
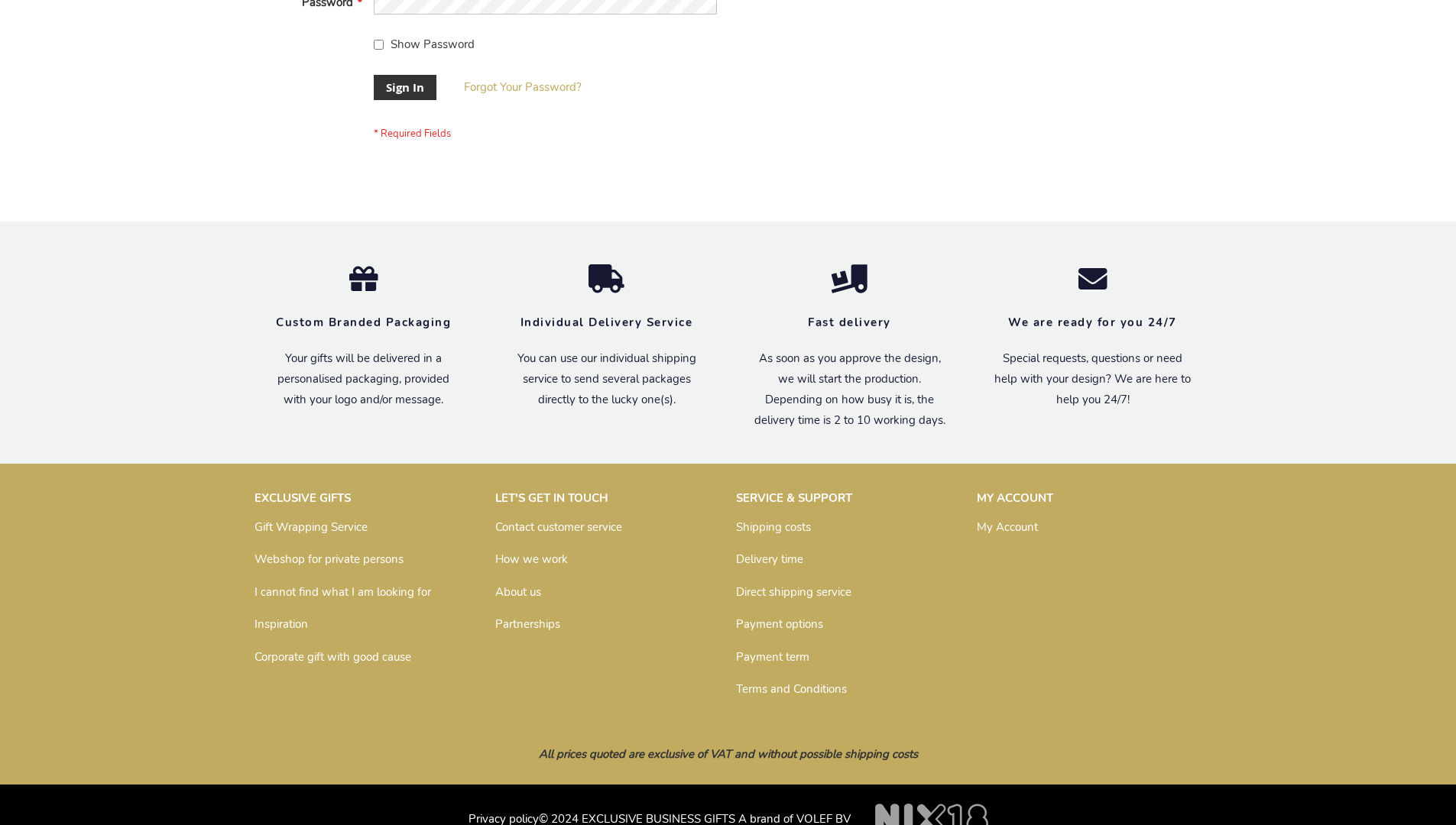
scroll to position [492, 0]
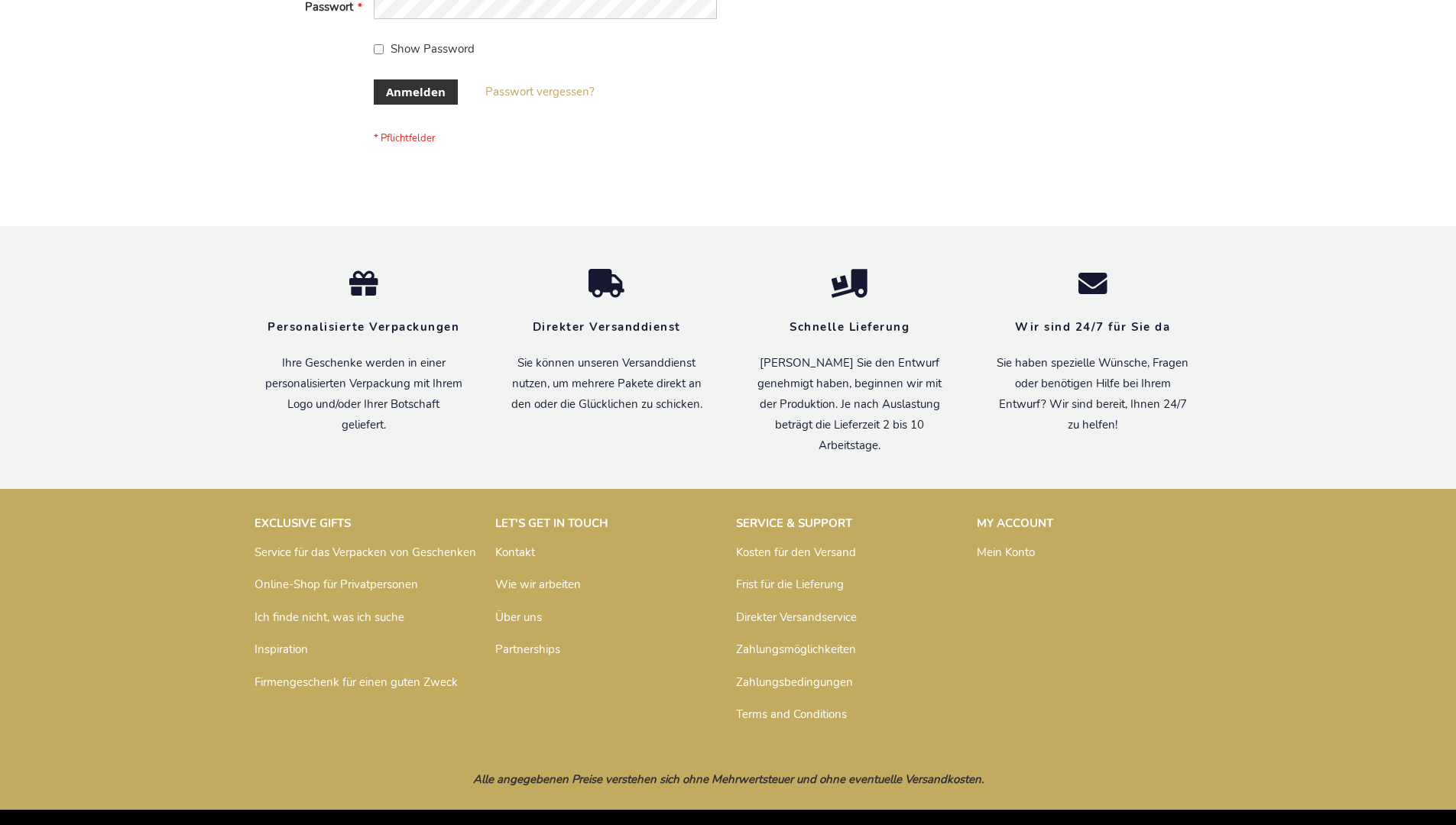
scroll to position [512, 0]
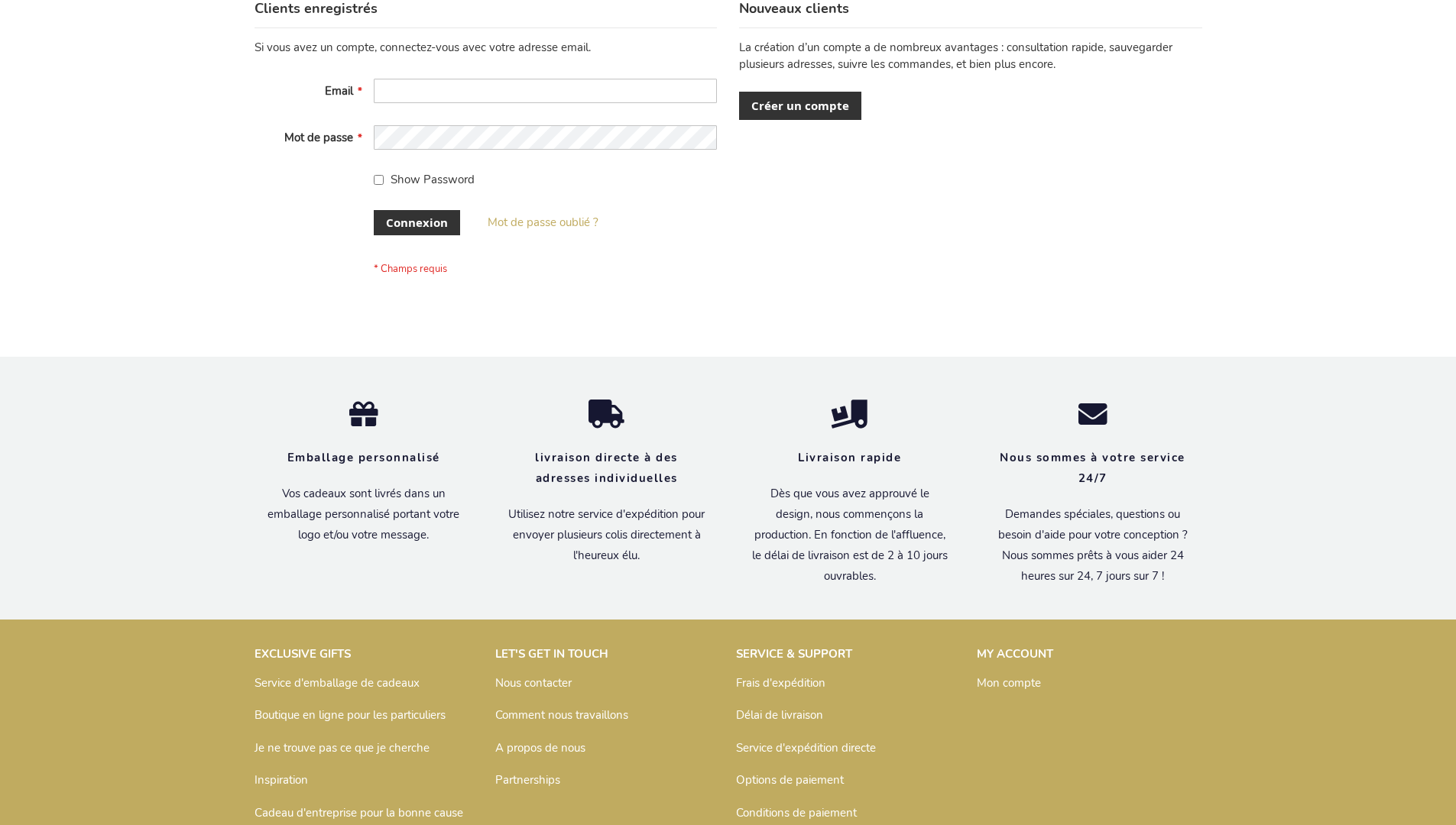
scroll to position [527, 0]
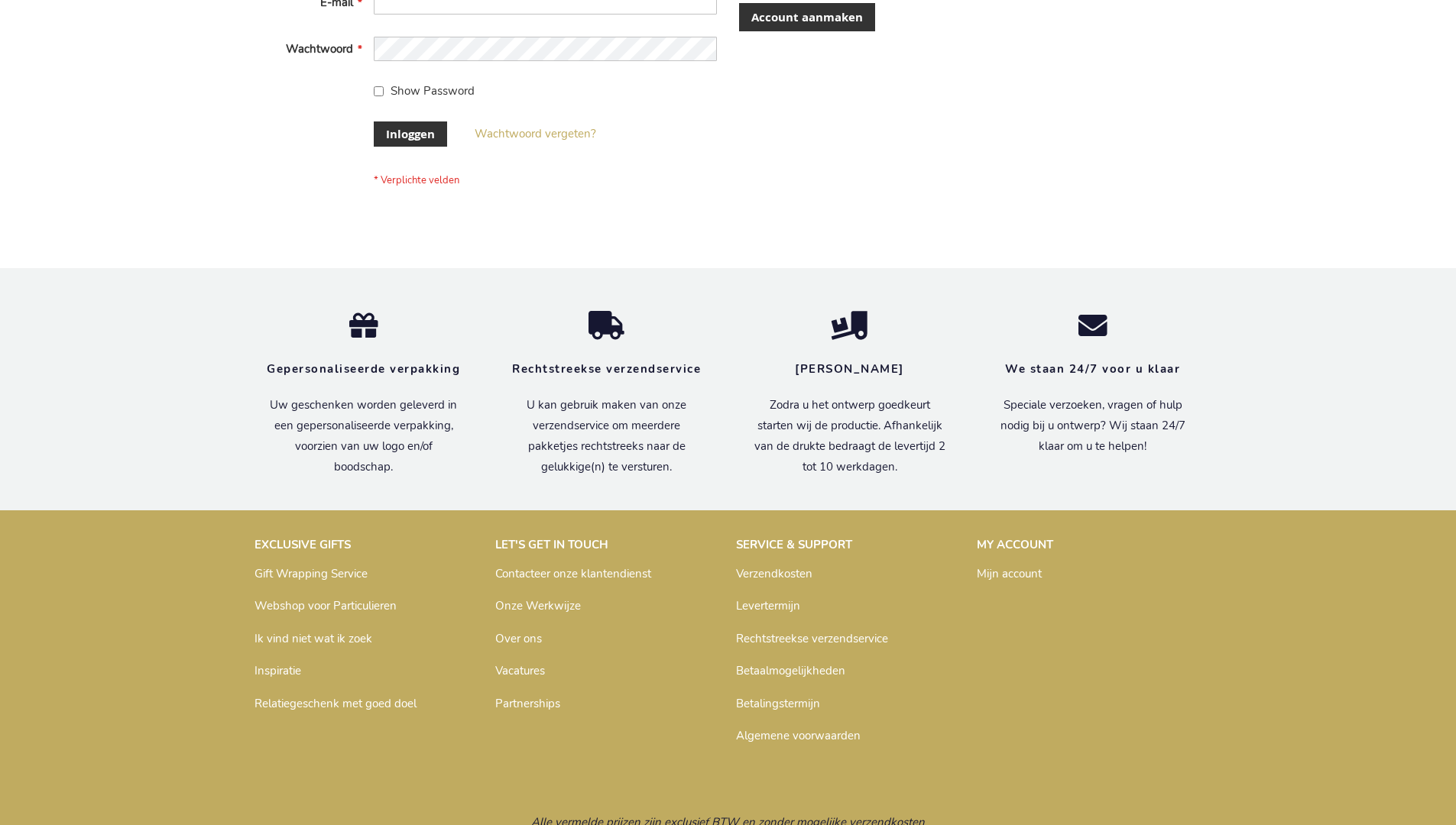
scroll to position [519, 0]
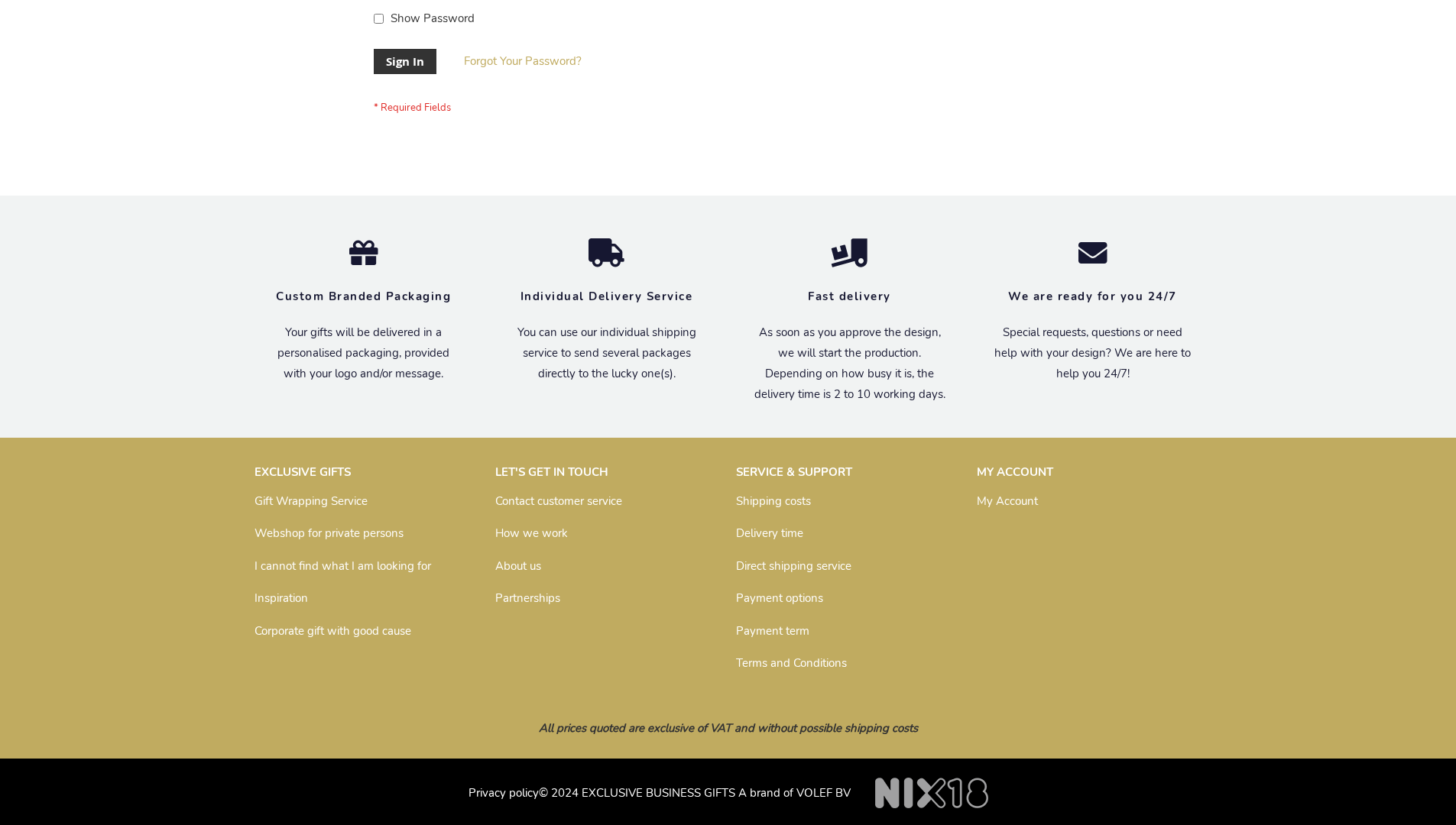
scroll to position [492, 0]
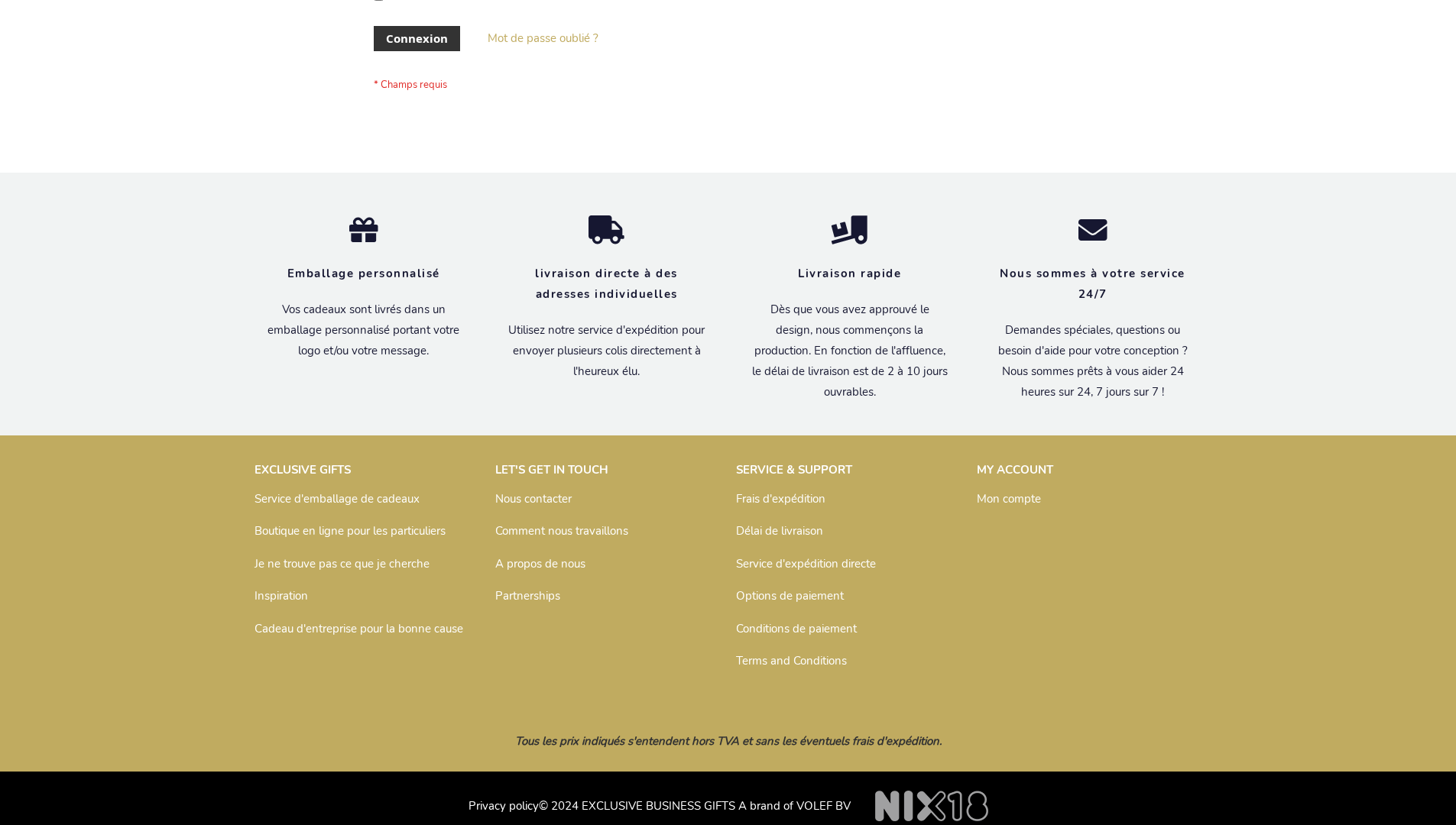
scroll to position [527, 0]
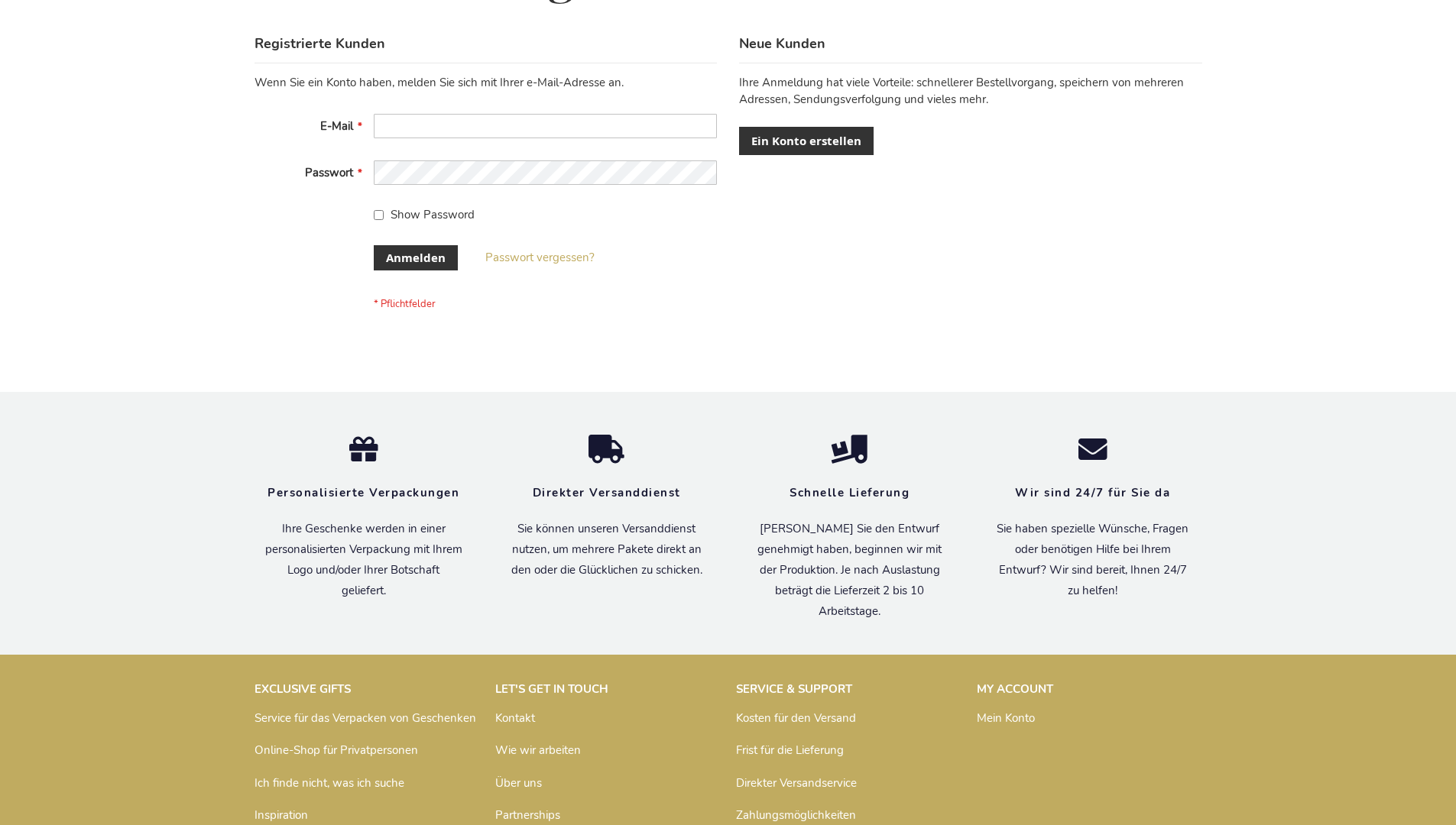
scroll to position [512, 0]
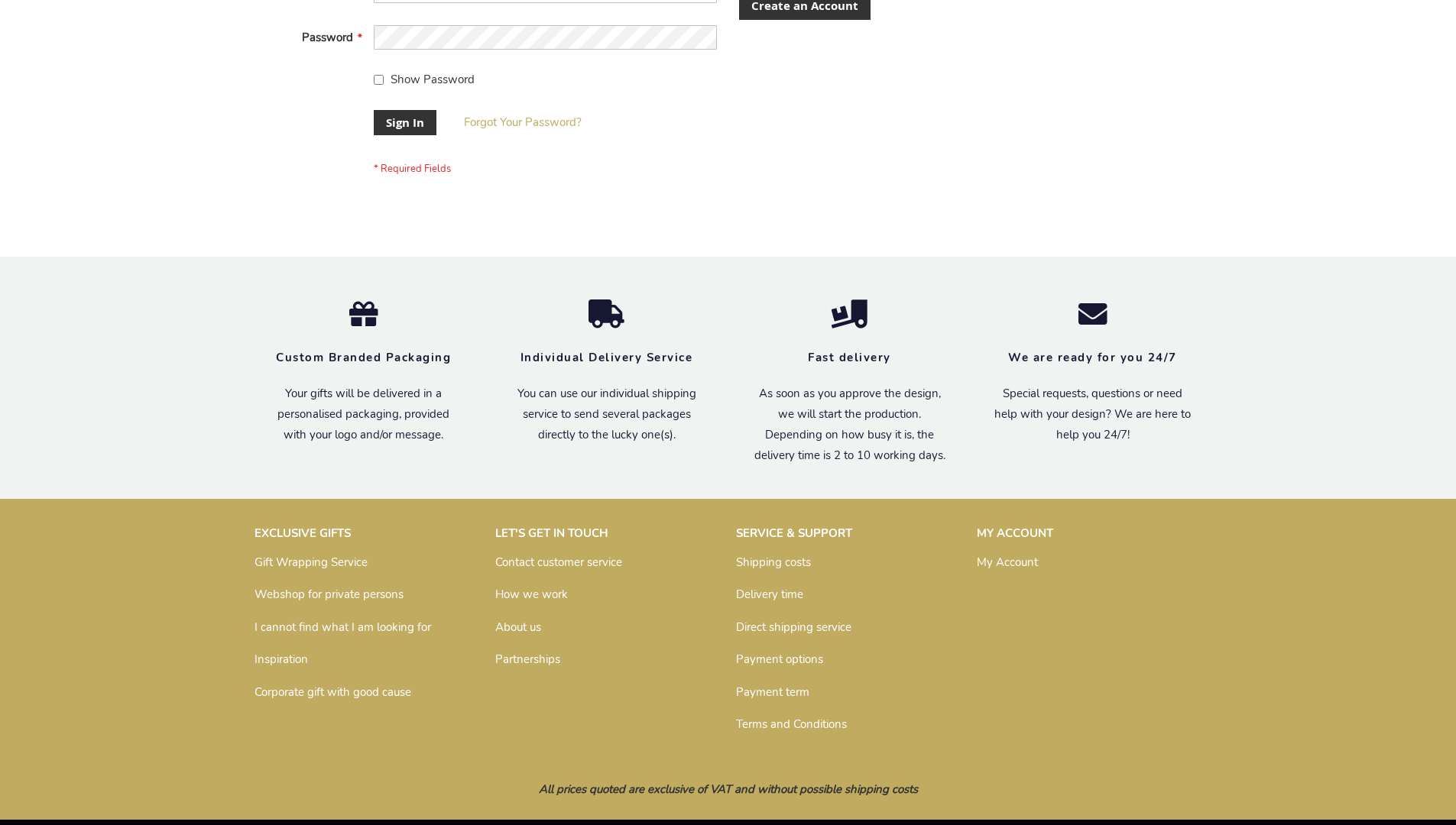
scroll to position [492, 0]
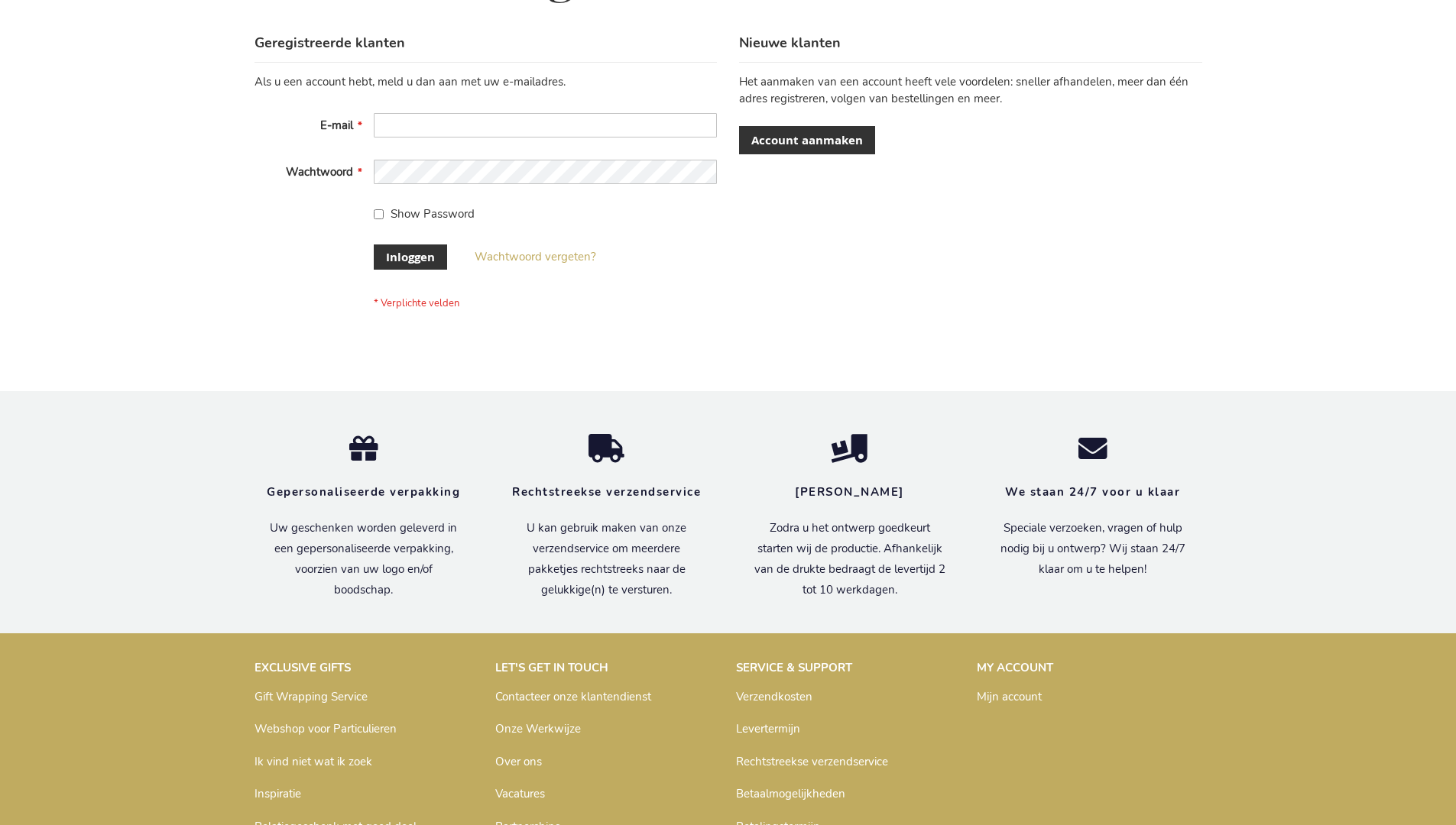
scroll to position [519, 0]
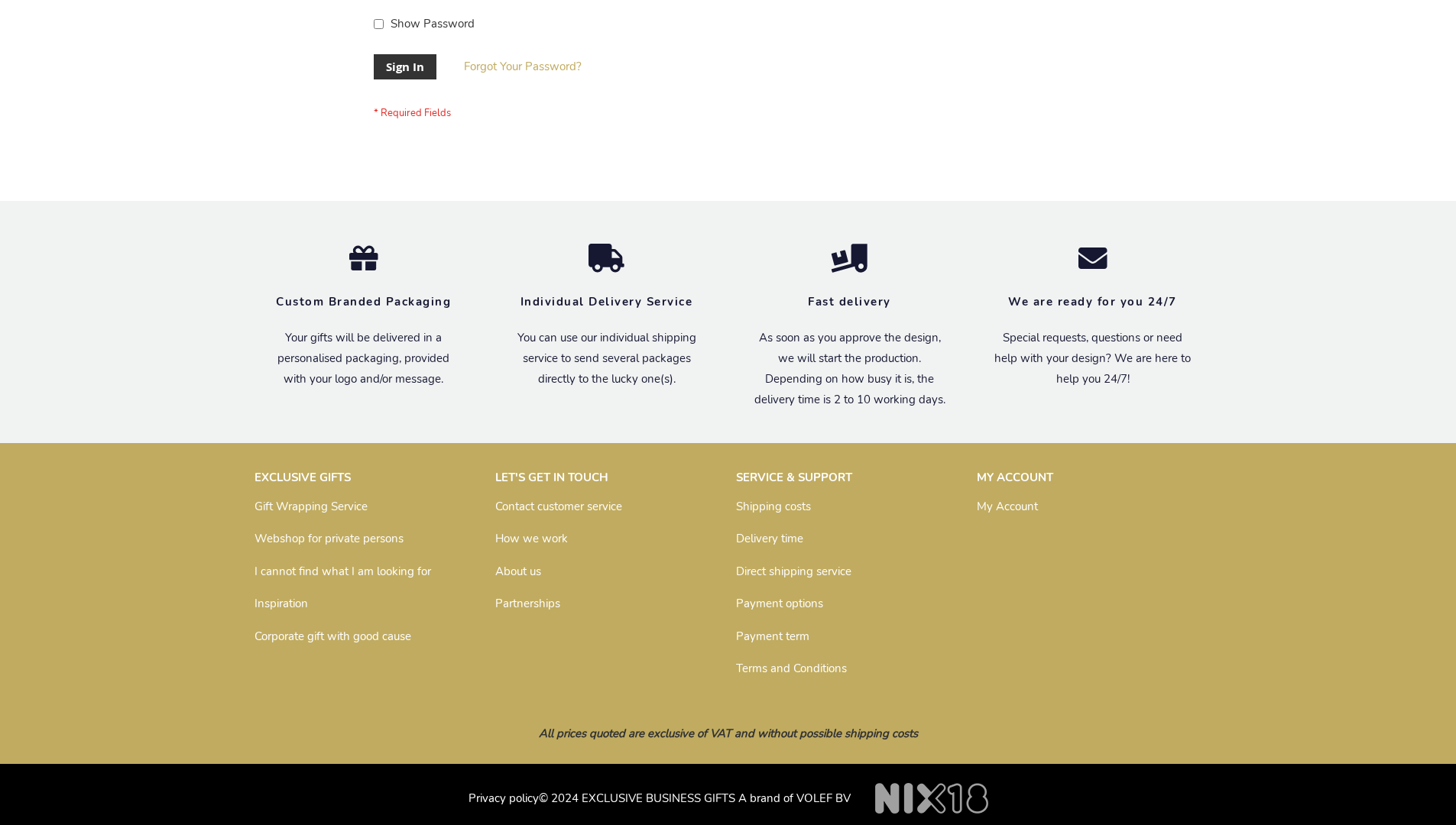
scroll to position [492, 0]
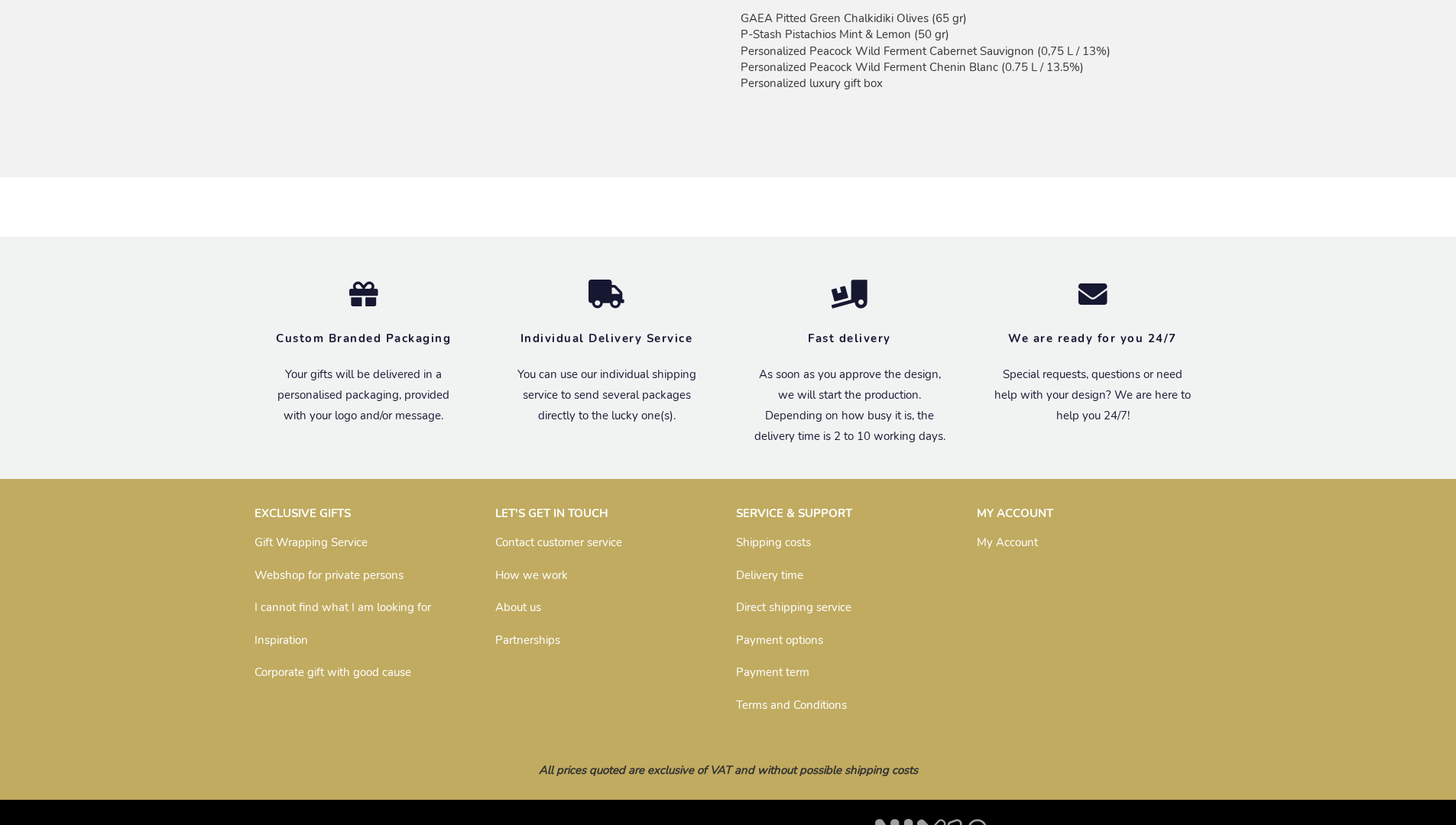
scroll to position [1247, 0]
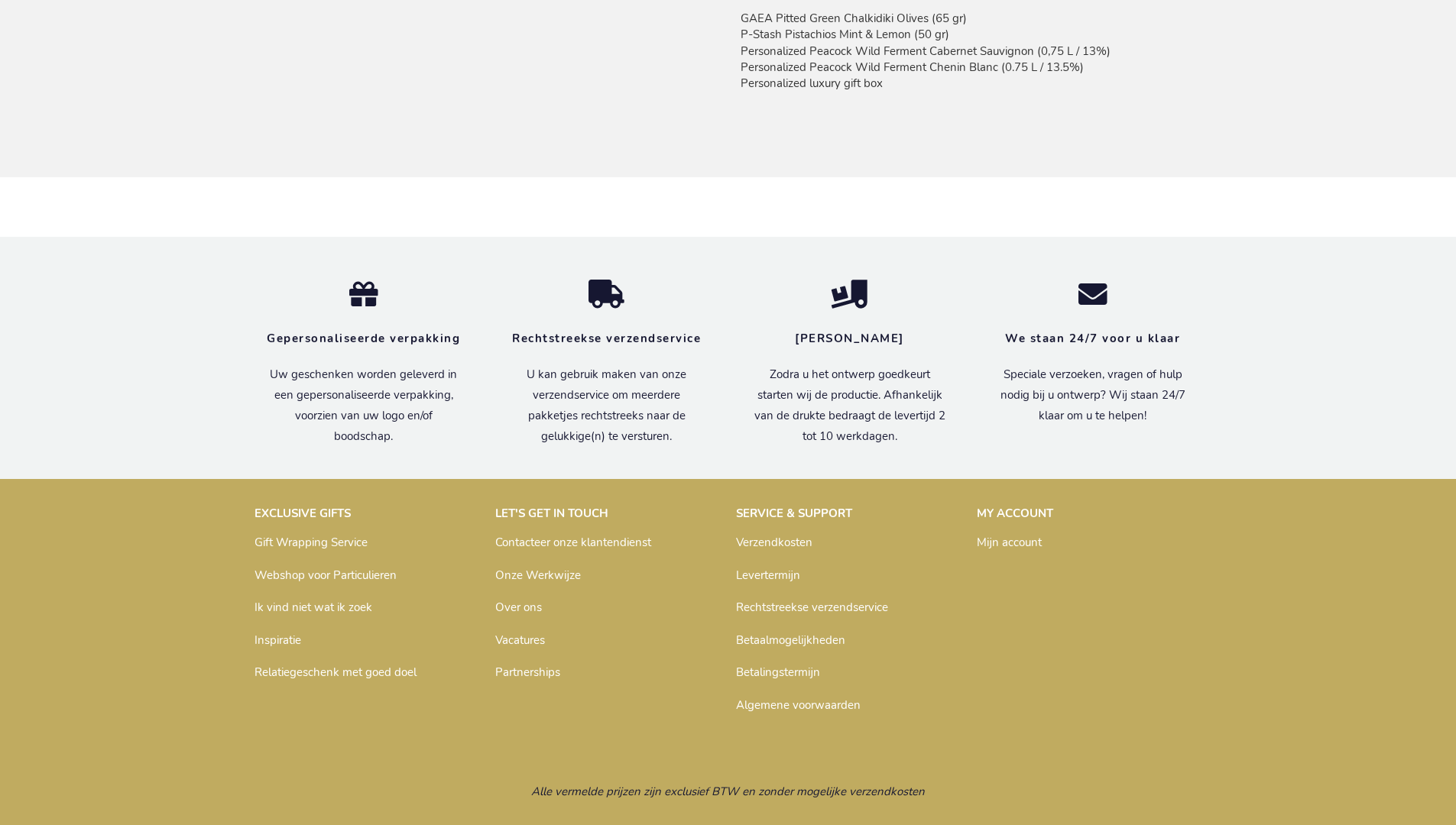
scroll to position [1276, 0]
